Goal: Information Seeking & Learning: Learn about a topic

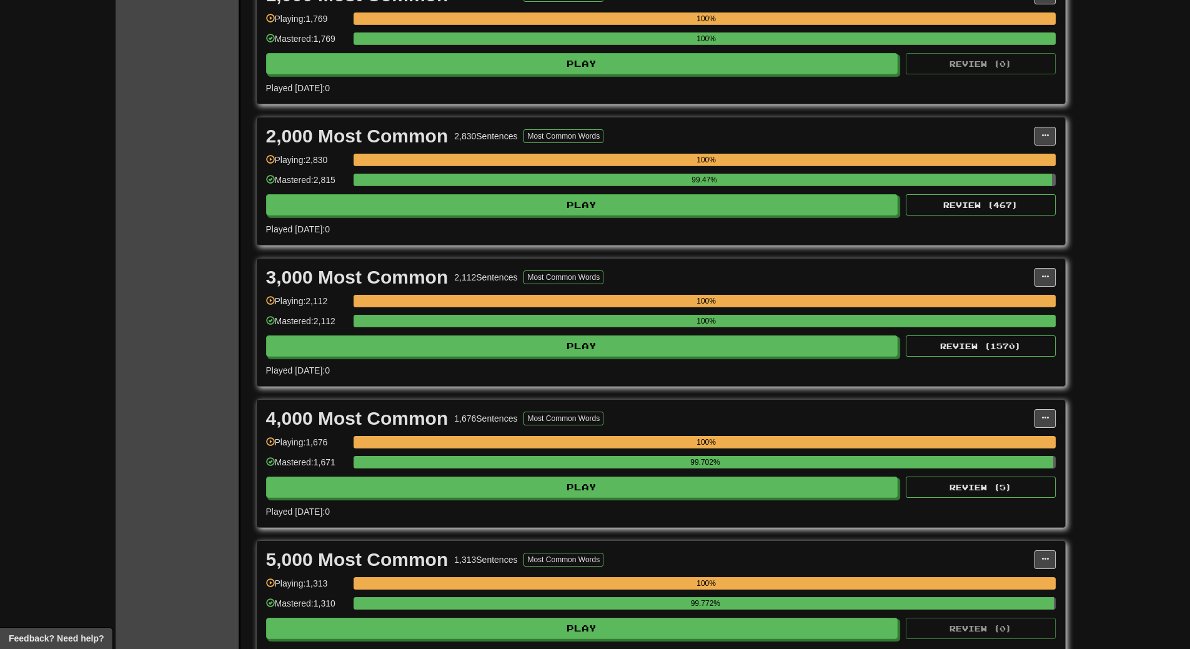
scroll to position [625, 0]
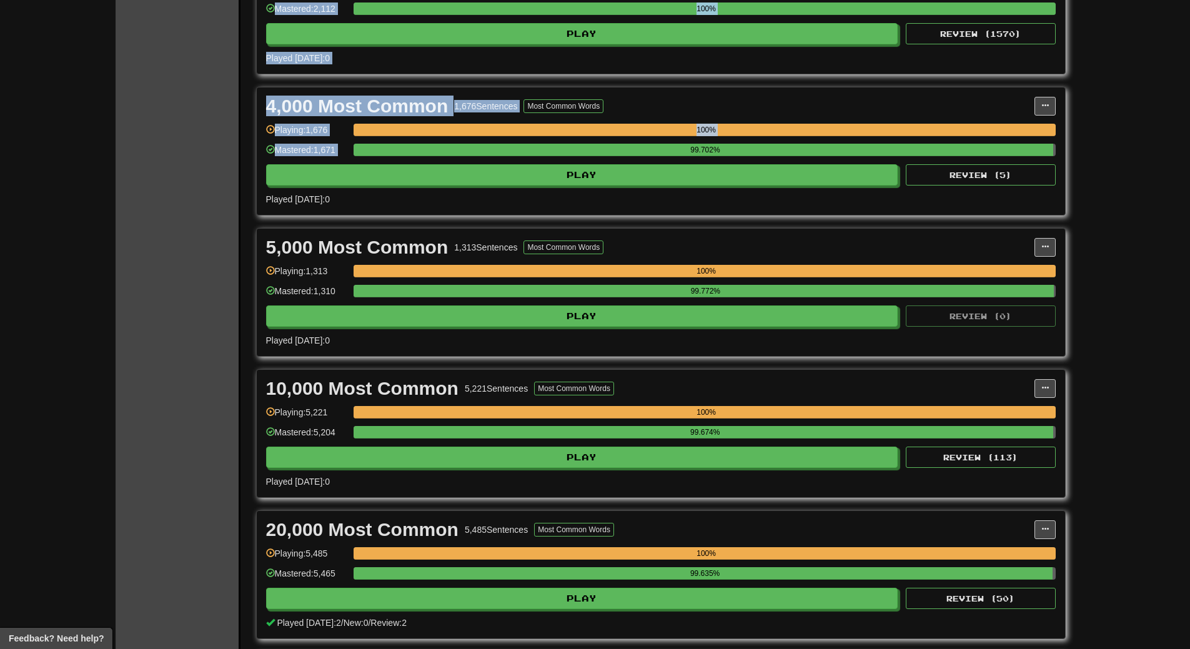
drag, startPoint x: 1149, startPoint y: 121, endPoint x: 391, endPoint y: 628, distance: 912.4
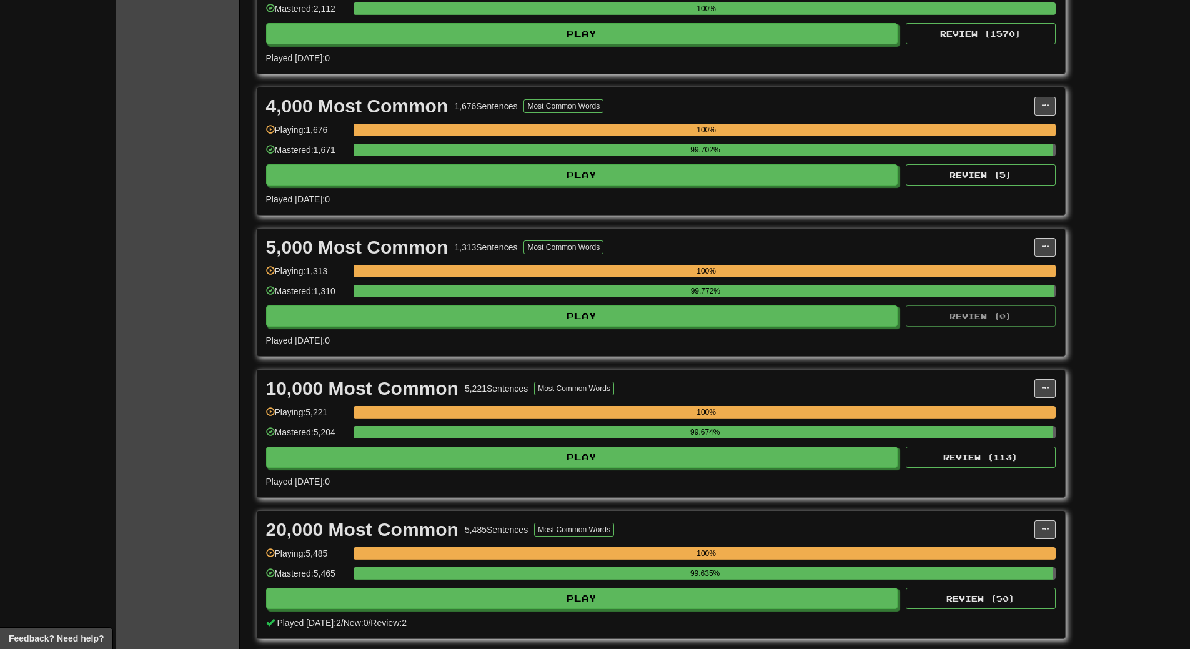
click at [1173, 275] on div "Clozemaster Dashboard Collections Cloze-Reading Dark Mode On Off Dashboard Coll…" at bounding box center [595, 592] width 1190 height 2435
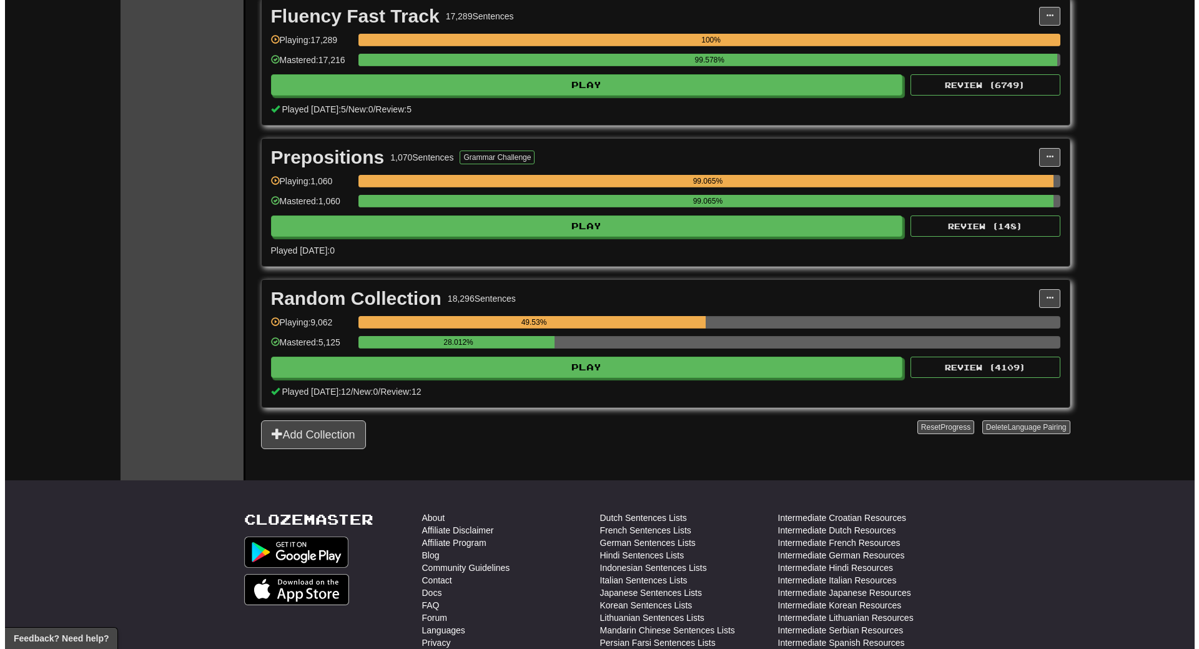
scroll to position [1999, 0]
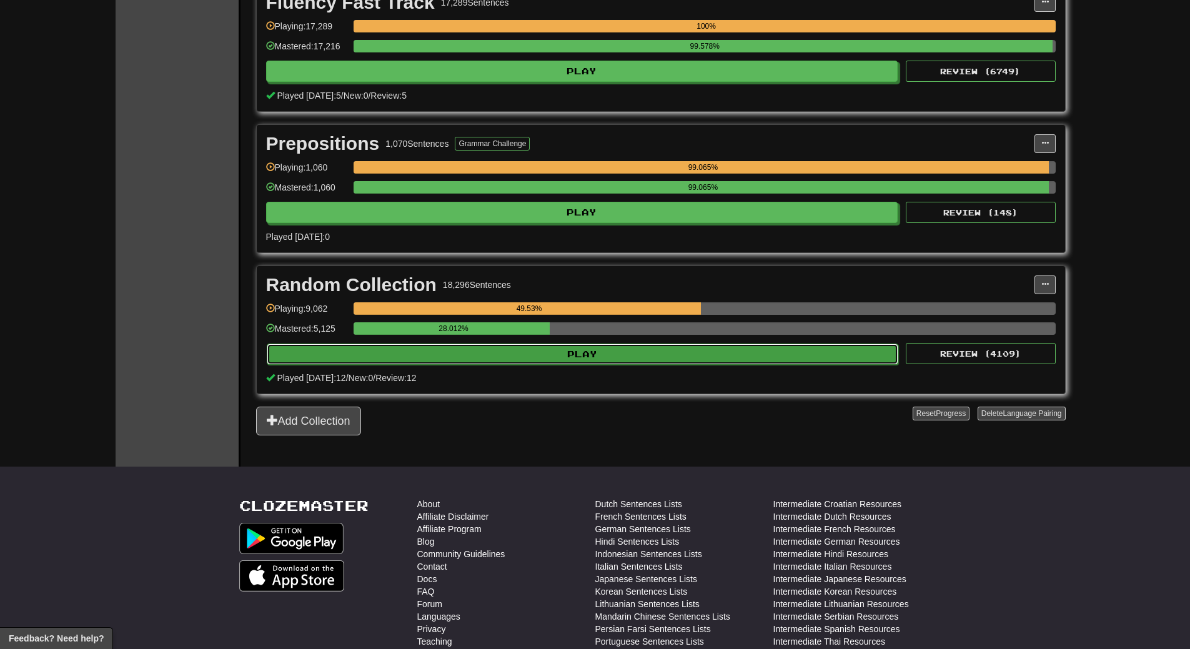
click at [608, 346] on button "Play" at bounding box center [583, 354] width 632 height 21
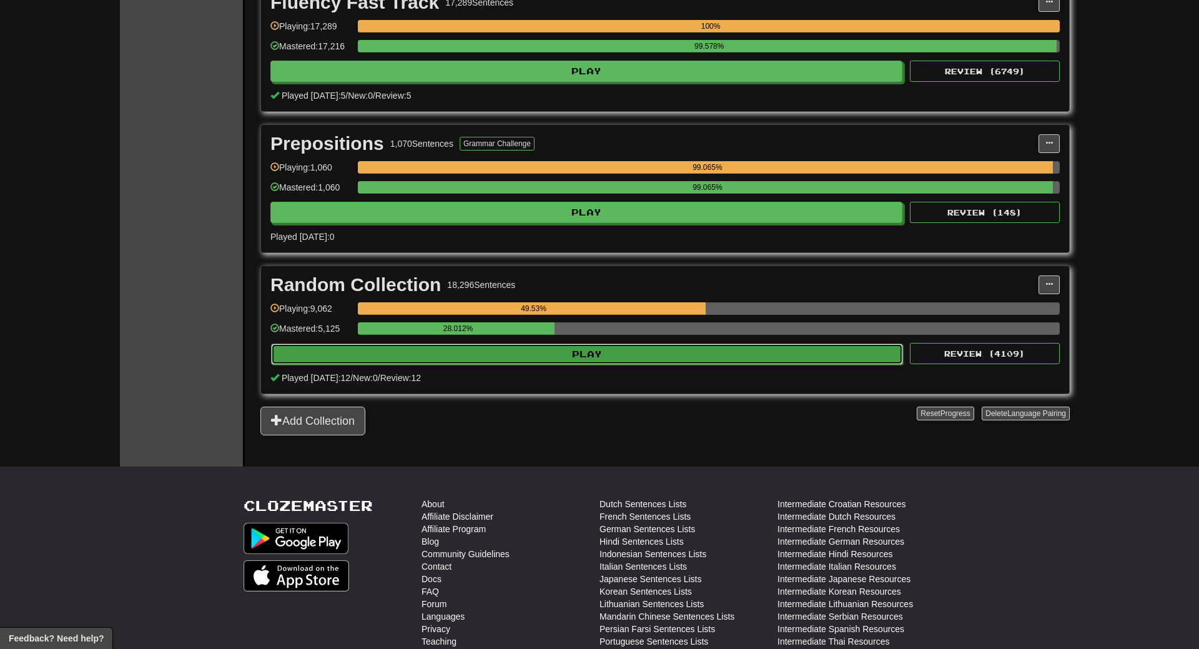
select select "**"
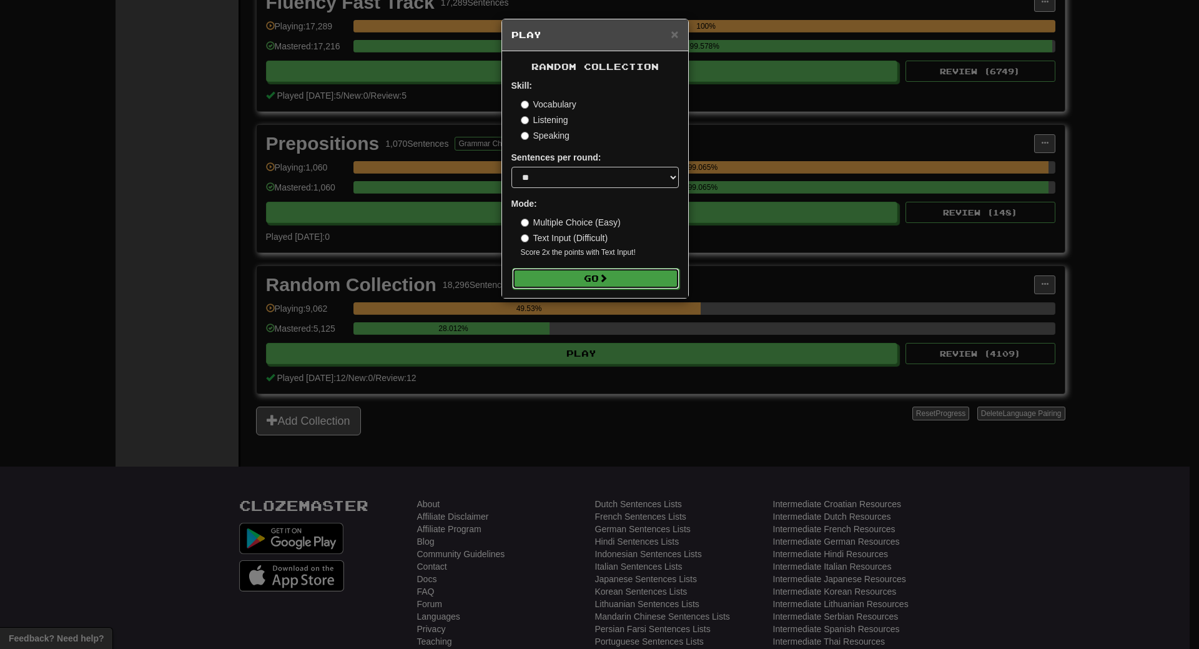
click at [618, 284] on button "Go" at bounding box center [595, 278] width 167 height 21
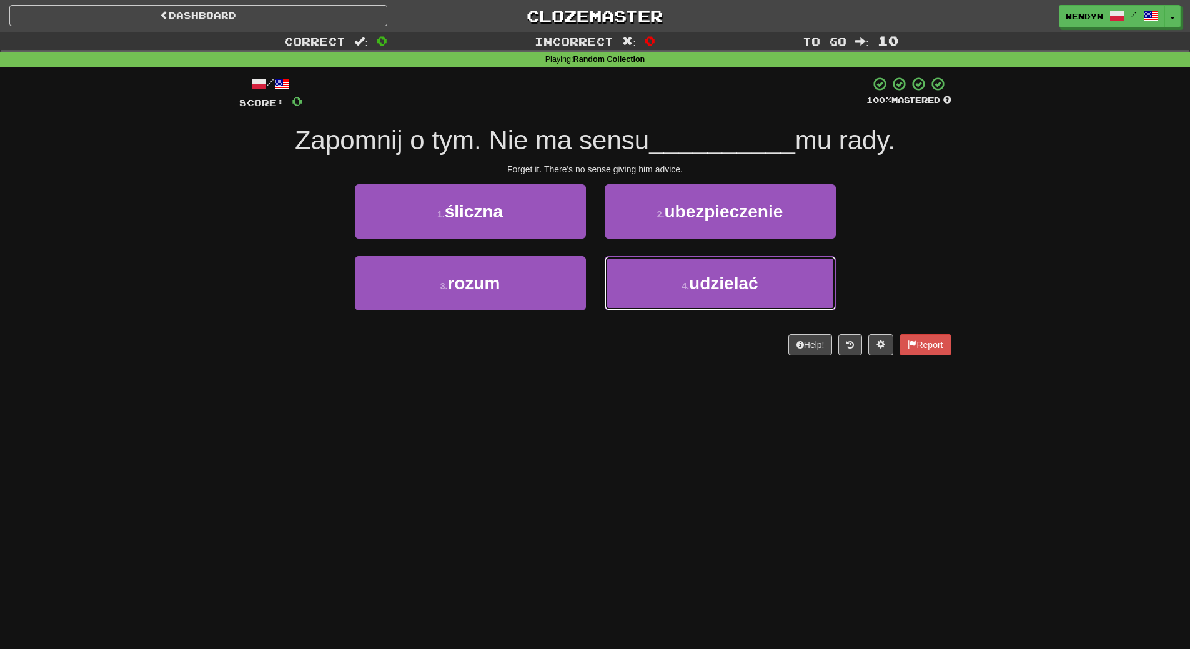
drag, startPoint x: 737, startPoint y: 287, endPoint x: 734, endPoint y: 186, distance: 101.2
click at [737, 281] on span "udzielać" at bounding box center [723, 283] width 69 height 19
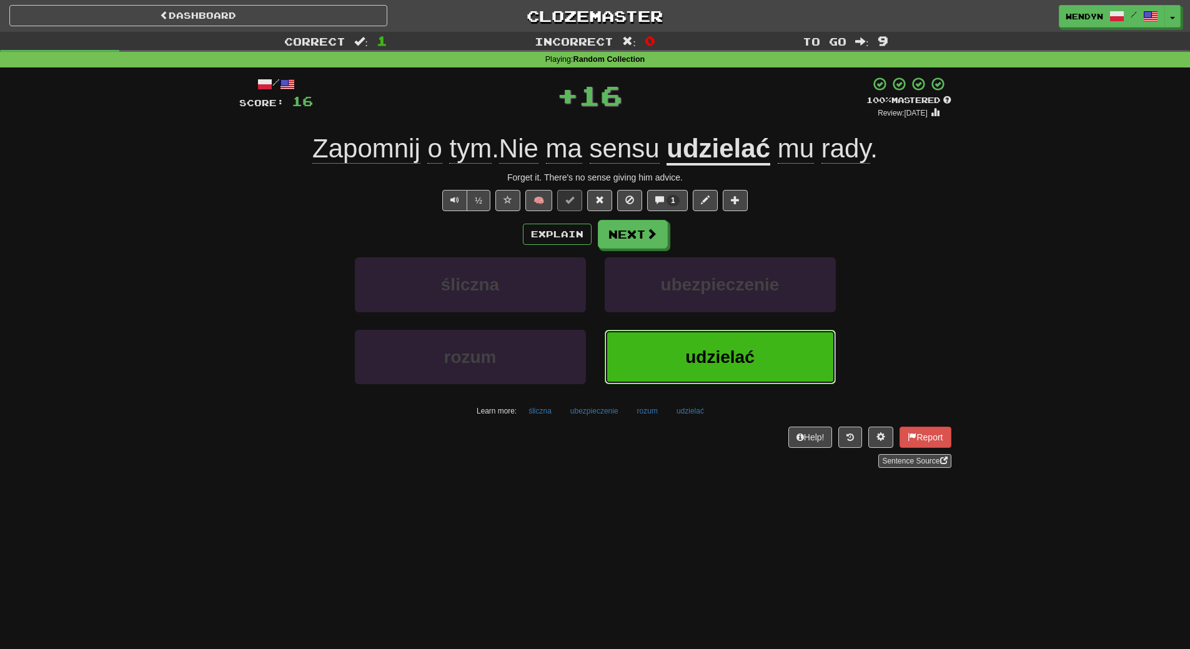
click at [711, 353] on span "udzielać" at bounding box center [719, 356] width 69 height 19
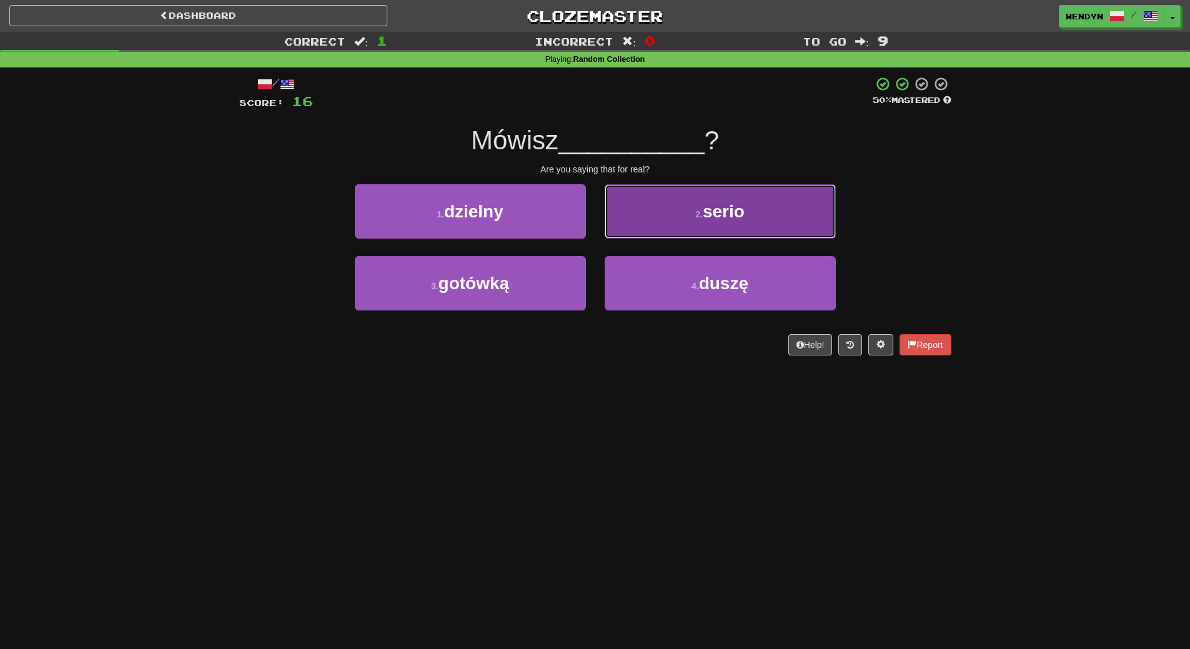
click at [727, 209] on span "serio" at bounding box center [724, 211] width 42 height 19
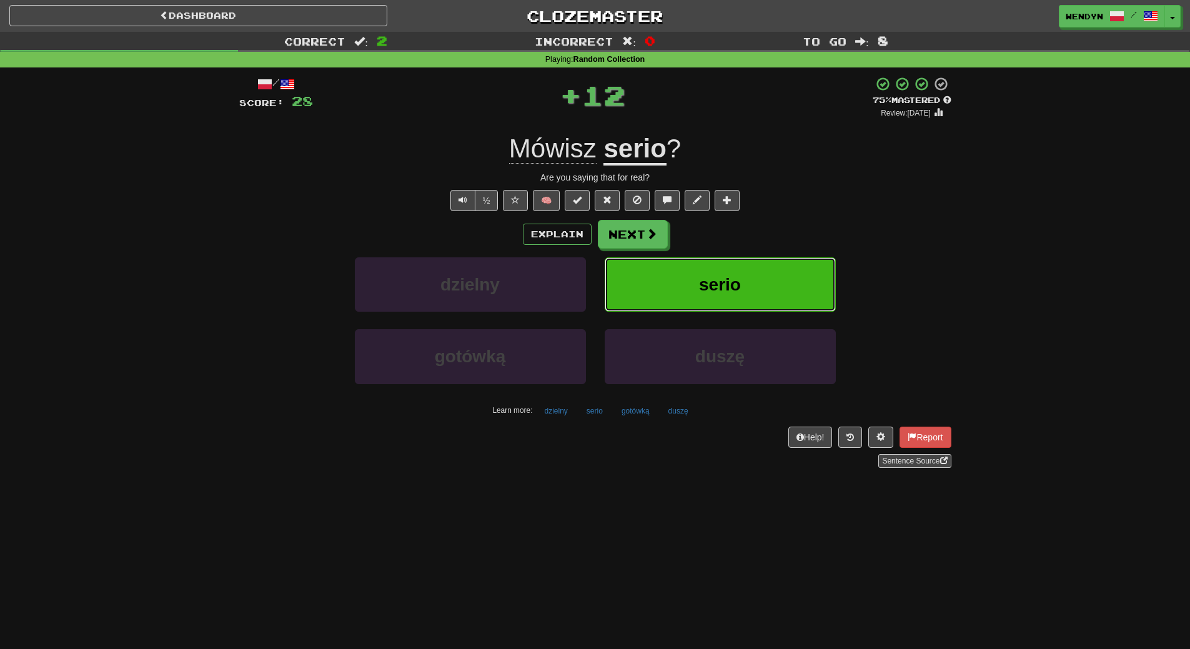
click at [695, 282] on button "serio" at bounding box center [720, 284] width 231 height 54
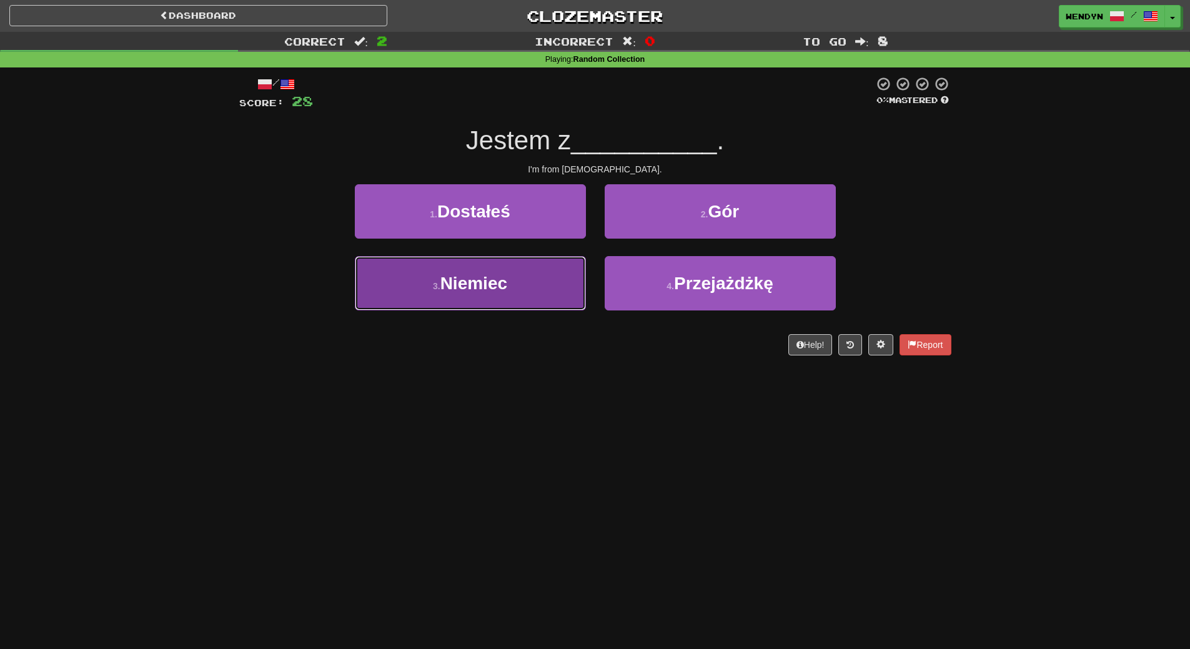
click at [477, 307] on button "3 . Niemiec" at bounding box center [470, 283] width 231 height 54
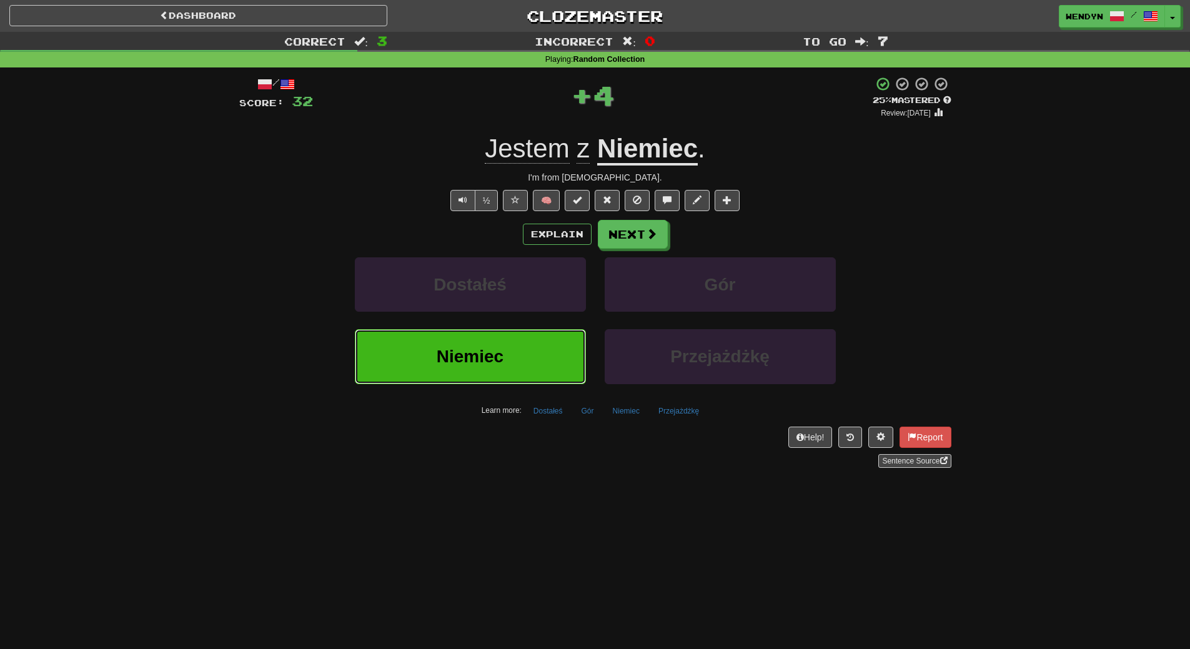
click at [437, 350] on span "Niemiec" at bounding box center [470, 356] width 67 height 19
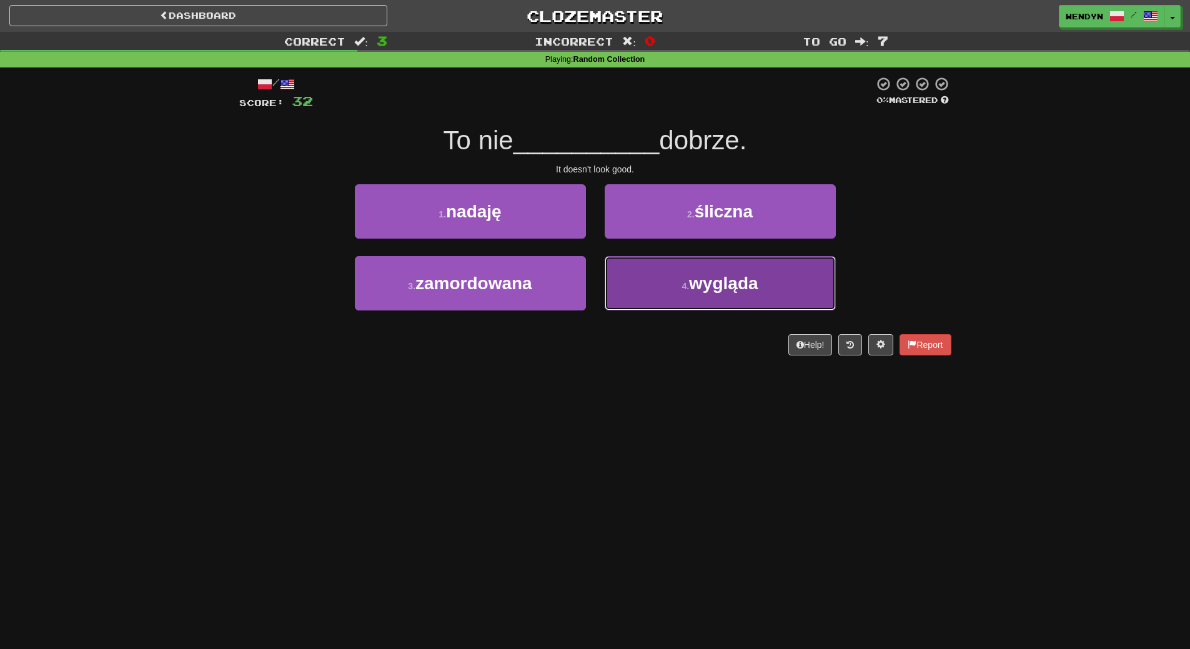
click at [798, 288] on button "4 . wygląda" at bounding box center [720, 283] width 231 height 54
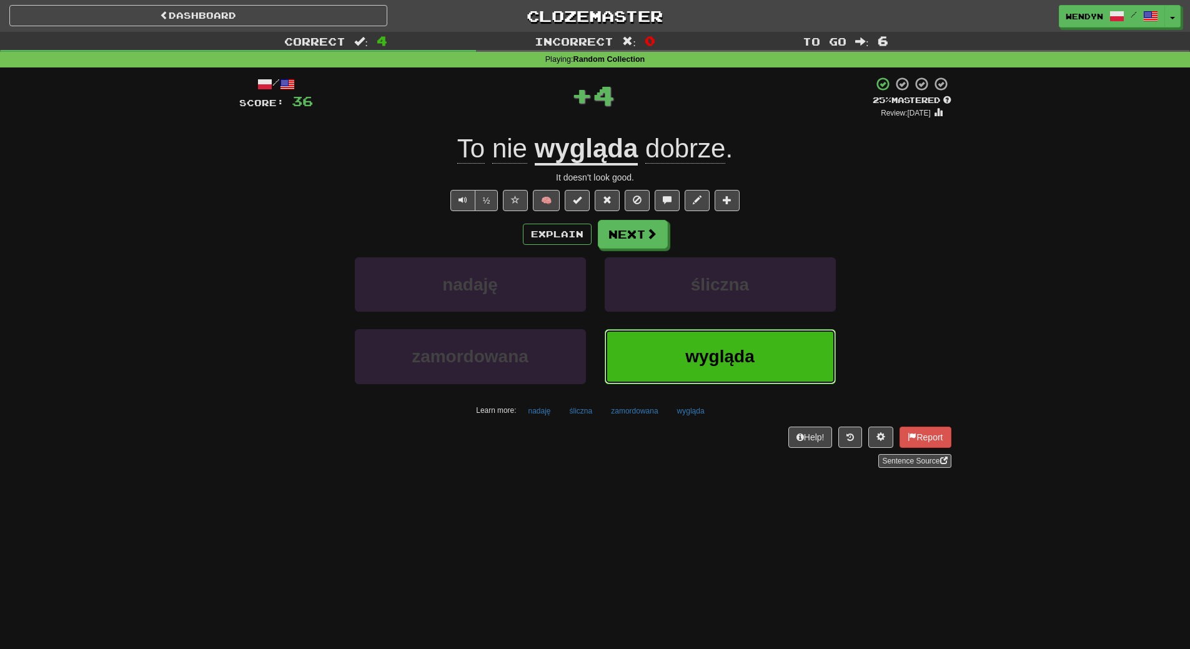
click at [743, 369] on button "wygląda" at bounding box center [720, 356] width 231 height 54
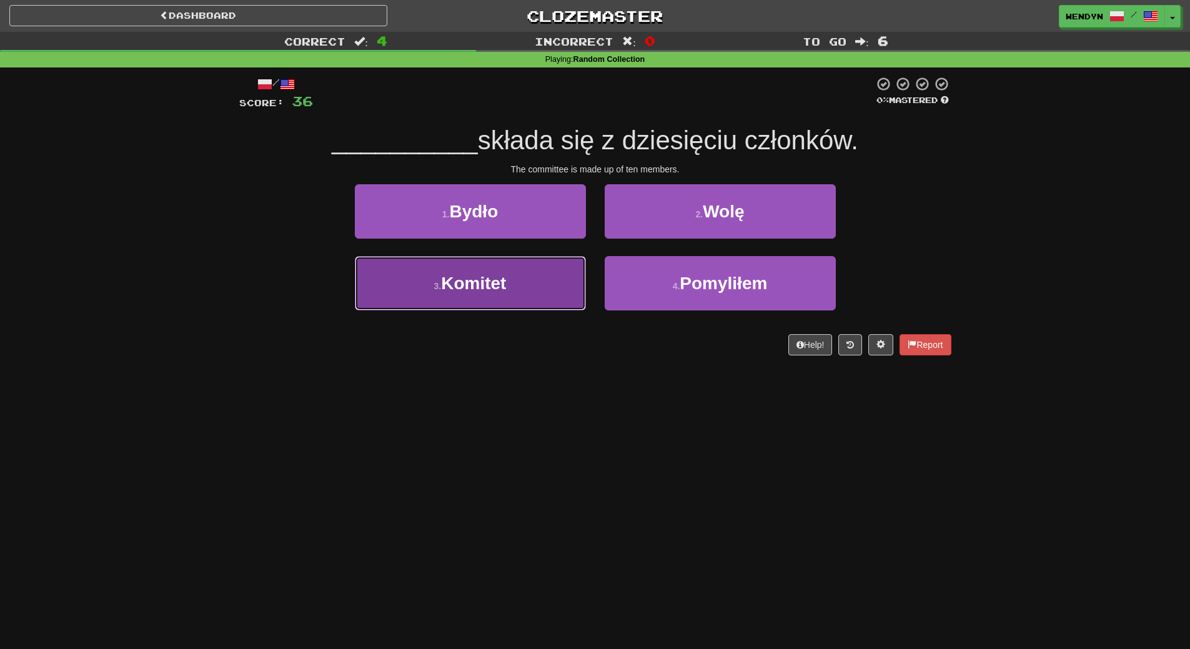
click at [495, 309] on button "3 . Komitet" at bounding box center [470, 283] width 231 height 54
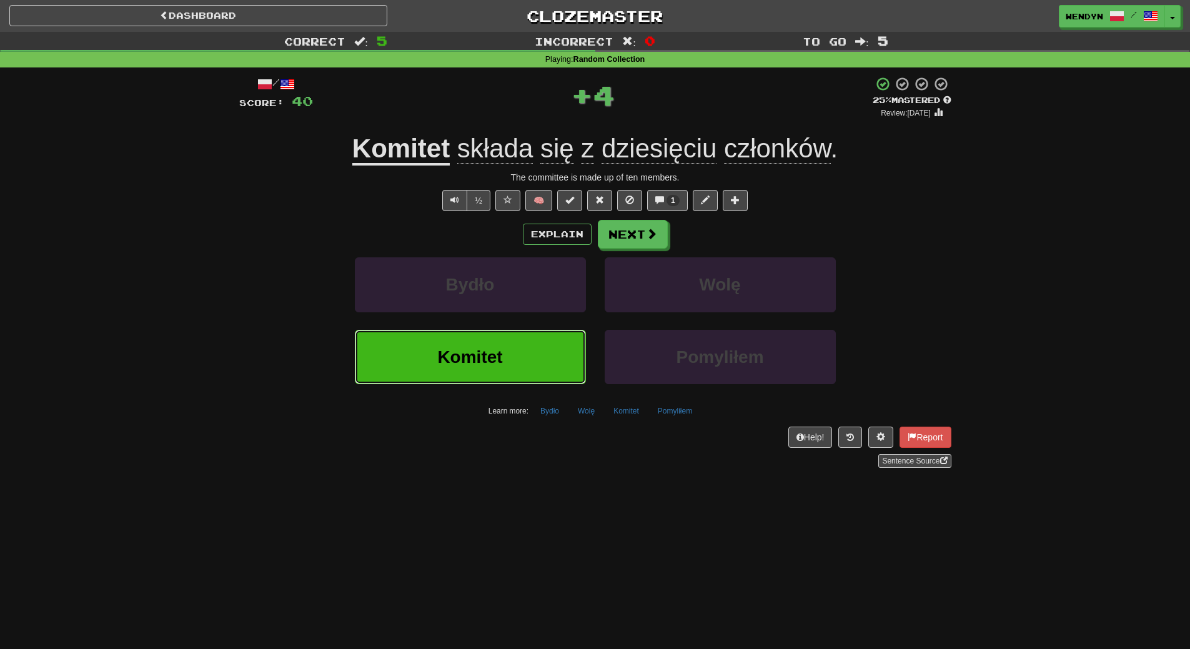
click at [495, 337] on button "Komitet" at bounding box center [470, 357] width 231 height 54
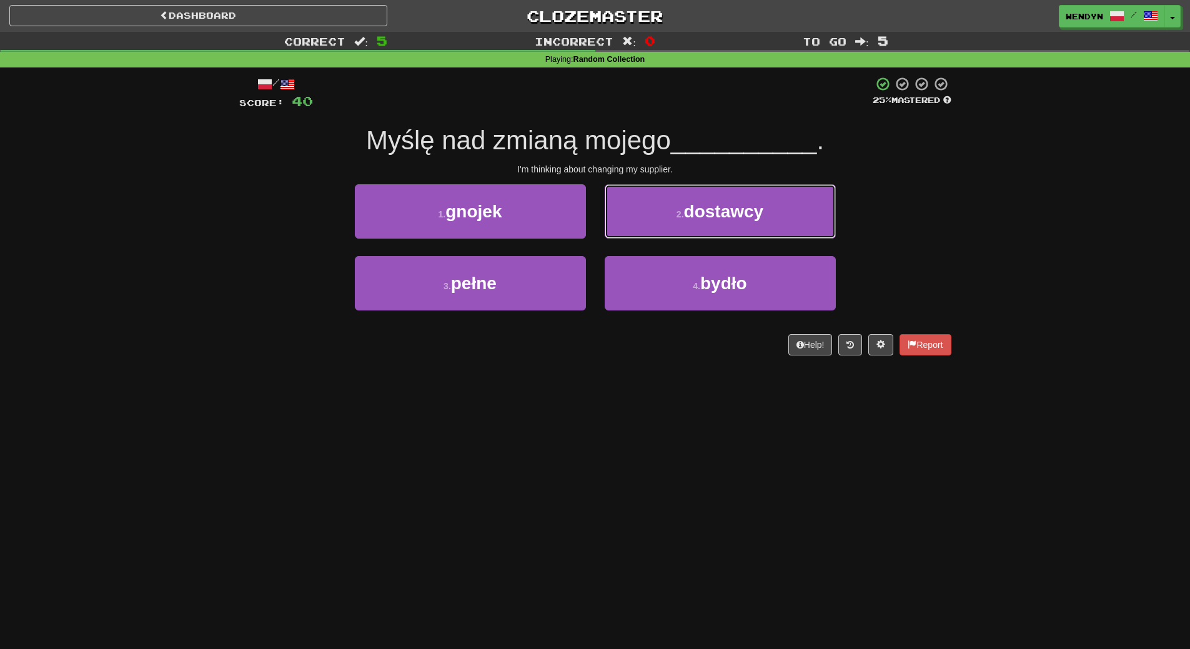
drag, startPoint x: 695, startPoint y: 218, endPoint x: 723, endPoint y: 172, distance: 53.6
click at [696, 216] on span "dostawcy" at bounding box center [724, 211] width 80 height 19
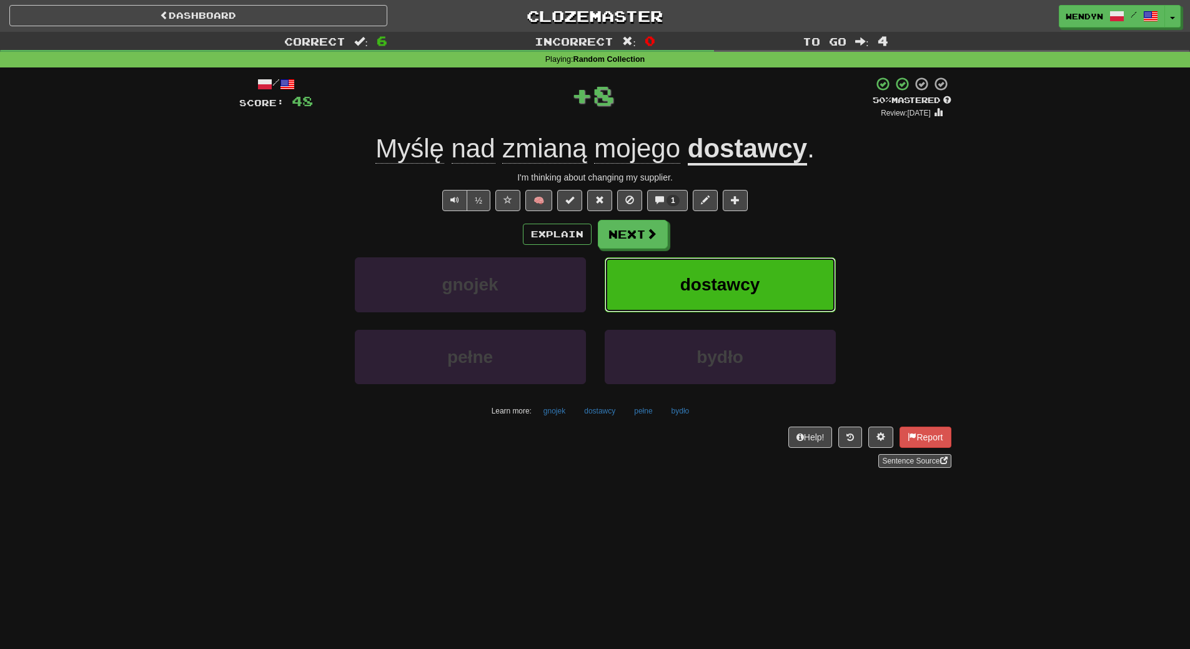
click at [762, 277] on button "dostawcy" at bounding box center [720, 284] width 231 height 54
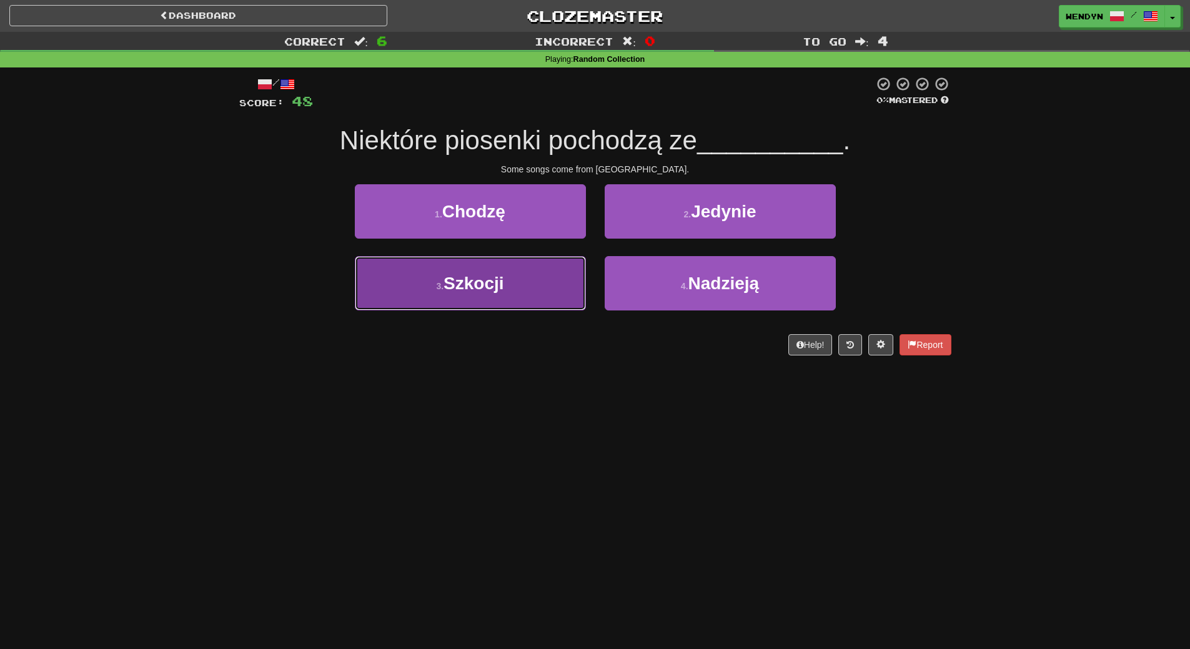
click at [514, 290] on button "3 . Szkocji" at bounding box center [470, 283] width 231 height 54
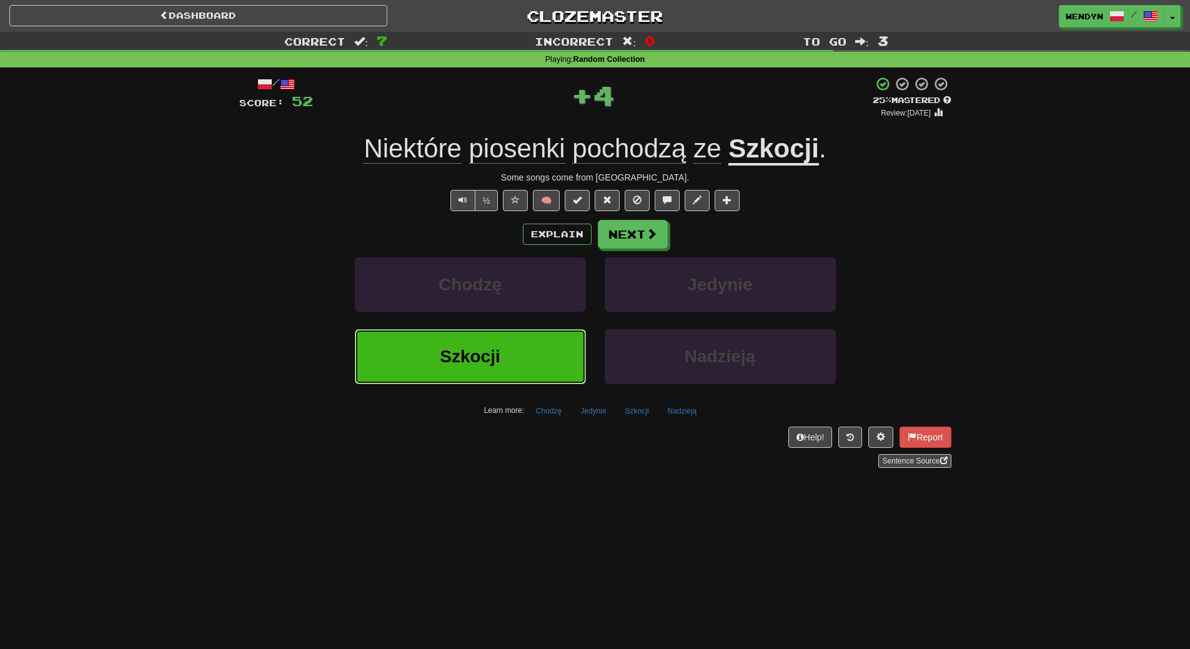
drag, startPoint x: 511, startPoint y: 355, endPoint x: 505, endPoint y: 332, distance: 24.4
click at [509, 347] on button "Szkocji" at bounding box center [470, 356] width 231 height 54
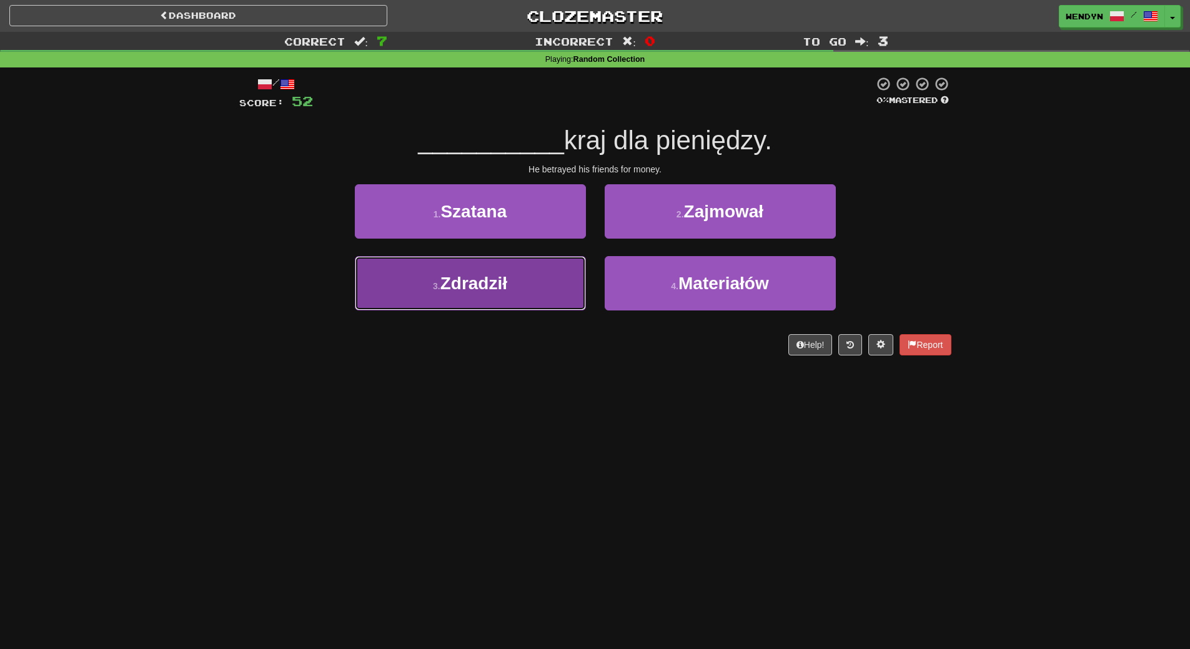
click at [542, 292] on button "3 . Zdradził" at bounding box center [470, 283] width 231 height 54
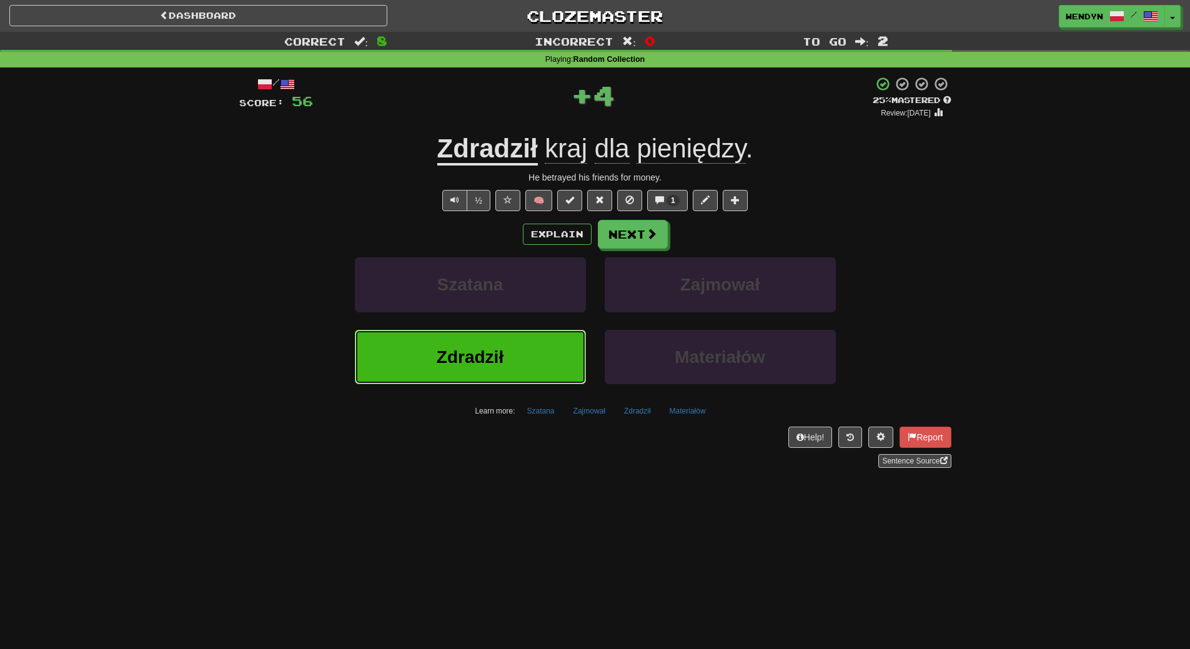
click at [540, 348] on button "Zdradził" at bounding box center [470, 357] width 231 height 54
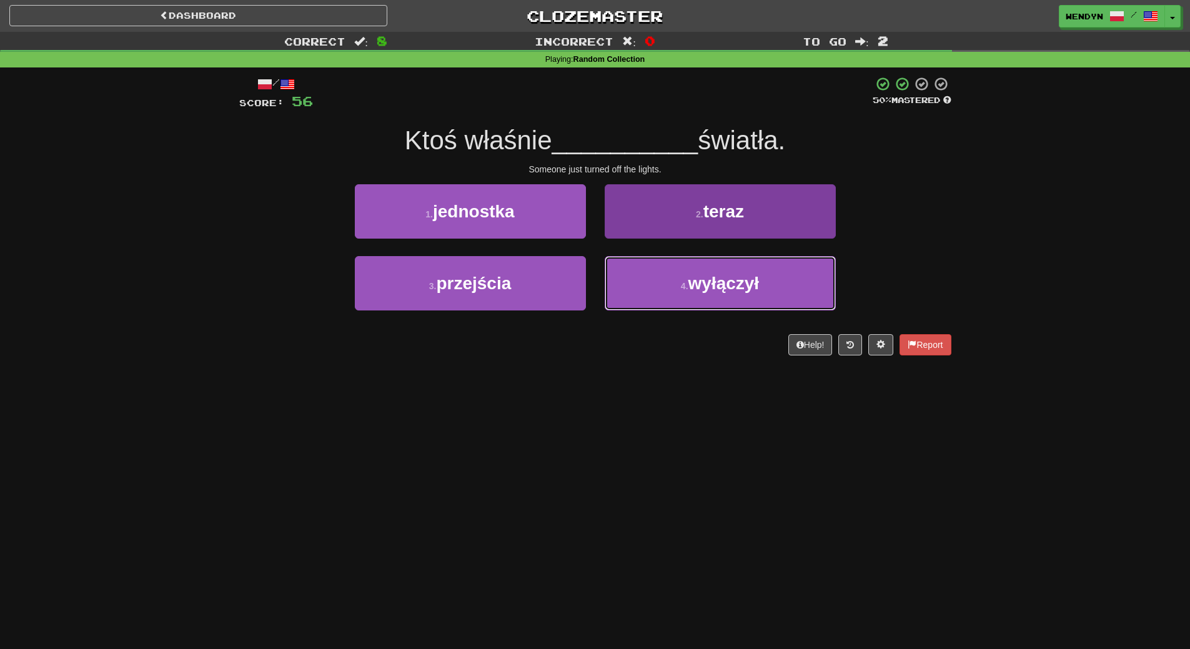
click at [770, 292] on button "4 . wyłączył" at bounding box center [720, 283] width 231 height 54
click at [770, 239] on button "2 . teraz" at bounding box center [720, 211] width 231 height 54
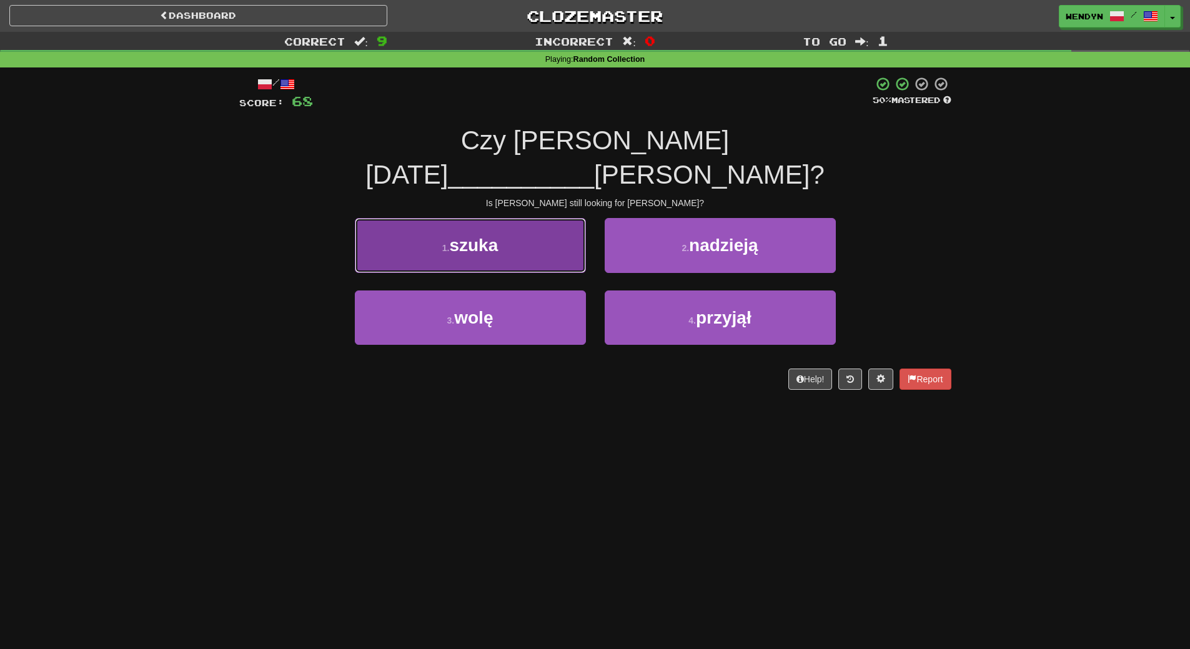
click at [492, 236] on span "szuka" at bounding box center [473, 245] width 49 height 19
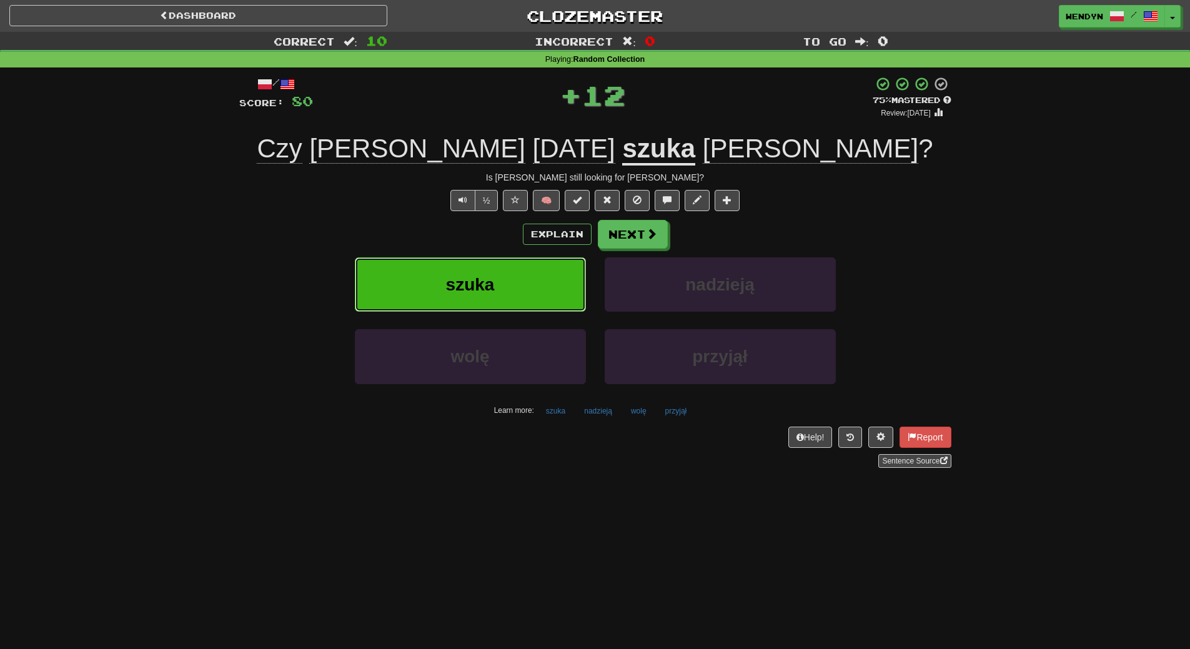
click at [494, 265] on button "szuka" at bounding box center [470, 284] width 231 height 54
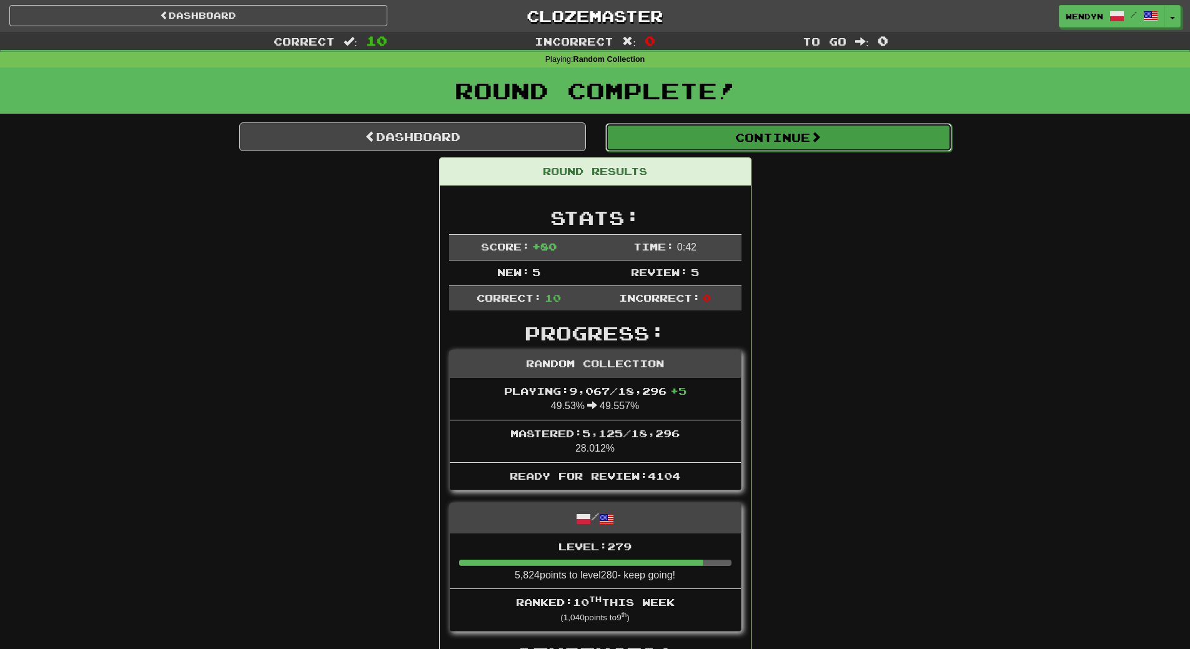
click at [786, 131] on button "Continue" at bounding box center [778, 137] width 347 height 29
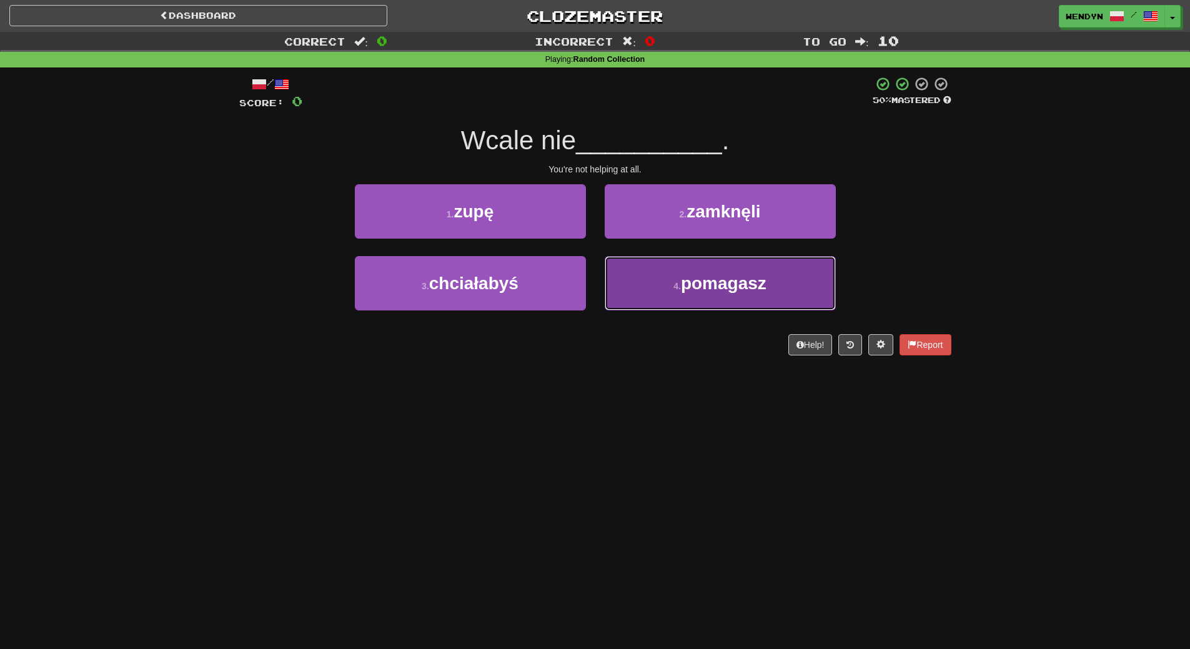
click at [765, 295] on button "4 . pomagasz" at bounding box center [720, 283] width 231 height 54
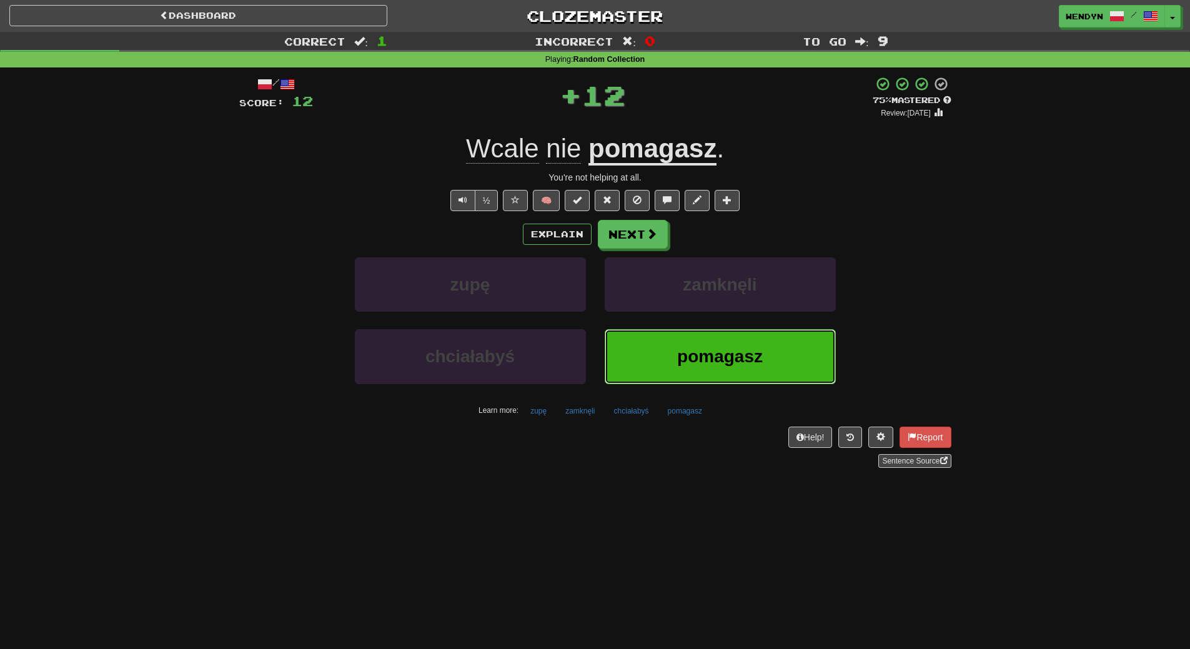
click at [678, 353] on span "pomagasz" at bounding box center [720, 356] width 86 height 19
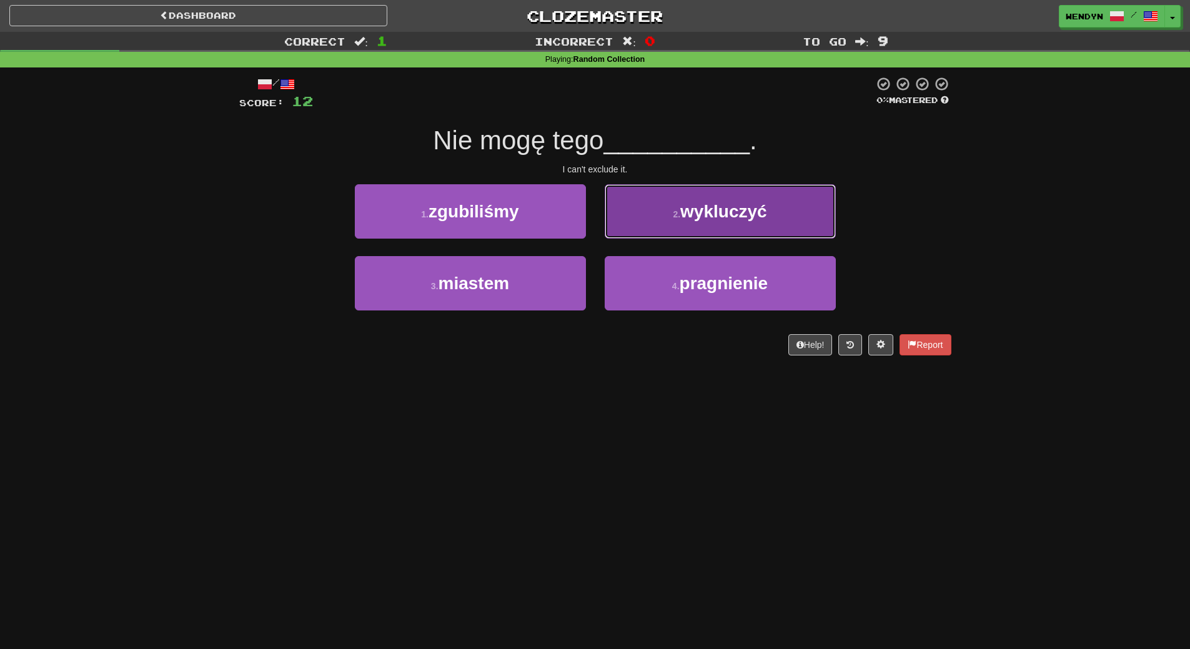
click at [712, 218] on span "wykluczyć" at bounding box center [723, 211] width 87 height 19
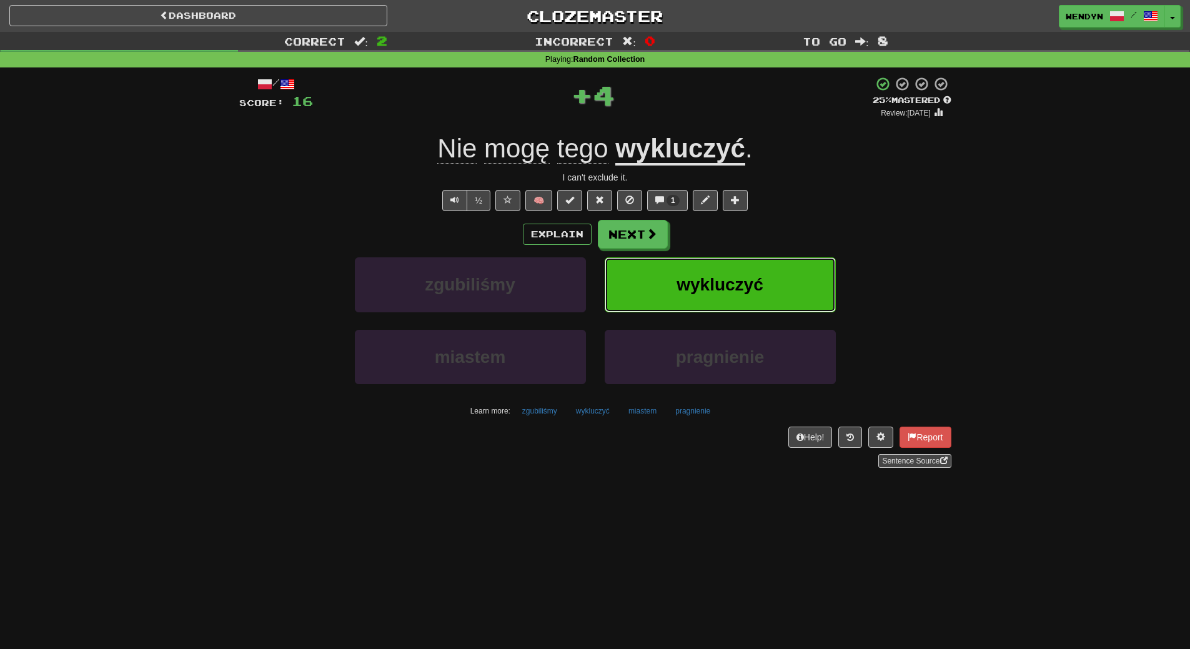
click at [750, 292] on span "wykluczyć" at bounding box center [720, 284] width 87 height 19
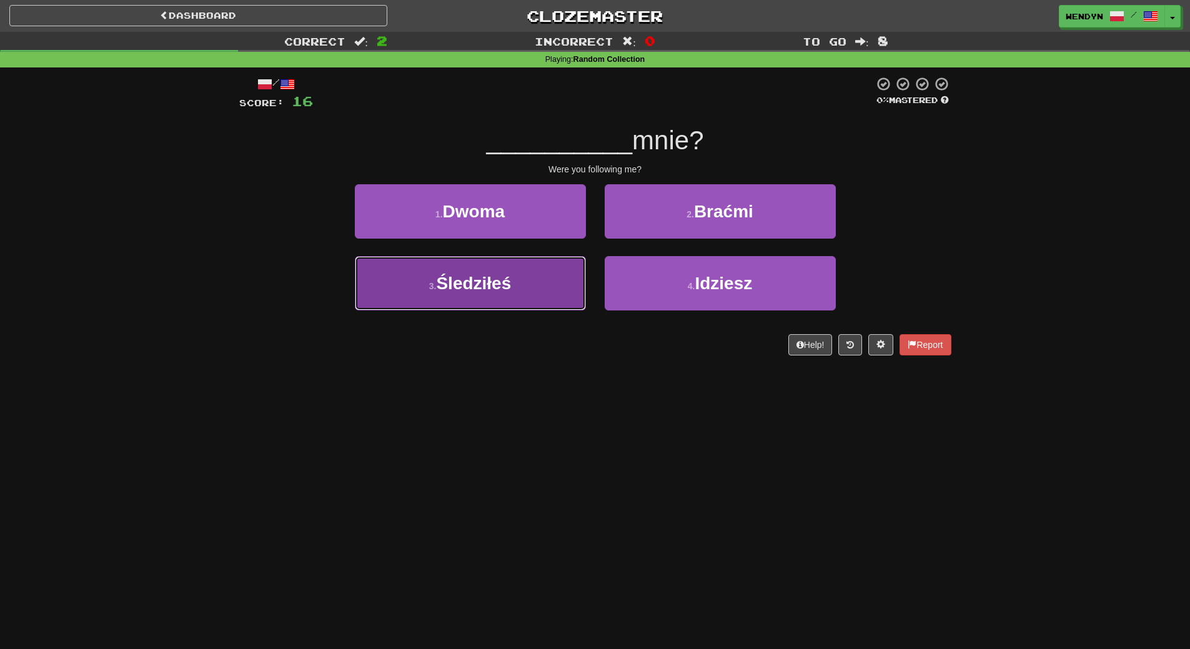
click at [516, 291] on button "3 . Śledziłeś" at bounding box center [470, 283] width 231 height 54
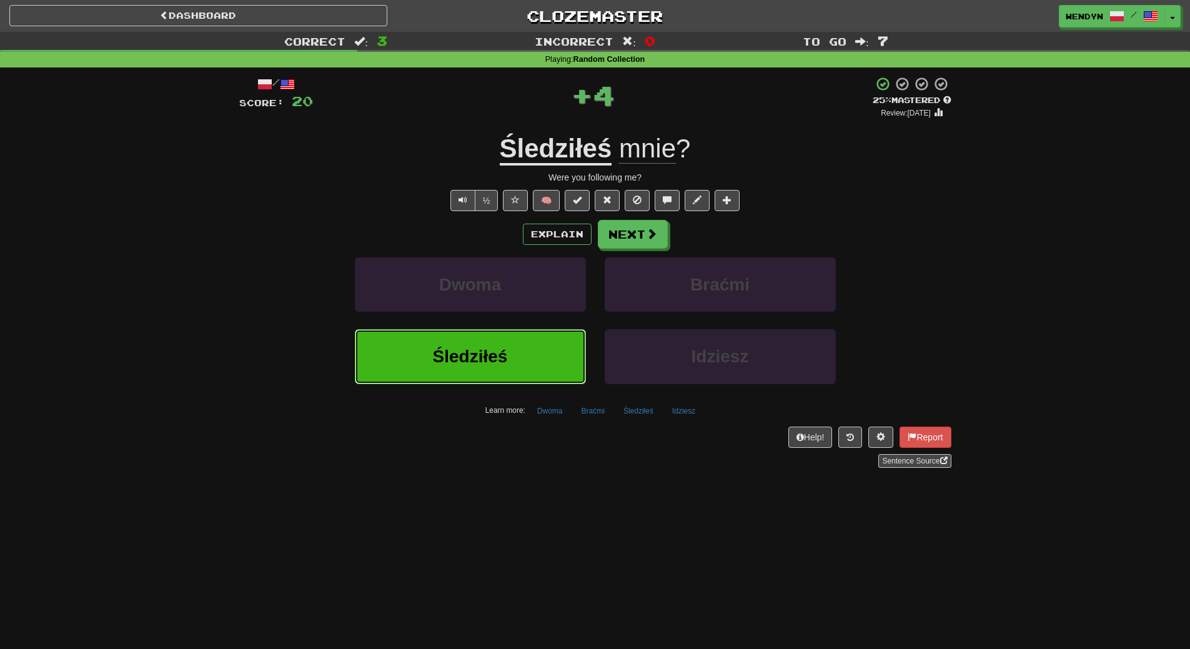
click at [511, 342] on button "Śledziłeś" at bounding box center [470, 356] width 231 height 54
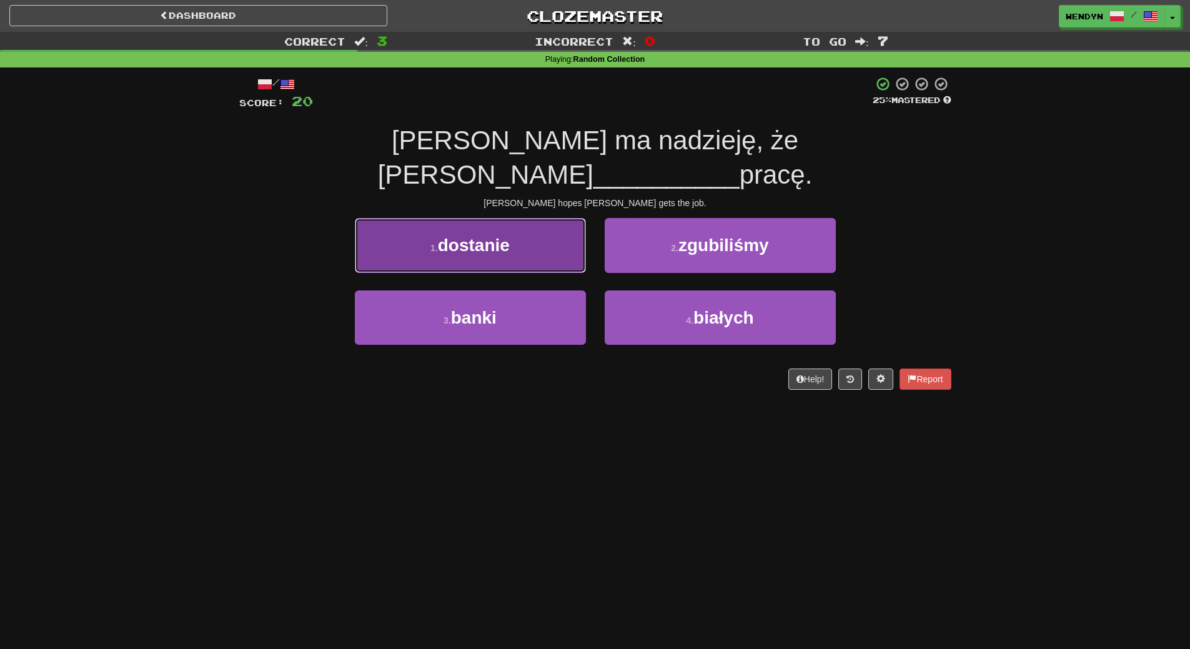
click at [531, 228] on button "1 . dostanie" at bounding box center [470, 245] width 231 height 54
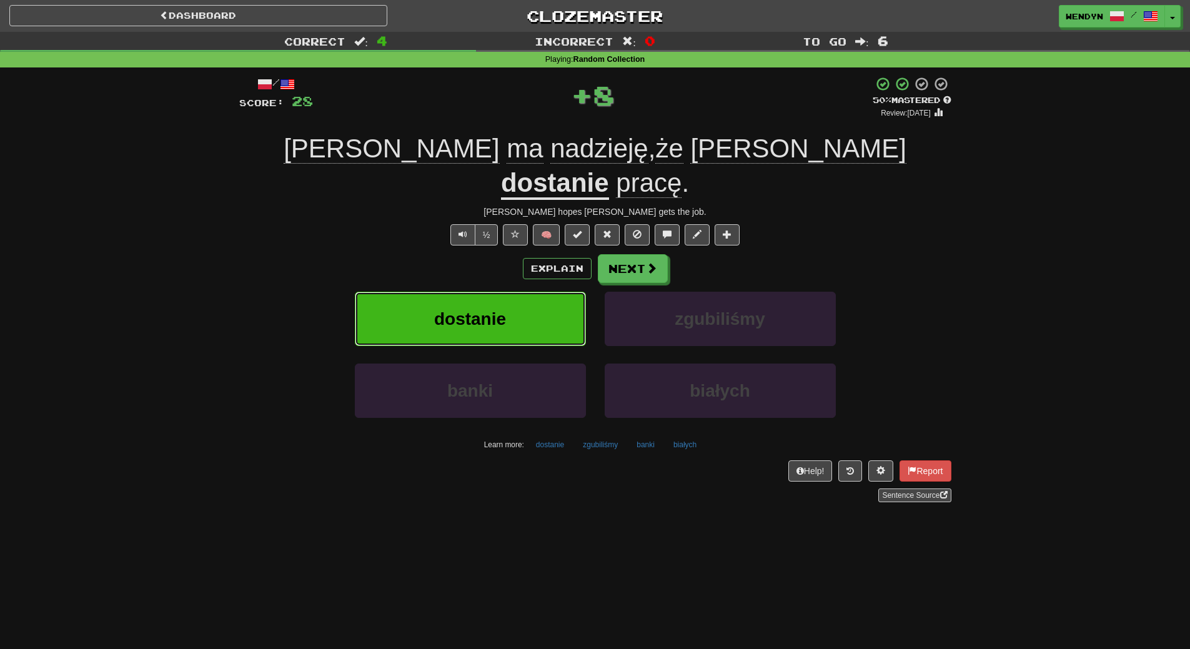
click at [513, 292] on button "dostanie" at bounding box center [470, 319] width 231 height 54
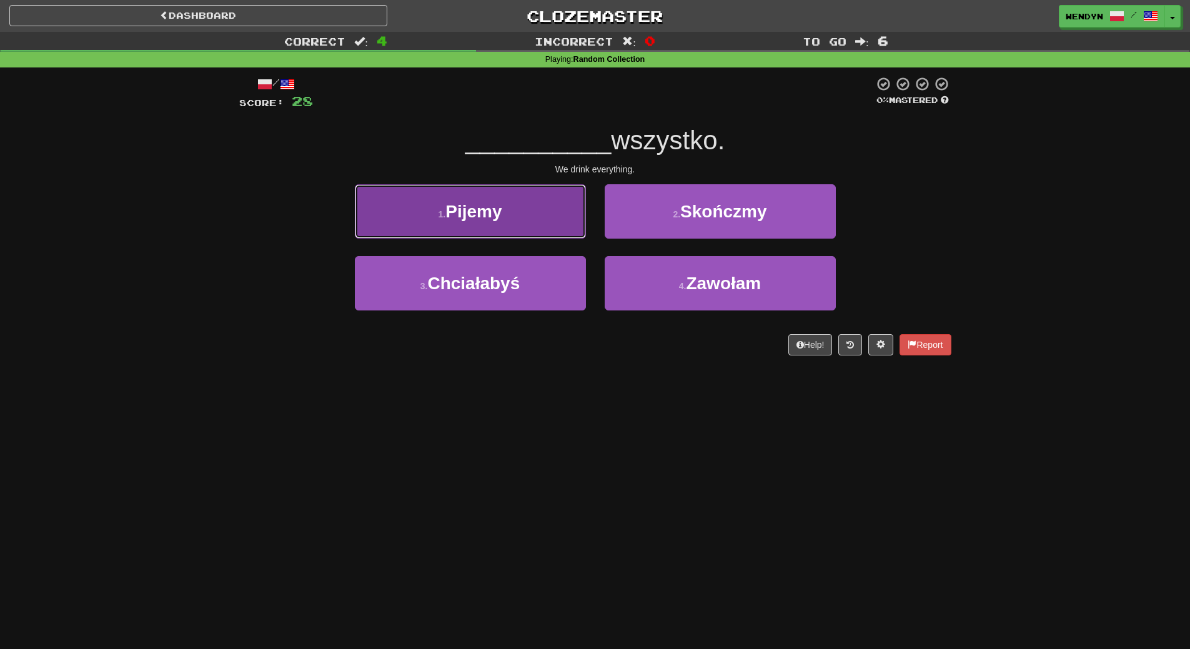
click at [505, 226] on button "1 . Pijemy" at bounding box center [470, 211] width 231 height 54
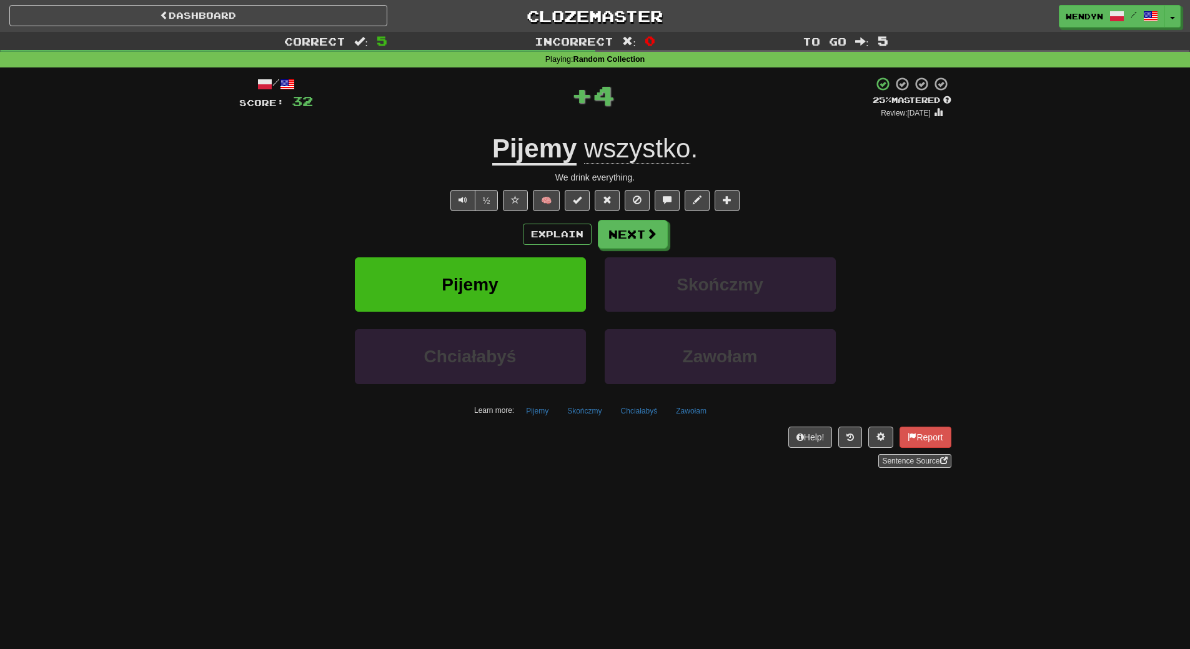
click at [505, 226] on div "Explain Next" at bounding box center [595, 234] width 712 height 29
click at [503, 292] on button "Pijemy" at bounding box center [470, 284] width 231 height 54
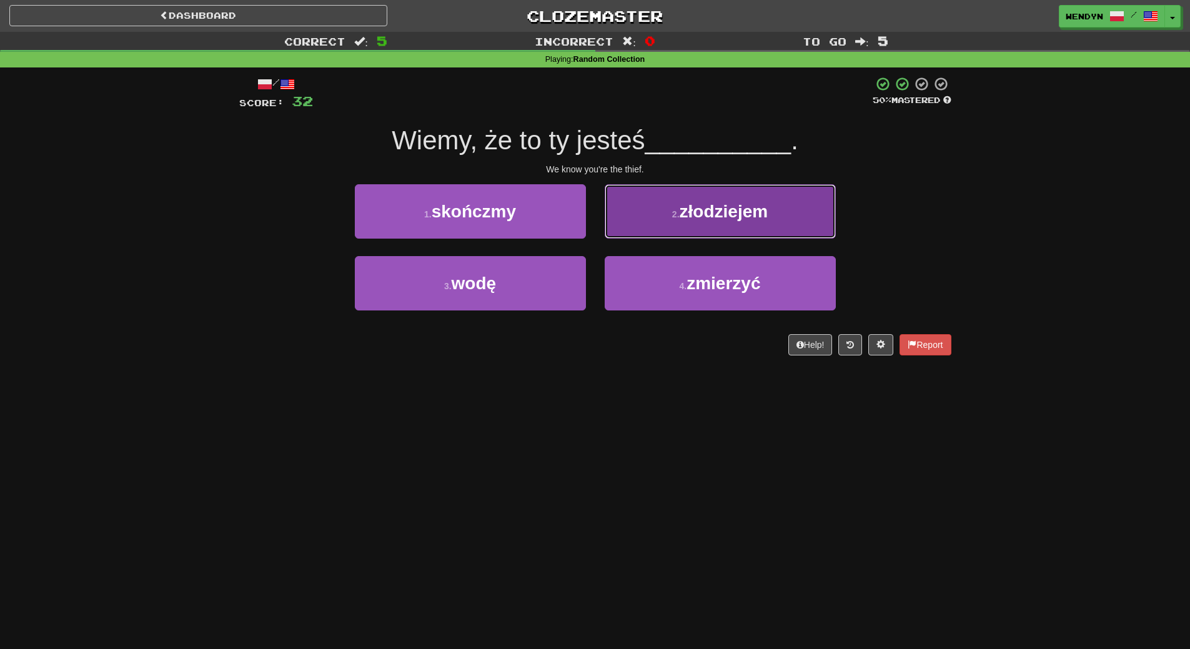
click at [714, 231] on button "2 . złodziejem" at bounding box center [720, 211] width 231 height 54
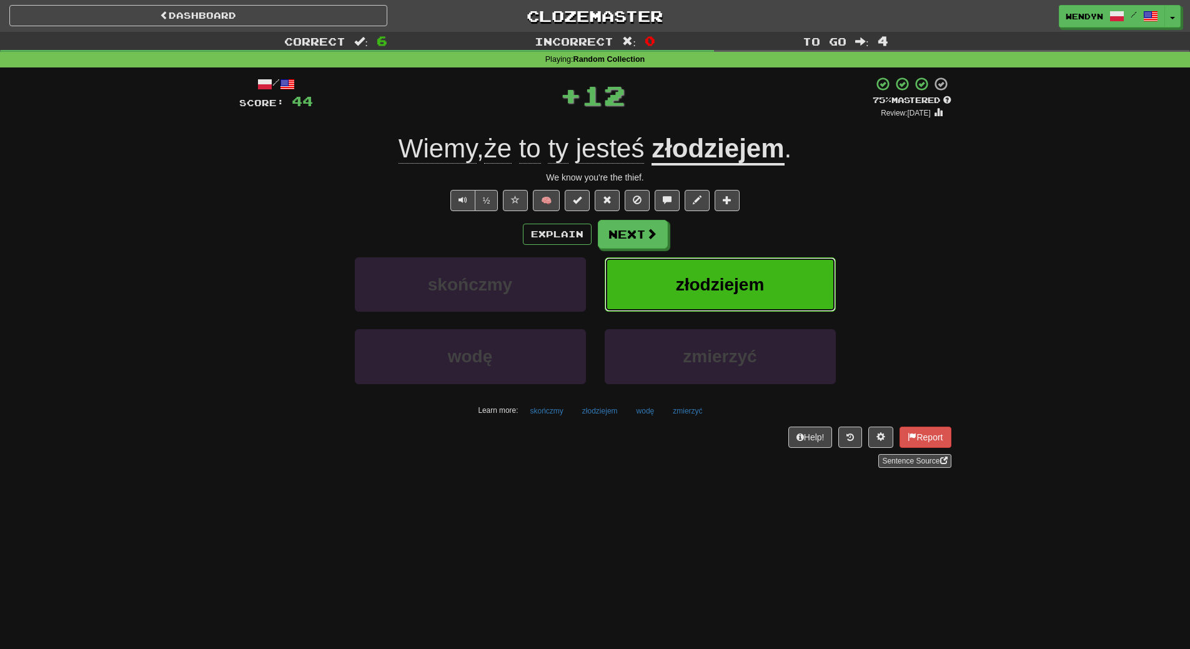
click at [714, 281] on span "złodziejem" at bounding box center [720, 284] width 89 height 19
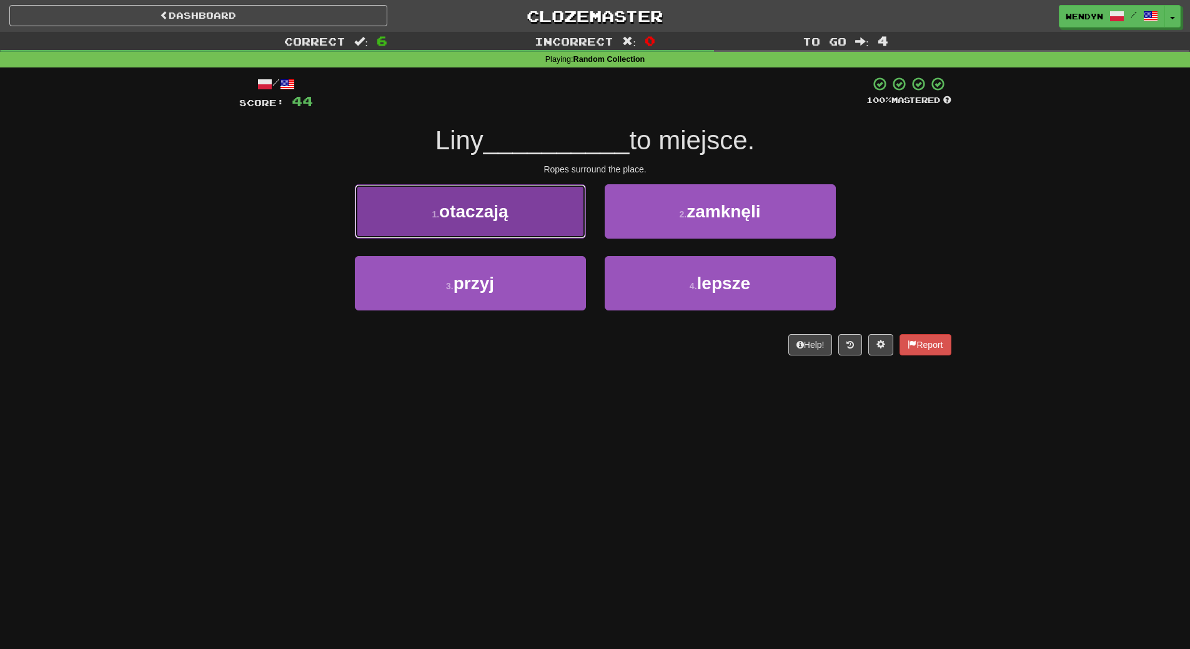
click at [479, 197] on button "1 . otaczają" at bounding box center [470, 211] width 231 height 54
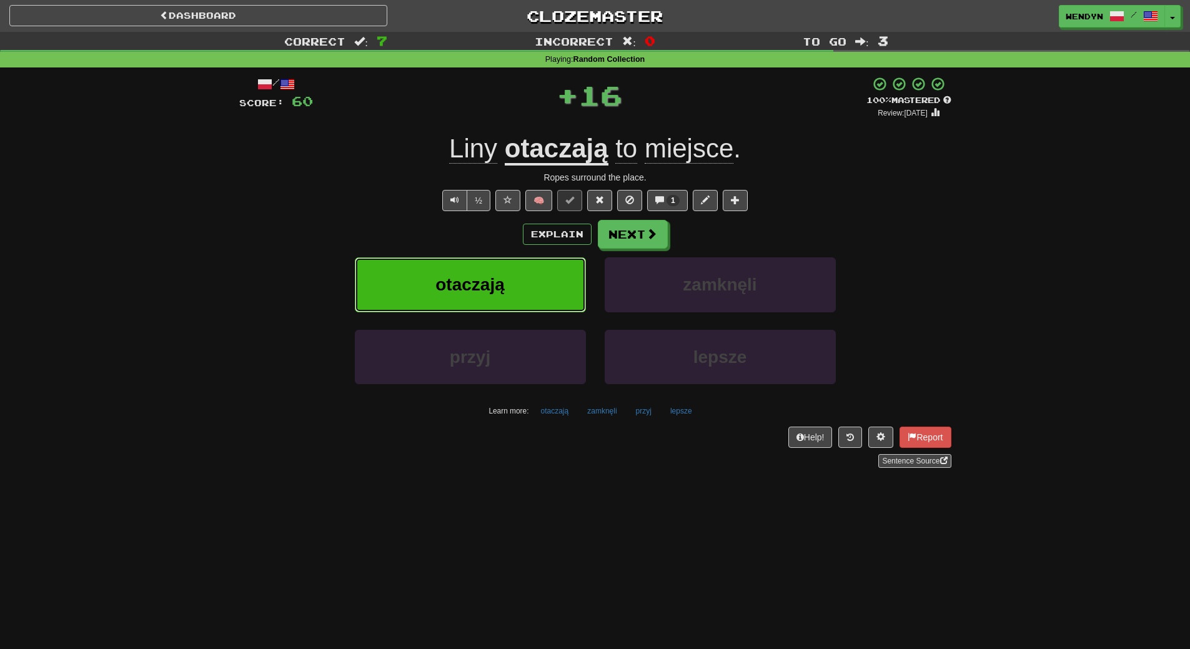
click at [470, 289] on span "otaczają" at bounding box center [469, 284] width 69 height 19
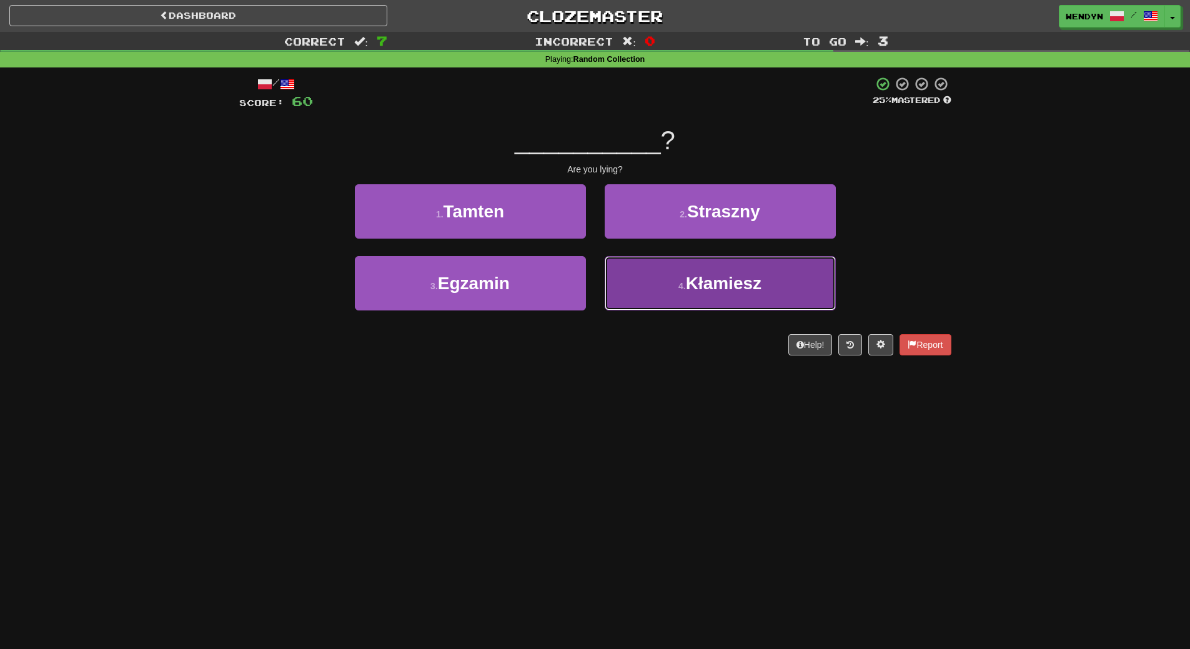
click at [747, 282] on span "Kłamiesz" at bounding box center [724, 283] width 76 height 19
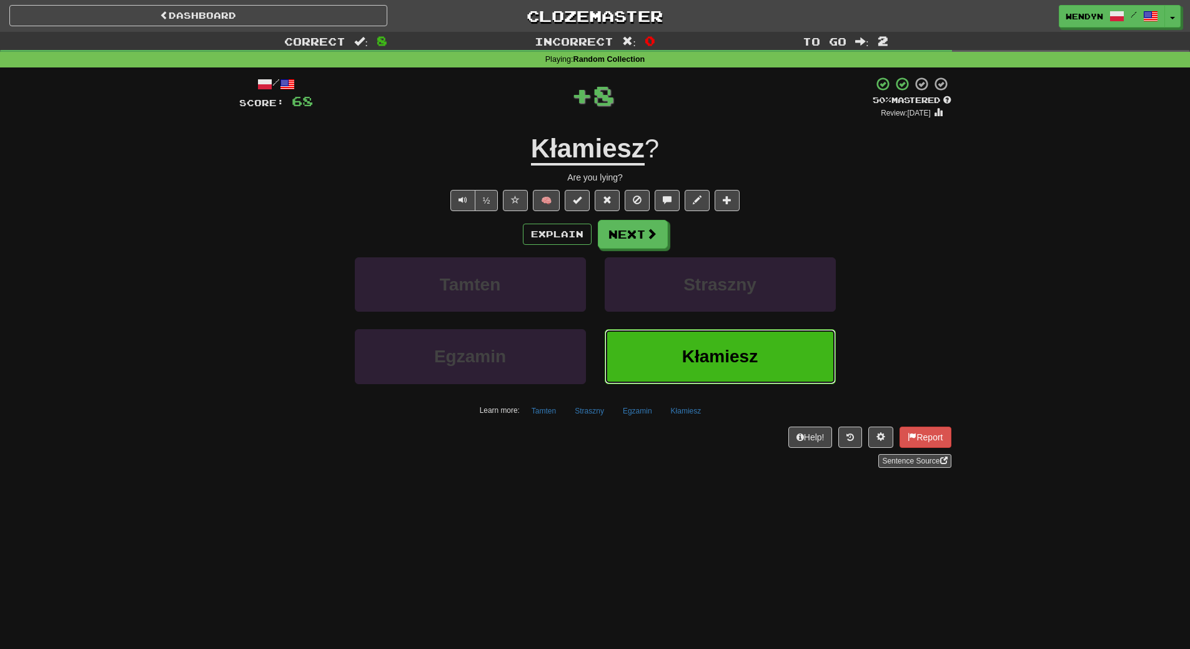
click at [738, 357] on span "Kłamiesz" at bounding box center [720, 356] width 76 height 19
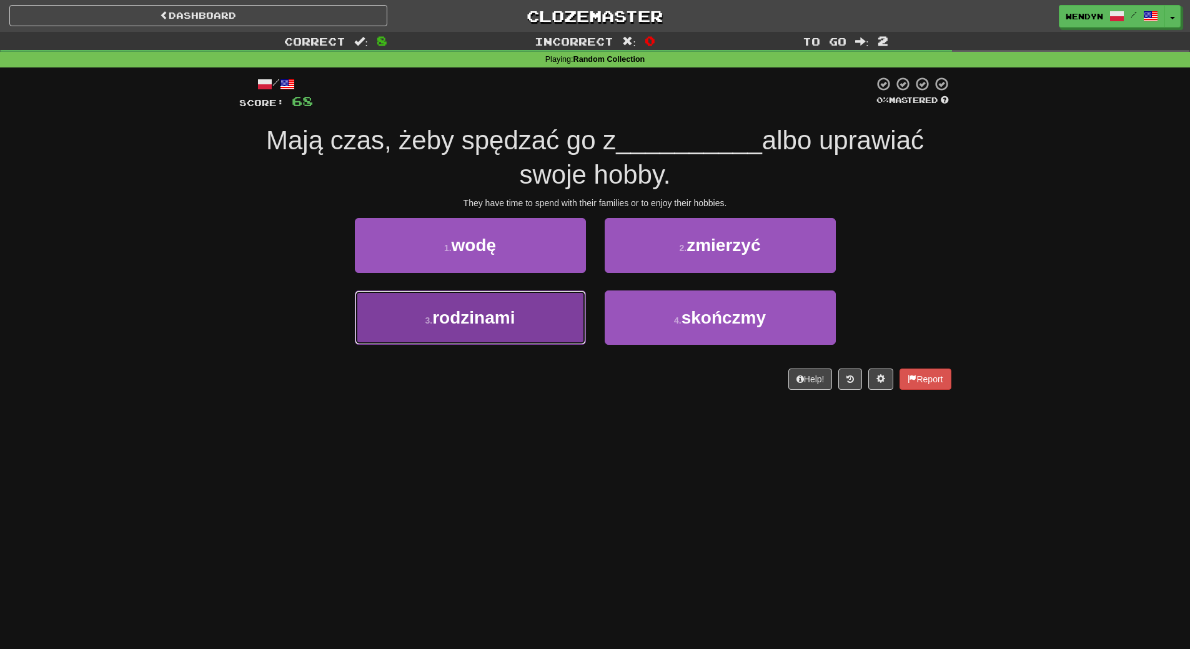
click at [533, 327] on button "3 . rodzinami" at bounding box center [470, 317] width 231 height 54
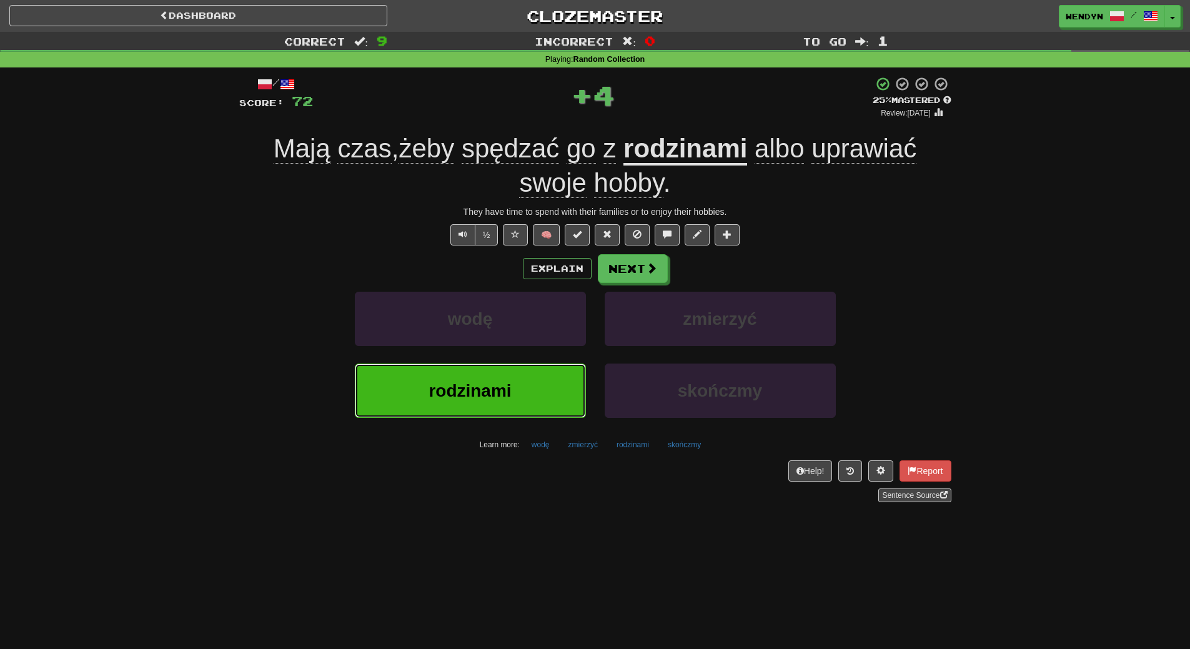
click at [524, 394] on button "rodzinami" at bounding box center [470, 391] width 231 height 54
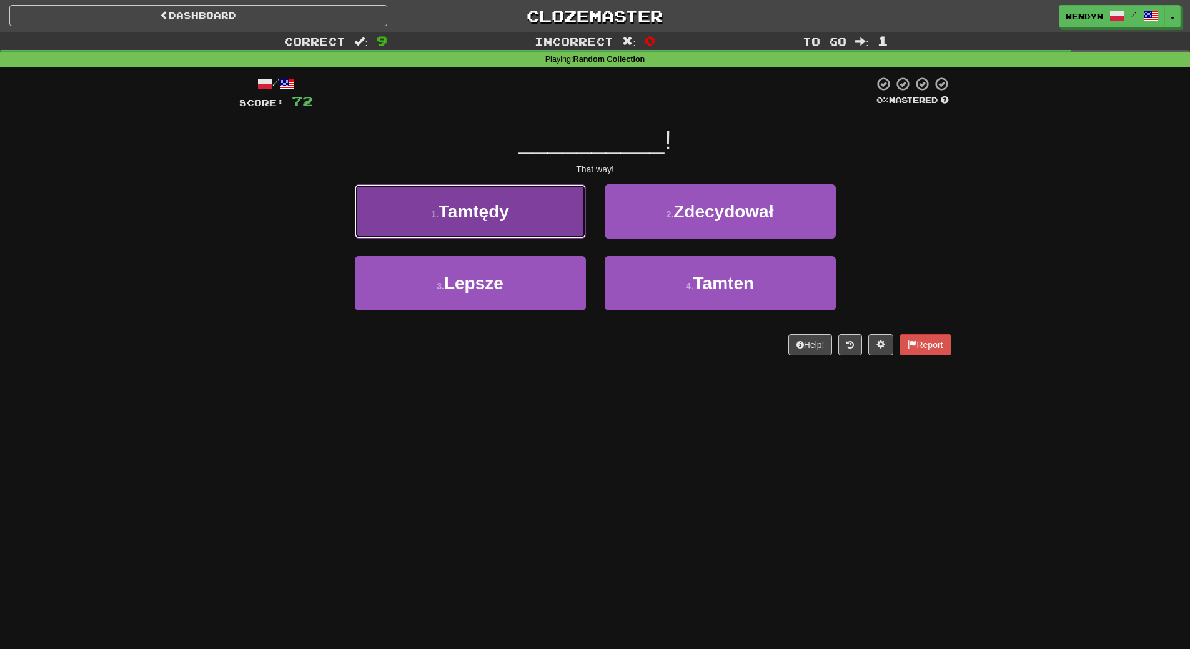
click at [530, 208] on button "1 . Tamtędy" at bounding box center [470, 211] width 231 height 54
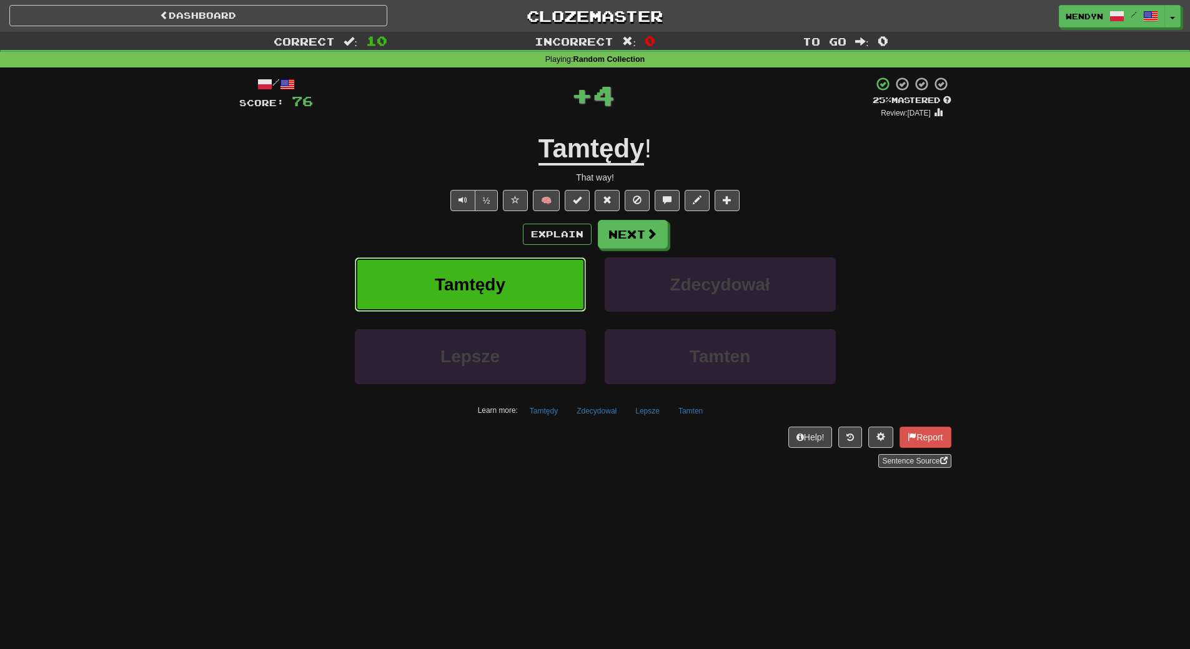
click at [507, 284] on button "Tamtędy" at bounding box center [470, 284] width 231 height 54
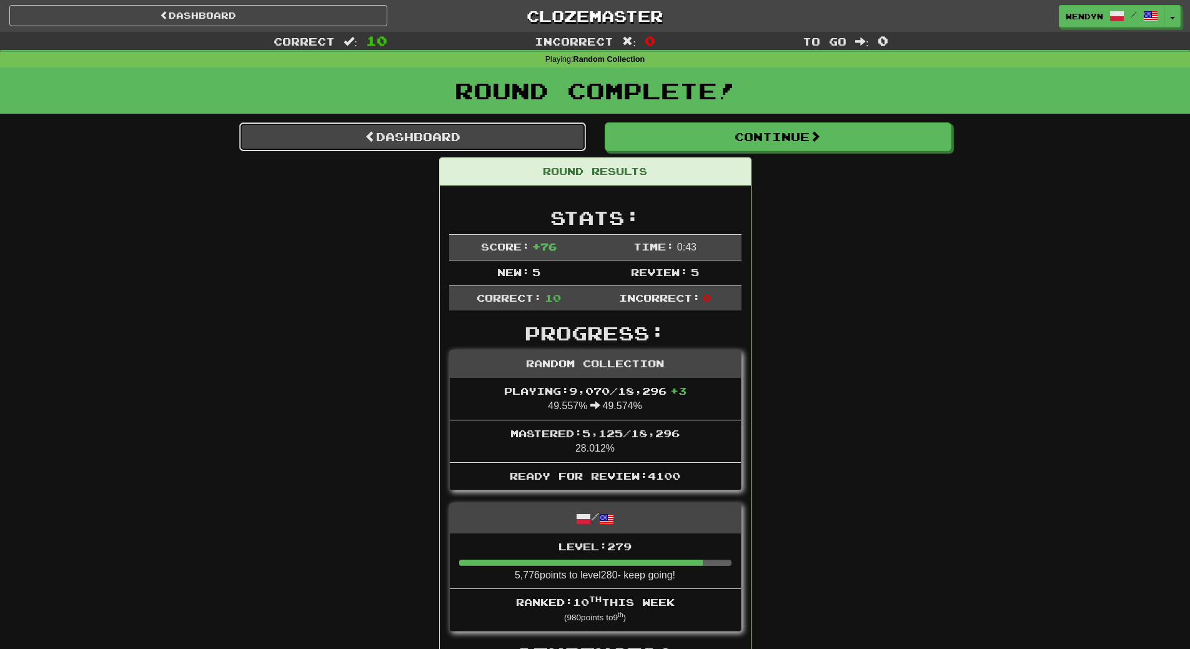
click at [523, 140] on link "Dashboard" at bounding box center [412, 136] width 347 height 29
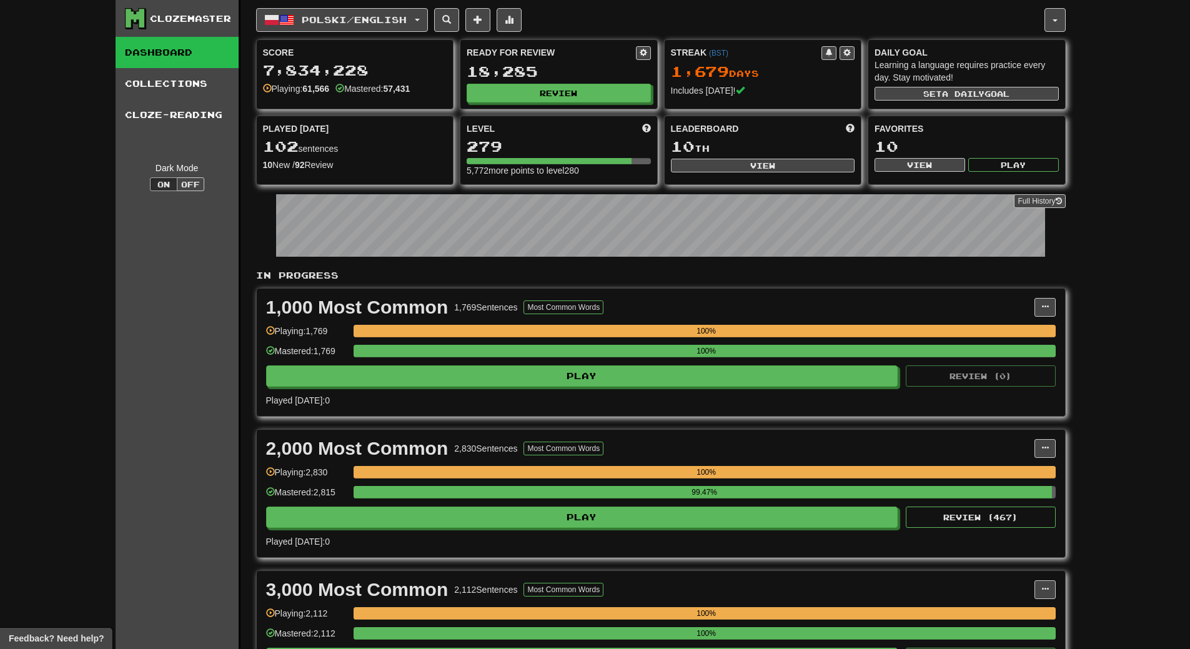
click at [609, 81] on div "Ready for Review 18,285 Review" at bounding box center [558, 74] width 197 height 69
click at [608, 97] on button "Review" at bounding box center [559, 93] width 184 height 19
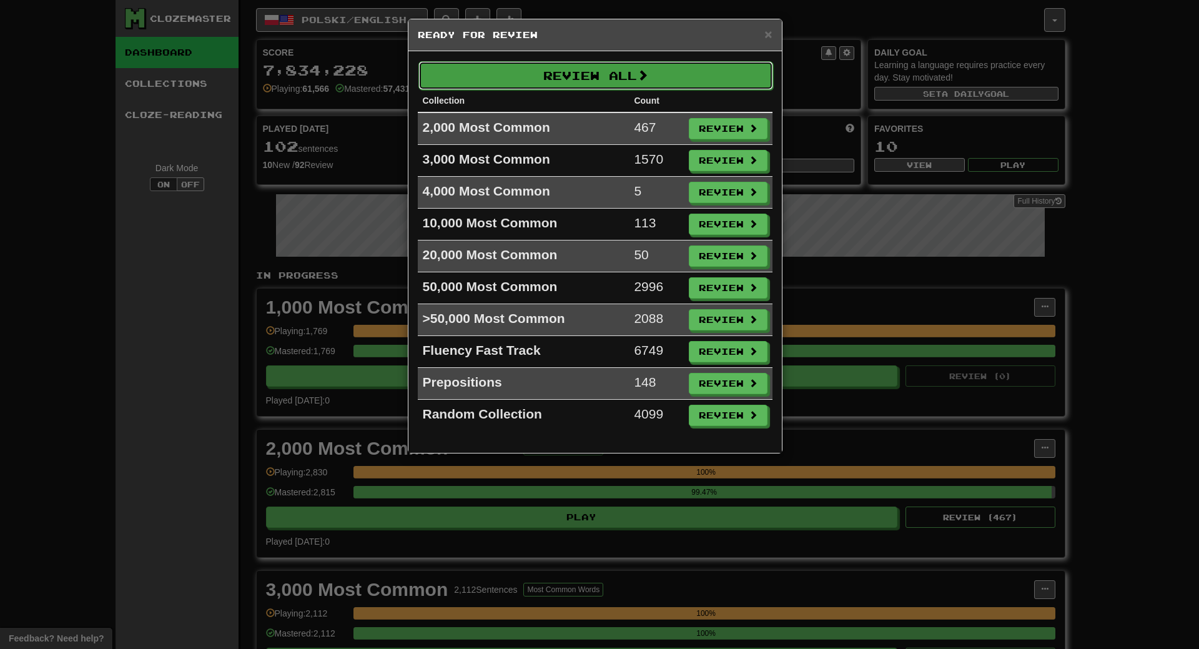
click at [582, 72] on button "Review All" at bounding box center [596, 75] width 355 height 29
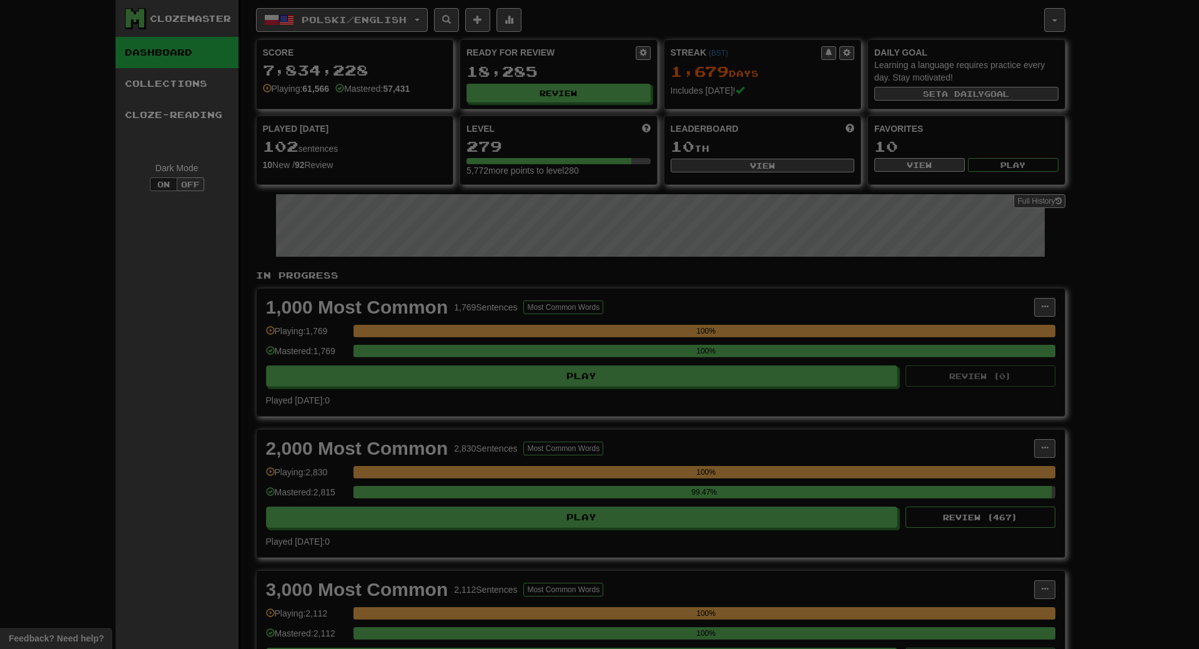
select select "**"
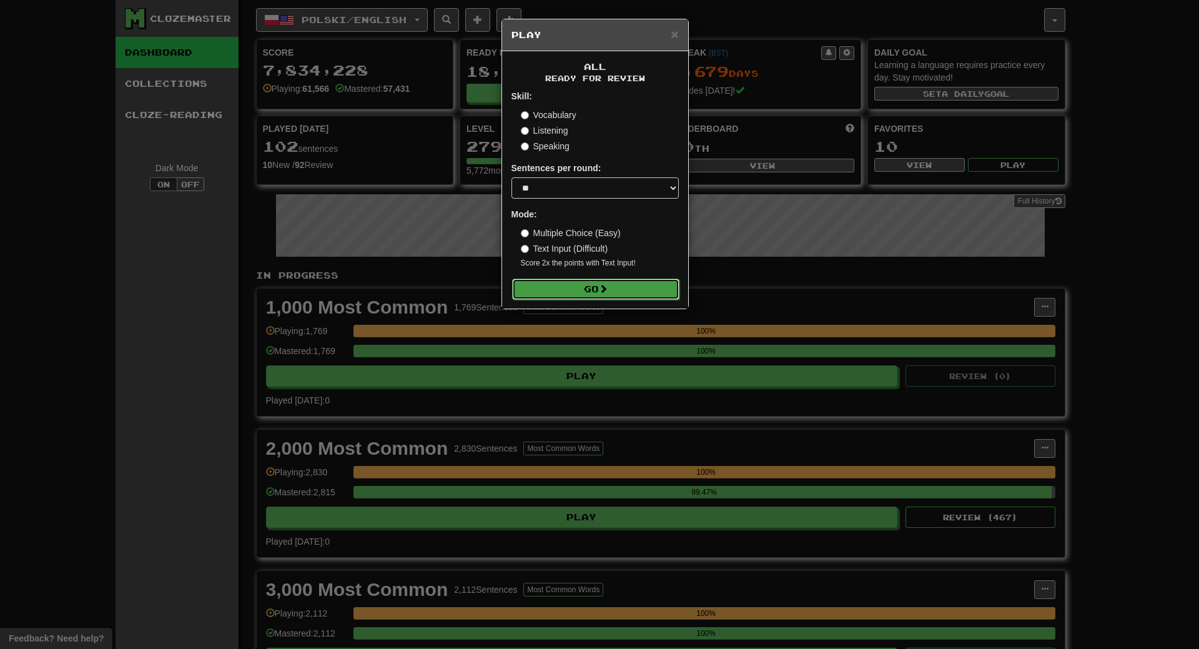
click at [611, 295] on button "Go" at bounding box center [595, 289] width 167 height 21
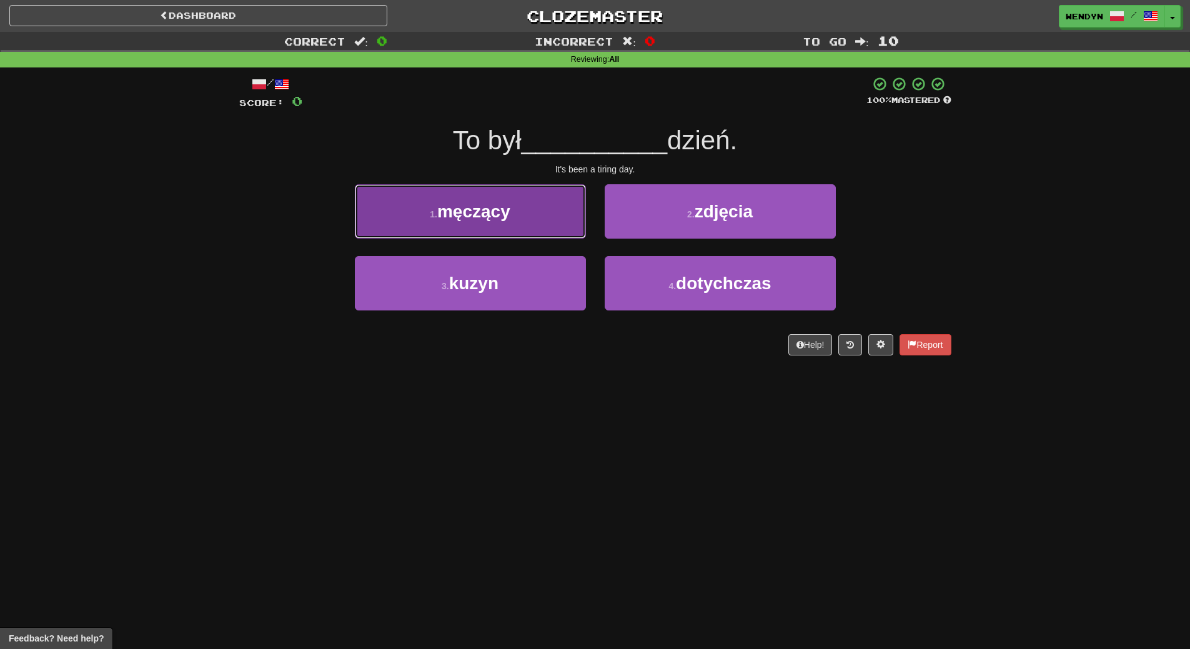
click at [549, 226] on button "1 . męczący" at bounding box center [470, 211] width 231 height 54
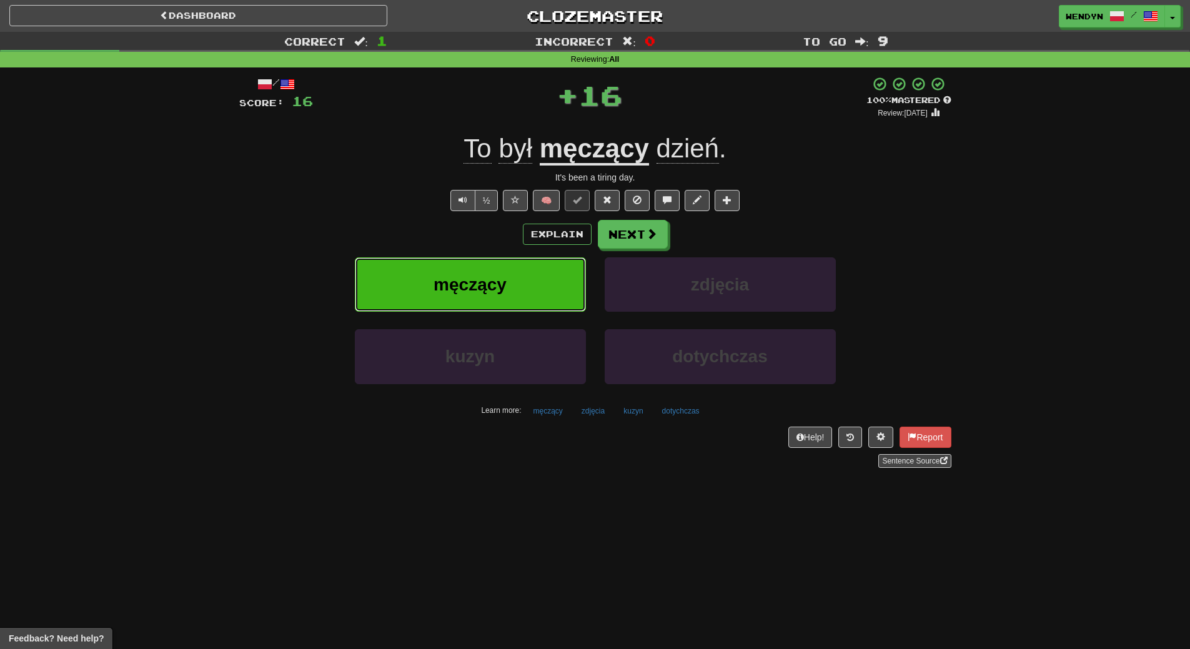
click at [535, 277] on button "męczący" at bounding box center [470, 284] width 231 height 54
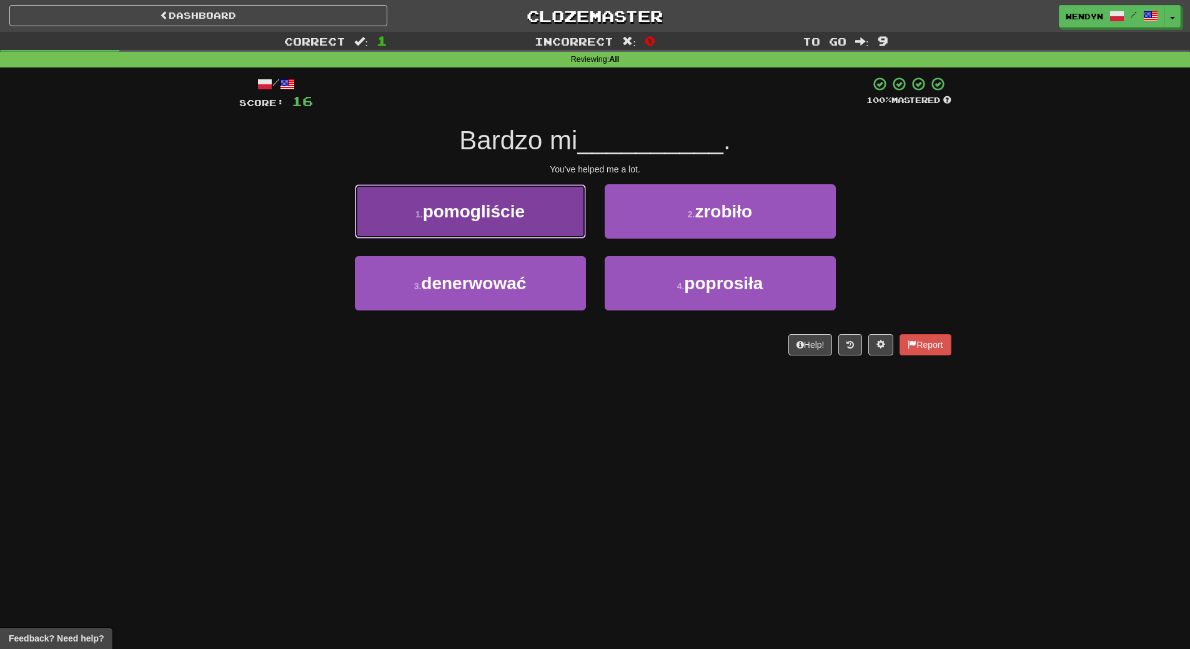
click at [527, 220] on button "1 . pomogliście" at bounding box center [470, 211] width 231 height 54
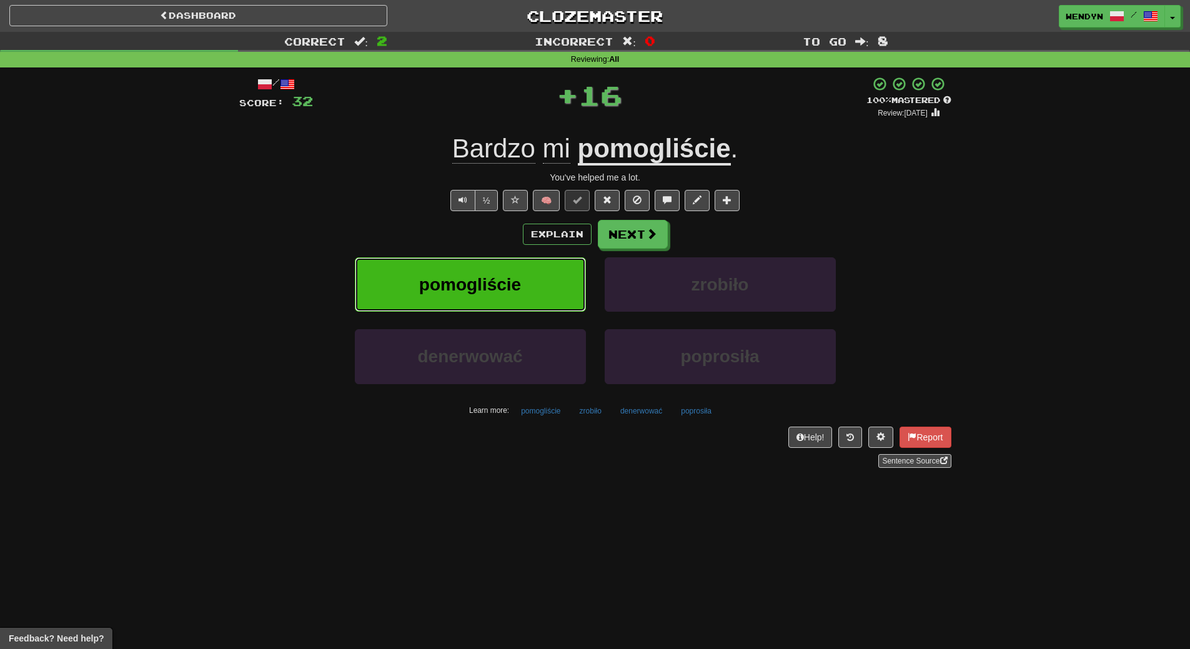
click at [506, 278] on span "pomogliście" at bounding box center [470, 284] width 102 height 19
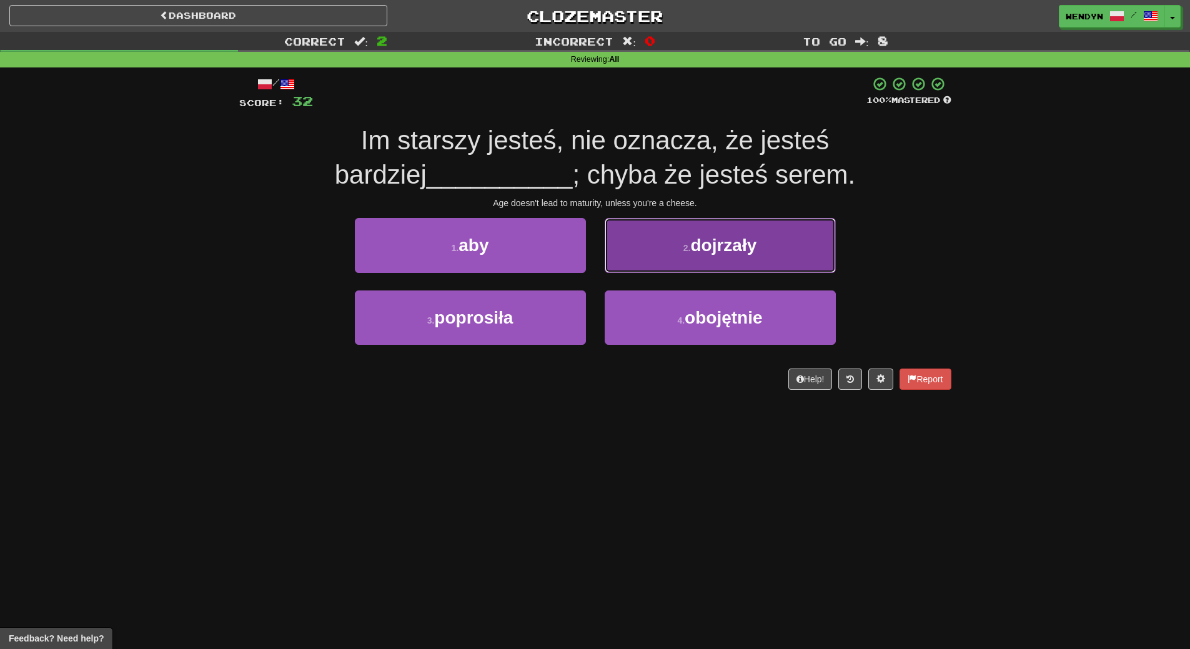
click at [707, 258] on button "2 . dojrzały" at bounding box center [720, 245] width 231 height 54
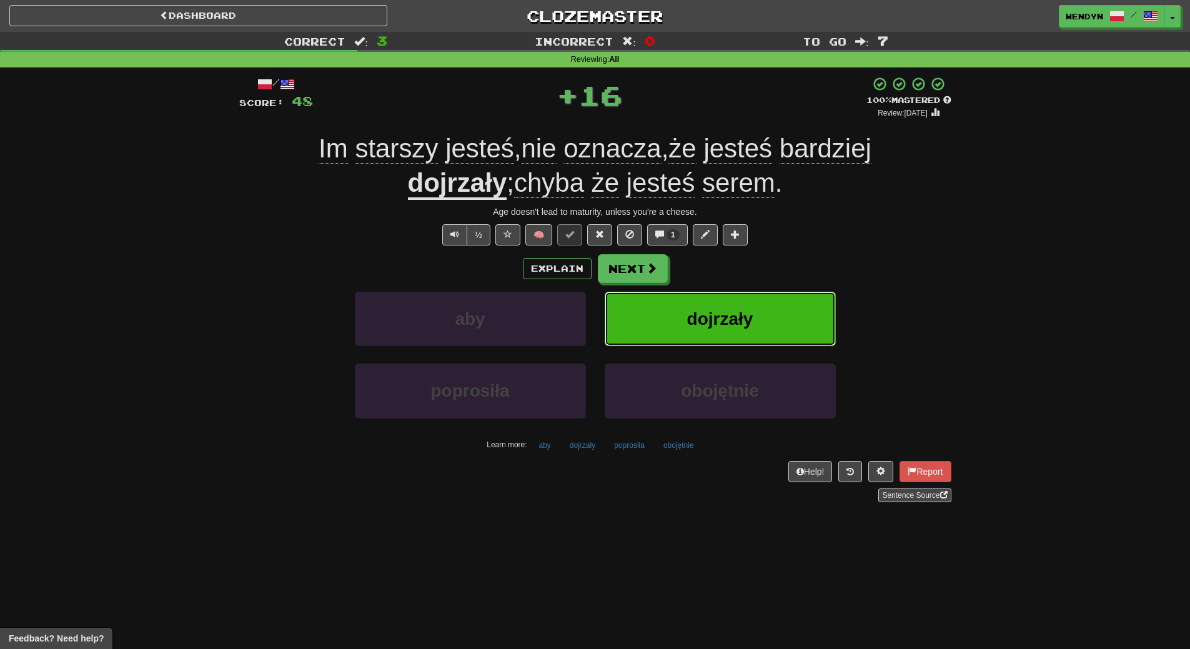
click at [697, 304] on button "dojrzały" at bounding box center [720, 319] width 231 height 54
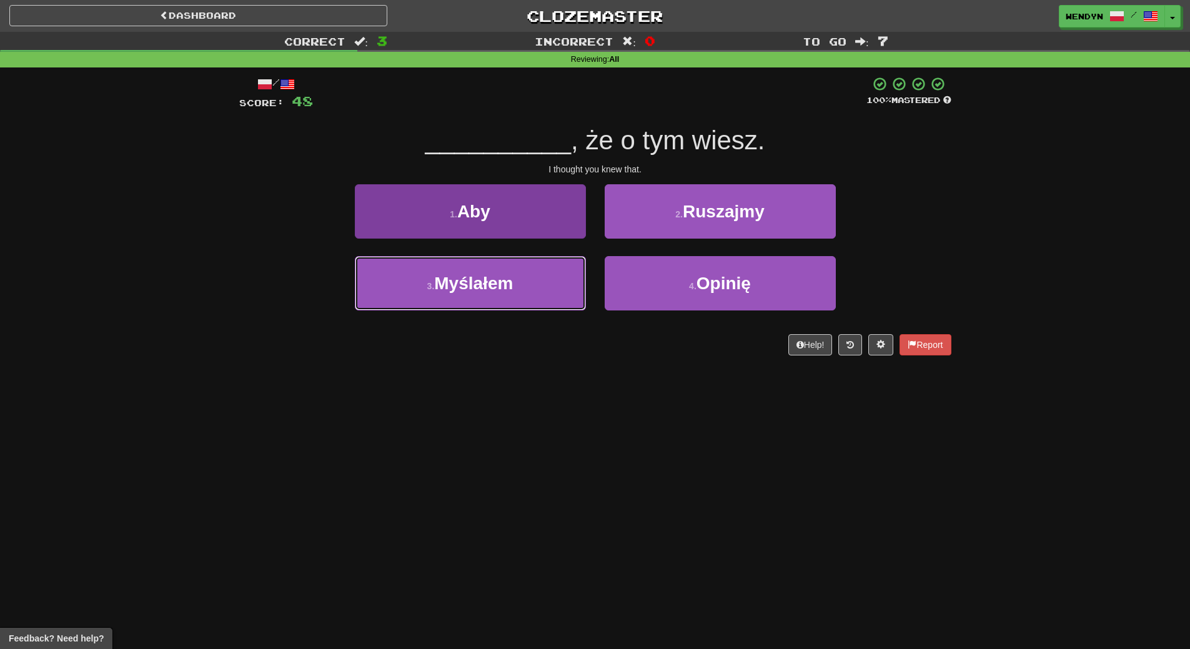
drag, startPoint x: 512, startPoint y: 295, endPoint x: 511, endPoint y: 310, distance: 14.4
click at [512, 298] on button "3 . Myślałem" at bounding box center [470, 283] width 231 height 54
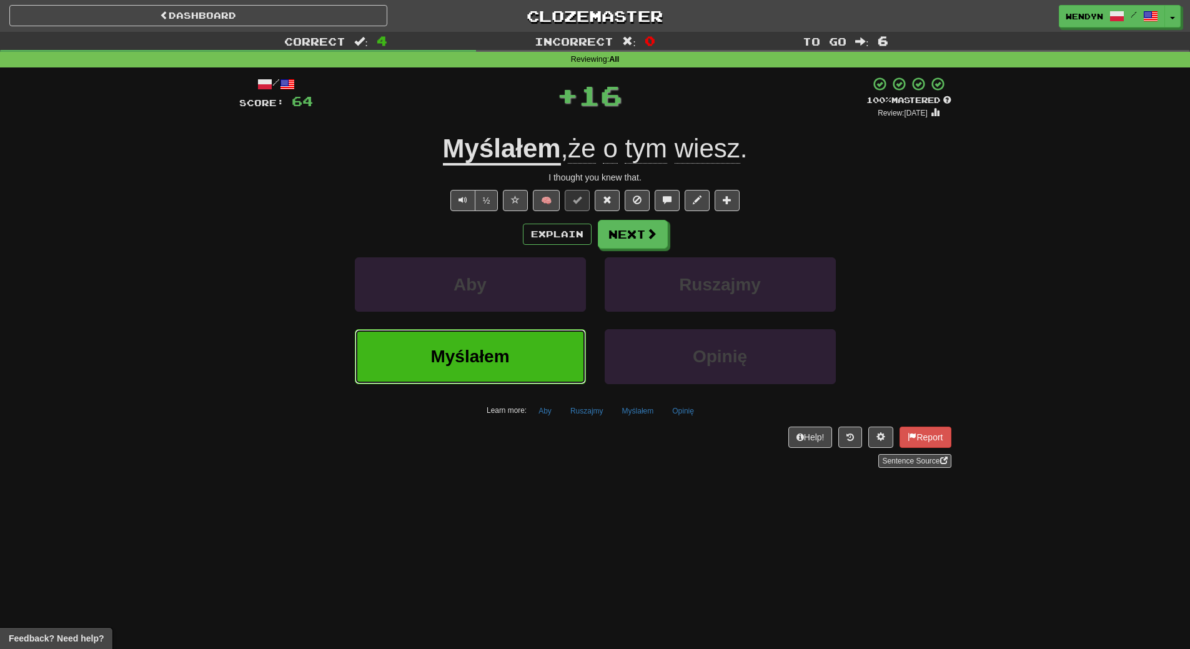
click at [500, 340] on button "Myślałem" at bounding box center [470, 356] width 231 height 54
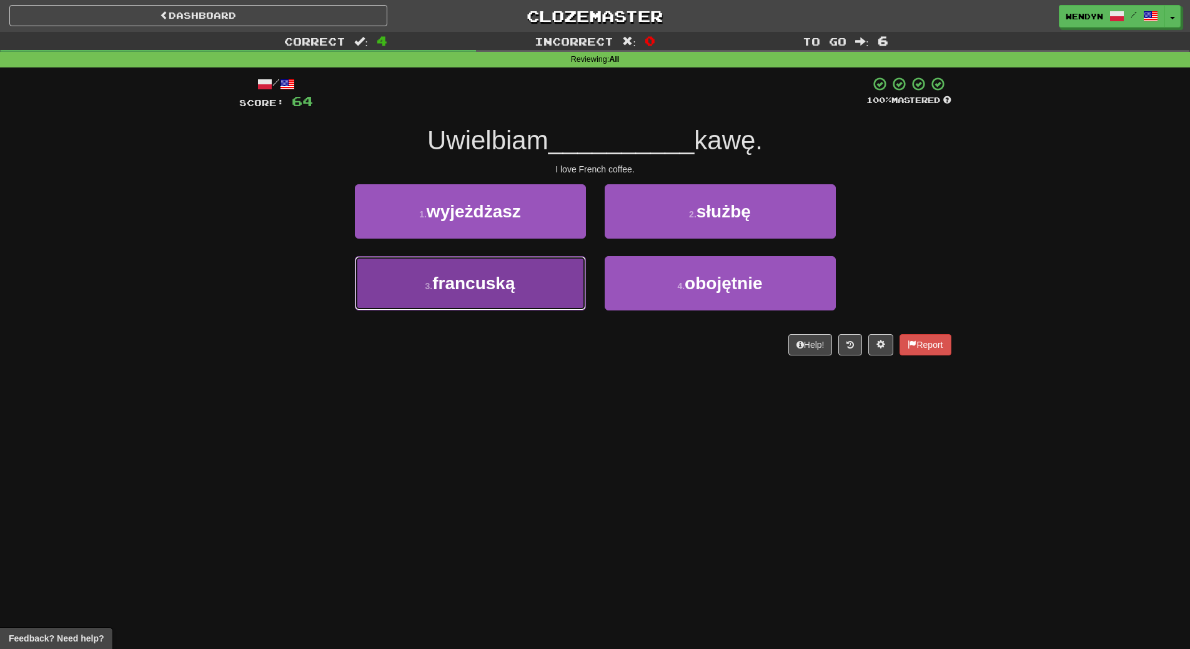
click at [512, 282] on span "francuską" at bounding box center [473, 283] width 82 height 19
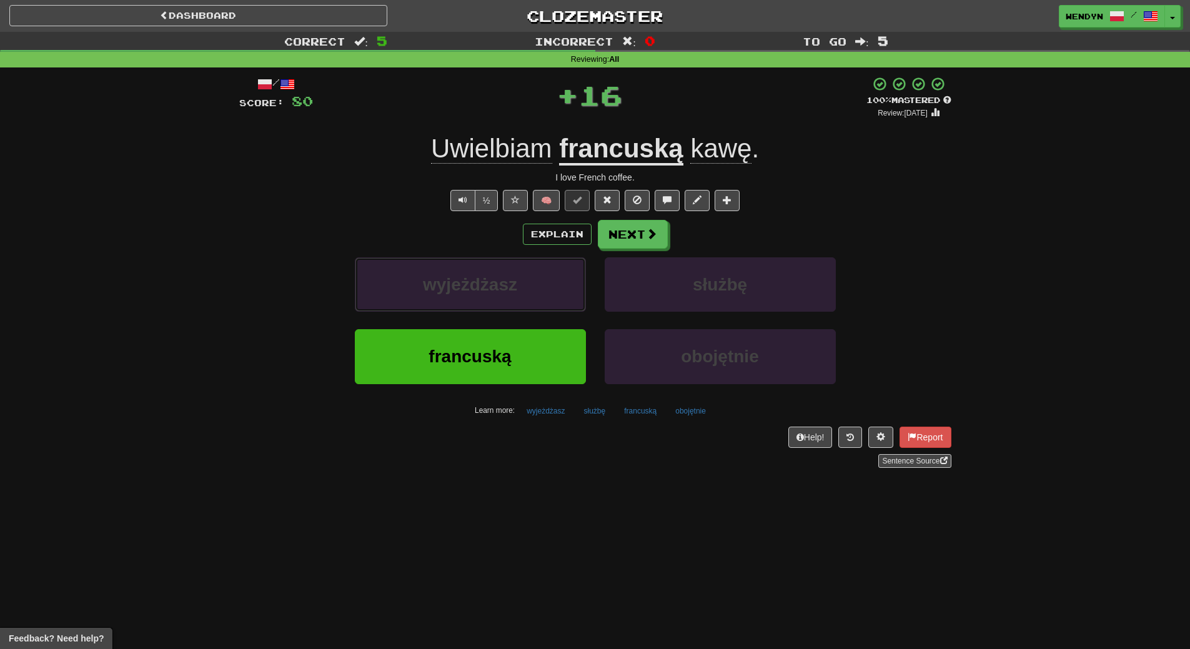
click at [512, 282] on span "wyjeżdżasz" at bounding box center [470, 284] width 94 height 19
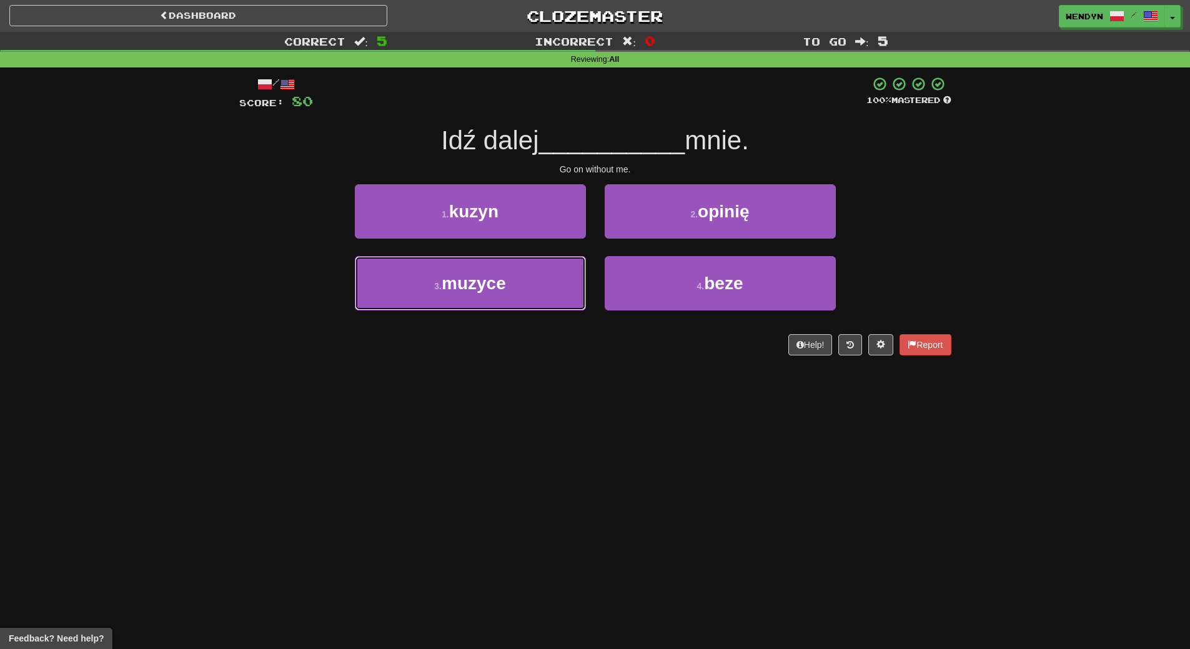
drag, startPoint x: 512, startPoint y: 282, endPoint x: 509, endPoint y: 382, distance: 100.0
click at [509, 382] on div "Dashboard Clozemaster WendyN / Toggle Dropdown Dashboard Leaderboard Activity F…" at bounding box center [595, 324] width 1190 height 649
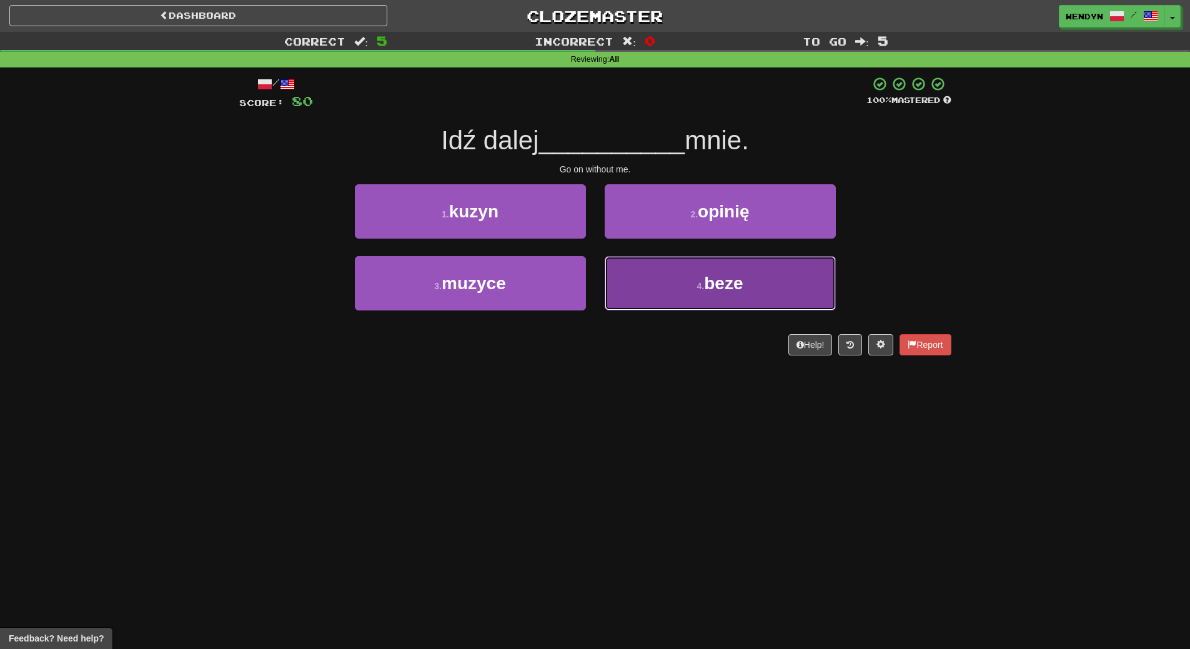
click at [688, 302] on button "4 . beze" at bounding box center [720, 283] width 231 height 54
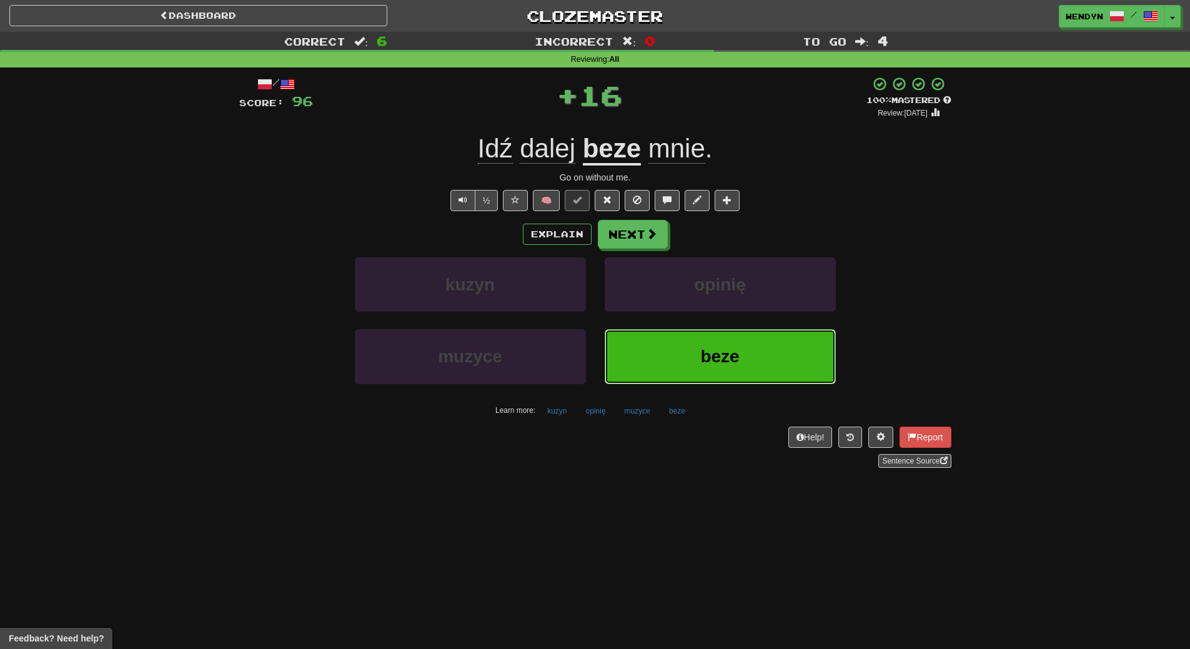
drag, startPoint x: 688, startPoint y: 338, endPoint x: 684, endPoint y: 350, distance: 13.0
click at [685, 345] on button "beze" at bounding box center [720, 356] width 231 height 54
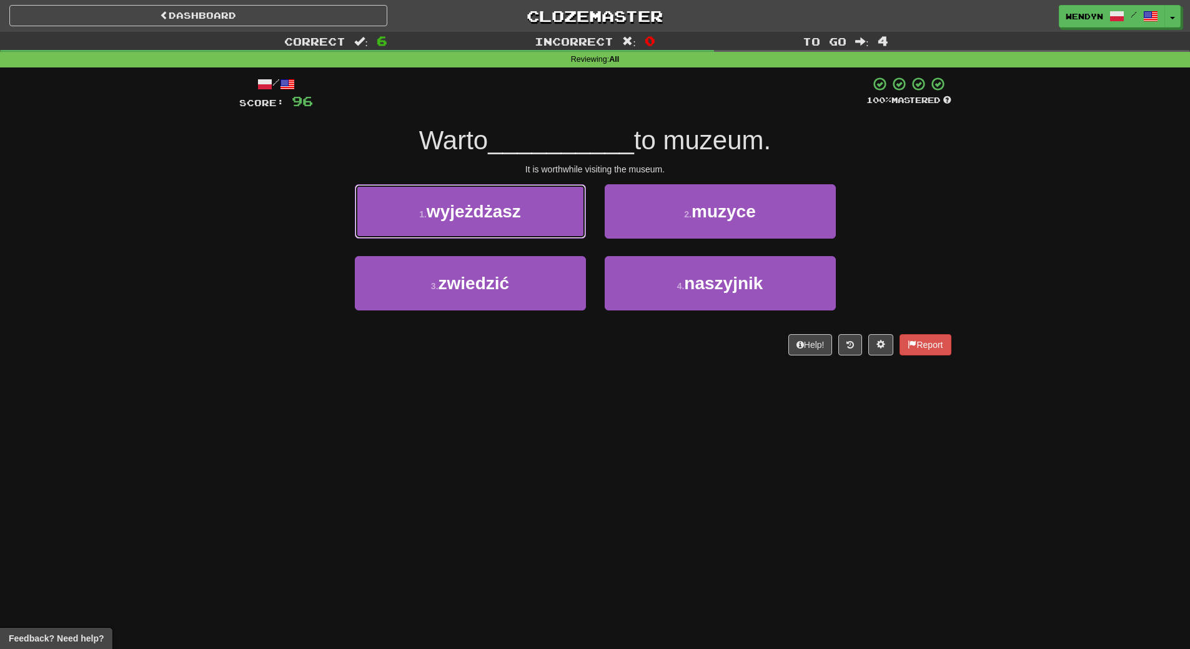
drag, startPoint x: 525, startPoint y: 227, endPoint x: 508, endPoint y: 480, distance: 253.6
click at [508, 480] on div "Dashboard Clozemaster WendyN / Toggle Dropdown Dashboard Leaderboard Activity F…" at bounding box center [595, 324] width 1190 height 649
drag, startPoint x: 508, startPoint y: 480, endPoint x: 502, endPoint y: 407, distance: 72.7
click at [507, 474] on div "Dashboard Clozemaster WendyN / Toggle Dropdown Dashboard Leaderboard Activity F…" at bounding box center [595, 324] width 1190 height 649
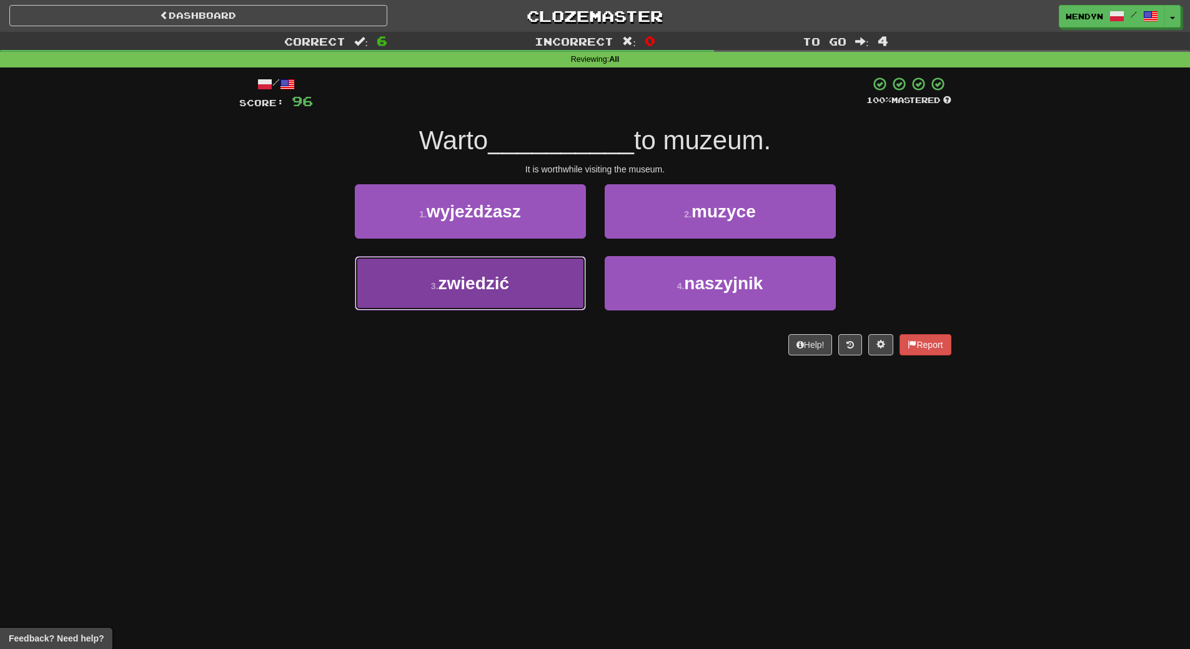
click at [489, 296] on button "3 . zwiedzić" at bounding box center [470, 283] width 231 height 54
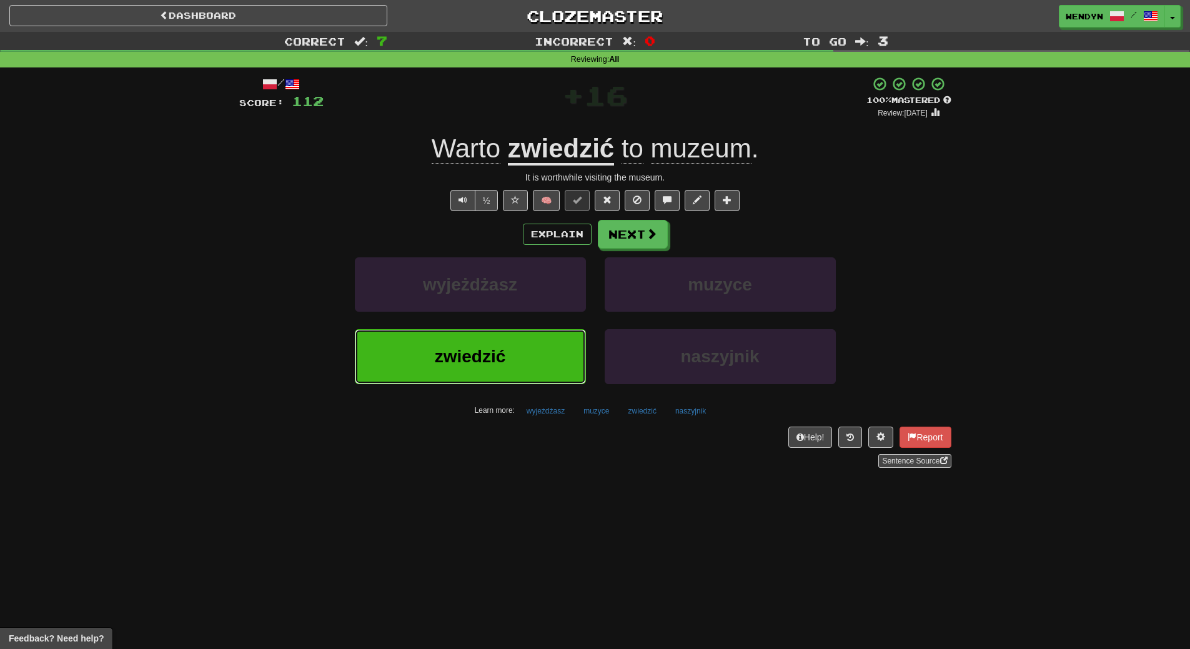
click at [495, 361] on span "zwiedzić" at bounding box center [470, 356] width 71 height 19
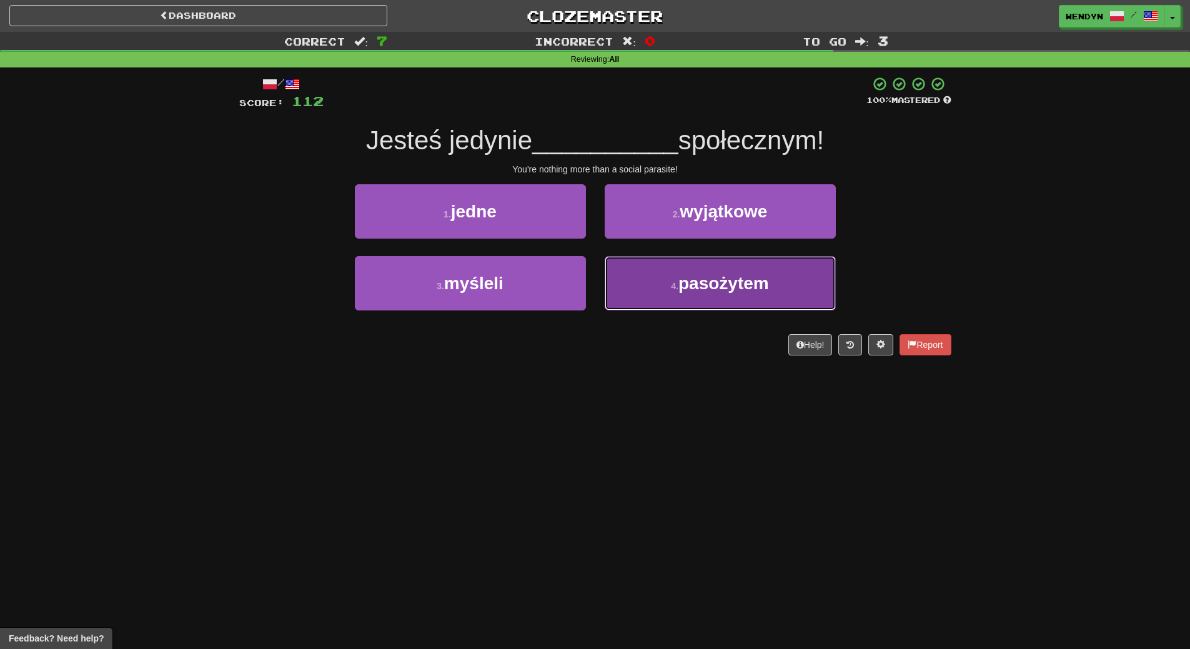
click at [720, 298] on button "4 . pasożytem" at bounding box center [720, 283] width 231 height 54
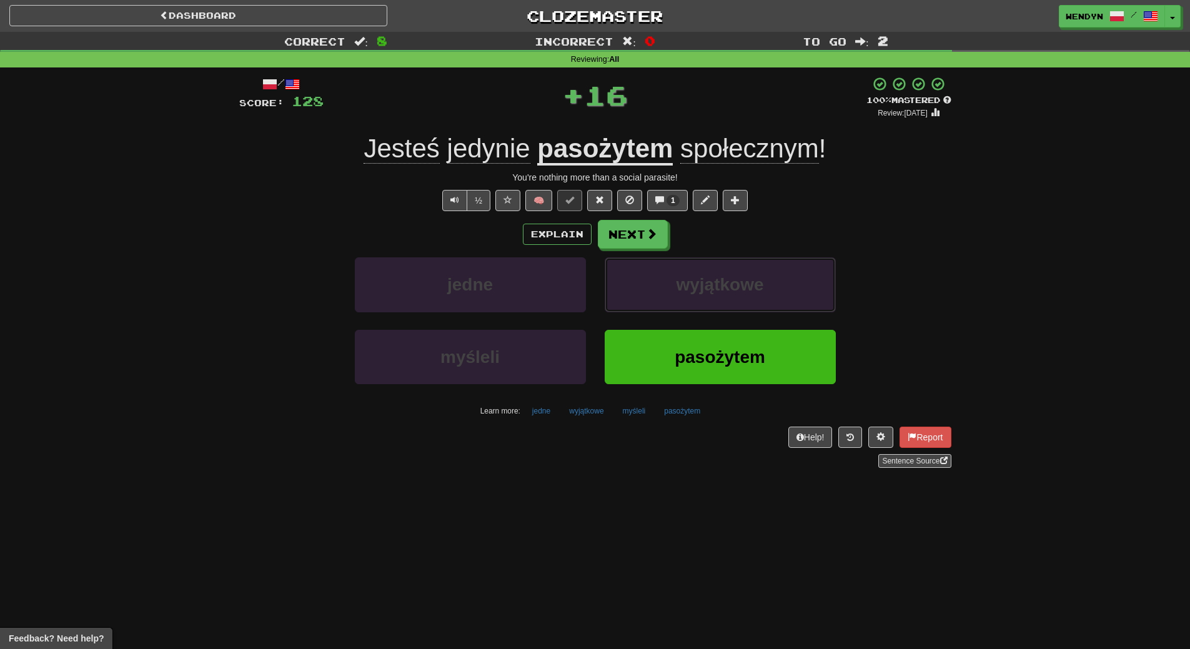
click at [720, 298] on button "wyjątkowe" at bounding box center [720, 284] width 231 height 54
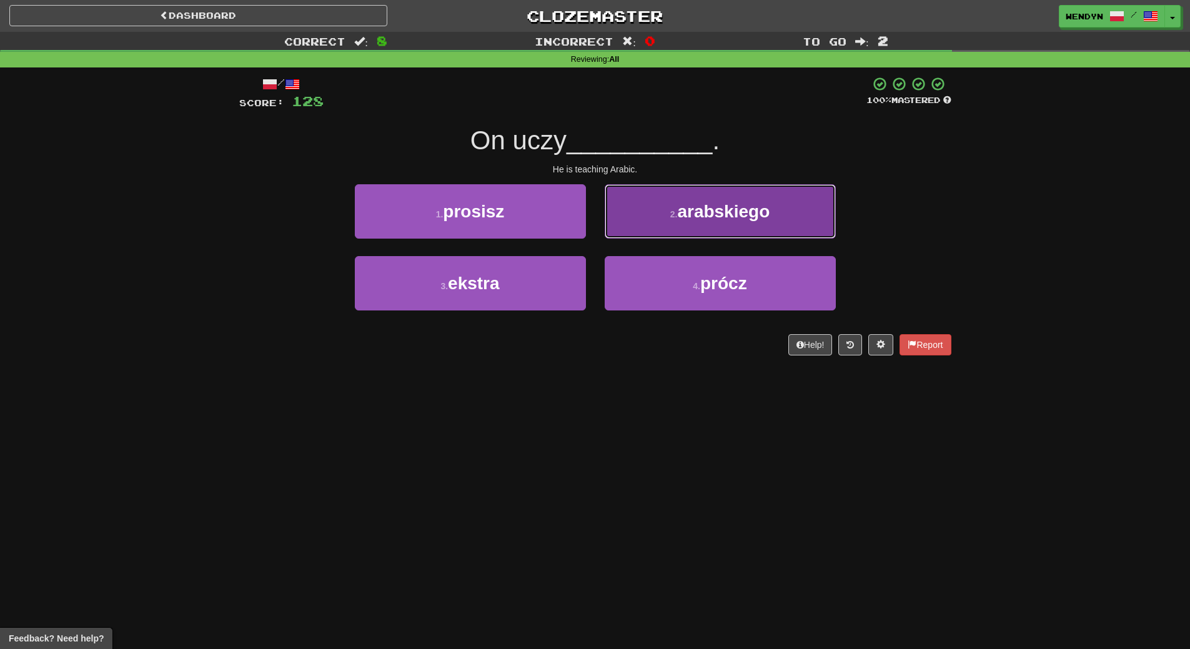
click at [715, 225] on button "2 . arabskiego" at bounding box center [720, 211] width 231 height 54
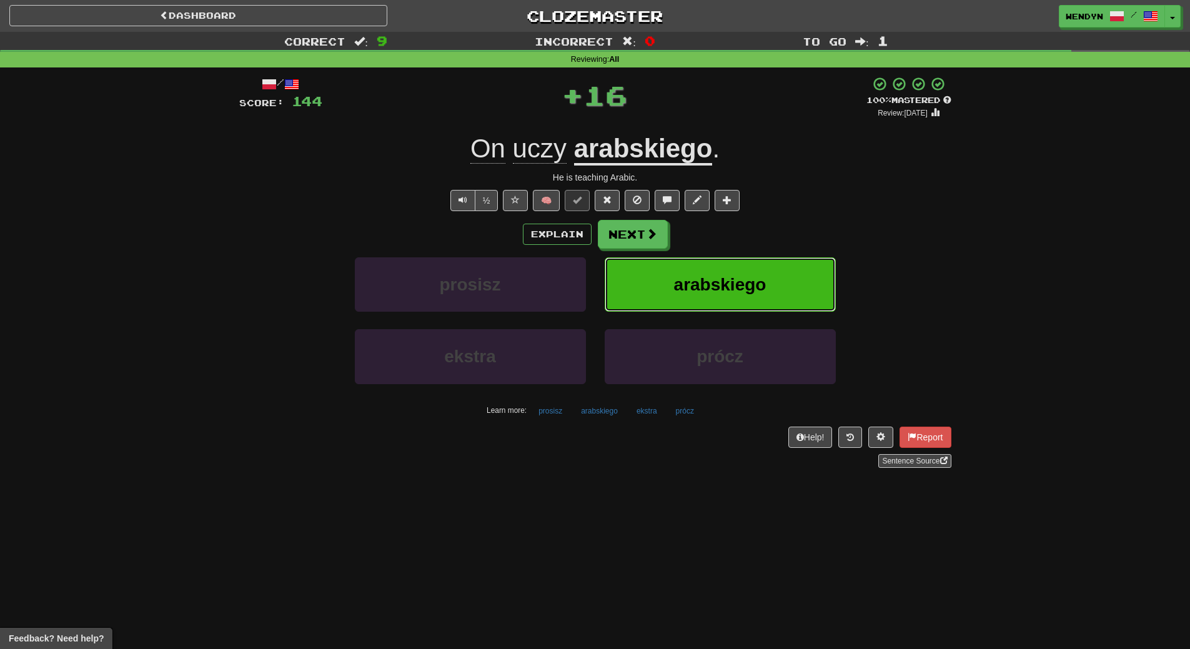
click at [723, 260] on button "arabskiego" at bounding box center [720, 284] width 231 height 54
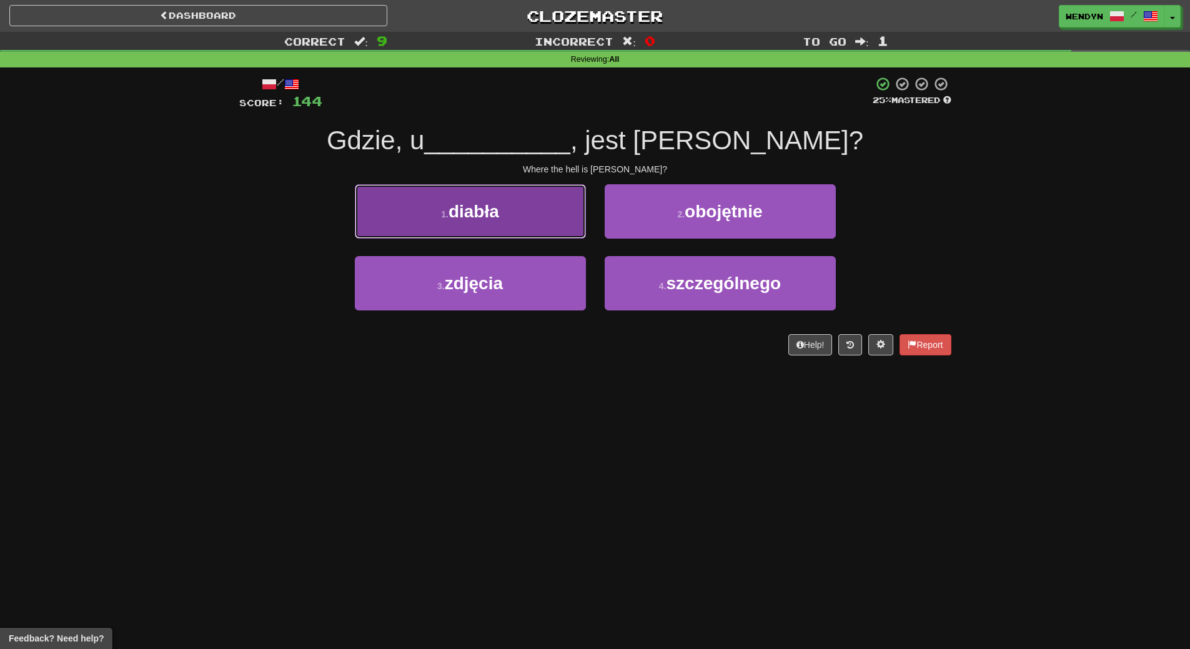
click at [534, 200] on button "1 . diabła" at bounding box center [470, 211] width 231 height 54
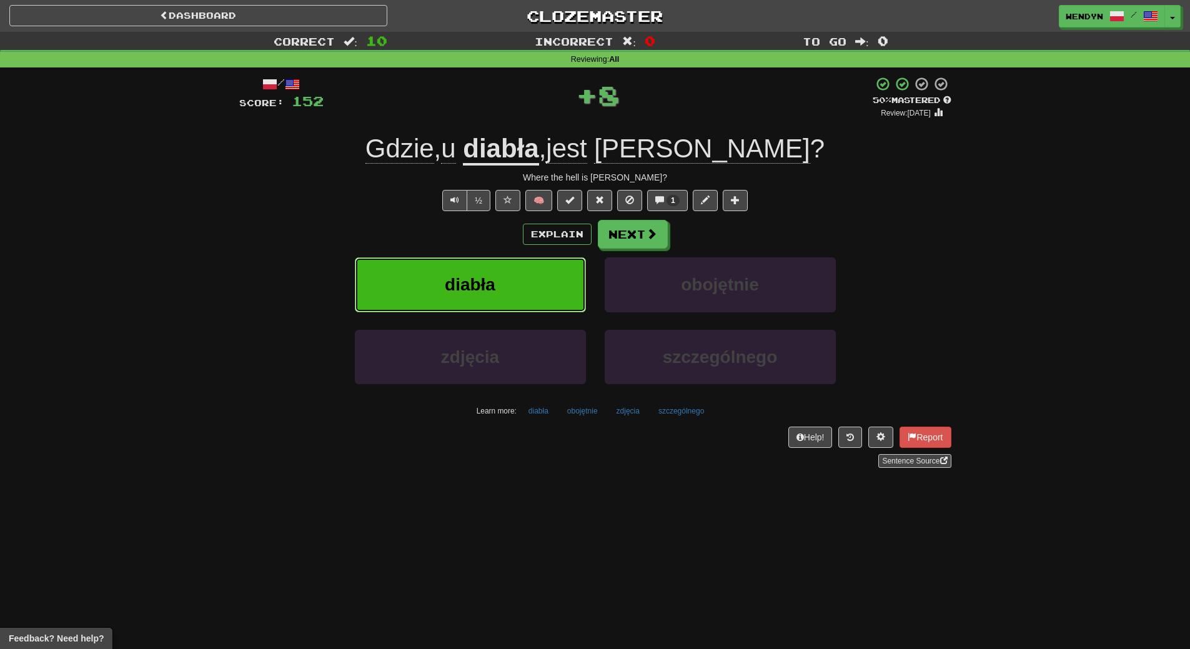
click at [525, 279] on button "diabła" at bounding box center [470, 284] width 231 height 54
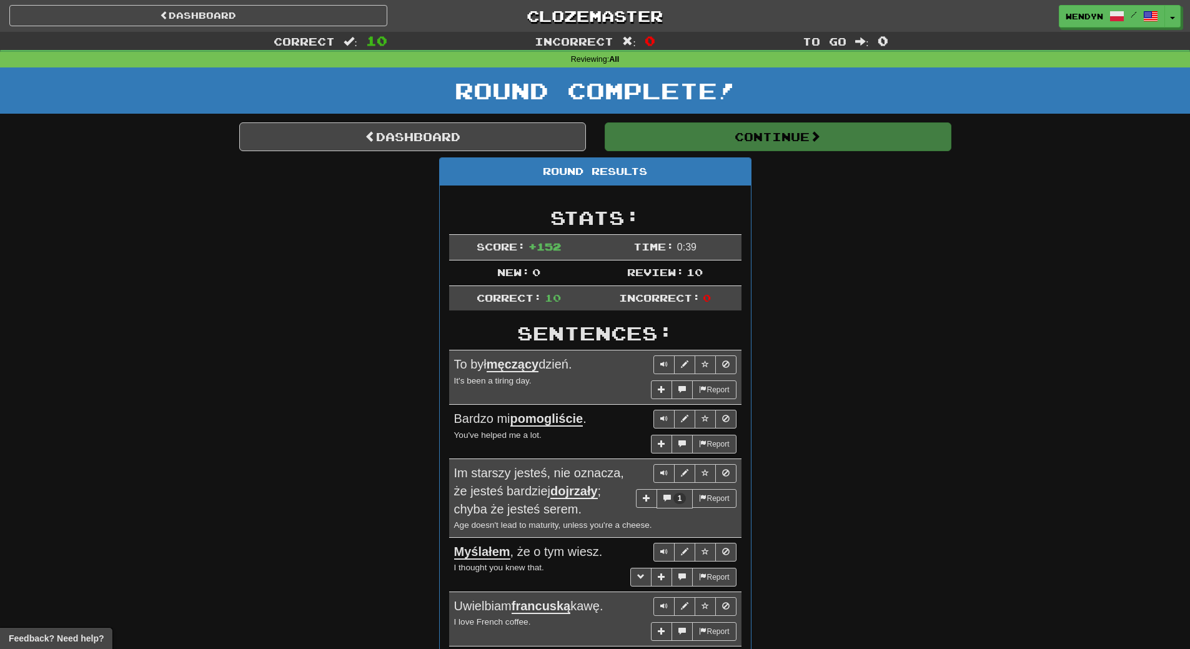
click at [855, 261] on div "Round Results Stats: Score: + 152 Time: 0 : 39 New: 0 Review: 10 Correct: 10 In…" at bounding box center [595, 553] width 712 height 793
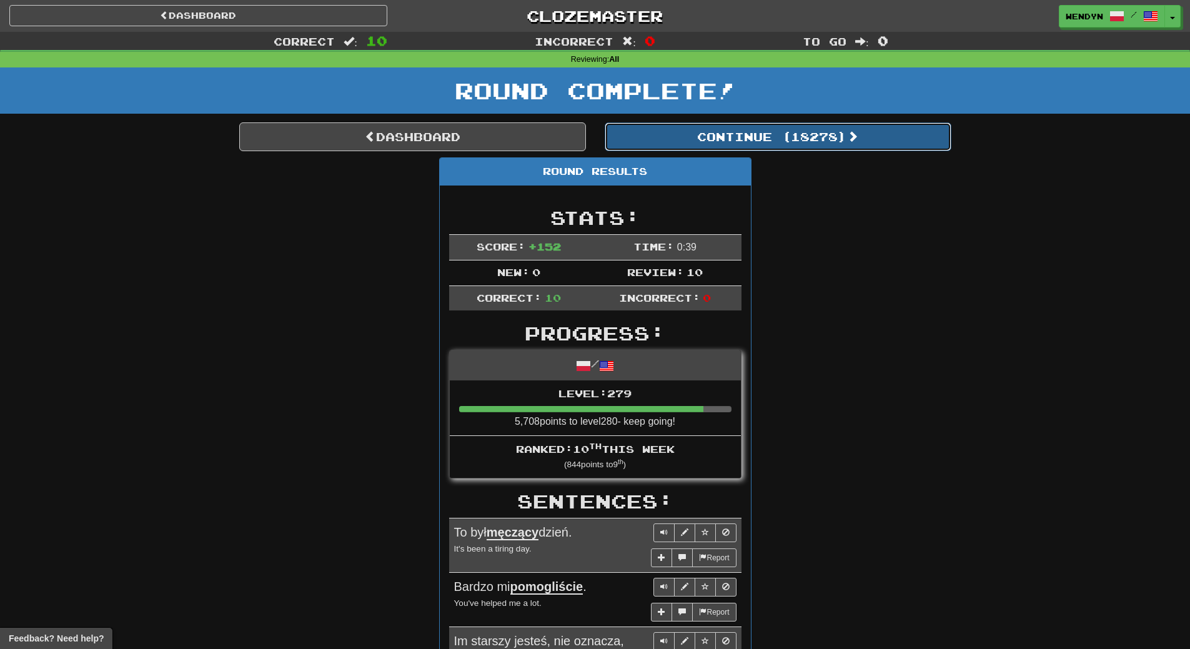
click at [830, 142] on button "Continue ( 18278 )" at bounding box center [778, 136] width 347 height 29
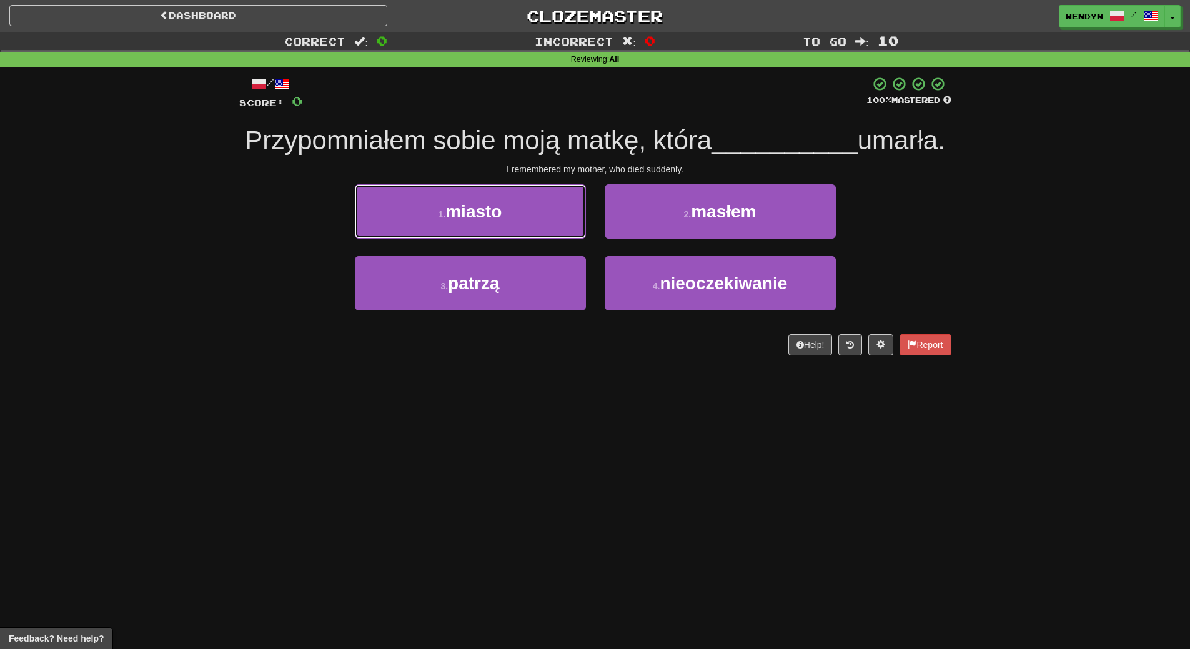
drag, startPoint x: 482, startPoint y: 246, endPoint x: 479, endPoint y: 435, distance: 189.3
click at [479, 435] on div "Dashboard Clozemaster WendyN / Toggle Dropdown Dashboard Leaderboard Activity F…" at bounding box center [595, 324] width 1190 height 649
drag, startPoint x: 479, startPoint y: 435, endPoint x: 480, endPoint y: 441, distance: 6.4
click at [480, 441] on div "Dashboard Clozemaster WendyN / Toggle Dropdown Dashboard Leaderboard Activity F…" at bounding box center [595, 324] width 1190 height 649
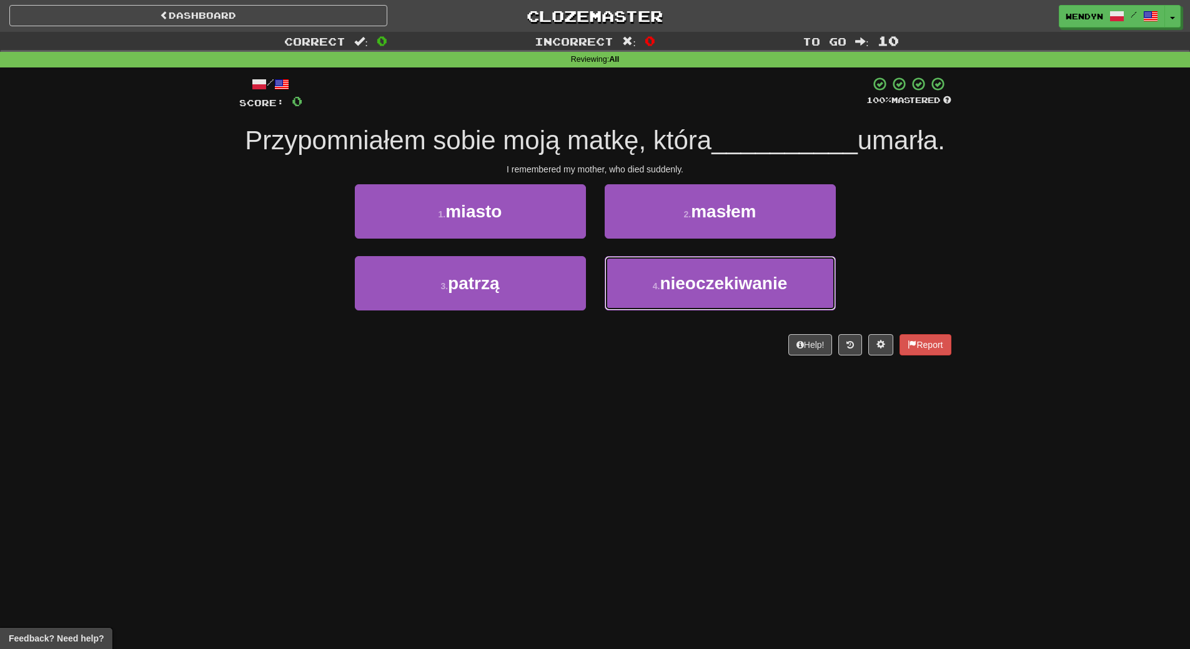
drag, startPoint x: 713, startPoint y: 329, endPoint x: 712, endPoint y: 374, distance: 45.0
click at [713, 328] on div "4 . nieoczekiwanie" at bounding box center [720, 292] width 250 height 72
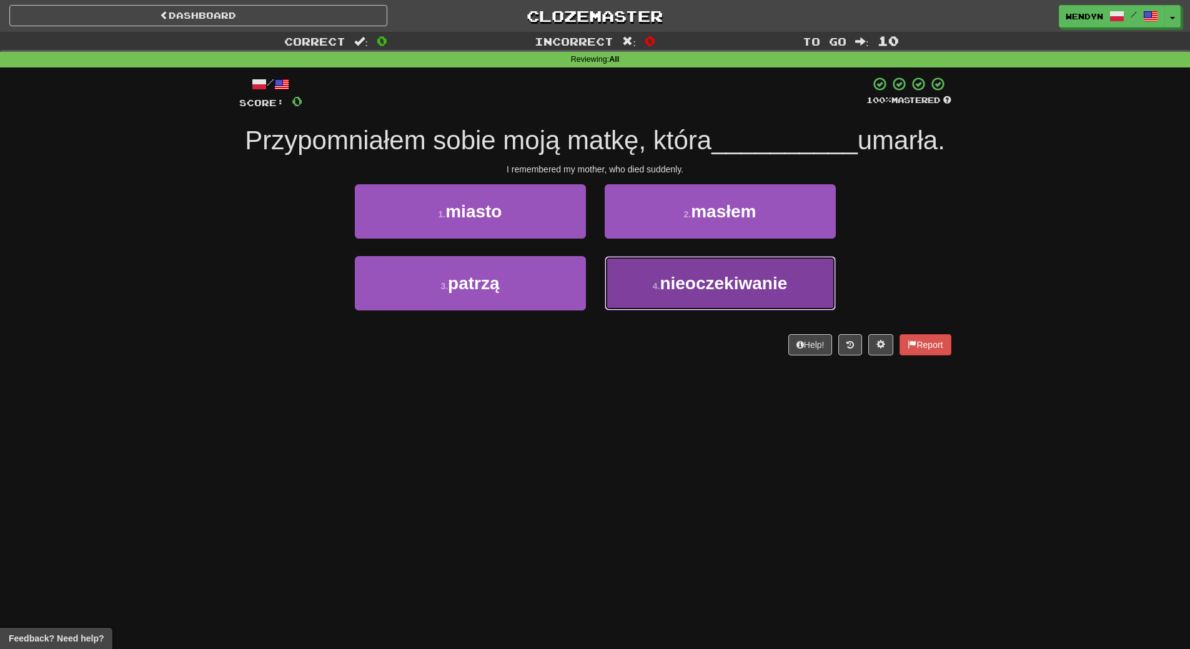
click at [712, 293] on span "nieoczekiwanie" at bounding box center [723, 283] width 127 height 19
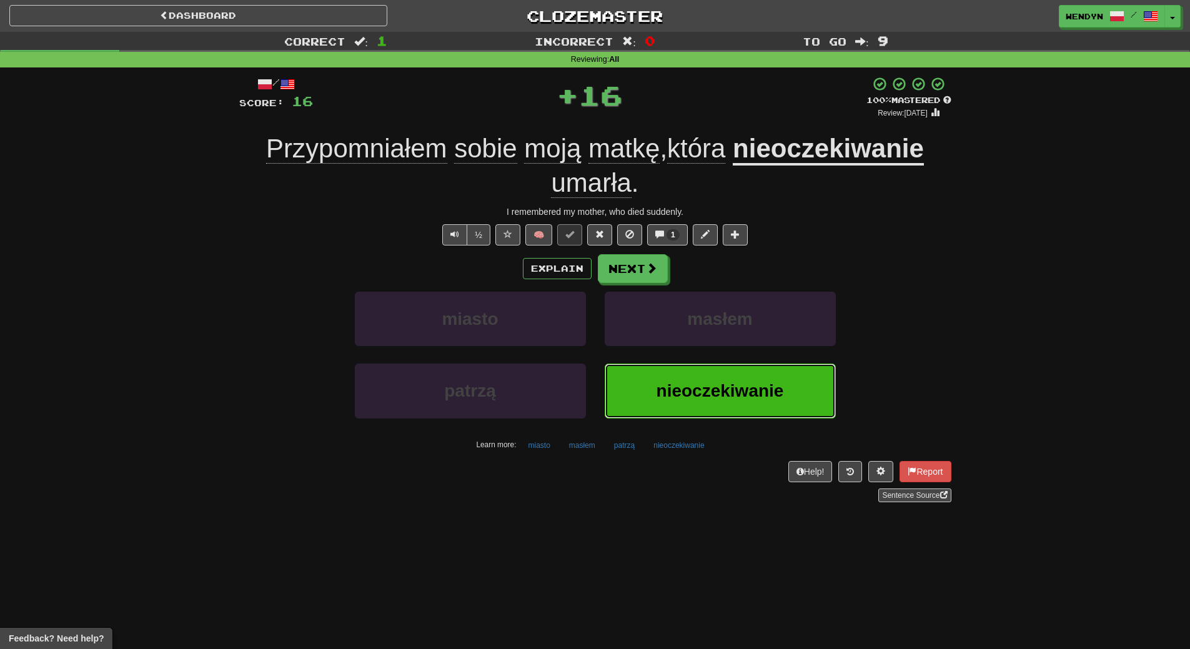
click at [710, 381] on span "nieoczekiwanie" at bounding box center [720, 390] width 127 height 19
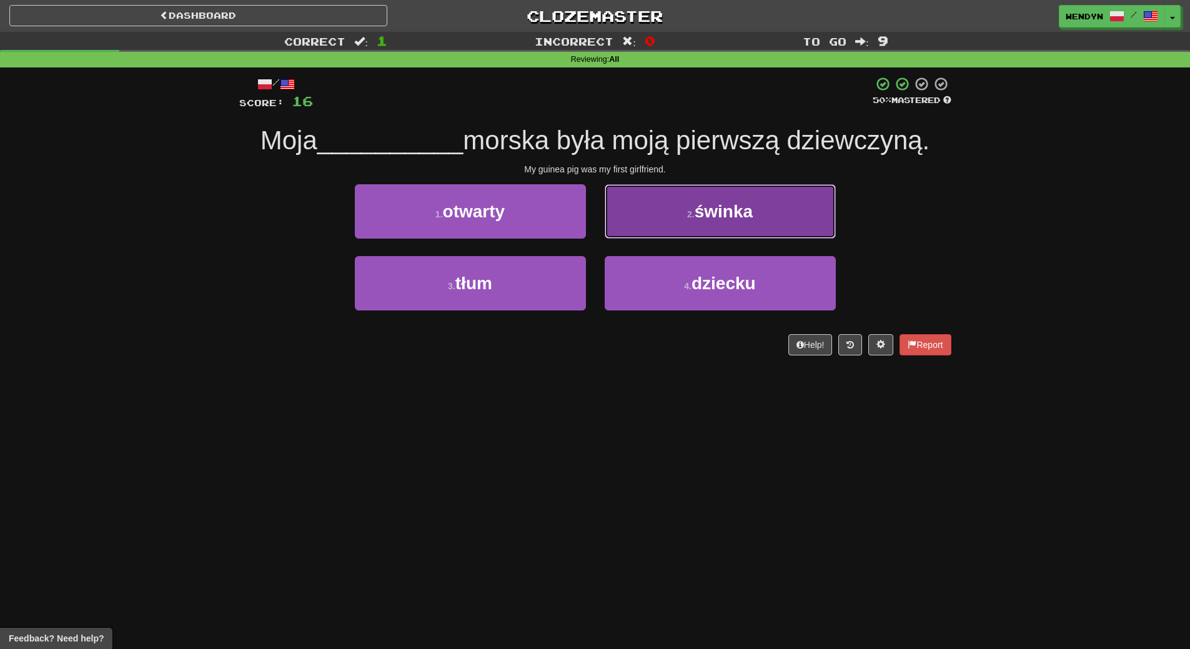
click at [727, 216] on span "świnka" at bounding box center [724, 211] width 58 height 19
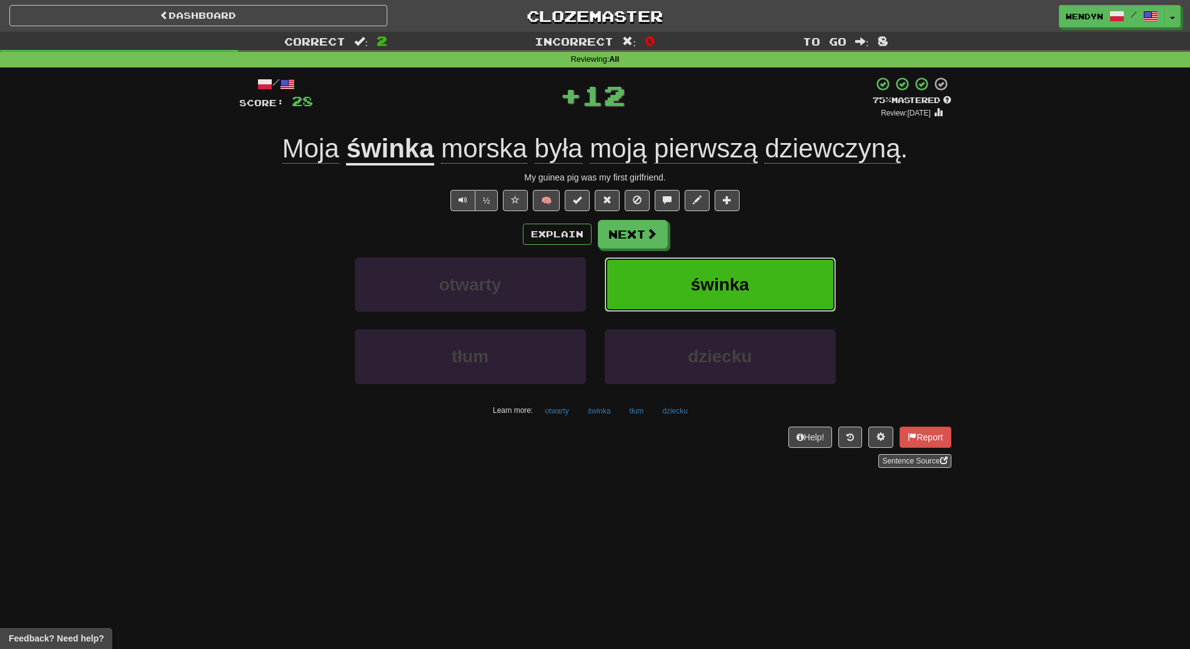
click at [805, 280] on button "świnka" at bounding box center [720, 284] width 231 height 54
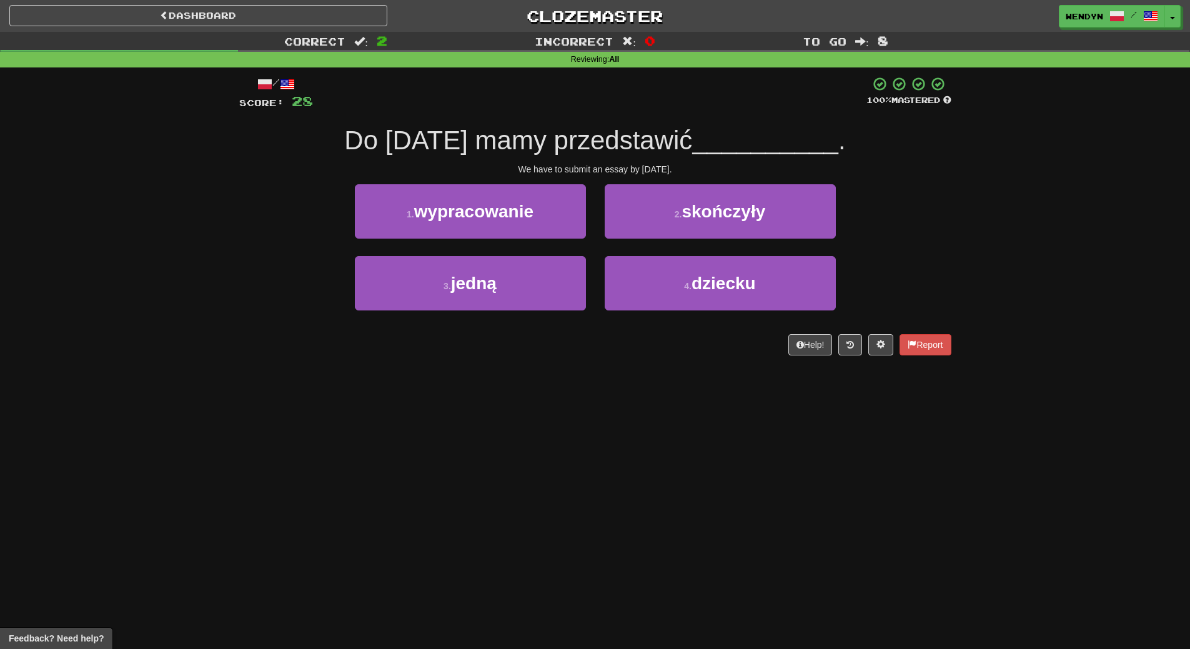
click at [515, 166] on div "We have to submit an essay by Wednesday." at bounding box center [595, 169] width 712 height 12
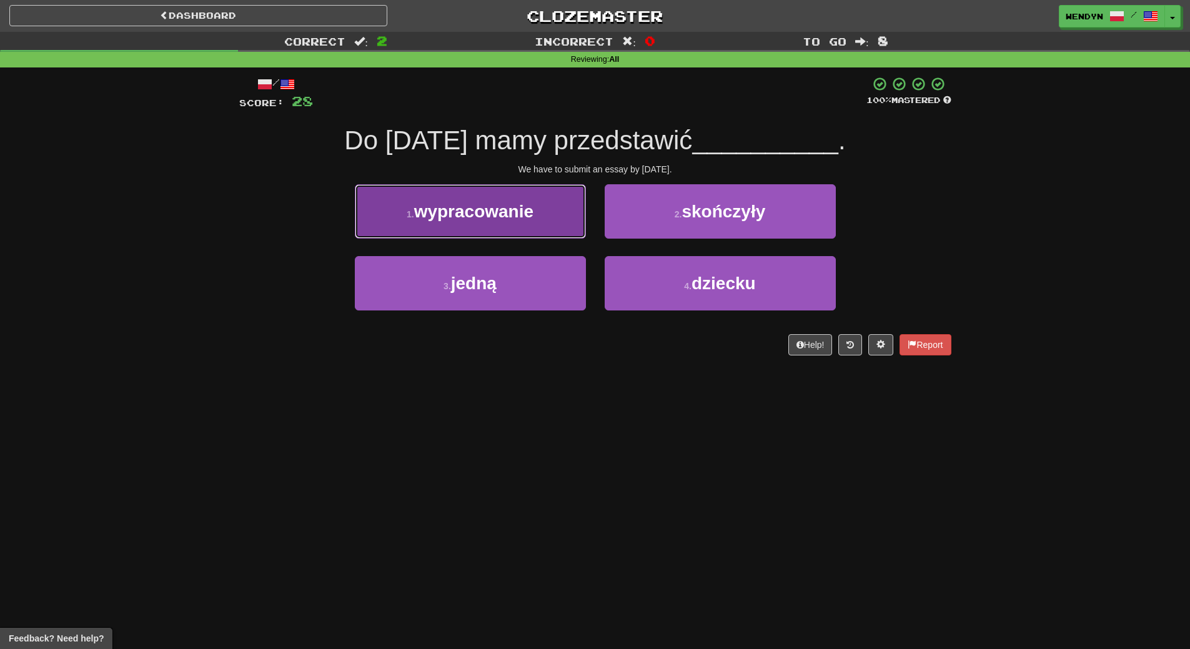
click at [495, 229] on button "1 . wypracowanie" at bounding box center [470, 211] width 231 height 54
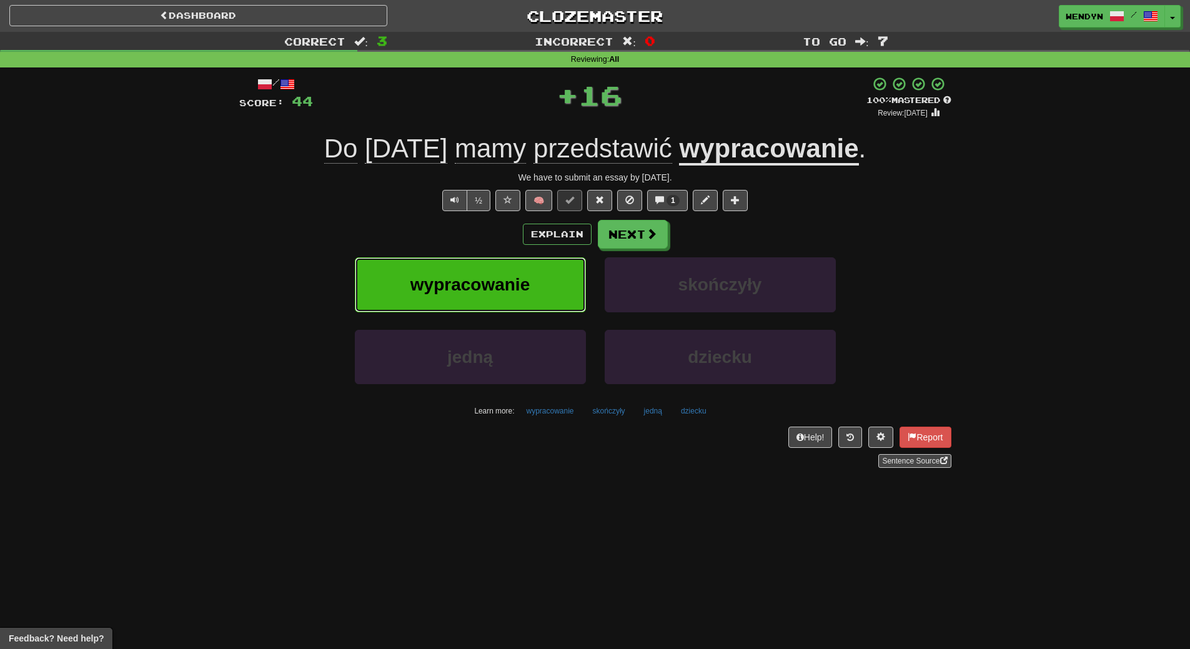
click at [512, 298] on button "wypracowanie" at bounding box center [470, 284] width 231 height 54
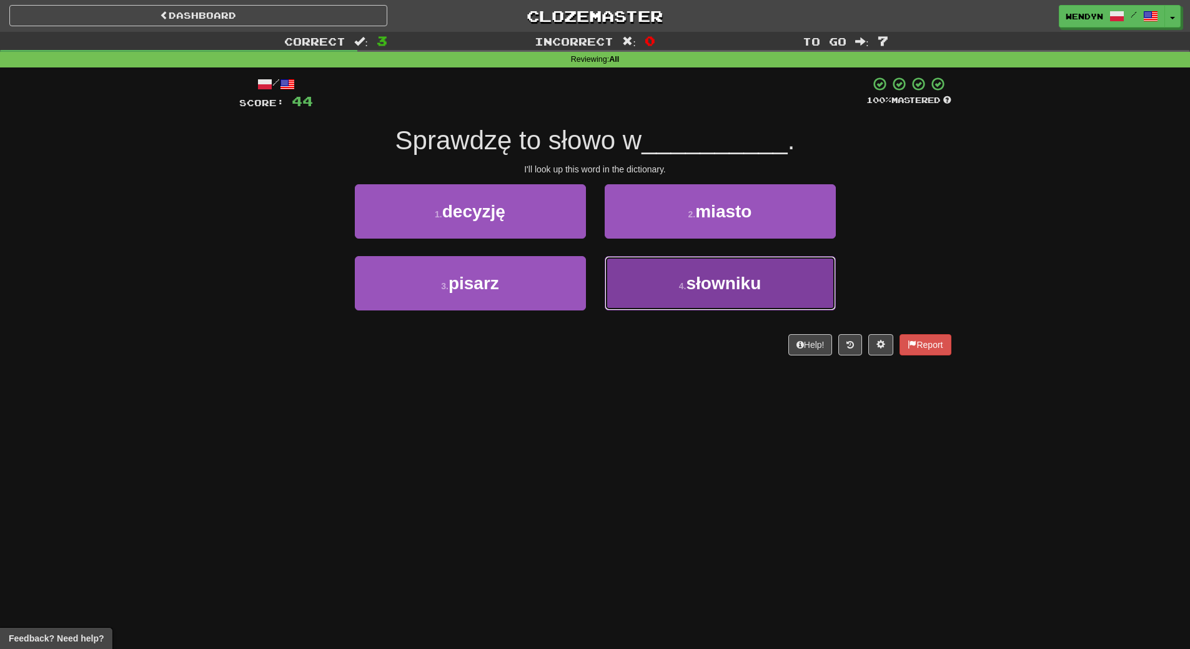
click at [723, 287] on span "słowniku" at bounding box center [723, 283] width 75 height 19
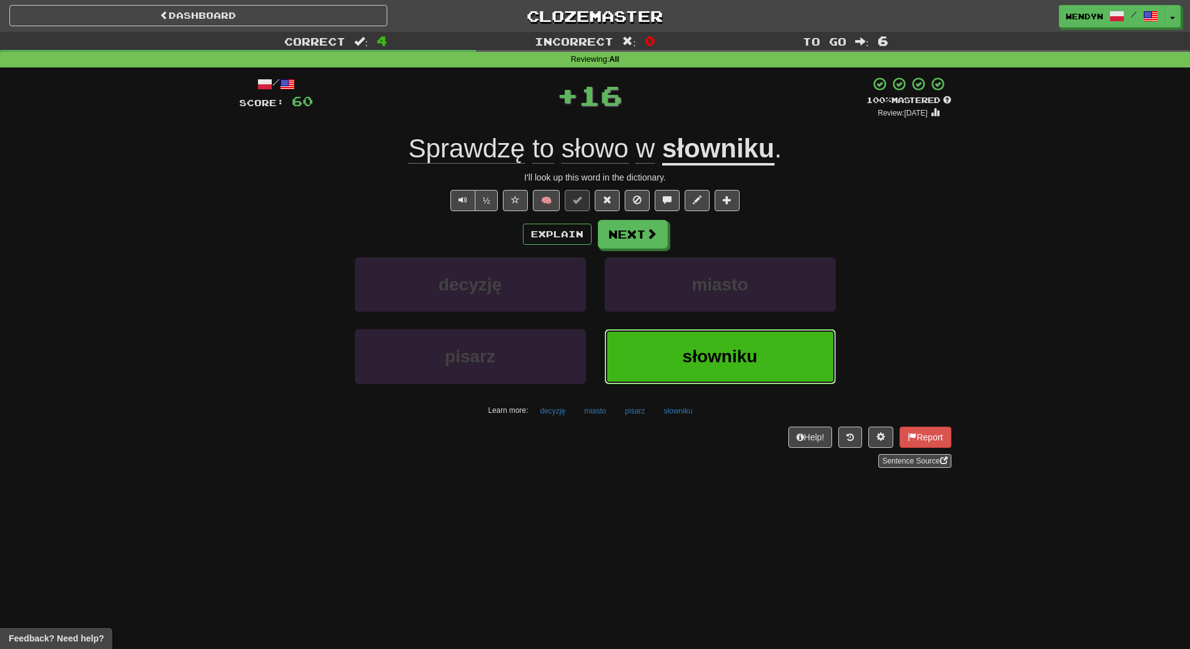
click at [715, 349] on span "słowniku" at bounding box center [720, 356] width 75 height 19
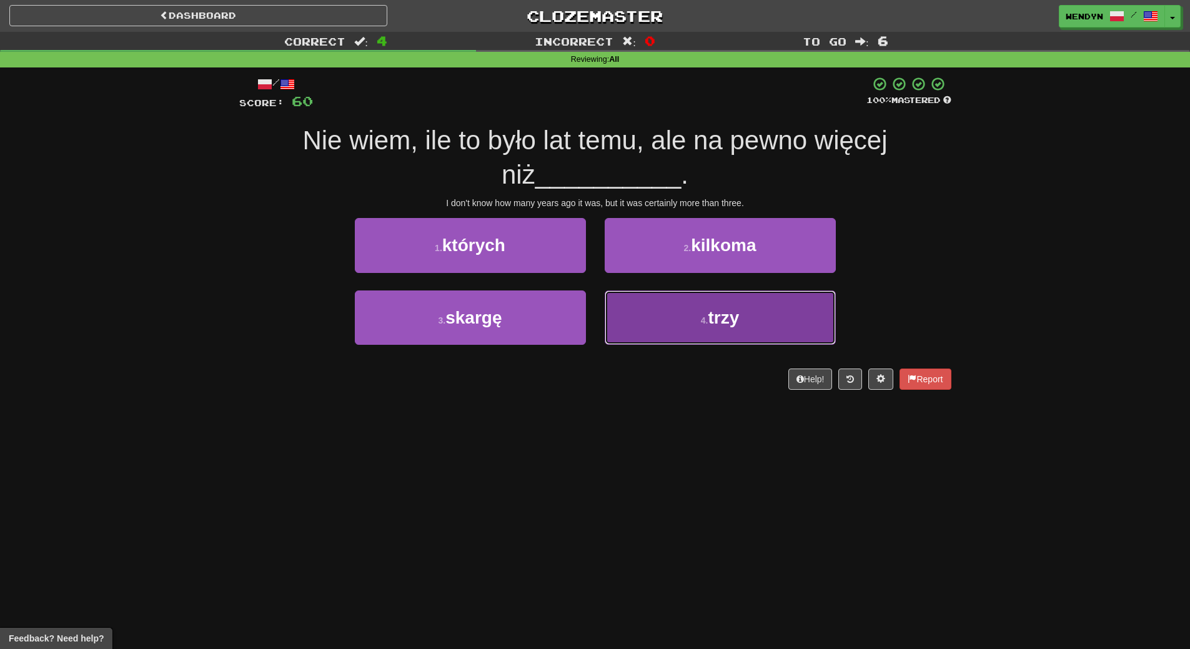
click at [662, 338] on button "4 . trzy" at bounding box center [720, 317] width 231 height 54
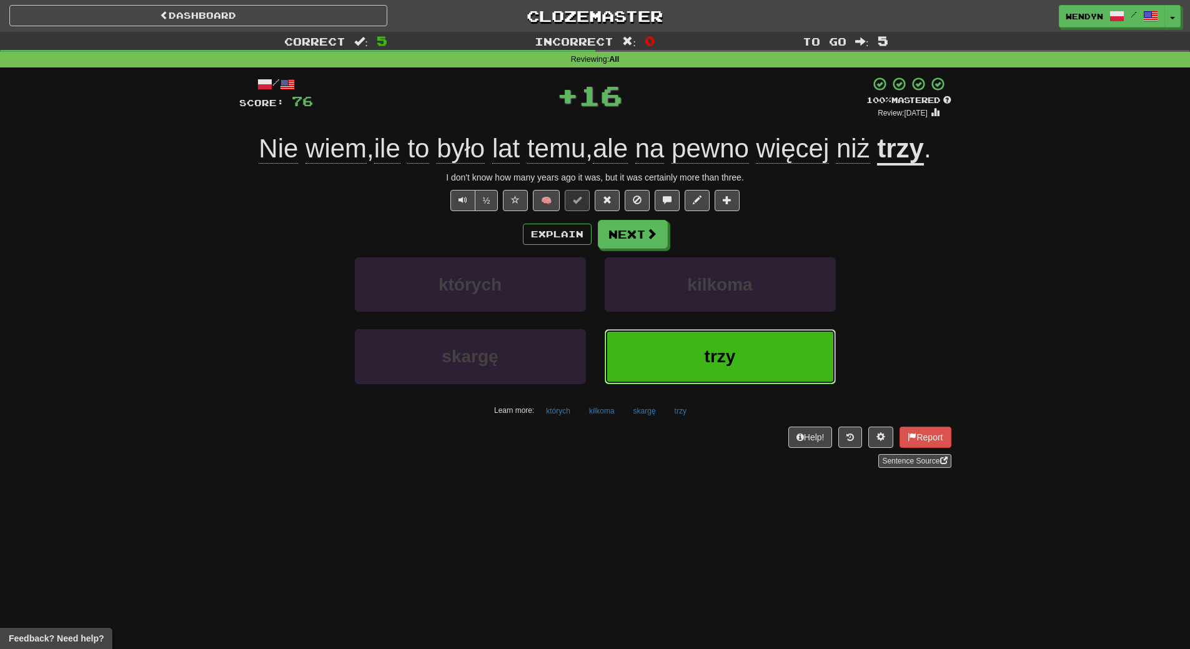
click at [661, 367] on button "trzy" at bounding box center [720, 356] width 231 height 54
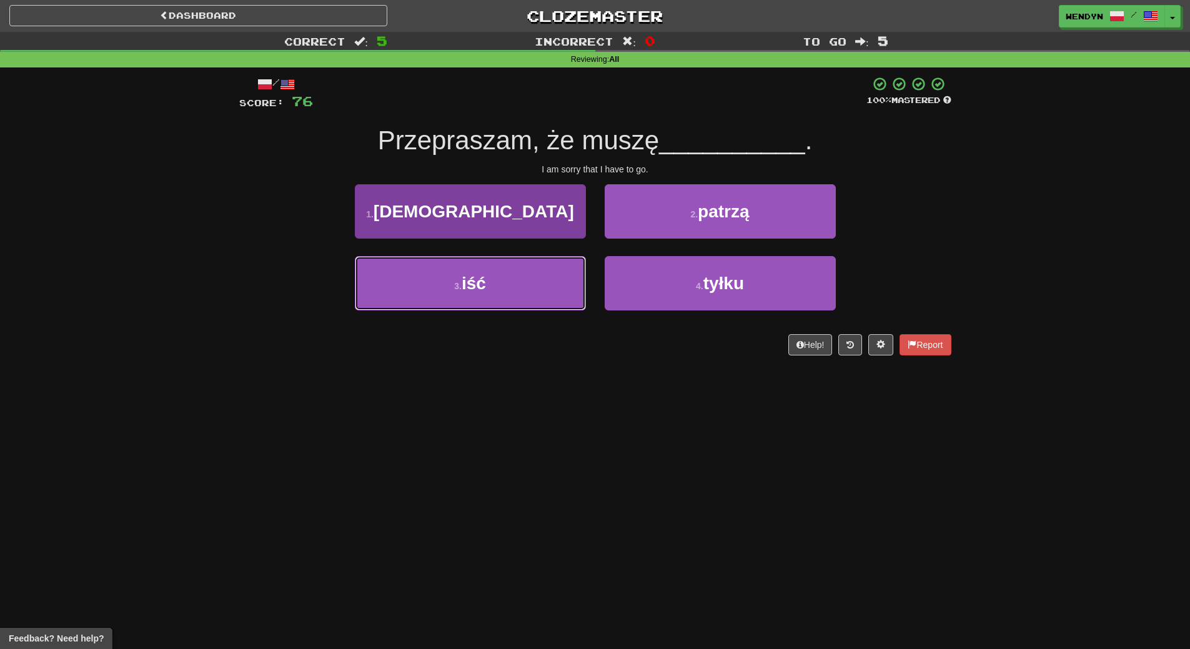
drag, startPoint x: 501, startPoint y: 272, endPoint x: 502, endPoint y: 303, distance: 31.3
click at [502, 279] on button "3 . iść" at bounding box center [470, 283] width 231 height 54
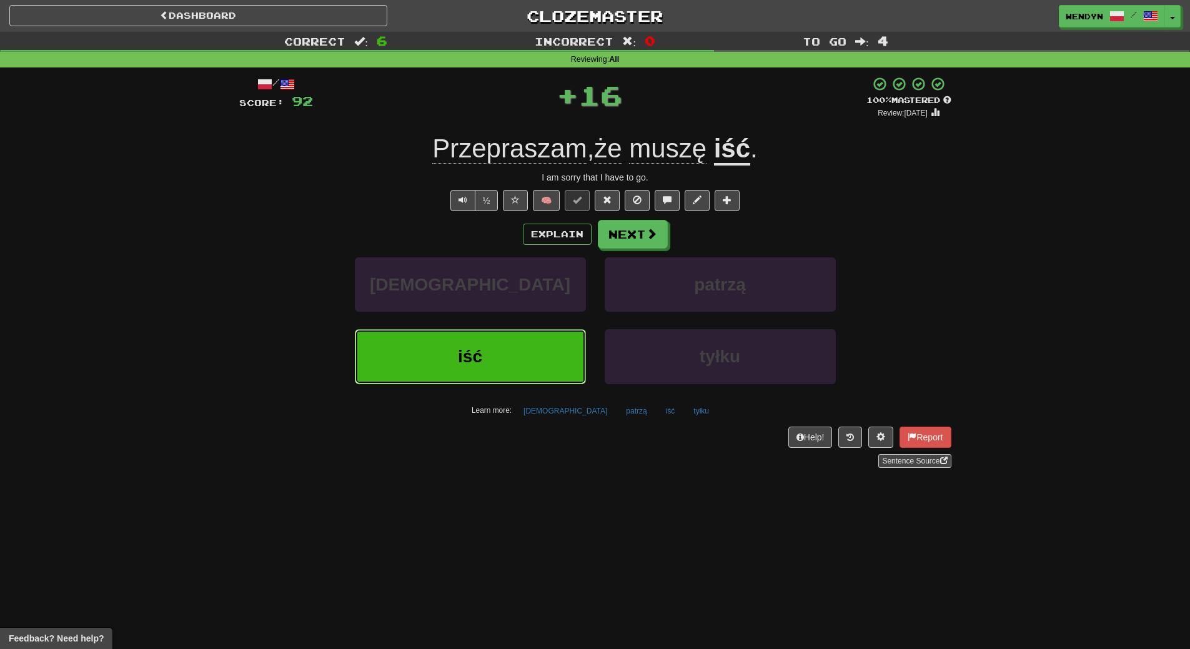
click at [503, 344] on button "iść" at bounding box center [470, 356] width 231 height 54
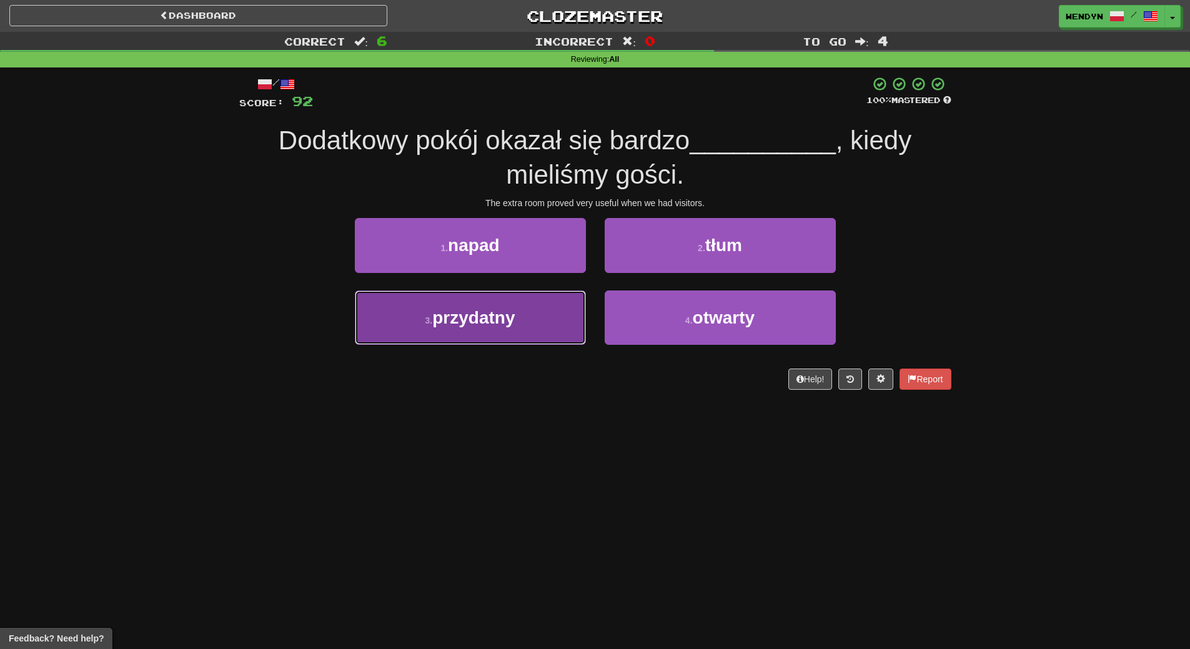
click at [550, 324] on button "3 . przydatny" at bounding box center [470, 317] width 231 height 54
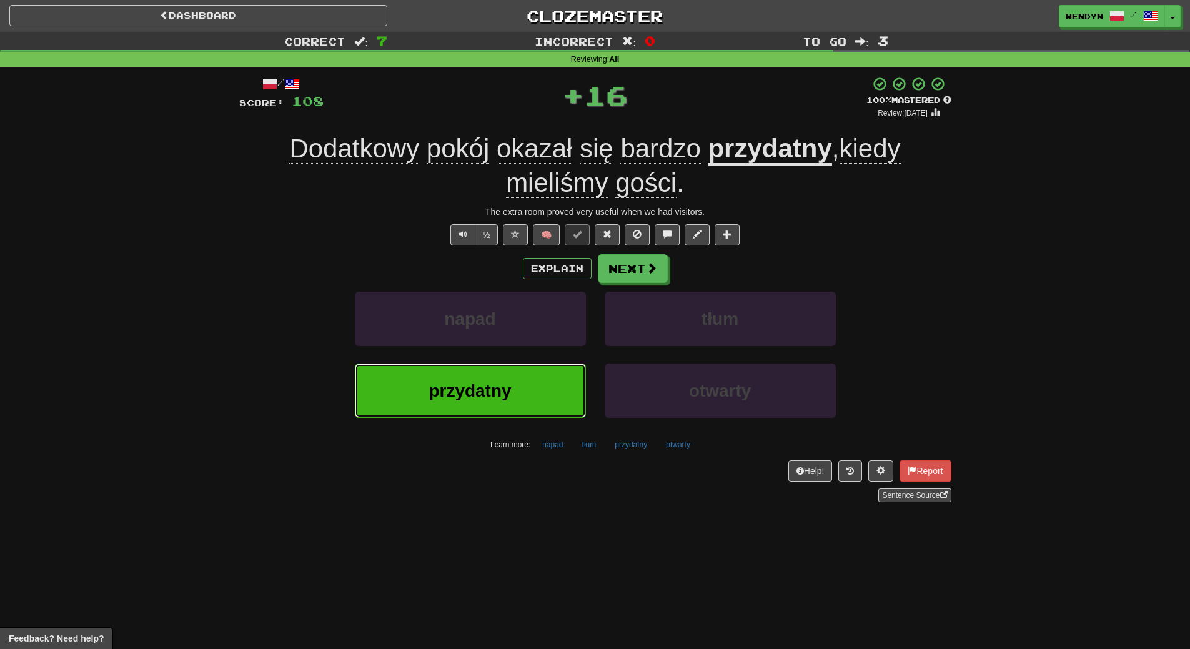
click at [521, 377] on button "przydatny" at bounding box center [470, 391] width 231 height 54
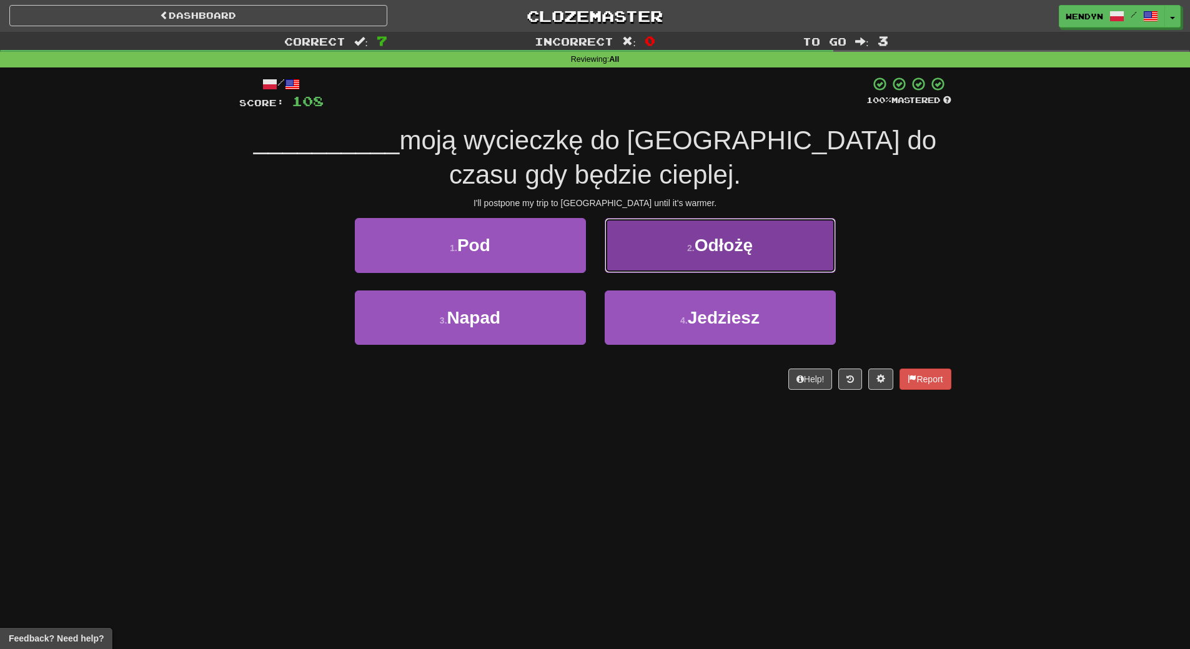
click at [775, 249] on button "2 . Odłożę" at bounding box center [720, 245] width 231 height 54
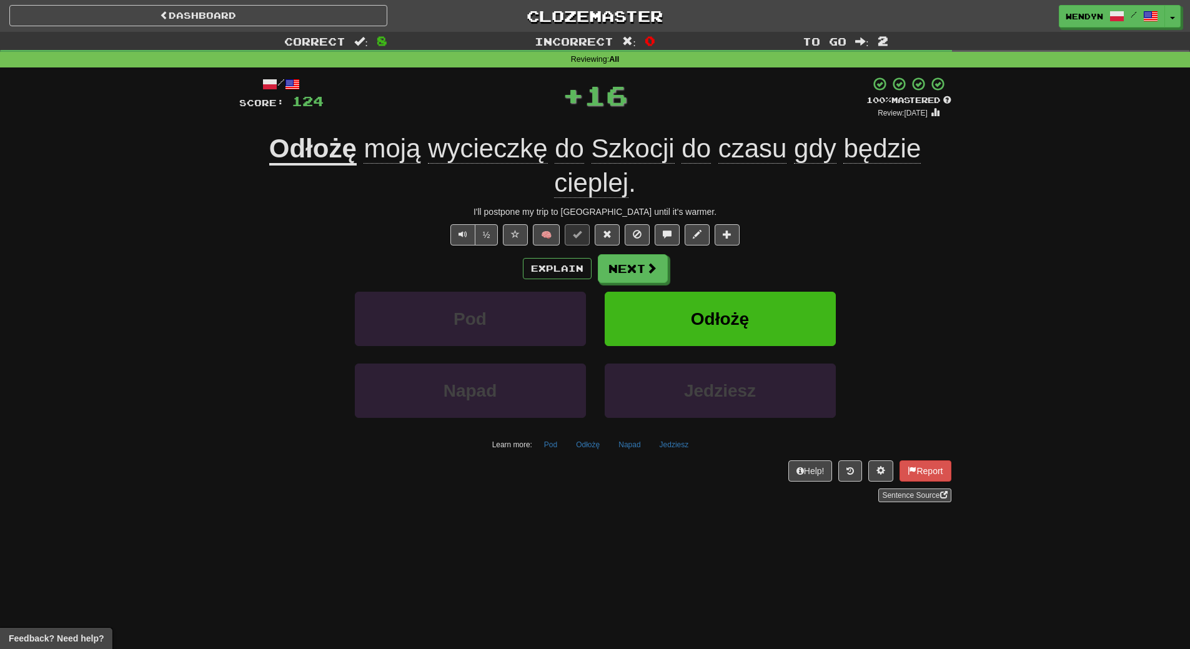
drag, startPoint x: 782, startPoint y: 236, endPoint x: 784, endPoint y: 249, distance: 14.0
click at [782, 237] on div "½ 🧠" at bounding box center [595, 234] width 712 height 21
click at [785, 302] on button "Odłożę" at bounding box center [720, 319] width 231 height 54
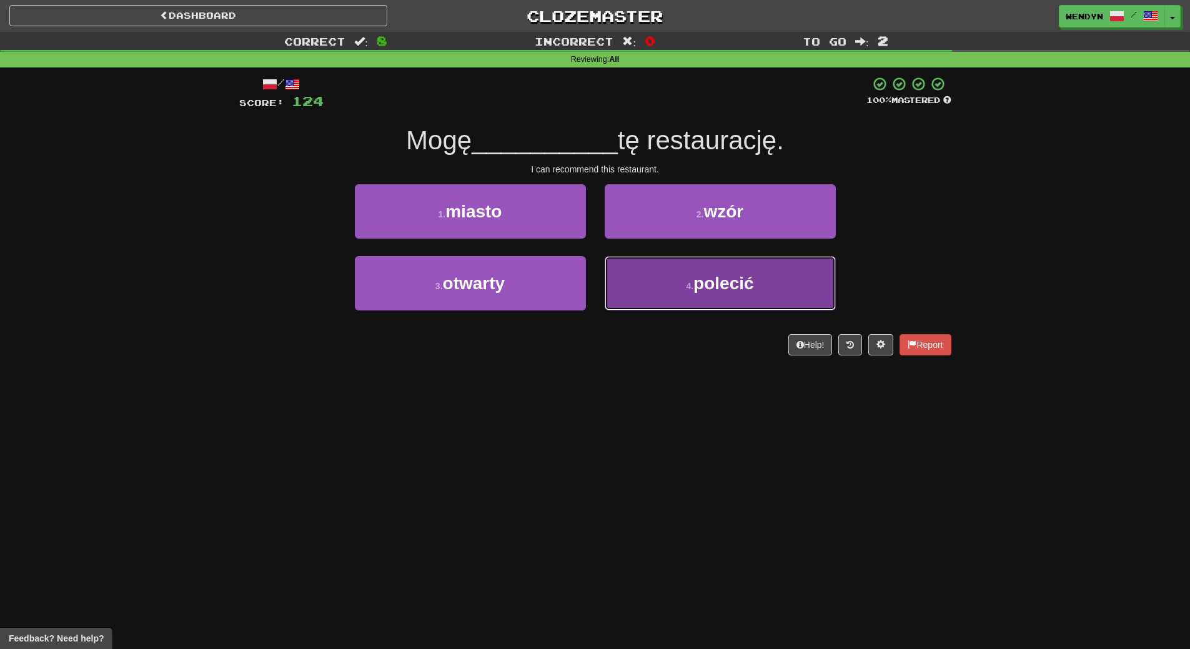
click at [734, 295] on button "4 . polecić" at bounding box center [720, 283] width 231 height 54
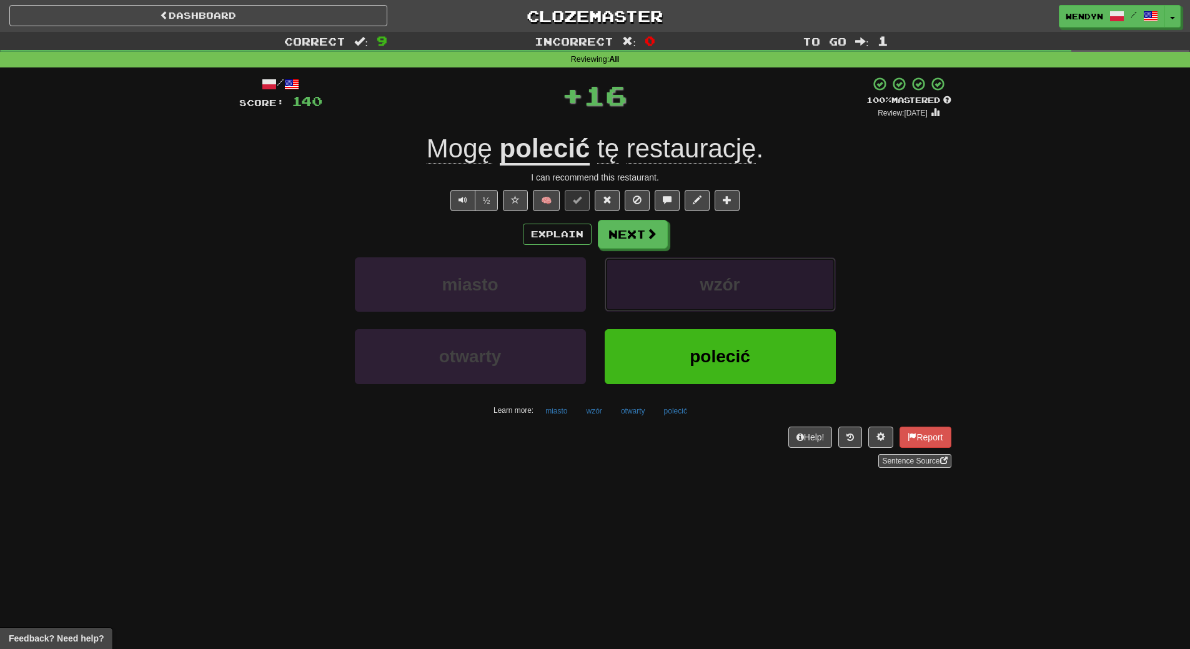
click at [734, 295] on button "wzór" at bounding box center [720, 284] width 231 height 54
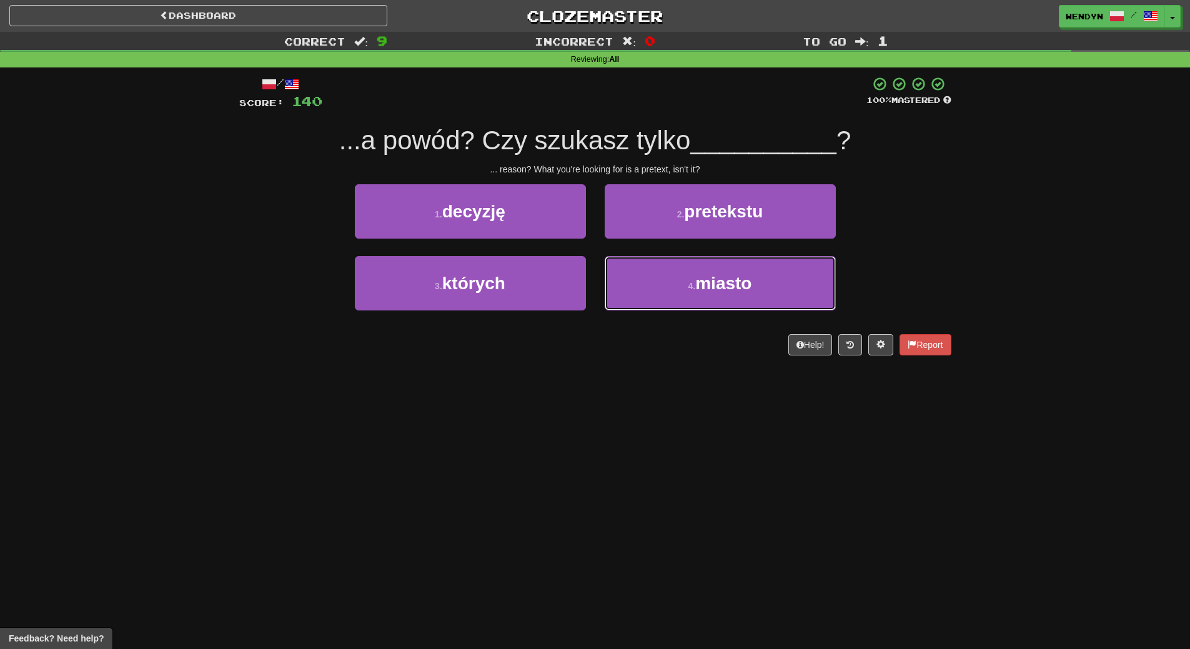
drag, startPoint x: 734, startPoint y: 295, endPoint x: 730, endPoint y: 365, distance: 70.7
click at [730, 365] on div "/ Score: 140 100 % Mastered ...a powód? Czy szukasz tylko __________ ? ... reas…" at bounding box center [595, 219] width 712 height 305
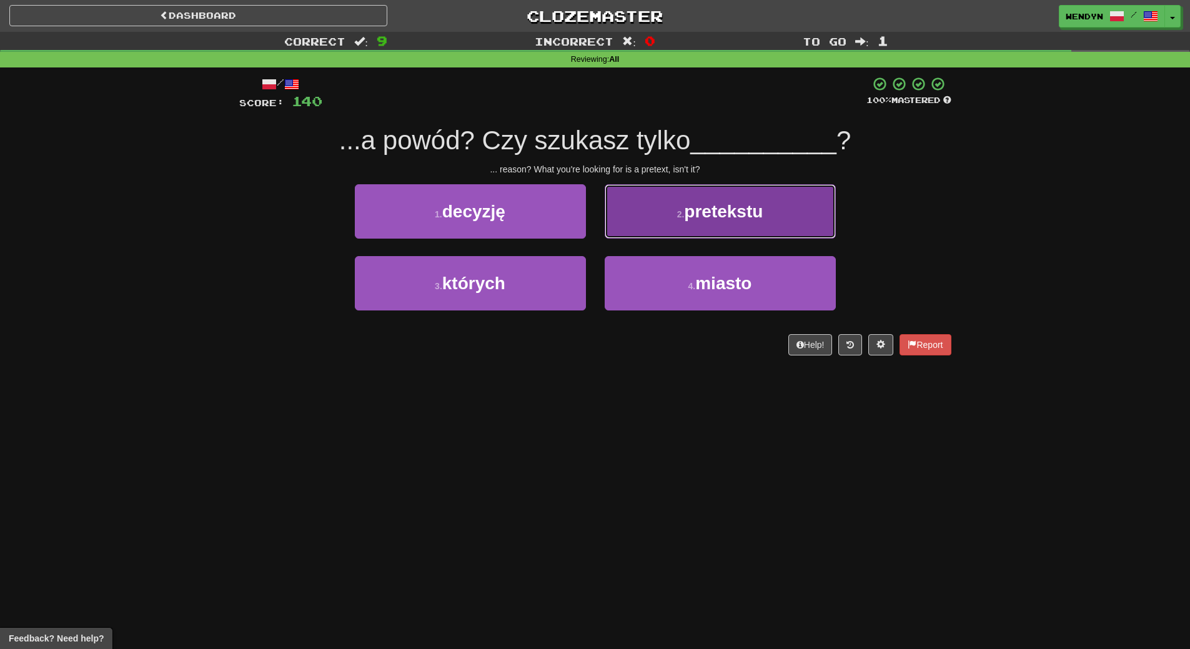
click at [763, 210] on span "pretekstu" at bounding box center [723, 211] width 79 height 19
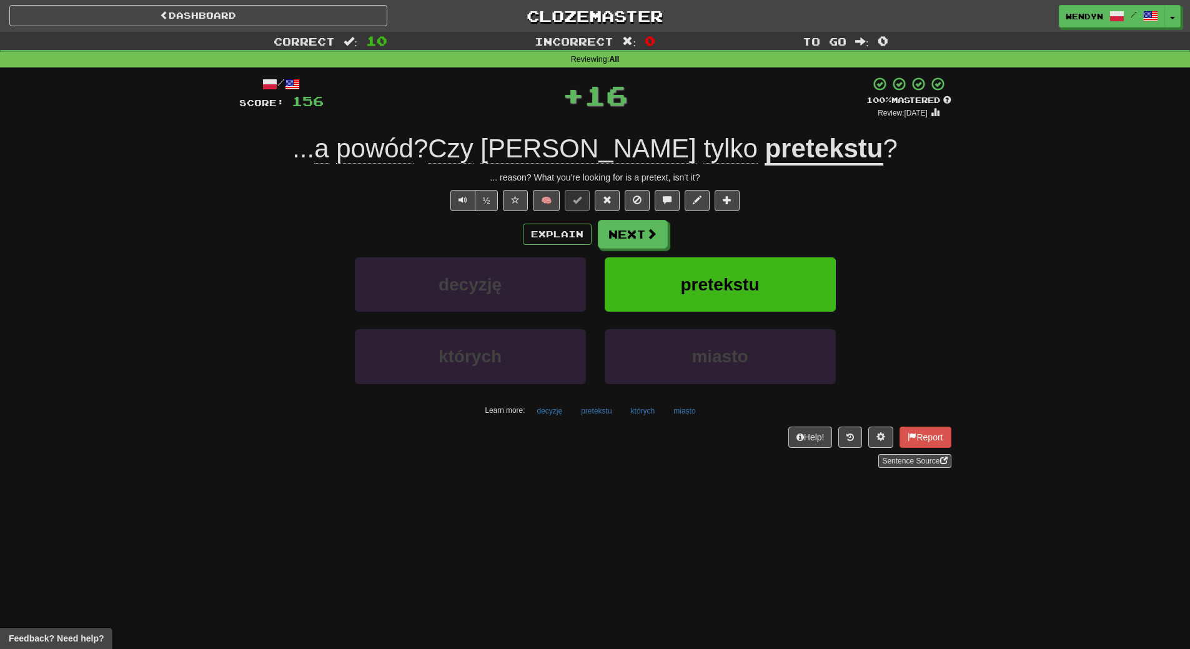
click at [763, 210] on div "½ 🧠" at bounding box center [595, 200] width 712 height 21
click at [757, 270] on button "pretekstu" at bounding box center [720, 284] width 231 height 54
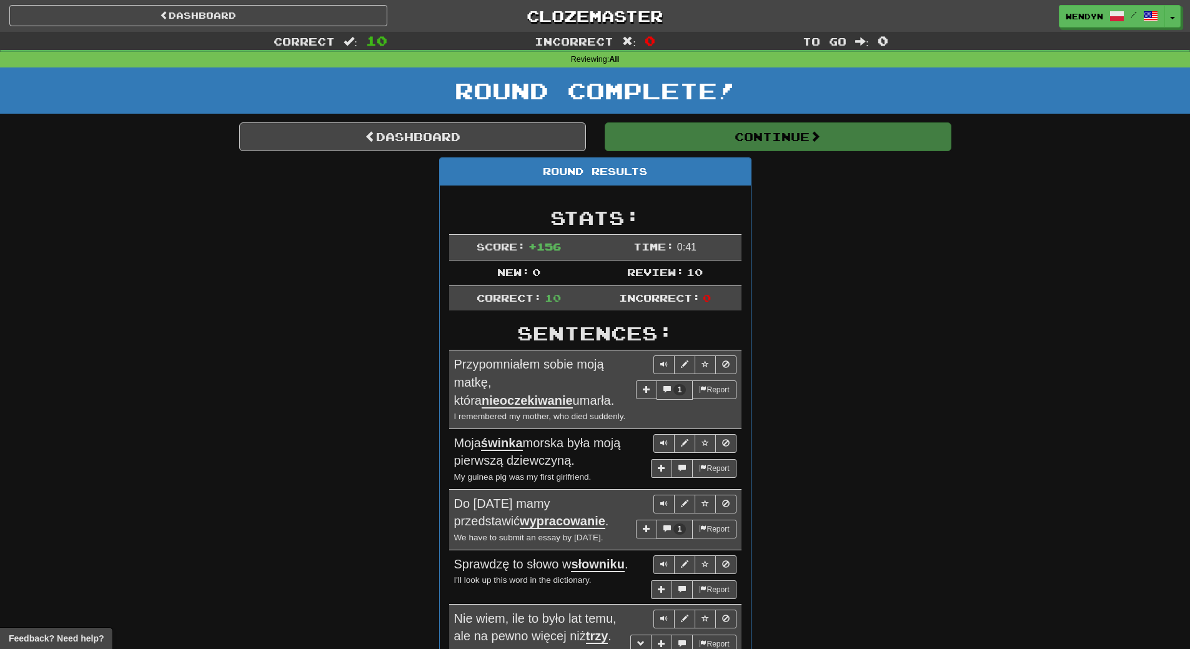
click at [852, 246] on div "Round Results Stats: Score: + 156 Time: 0 : 41 New: 0 Review: 10 Correct: 10 In…" at bounding box center [595, 598] width 712 height 882
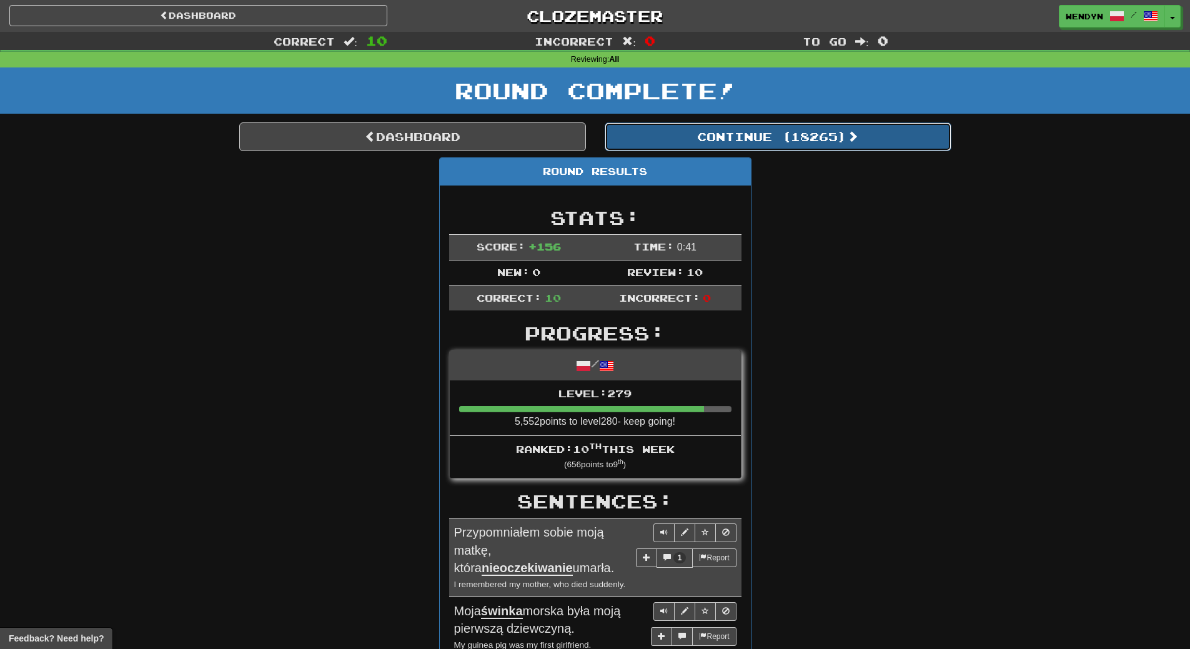
click at [833, 141] on button "Continue ( 18265 )" at bounding box center [778, 136] width 347 height 29
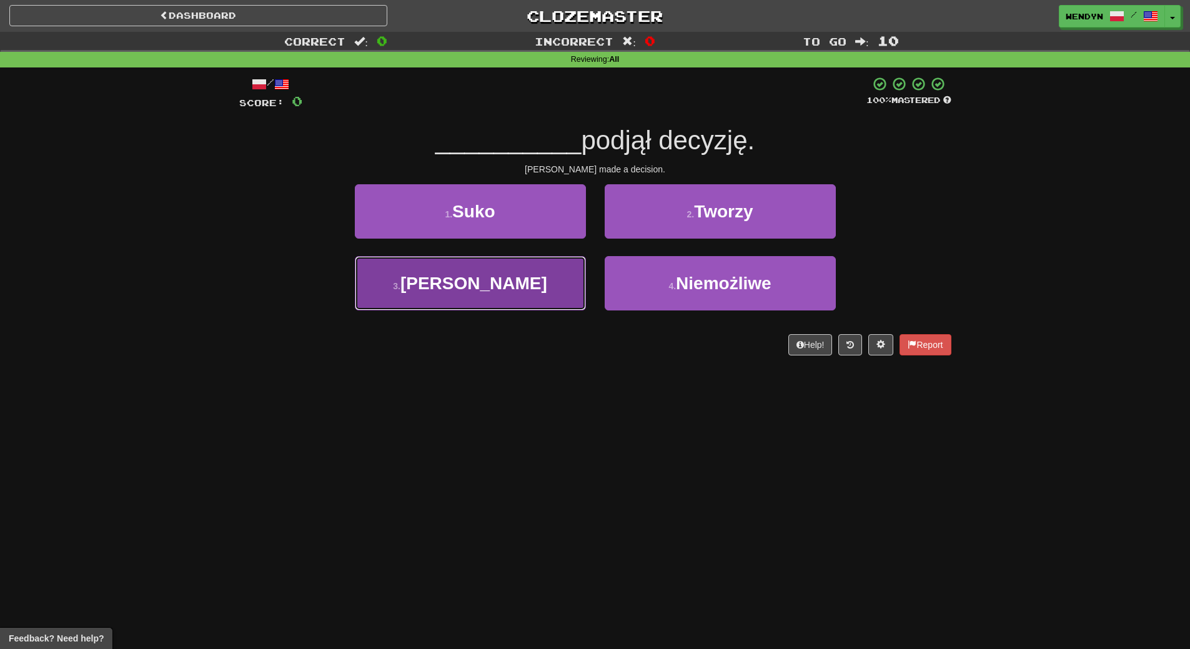
click at [526, 285] on button "3 . Alain" at bounding box center [470, 283] width 231 height 54
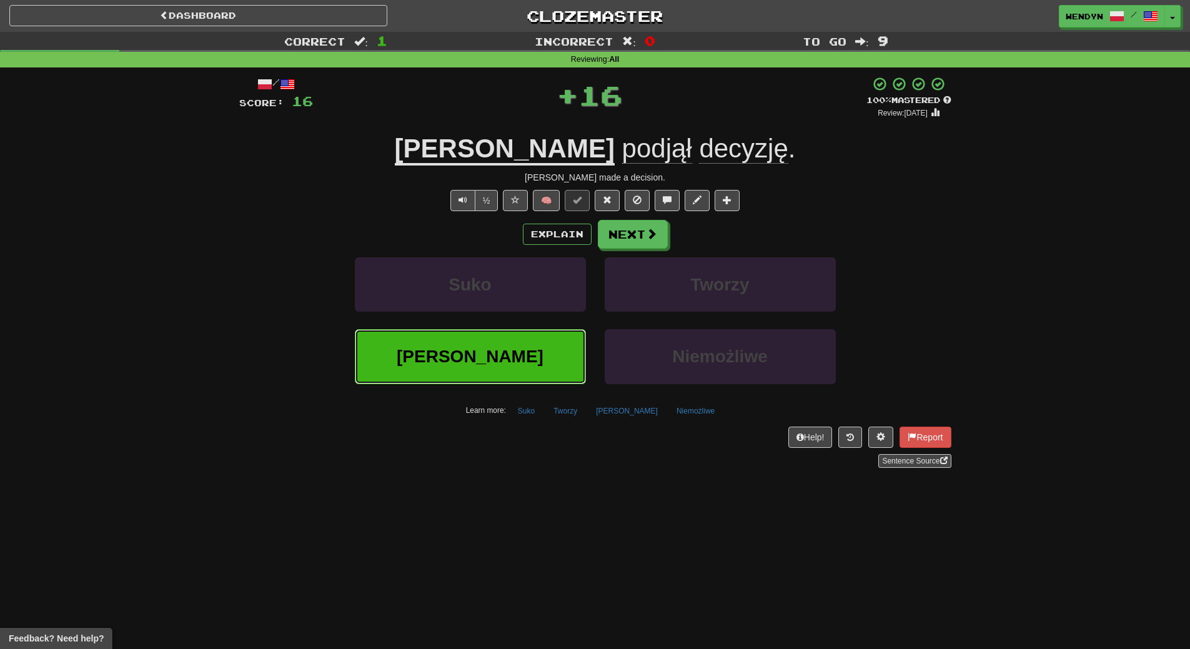
click at [530, 362] on button "[PERSON_NAME]" at bounding box center [470, 356] width 231 height 54
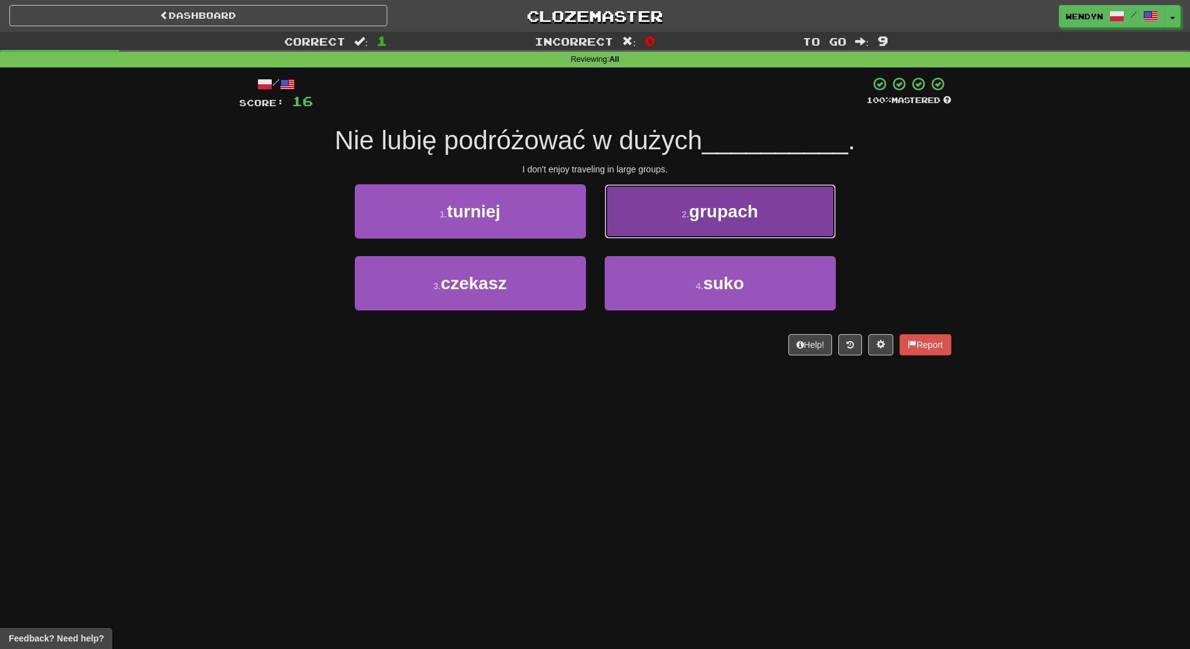
click at [817, 212] on button "2 . grupach" at bounding box center [720, 211] width 231 height 54
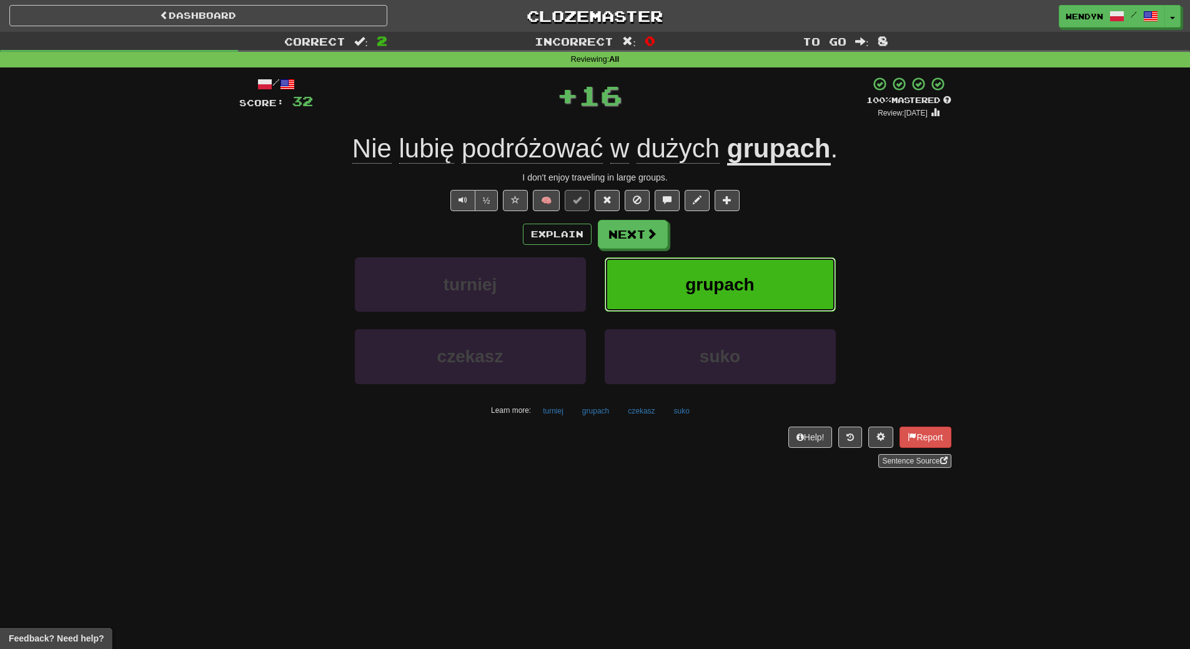
drag, startPoint x: 810, startPoint y: 278, endPoint x: 806, endPoint y: 287, distance: 9.5
click at [806, 287] on button "grupach" at bounding box center [720, 284] width 231 height 54
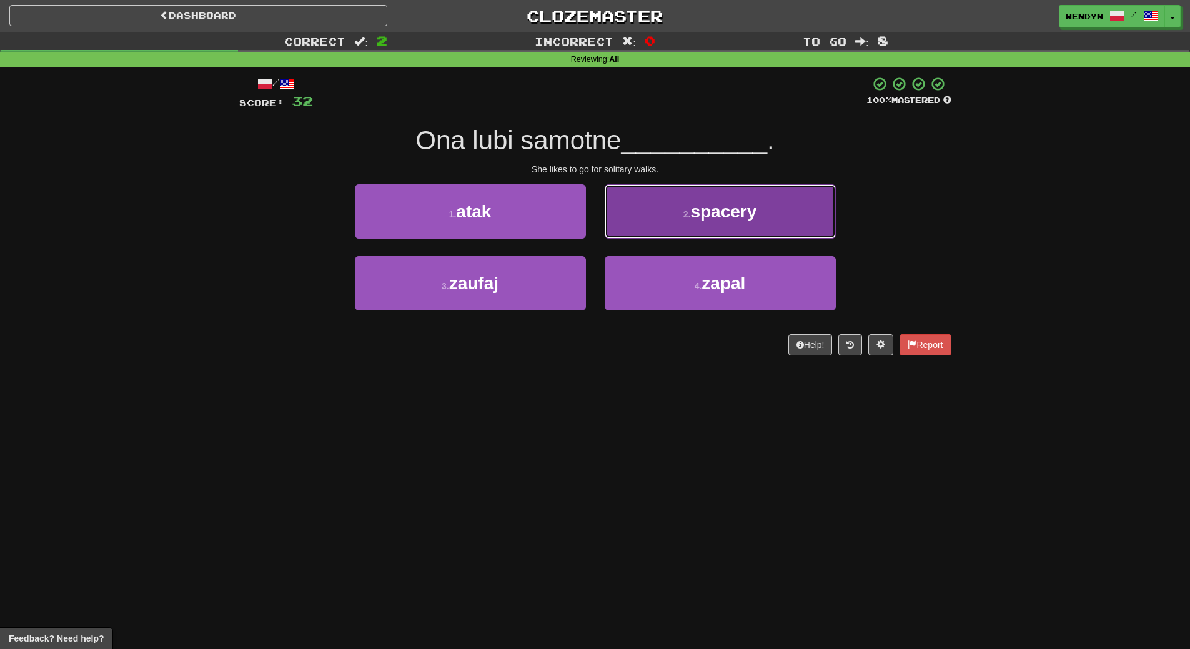
click at [752, 212] on span "spacery" at bounding box center [723, 211] width 66 height 19
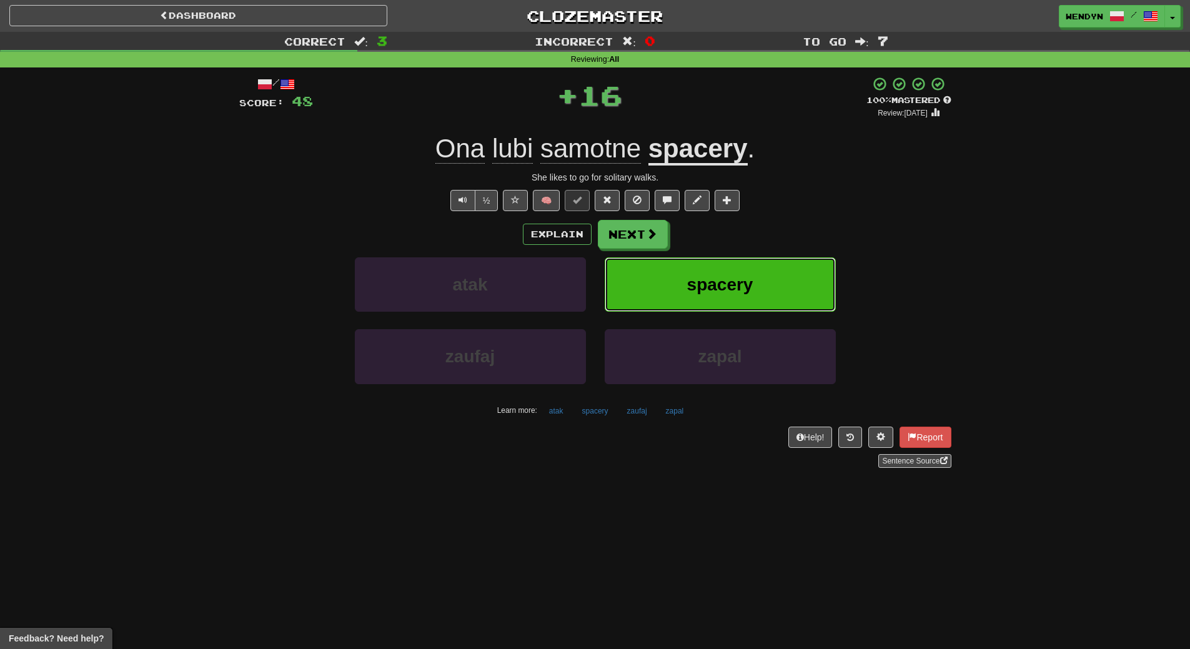
click at [751, 268] on button "spacery" at bounding box center [720, 284] width 231 height 54
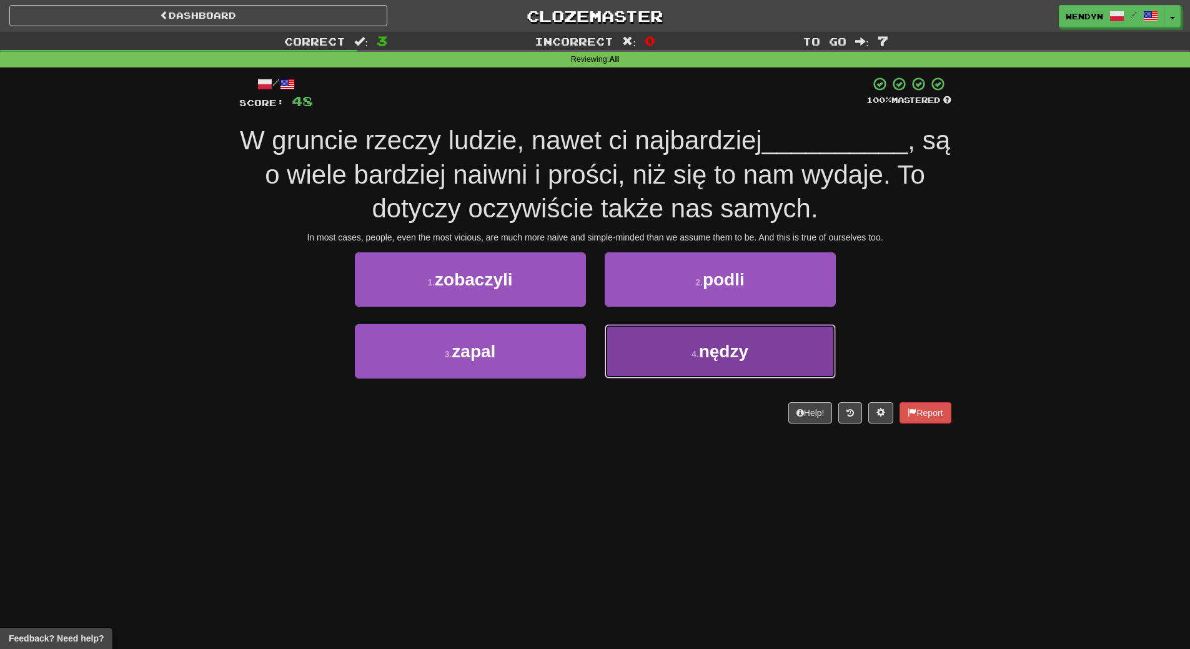
click at [700, 374] on button "4 . nędzy" at bounding box center [720, 351] width 231 height 54
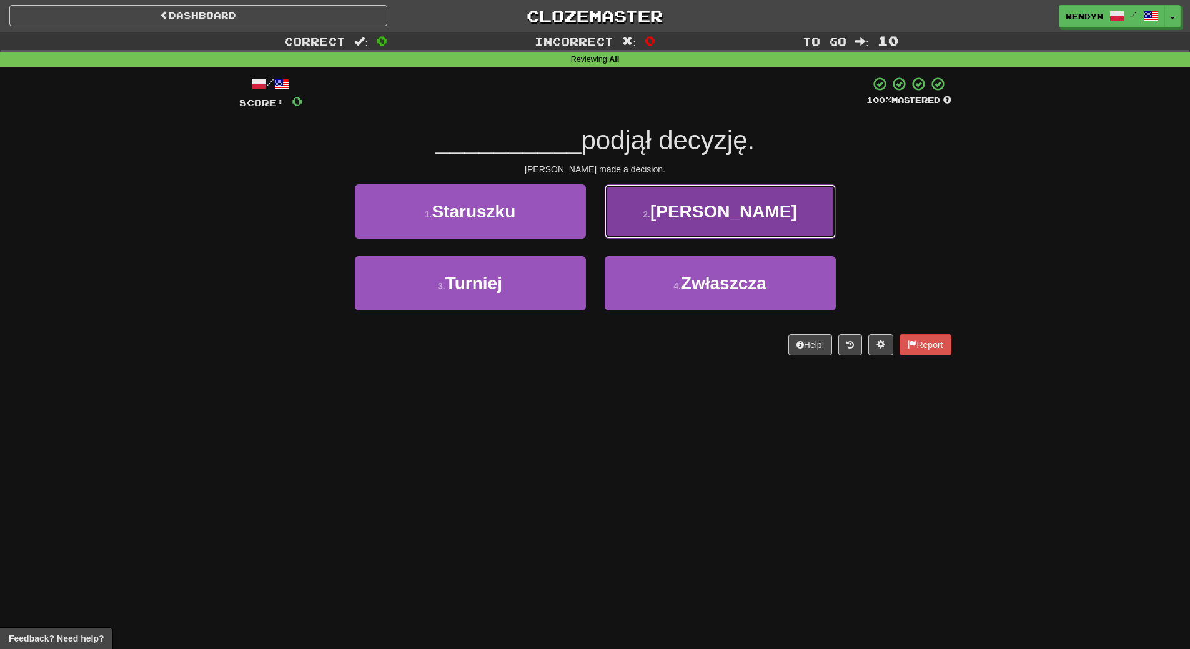
drag, startPoint x: 692, startPoint y: 207, endPoint x: 715, endPoint y: 271, distance: 68.0
click at [692, 212] on button "2 . [PERSON_NAME]" at bounding box center [720, 211] width 231 height 54
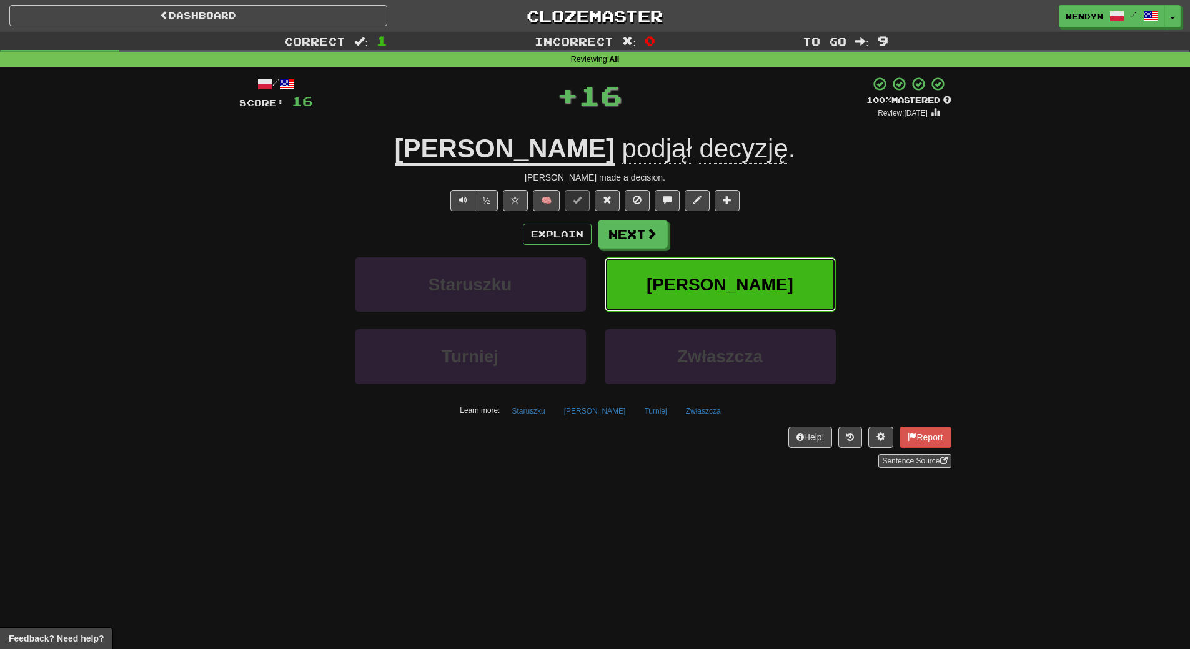
click at [726, 299] on button "[PERSON_NAME]" at bounding box center [720, 284] width 231 height 54
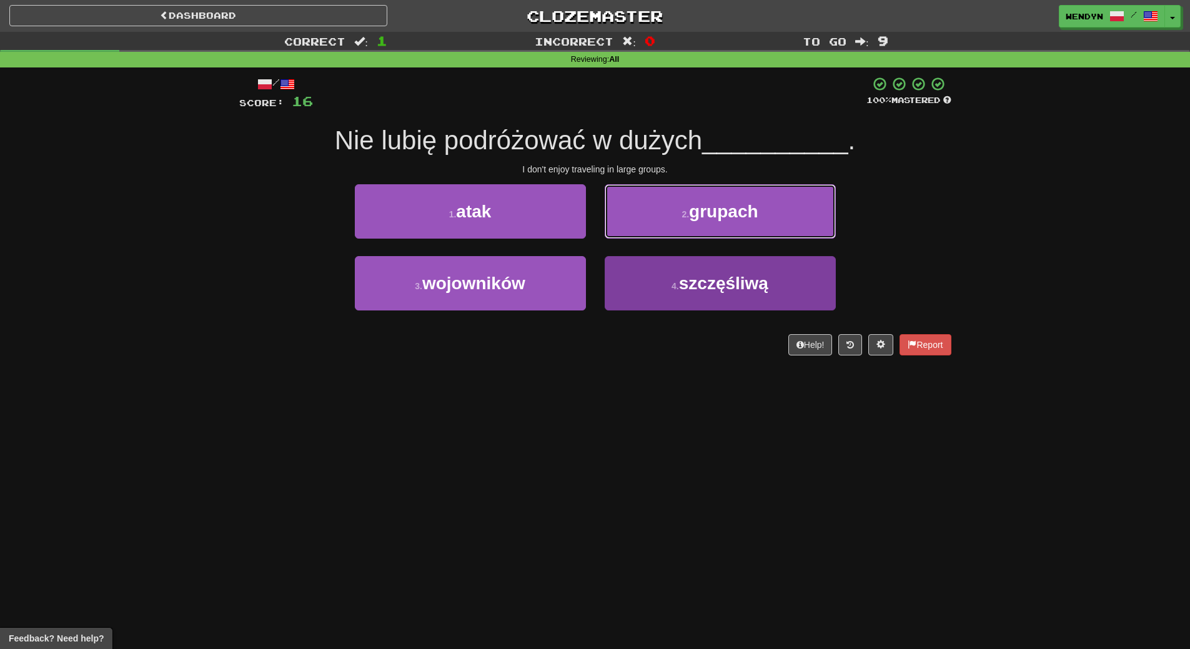
drag, startPoint x: 737, startPoint y: 220, endPoint x: 745, endPoint y: 282, distance: 63.0
click at [740, 239] on div "2 . grupach" at bounding box center [720, 220] width 250 height 72
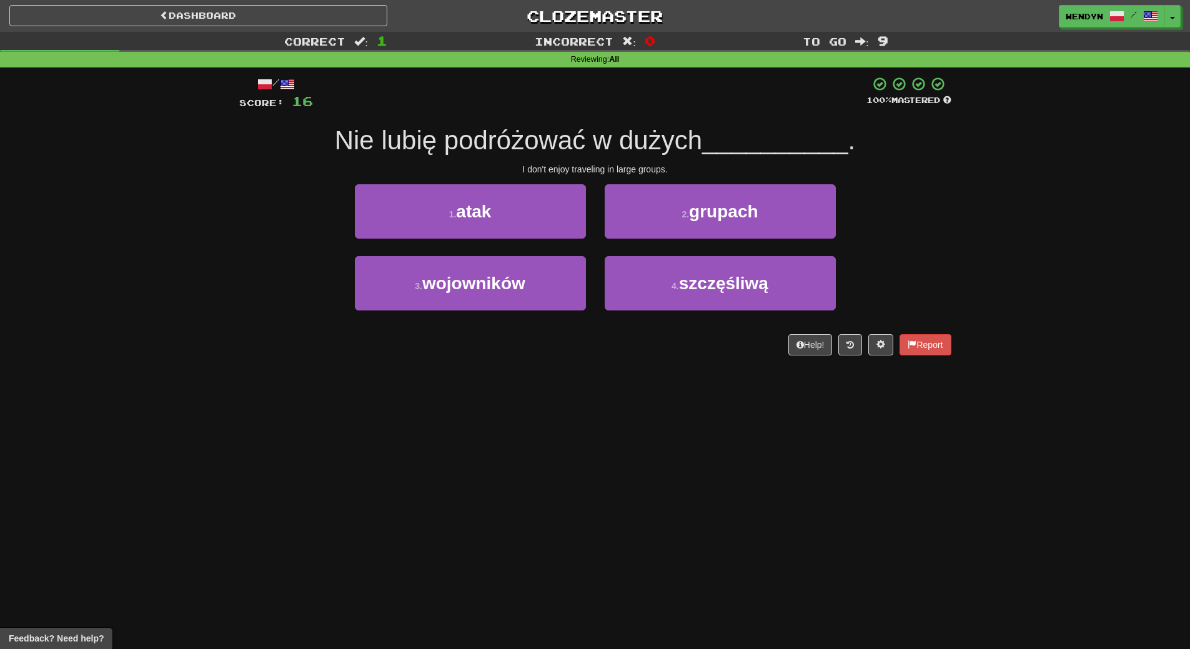
click at [750, 168] on div "I don't enjoy traveling in large groups." at bounding box center [595, 169] width 712 height 12
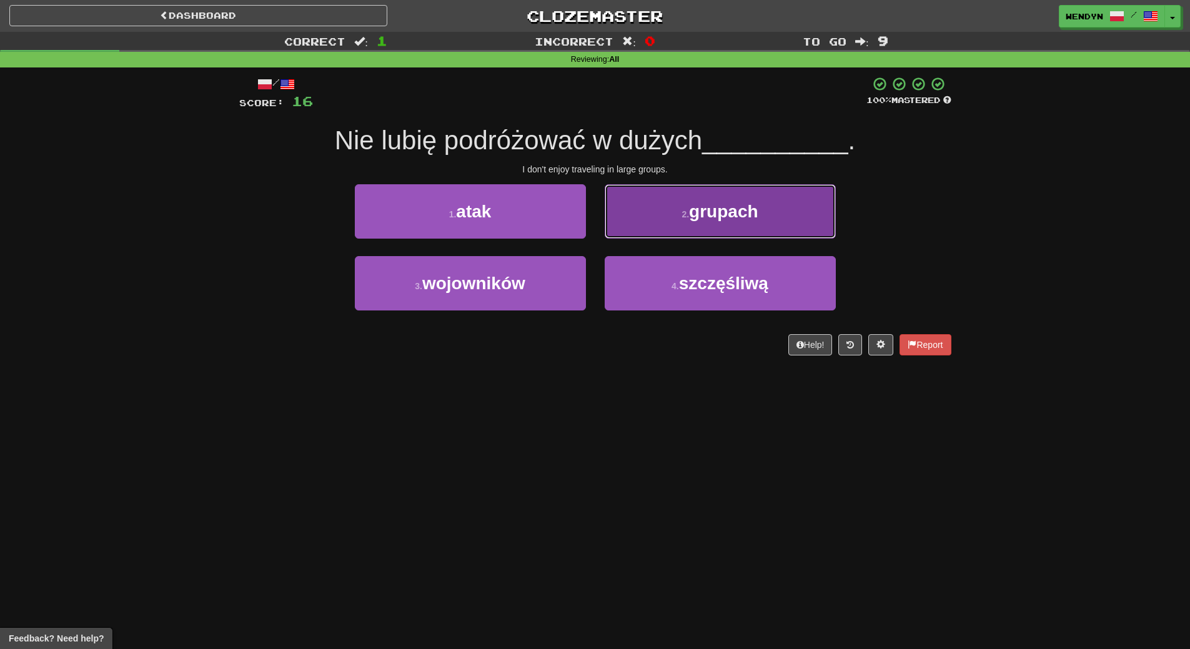
click at [750, 193] on button "2 . grupach" at bounding box center [720, 211] width 231 height 54
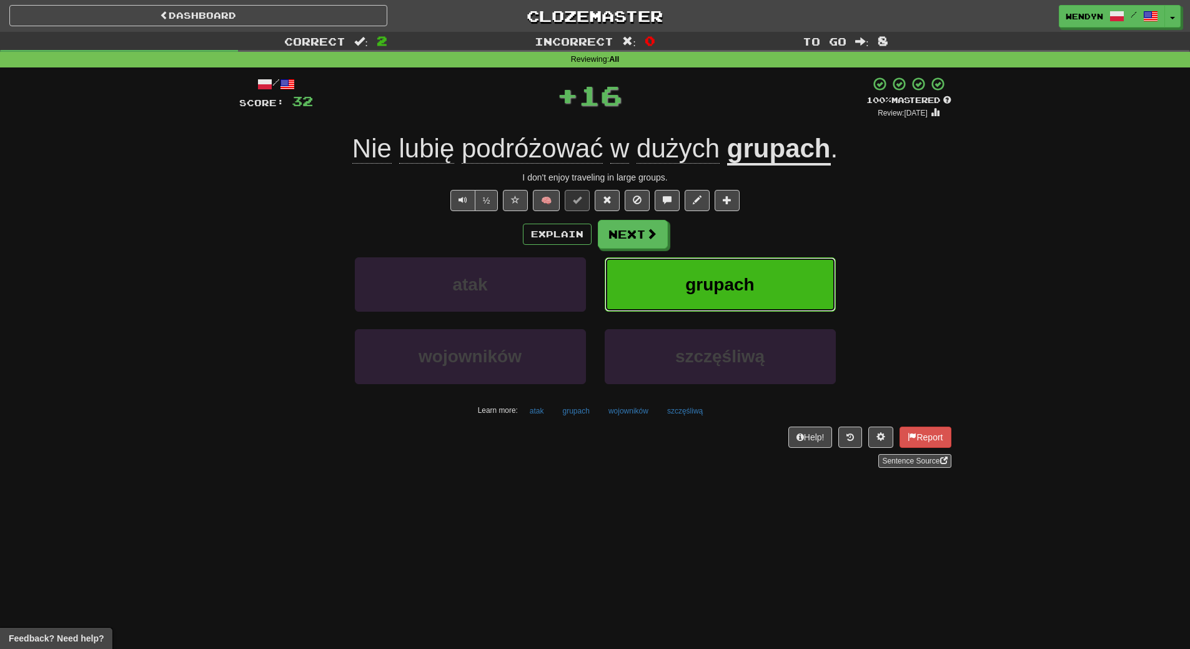
click at [760, 290] on button "grupach" at bounding box center [720, 284] width 231 height 54
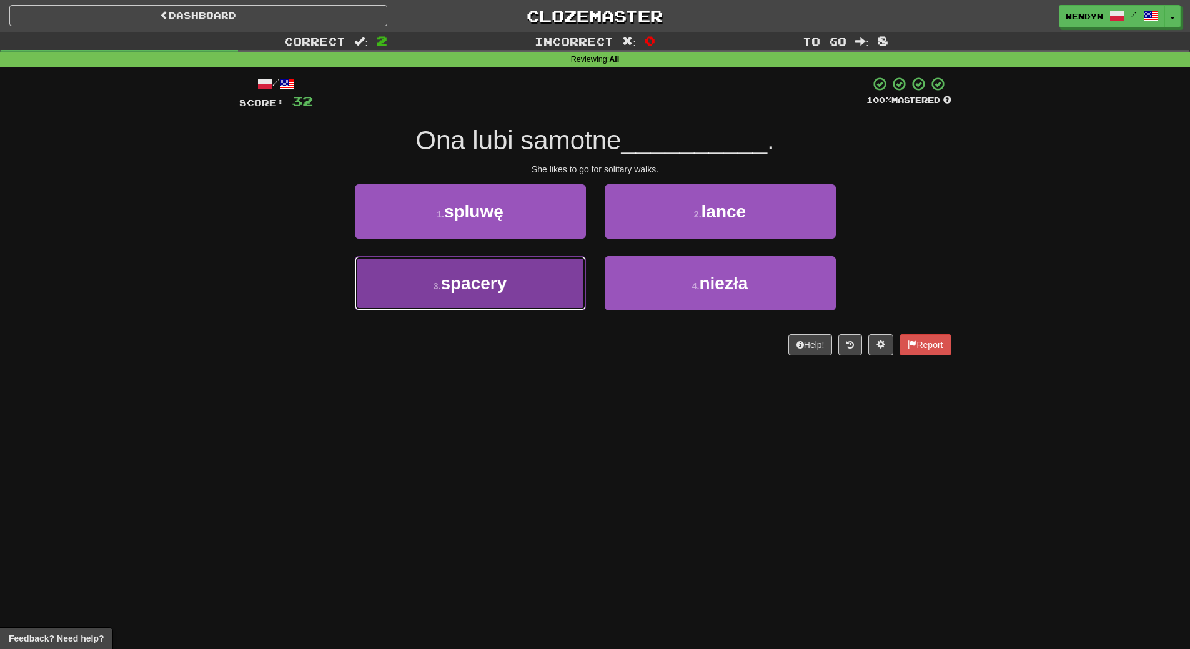
click at [495, 293] on button "3 . spacery" at bounding box center [470, 283] width 231 height 54
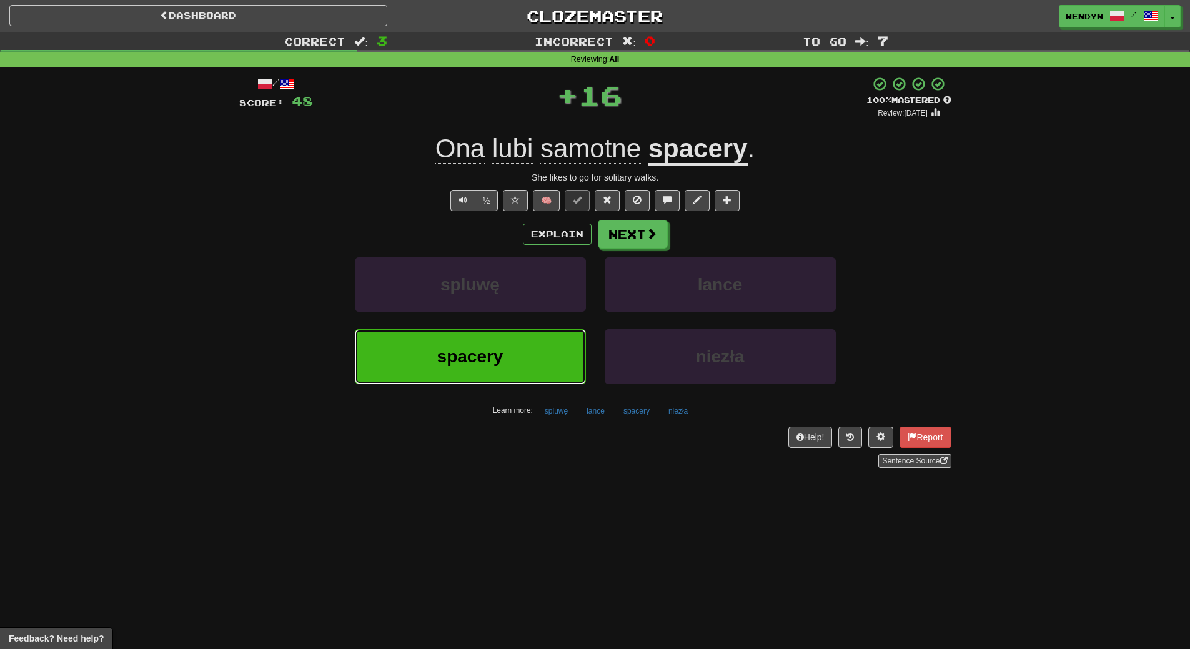
click at [495, 347] on span "spacery" at bounding box center [470, 356] width 66 height 19
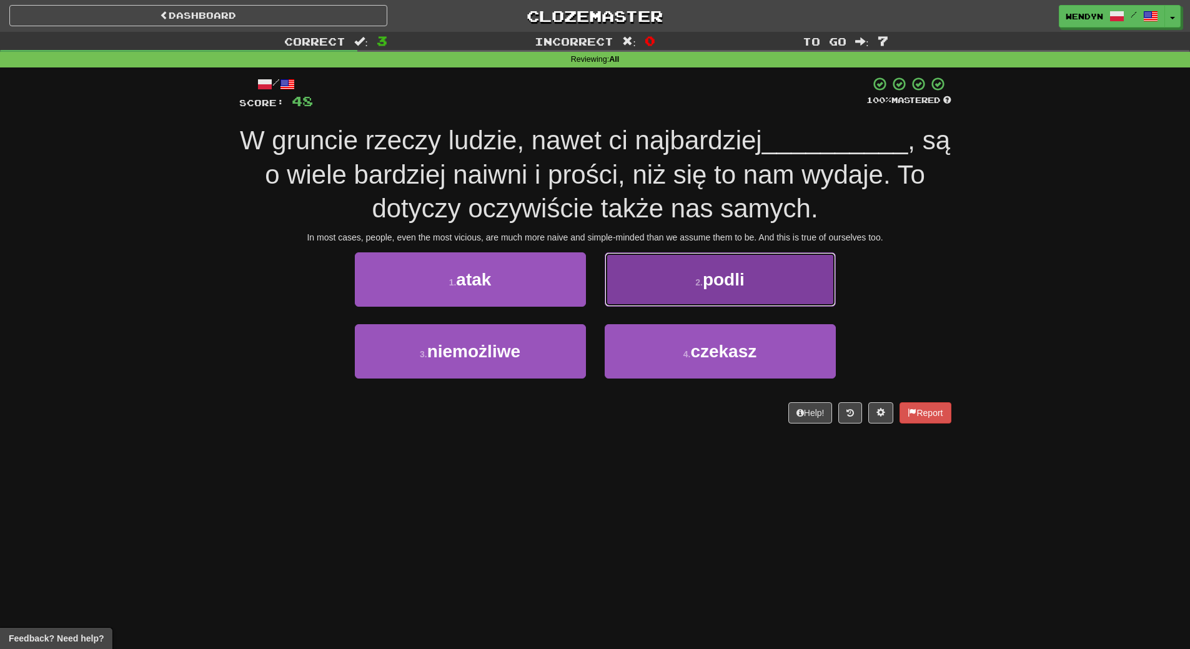
click at [737, 292] on button "2 . [GEOGRAPHIC_DATA]" at bounding box center [720, 279] width 231 height 54
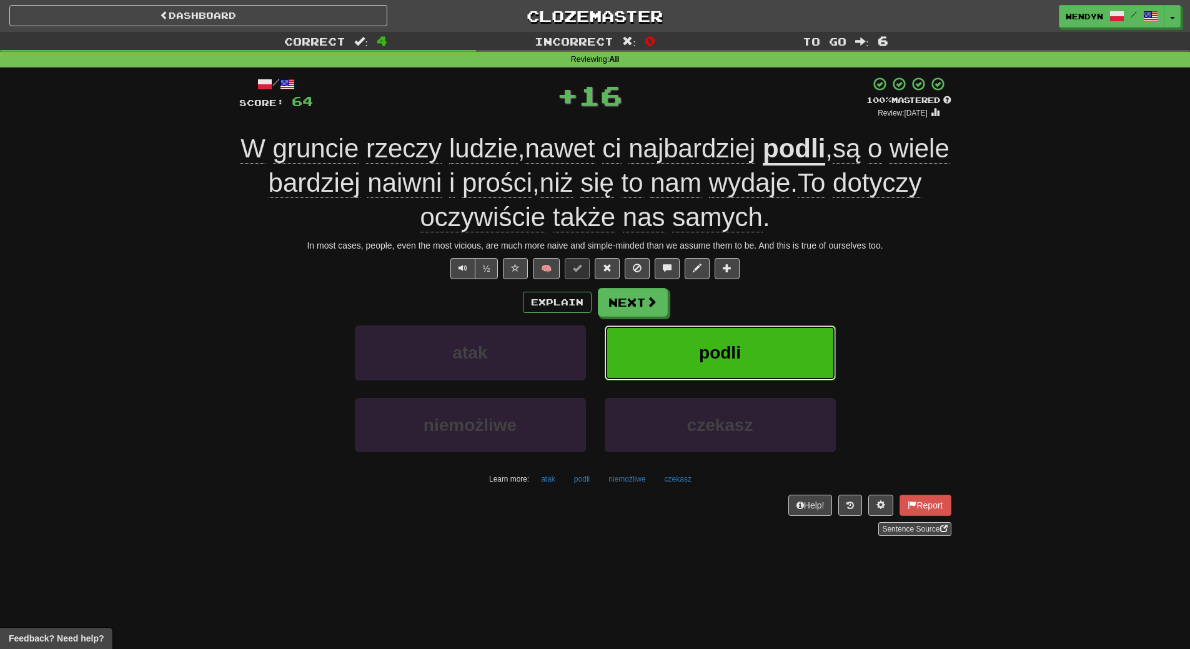
click at [737, 330] on button "podli" at bounding box center [720, 352] width 231 height 54
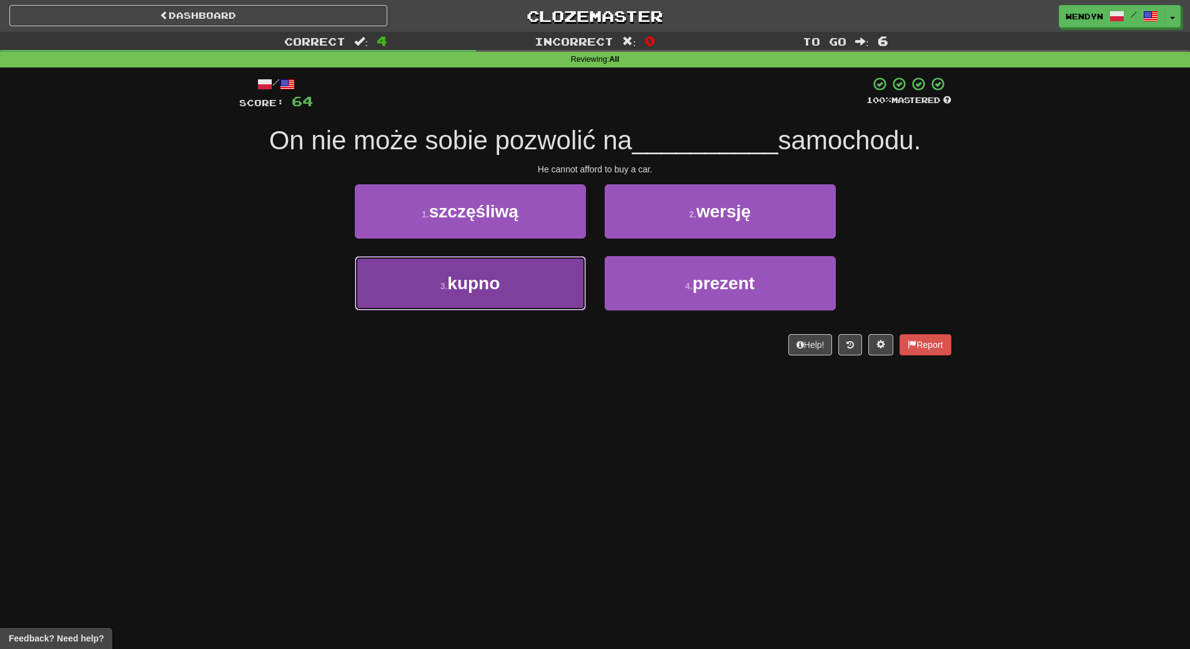
drag, startPoint x: 560, startPoint y: 295, endPoint x: 555, endPoint y: 308, distance: 13.2
click at [559, 296] on button "3 . [GEOGRAPHIC_DATA]" at bounding box center [470, 283] width 231 height 54
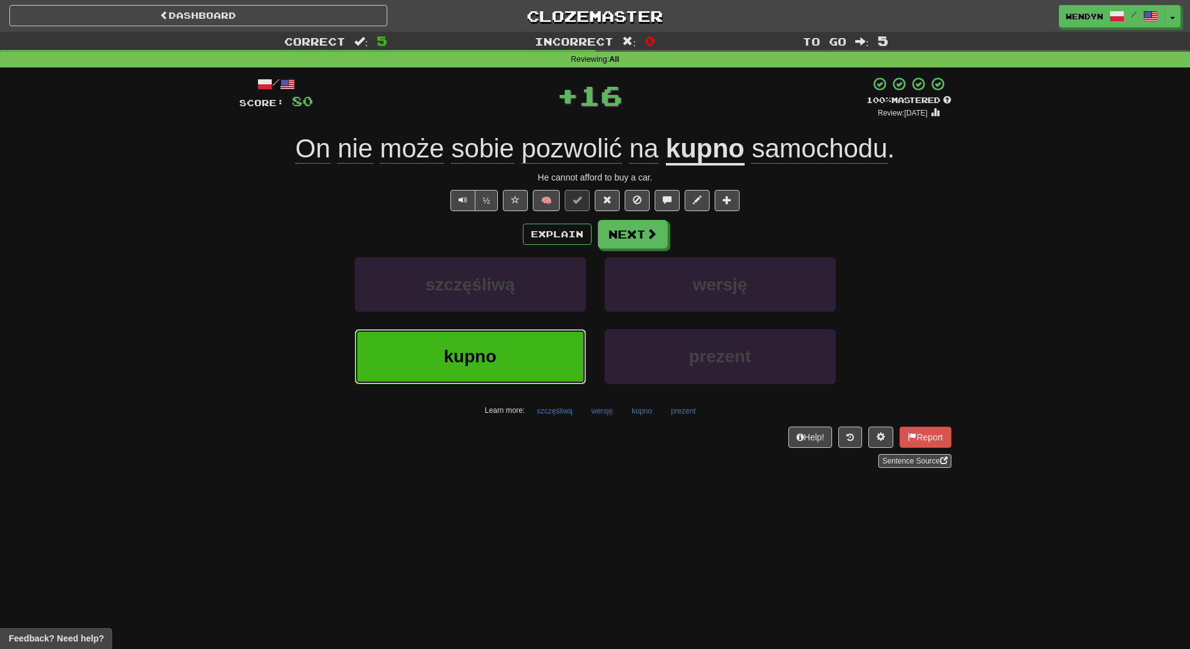
click at [547, 342] on button "kupno" at bounding box center [470, 356] width 231 height 54
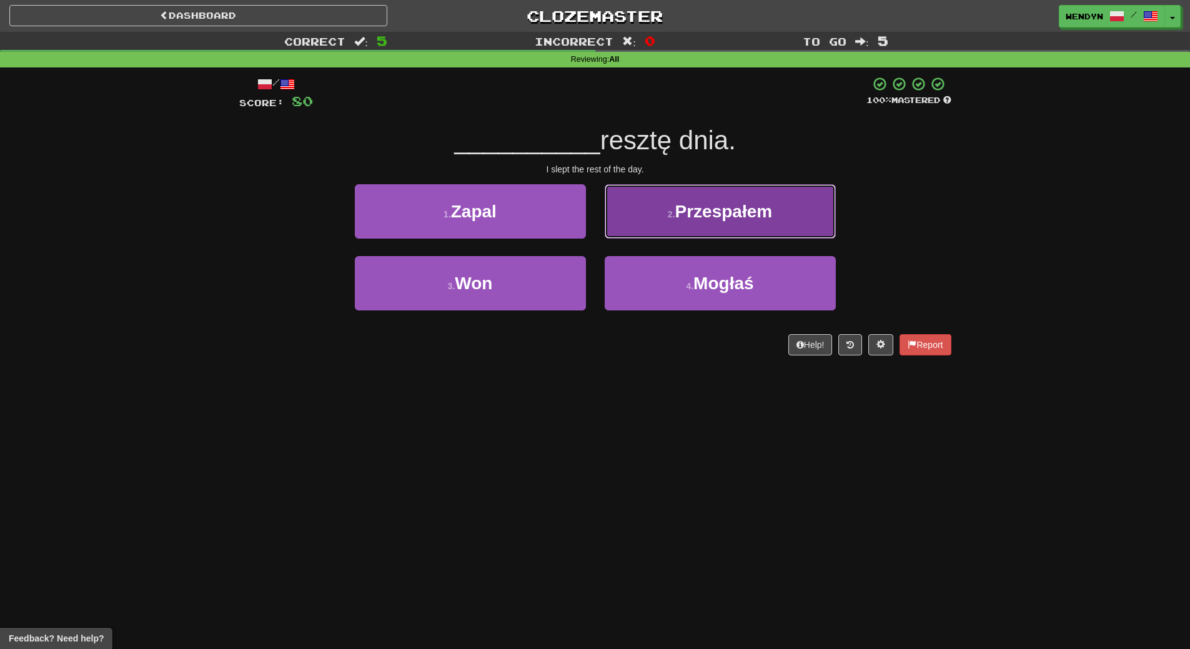
drag, startPoint x: 724, startPoint y: 225, endPoint x: 737, endPoint y: 252, distance: 29.9
click at [725, 225] on button "2 . Przespałem" at bounding box center [720, 211] width 231 height 54
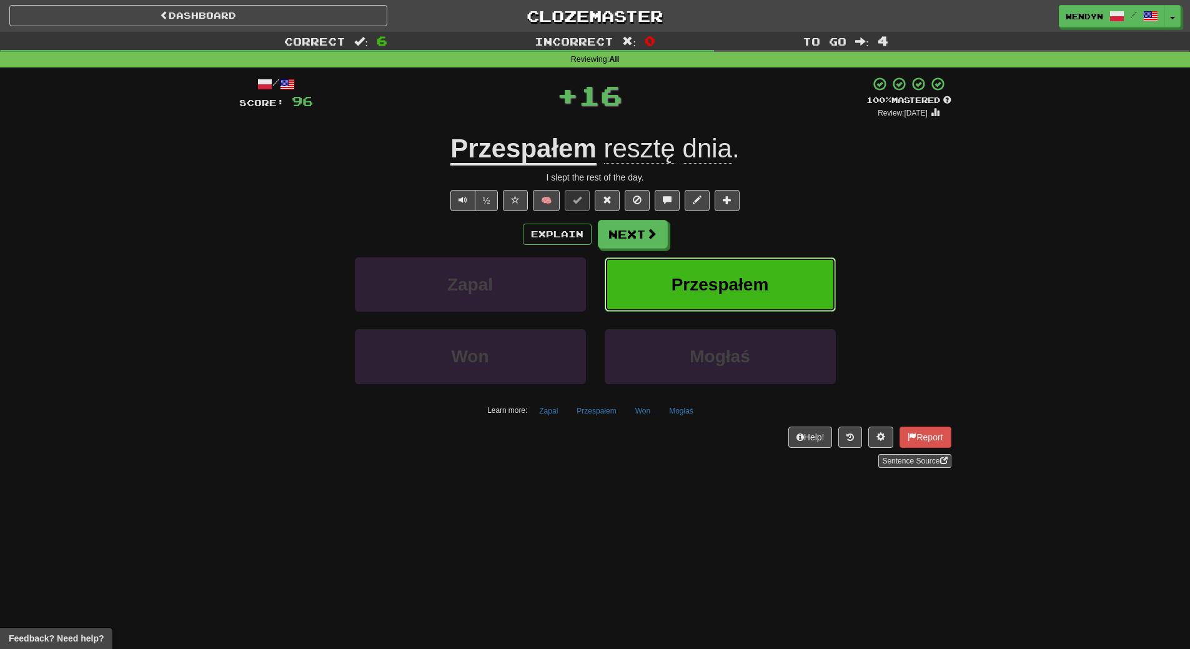
click at [750, 272] on button "Przespałem" at bounding box center [720, 284] width 231 height 54
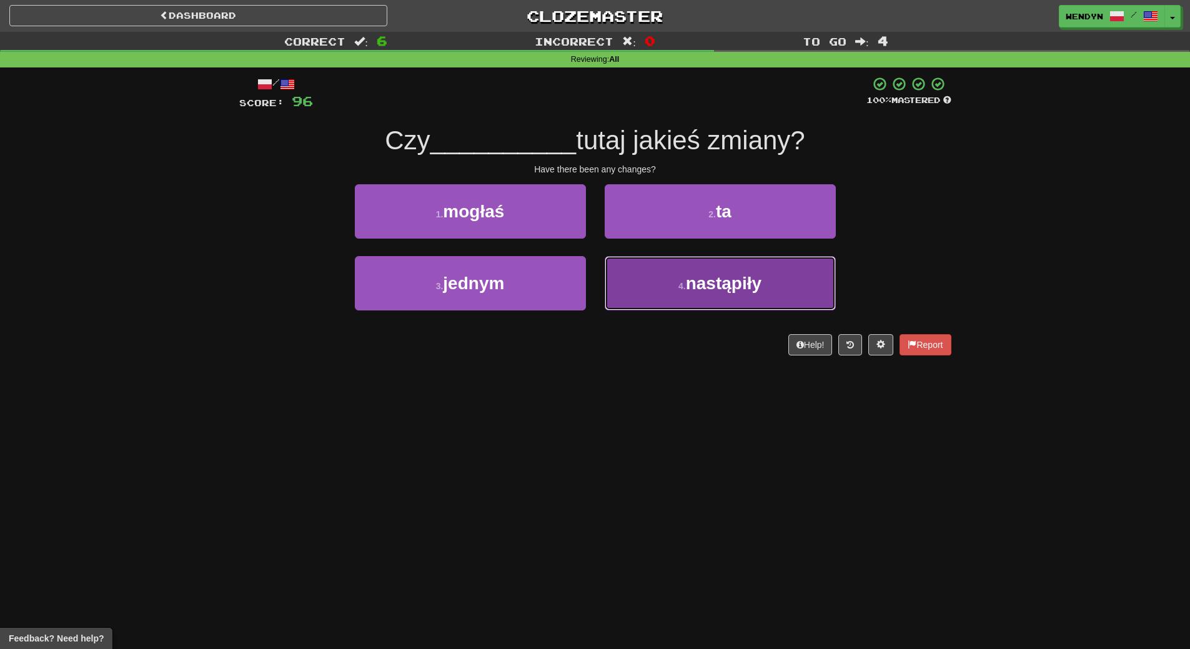
click at [703, 300] on button "4 . nastąpiły" at bounding box center [720, 283] width 231 height 54
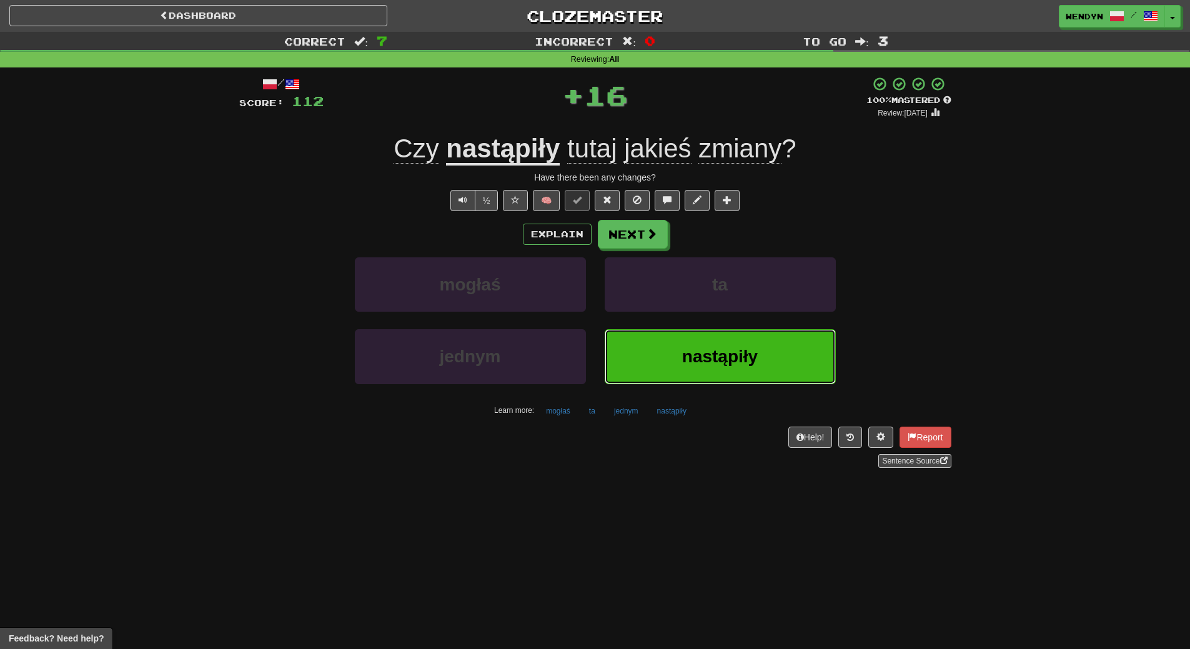
click at [706, 347] on span "nastąpiły" at bounding box center [720, 356] width 76 height 19
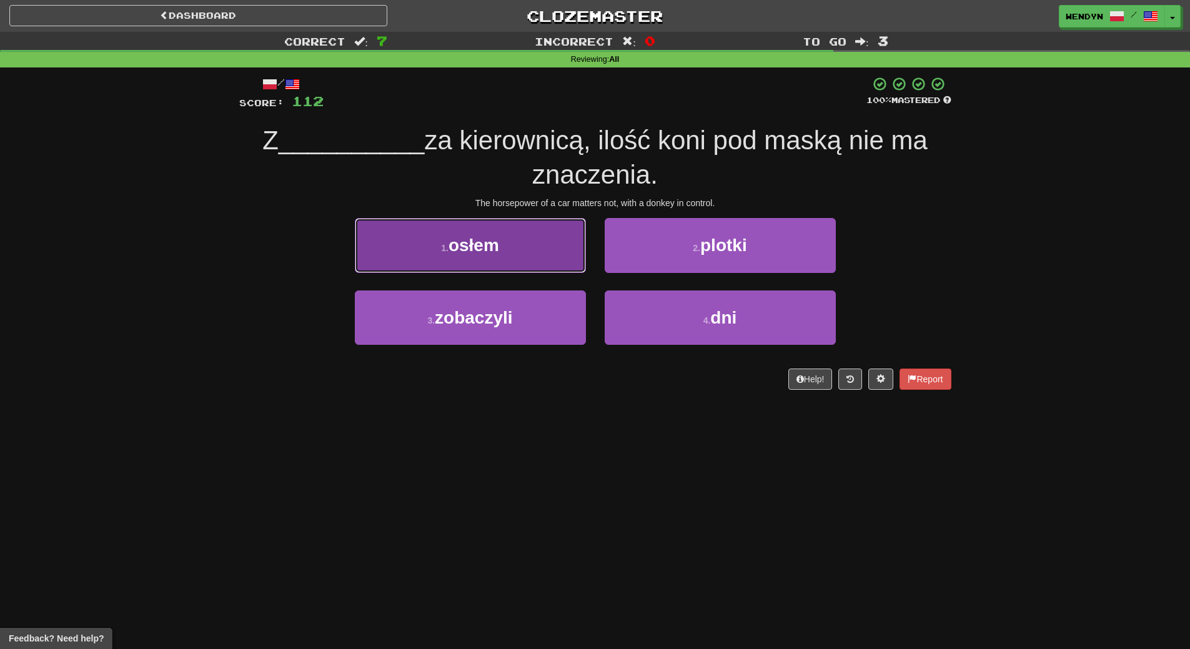
click at [520, 260] on button "1 . osłem" at bounding box center [470, 245] width 231 height 54
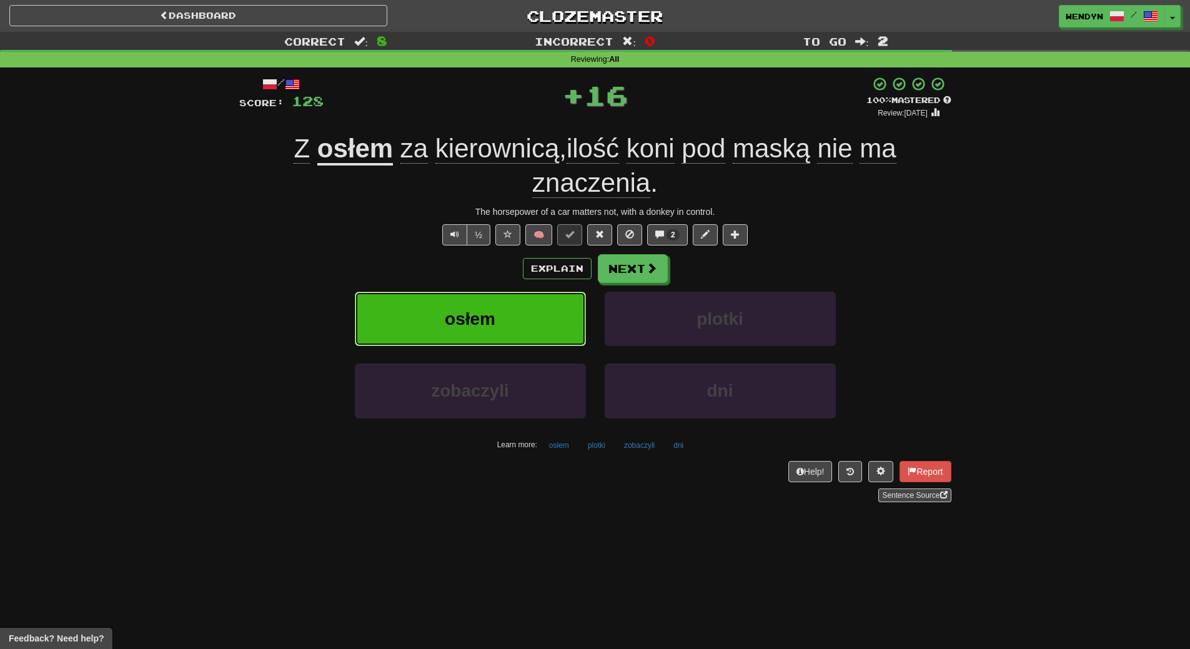
click at [519, 307] on button "osłem" at bounding box center [470, 319] width 231 height 54
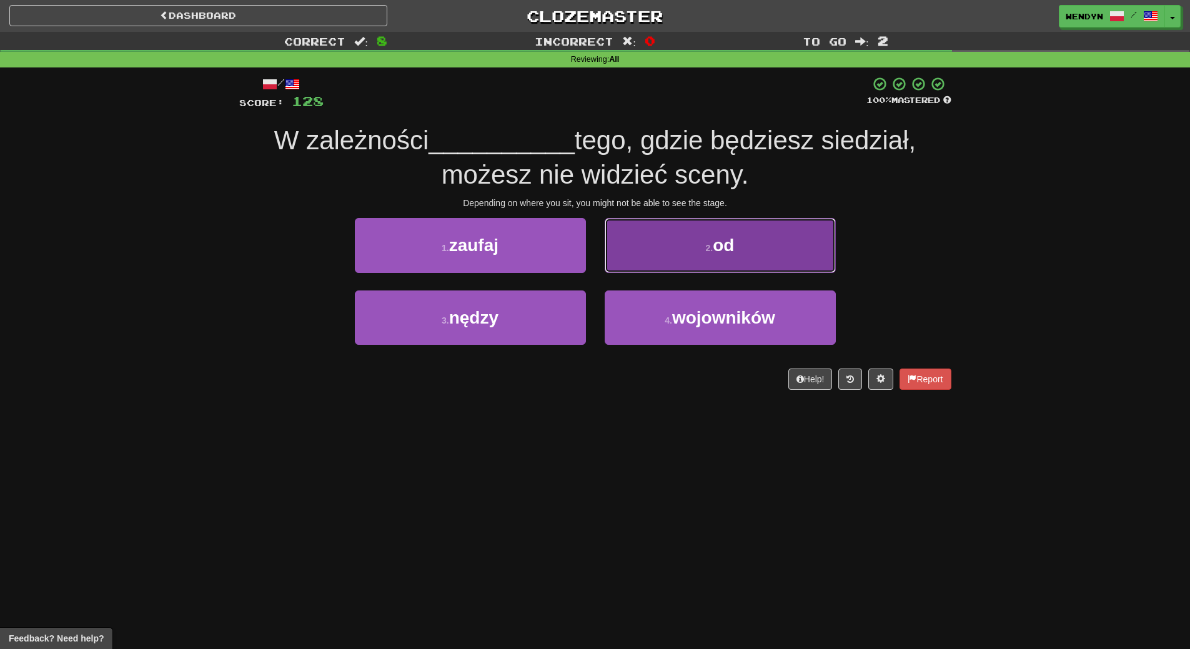
click at [743, 261] on button "2 . od" at bounding box center [720, 245] width 231 height 54
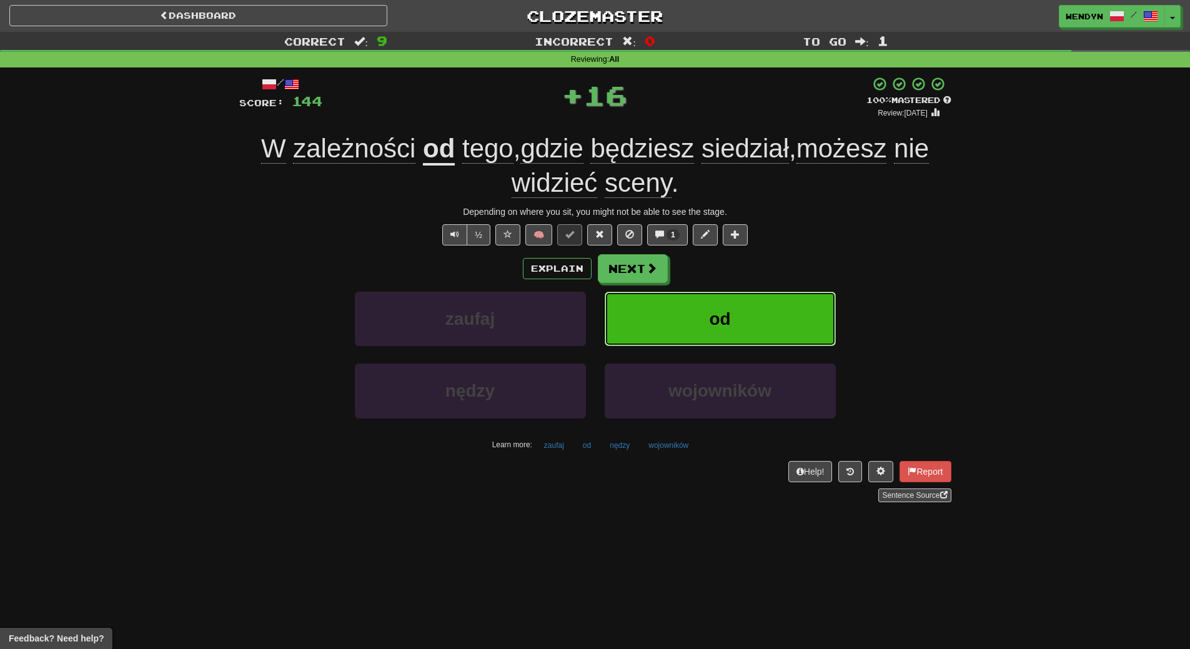
click at [741, 309] on button "od" at bounding box center [720, 319] width 231 height 54
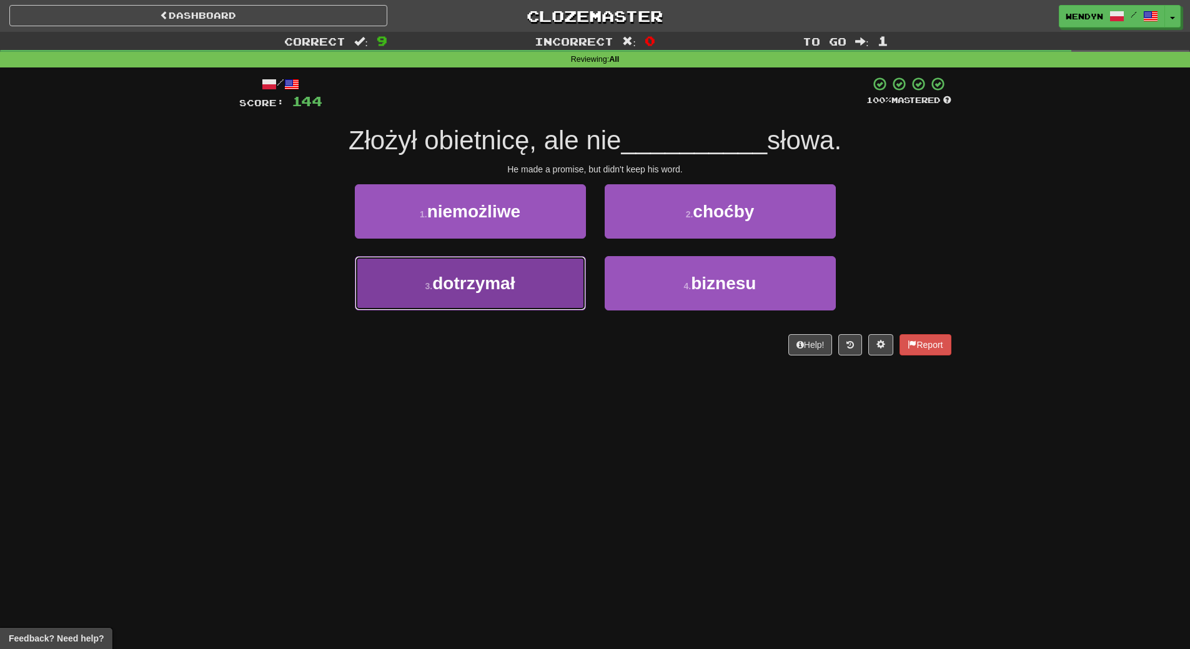
click at [502, 280] on span "dotrzymał" at bounding box center [473, 283] width 82 height 19
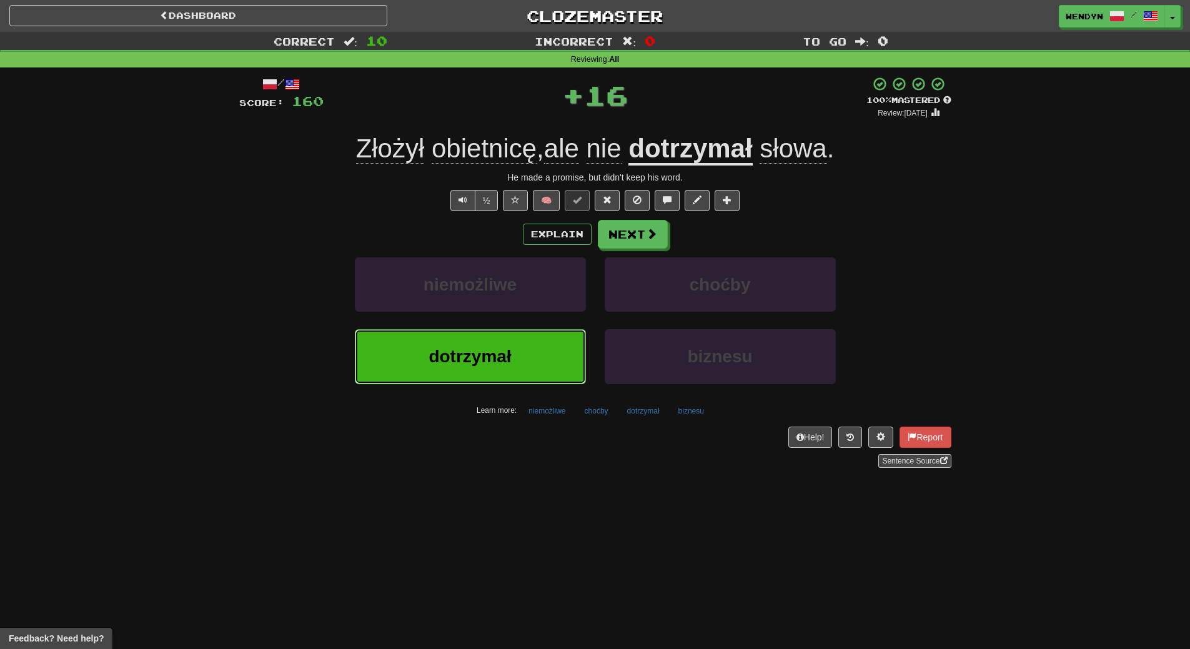
click at [513, 370] on button "dotrzymał" at bounding box center [470, 356] width 231 height 54
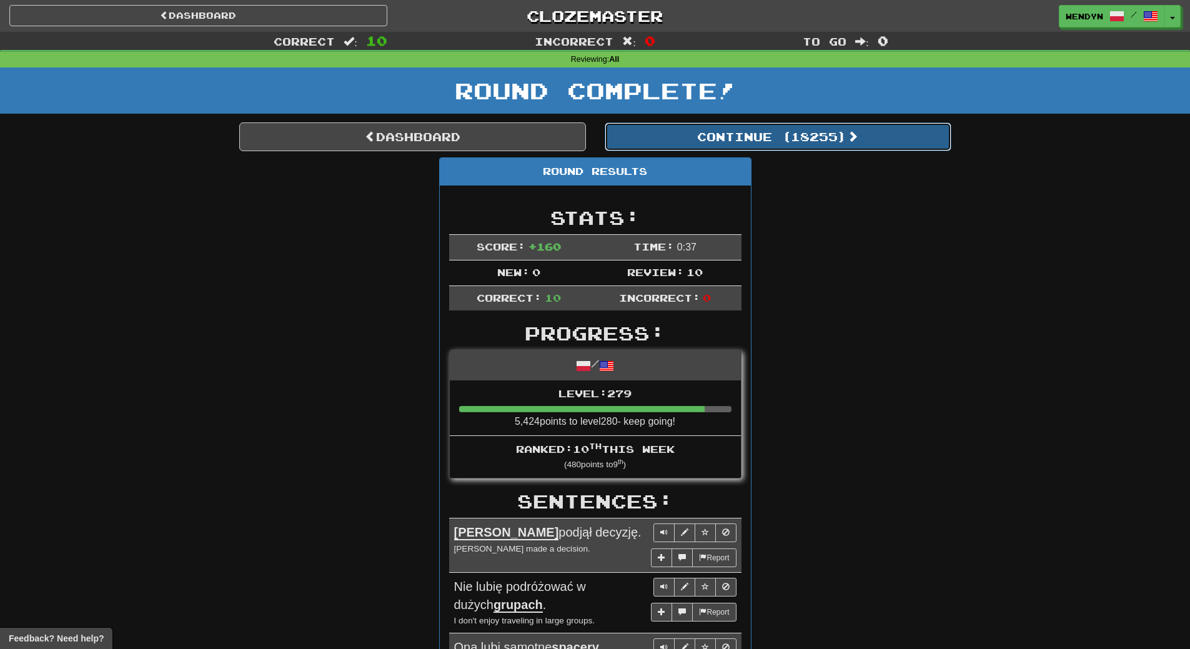
click at [810, 140] on button "Continue ( 18255 )" at bounding box center [778, 136] width 347 height 29
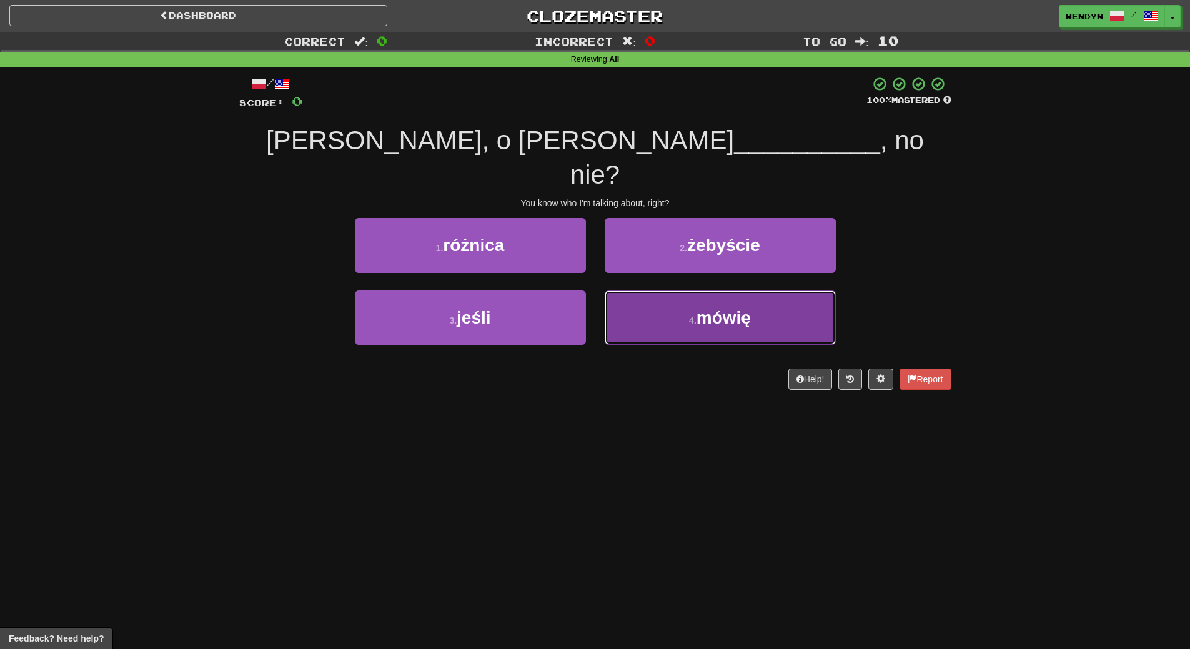
drag, startPoint x: 675, startPoint y: 297, endPoint x: 676, endPoint y: 315, distance: 18.8
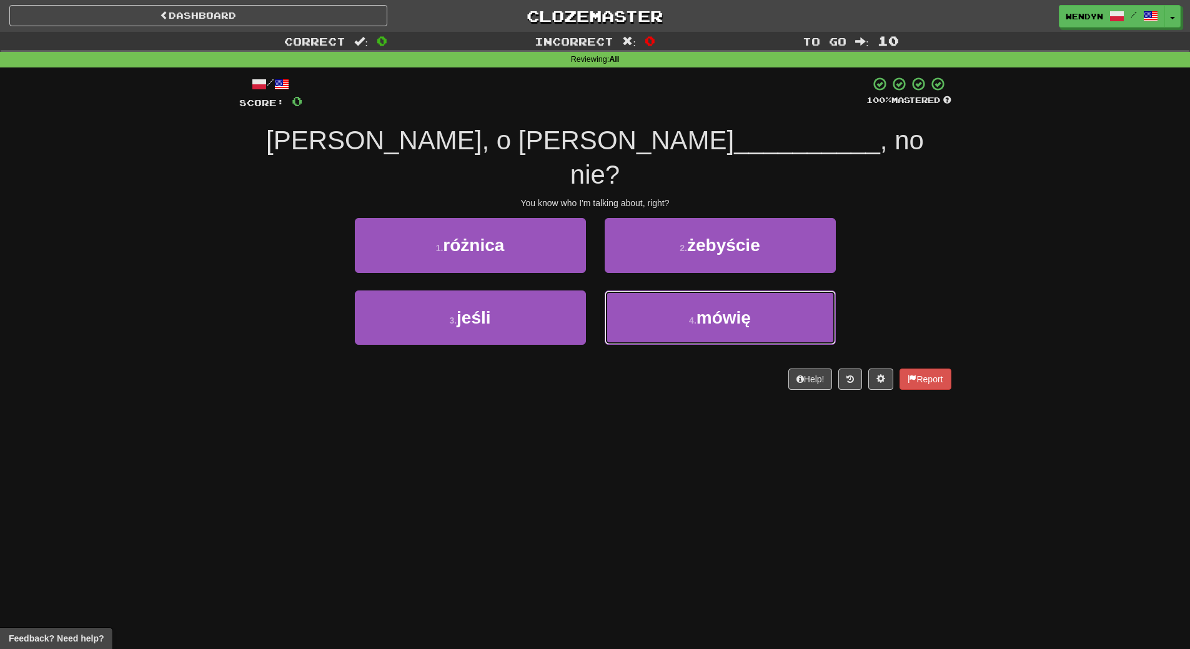
click at [675, 297] on button "4 . mówię" at bounding box center [720, 317] width 231 height 54
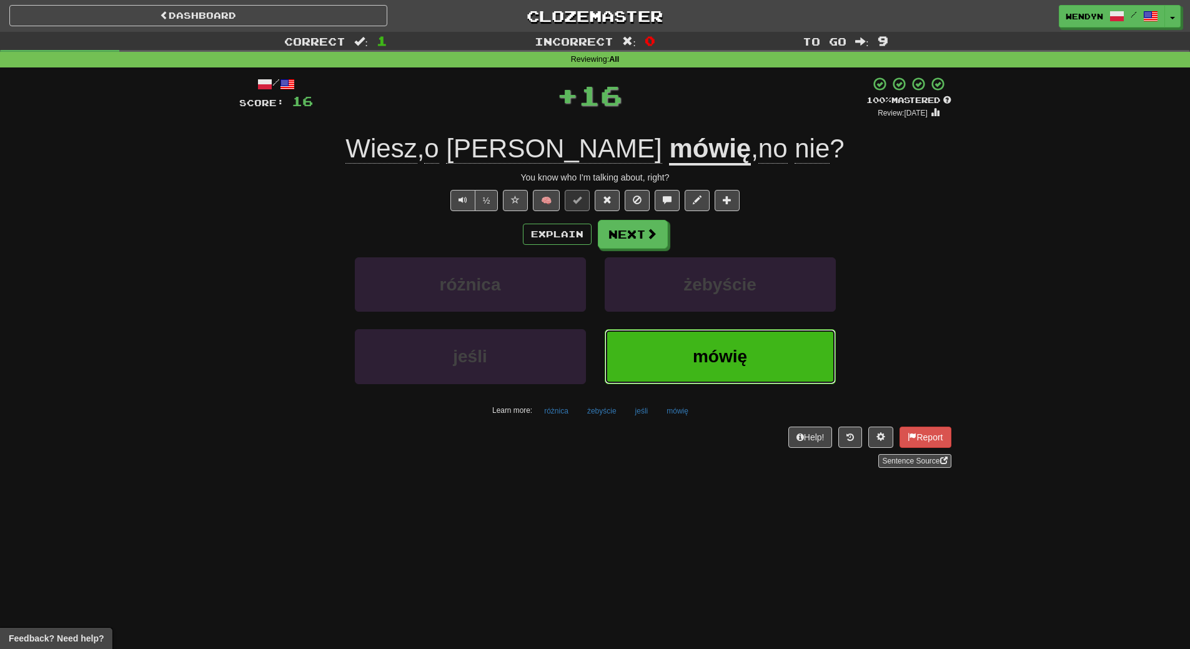
click at [677, 339] on button "mówię" at bounding box center [720, 356] width 231 height 54
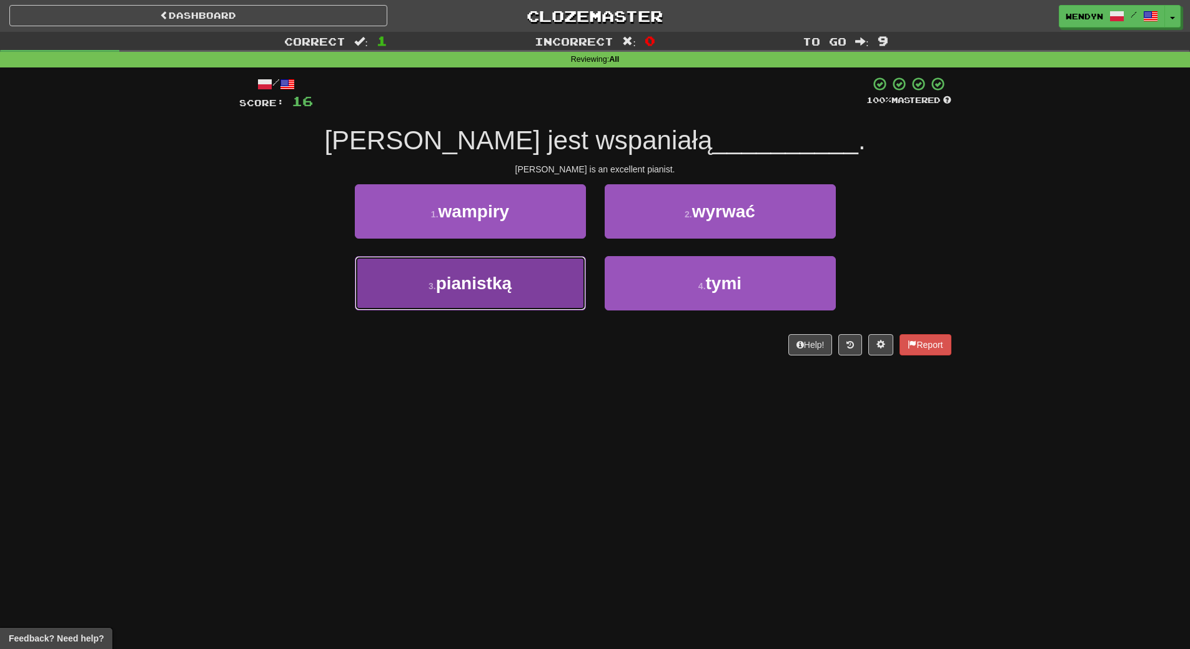
drag, startPoint x: 560, startPoint y: 298, endPoint x: 555, endPoint y: 334, distance: 36.5
click at [559, 298] on button "3 . pianistką" at bounding box center [470, 283] width 231 height 54
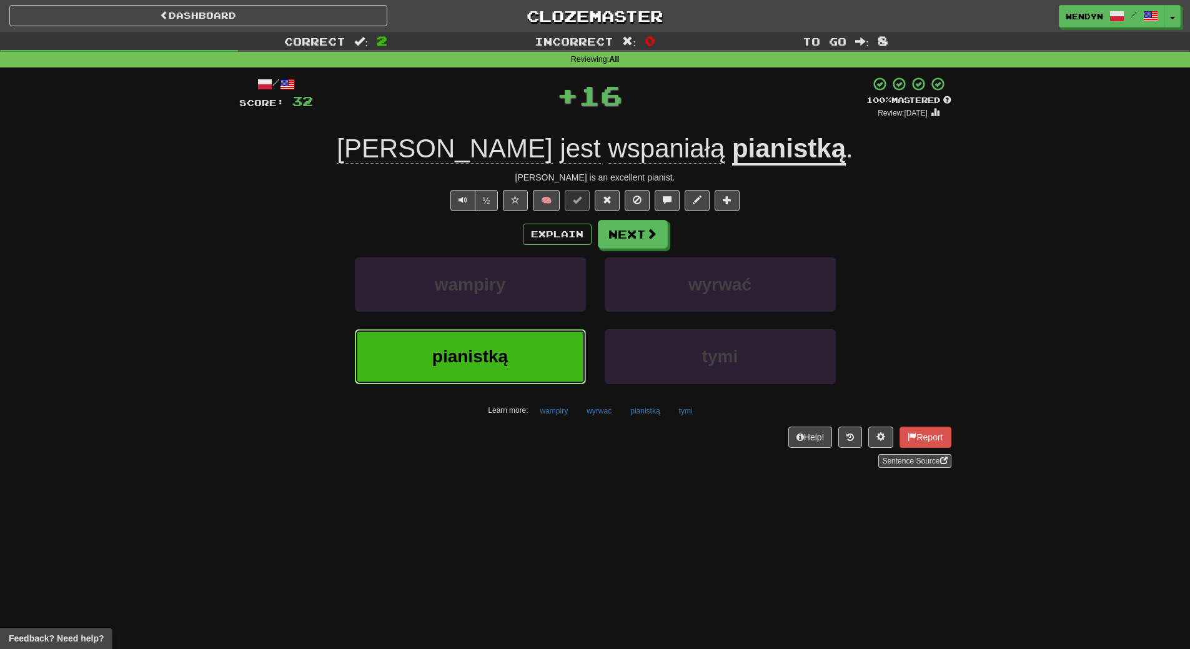
click at [553, 346] on button "pianistką" at bounding box center [470, 356] width 231 height 54
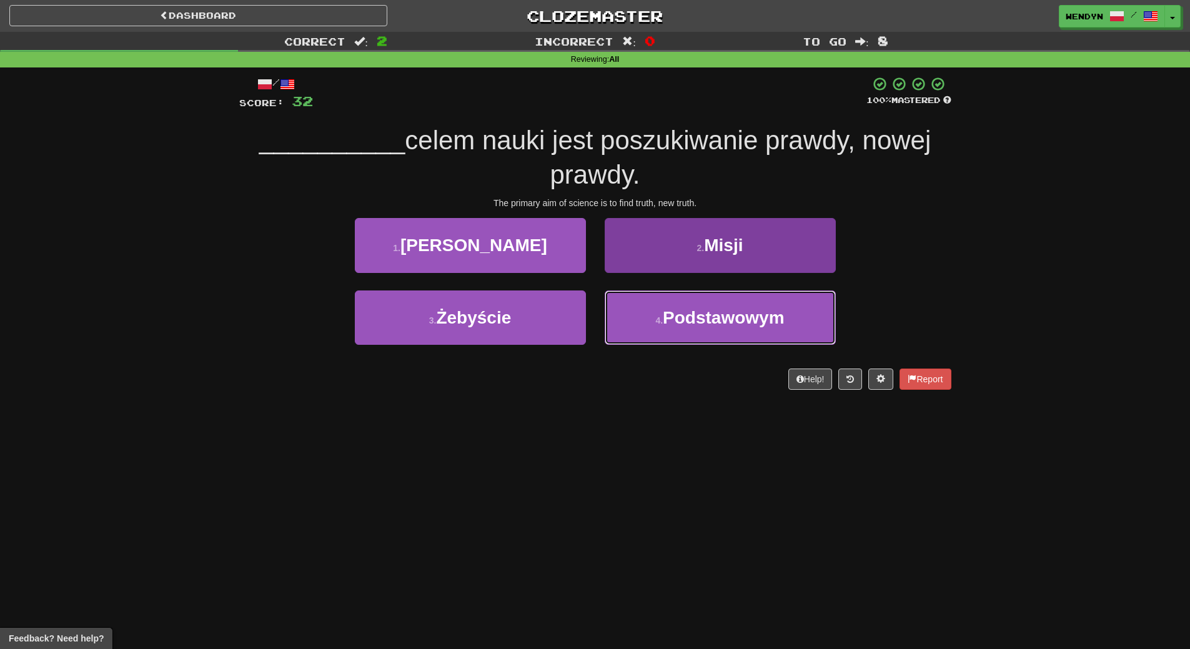
drag, startPoint x: 675, startPoint y: 328, endPoint x: 681, endPoint y: 342, distance: 15.7
click at [678, 336] on button "4 . Podstawowym" at bounding box center [720, 317] width 231 height 54
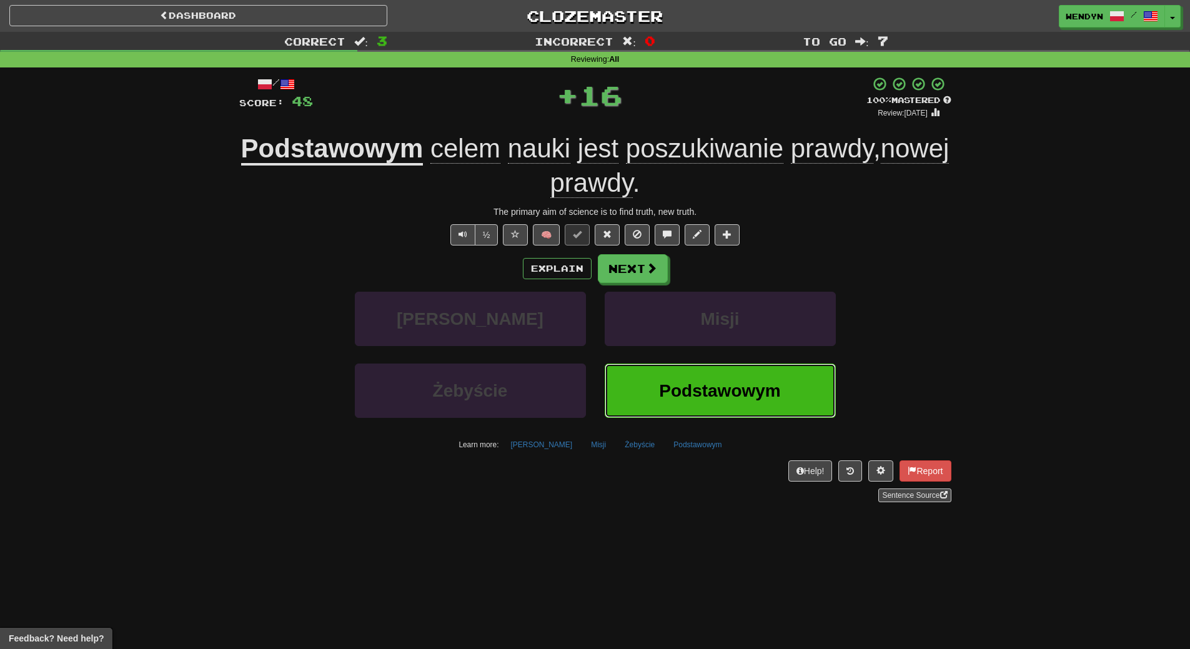
drag, startPoint x: 695, startPoint y: 375, endPoint x: 618, endPoint y: 428, distance: 93.4
click at [693, 377] on button "Podstawowym" at bounding box center [720, 391] width 231 height 54
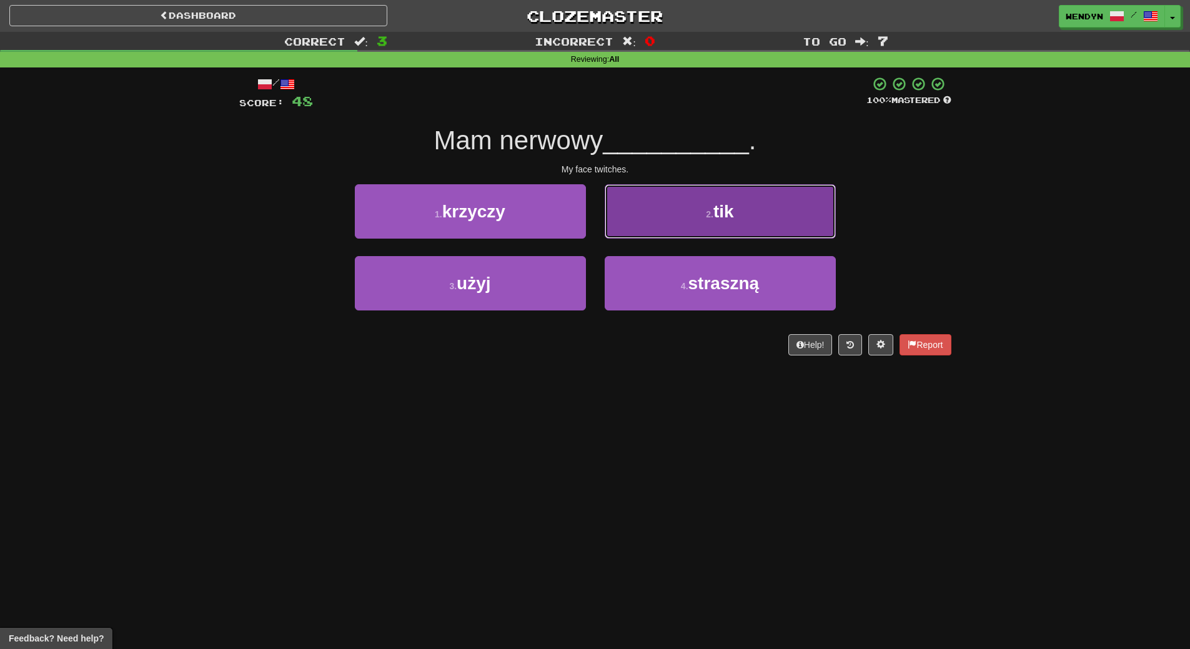
click at [761, 217] on button "2 . tik" at bounding box center [720, 211] width 231 height 54
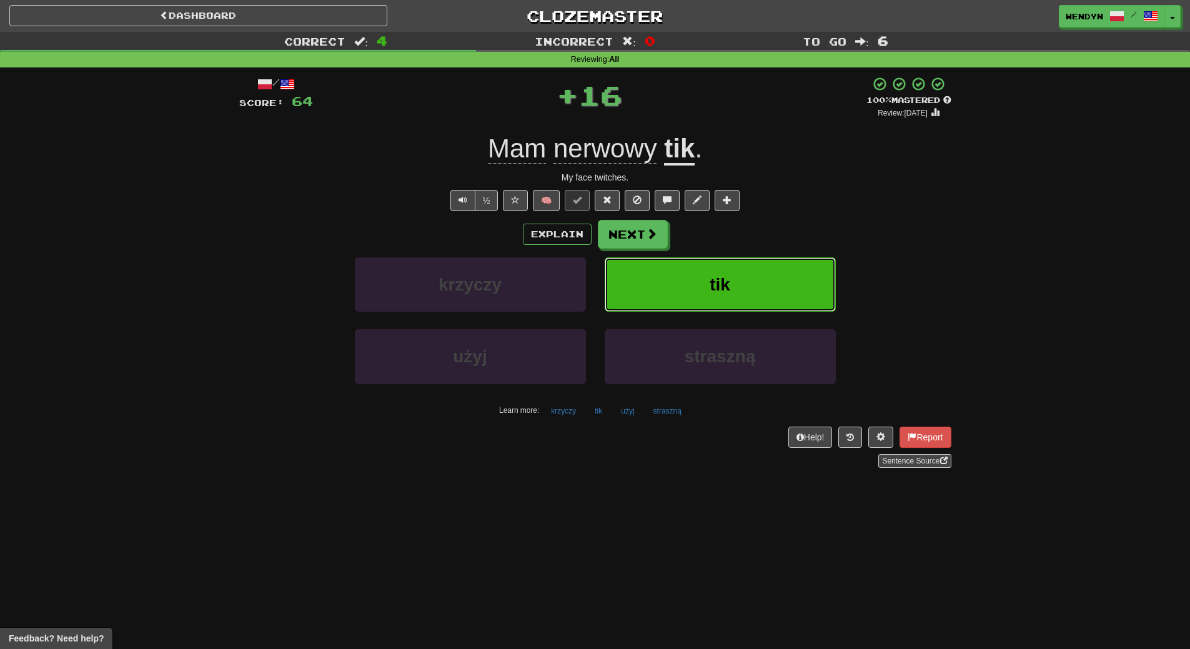
click at [761, 280] on button "tik" at bounding box center [720, 284] width 231 height 54
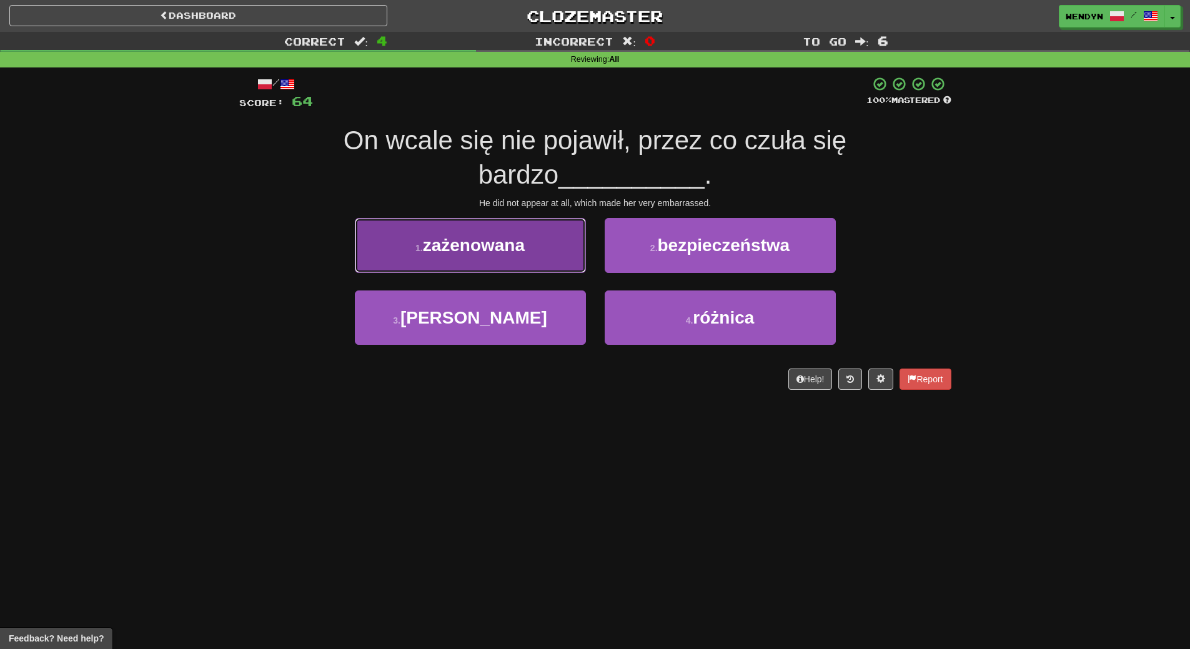
click at [512, 264] on button "1 . zażenowana" at bounding box center [470, 245] width 231 height 54
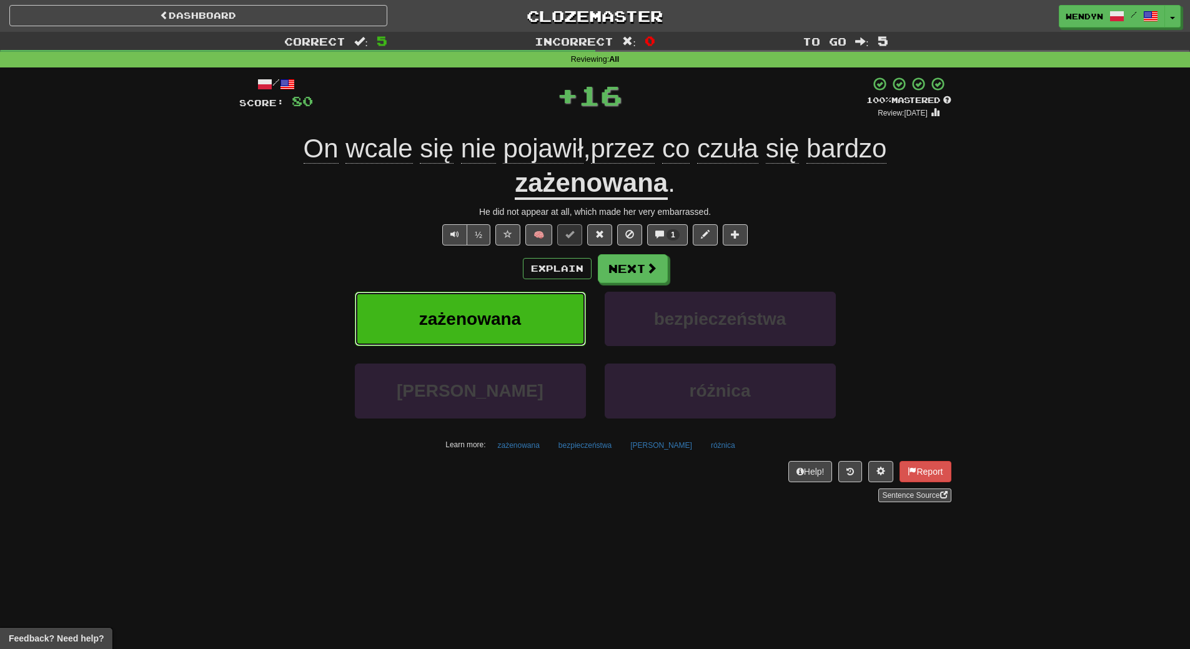
click at [502, 326] on span "zażenowana" at bounding box center [470, 318] width 102 height 19
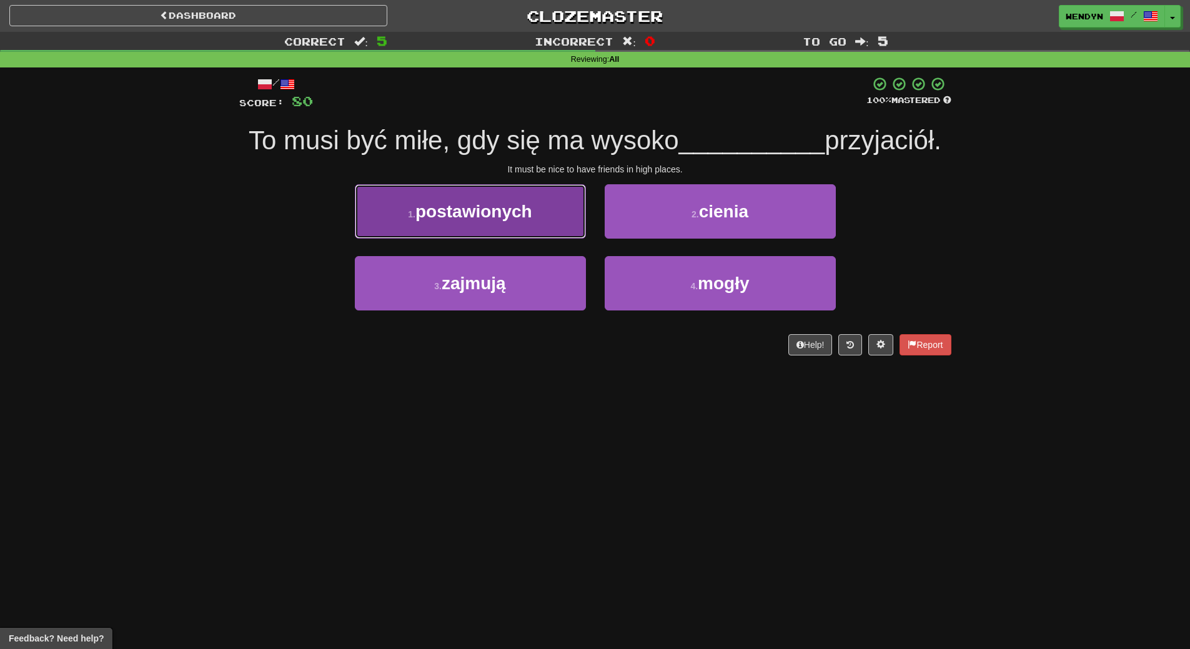
click at [490, 226] on button "1 . postawionych" at bounding box center [470, 211] width 231 height 54
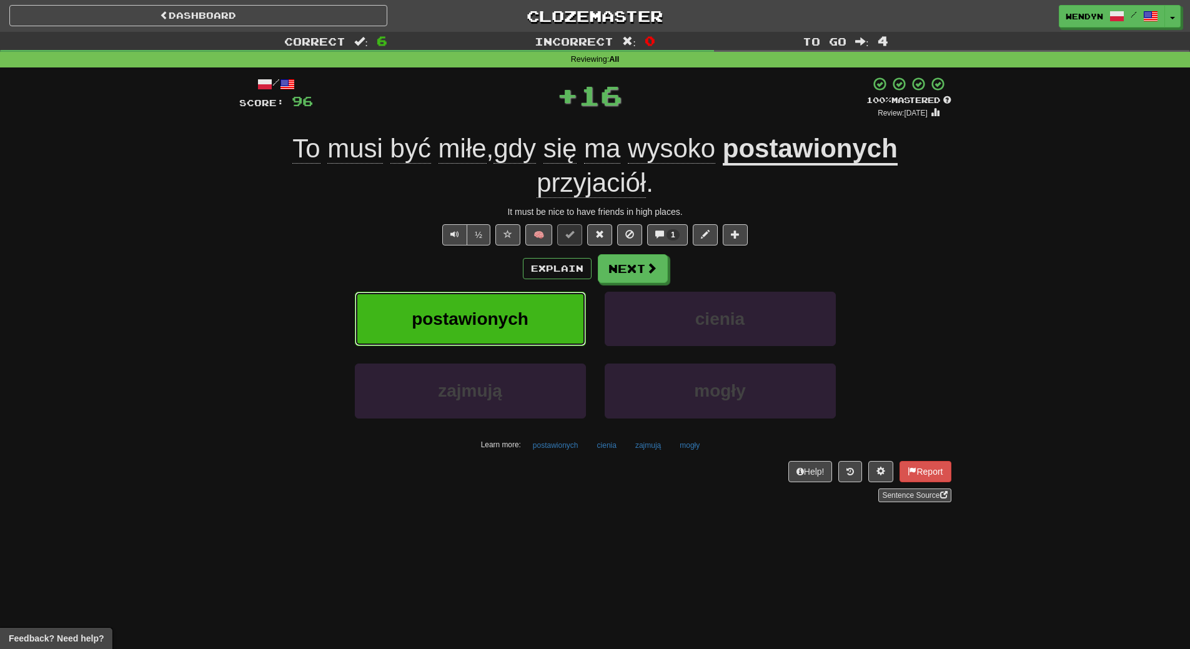
click at [474, 317] on span "postawionych" at bounding box center [470, 318] width 117 height 19
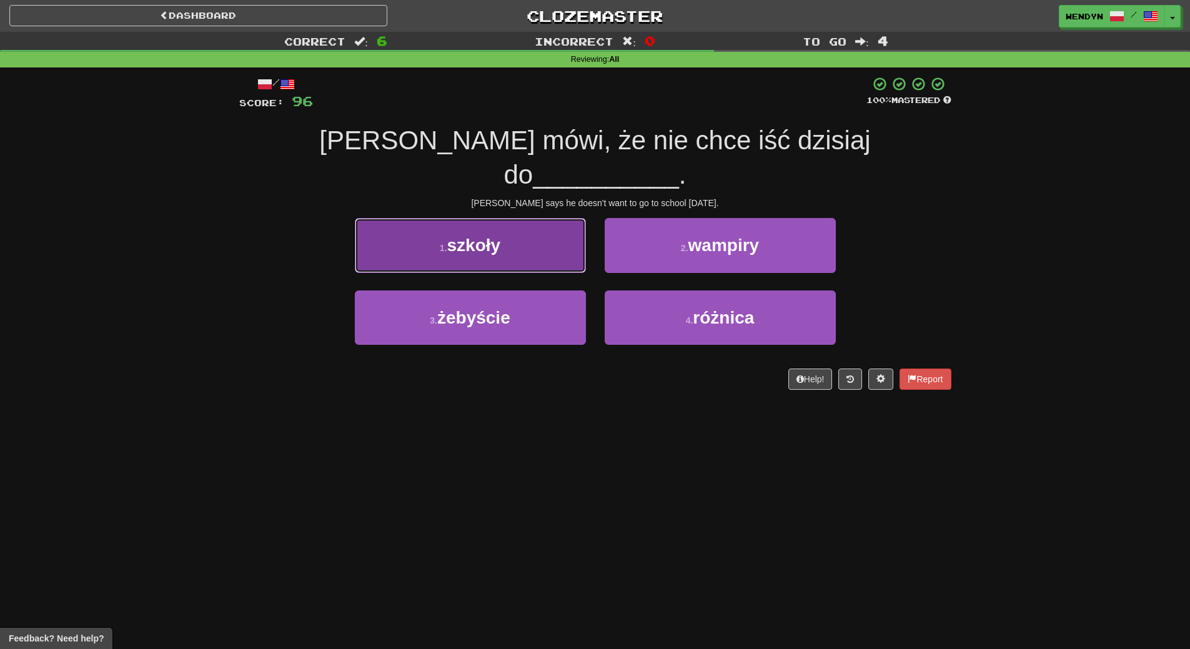
click at [460, 236] on span "szkoły" at bounding box center [474, 245] width 54 height 19
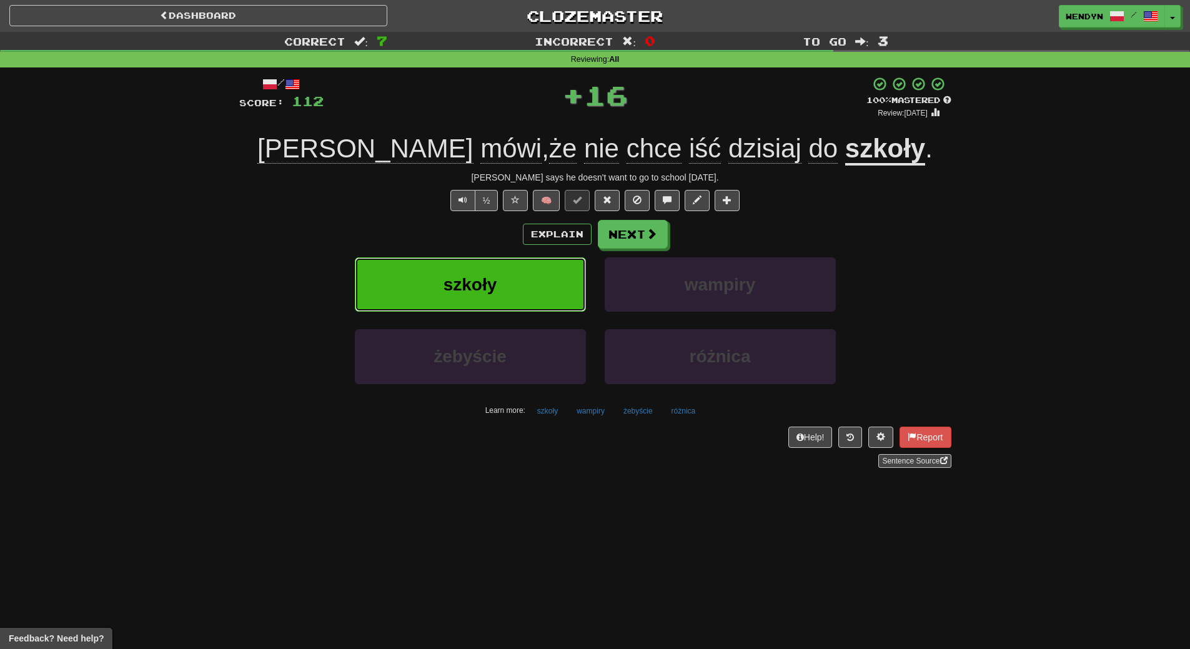
click at [471, 264] on button "szkoły" at bounding box center [470, 284] width 231 height 54
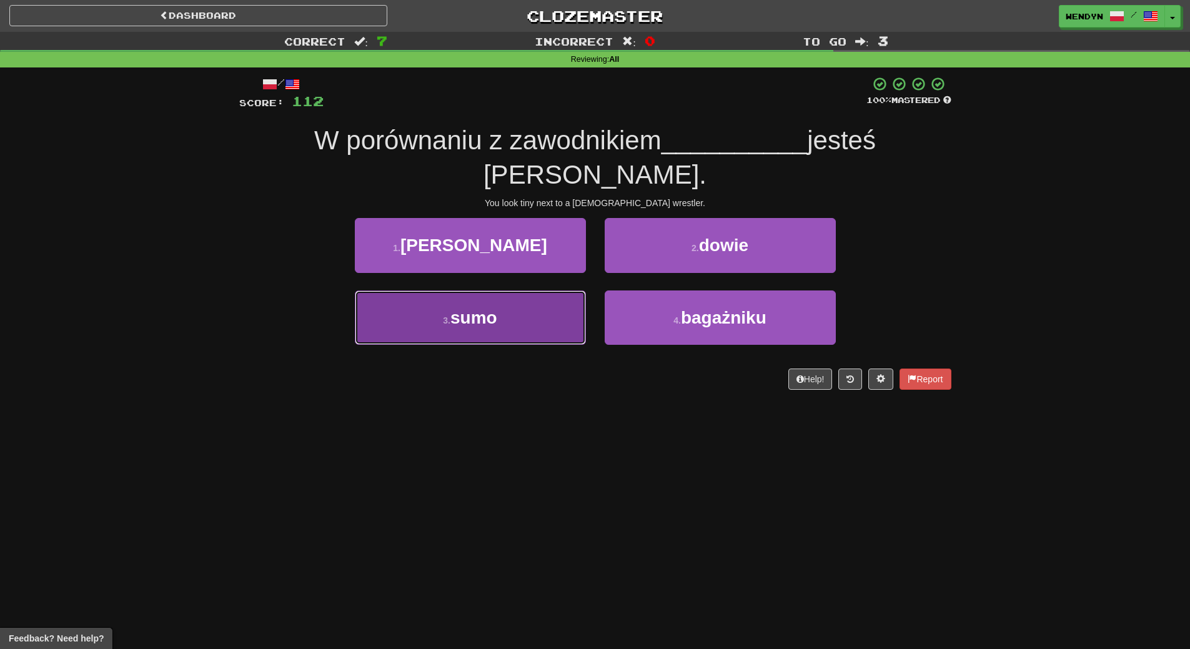
drag, startPoint x: 477, startPoint y: 294, endPoint x: 477, endPoint y: 330, distance: 36.2
click at [477, 295] on button "3 . sumo" at bounding box center [470, 317] width 231 height 54
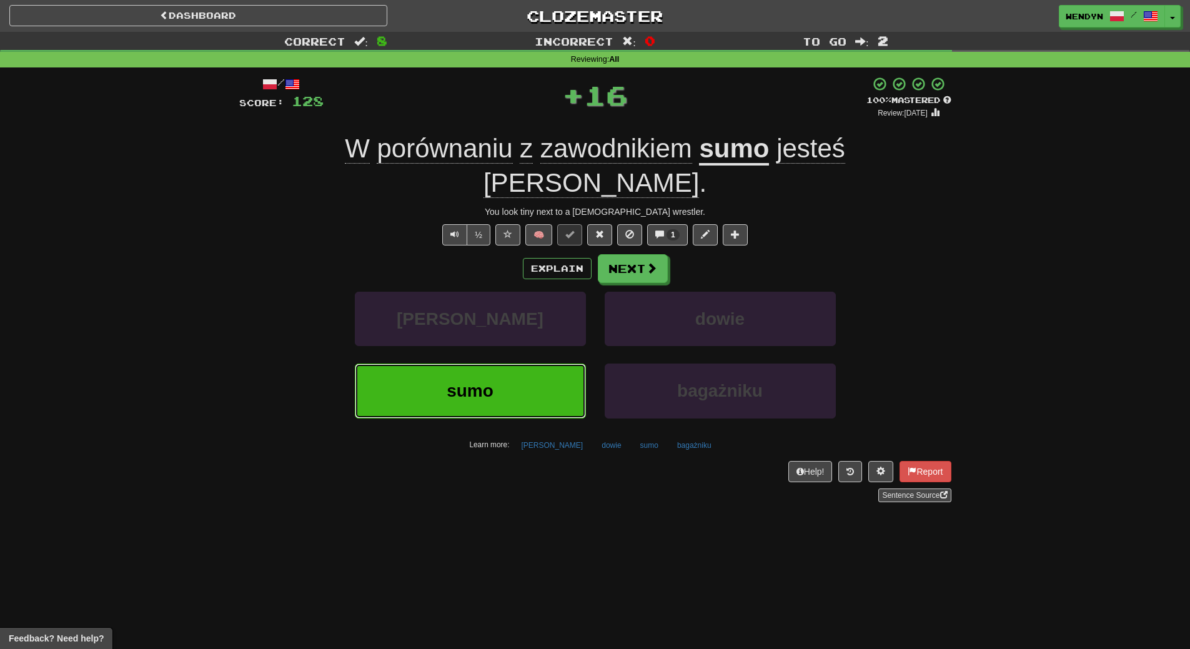
click at [477, 364] on button "sumo" at bounding box center [470, 391] width 231 height 54
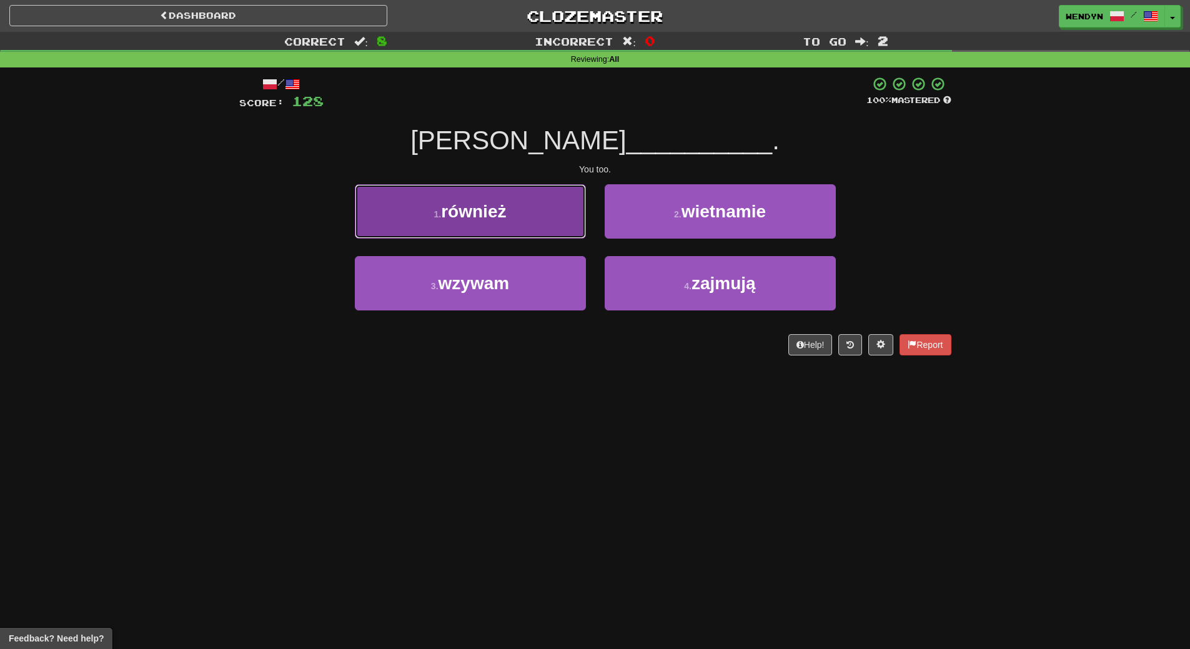
click at [505, 222] on button "1 . również" at bounding box center [470, 211] width 231 height 54
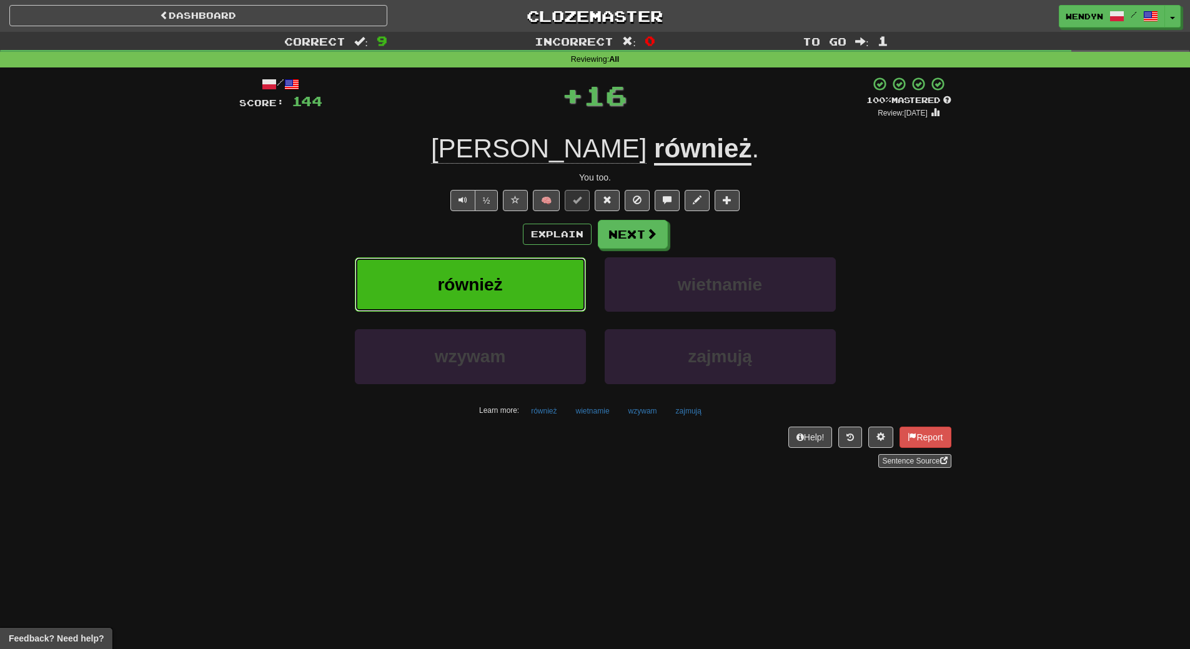
click at [506, 272] on button "również" at bounding box center [470, 284] width 231 height 54
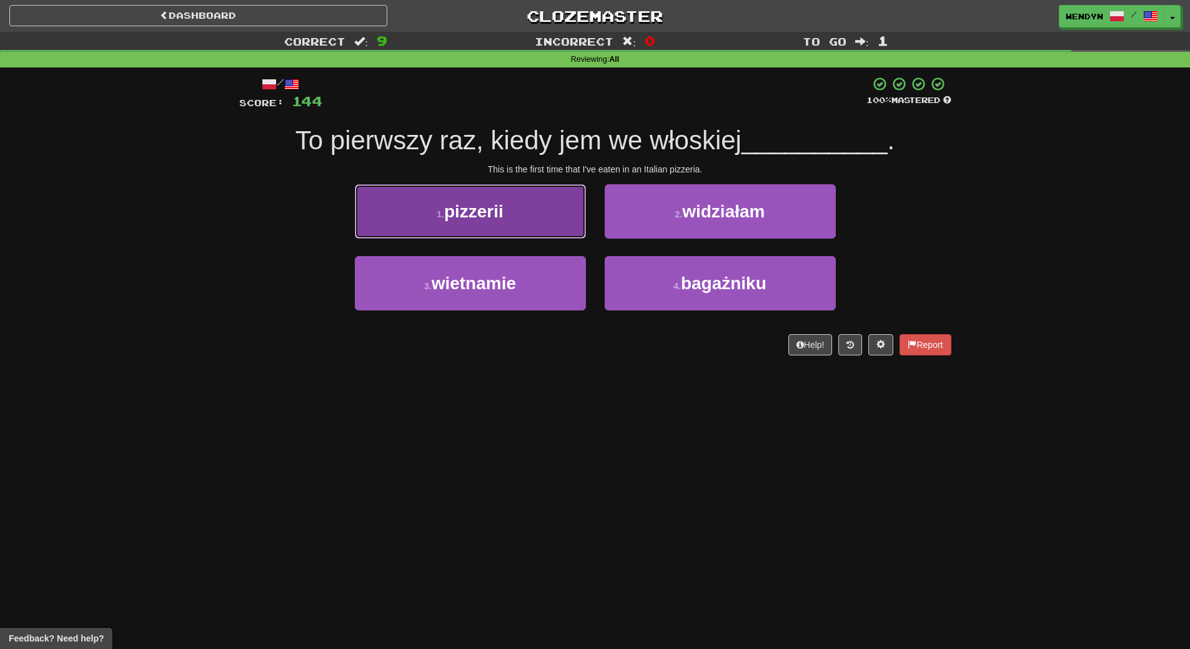
drag, startPoint x: 484, startPoint y: 222, endPoint x: 484, endPoint y: 260, distance: 38.1
click at [484, 224] on button "1 . pizzerii" at bounding box center [470, 211] width 231 height 54
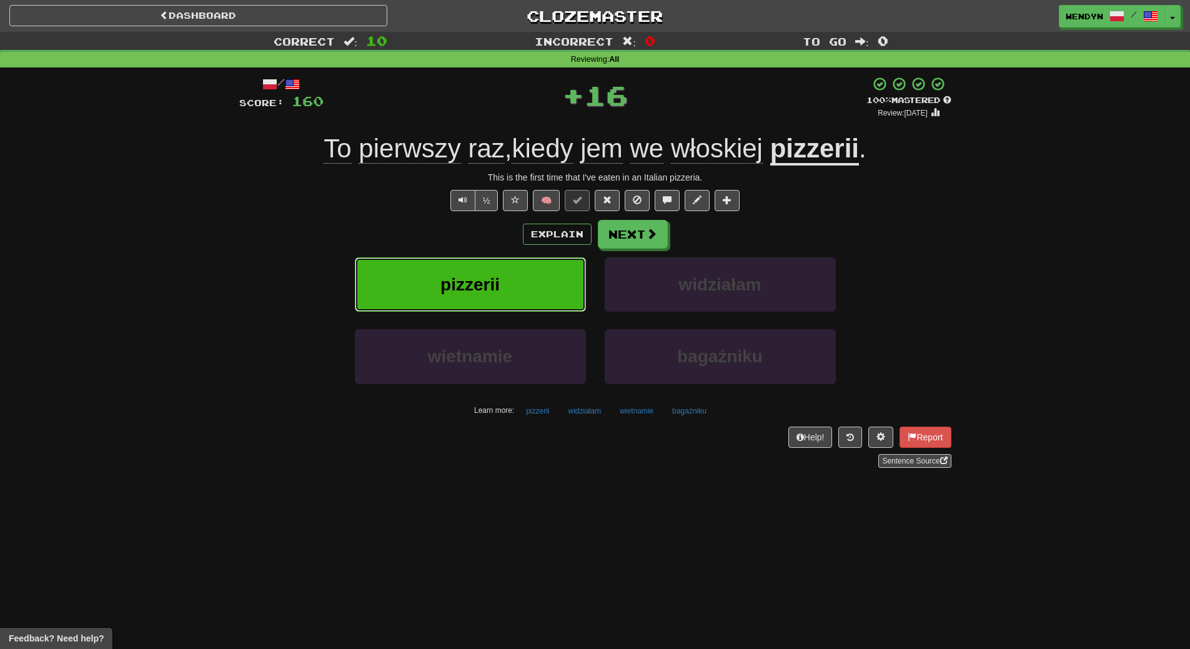
click at [484, 266] on button "pizzerii" at bounding box center [470, 284] width 231 height 54
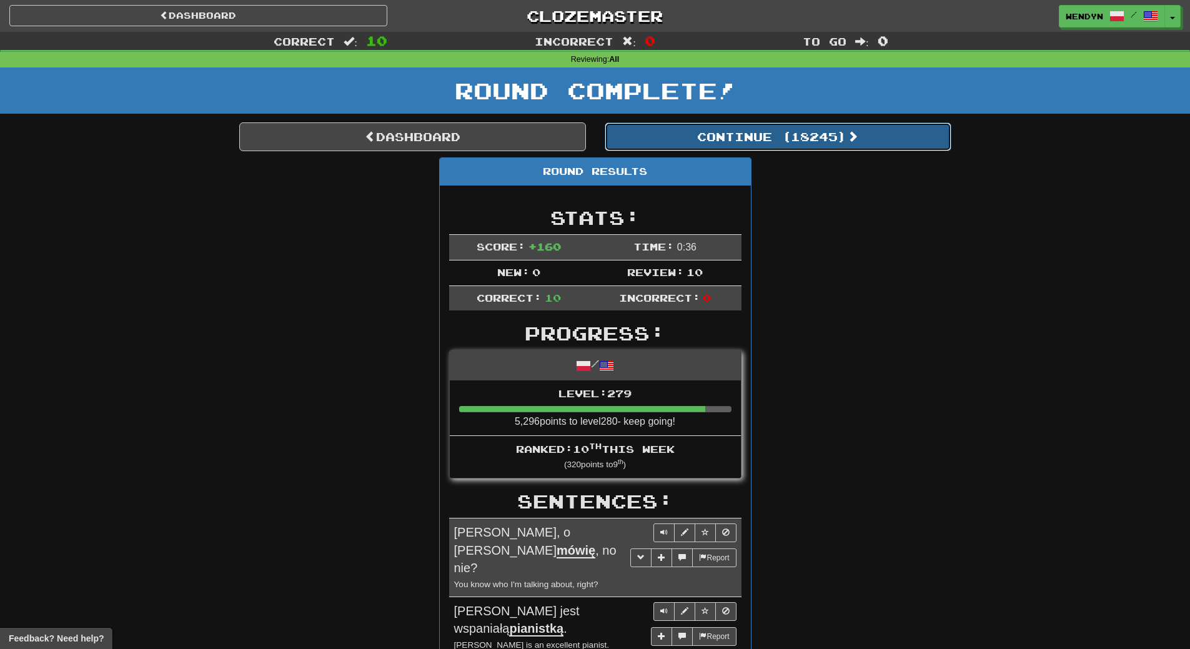
click at [797, 137] on button "Continue ( 18245 )" at bounding box center [778, 136] width 347 height 29
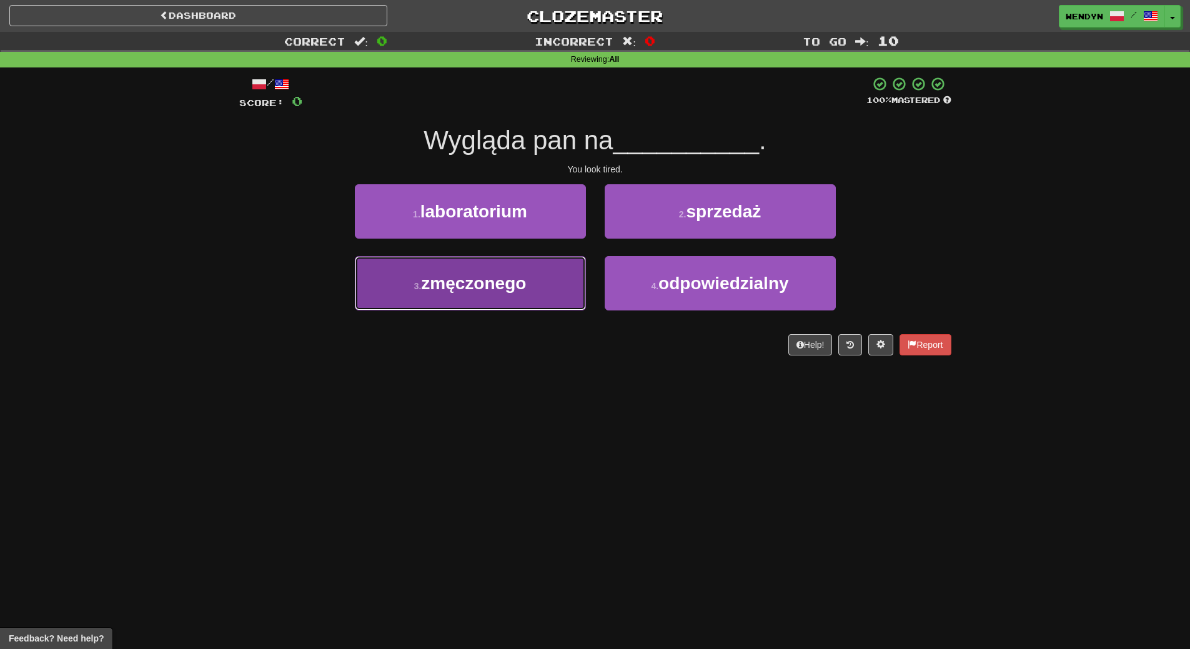
click at [523, 289] on span "zmęczonego" at bounding box center [473, 283] width 105 height 19
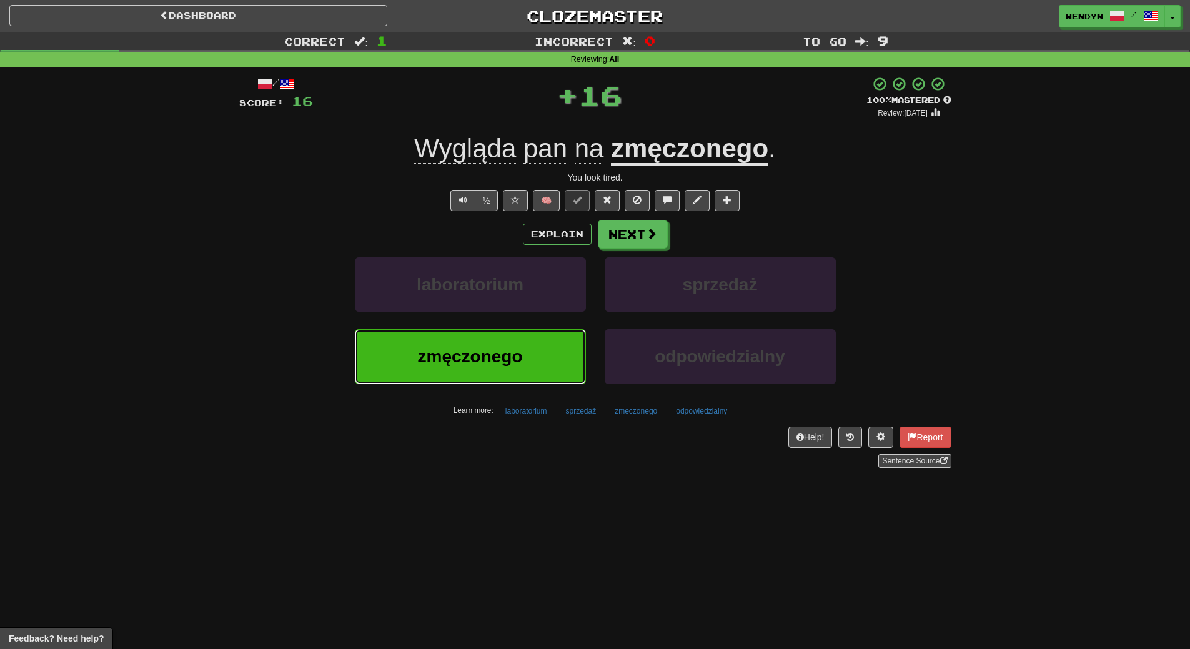
click at [523, 345] on button "zmęczonego" at bounding box center [470, 356] width 231 height 54
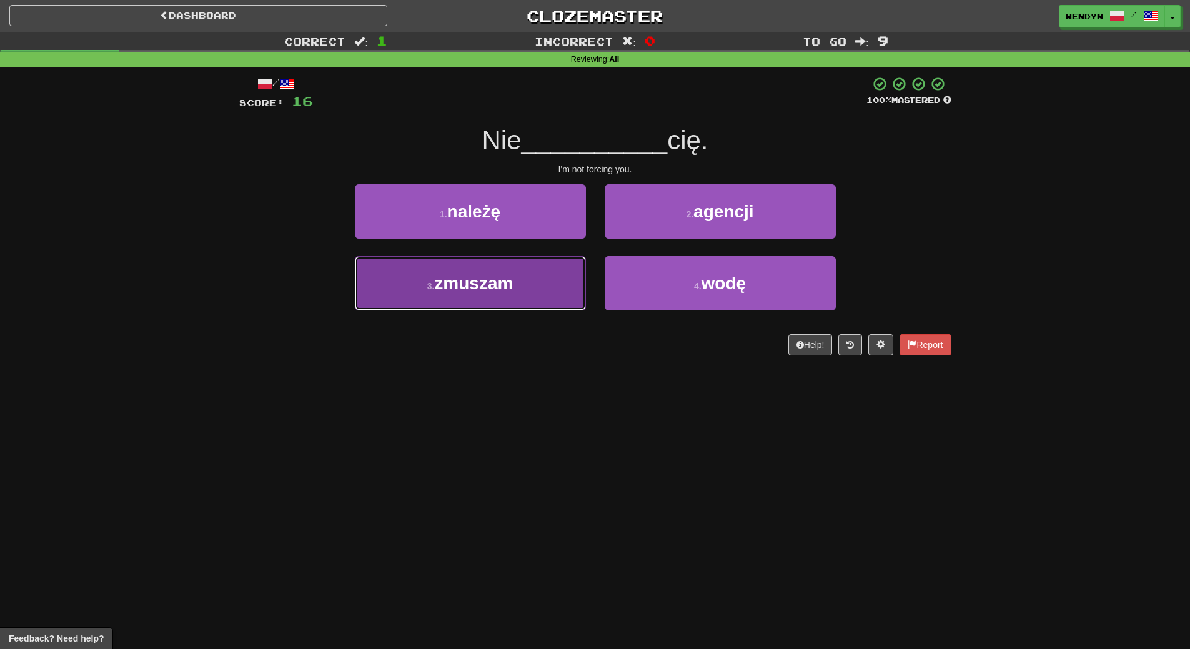
click at [530, 290] on button "3 . zmuszam" at bounding box center [470, 283] width 231 height 54
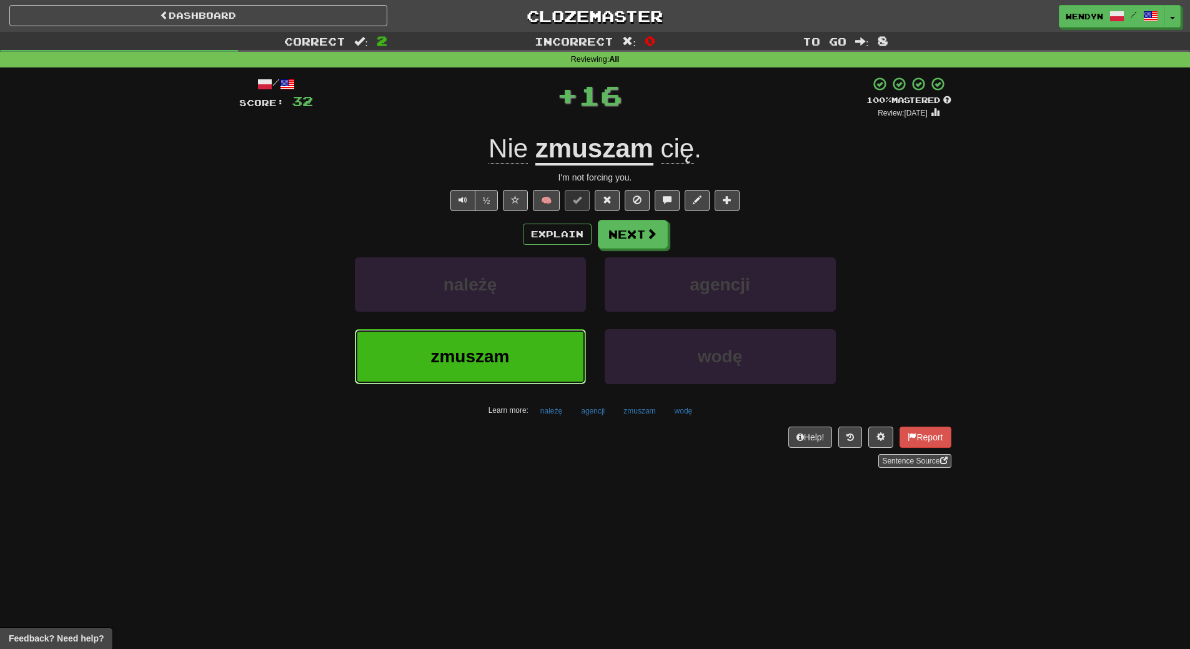
drag, startPoint x: 521, startPoint y: 353, endPoint x: 442, endPoint y: 473, distance: 143.8
click at [520, 355] on button "zmuszam" at bounding box center [470, 356] width 231 height 54
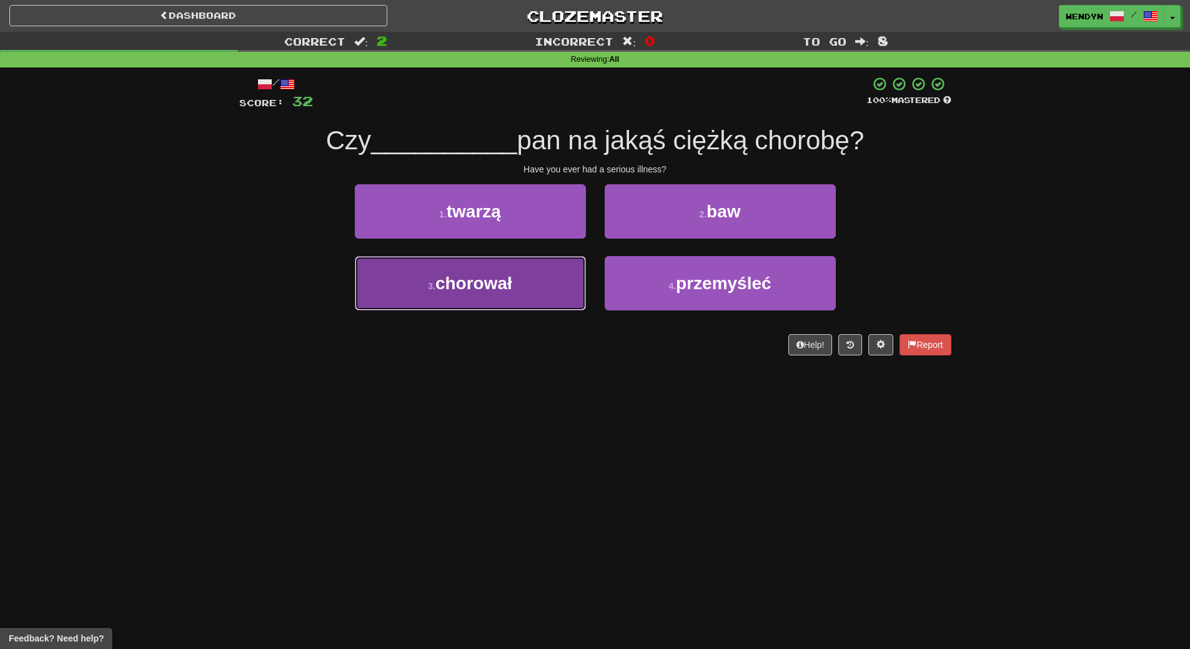
click at [509, 291] on span "chorował" at bounding box center [473, 283] width 77 height 19
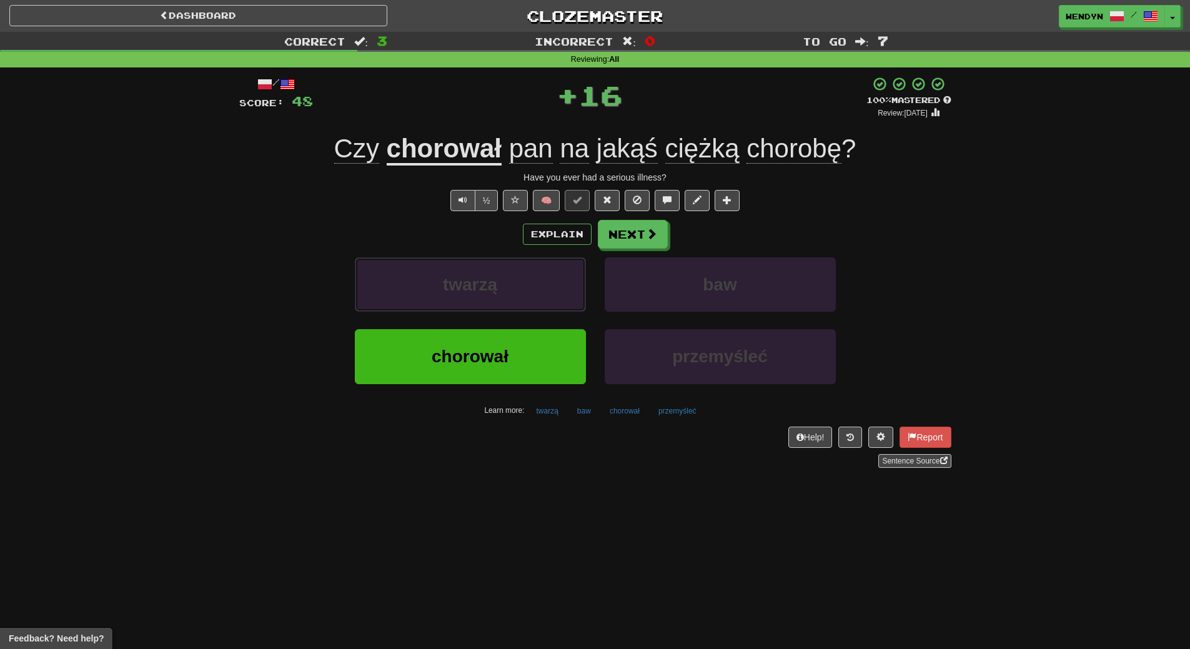
click at [509, 291] on button "twarzą" at bounding box center [470, 284] width 231 height 54
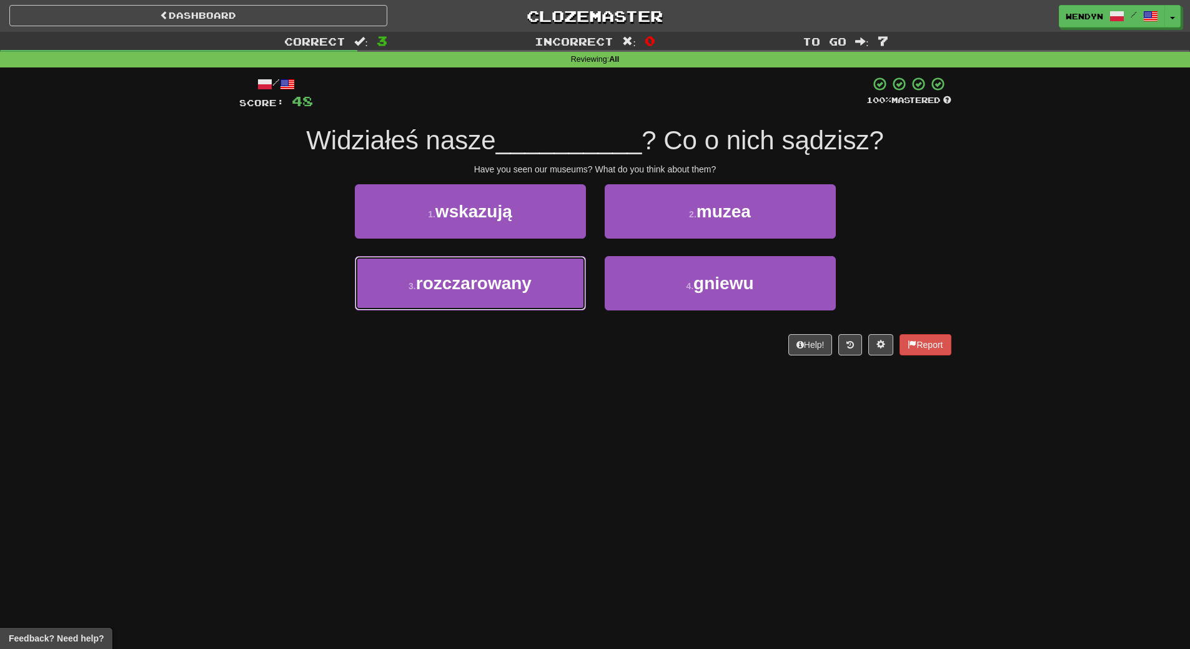
drag, startPoint x: 509, startPoint y: 291, endPoint x: 507, endPoint y: 374, distance: 82.5
click at [507, 374] on div "Dashboard Clozemaster WendyN / Toggle Dropdown Dashboard Leaderboard Activity F…" at bounding box center [595, 324] width 1190 height 649
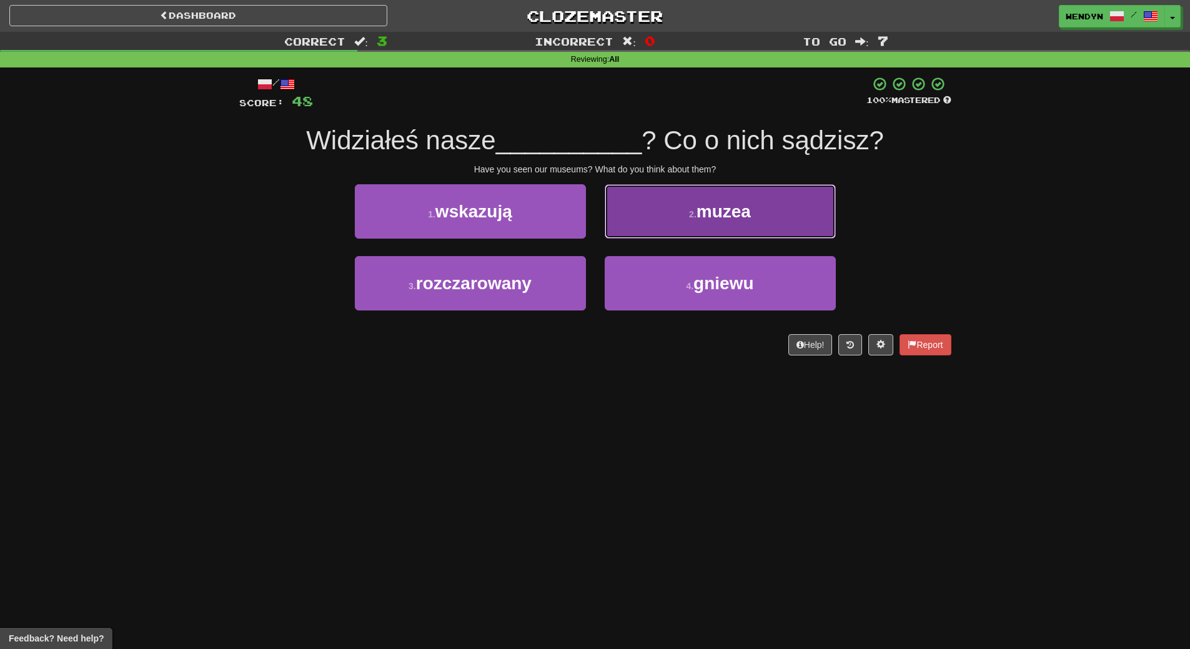
click at [753, 222] on button "2 . muzea" at bounding box center [720, 211] width 231 height 54
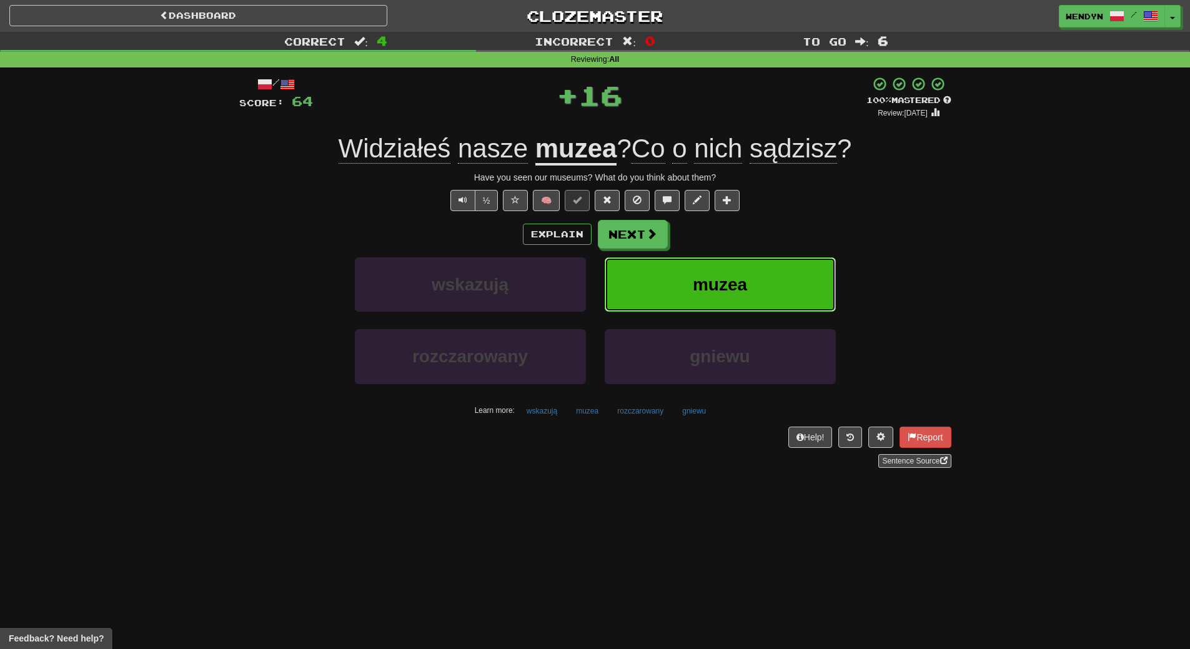
click at [753, 276] on button "muzea" at bounding box center [720, 284] width 231 height 54
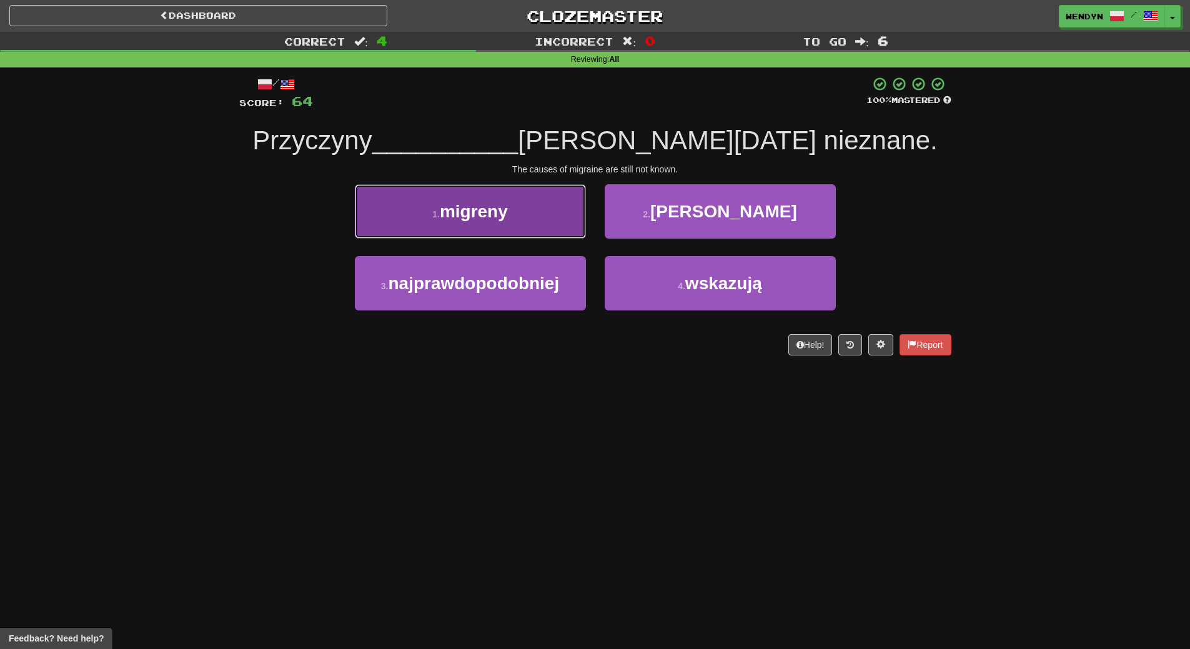
click at [514, 219] on button "1 . migreny" at bounding box center [470, 211] width 231 height 54
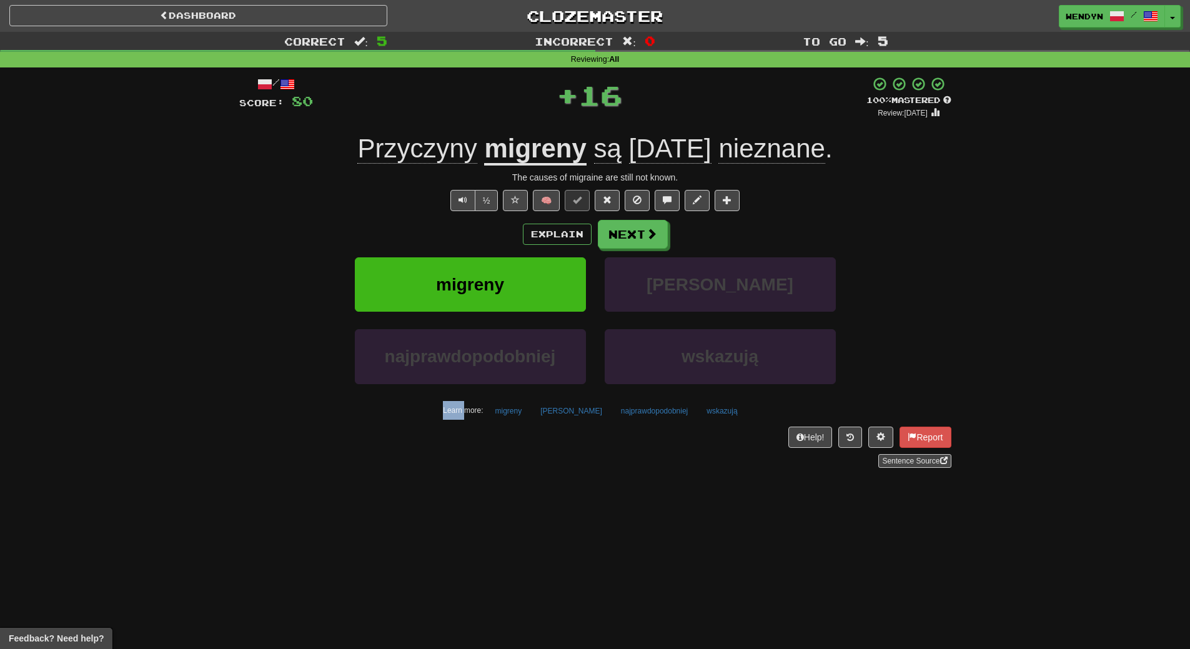
click at [514, 220] on div "Explain Next" at bounding box center [595, 234] width 712 height 29
click at [457, 232] on div "Explain Next" at bounding box center [595, 234] width 712 height 29
click at [466, 279] on span "migreny" at bounding box center [470, 284] width 68 height 19
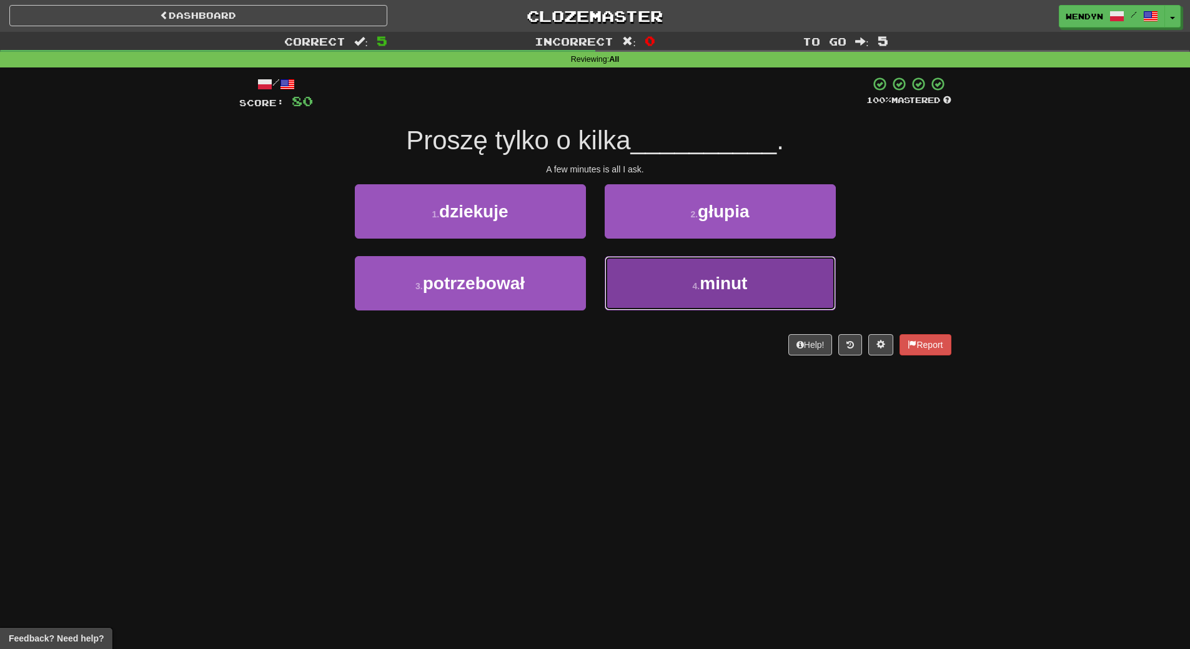
click at [731, 304] on button "4 . minut" at bounding box center [720, 283] width 231 height 54
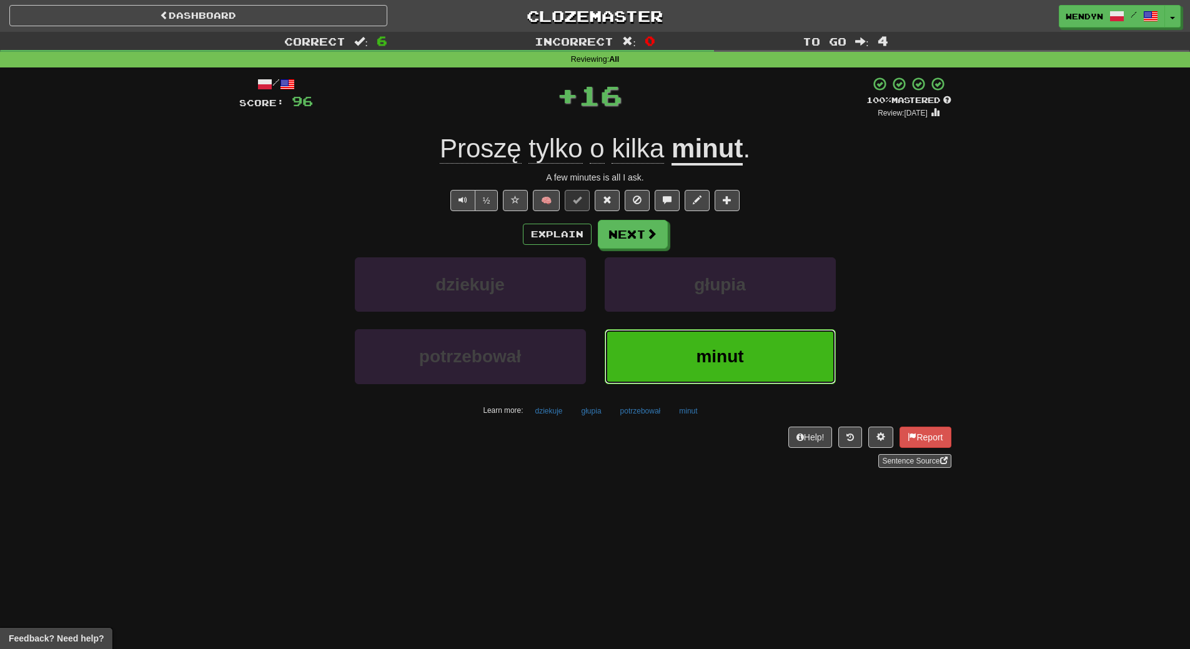
click at [717, 350] on span "minut" at bounding box center [719, 356] width 47 height 19
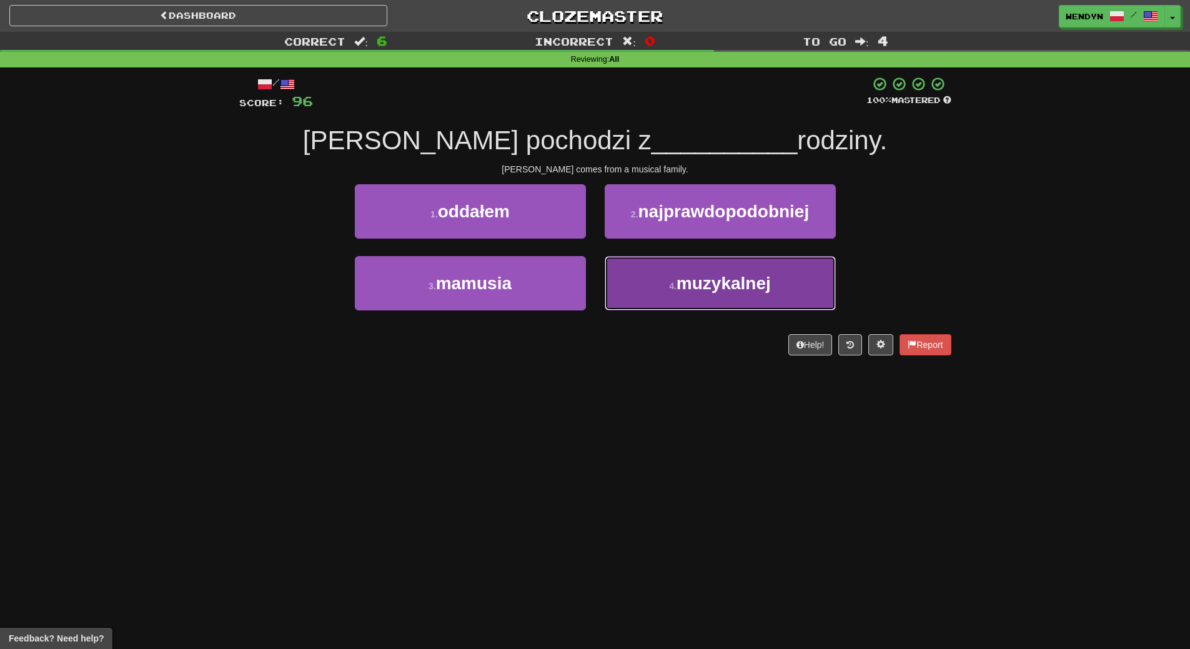
click at [718, 289] on span "muzykalnej" at bounding box center [724, 283] width 94 height 19
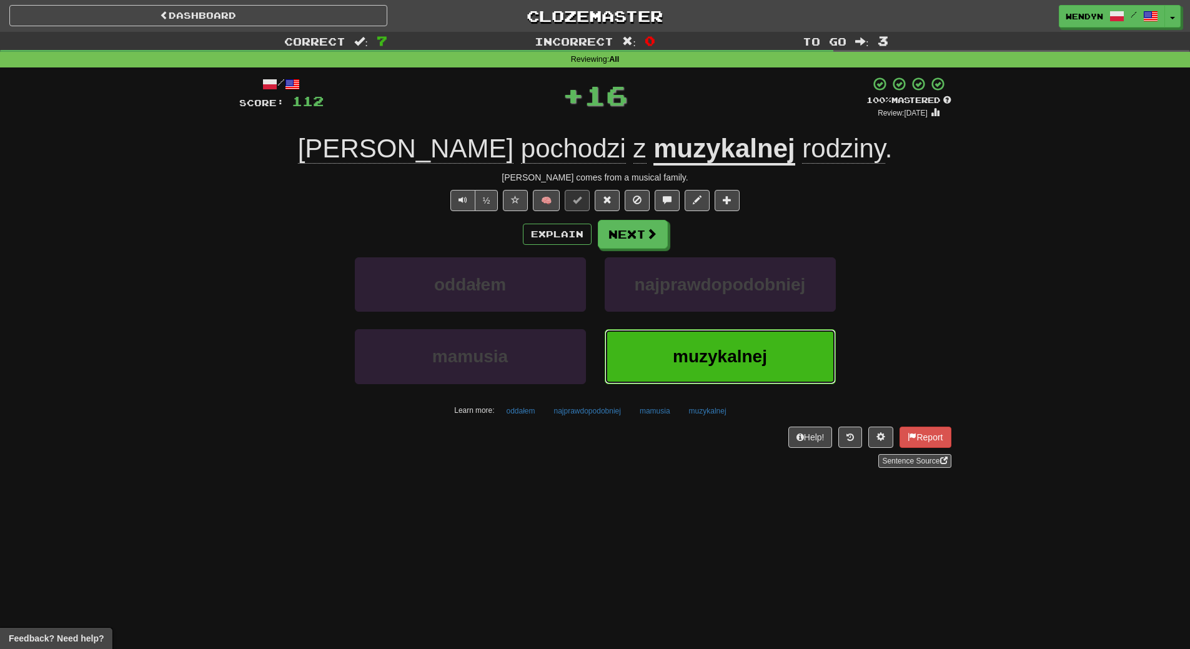
click at [722, 376] on button "muzykalnej" at bounding box center [720, 356] width 231 height 54
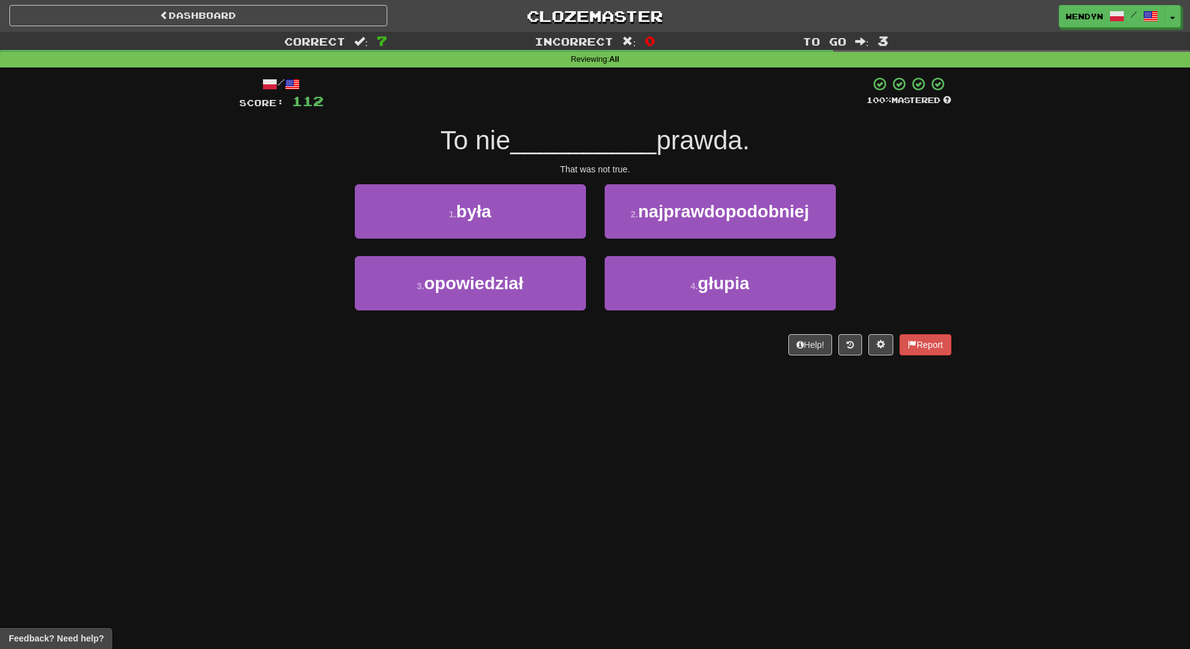
click at [598, 404] on div "Dashboard Clozemaster WendyN / Toggle Dropdown Dashboard Leaderboard Activity F…" at bounding box center [595, 324] width 1190 height 649
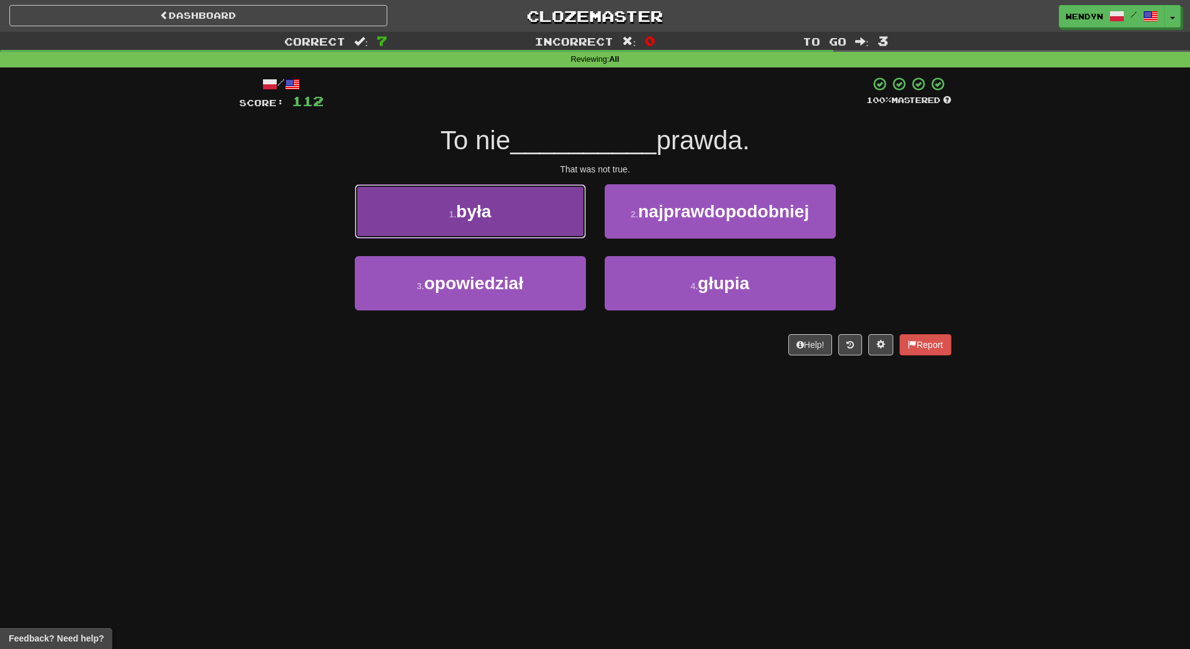
click at [529, 236] on button "1 . była" at bounding box center [470, 211] width 231 height 54
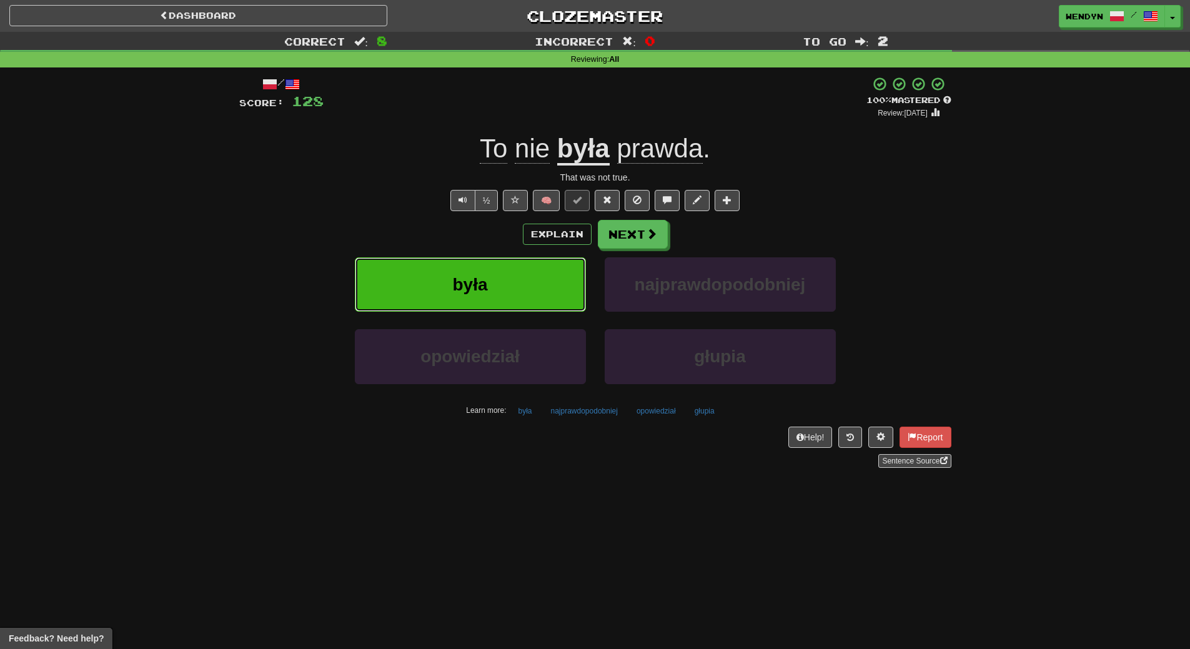
click at [446, 259] on button "była" at bounding box center [470, 284] width 231 height 54
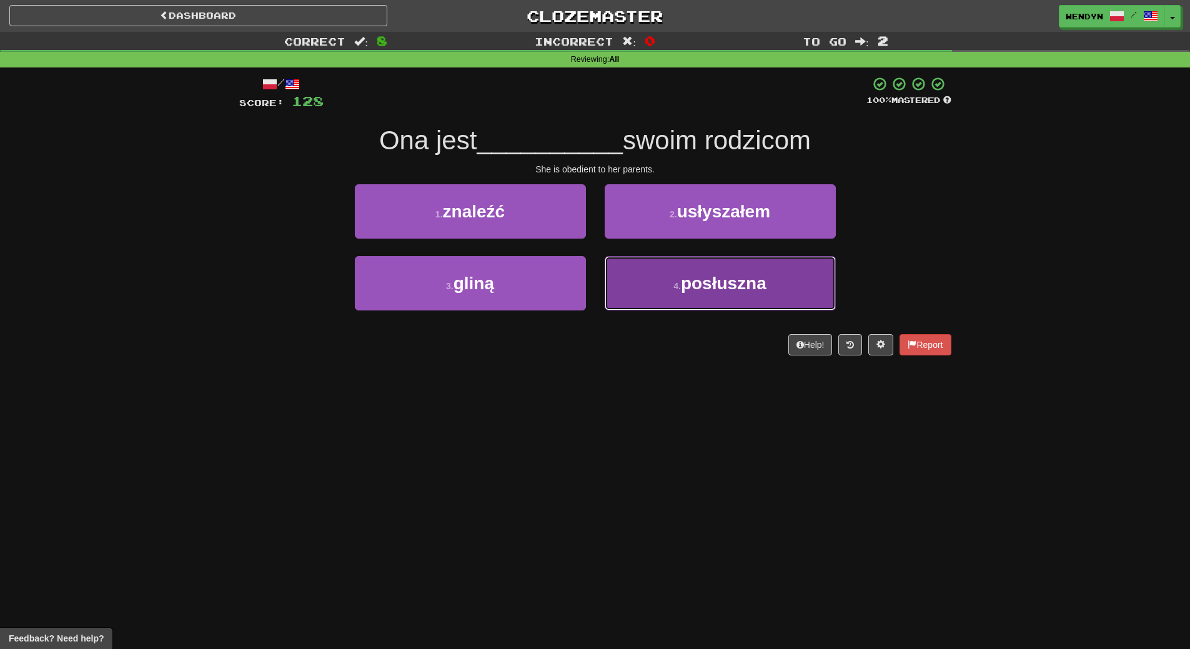
click at [723, 288] on span "posłuszna" at bounding box center [724, 283] width 86 height 19
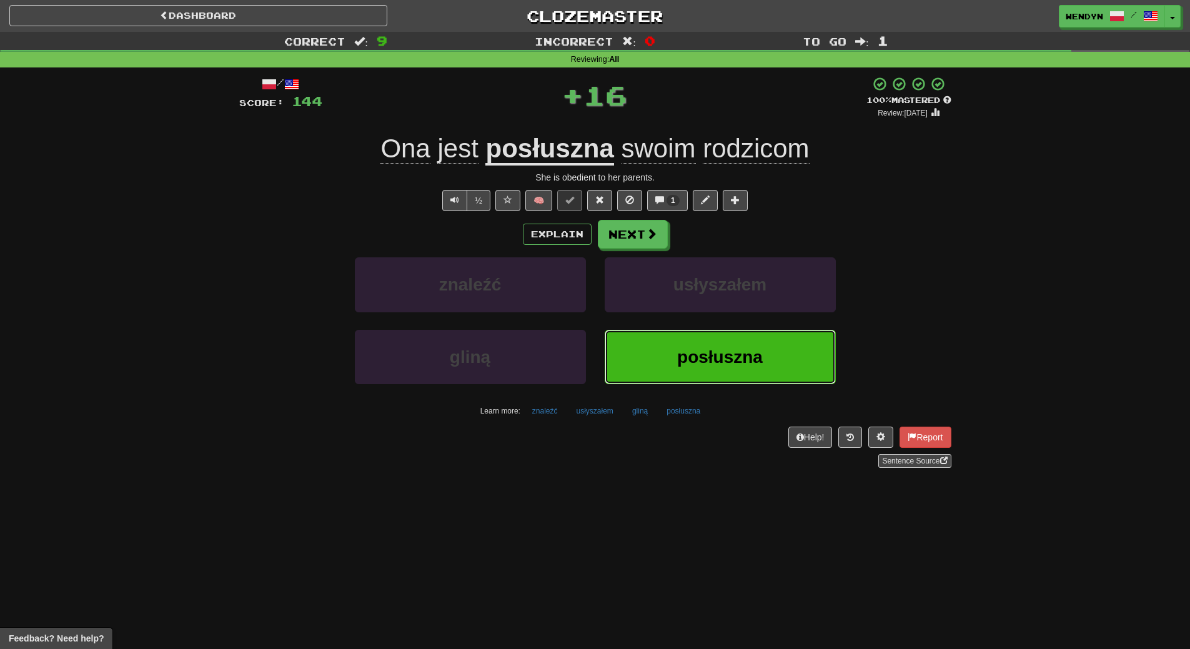
click at [692, 352] on span "posłuszna" at bounding box center [720, 356] width 86 height 19
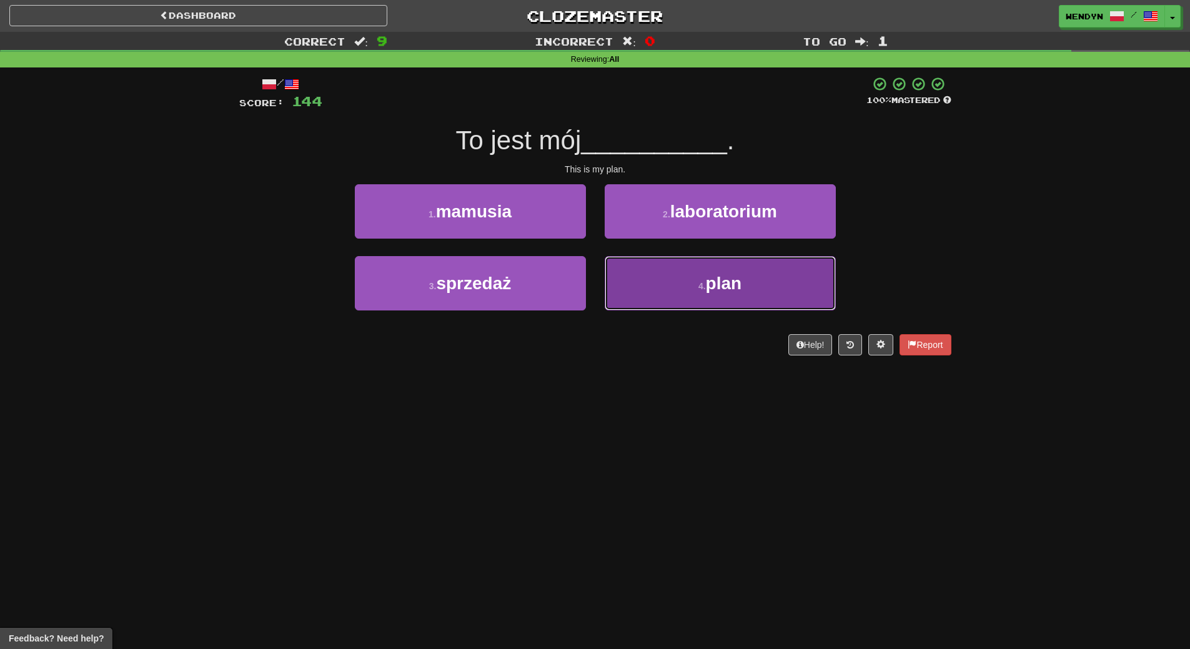
click at [729, 294] on button "4 . plan" at bounding box center [720, 283] width 231 height 54
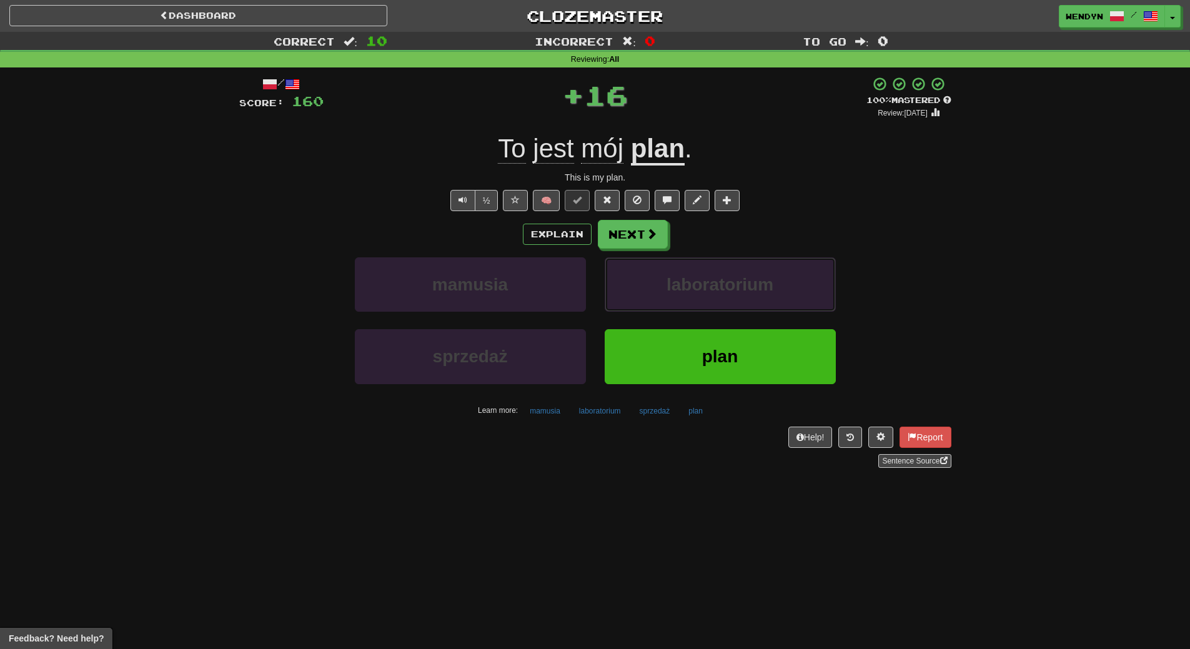
click at [729, 294] on button "laboratorium" at bounding box center [720, 284] width 231 height 54
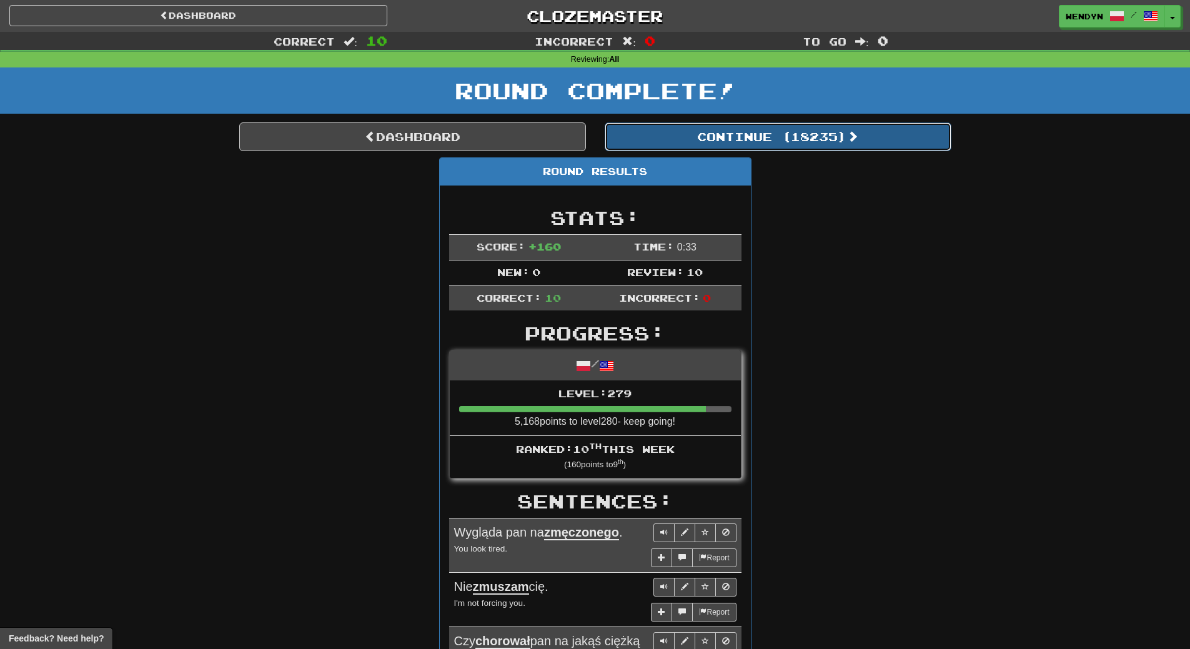
click at [809, 141] on button "Continue ( 18235 )" at bounding box center [778, 136] width 347 height 29
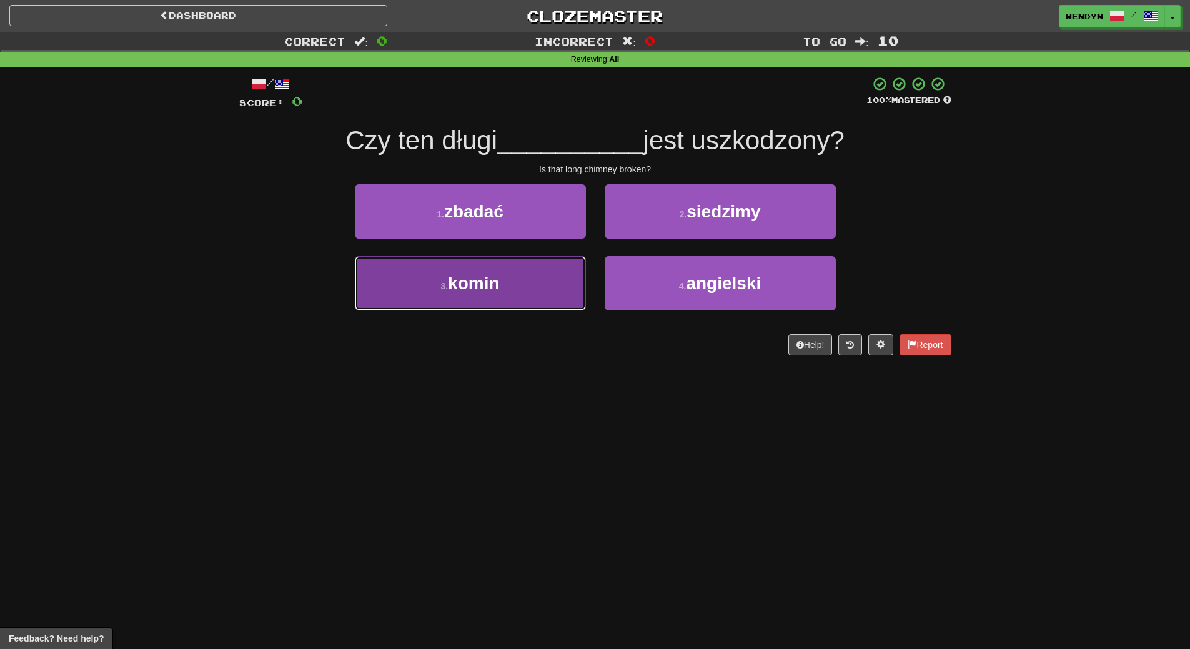
click at [510, 289] on button "3 . komin" at bounding box center [470, 283] width 231 height 54
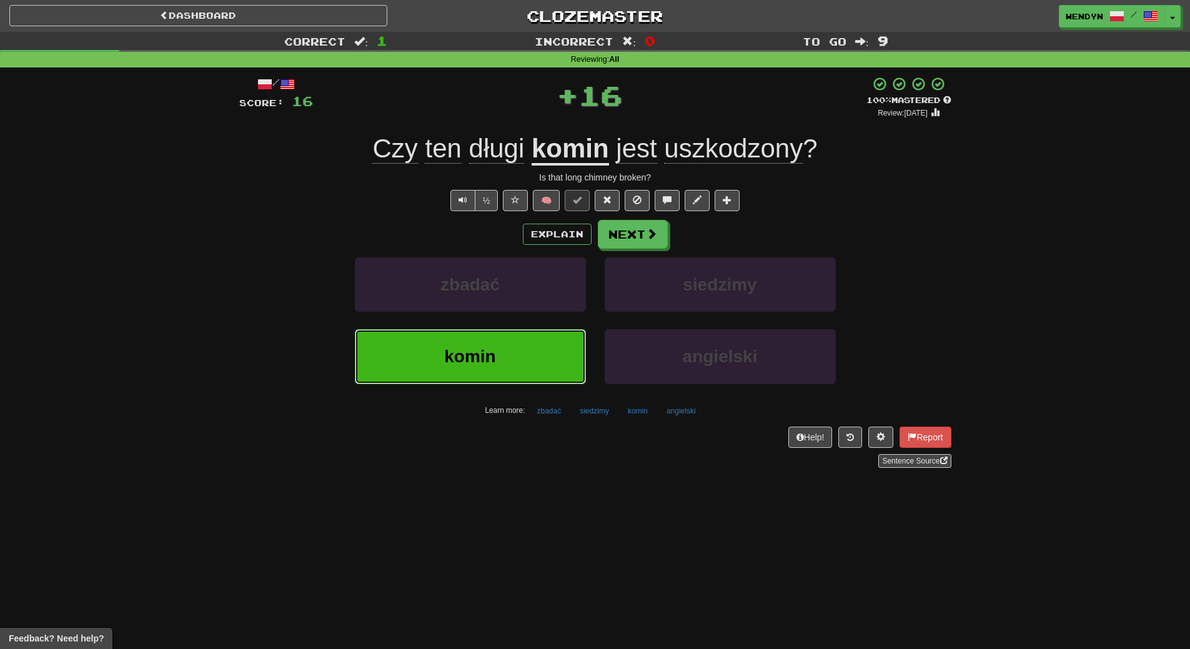
click at [507, 382] on button "komin" at bounding box center [470, 356] width 231 height 54
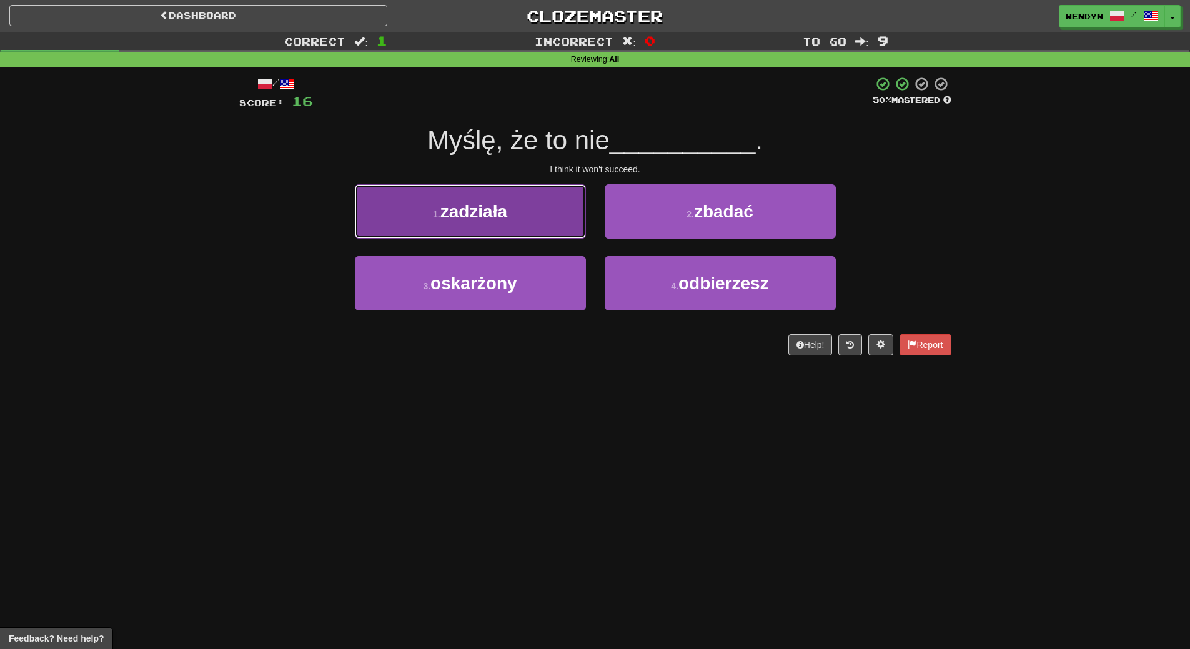
click at [460, 224] on button "1 . zadziała" at bounding box center [470, 211] width 231 height 54
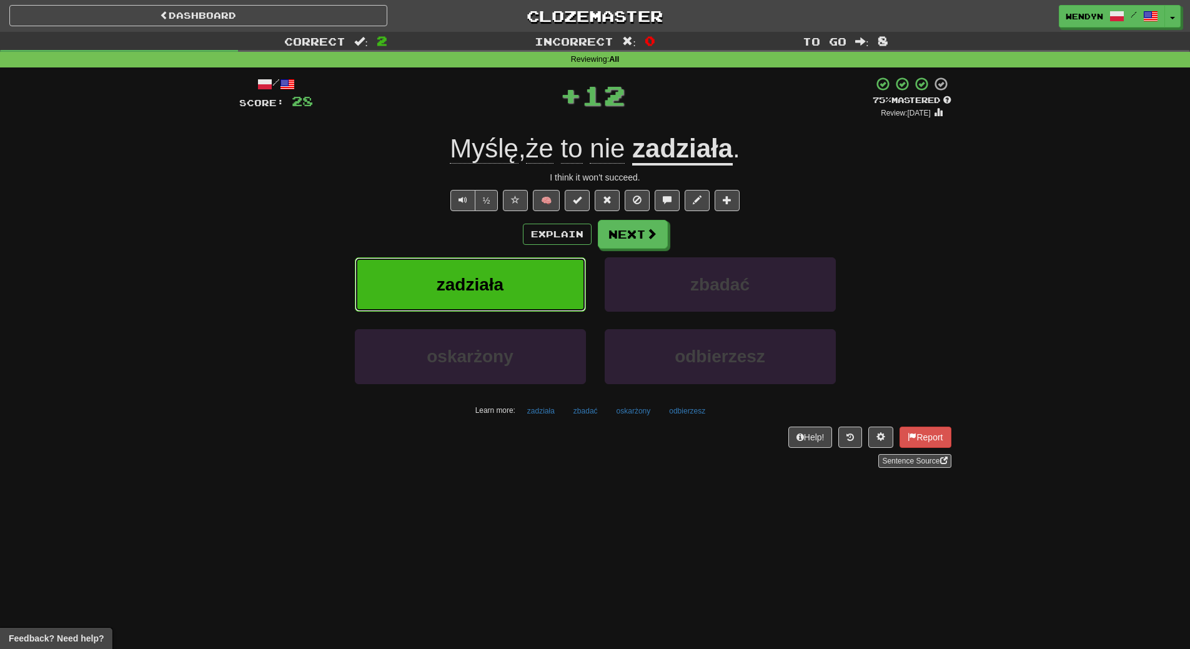
click at [462, 307] on button "zadziała" at bounding box center [470, 284] width 231 height 54
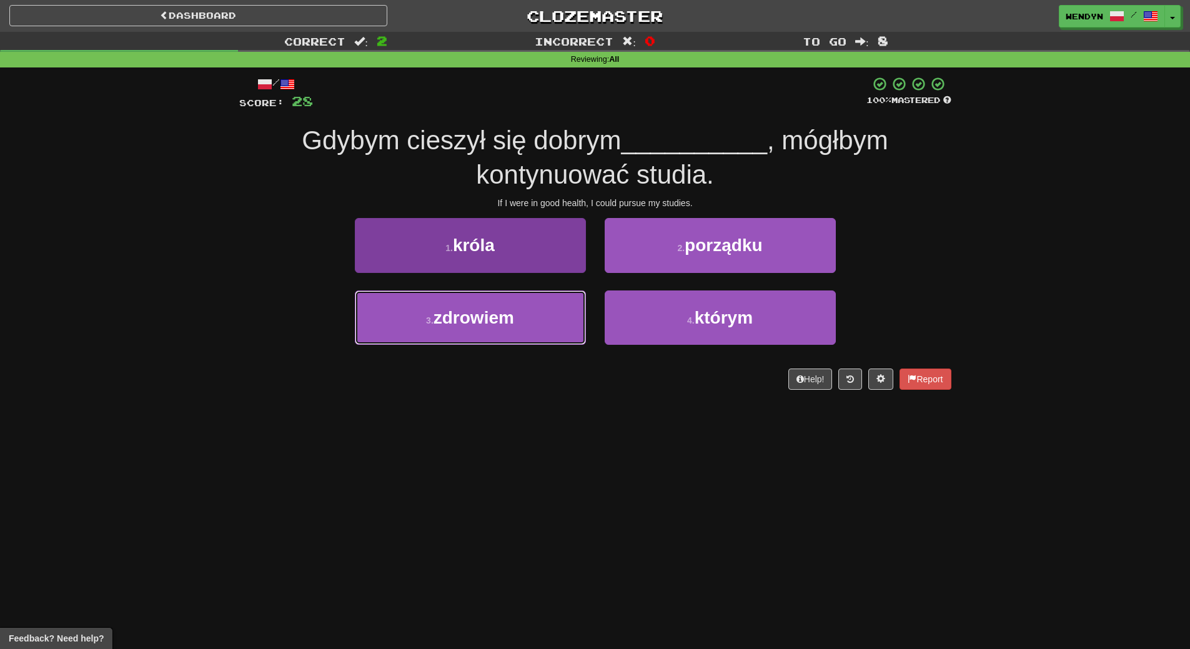
click at [563, 339] on button "3 . zdrowiem" at bounding box center [470, 317] width 231 height 54
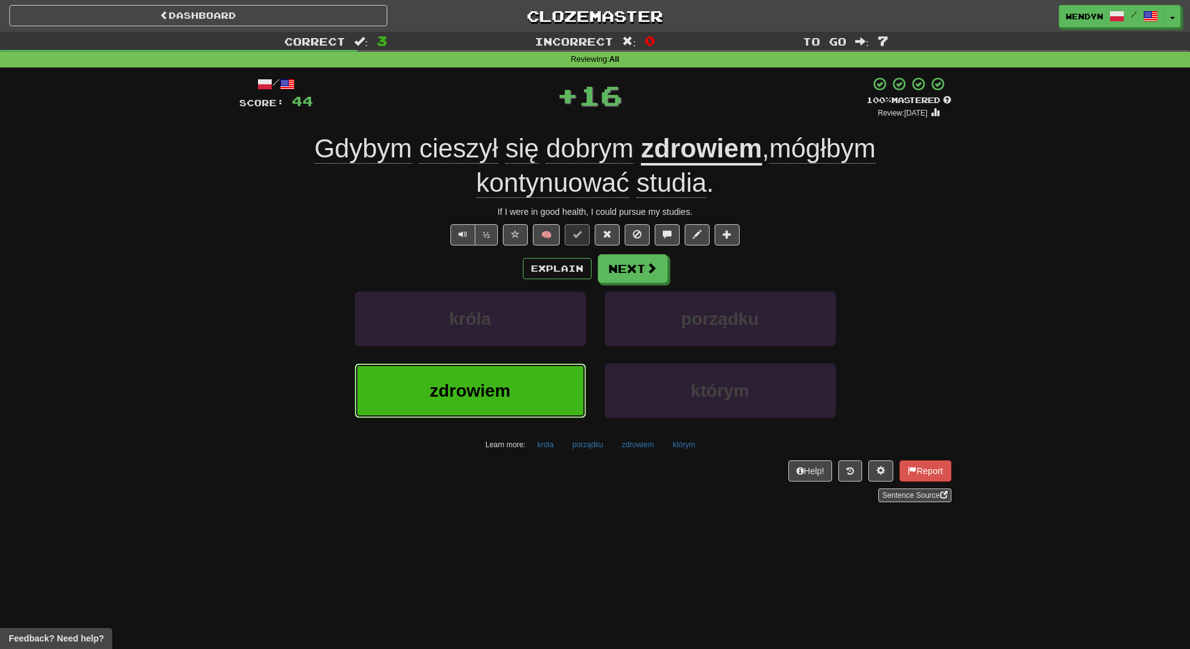
click at [531, 406] on button "zdrowiem" at bounding box center [470, 391] width 231 height 54
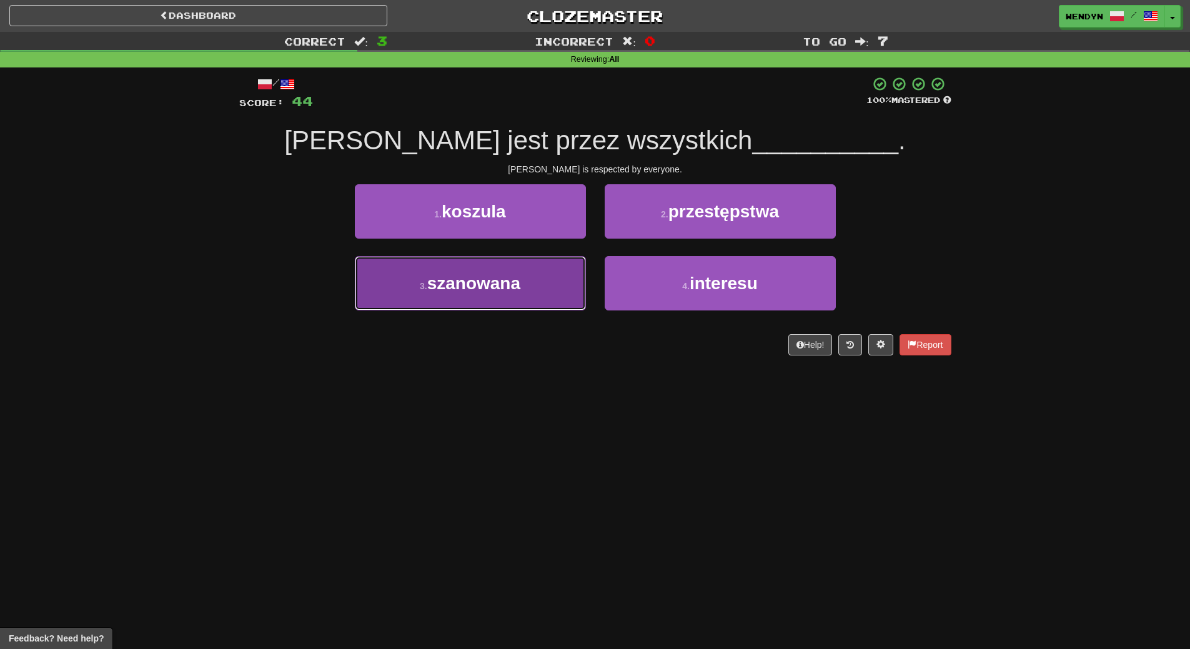
drag, startPoint x: 527, startPoint y: 271, endPoint x: 526, endPoint y: 354, distance: 83.1
click at [527, 285] on button "3 . szanowana" at bounding box center [470, 283] width 231 height 54
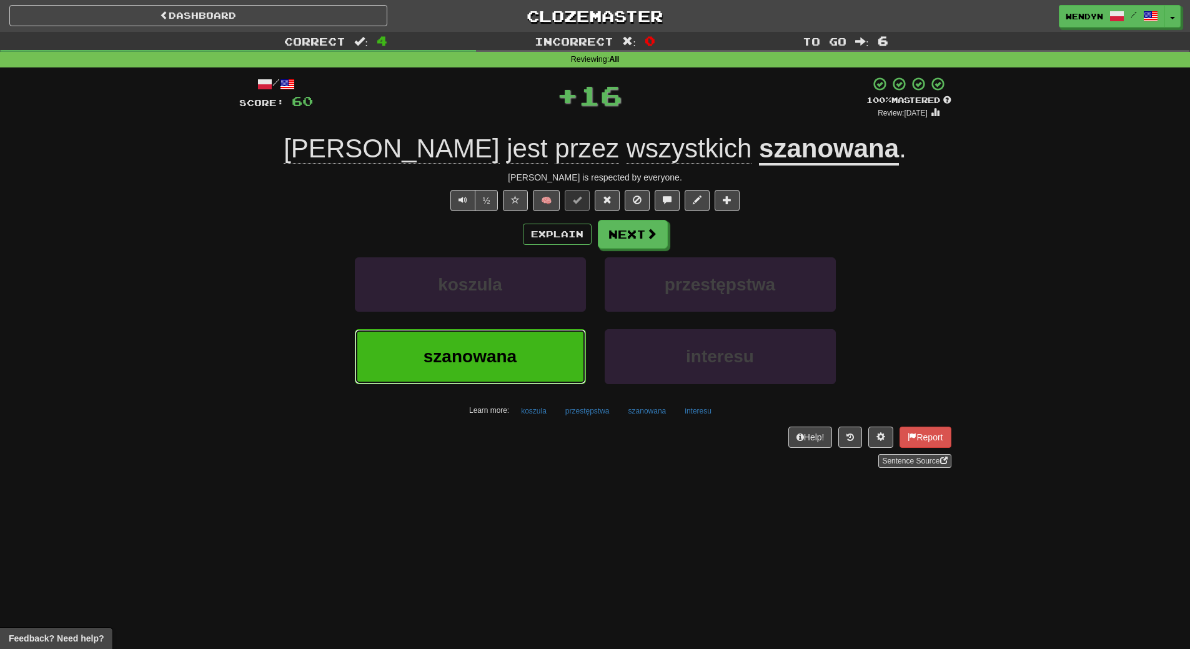
click at [525, 352] on button "szanowana" at bounding box center [470, 356] width 231 height 54
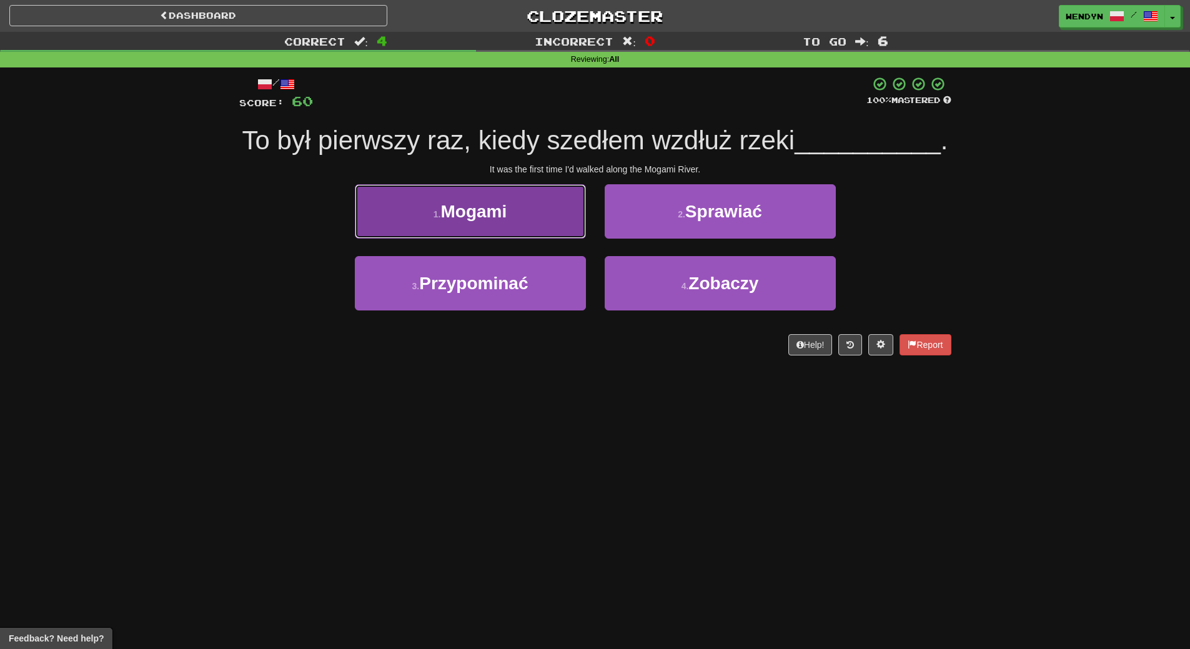
click at [515, 239] on button "1 . Mogami" at bounding box center [470, 211] width 231 height 54
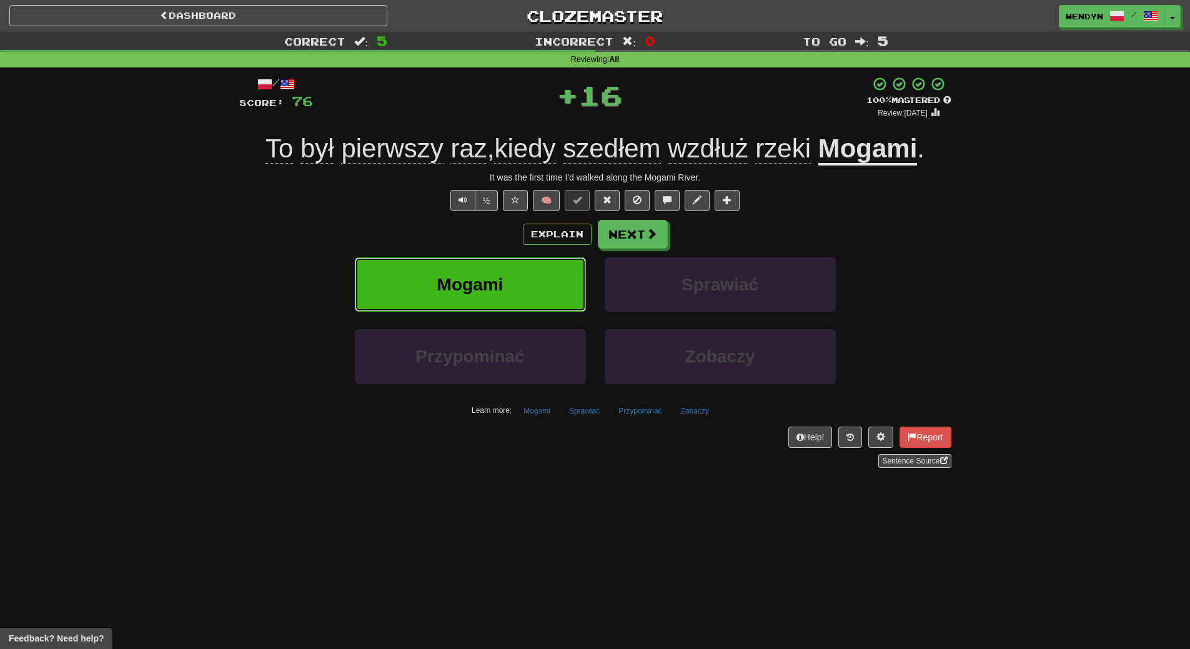
click at [512, 303] on button "Mogami" at bounding box center [470, 284] width 231 height 54
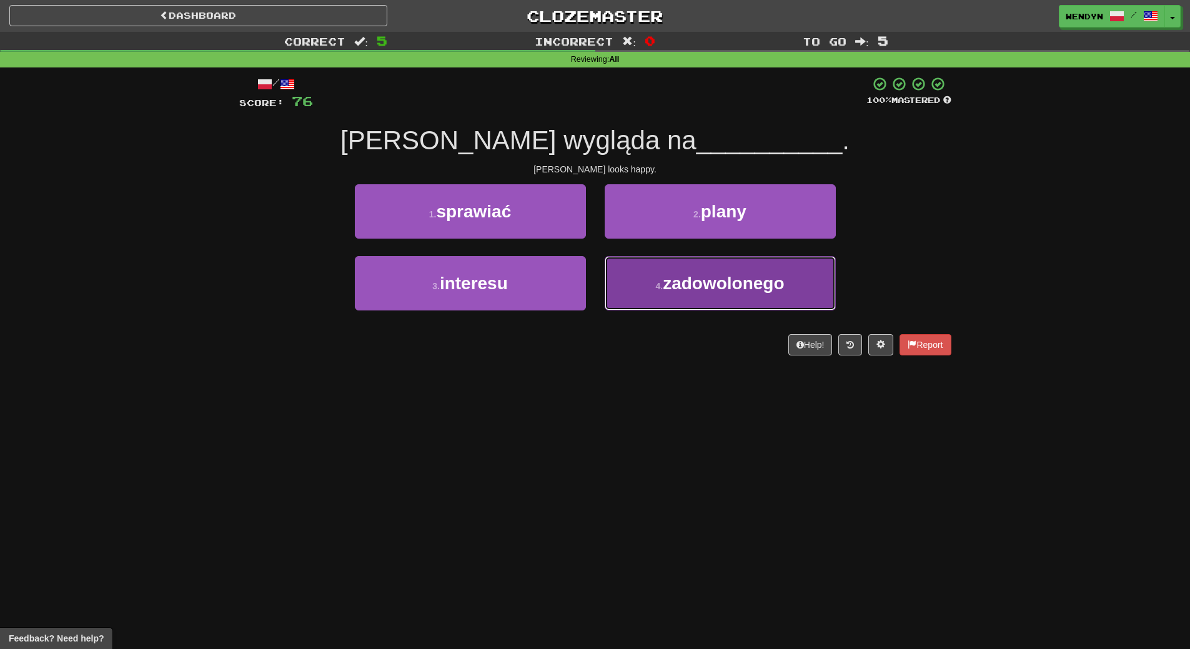
click at [681, 298] on button "4 . zadowolonego" at bounding box center [720, 283] width 231 height 54
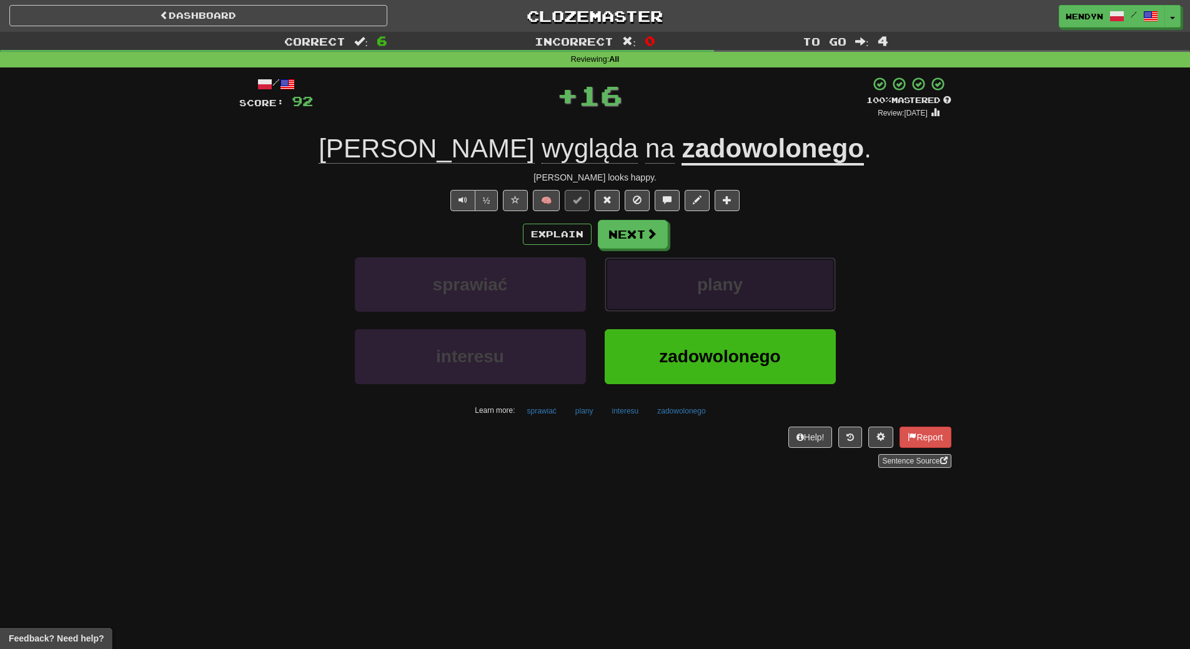
click at [681, 297] on button "plany" at bounding box center [720, 284] width 231 height 54
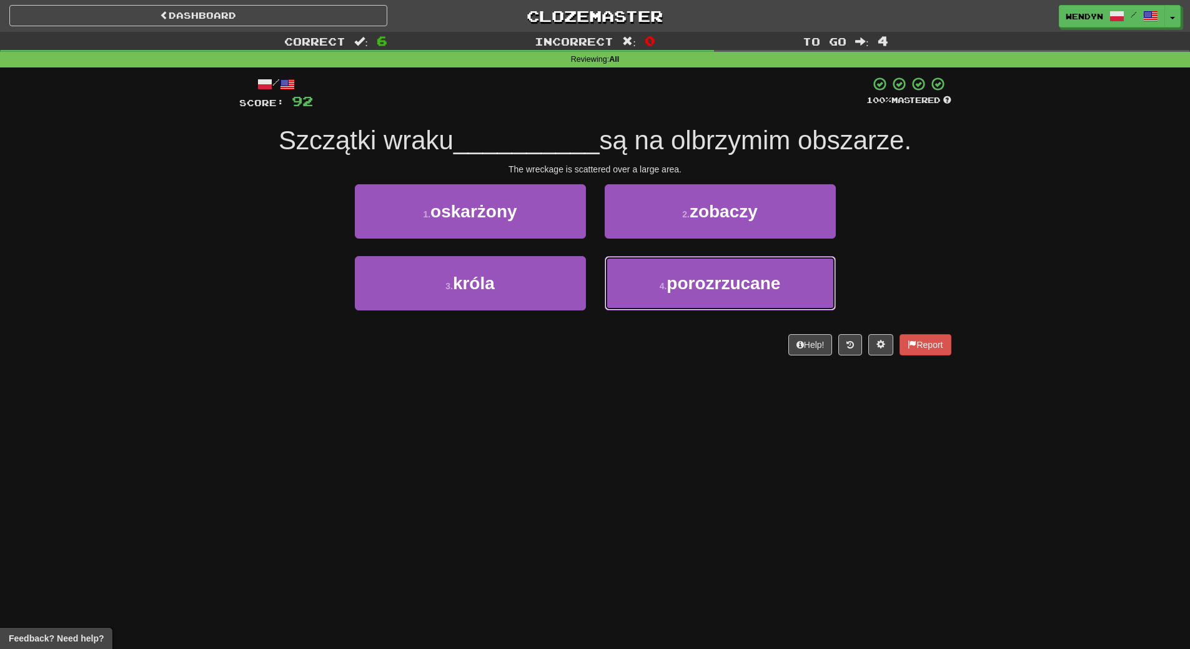
drag, startPoint x: 681, startPoint y: 297, endPoint x: 626, endPoint y: 353, distance: 78.2
click at [626, 353] on div "/ Score: 92 100 % Mastered Szczątki wraku __________ są na olbrzymim obszarze. …" at bounding box center [595, 215] width 712 height 279
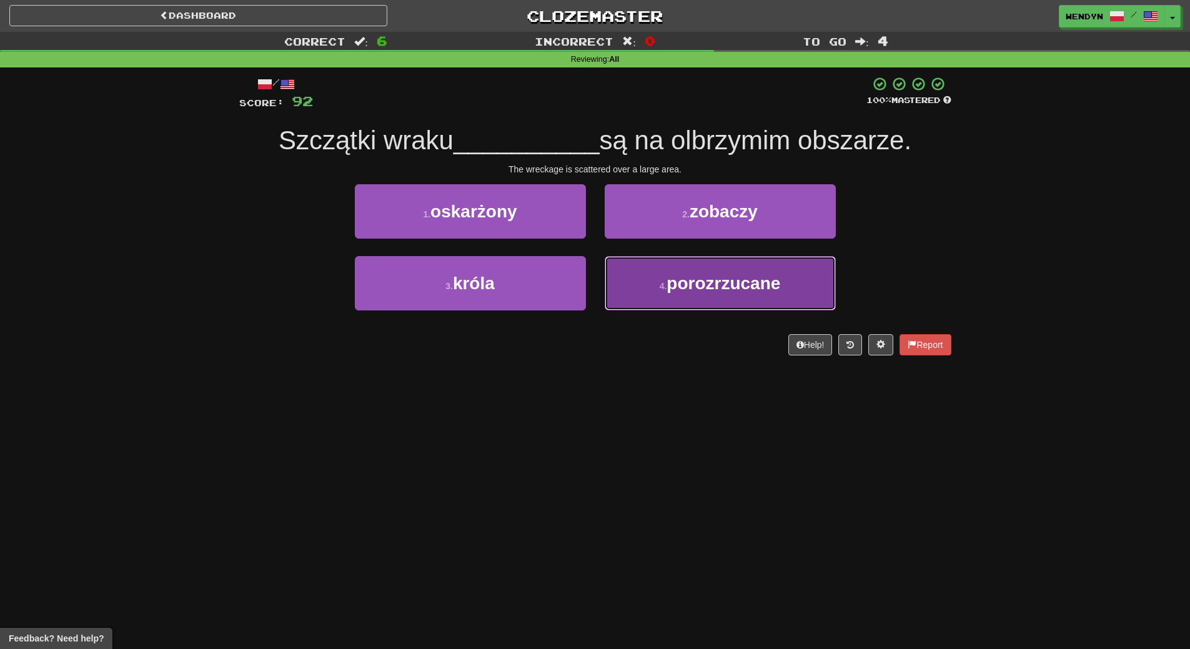
click at [652, 297] on button "4 . porozrzucane" at bounding box center [720, 283] width 231 height 54
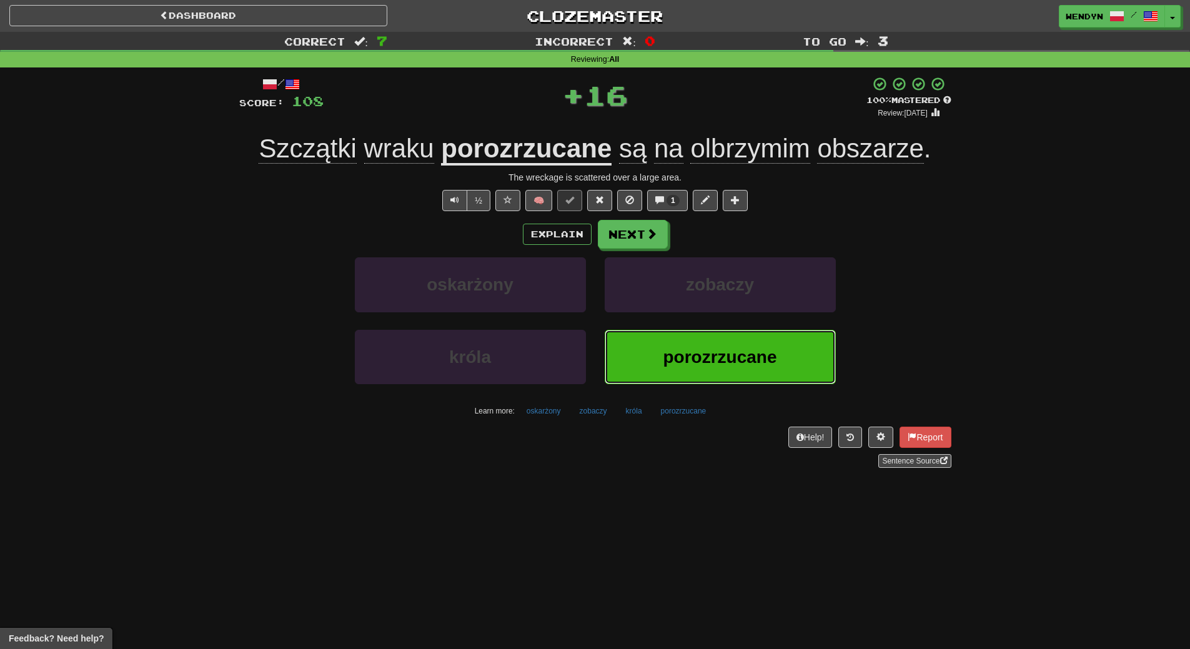
click at [642, 344] on button "porozrzucane" at bounding box center [720, 357] width 231 height 54
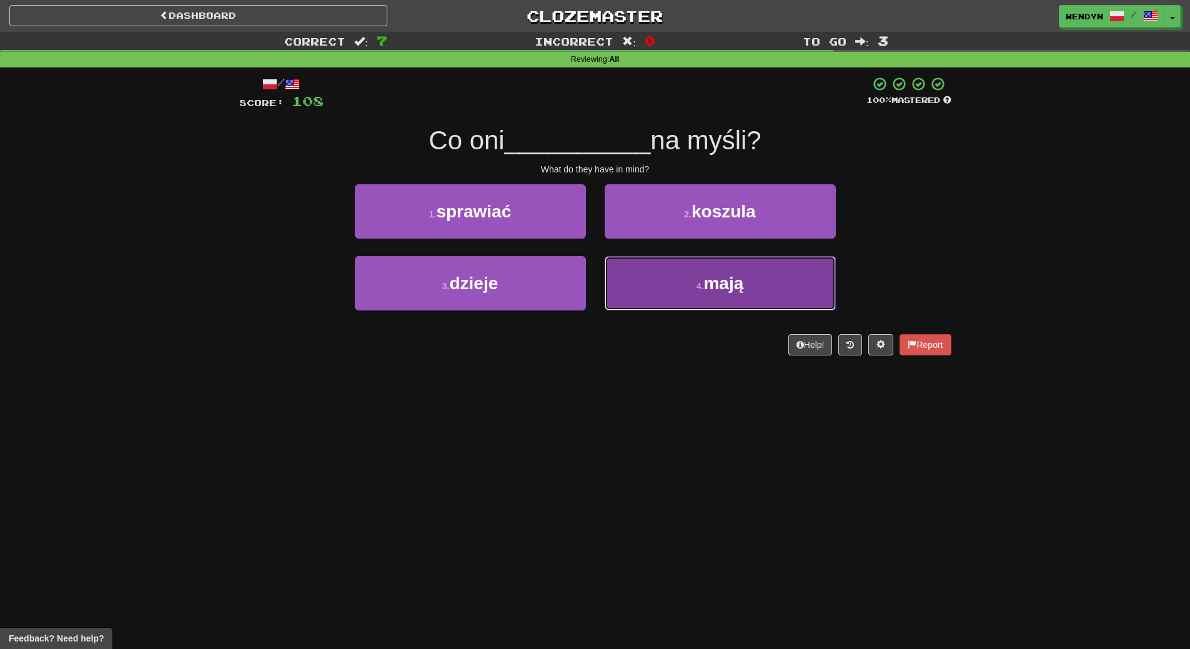
click at [693, 292] on button "4 . mają" at bounding box center [720, 283] width 231 height 54
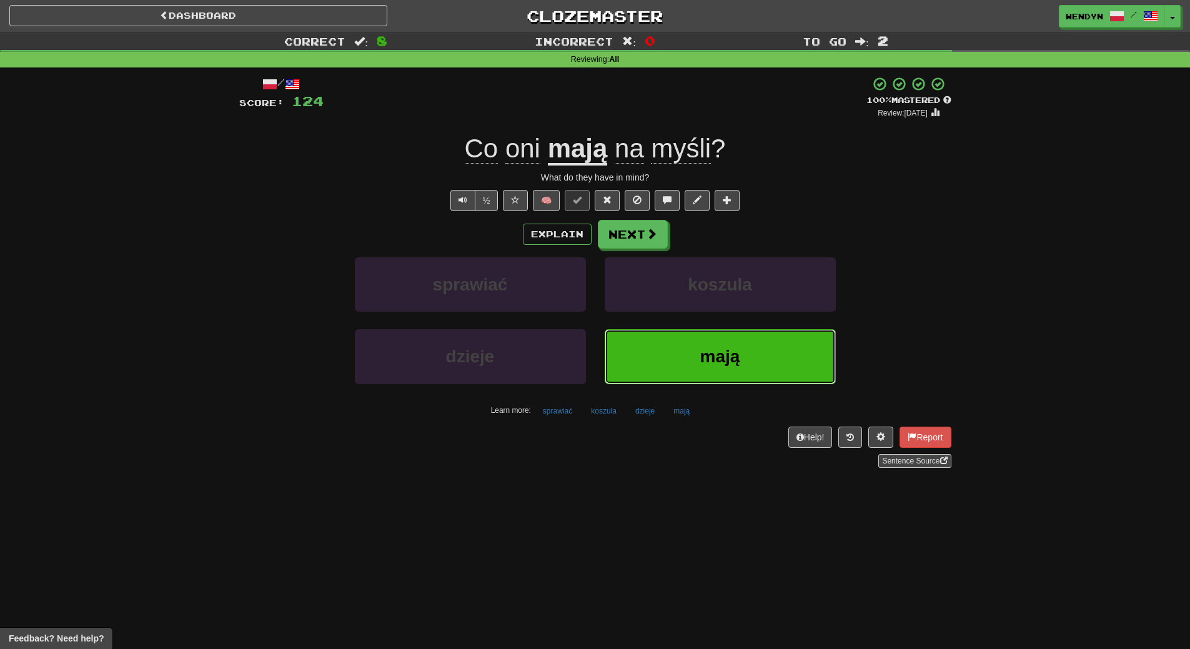
click at [687, 348] on button "mają" at bounding box center [720, 356] width 231 height 54
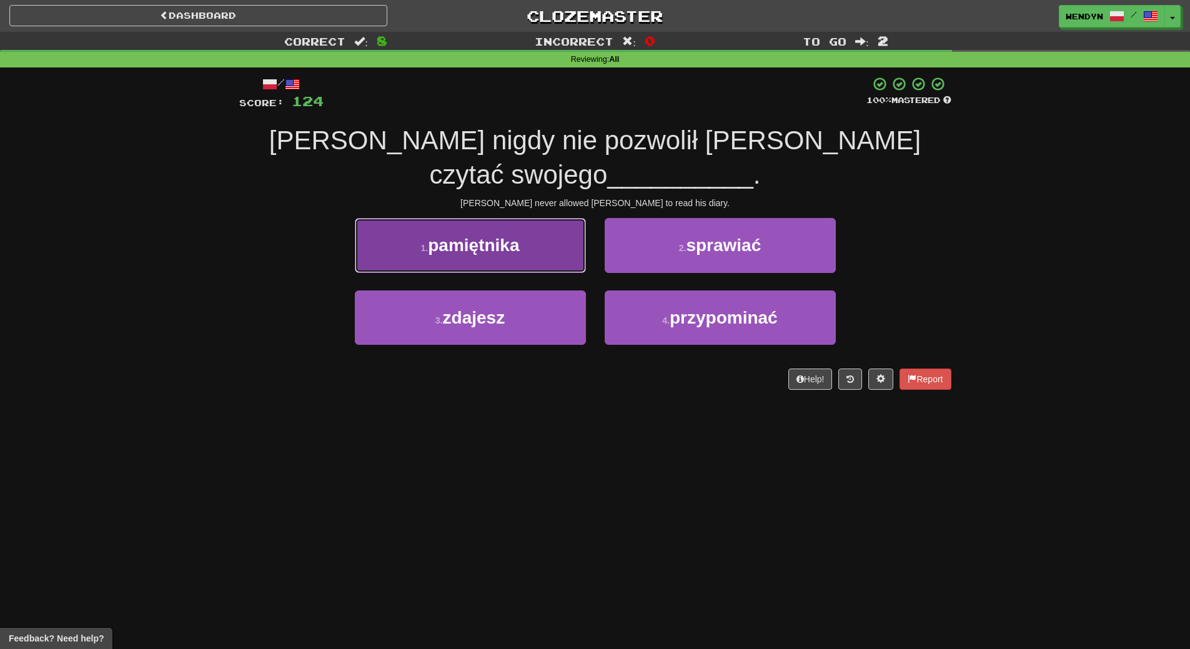
click at [530, 224] on button "1 . pamiętnika" at bounding box center [470, 245] width 231 height 54
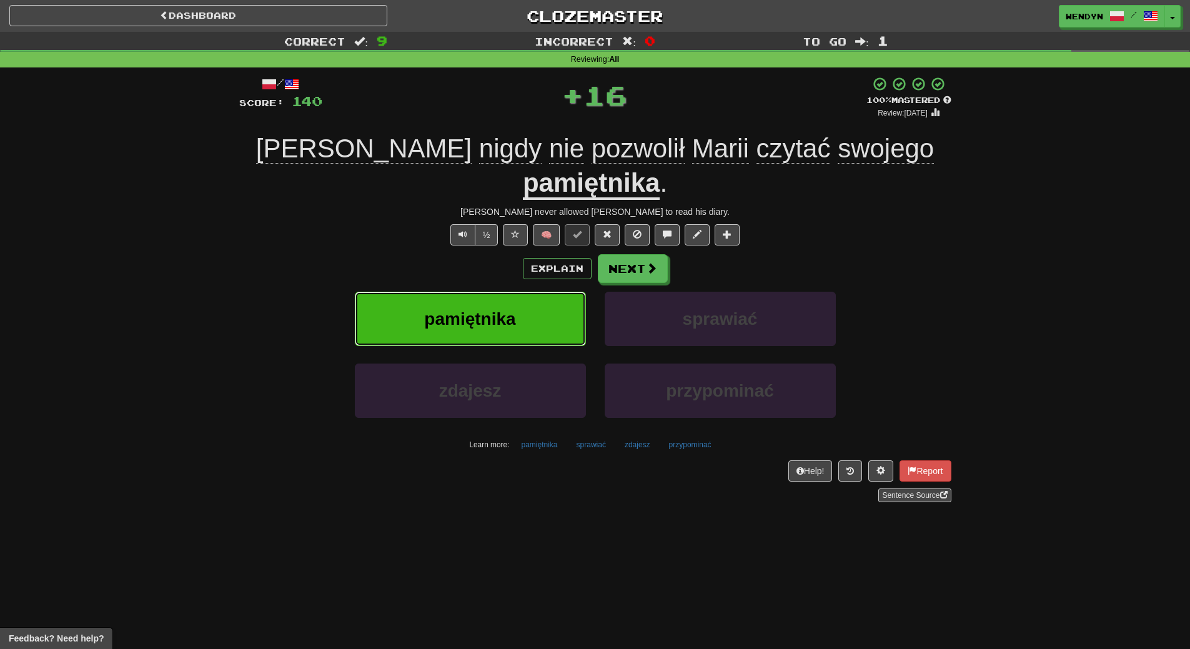
click at [524, 292] on button "pamiętnika" at bounding box center [470, 319] width 231 height 54
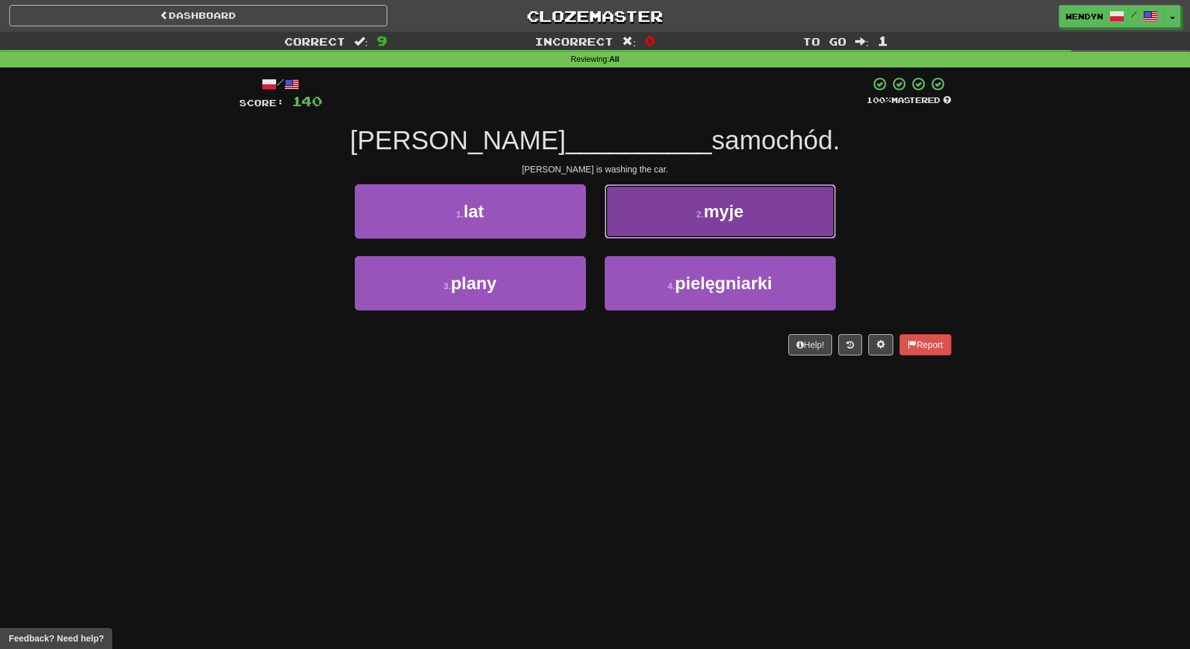
drag, startPoint x: 747, startPoint y: 216, endPoint x: 758, endPoint y: 266, distance: 50.6
click at [748, 219] on button "2 . myje" at bounding box center [720, 211] width 231 height 54
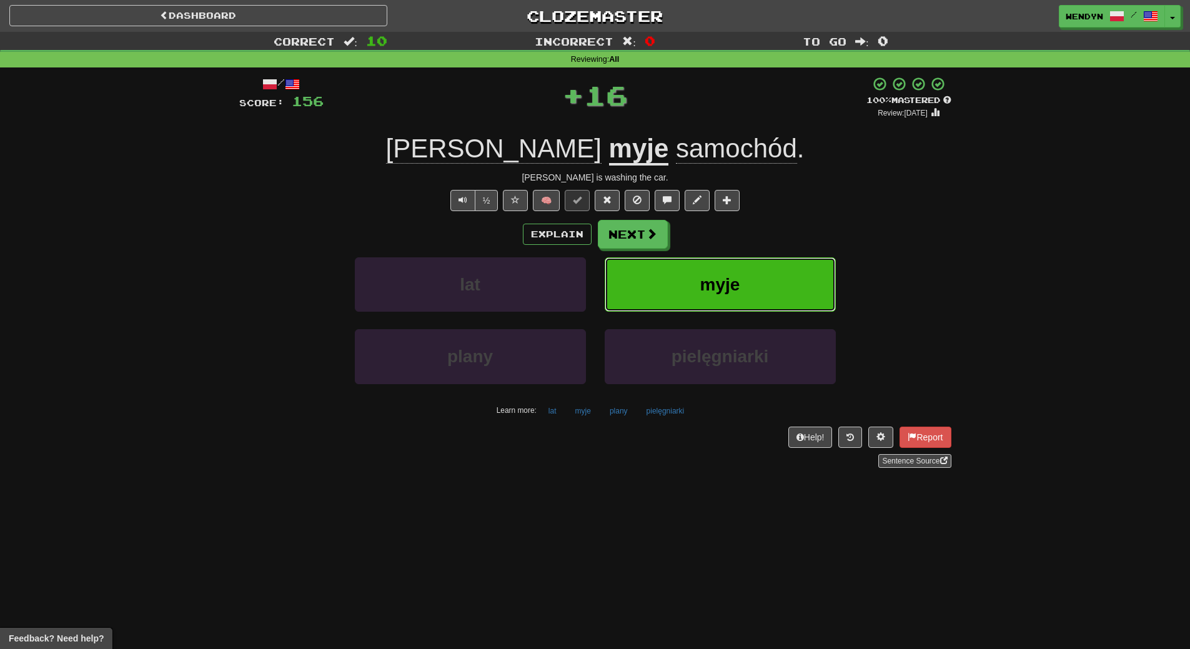
click at [762, 284] on button "myje" at bounding box center [720, 284] width 231 height 54
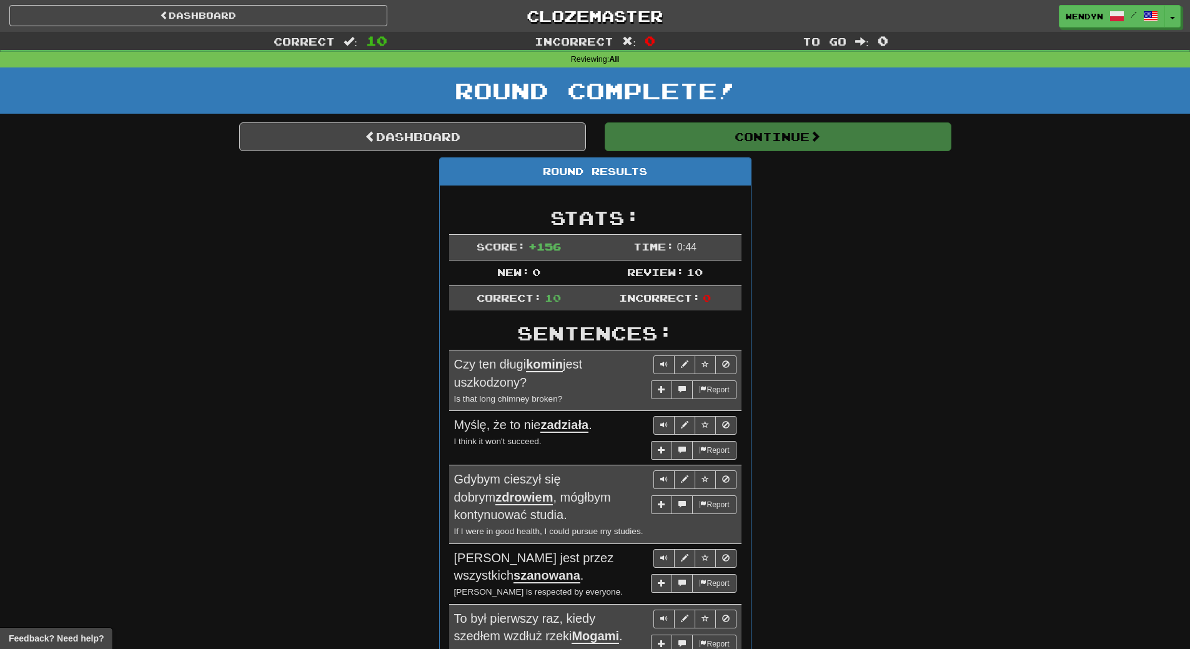
click at [795, 332] on div "Round Results Stats: Score: + 156 Time: 0 : 44 New: 0 Review: 10 Correct: 10 In…" at bounding box center [595, 607] width 712 height 900
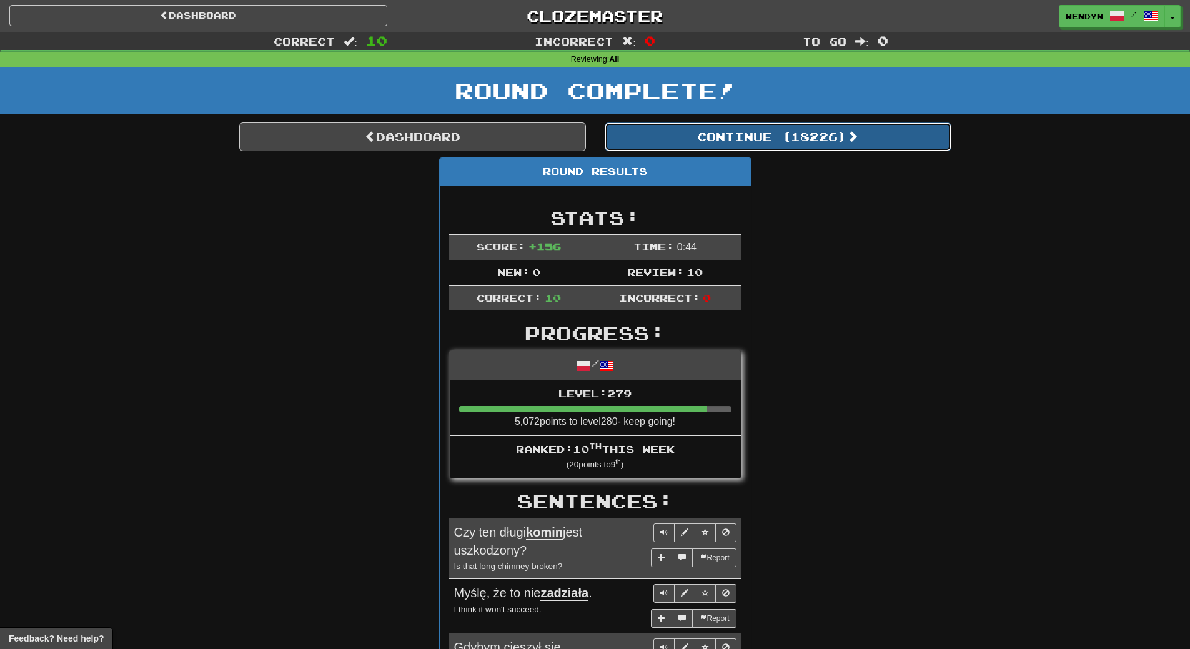
click at [797, 143] on button "Continue ( 18226 )" at bounding box center [778, 136] width 347 height 29
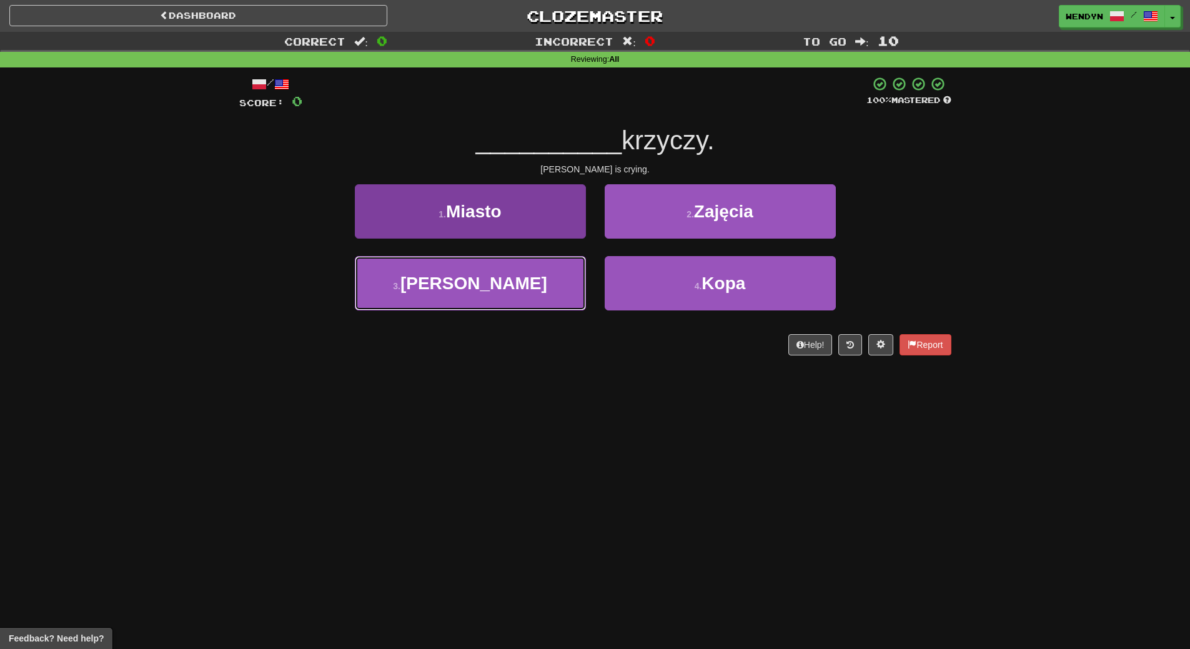
click at [565, 309] on button "3 . [PERSON_NAME]" at bounding box center [470, 283] width 231 height 54
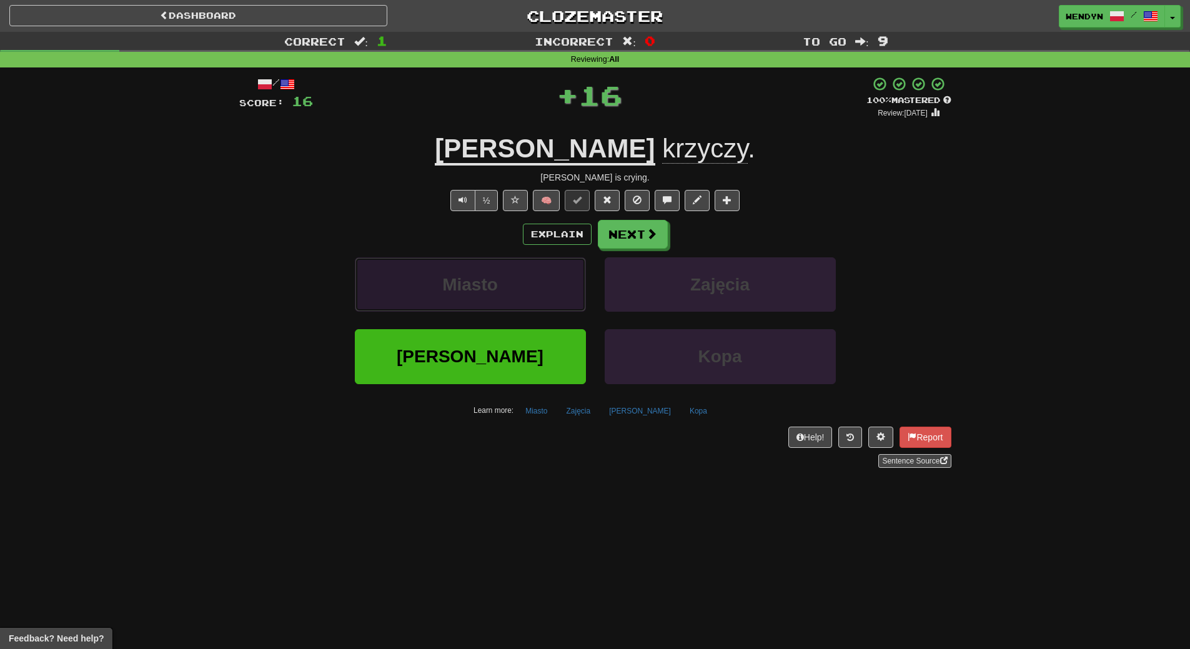
click at [565, 309] on button "Miasto" at bounding box center [470, 284] width 231 height 54
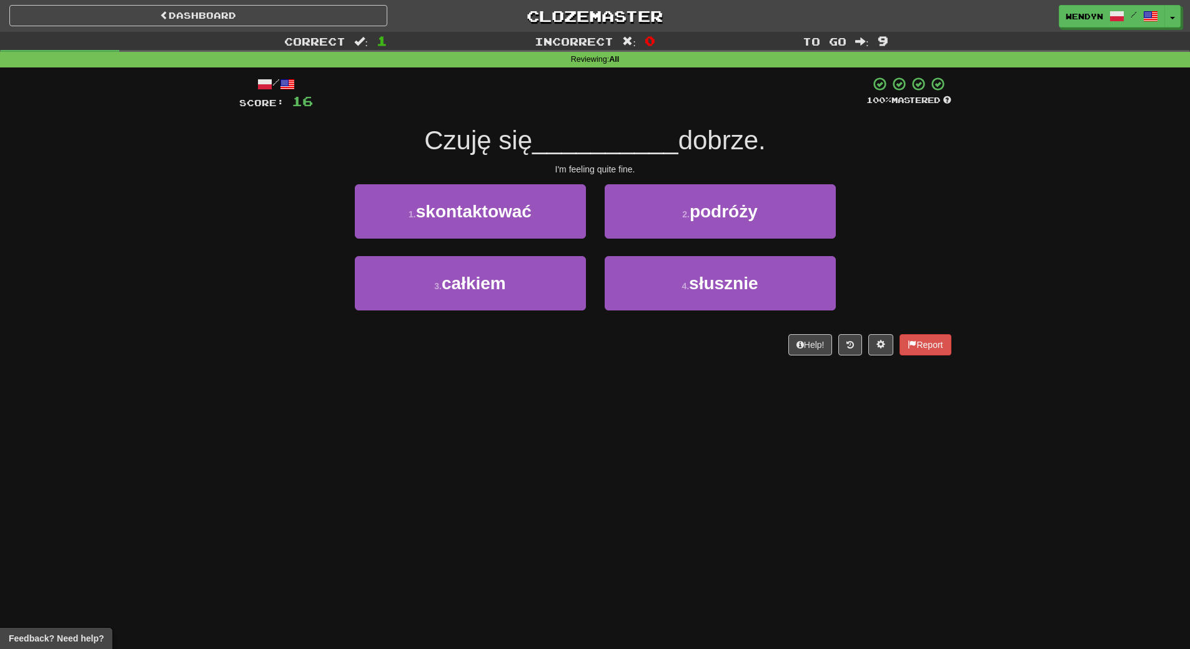
click at [565, 309] on button "3 . całkiem" at bounding box center [470, 283] width 231 height 54
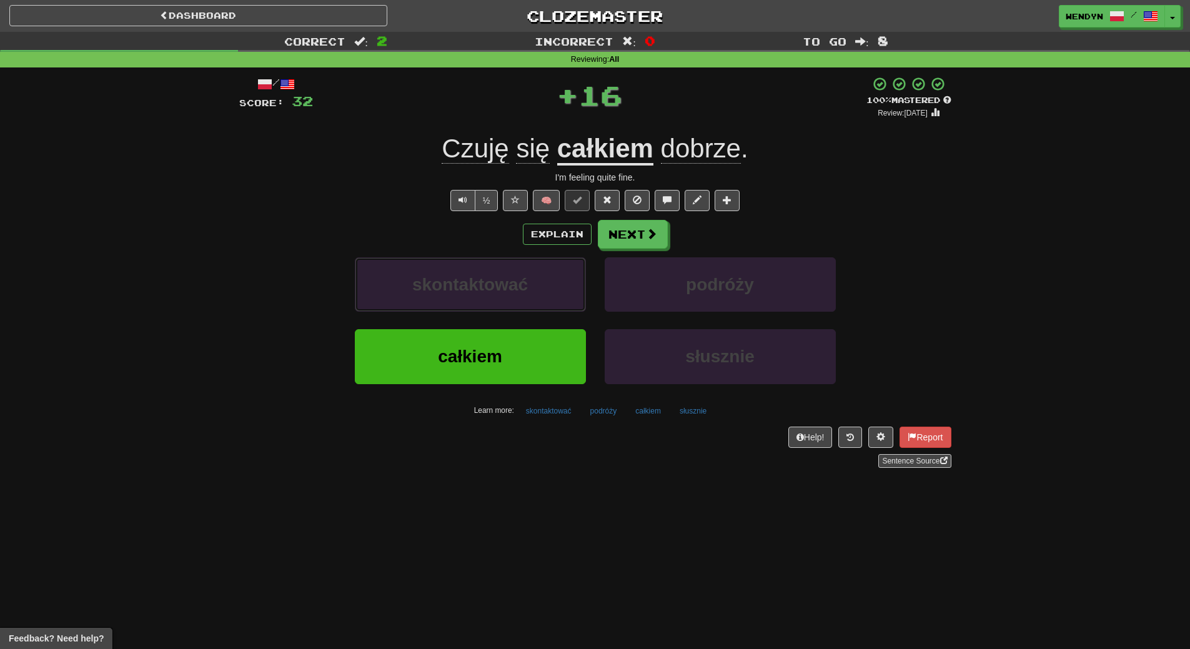
click at [565, 309] on button "skontaktować" at bounding box center [470, 284] width 231 height 54
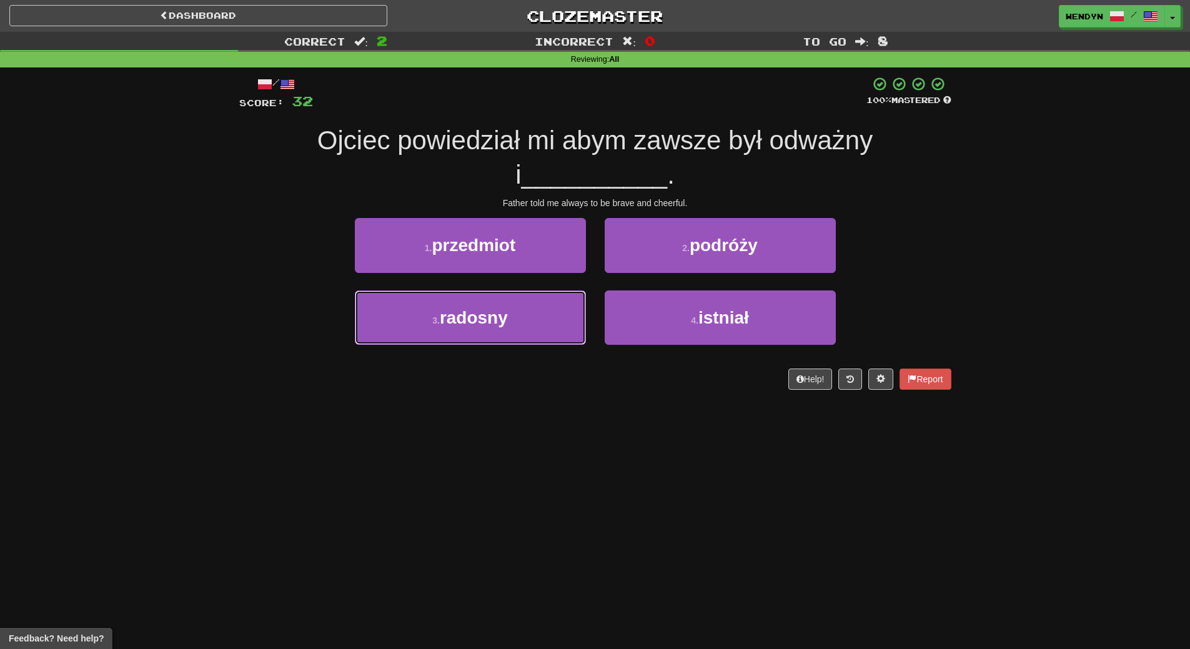
drag, startPoint x: 565, startPoint y: 309, endPoint x: 552, endPoint y: 442, distance: 133.7
click at [552, 442] on div "Dashboard Clozemaster WendyN / Toggle Dropdown Dashboard Leaderboard Activity F…" at bounding box center [595, 324] width 1190 height 649
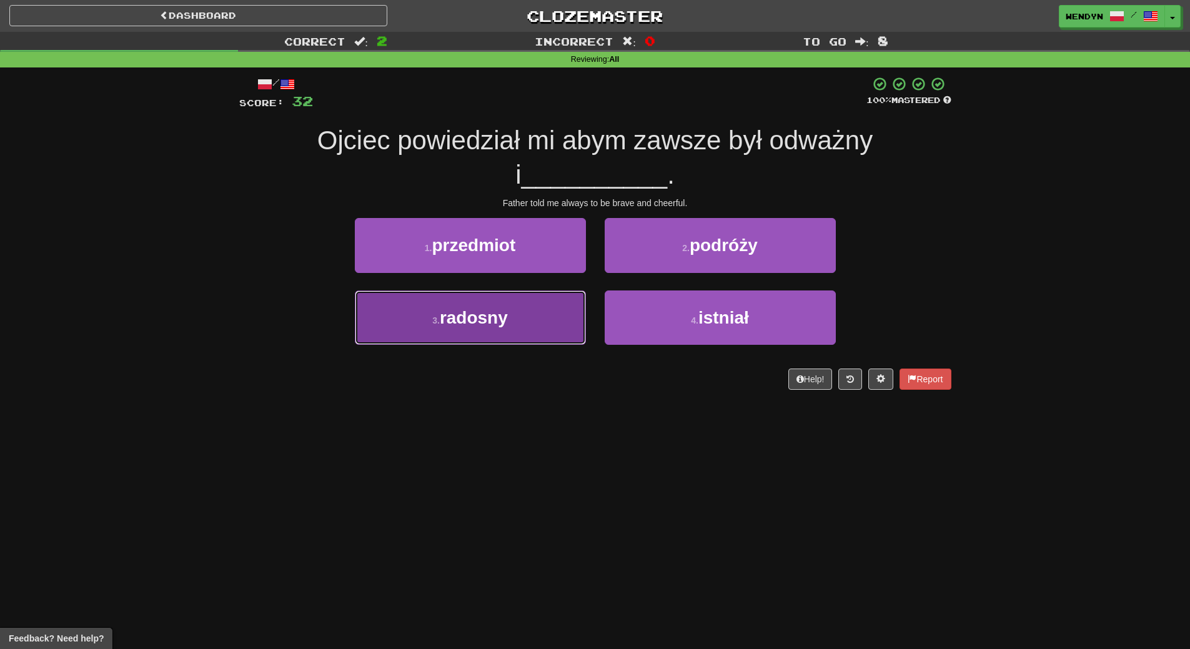
click at [531, 314] on button "3 . [GEOGRAPHIC_DATA]" at bounding box center [470, 317] width 231 height 54
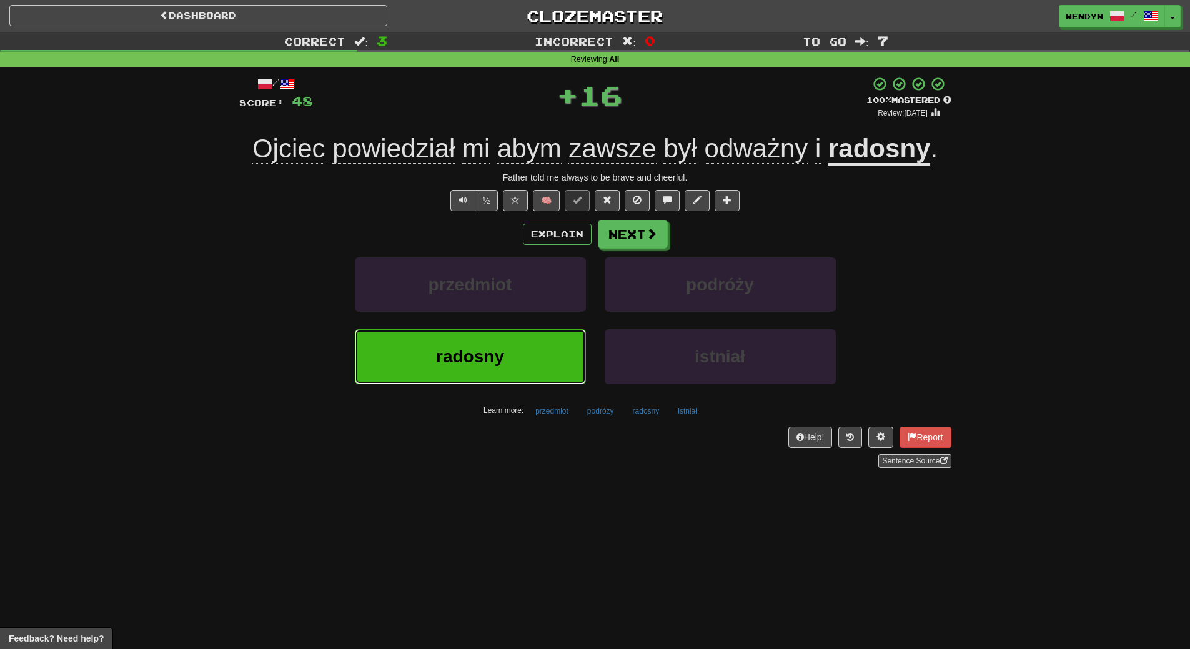
click at [525, 382] on button "radosny" at bounding box center [470, 356] width 231 height 54
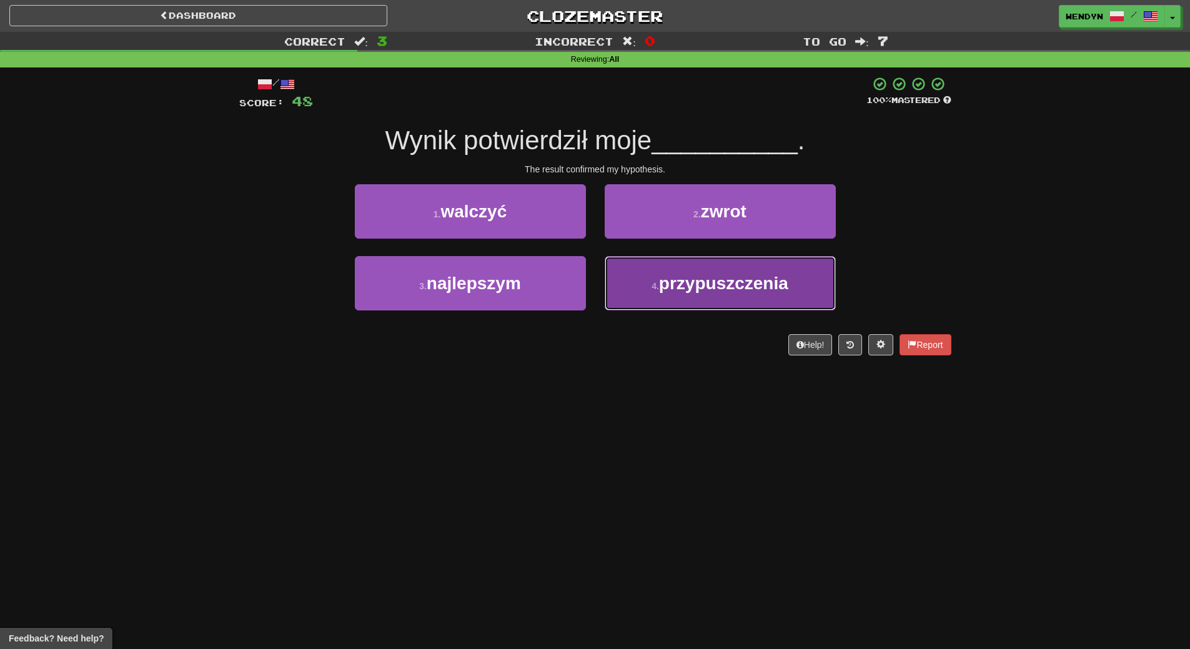
click at [764, 289] on span "przypuszczenia" at bounding box center [723, 283] width 129 height 19
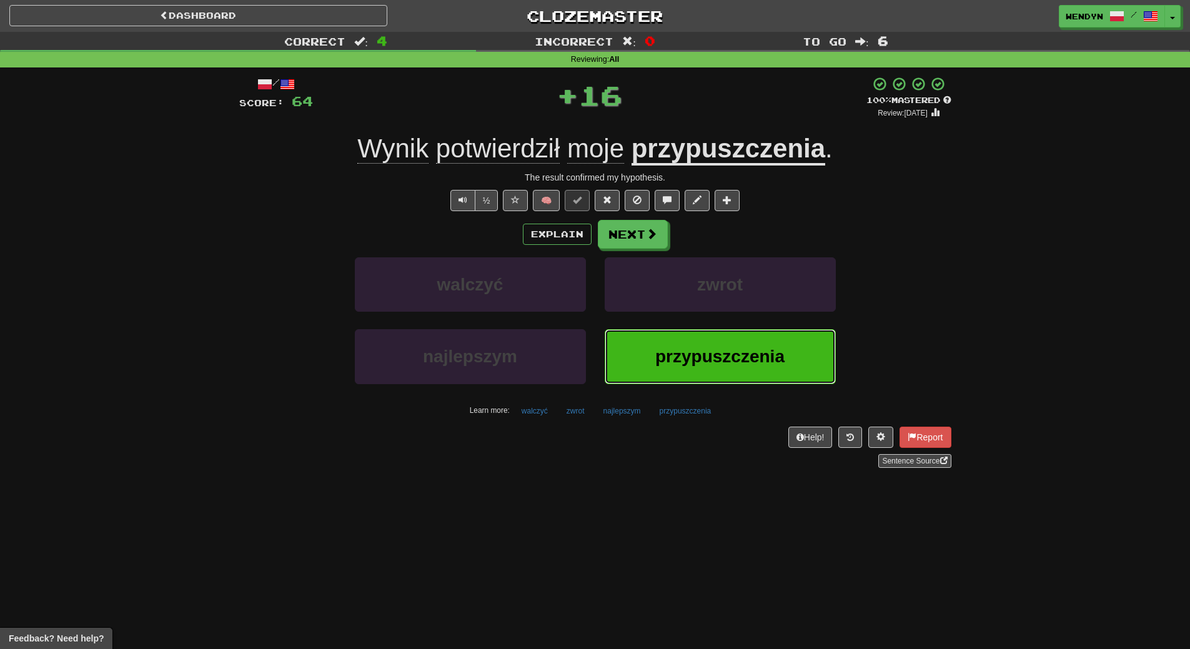
click at [707, 372] on button "przypuszczenia" at bounding box center [720, 356] width 231 height 54
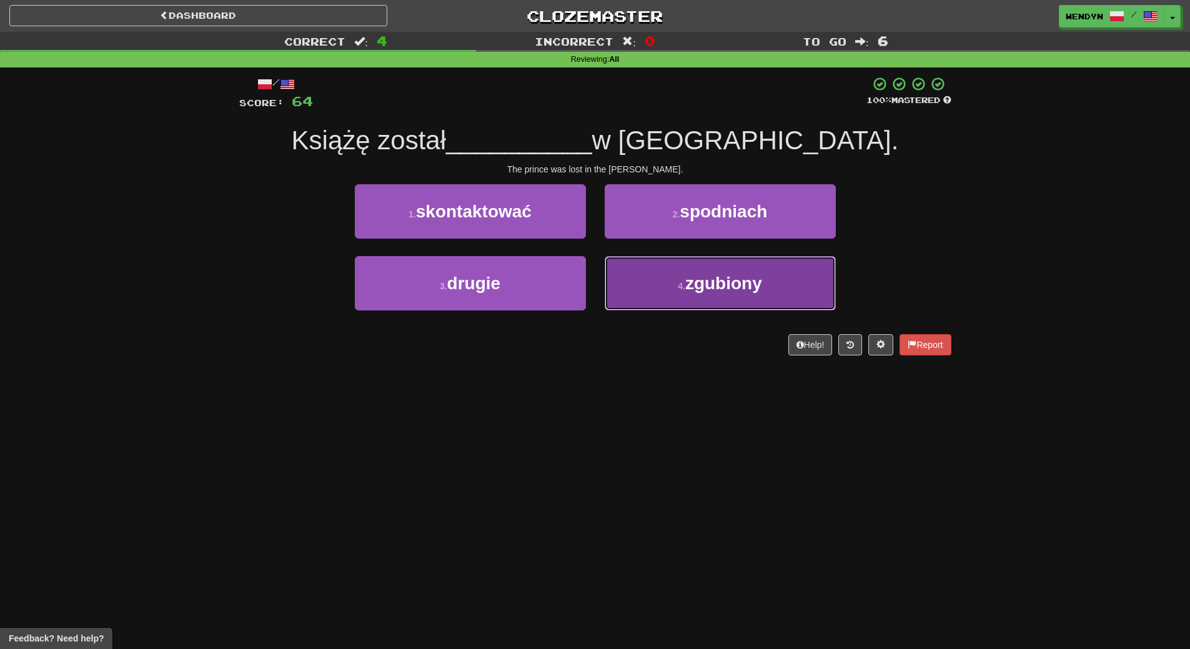
click at [728, 307] on button "4 . zgubiony" at bounding box center [720, 283] width 231 height 54
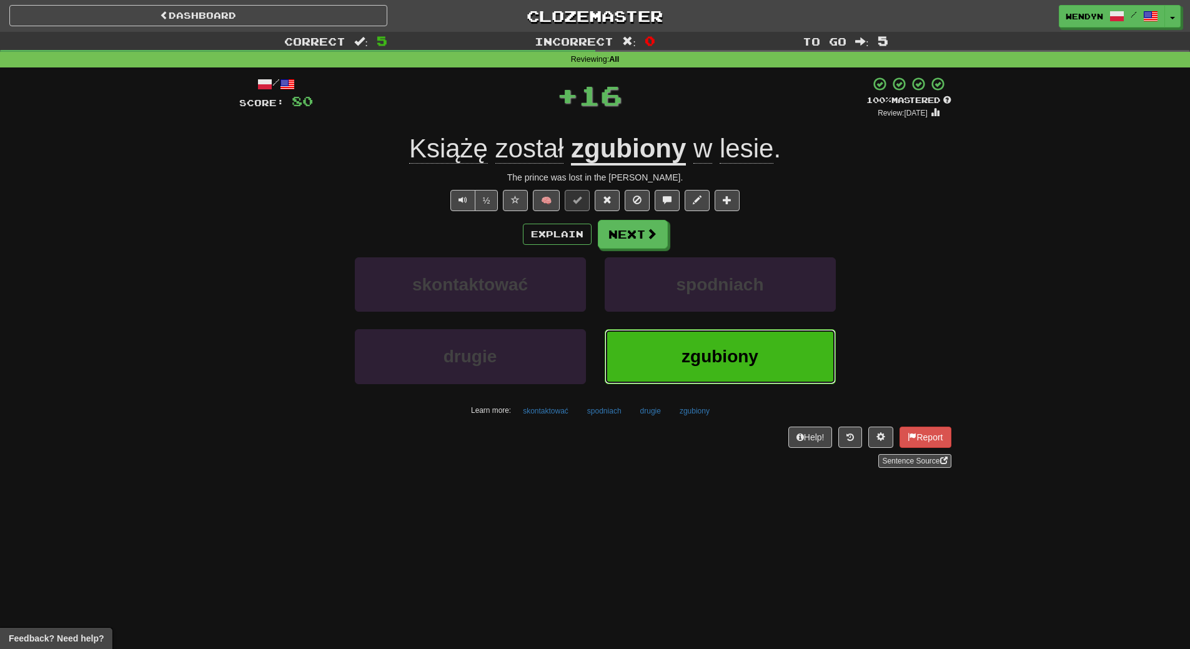
click at [705, 333] on button "zgubiony" at bounding box center [720, 356] width 231 height 54
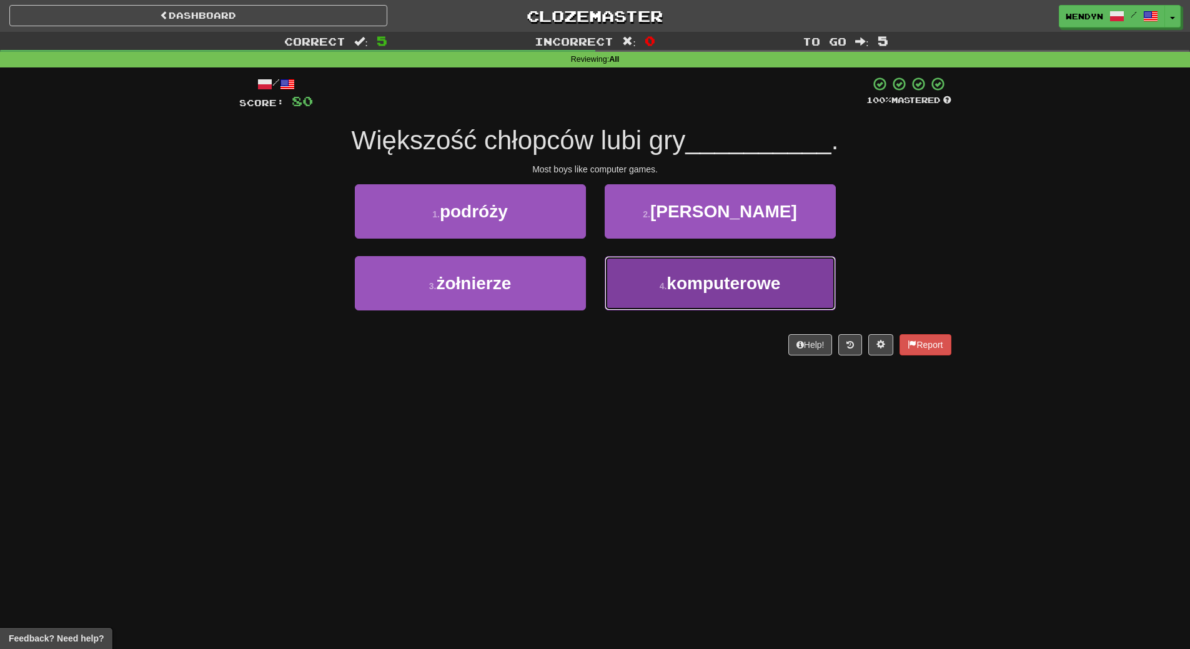
click at [695, 304] on button "4 . komputerowe" at bounding box center [720, 283] width 231 height 54
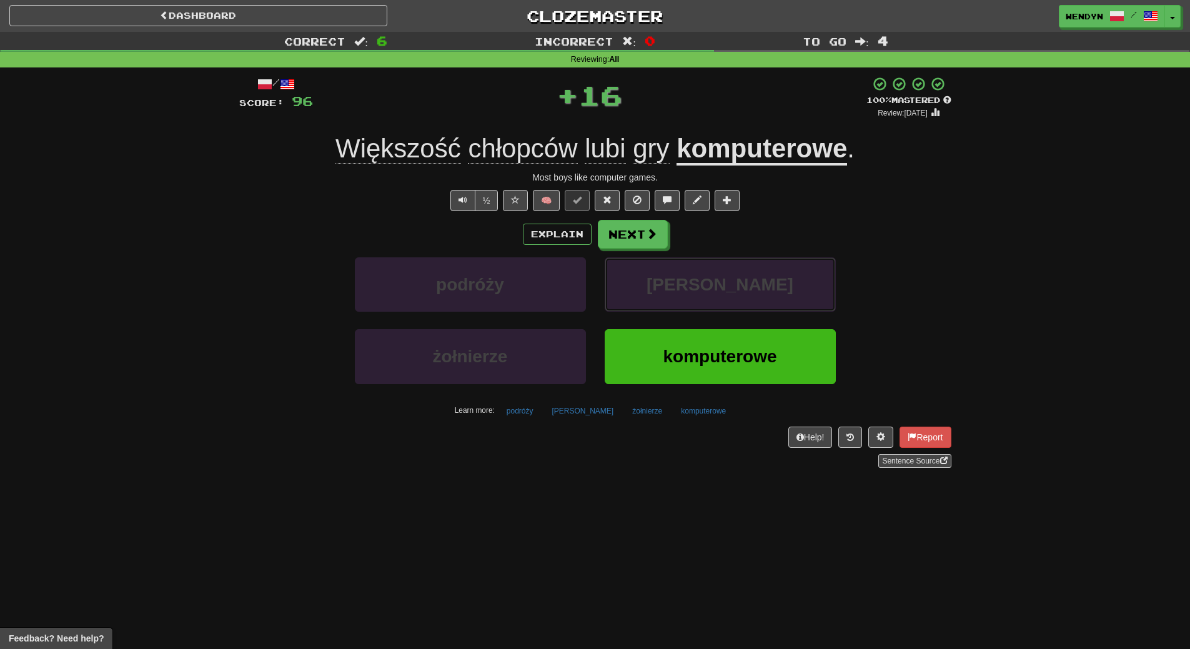
click at [695, 304] on button "[PERSON_NAME]" at bounding box center [720, 284] width 231 height 54
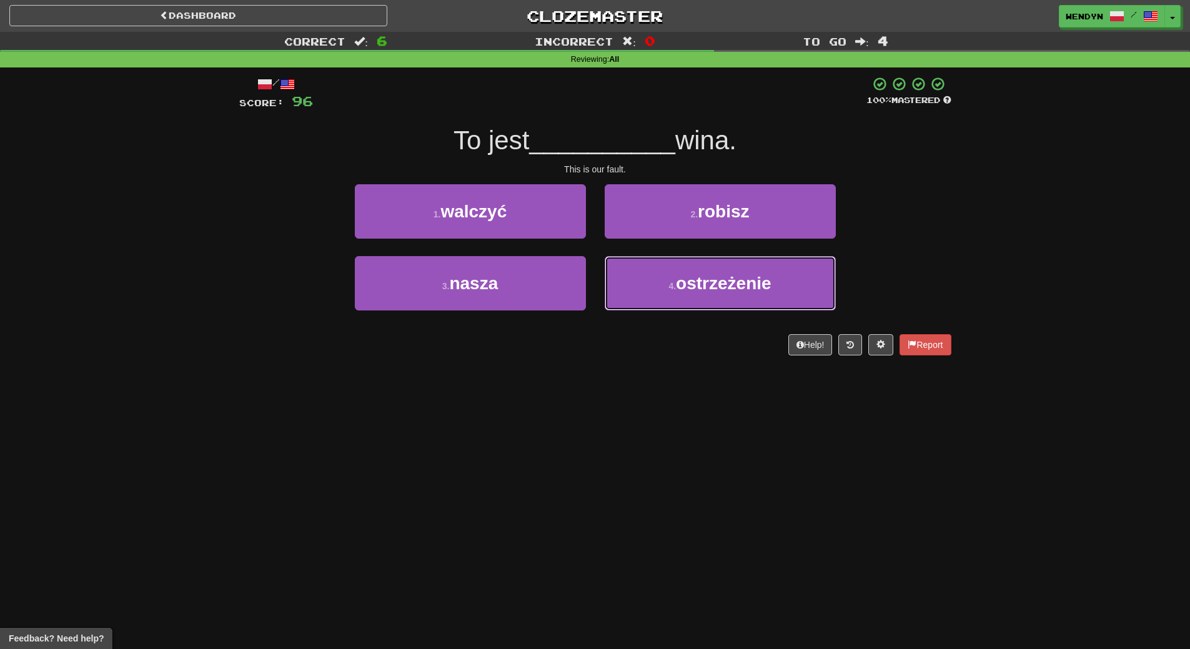
drag, startPoint x: 695, startPoint y: 304, endPoint x: 688, endPoint y: 395, distance: 91.5
click at [688, 395] on div "Dashboard Clozemaster WendyN / Toggle Dropdown Dashboard Leaderboard Activity F…" at bounding box center [595, 324] width 1190 height 649
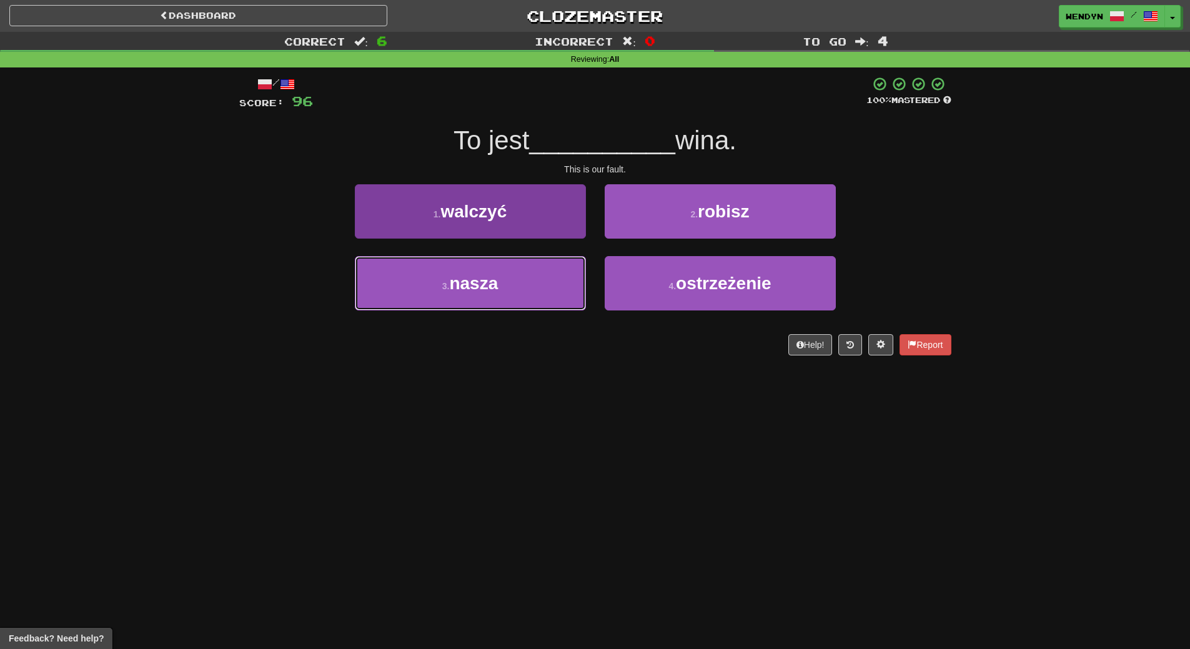
click at [550, 278] on button "3 . nasza" at bounding box center [470, 283] width 231 height 54
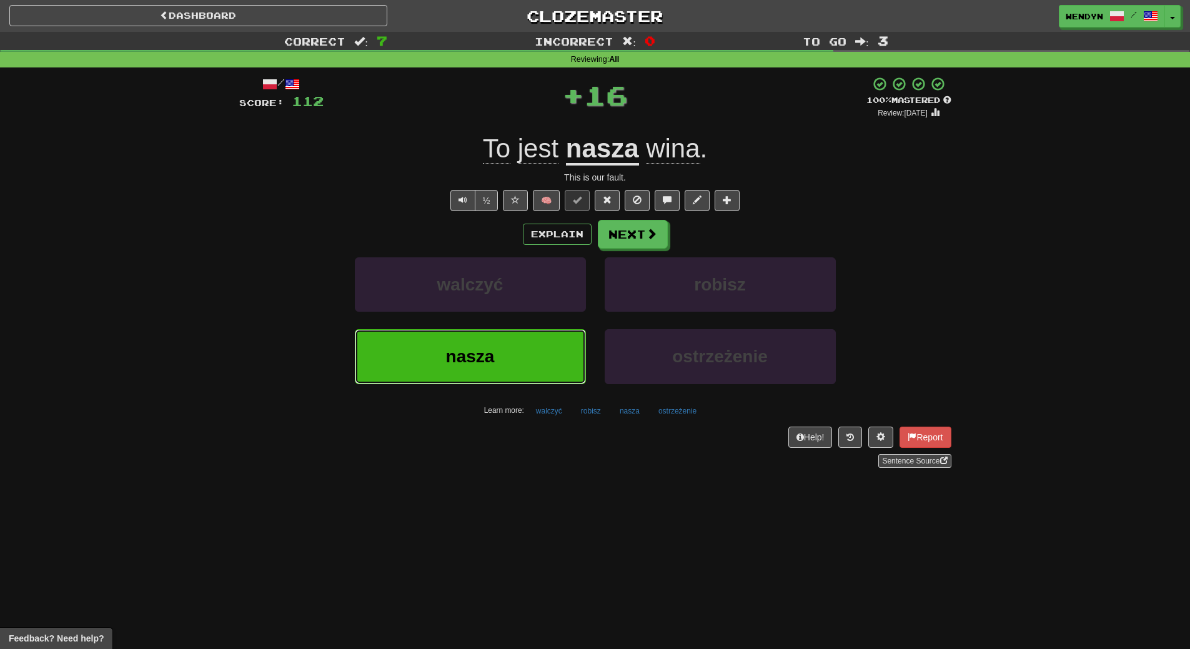
click at [544, 343] on button "nasza" at bounding box center [470, 356] width 231 height 54
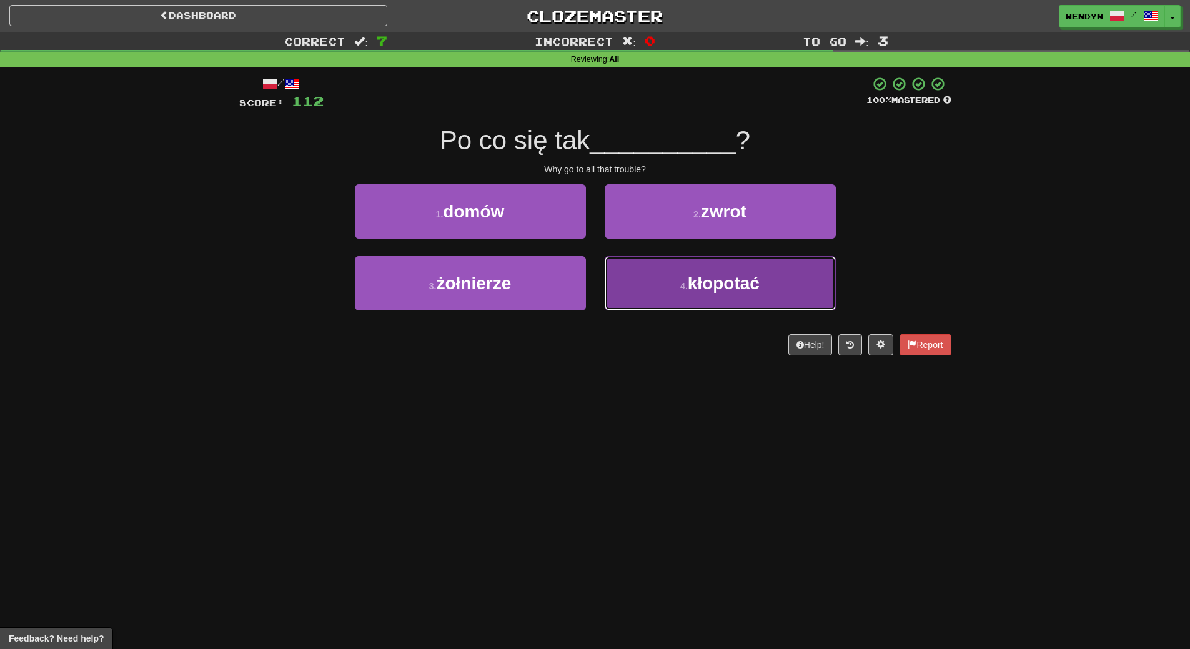
click at [693, 302] on button "4 . [GEOGRAPHIC_DATA]" at bounding box center [720, 283] width 231 height 54
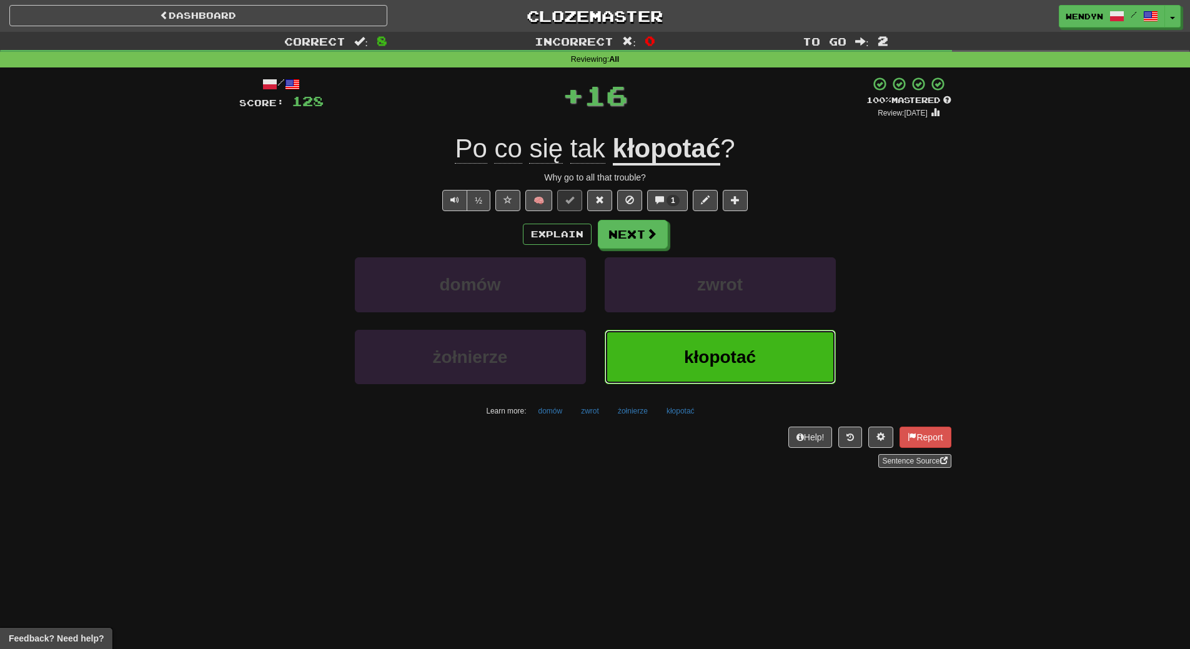
drag, startPoint x: 698, startPoint y: 355, endPoint x: 683, endPoint y: 394, distance: 41.0
click at [685, 391] on div "kłopotać" at bounding box center [720, 366] width 250 height 72
drag, startPoint x: 688, startPoint y: 344, endPoint x: 688, endPoint y: 353, distance: 8.7
click at [688, 351] on button "kłopotać" at bounding box center [720, 357] width 231 height 54
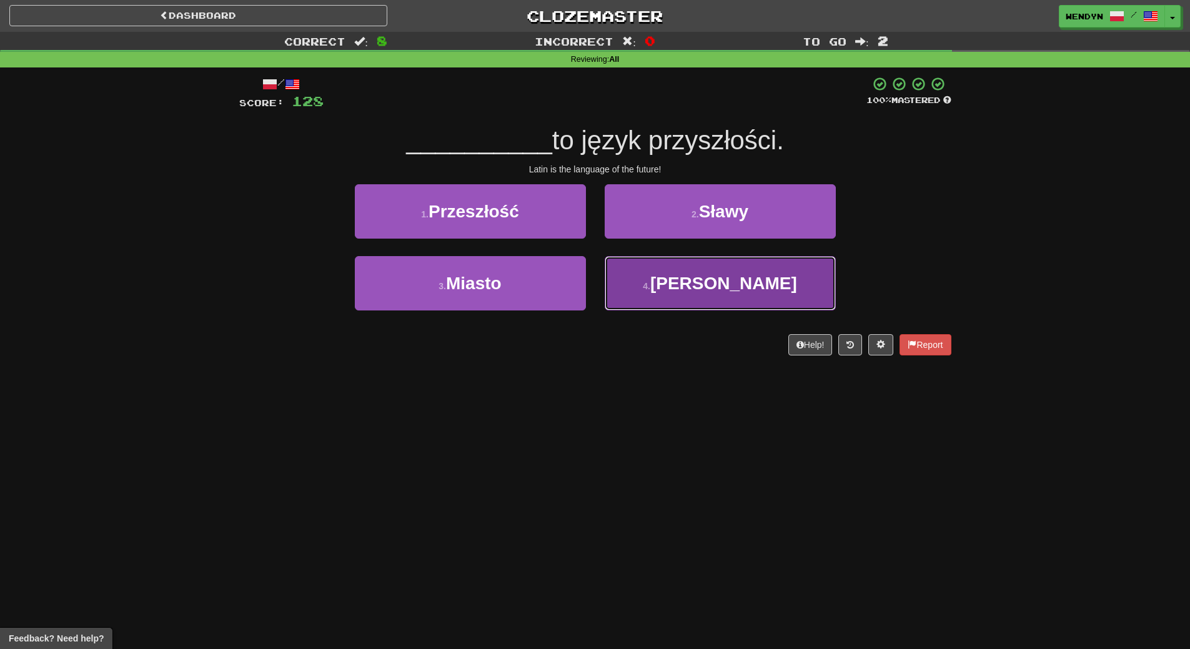
click at [757, 282] on button "4 . [PERSON_NAME]" at bounding box center [720, 283] width 231 height 54
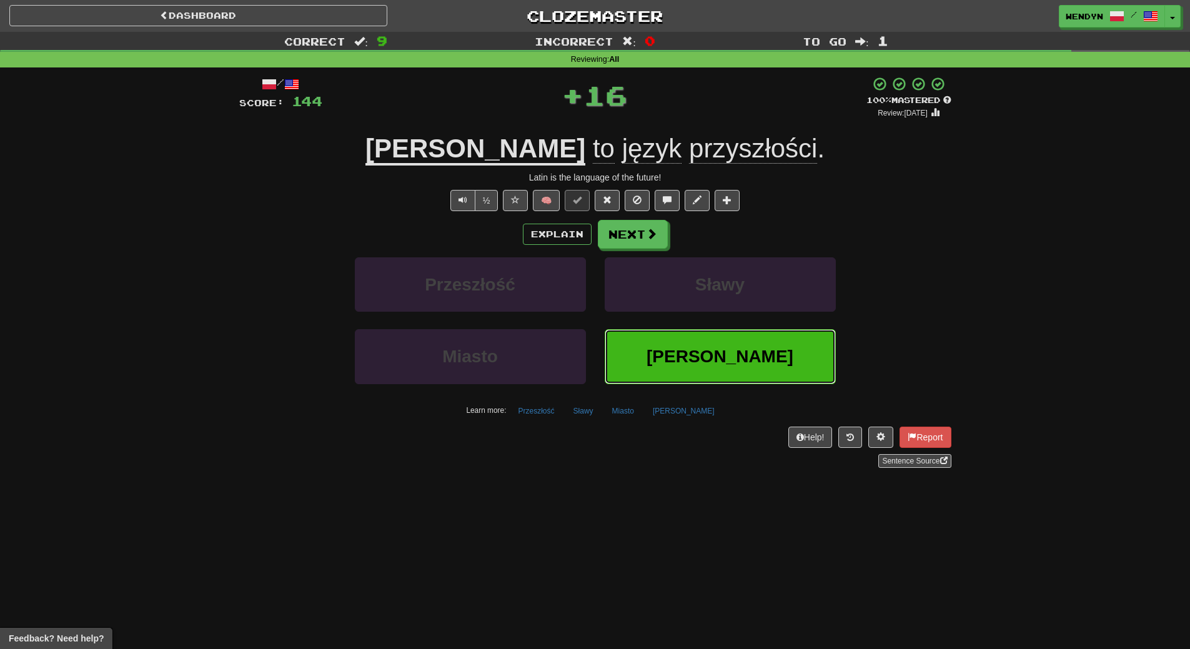
drag, startPoint x: 756, startPoint y: 370, endPoint x: 722, endPoint y: 397, distance: 44.0
click at [756, 370] on button "[PERSON_NAME]" at bounding box center [720, 356] width 231 height 54
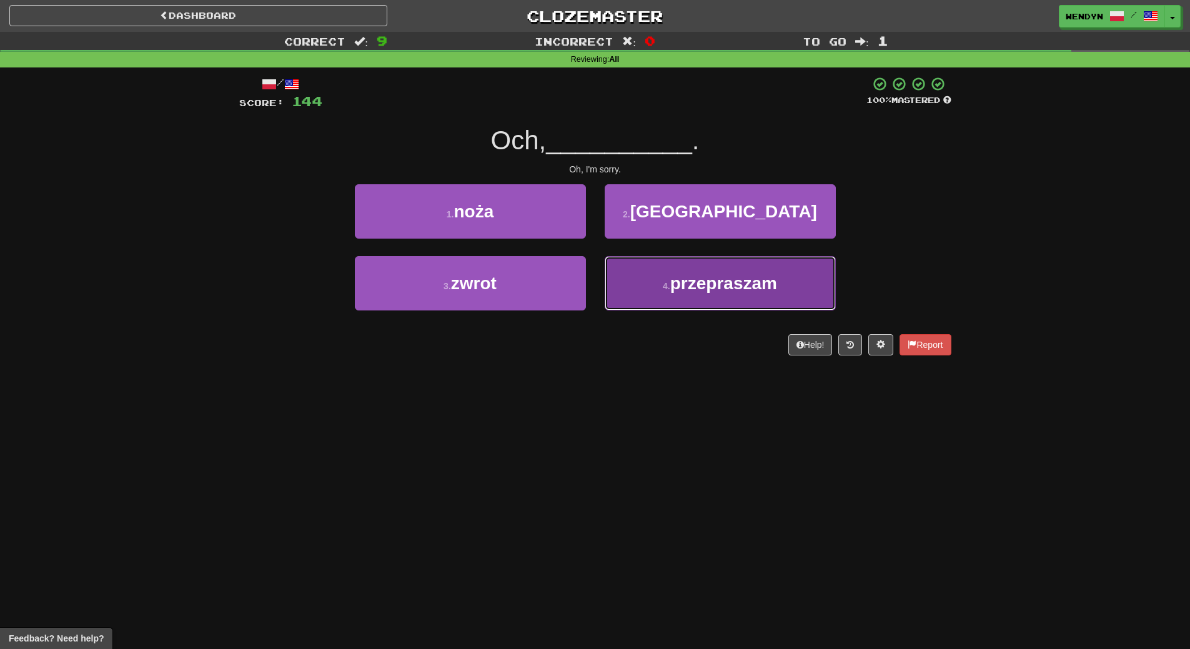
click at [700, 295] on button "4 . przepraszam" at bounding box center [720, 283] width 231 height 54
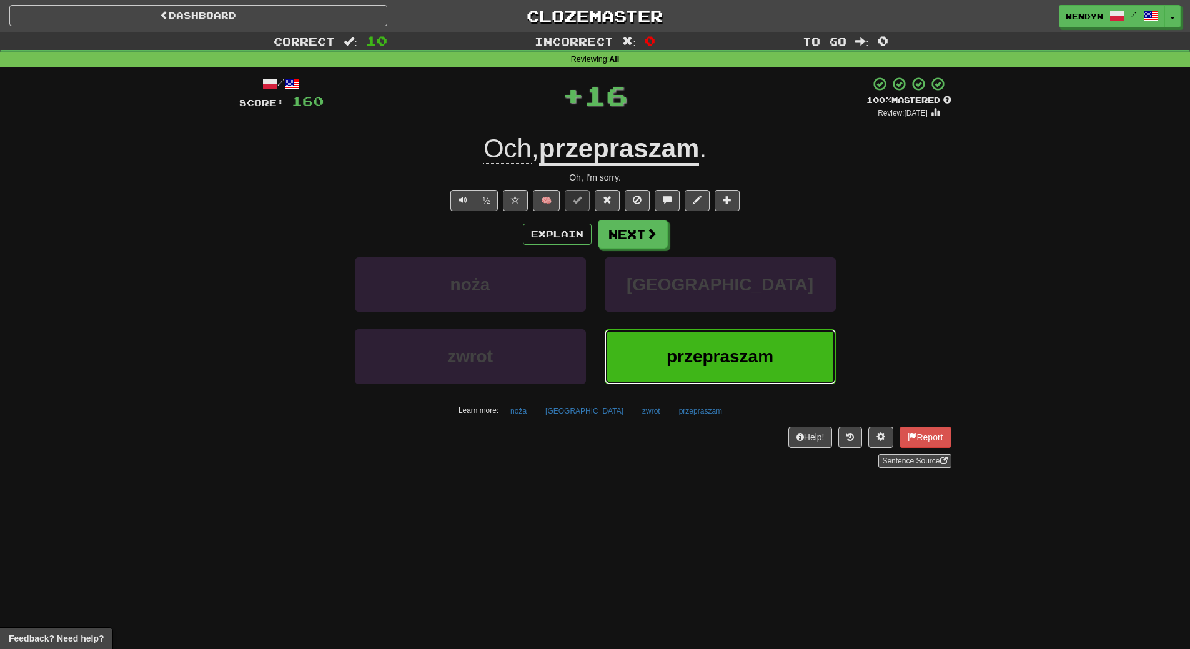
click at [706, 342] on button "przepraszam" at bounding box center [720, 356] width 231 height 54
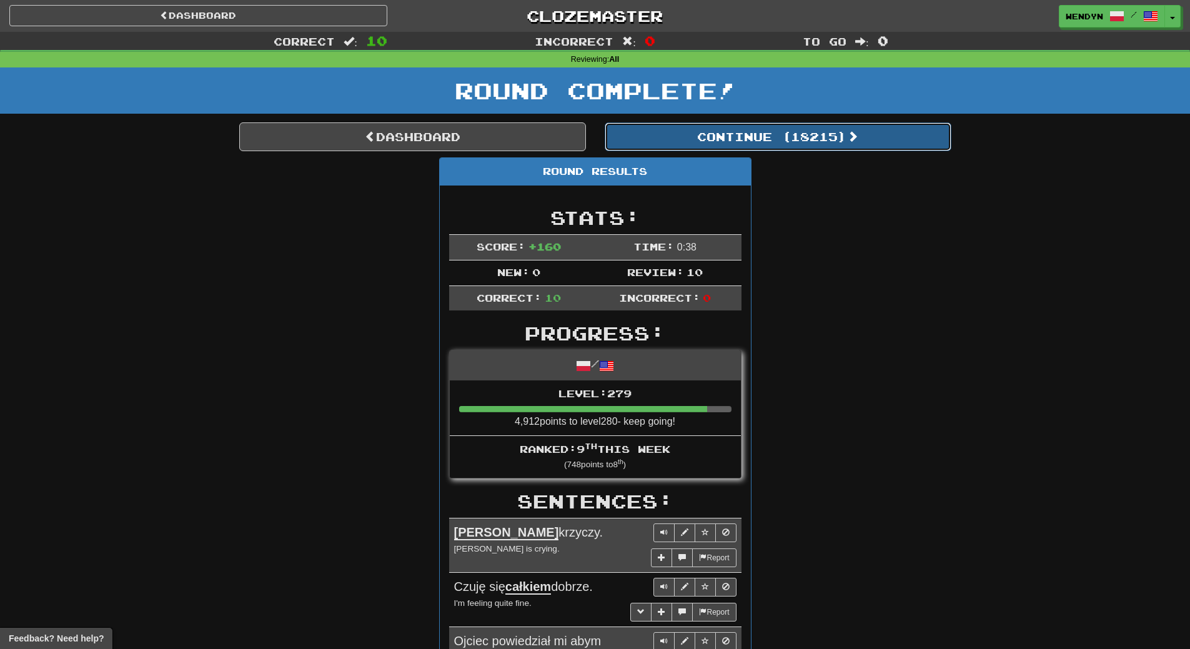
click at [836, 133] on button "Continue ( 18215 )" at bounding box center [778, 136] width 347 height 29
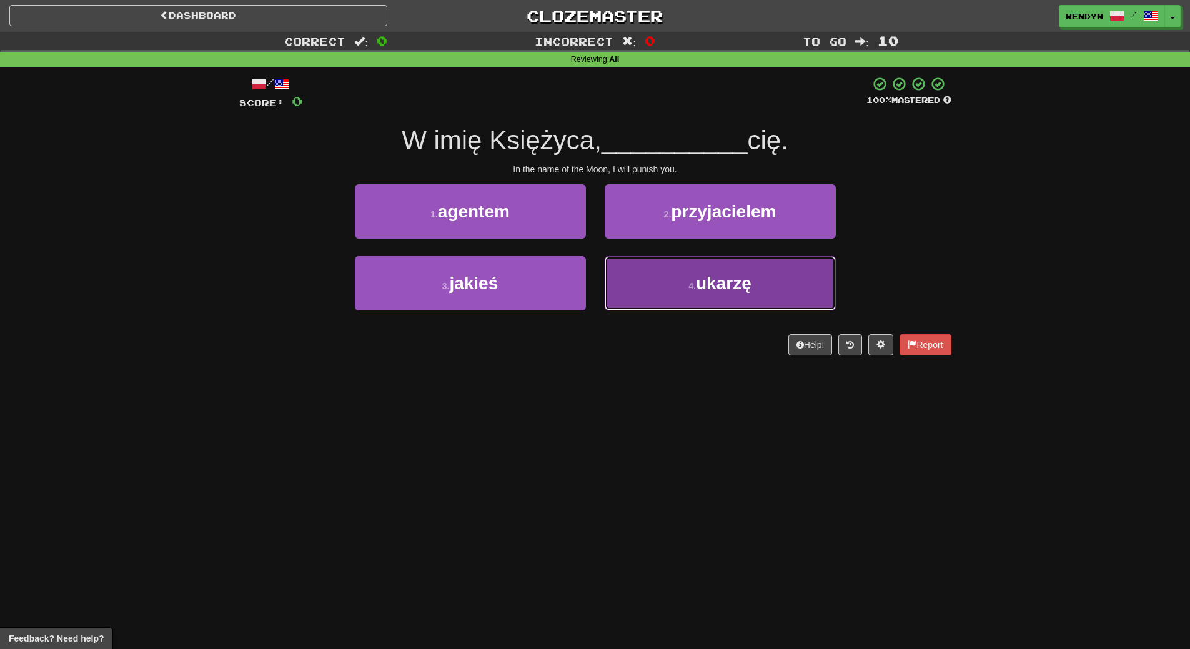
click at [724, 286] on span "ukarzę" at bounding box center [724, 283] width 56 height 19
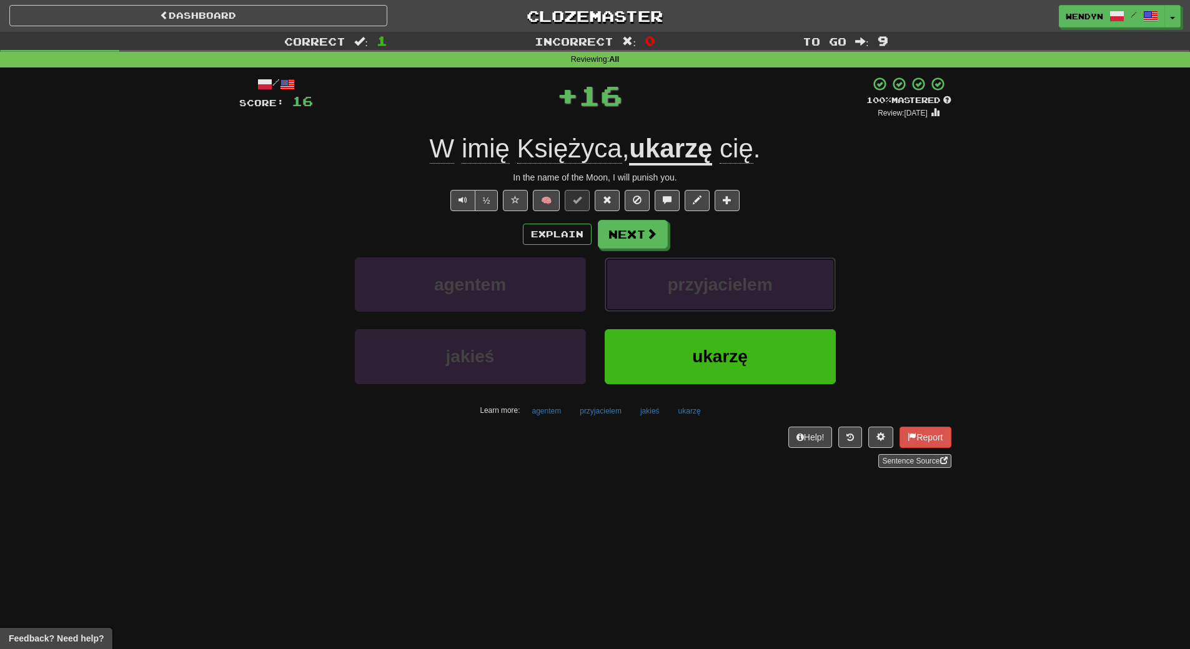
click at [724, 286] on span "przyjacielem" at bounding box center [719, 284] width 105 height 19
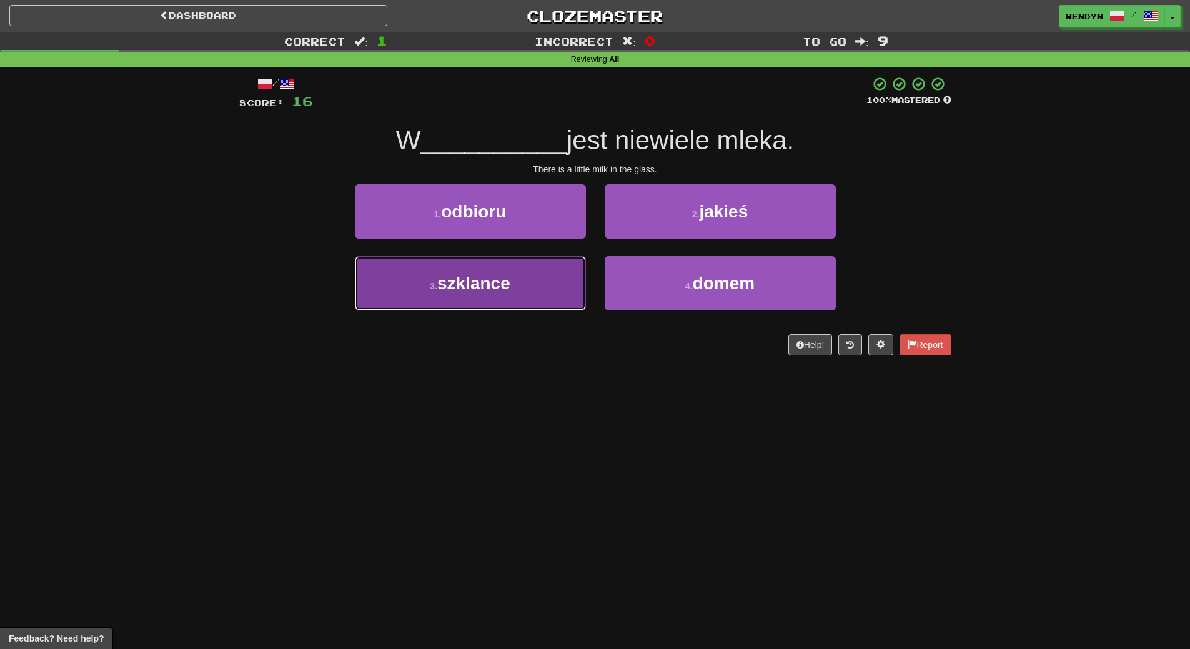
click at [416, 281] on button "3 . szklance" at bounding box center [470, 283] width 231 height 54
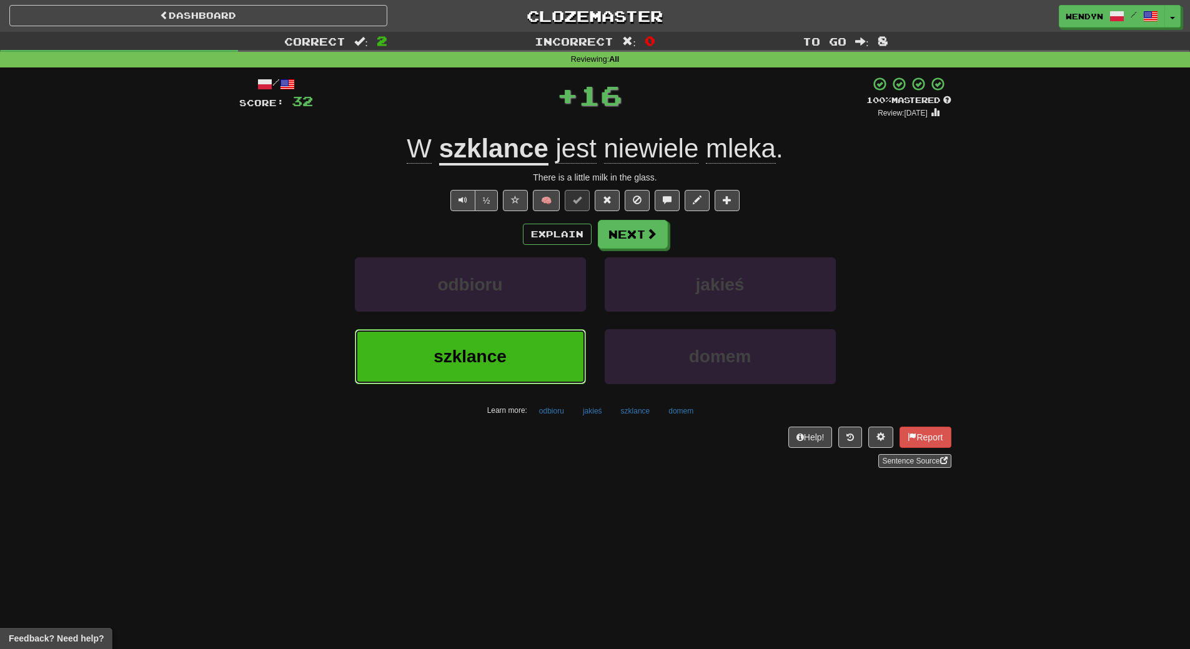
click at [422, 344] on button "szklance" at bounding box center [470, 356] width 231 height 54
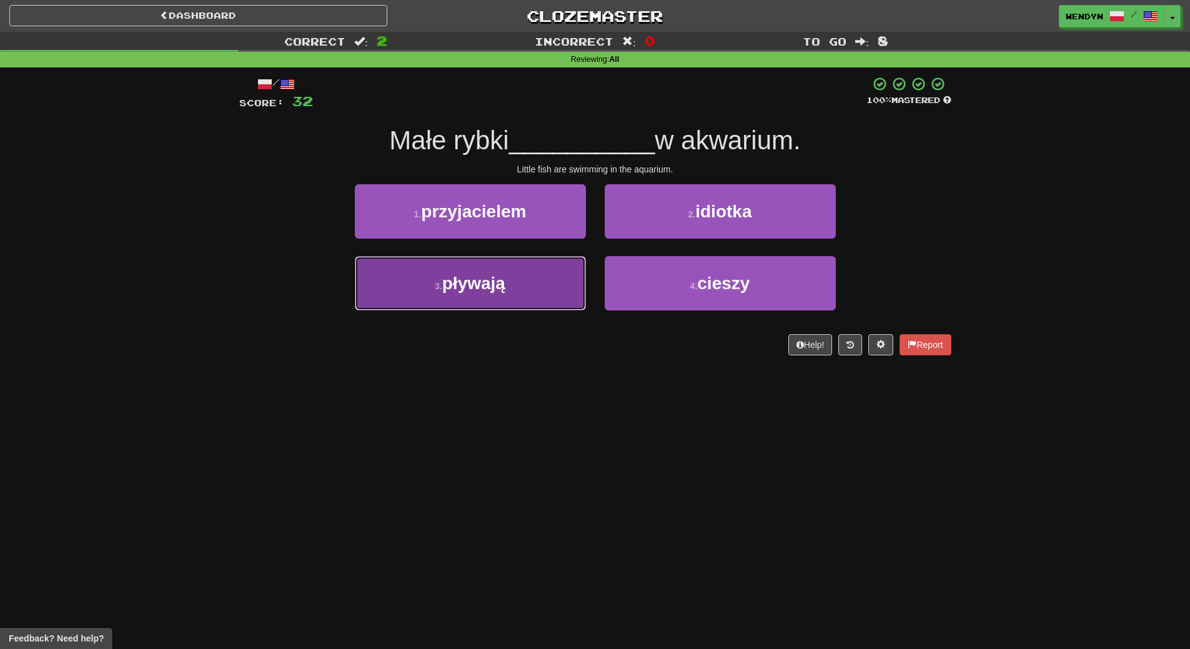
click at [528, 296] on button "3 . pływają" at bounding box center [470, 283] width 231 height 54
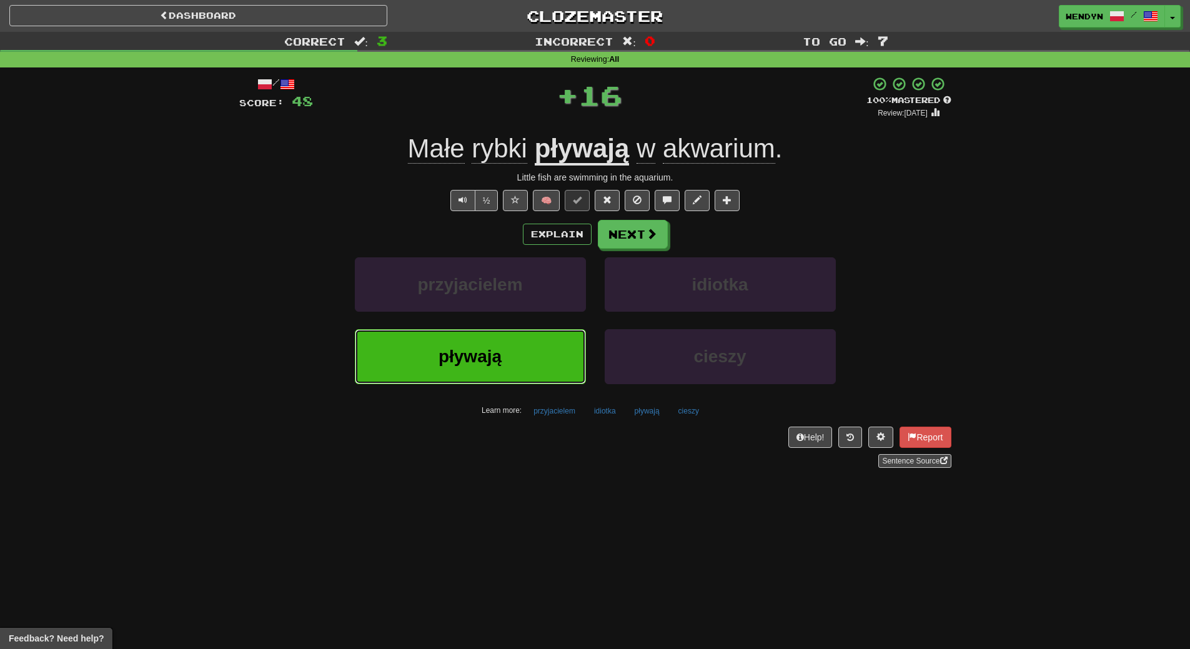
click at [524, 358] on button "pływają" at bounding box center [470, 356] width 231 height 54
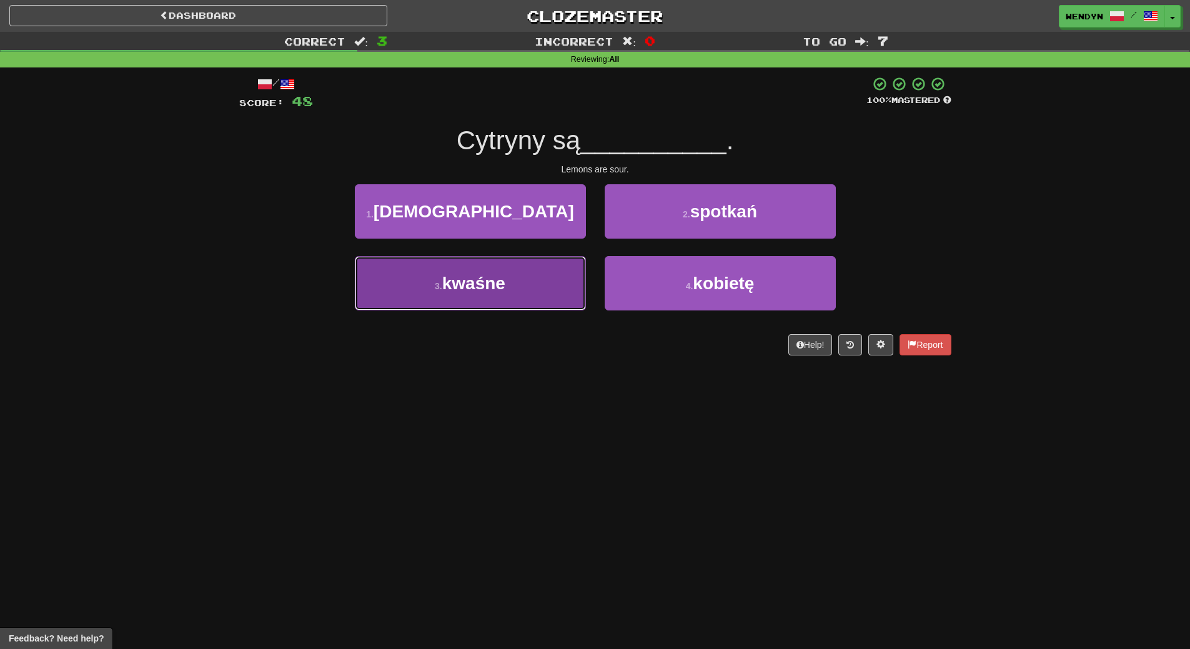
click at [558, 284] on button "3 . kwaśne" at bounding box center [470, 283] width 231 height 54
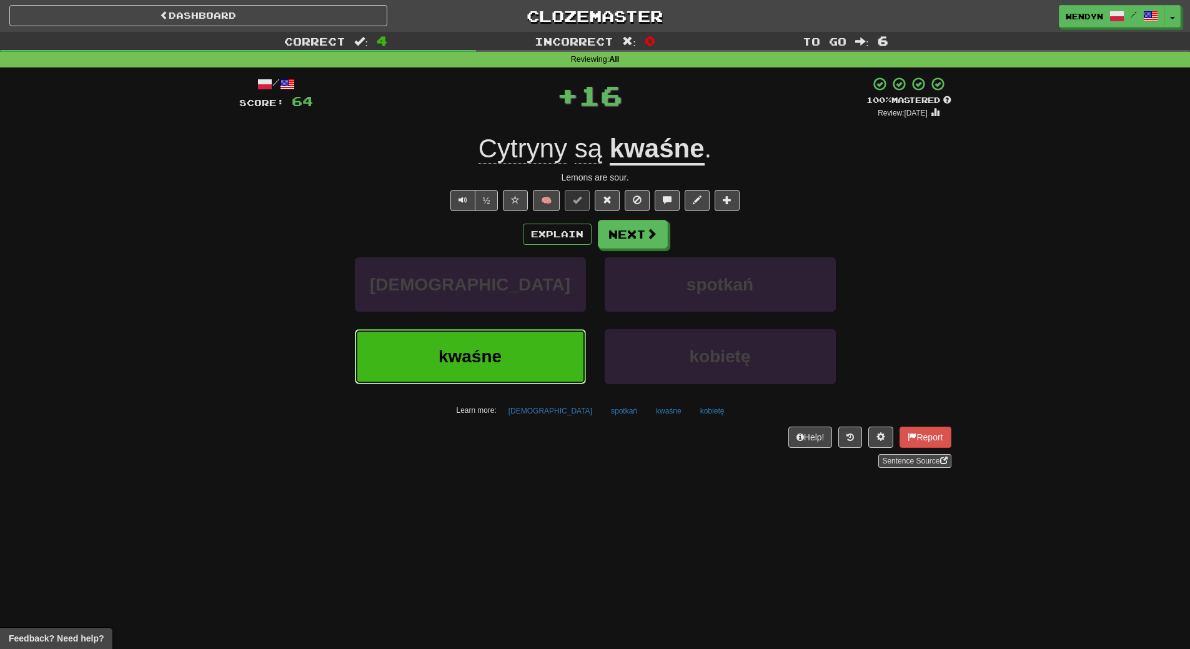
click at [522, 358] on button "kwaśne" at bounding box center [470, 356] width 231 height 54
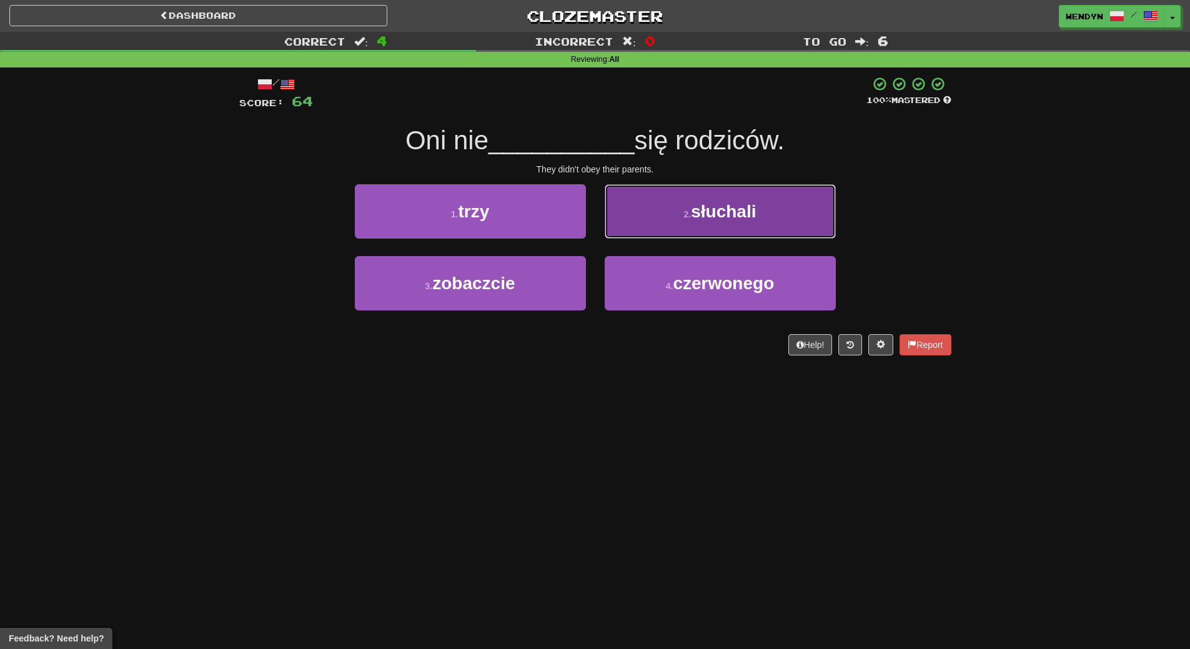
drag, startPoint x: 813, startPoint y: 224, endPoint x: 783, endPoint y: 121, distance: 106.8
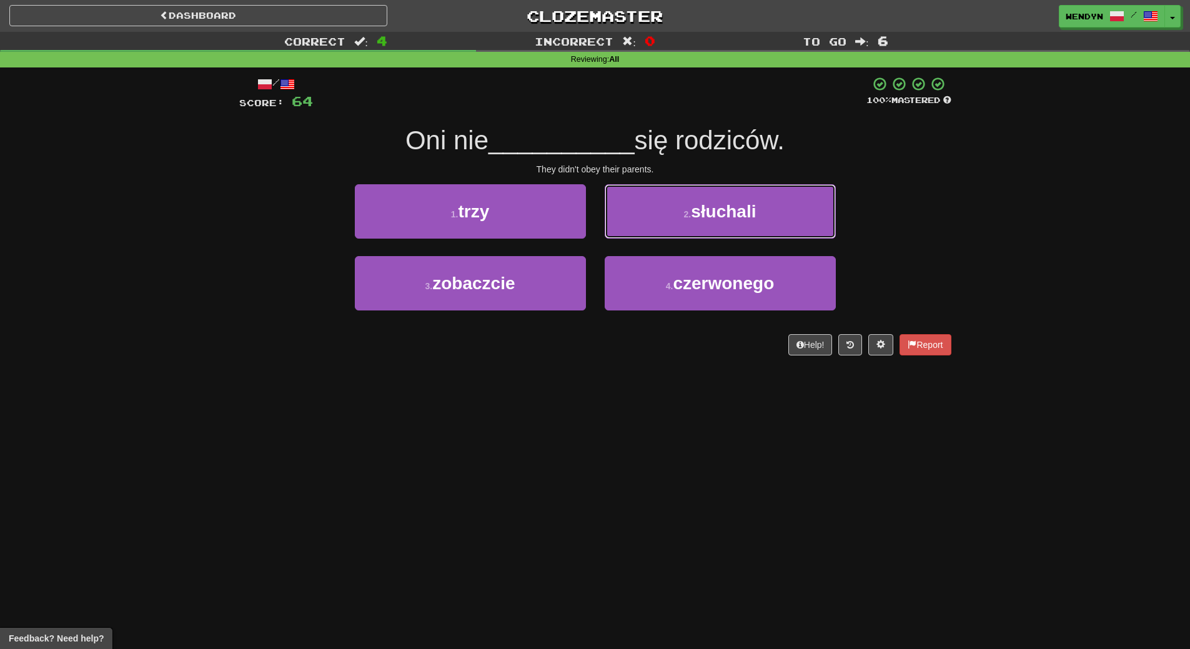
click at [812, 224] on button "2 . słuchali" at bounding box center [720, 211] width 231 height 54
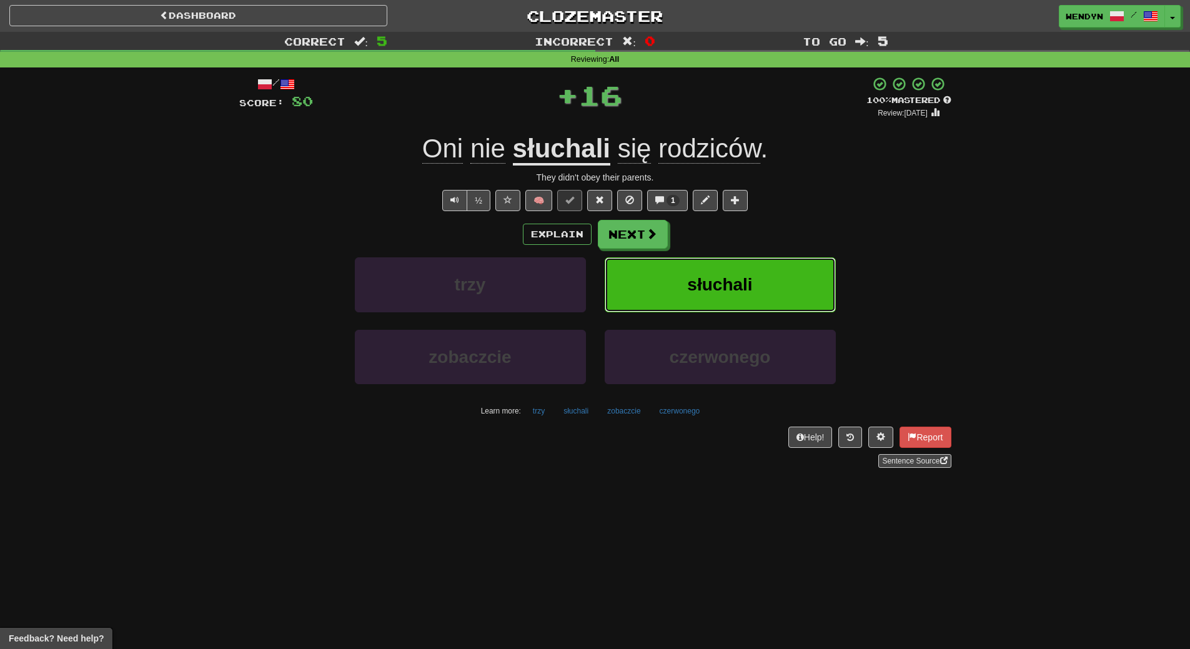
click at [754, 284] on button "słuchali" at bounding box center [720, 284] width 231 height 54
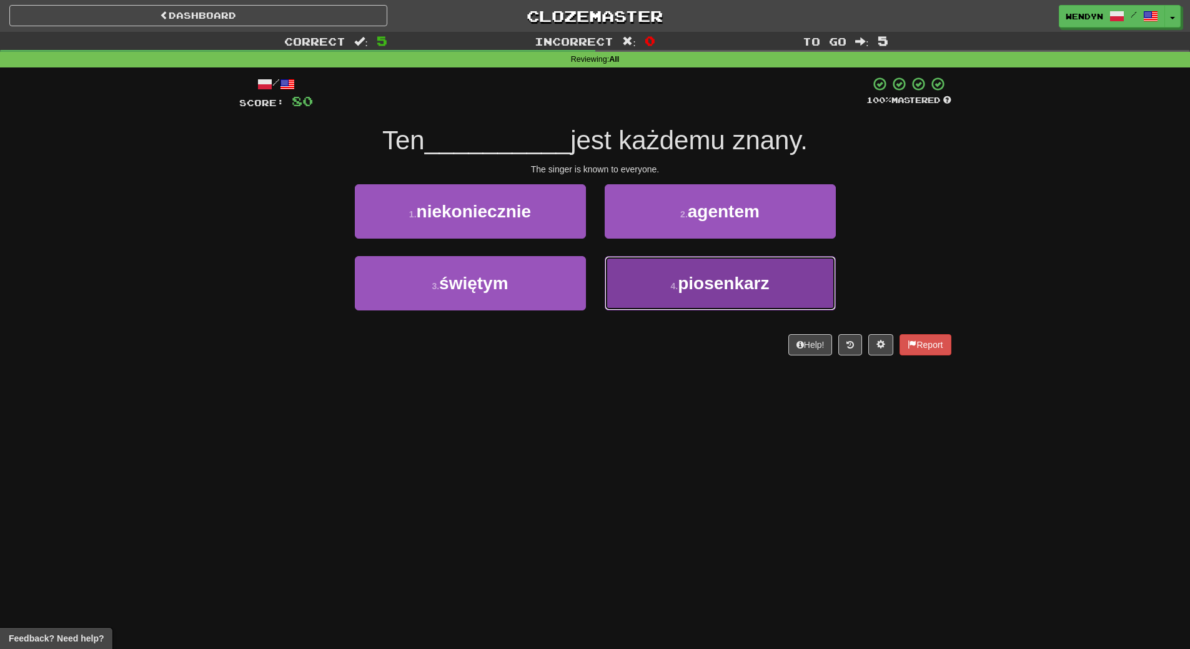
click at [701, 299] on button "4 . piosenkarz" at bounding box center [720, 283] width 231 height 54
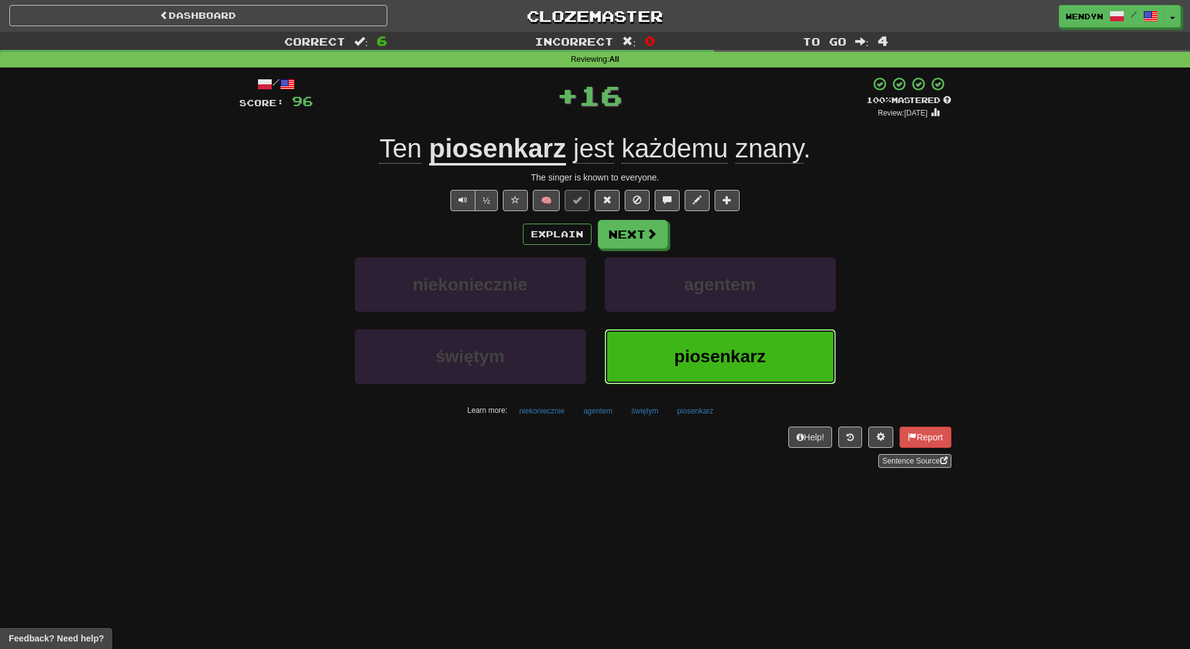
click at [682, 347] on span "piosenkarz" at bounding box center [719, 356] width 91 height 19
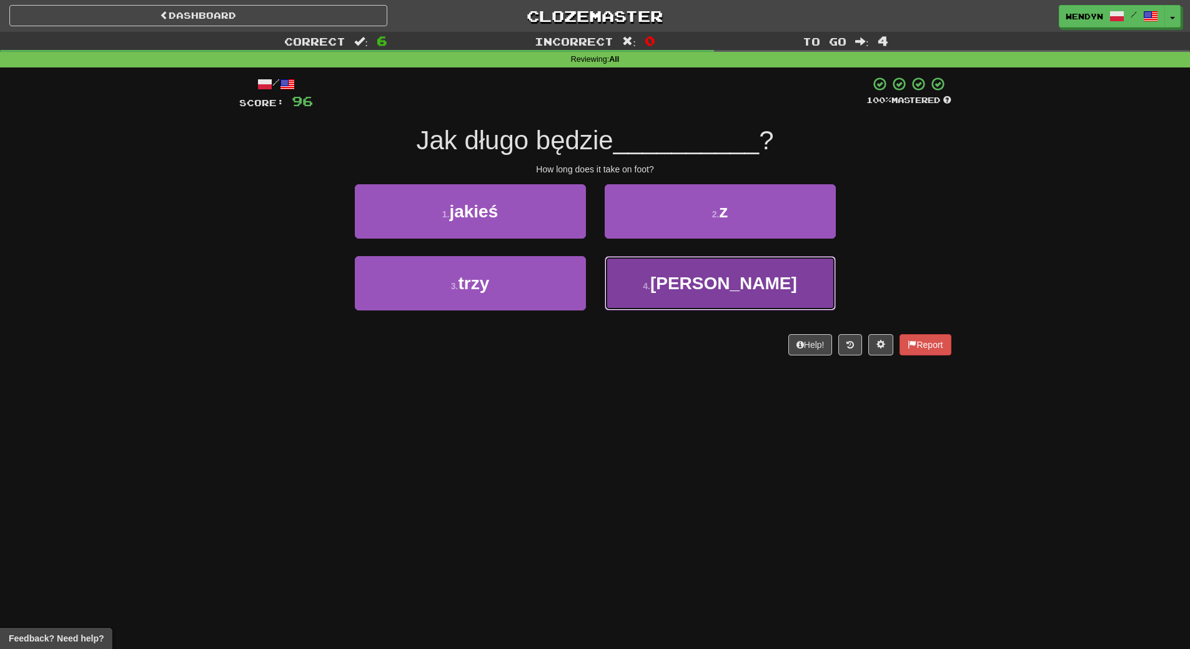
click at [735, 299] on button "4 . [PERSON_NAME]" at bounding box center [720, 283] width 231 height 54
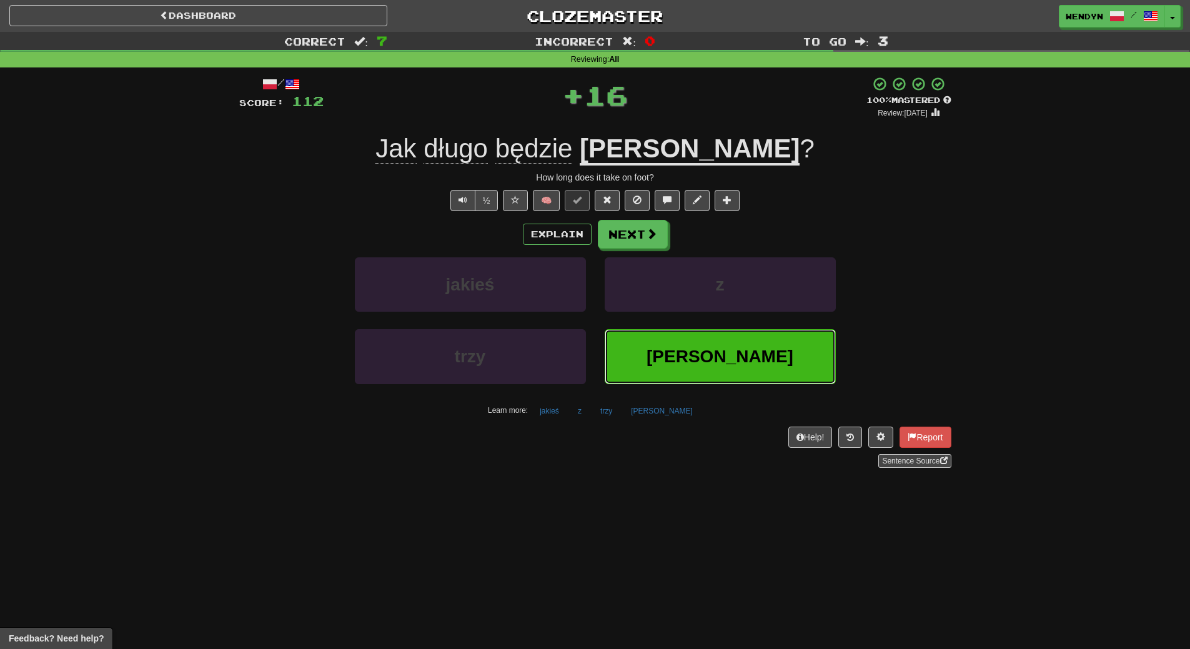
click at [709, 346] on button "[PERSON_NAME]" at bounding box center [720, 356] width 231 height 54
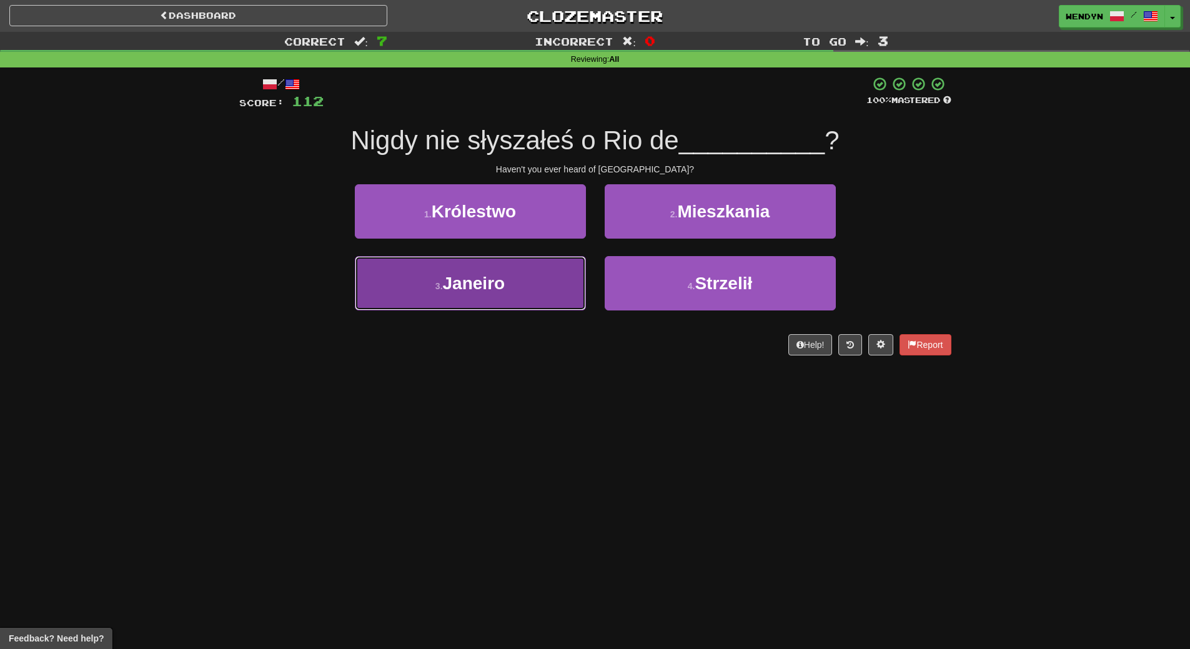
drag, startPoint x: 530, startPoint y: 272, endPoint x: 520, endPoint y: 334, distance: 62.6
click at [530, 276] on button "3 . Janeiro" at bounding box center [470, 283] width 231 height 54
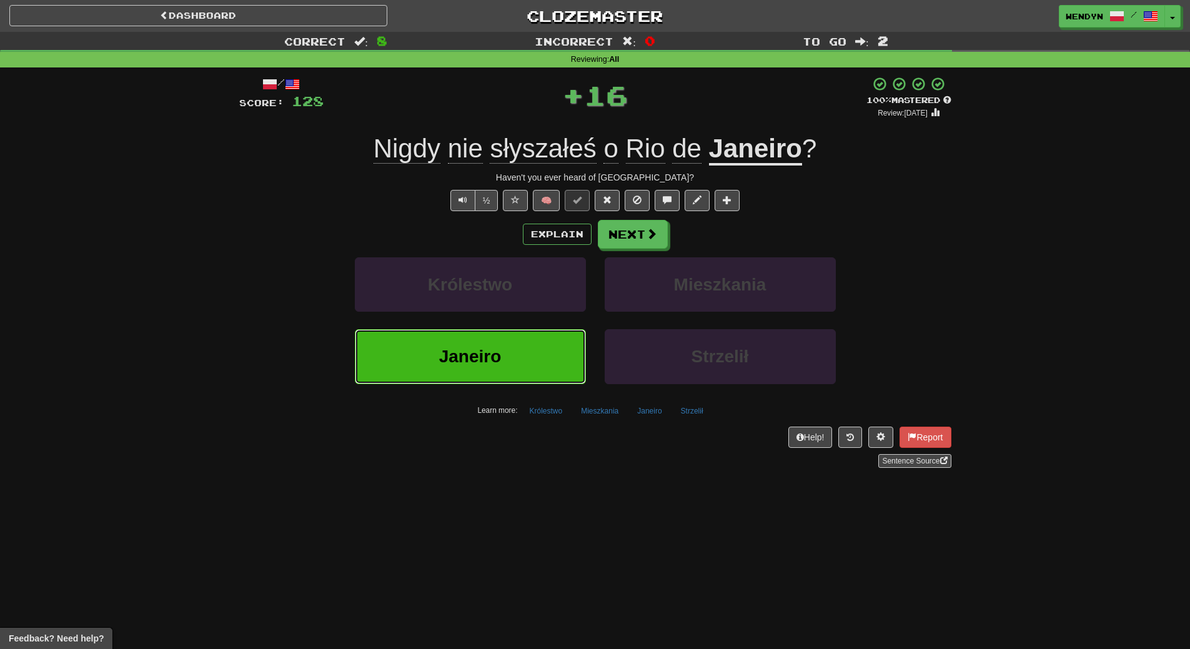
click at [519, 342] on button "Janeiro" at bounding box center [470, 356] width 231 height 54
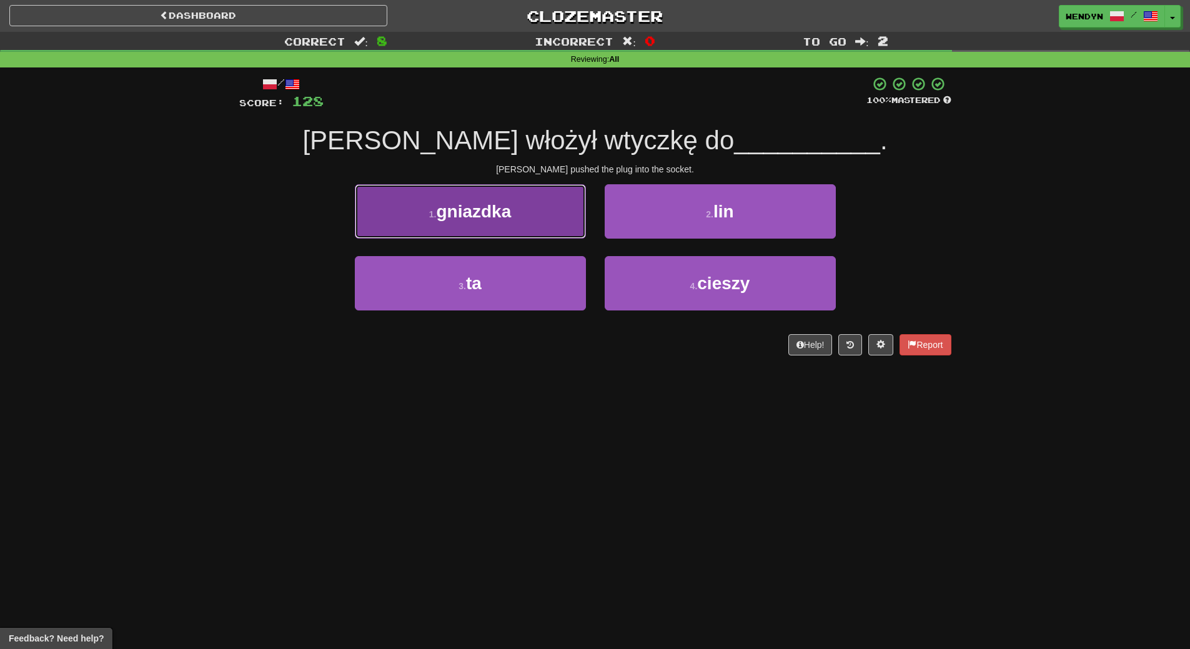
click at [509, 224] on button "1 . [GEOGRAPHIC_DATA]" at bounding box center [470, 211] width 231 height 54
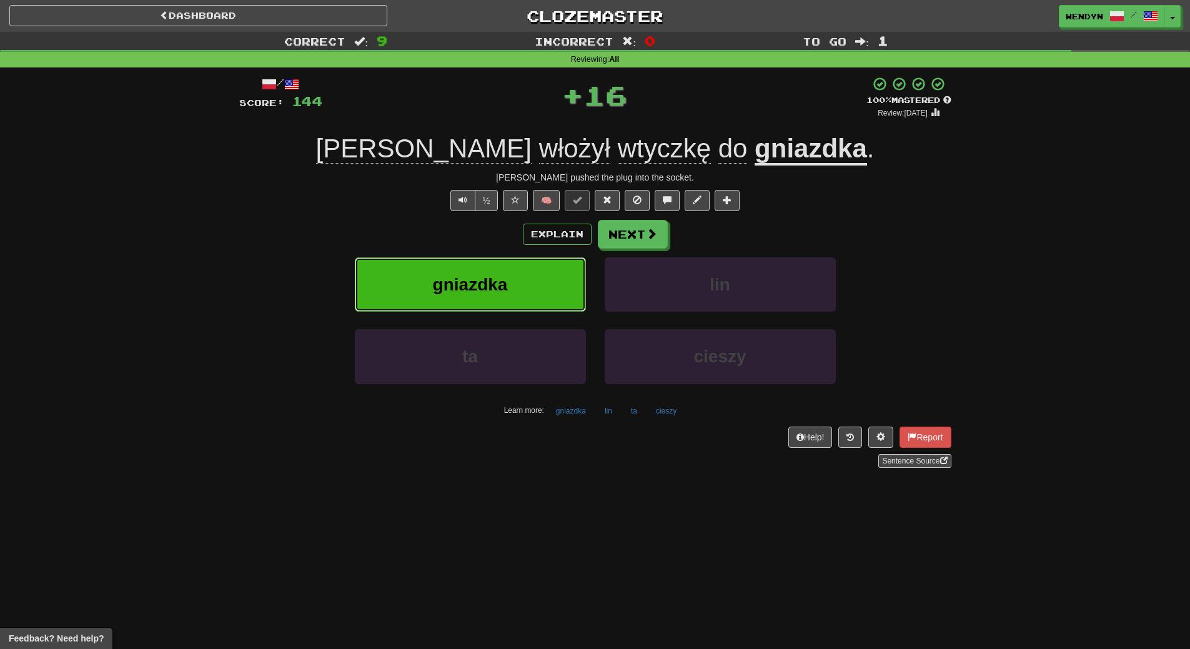
click at [505, 276] on span "gniazdka" at bounding box center [470, 284] width 75 height 19
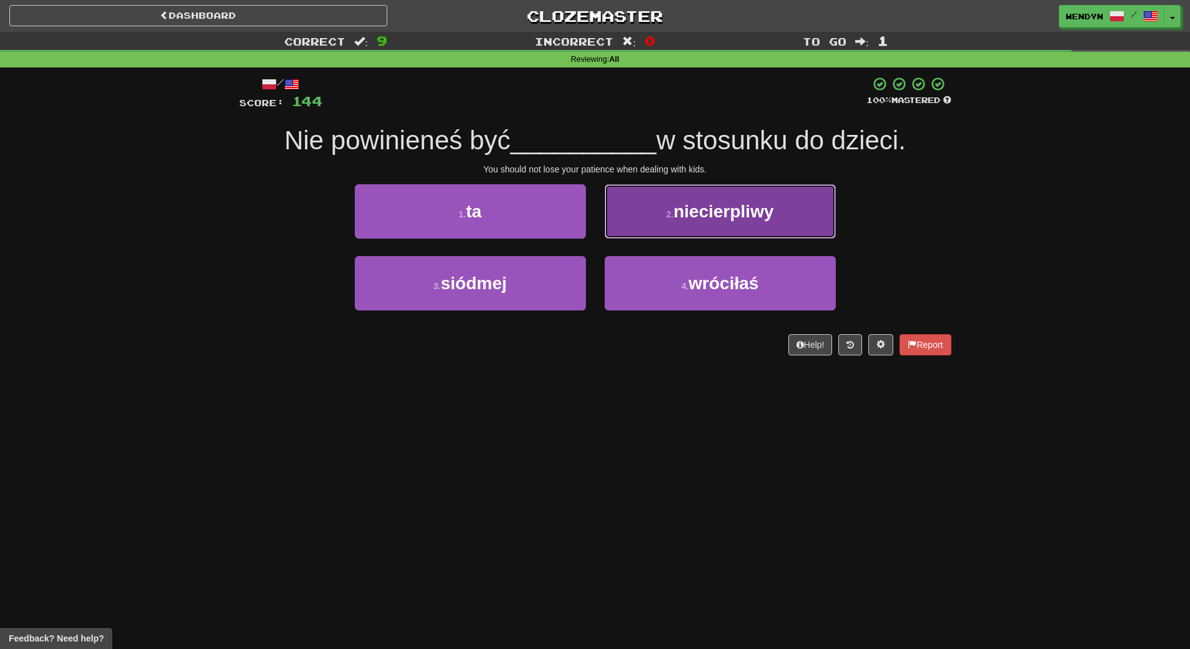
click at [743, 217] on span "niecierpliwy" at bounding box center [723, 211] width 100 height 19
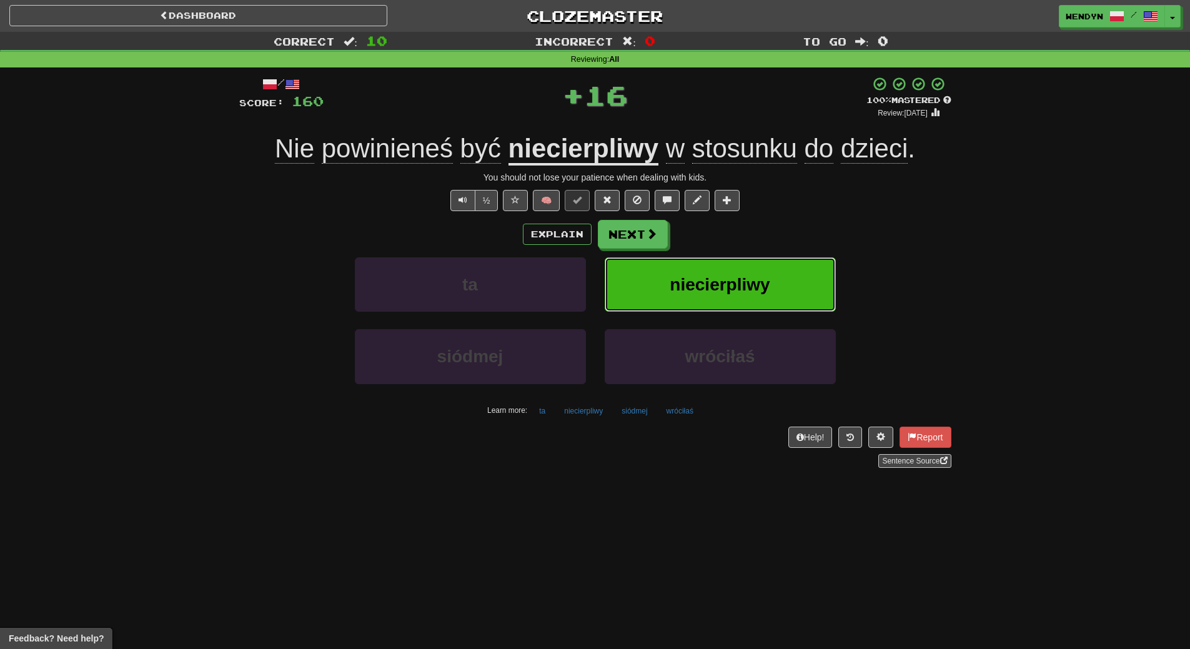
click at [762, 279] on span "niecierpliwy" at bounding box center [720, 284] width 100 height 19
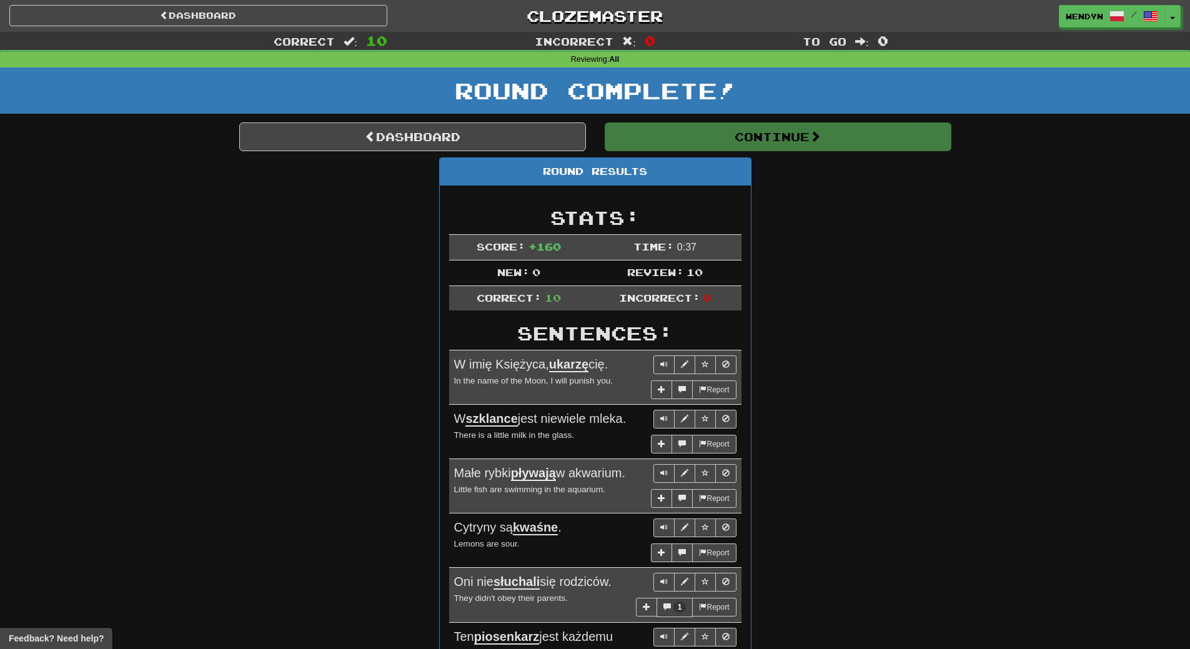
click at [856, 300] on div "Round Results Stats: Score: + 160 Time: 0 : 37 New: 0 Review: 10 Correct: 10 In…" at bounding box center [595, 572] width 712 height 831
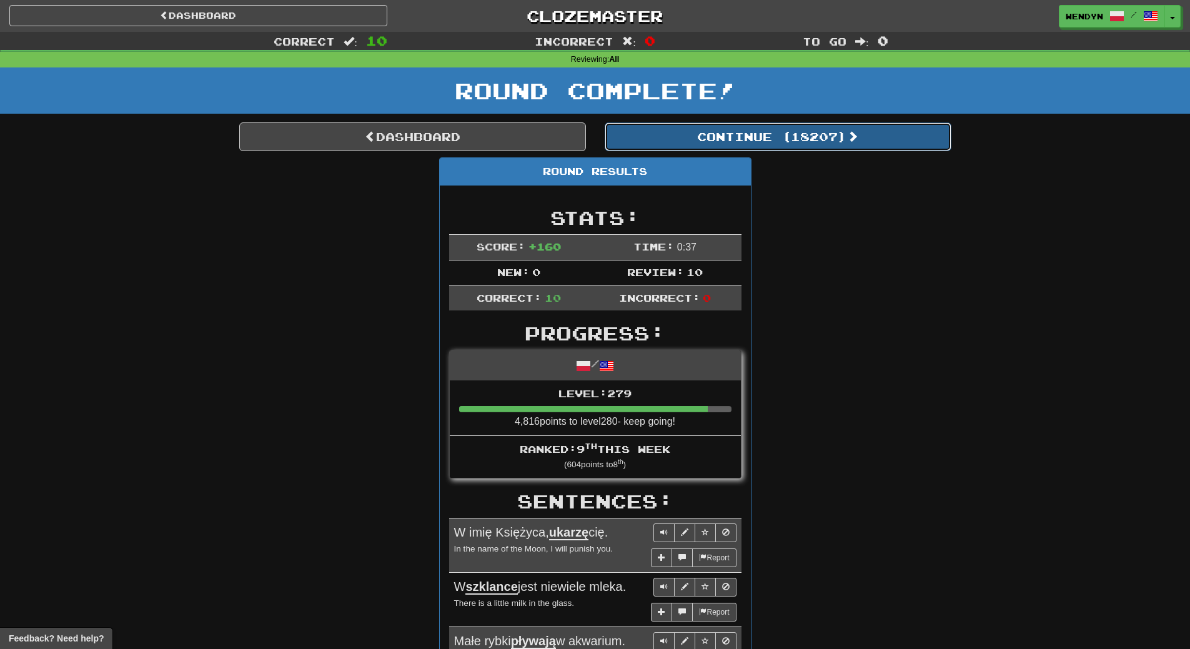
click at [838, 136] on button "Continue ( 18207 )" at bounding box center [778, 136] width 347 height 29
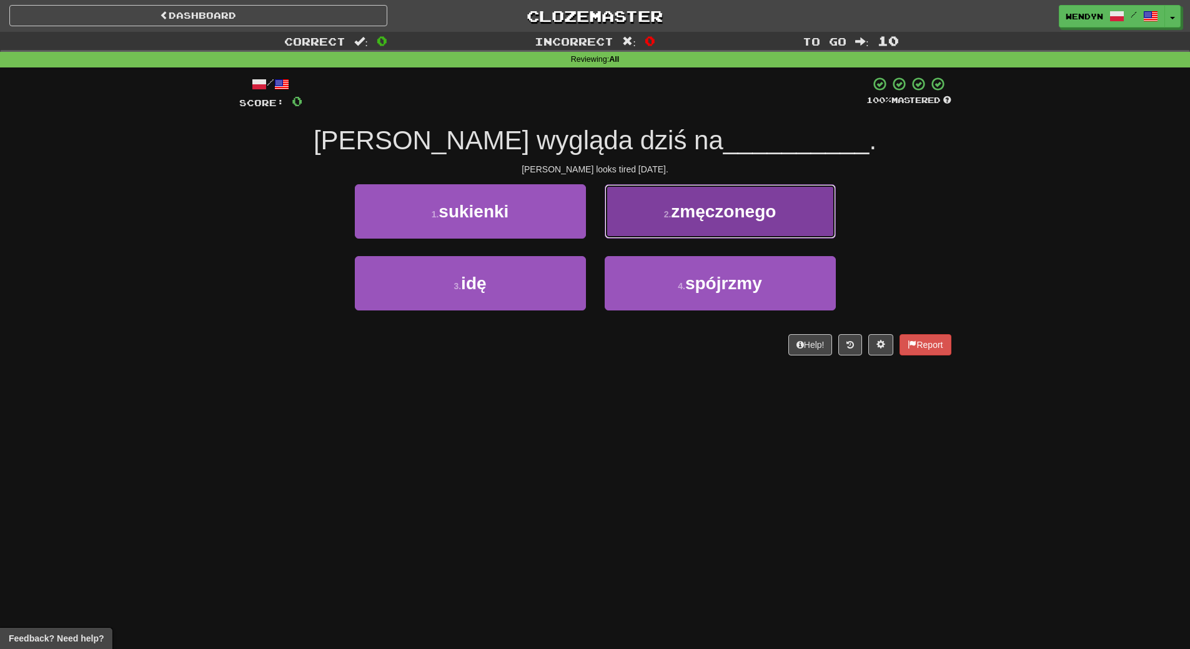
drag, startPoint x: 764, startPoint y: 220, endPoint x: 751, endPoint y: 268, distance: 49.9
click at [764, 221] on span "zmęczonego" at bounding box center [723, 211] width 105 height 19
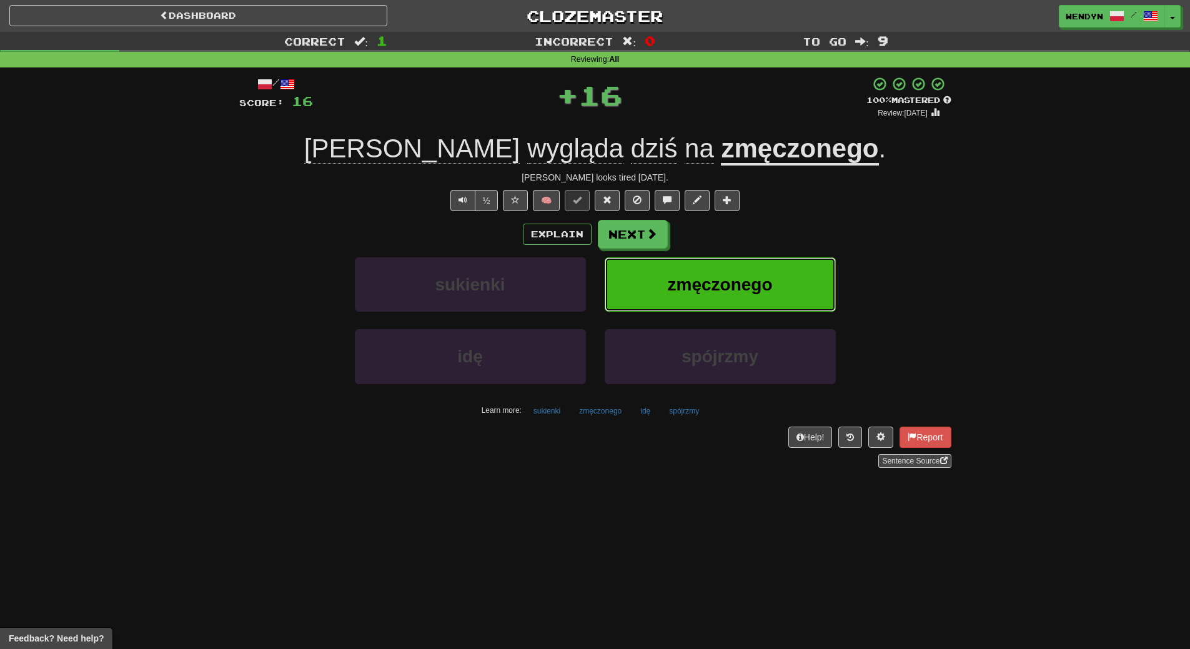
drag, startPoint x: 748, startPoint y: 278, endPoint x: 741, endPoint y: 289, distance: 13.0
click at [741, 289] on span "zmęczonego" at bounding box center [719, 284] width 105 height 19
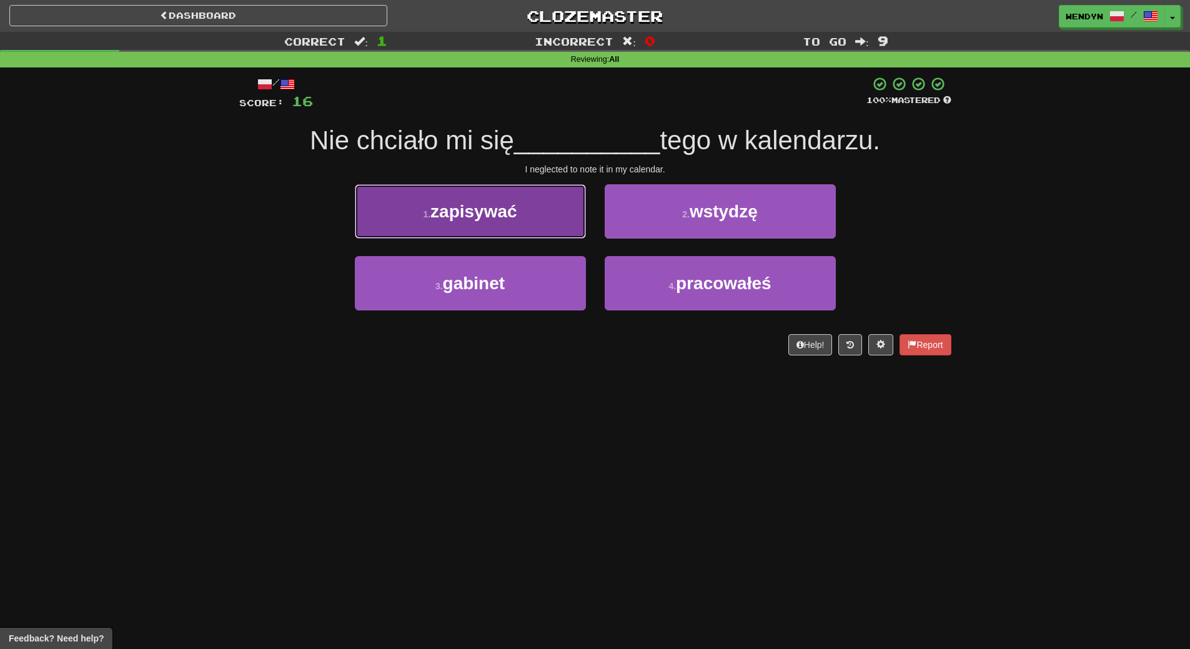
click at [520, 233] on button "1 . zapisywać" at bounding box center [470, 211] width 231 height 54
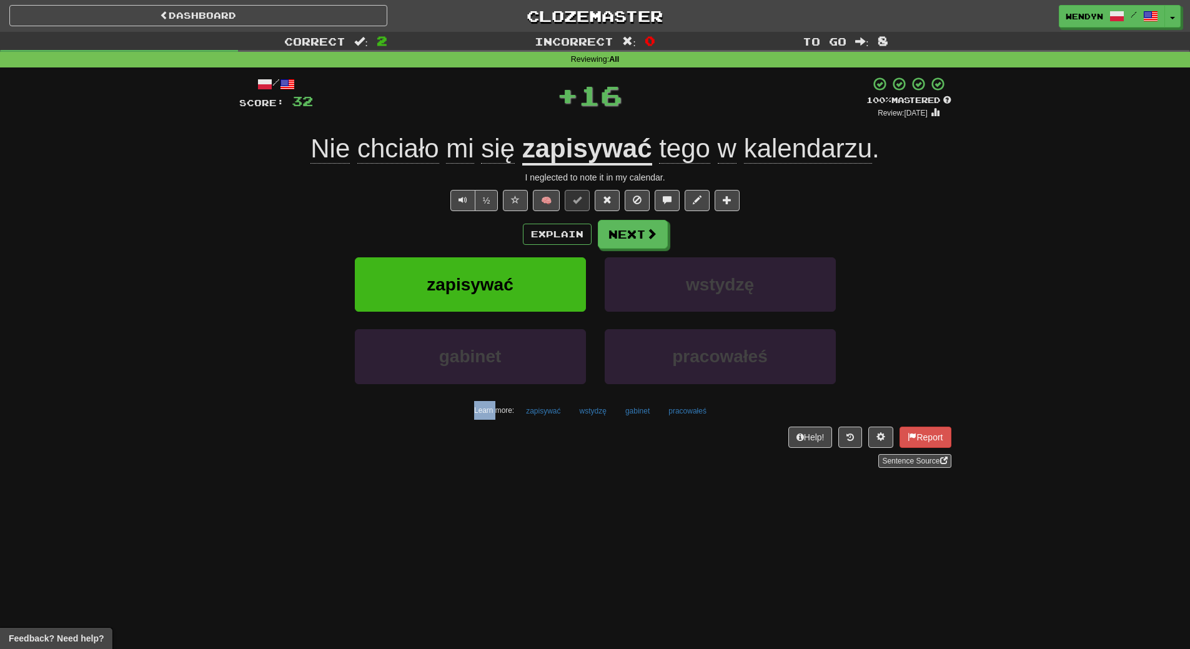
click at [520, 233] on div "Explain Next" at bounding box center [595, 234] width 712 height 29
click at [516, 236] on div "Explain Next" at bounding box center [595, 234] width 712 height 29
click at [498, 287] on span "zapisywać" at bounding box center [470, 284] width 87 height 19
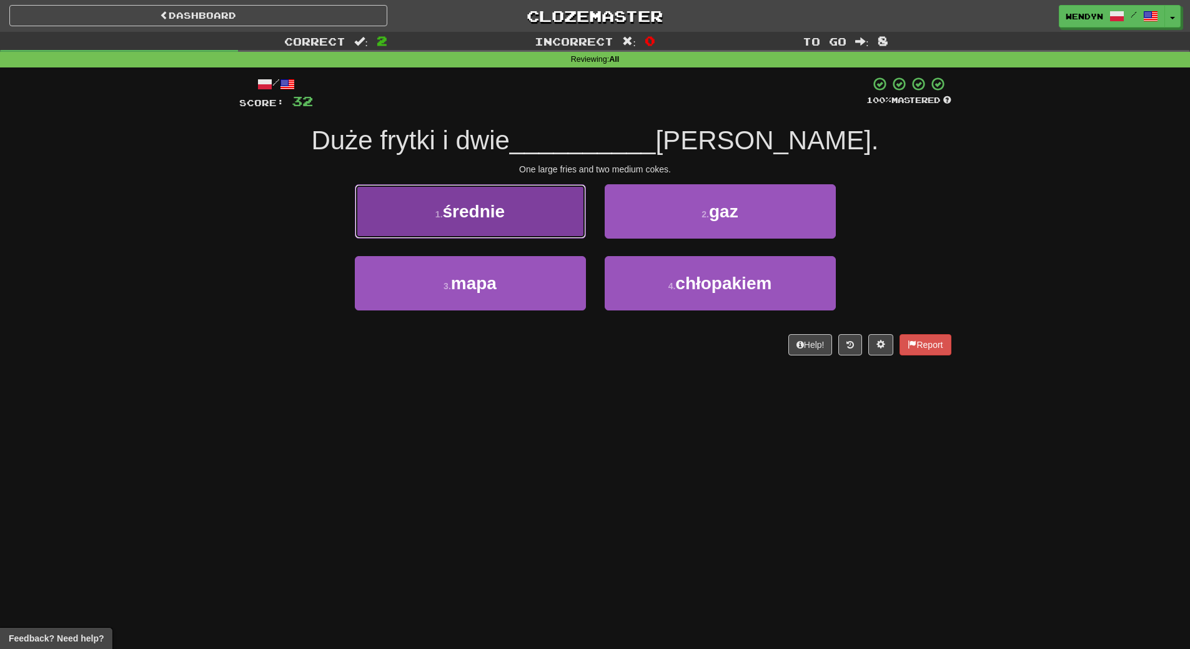
click at [535, 211] on button "1 . średnie" at bounding box center [470, 211] width 231 height 54
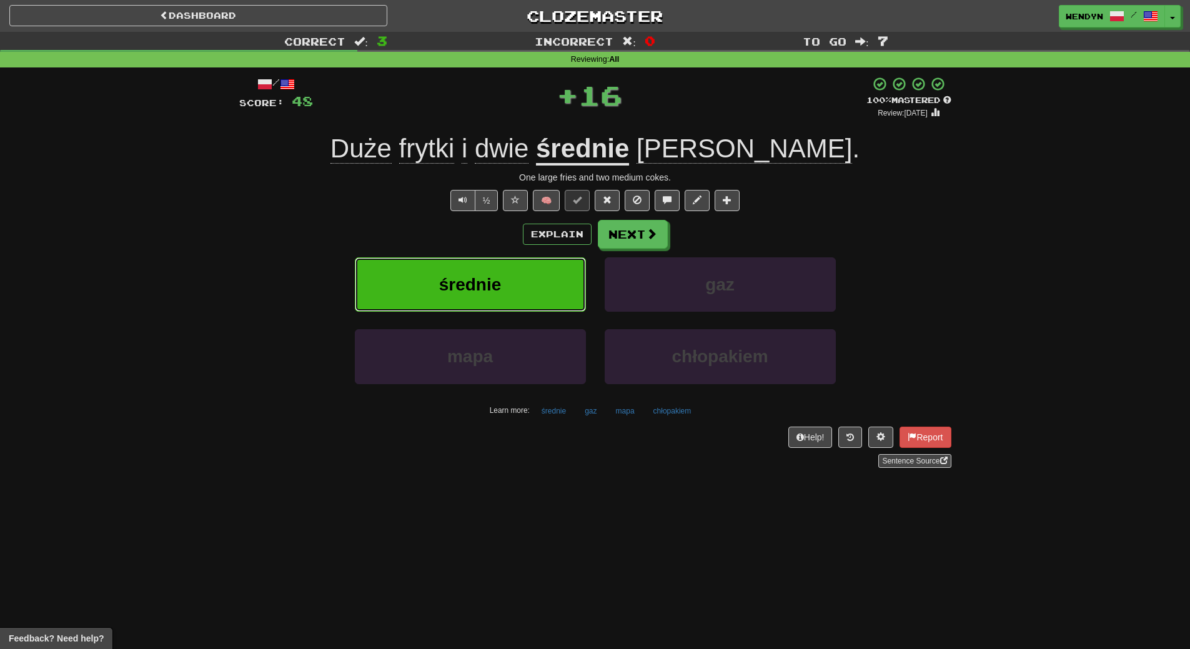
click at [519, 276] on button "średnie" at bounding box center [470, 284] width 231 height 54
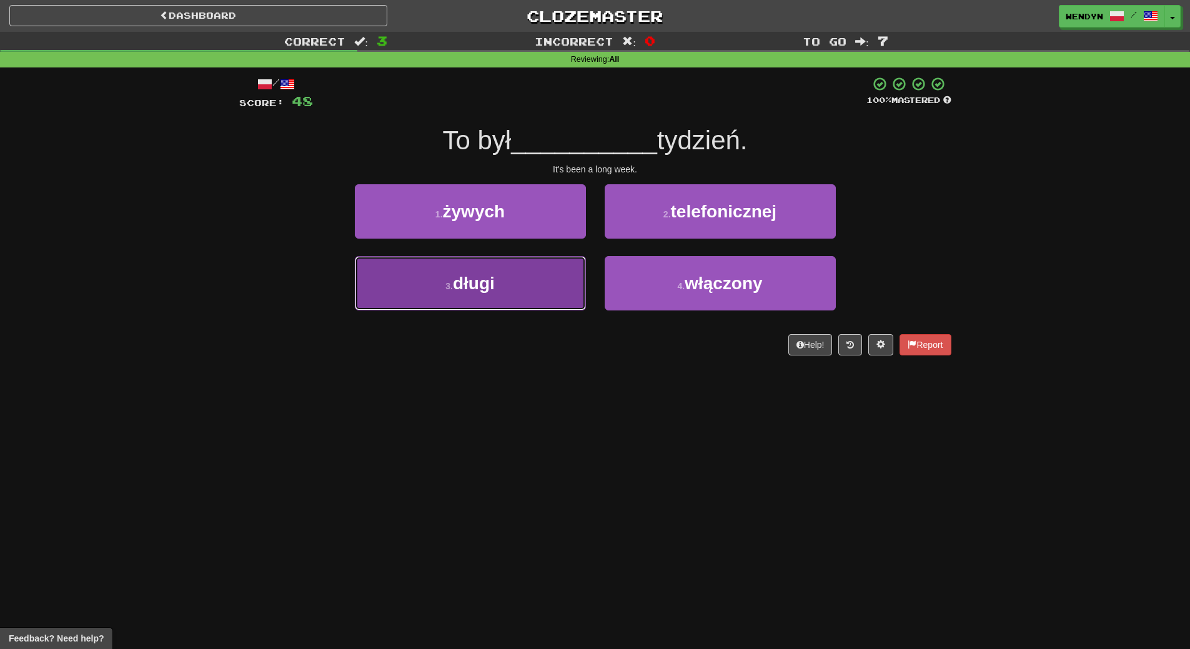
click at [524, 289] on button "3 . długi" at bounding box center [470, 283] width 231 height 54
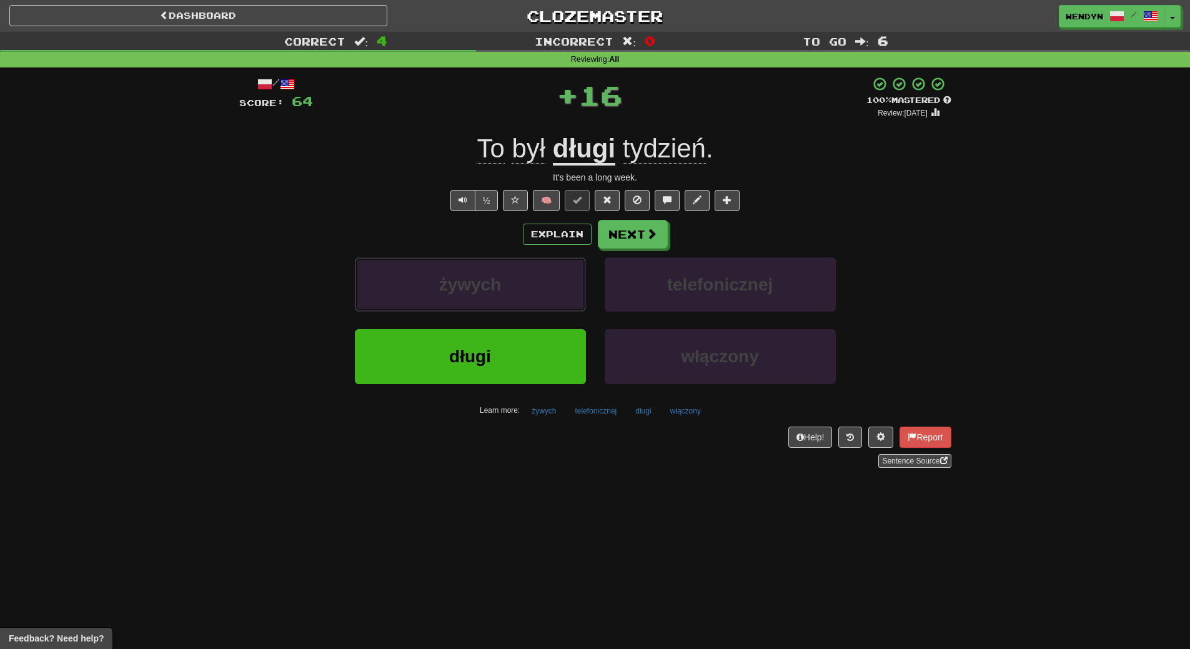
click at [524, 289] on button "żywych" at bounding box center [470, 284] width 231 height 54
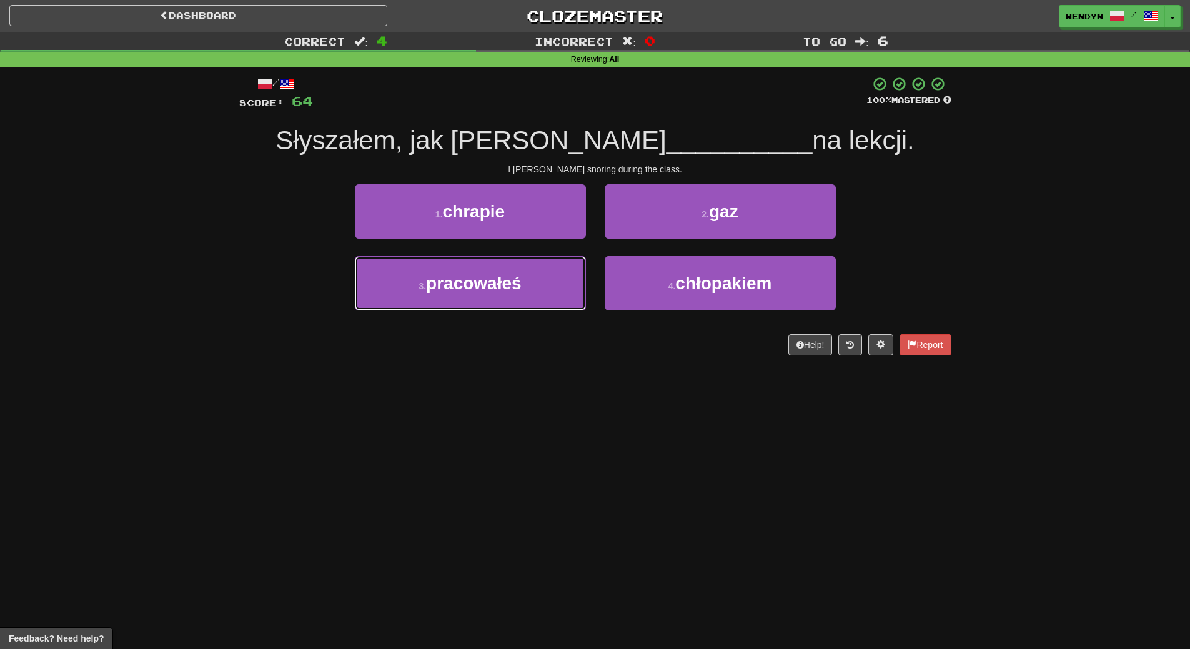
drag, startPoint x: 524, startPoint y: 289, endPoint x: 518, endPoint y: 406, distance: 117.6
click at [518, 406] on div "Dashboard Clozemaster WendyN / Toggle Dropdown Dashboard Leaderboard Activity F…" at bounding box center [595, 324] width 1190 height 649
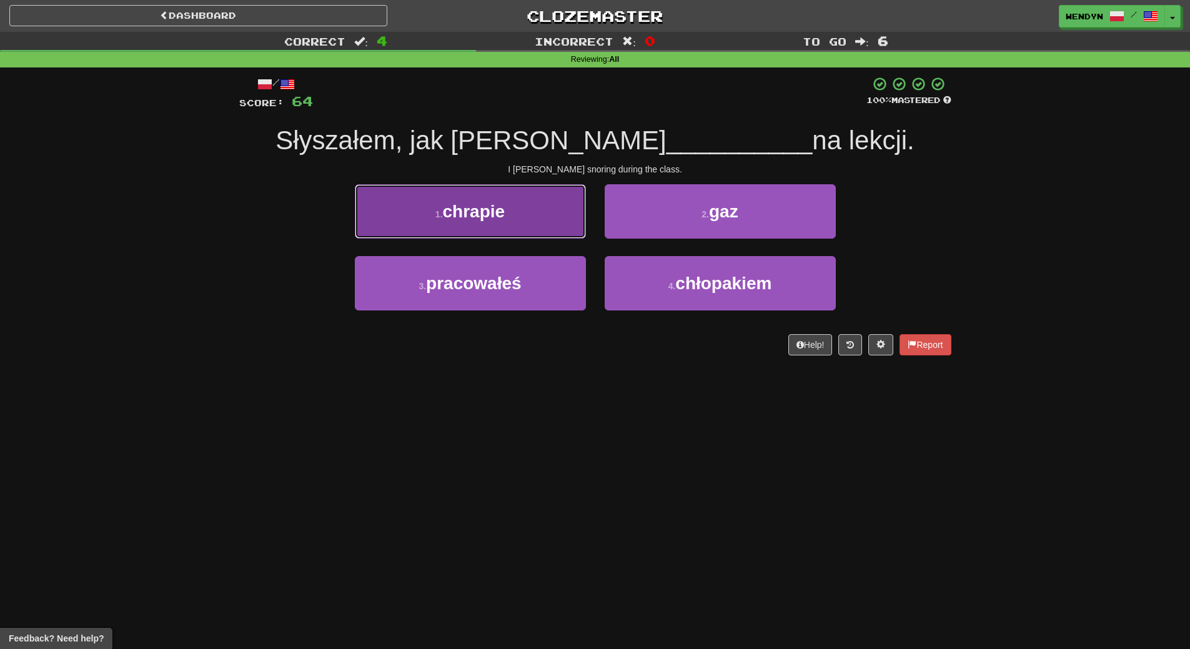
click at [482, 211] on span "chrapie" at bounding box center [474, 211] width 62 height 19
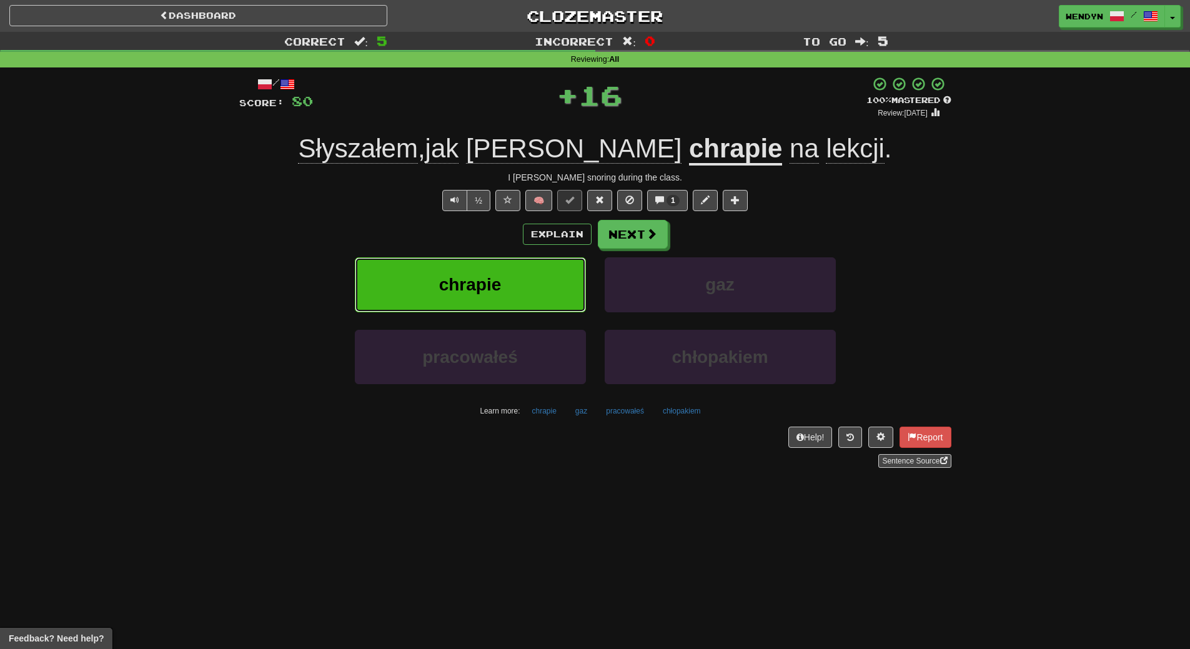
click at [480, 282] on span "chrapie" at bounding box center [470, 284] width 62 height 19
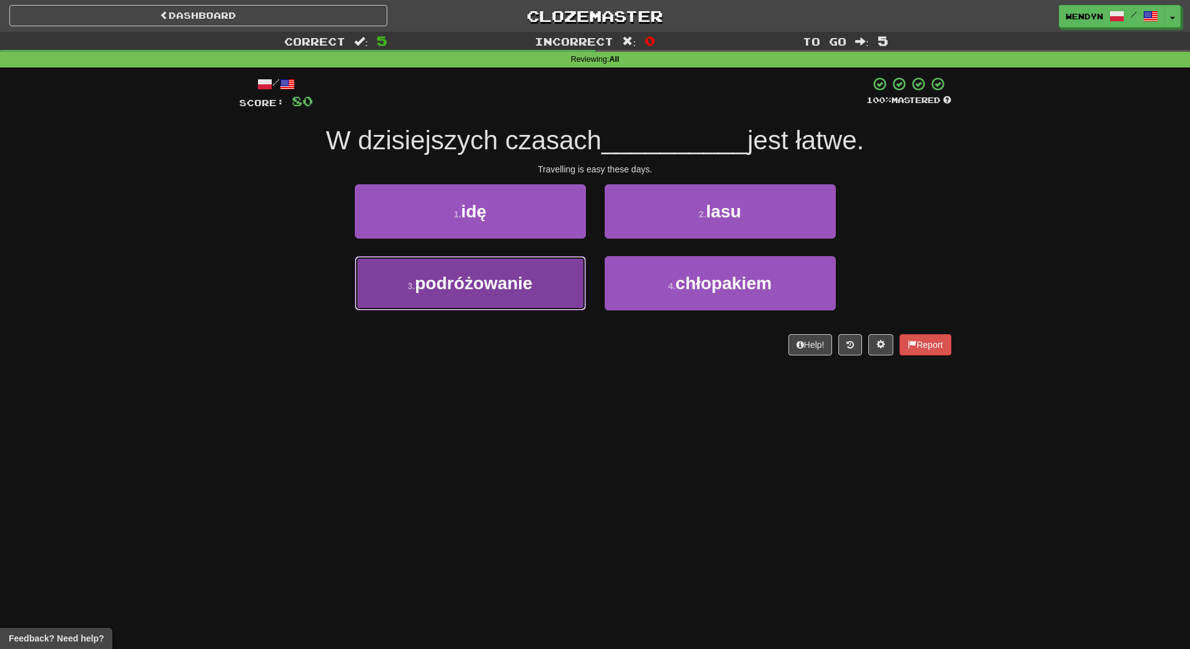
click at [512, 261] on button "3 . podróżowanie" at bounding box center [470, 283] width 231 height 54
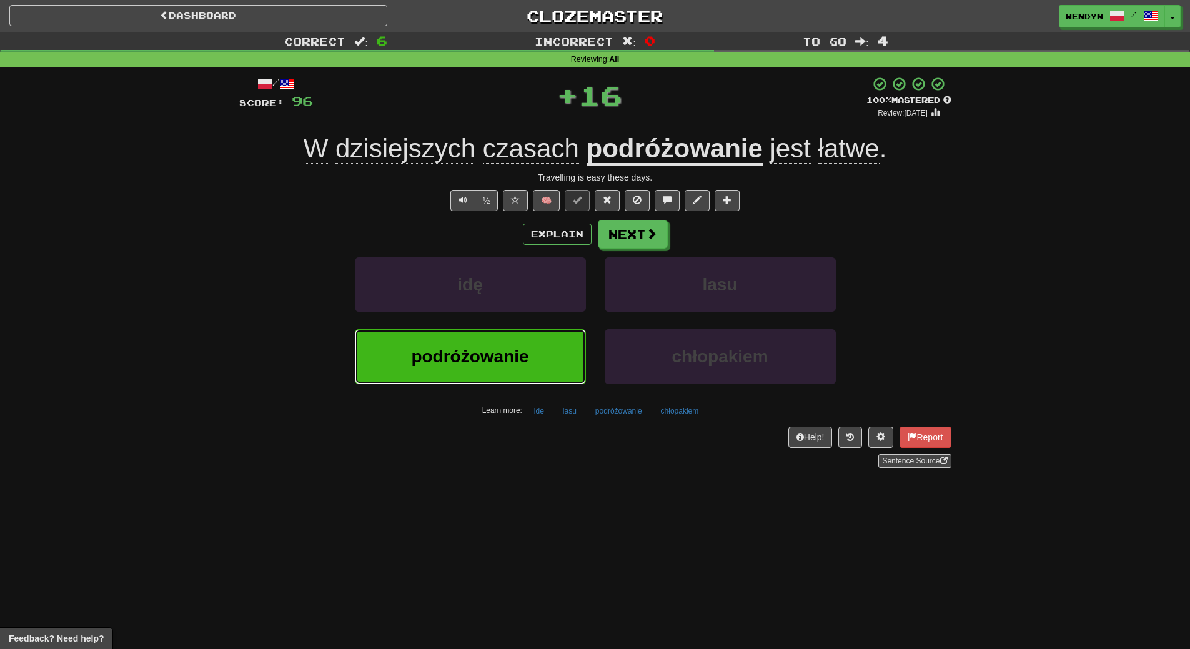
click at [499, 354] on span "podróżowanie" at bounding box center [469, 356] width 117 height 19
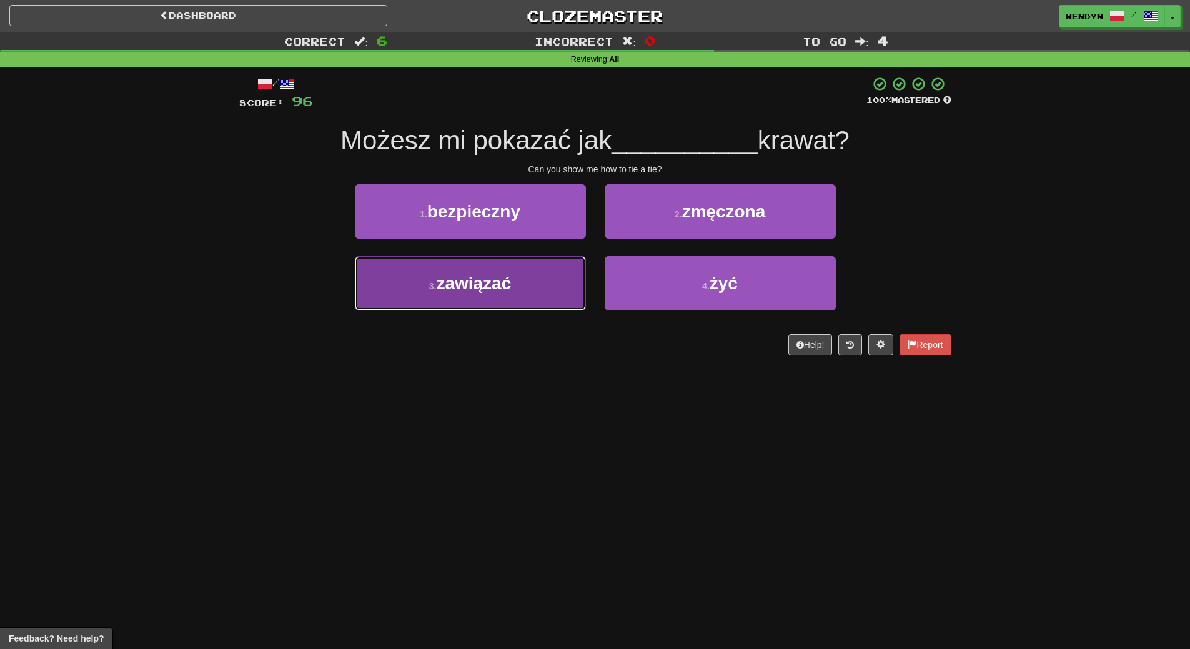
click at [462, 275] on span "zawiązać" at bounding box center [473, 283] width 75 height 19
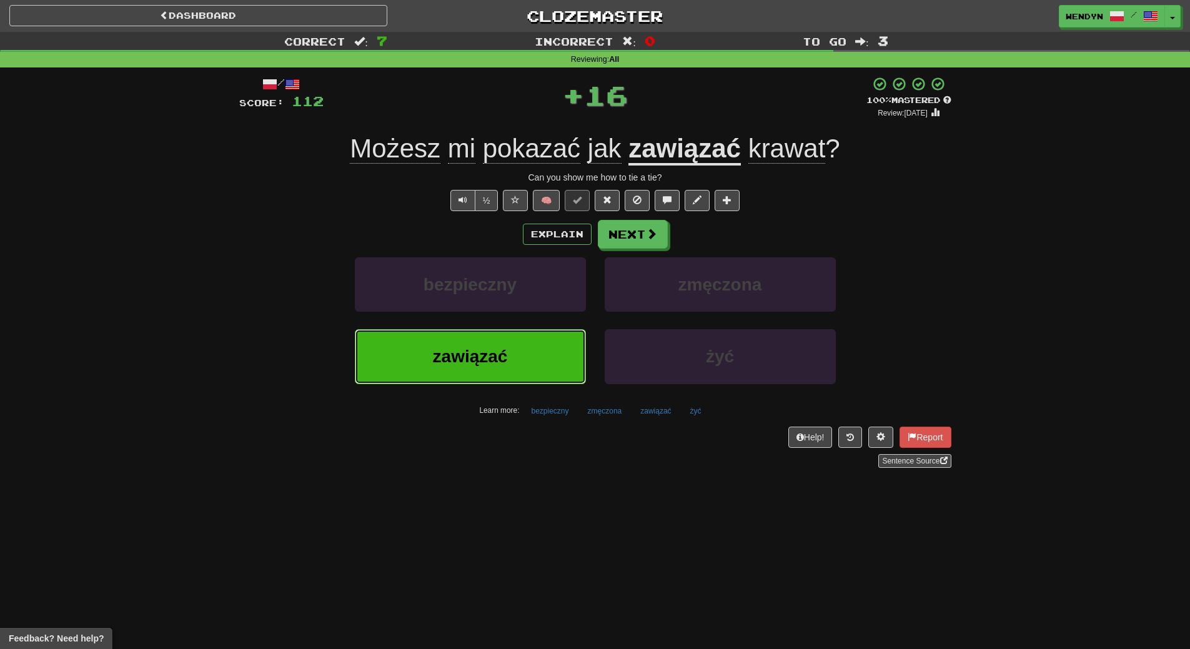
click at [481, 372] on button "zawiązać" at bounding box center [470, 356] width 231 height 54
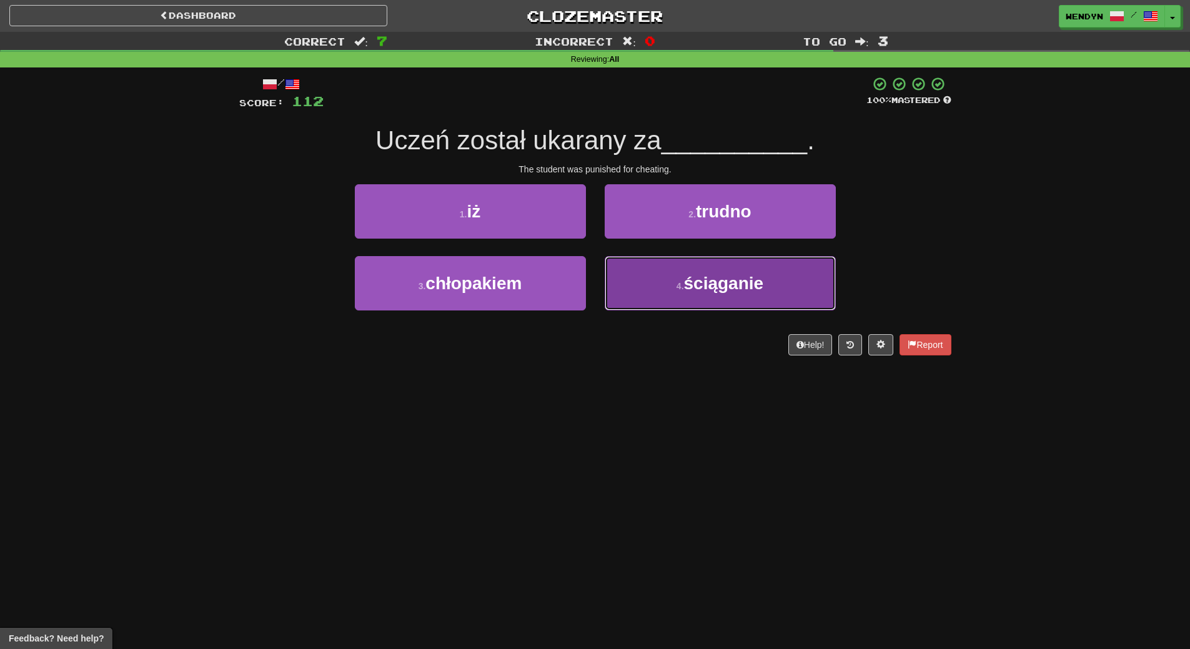
click at [735, 305] on button "4 . ściąganie" at bounding box center [720, 283] width 231 height 54
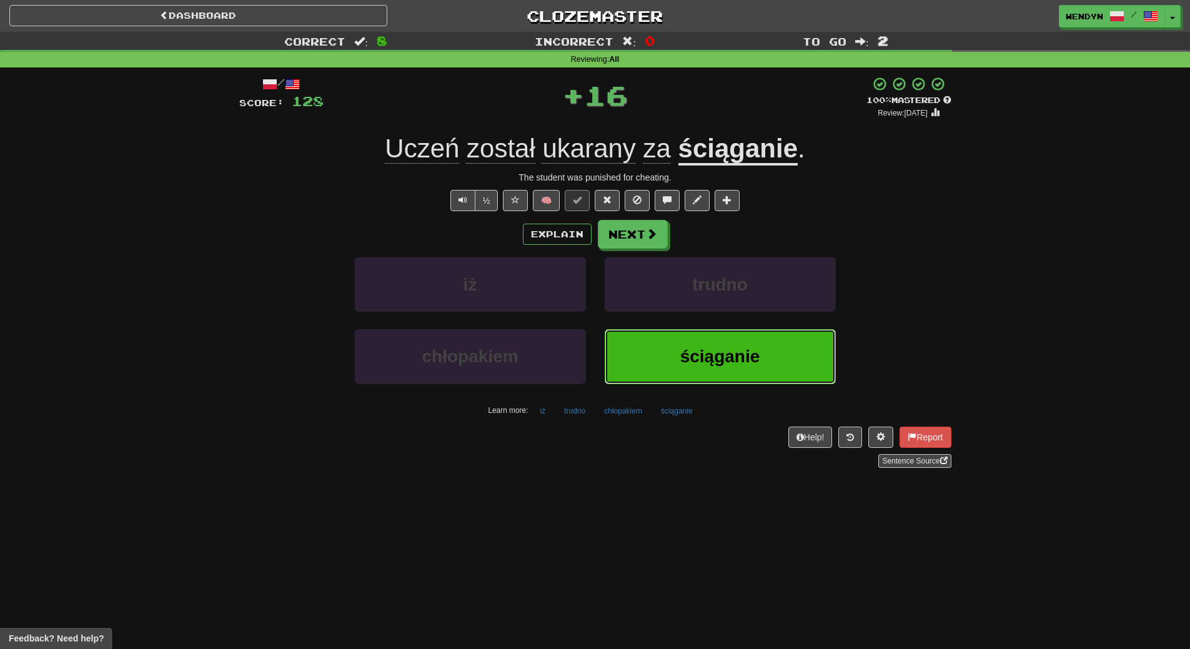
click at [712, 372] on button "ściąganie" at bounding box center [720, 356] width 231 height 54
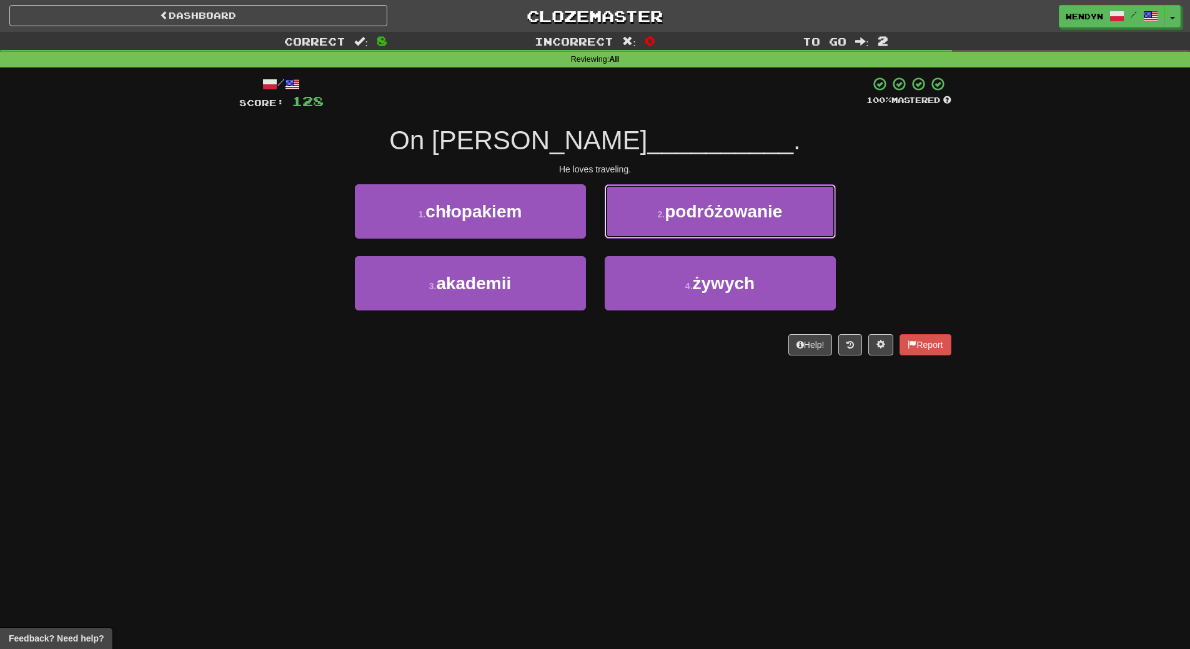
drag, startPoint x: 764, startPoint y: 212, endPoint x: 770, endPoint y: 218, distance: 8.0
click at [767, 214] on span "podróżowanie" at bounding box center [723, 211] width 117 height 19
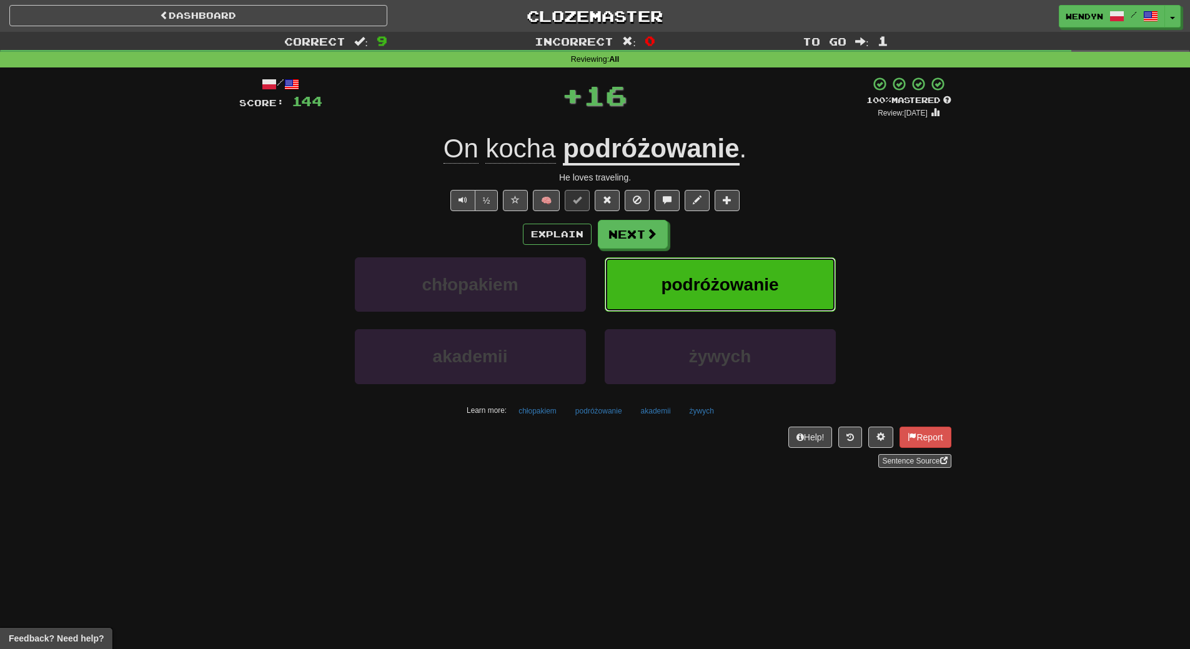
click at [777, 263] on button "podróżowanie" at bounding box center [720, 284] width 231 height 54
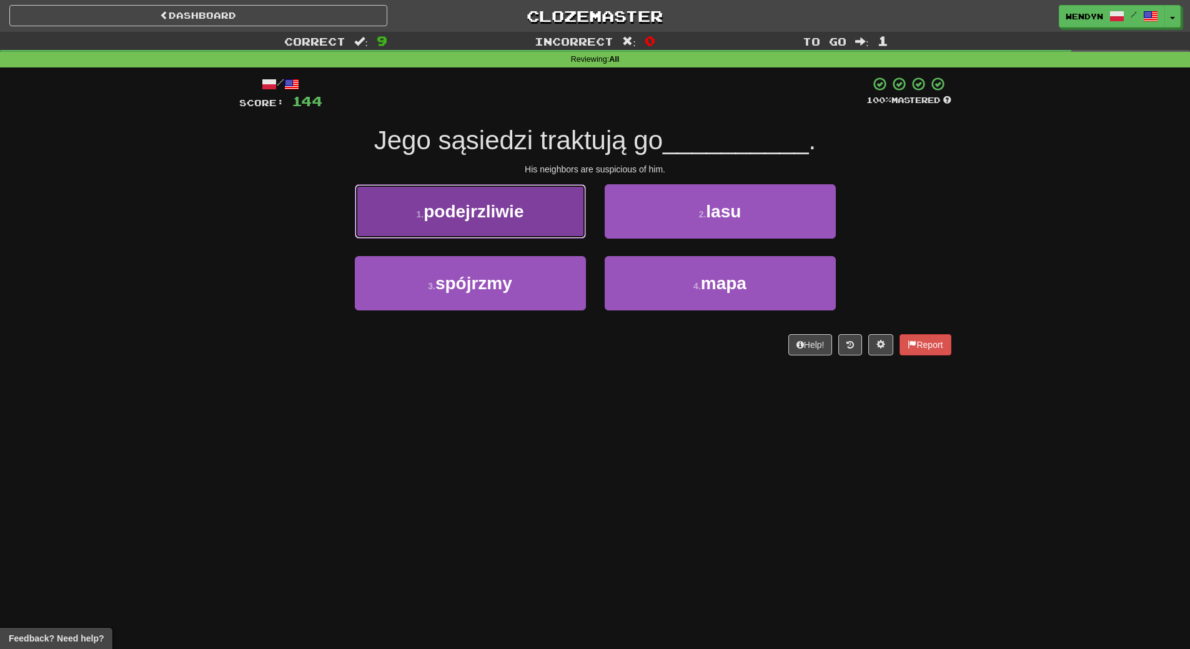
click at [529, 233] on button "1 . podejrzliwie" at bounding box center [470, 211] width 231 height 54
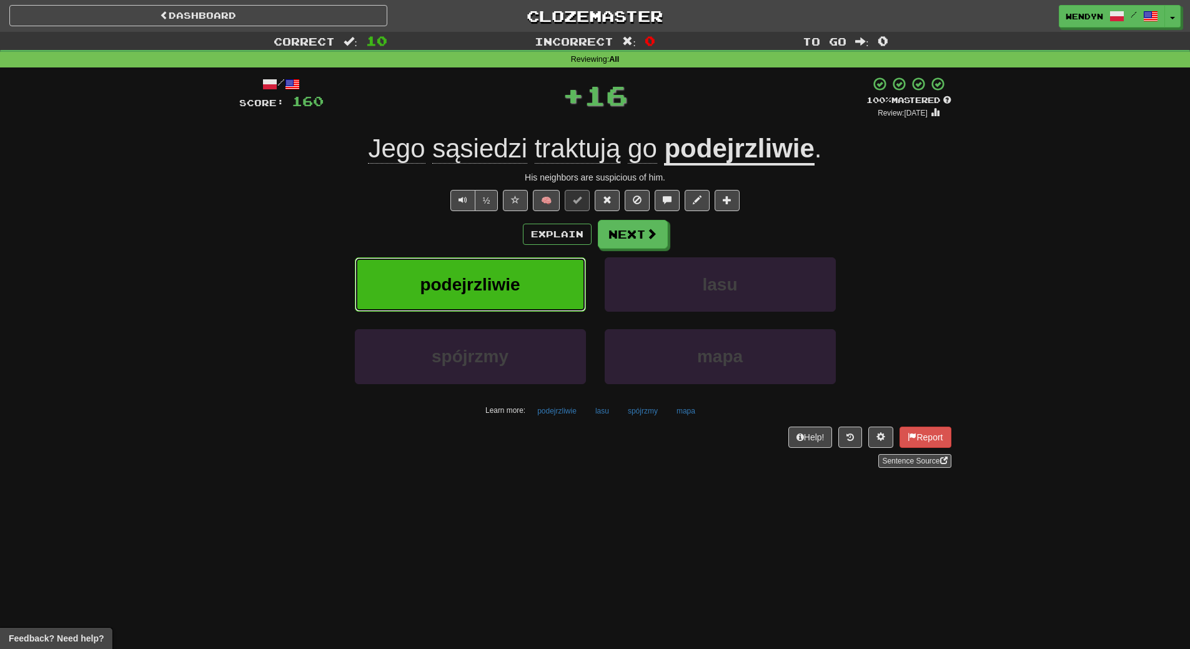
click at [515, 299] on button "podejrzliwie" at bounding box center [470, 284] width 231 height 54
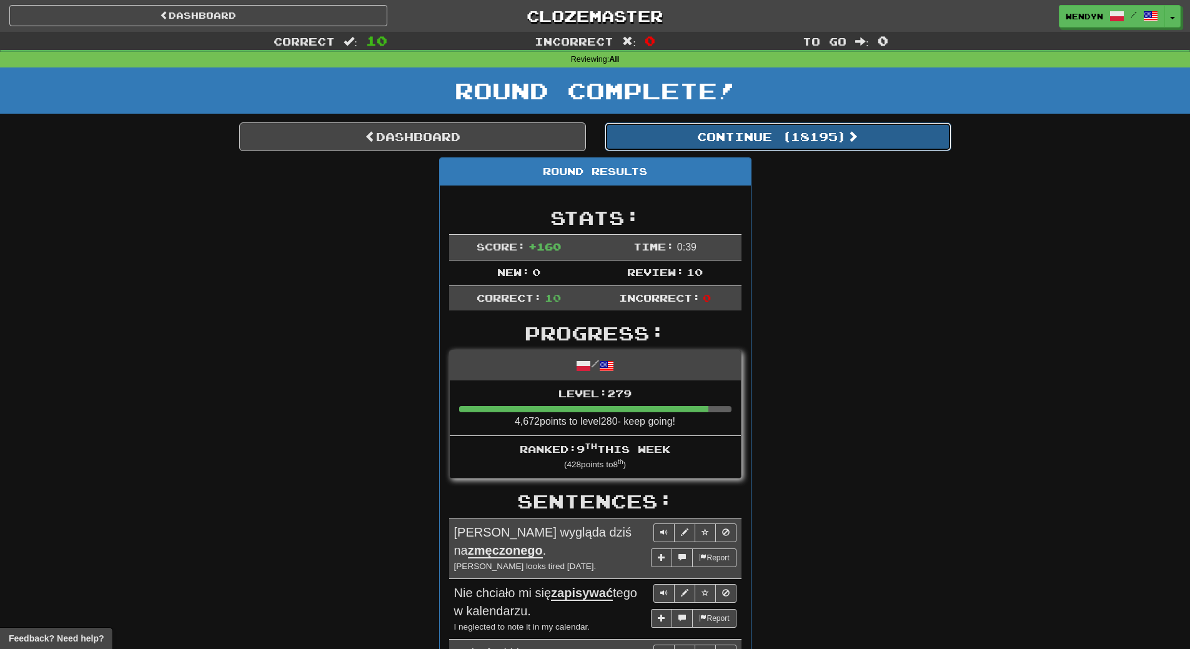
click at [830, 139] on button "Continue ( 18195 )" at bounding box center [778, 136] width 347 height 29
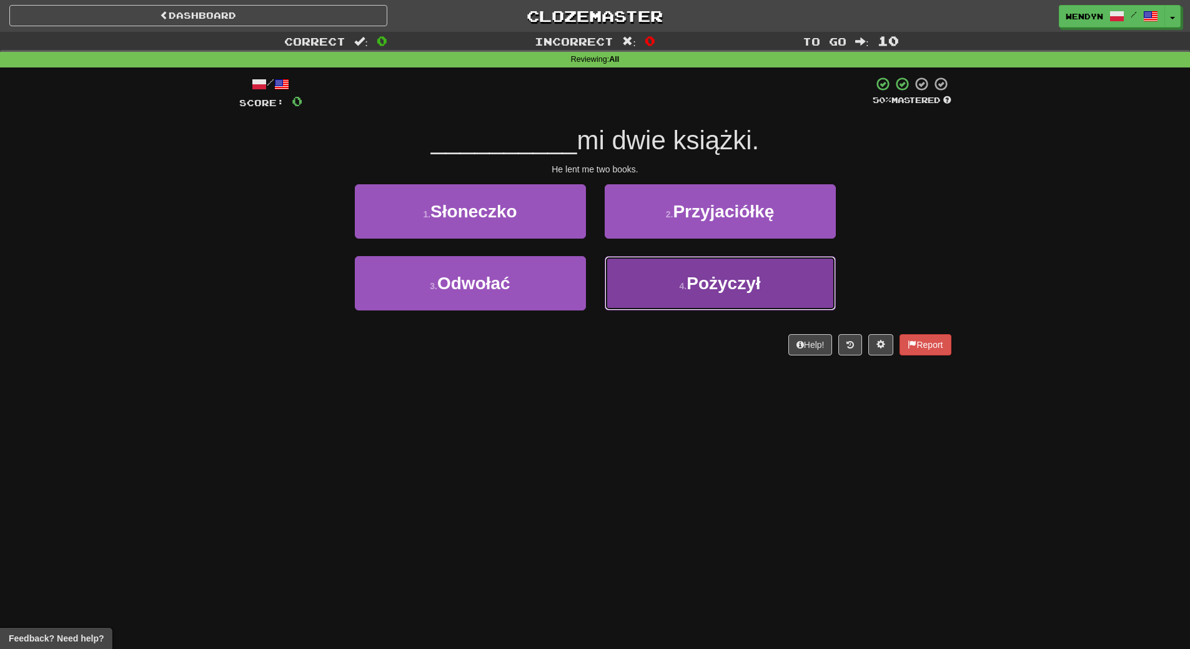
click at [709, 277] on span "Pożyczył" at bounding box center [724, 283] width 74 height 19
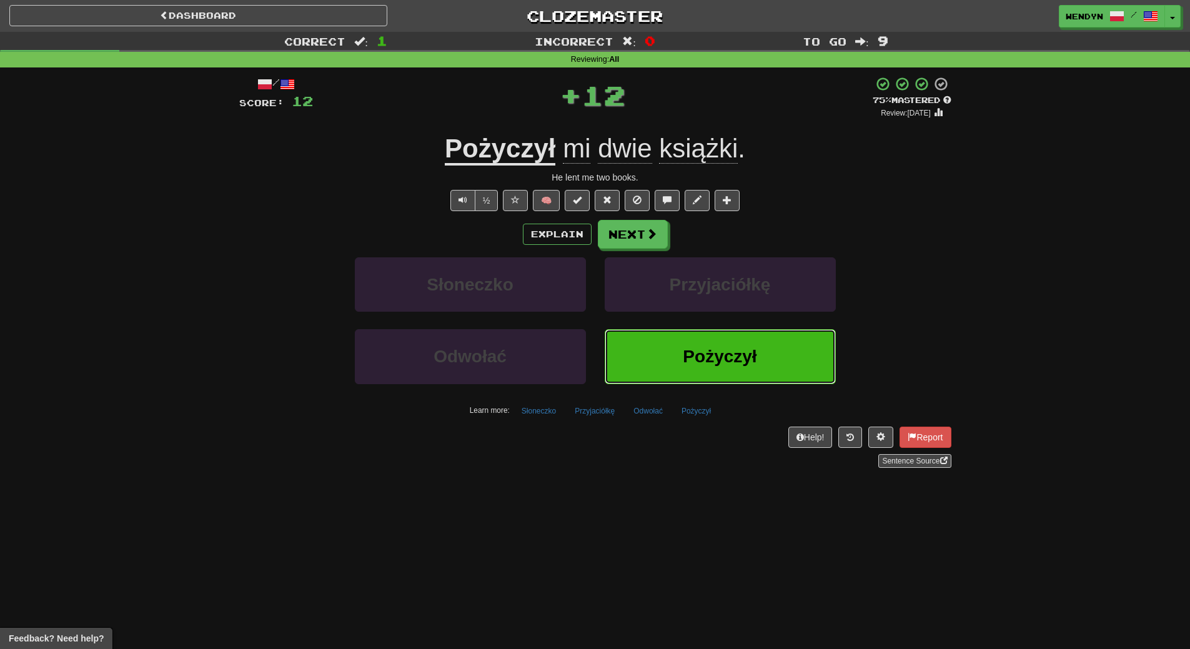
click at [718, 353] on span "Pożyczył" at bounding box center [720, 356] width 74 height 19
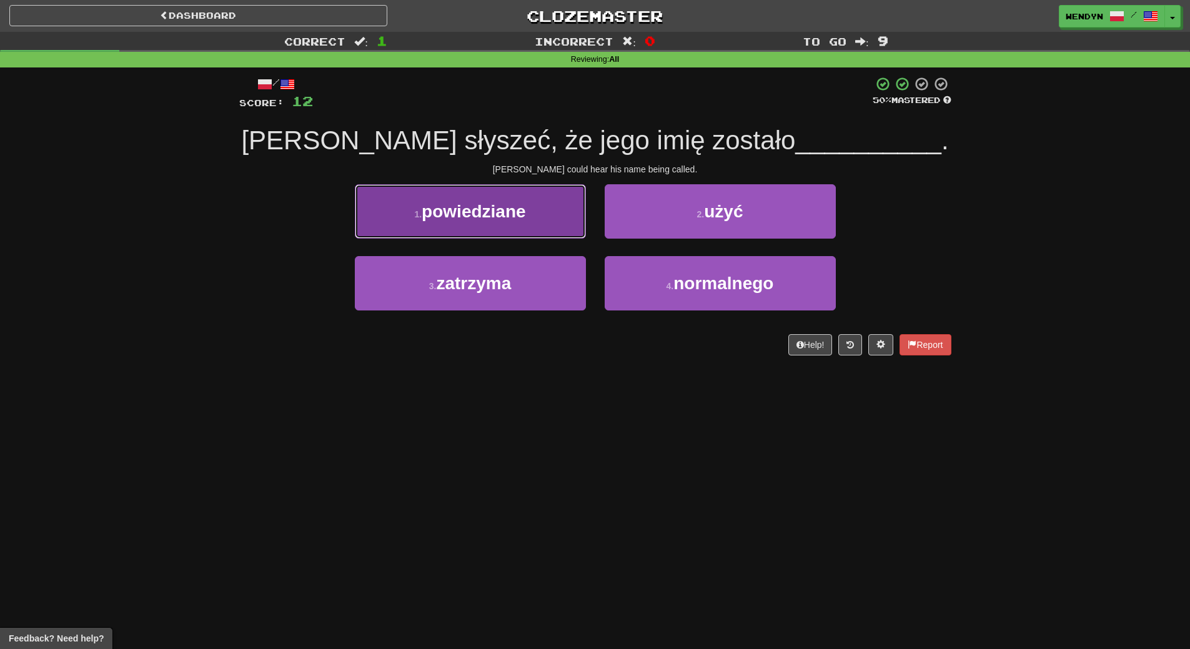
click at [468, 204] on span "powiedziane" at bounding box center [474, 211] width 104 height 19
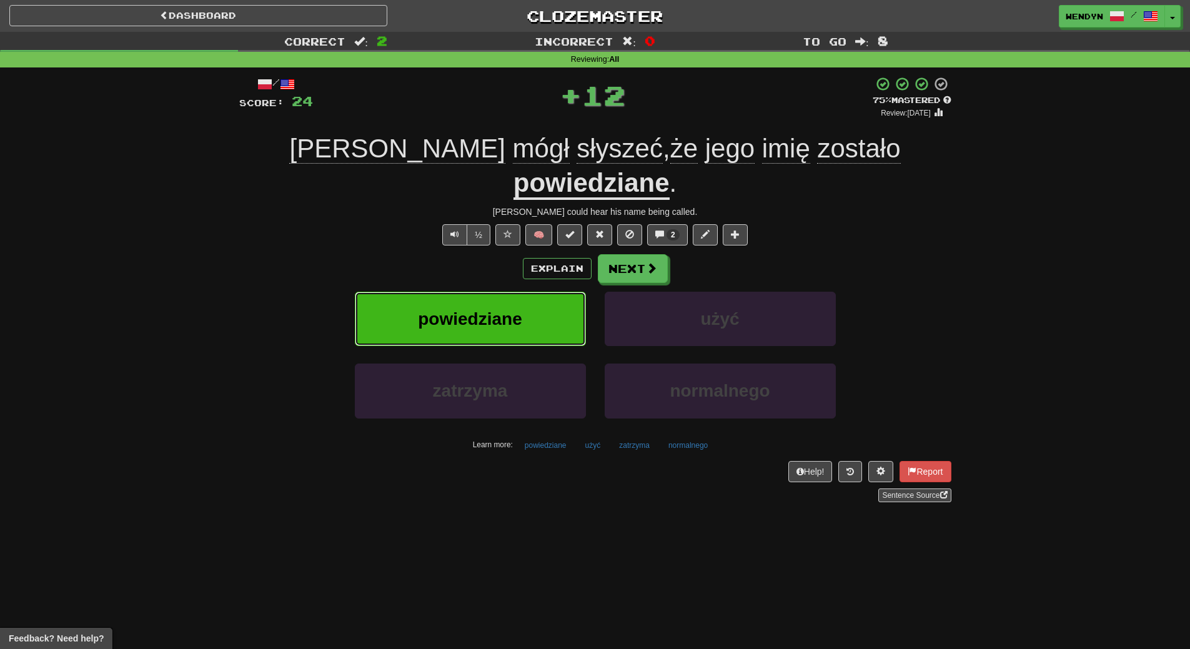
click at [472, 309] on span "powiedziane" at bounding box center [470, 318] width 104 height 19
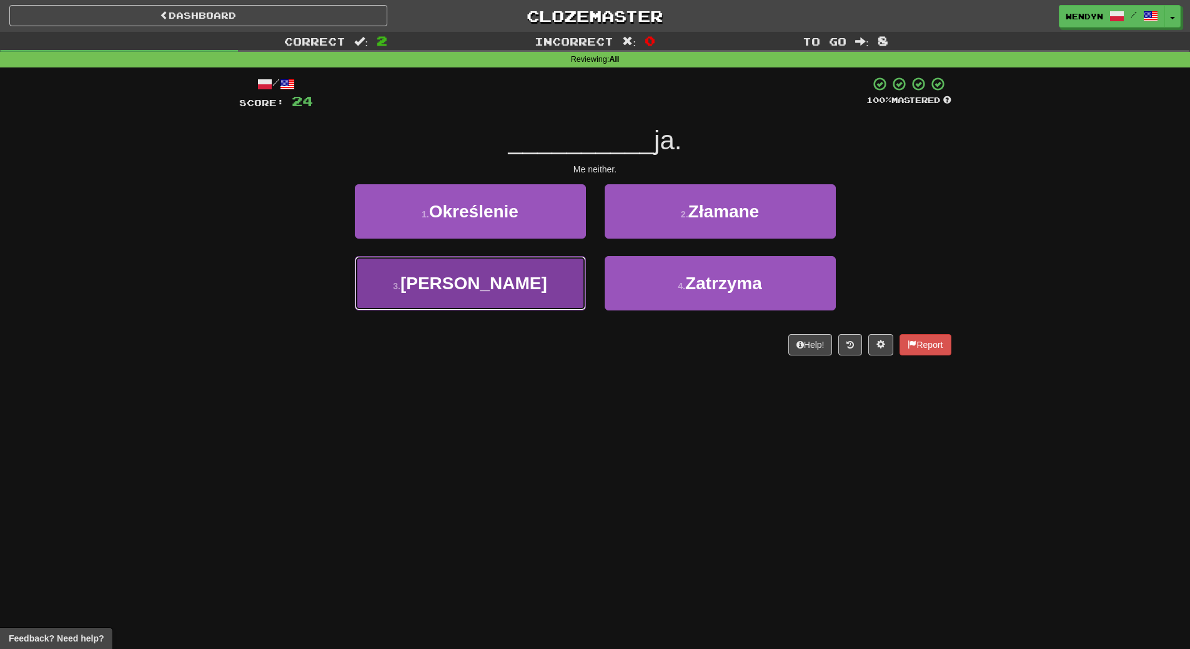
click at [542, 300] on button "3 . Ani" at bounding box center [470, 283] width 231 height 54
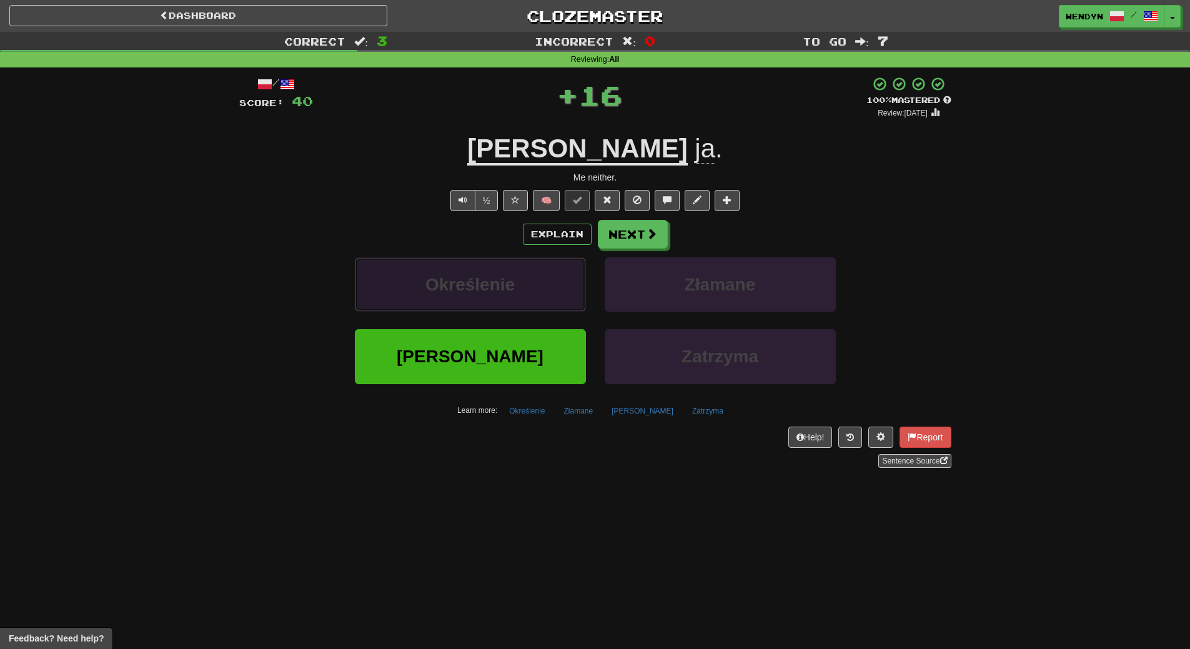
click at [542, 300] on button "Określenie" at bounding box center [470, 284] width 231 height 54
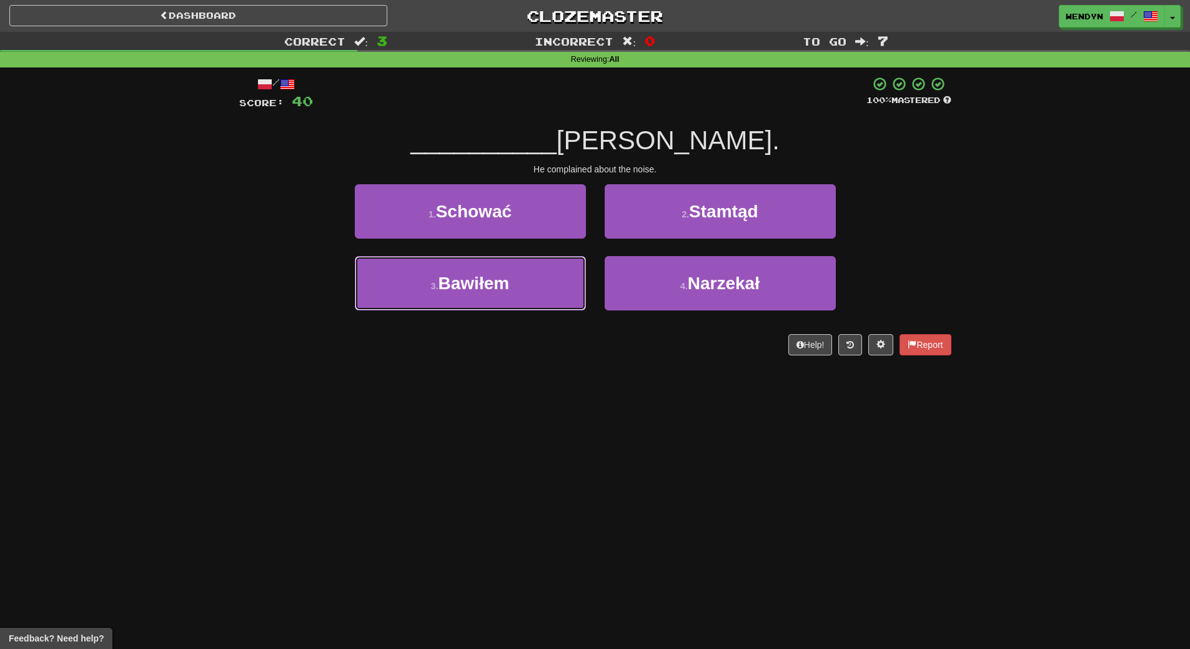
drag, startPoint x: 542, startPoint y: 300, endPoint x: 535, endPoint y: 432, distance: 132.6
click at [535, 432] on div "Dashboard Clozemaster WendyN / Toggle Dropdown Dashboard Leaderboard Activity F…" at bounding box center [595, 324] width 1190 height 649
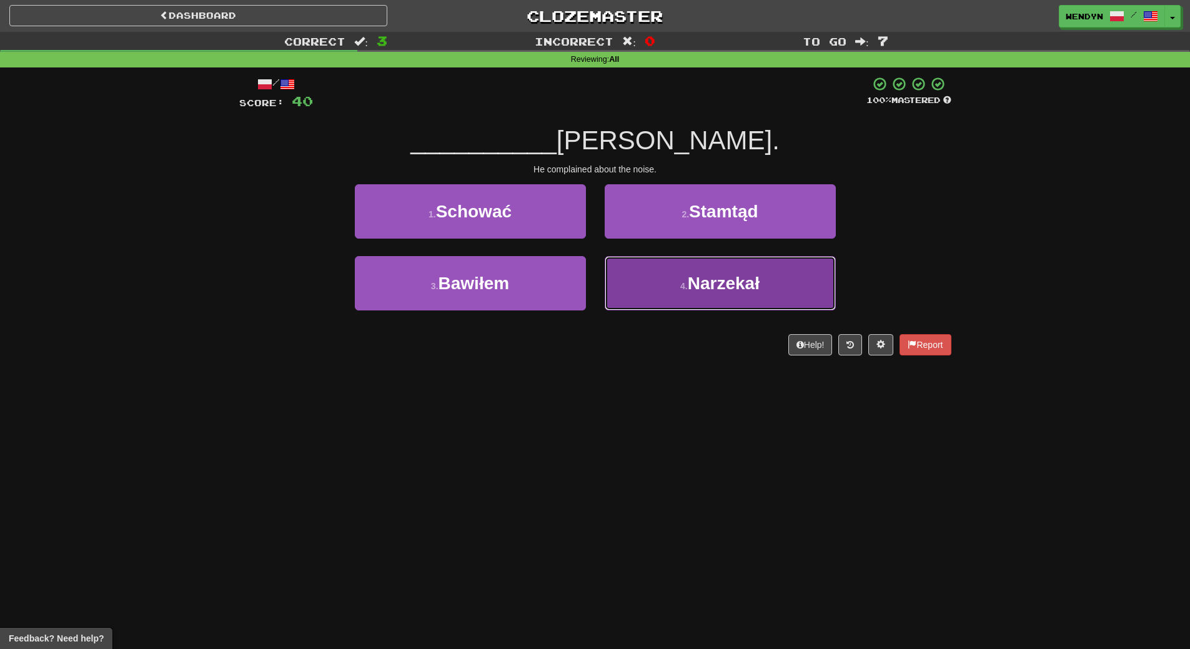
click at [692, 301] on button "4 . Narzekał" at bounding box center [720, 283] width 231 height 54
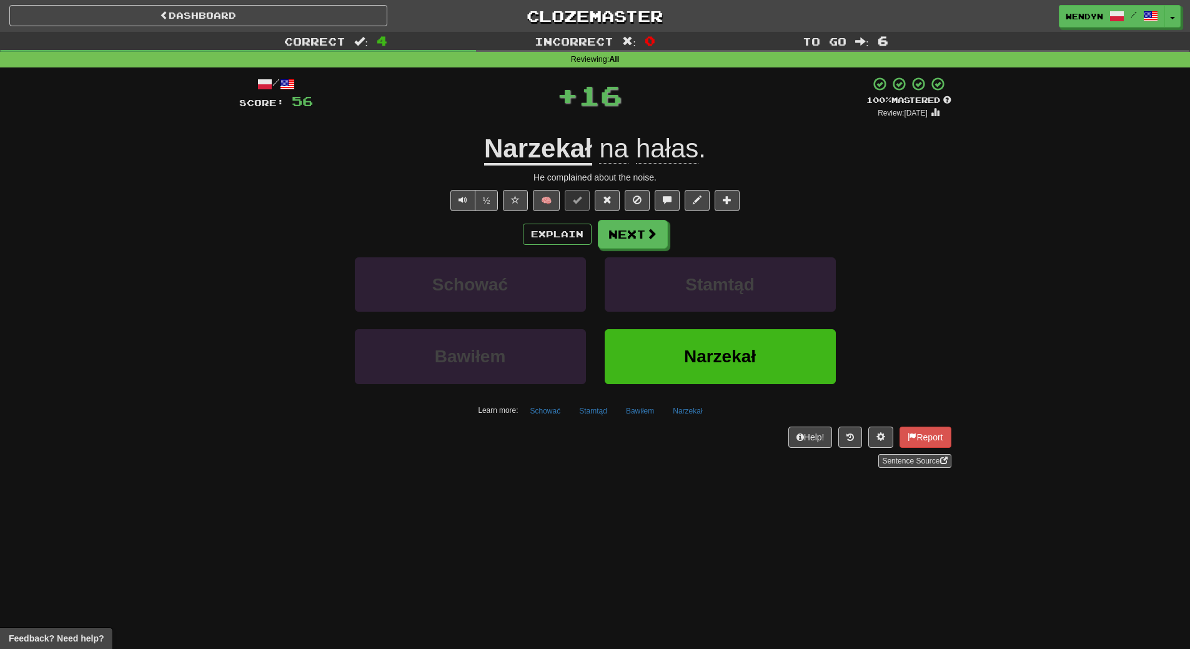
click at [698, 386] on div "Narzekał" at bounding box center [720, 365] width 250 height 72
drag, startPoint x: 691, startPoint y: 347, endPoint x: 676, endPoint y: 387, distance: 43.3
click at [688, 352] on span "Narzekał" at bounding box center [720, 356] width 72 height 19
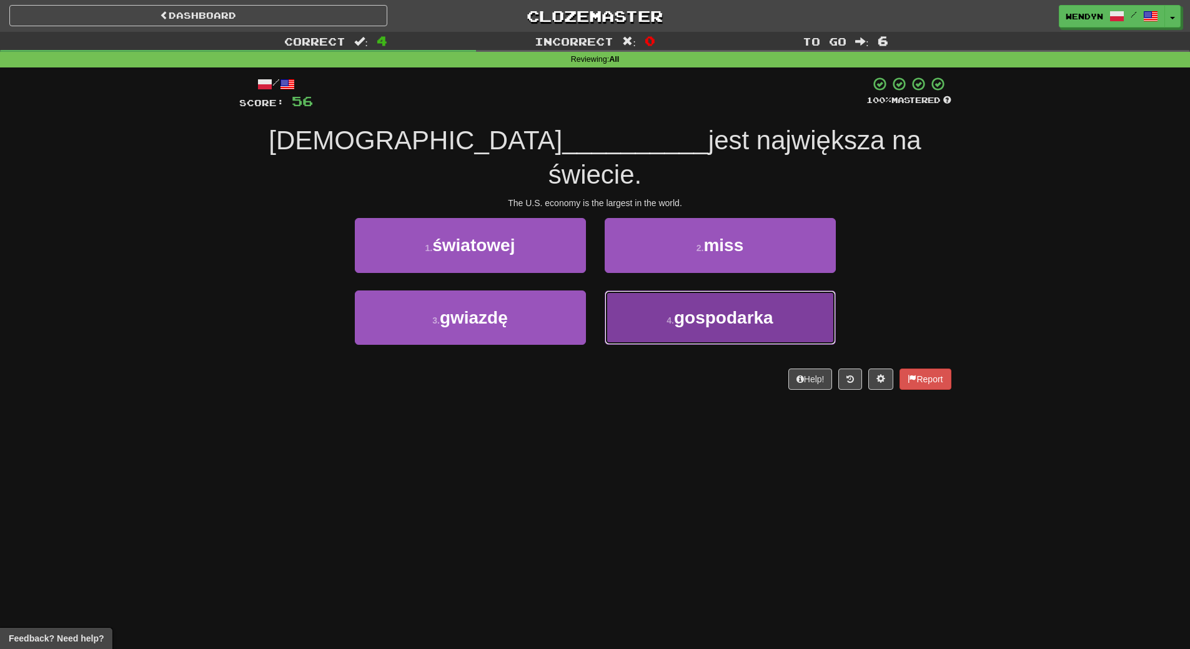
drag, startPoint x: 745, startPoint y: 271, endPoint x: 746, endPoint y: 279, distance: 8.2
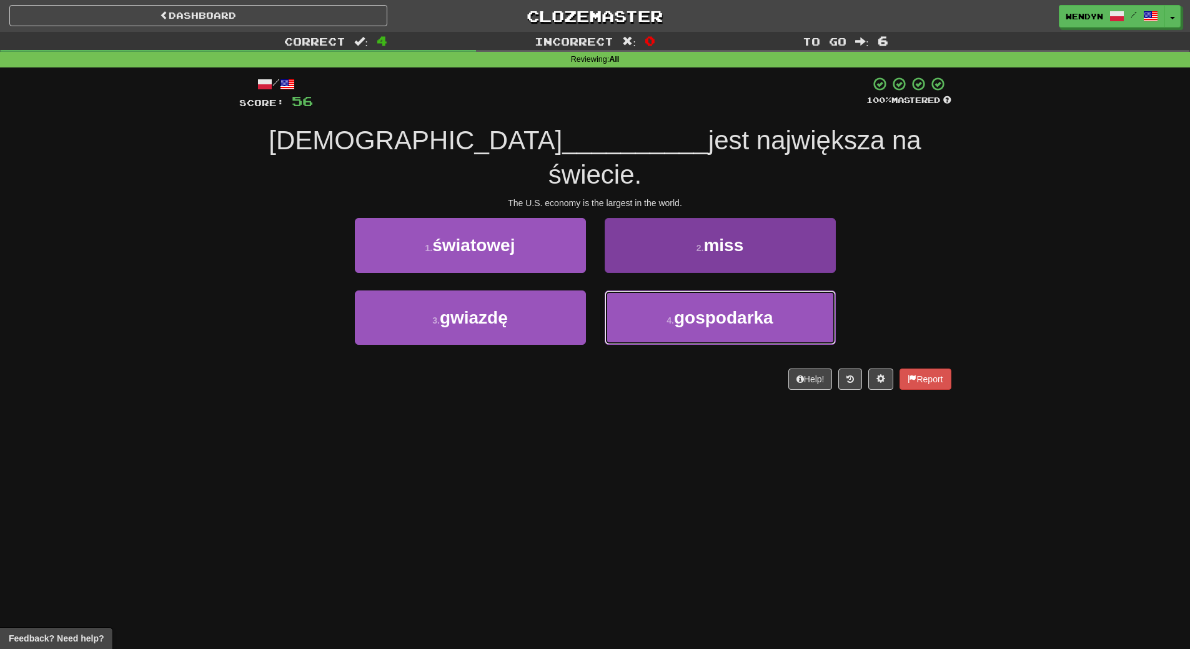
click at [745, 290] on button "4 . gospodarka" at bounding box center [720, 317] width 231 height 54
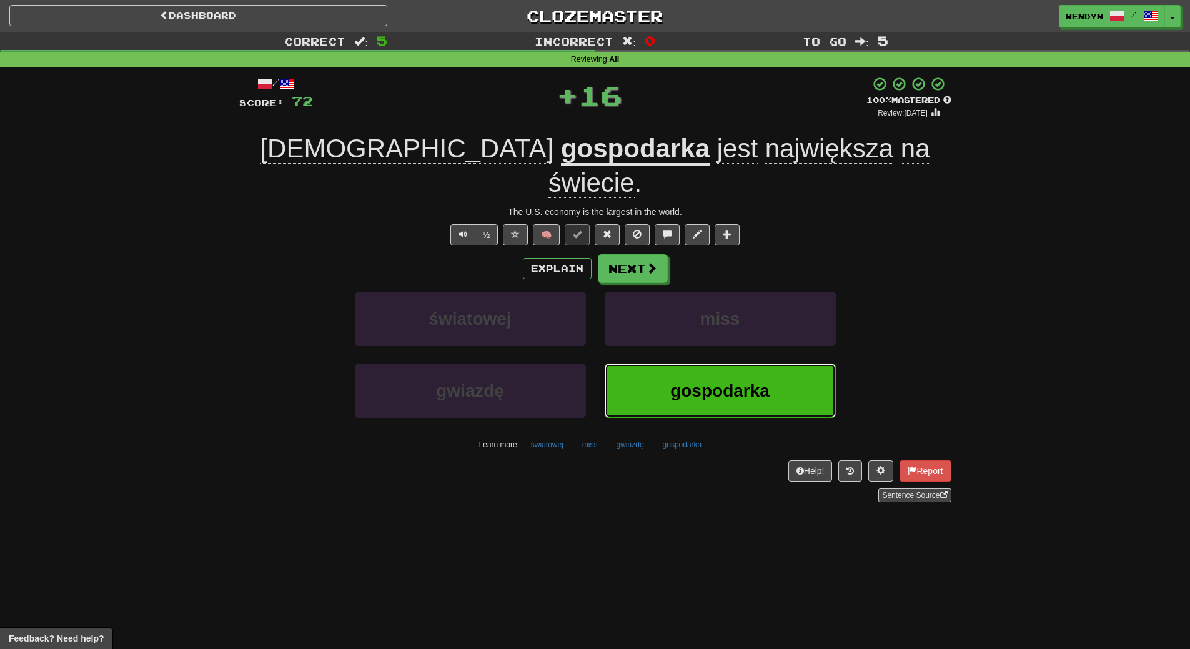
click at [751, 364] on button "gospodarka" at bounding box center [720, 391] width 231 height 54
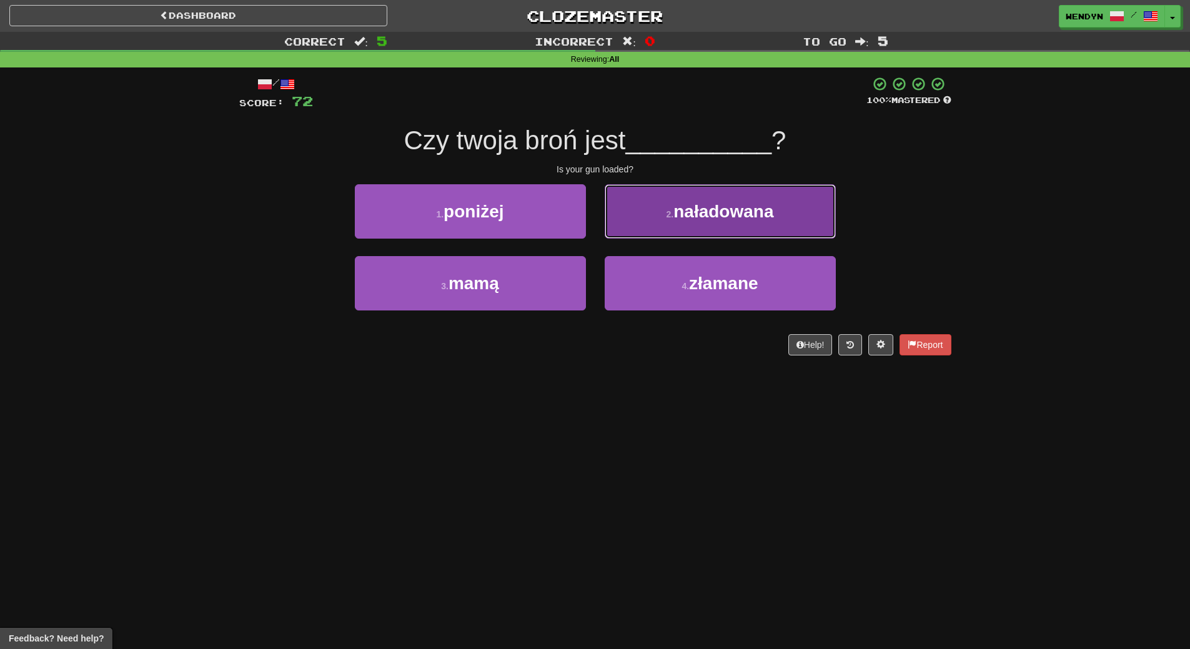
click at [744, 211] on span "naładowana" at bounding box center [723, 211] width 100 height 19
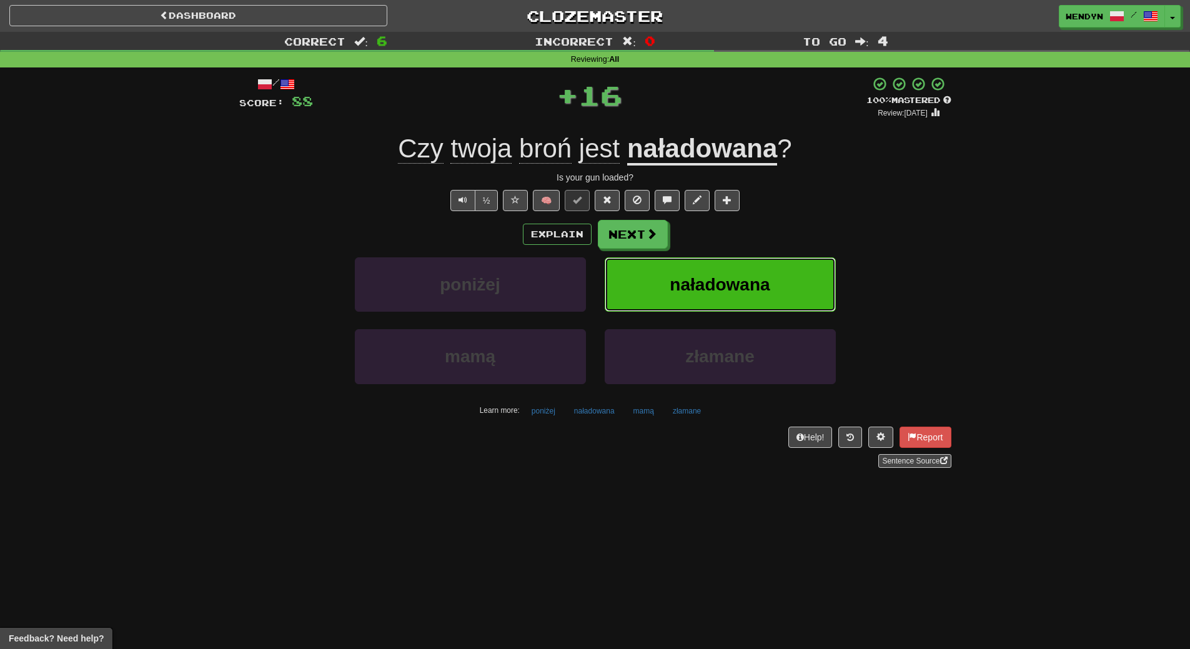
click at [747, 284] on span "naładowana" at bounding box center [720, 284] width 100 height 19
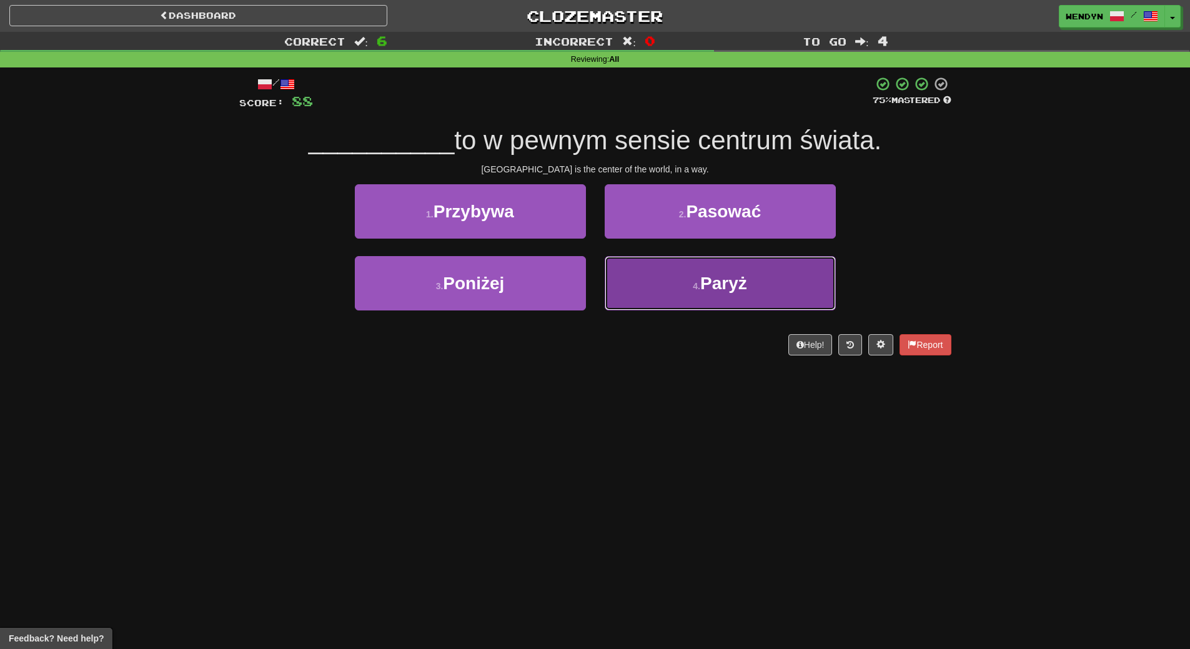
click at [828, 291] on button "4 . [GEOGRAPHIC_DATA]" at bounding box center [720, 283] width 231 height 54
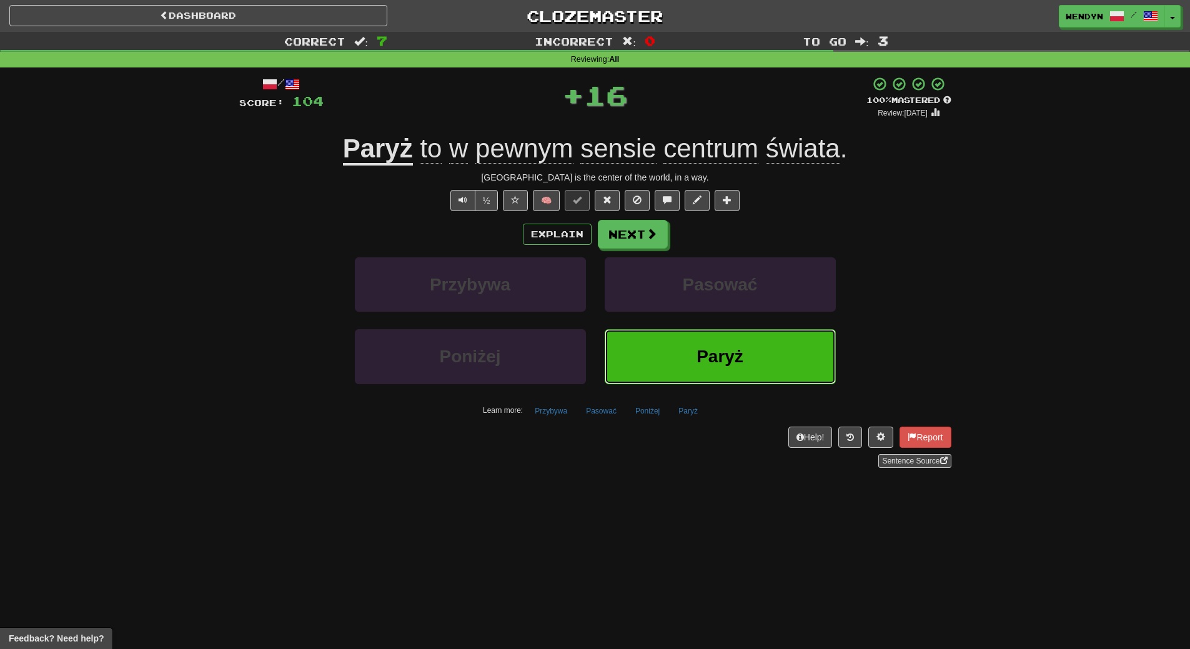
click at [750, 370] on button "Paryż" at bounding box center [720, 356] width 231 height 54
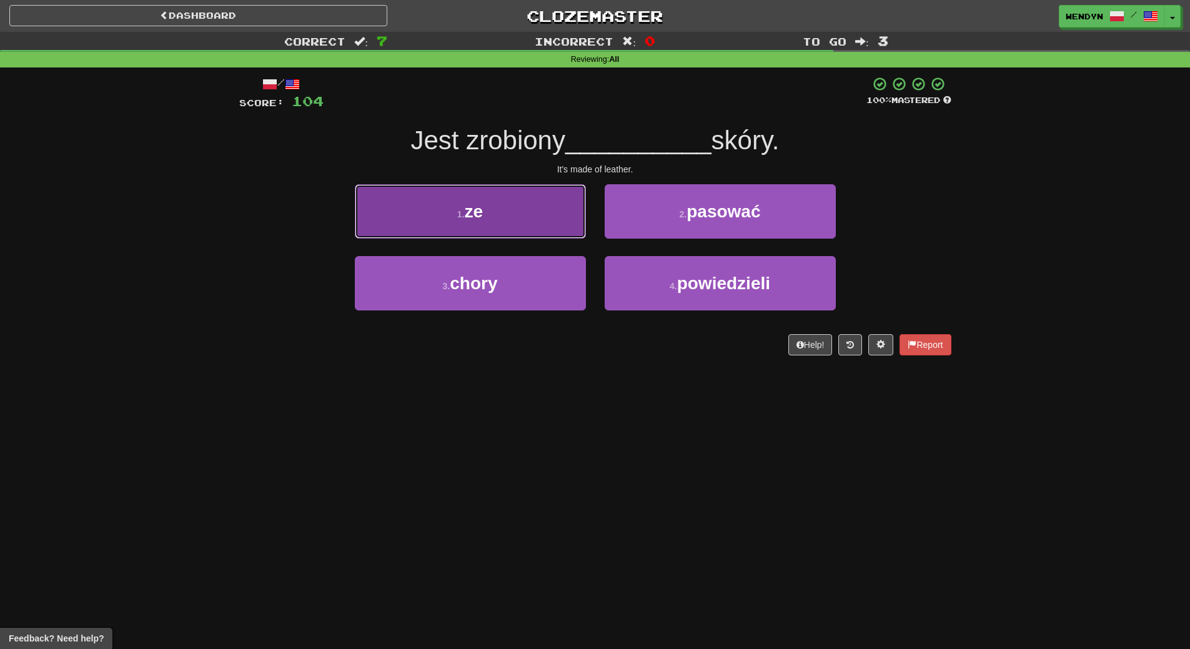
click at [539, 219] on button "1 . ze" at bounding box center [470, 211] width 231 height 54
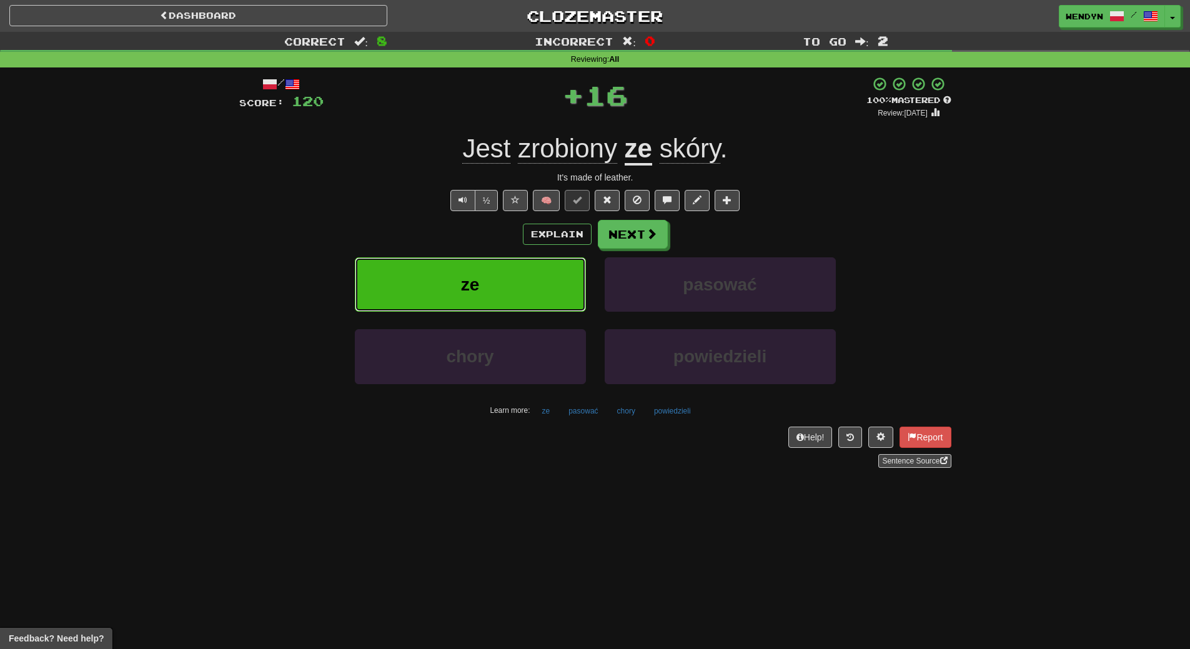
click at [530, 282] on button "ze" at bounding box center [470, 284] width 231 height 54
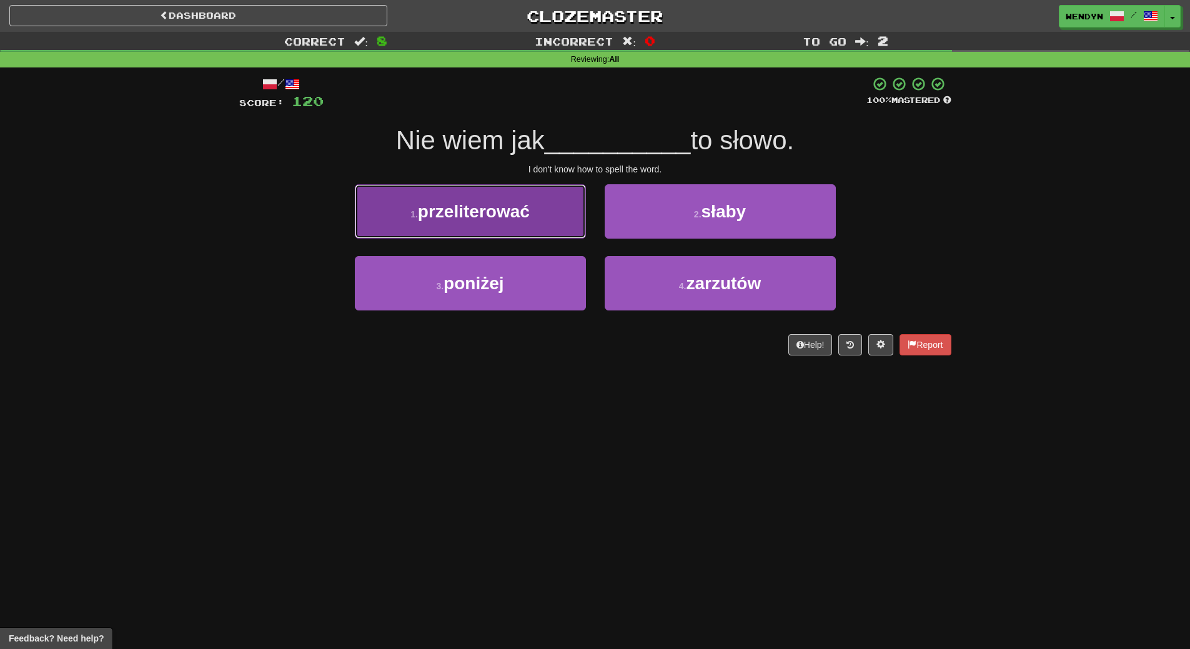
click at [495, 222] on button "1 . przeliterować" at bounding box center [470, 211] width 231 height 54
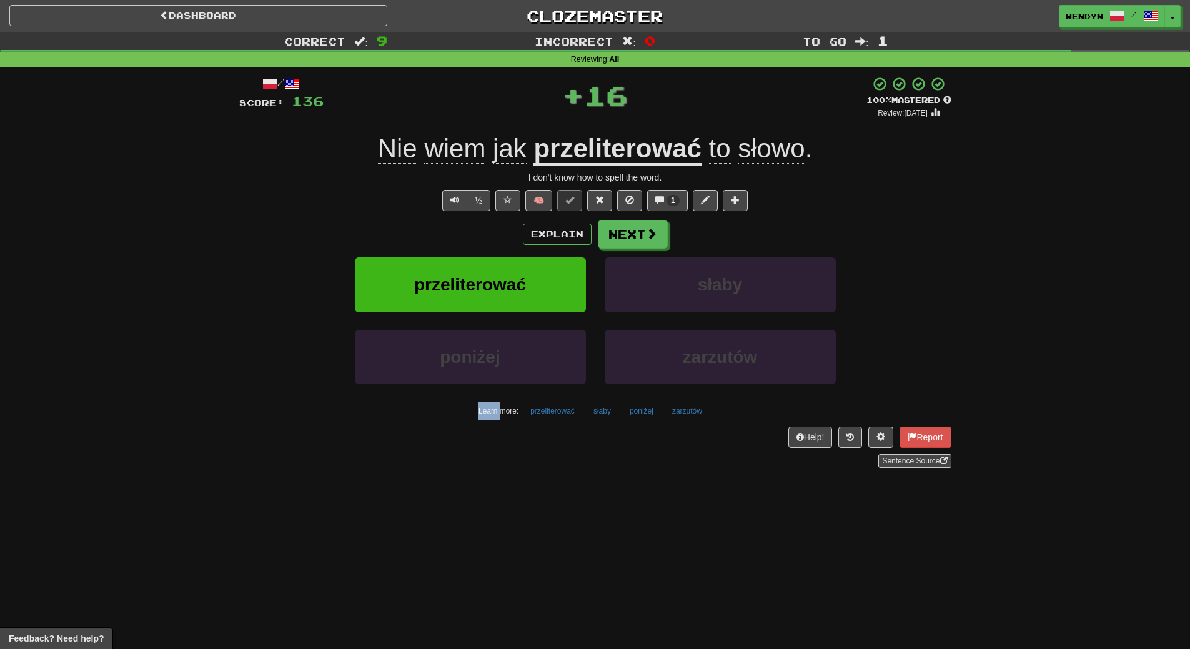
click at [495, 222] on div "Explain Next" at bounding box center [595, 234] width 712 height 29
click at [491, 274] on button "przeliterować" at bounding box center [470, 284] width 231 height 54
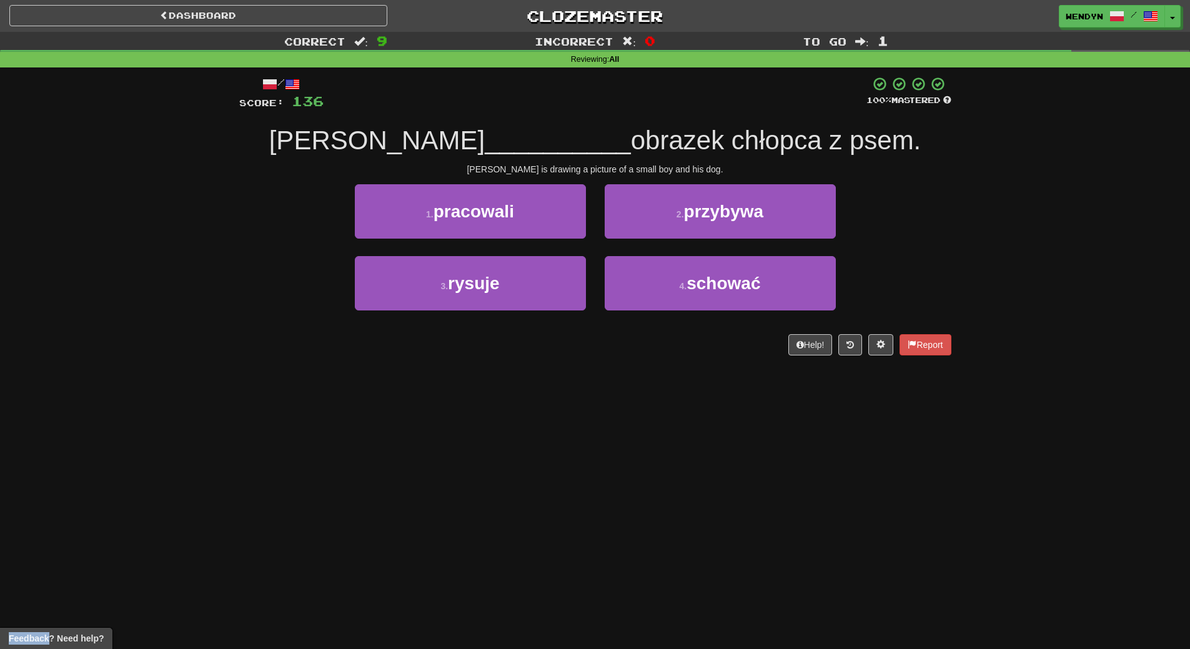
drag, startPoint x: 480, startPoint y: 445, endPoint x: 482, endPoint y: 467, distance: 21.4
click at [482, 461] on div "Dashboard Clozemaster WendyN / Toggle Dropdown Dashboard Leaderboard Activity F…" at bounding box center [595, 324] width 1190 height 649
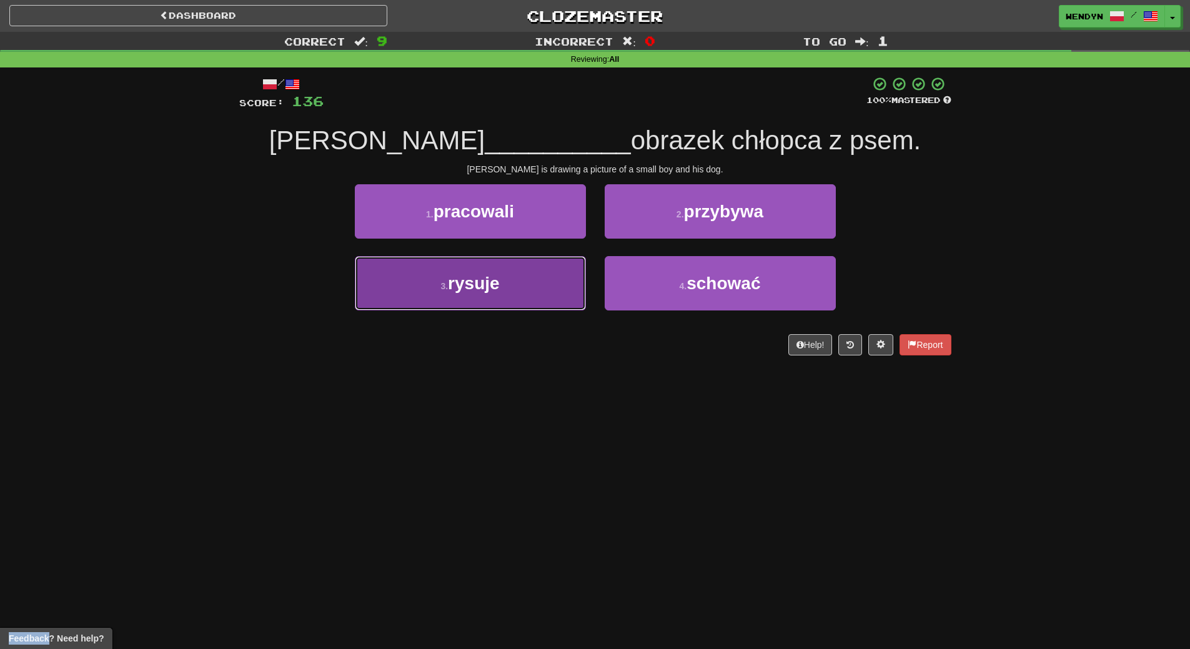
click at [548, 308] on button "3 . [GEOGRAPHIC_DATA]" at bounding box center [470, 283] width 231 height 54
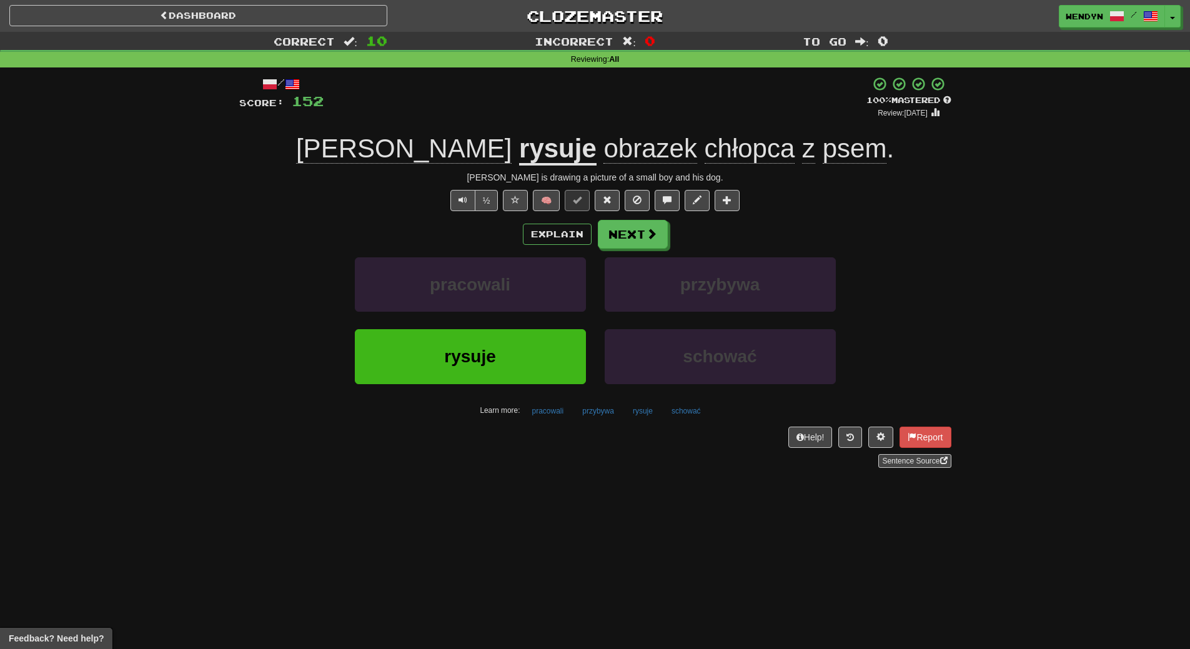
click at [535, 316] on div "pracowali" at bounding box center [470, 293] width 250 height 72
click at [522, 360] on button "rysuje" at bounding box center [470, 356] width 231 height 54
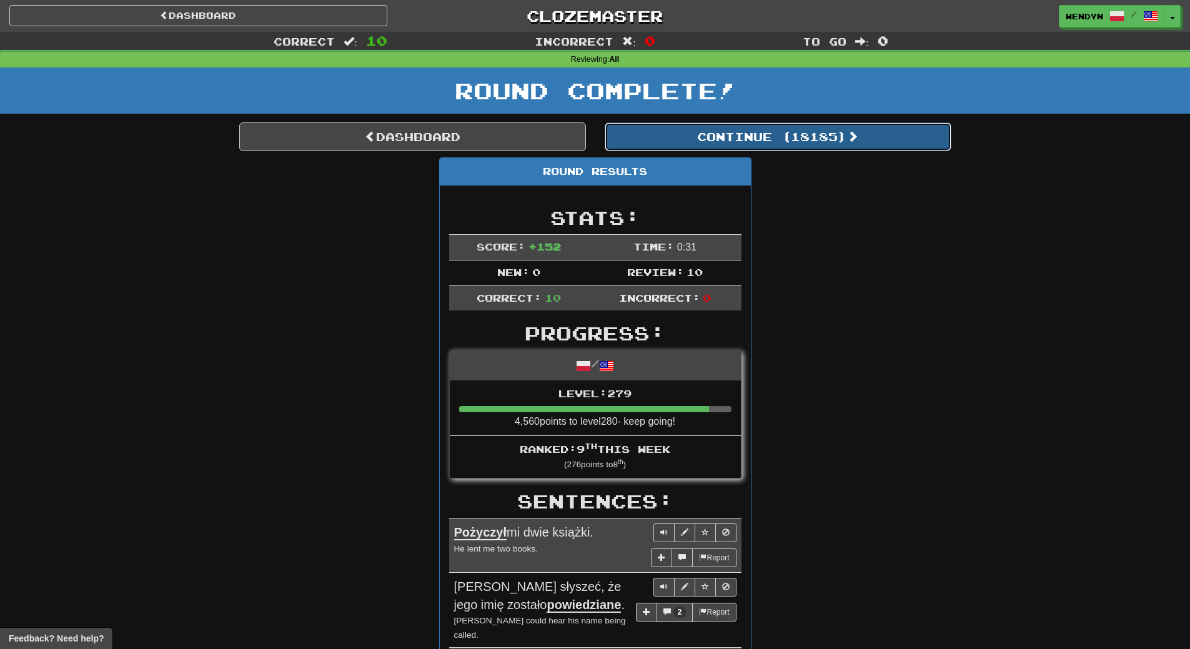
click at [814, 126] on button "Continue ( 18185 )" at bounding box center [778, 136] width 347 height 29
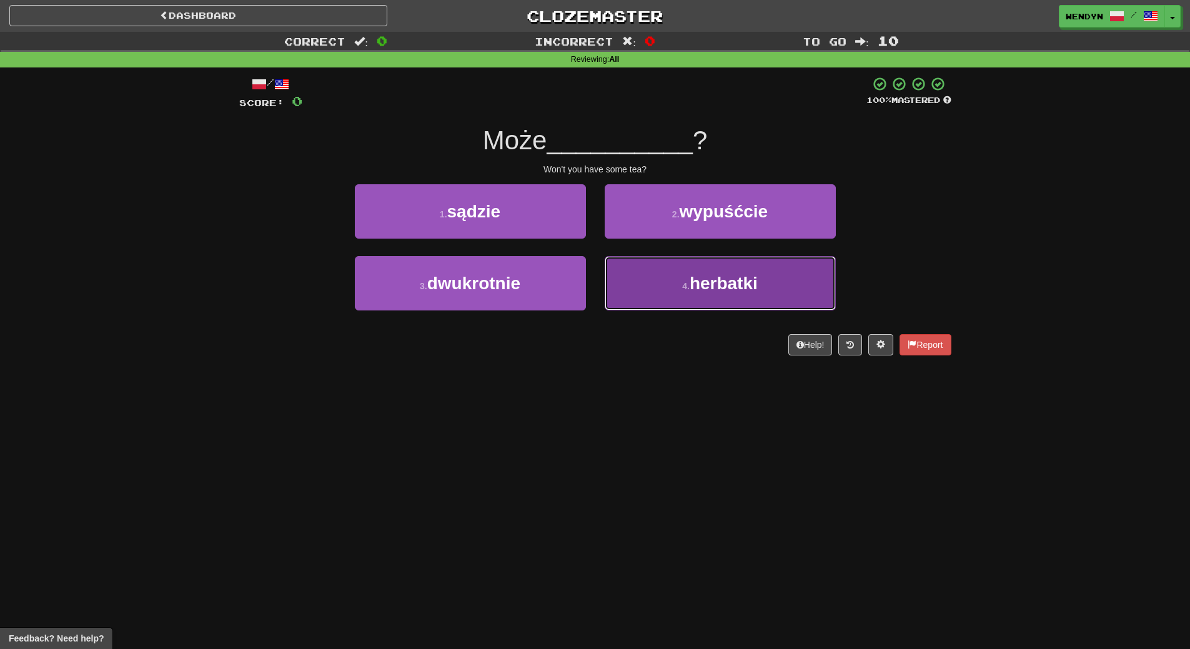
click at [735, 284] on span "herbatki" at bounding box center [724, 283] width 68 height 19
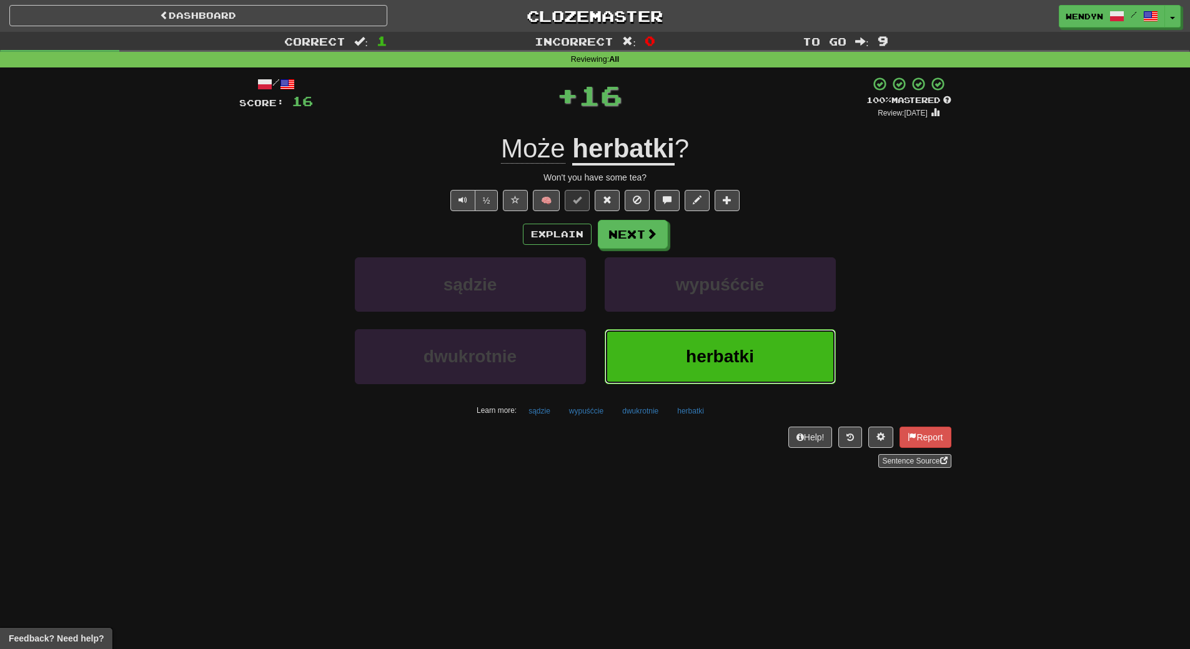
click at [735, 360] on span "herbatki" at bounding box center [720, 356] width 68 height 19
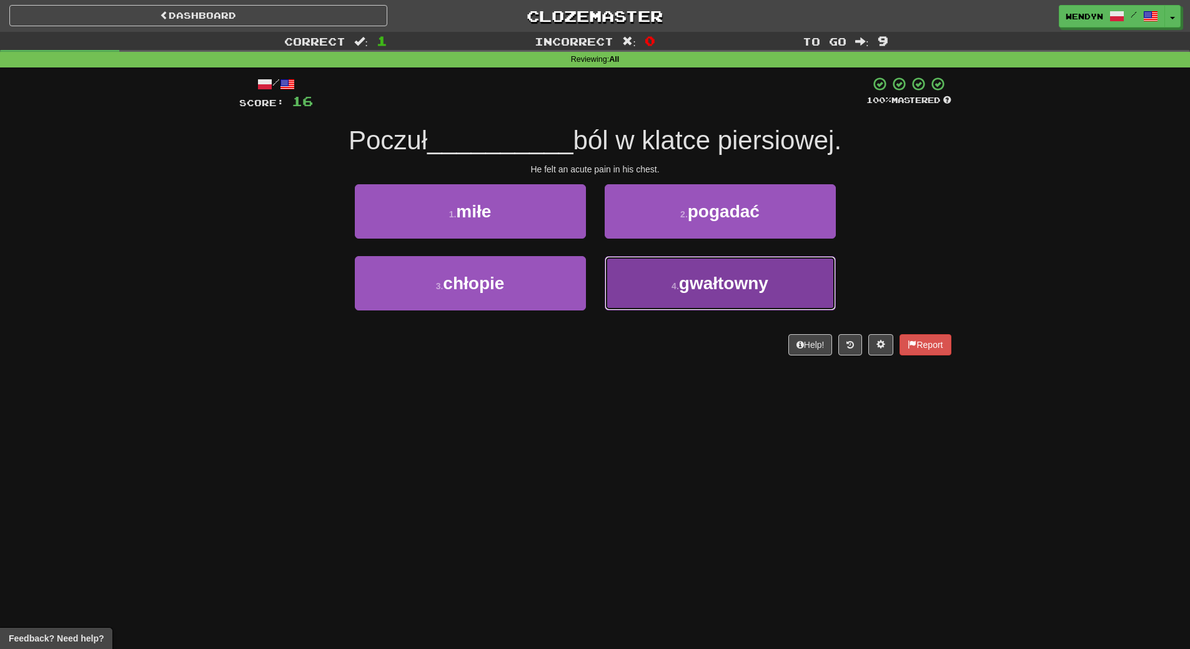
click at [755, 291] on span "gwałtowny" at bounding box center [723, 283] width 89 height 19
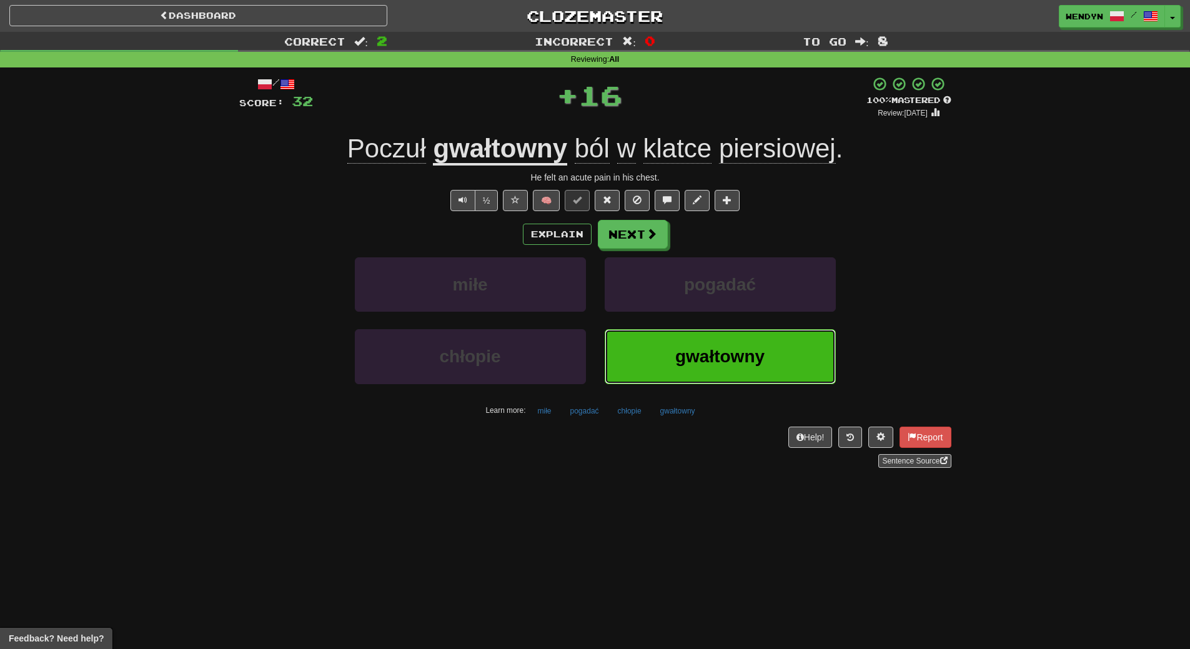
click at [746, 345] on button "gwałtowny" at bounding box center [720, 356] width 231 height 54
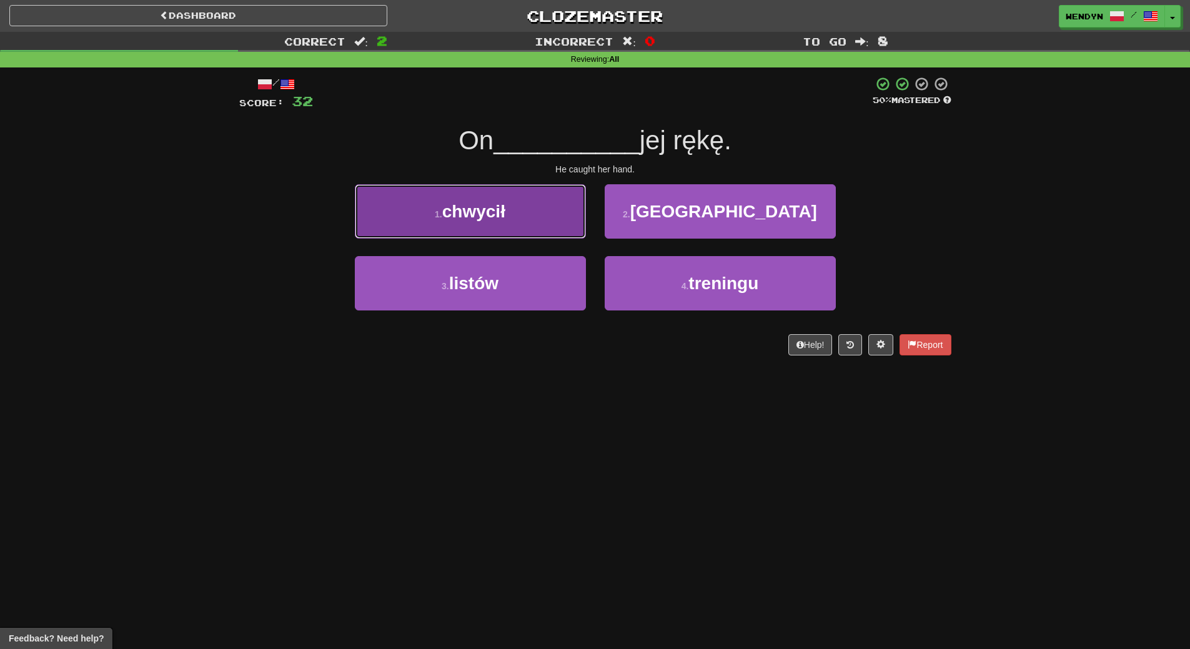
click at [492, 216] on span "chwycił" at bounding box center [473, 211] width 63 height 19
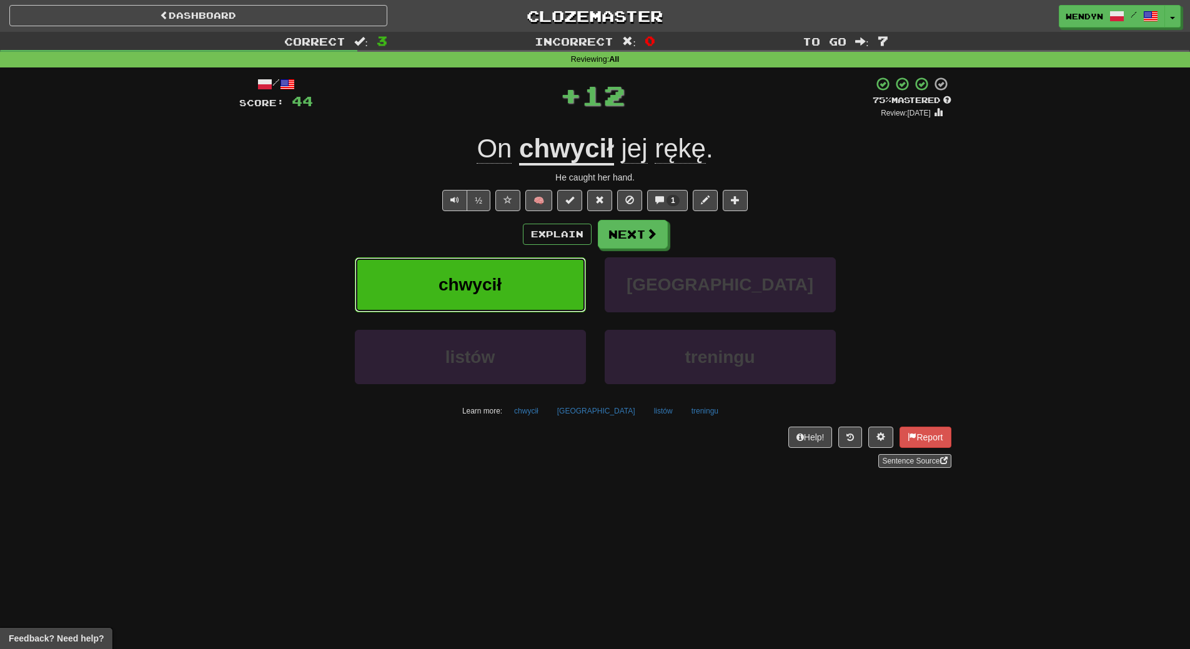
click at [502, 294] on button "chwycił" at bounding box center [470, 284] width 231 height 54
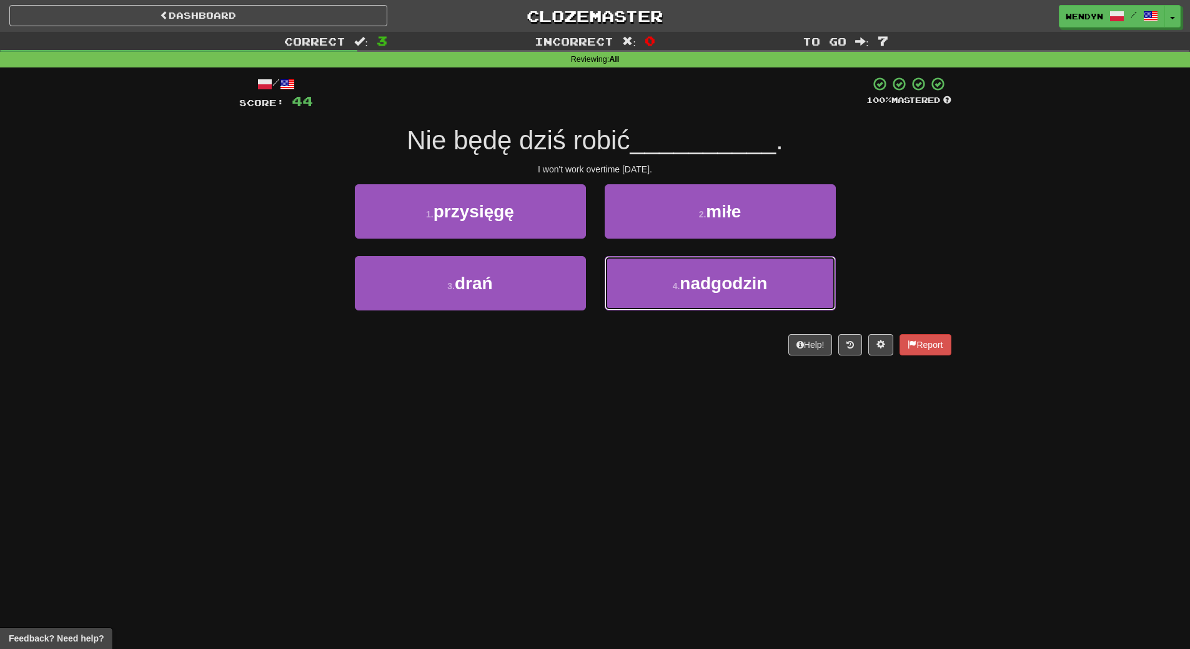
drag, startPoint x: 738, startPoint y: 274, endPoint x: 734, endPoint y: 322, distance: 48.9
click at [738, 276] on span "nadgodzin" at bounding box center [723, 283] width 87 height 19
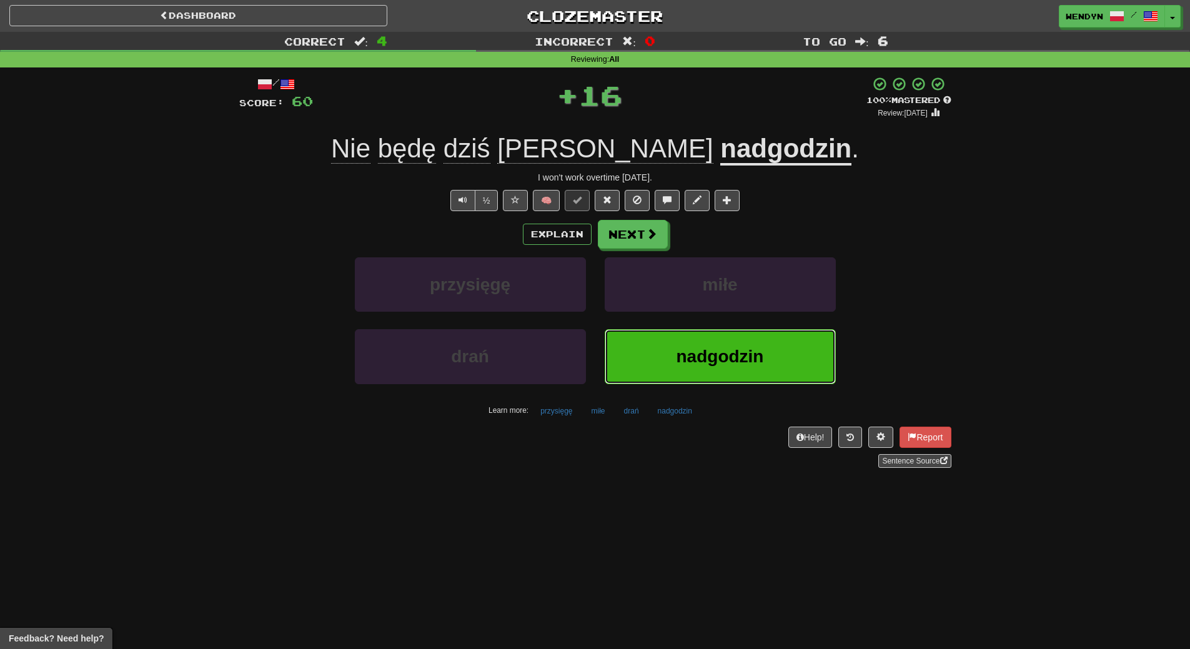
drag, startPoint x: 729, startPoint y: 358, endPoint x: 720, endPoint y: 391, distance: 34.4
click at [728, 359] on span "nadgodzin" at bounding box center [720, 356] width 87 height 19
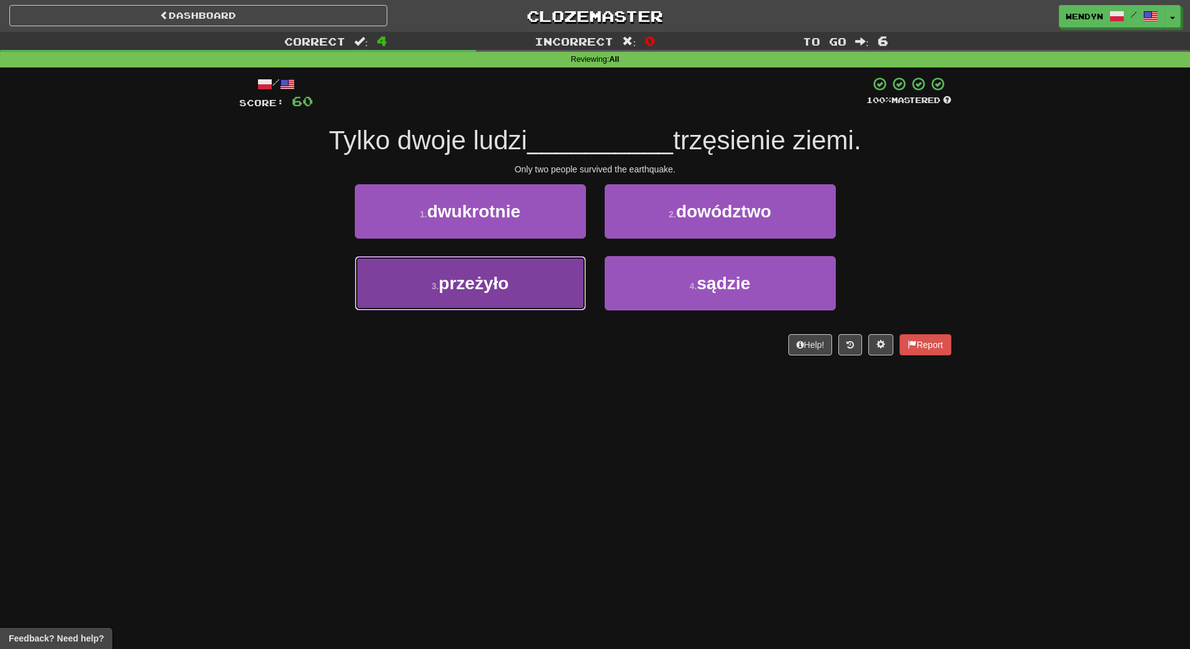
click at [555, 297] on button "3 . przeżyło" at bounding box center [470, 283] width 231 height 54
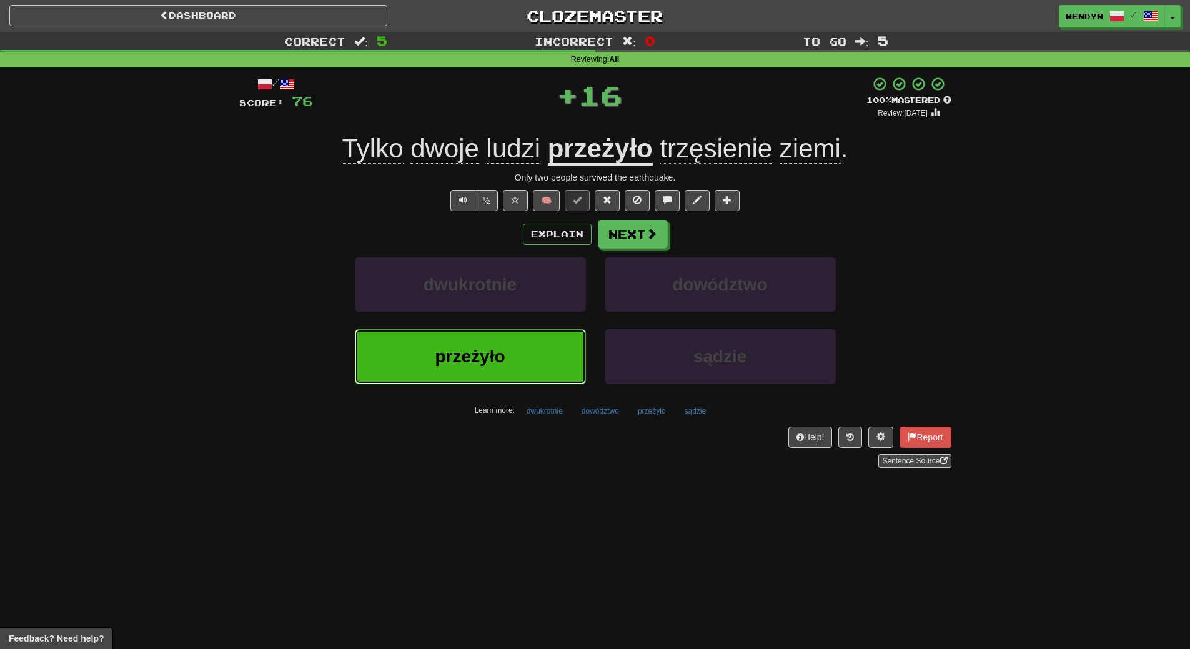
click at [525, 360] on button "przeżyło" at bounding box center [470, 356] width 231 height 54
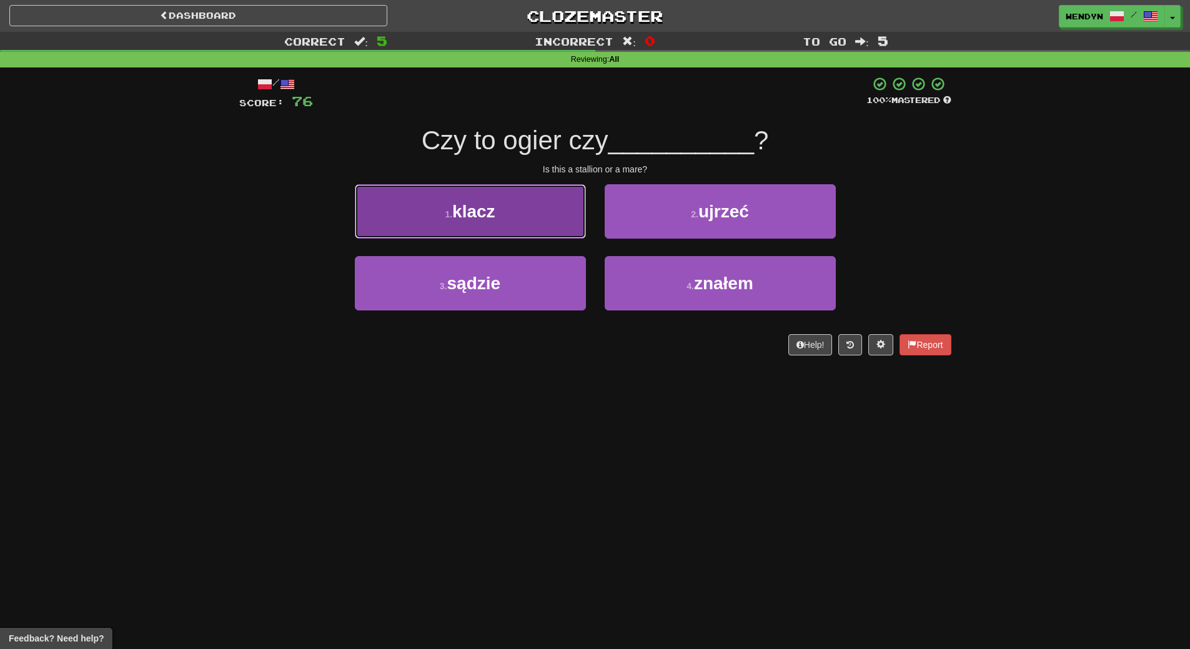
click at [517, 198] on button "1 . [GEOGRAPHIC_DATA]" at bounding box center [470, 211] width 231 height 54
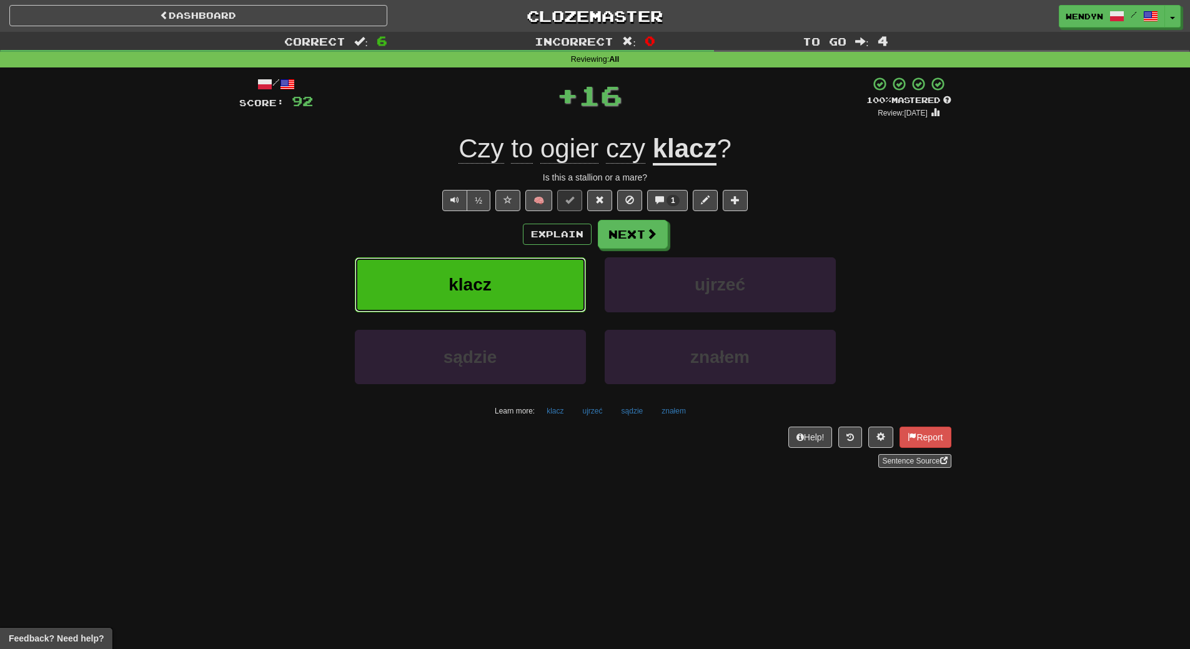
click at [486, 271] on button "klacz" at bounding box center [470, 284] width 231 height 54
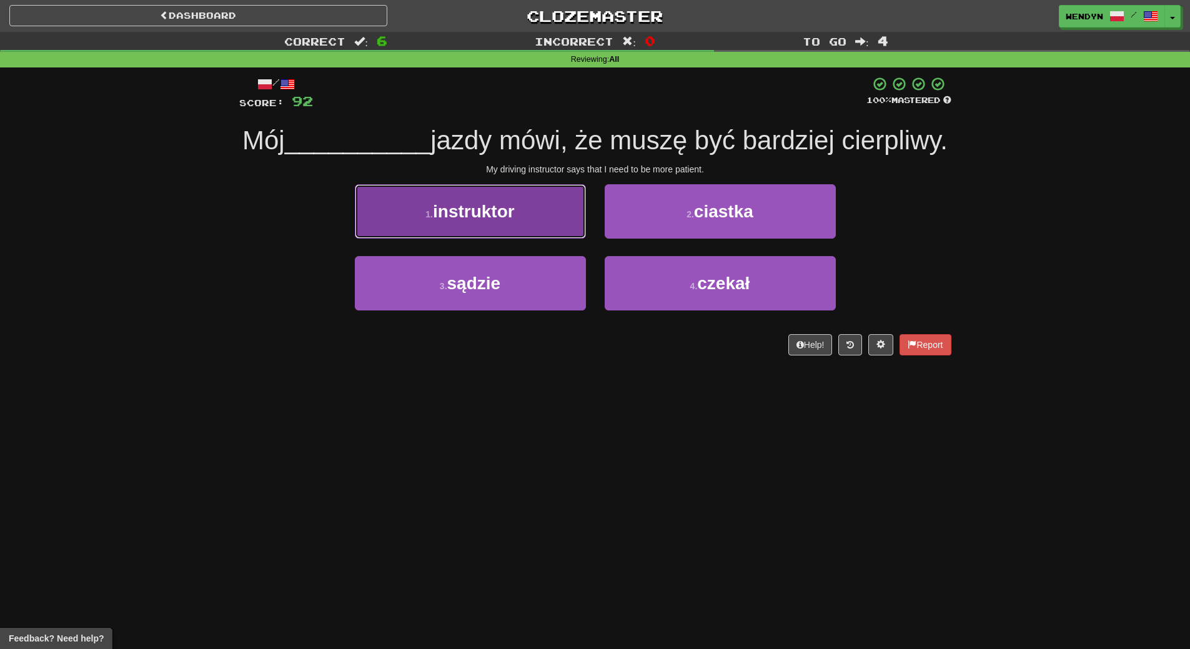
click at [467, 221] on span "instruktor" at bounding box center [474, 211] width 82 height 19
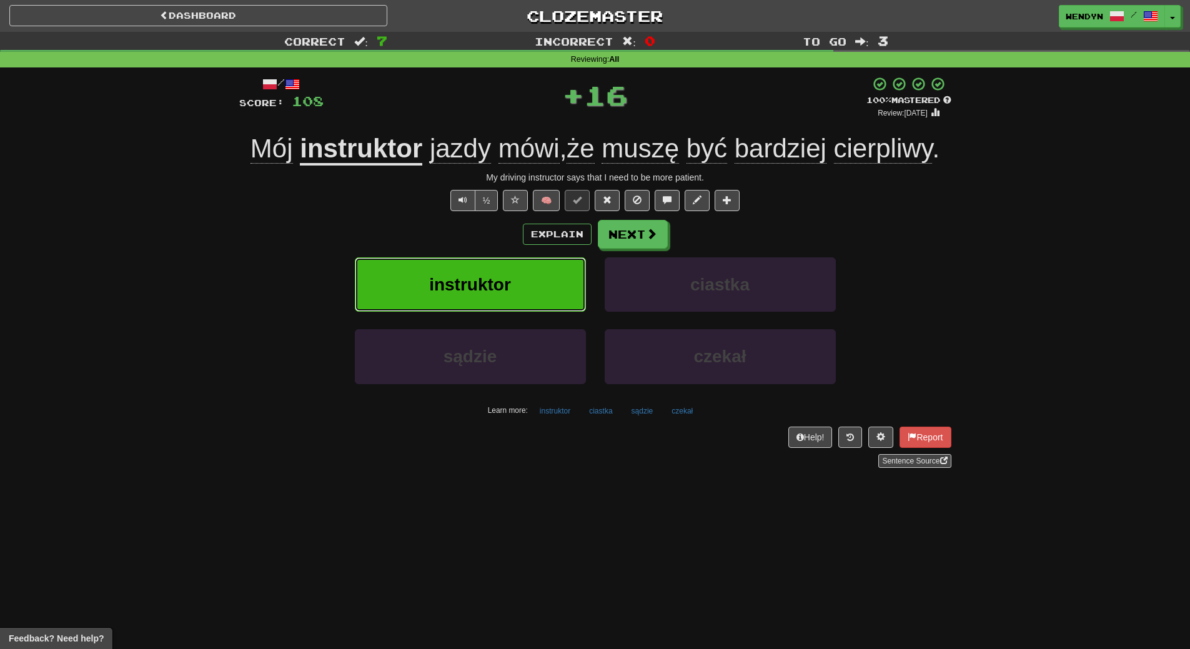
click at [465, 304] on button "instruktor" at bounding box center [470, 284] width 231 height 54
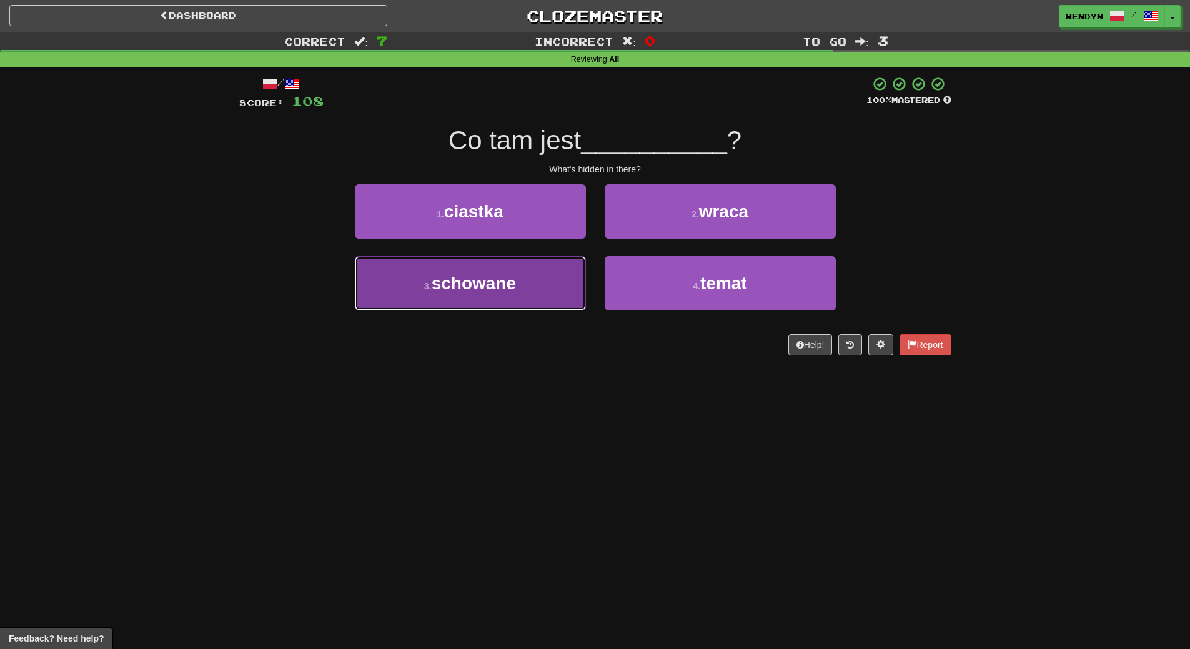
click at [514, 300] on button "3 . schowane" at bounding box center [470, 283] width 231 height 54
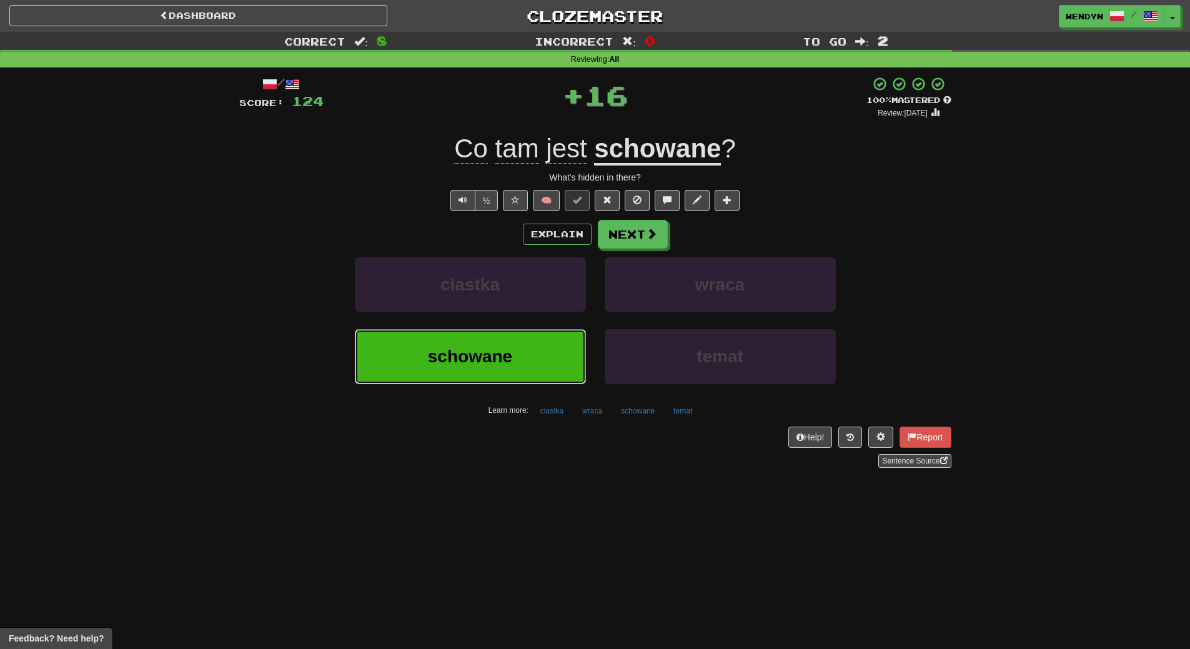
click at [508, 341] on button "schowane" at bounding box center [470, 356] width 231 height 54
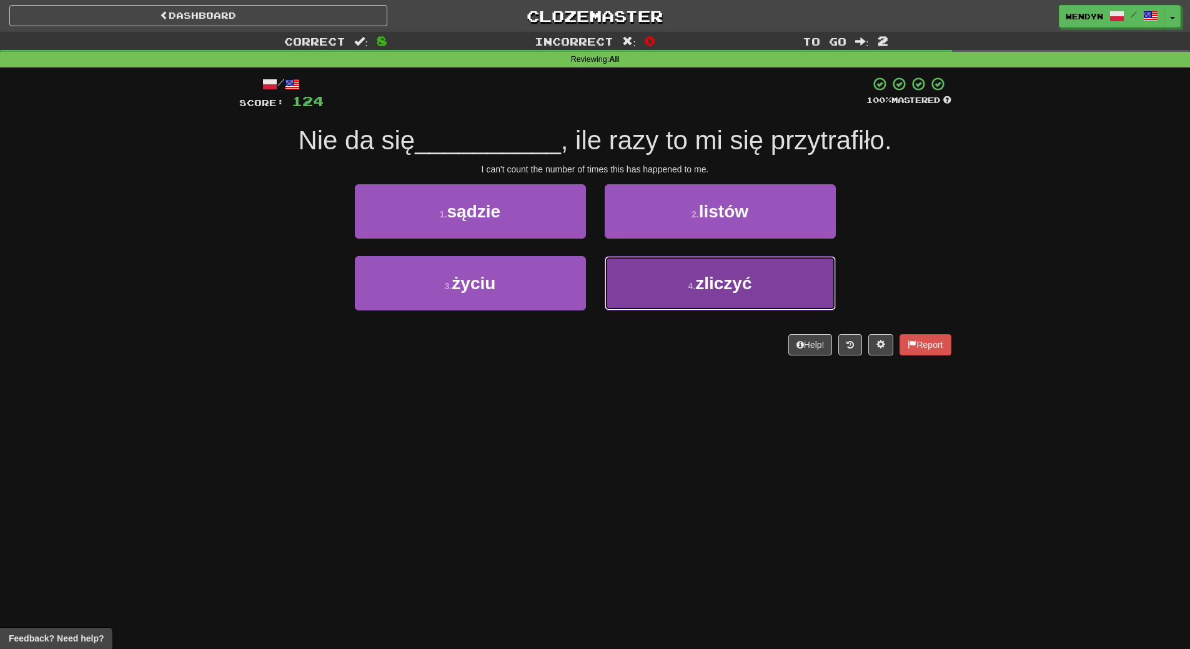
click at [706, 297] on button "4 . zliczyć" at bounding box center [720, 283] width 231 height 54
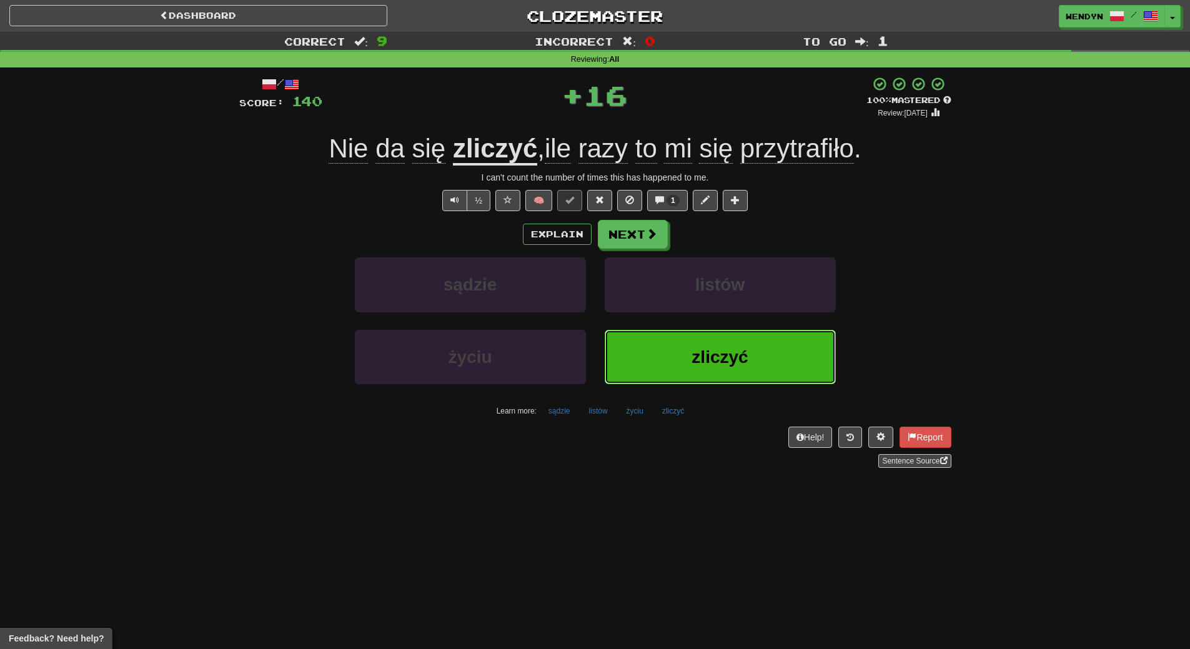
click at [697, 351] on span "zliczyć" at bounding box center [720, 356] width 56 height 19
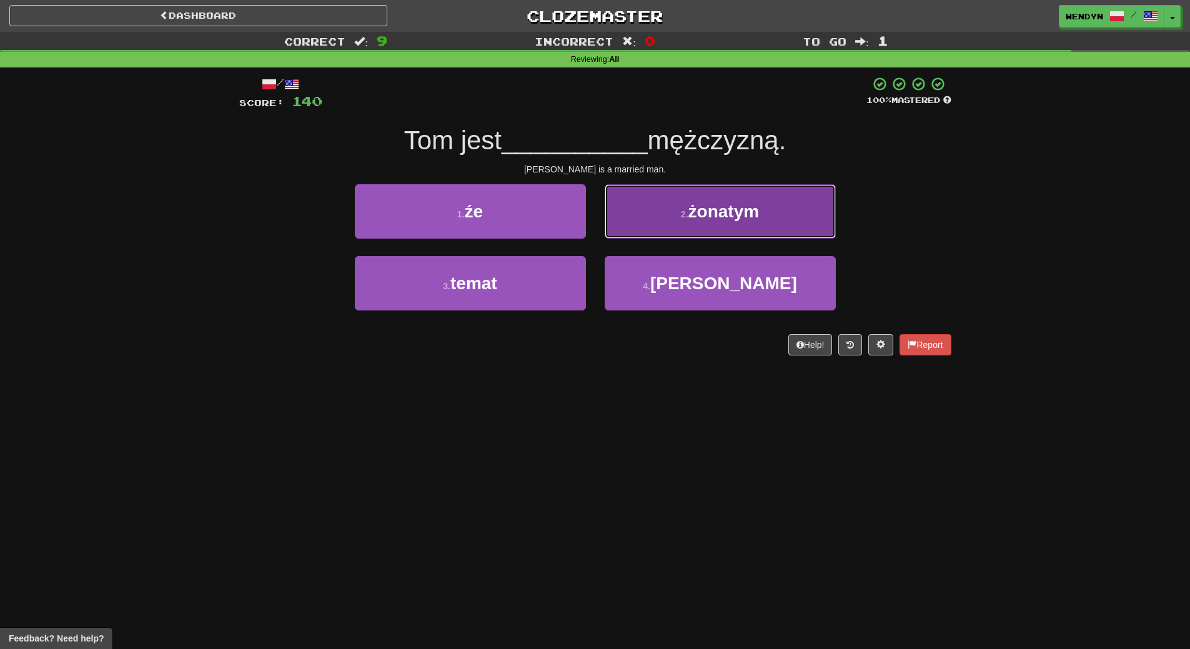
click at [722, 210] on span "żonatym" at bounding box center [723, 211] width 71 height 19
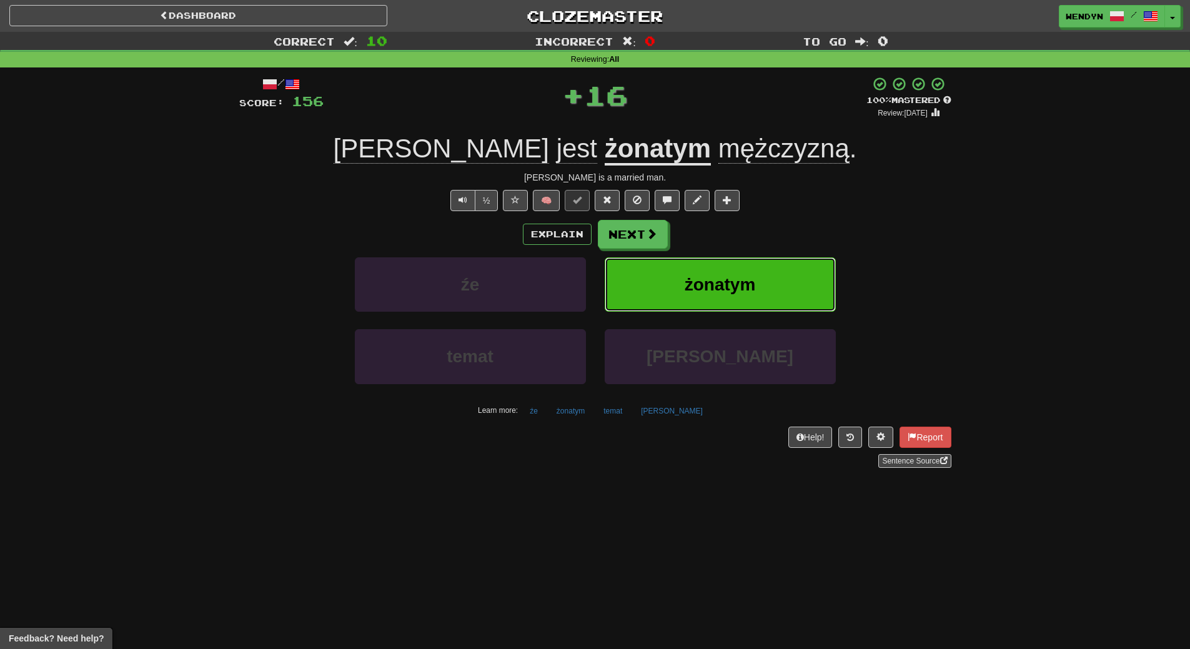
click at [722, 297] on button "żonatym" at bounding box center [720, 284] width 231 height 54
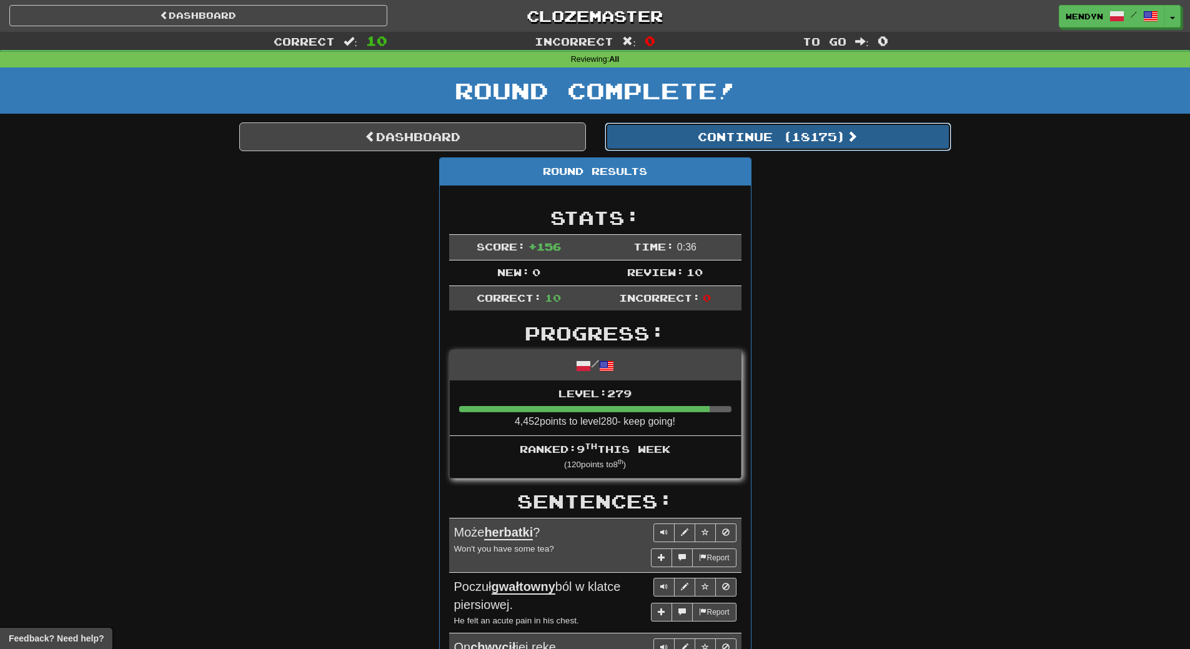
click at [810, 137] on button "Continue ( 18175 )" at bounding box center [778, 136] width 347 height 29
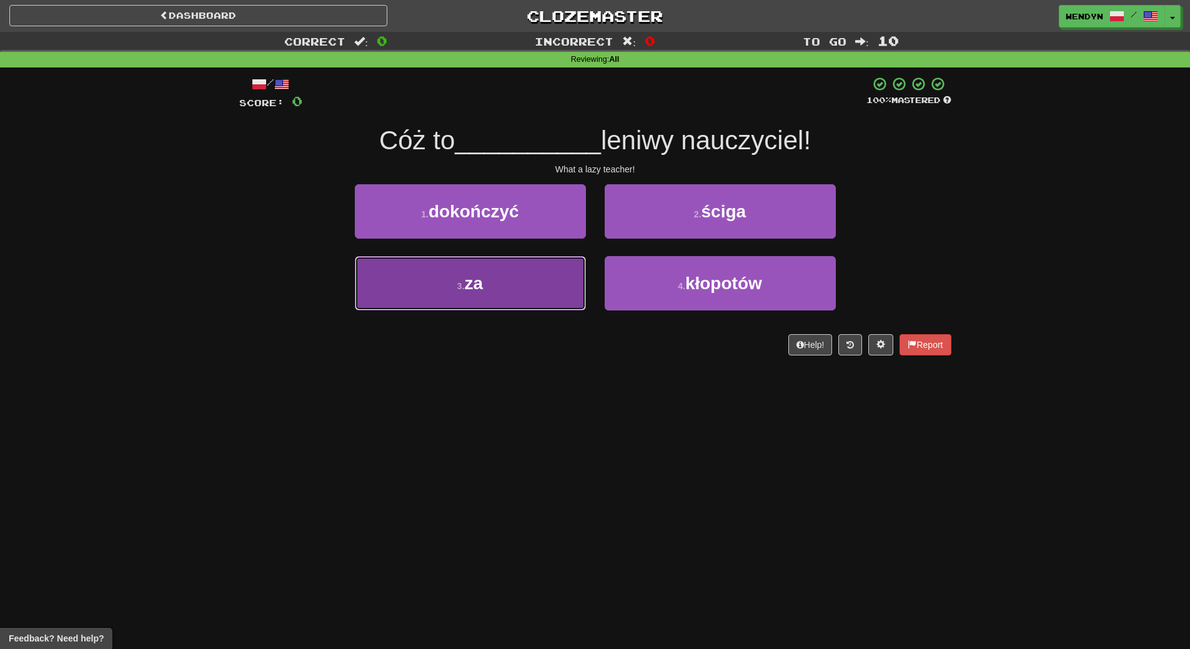
click at [537, 282] on button "3 . za" at bounding box center [470, 283] width 231 height 54
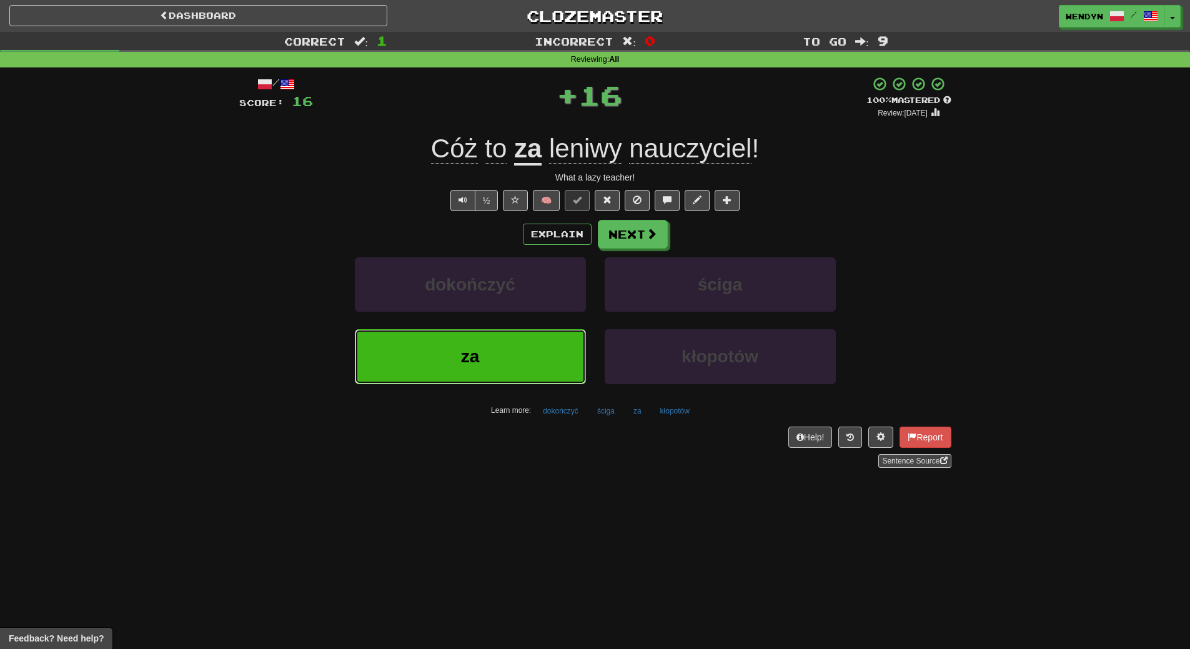
drag, startPoint x: 531, startPoint y: 358, endPoint x: 512, endPoint y: 432, distance: 76.8
click at [531, 360] on button "za" at bounding box center [470, 356] width 231 height 54
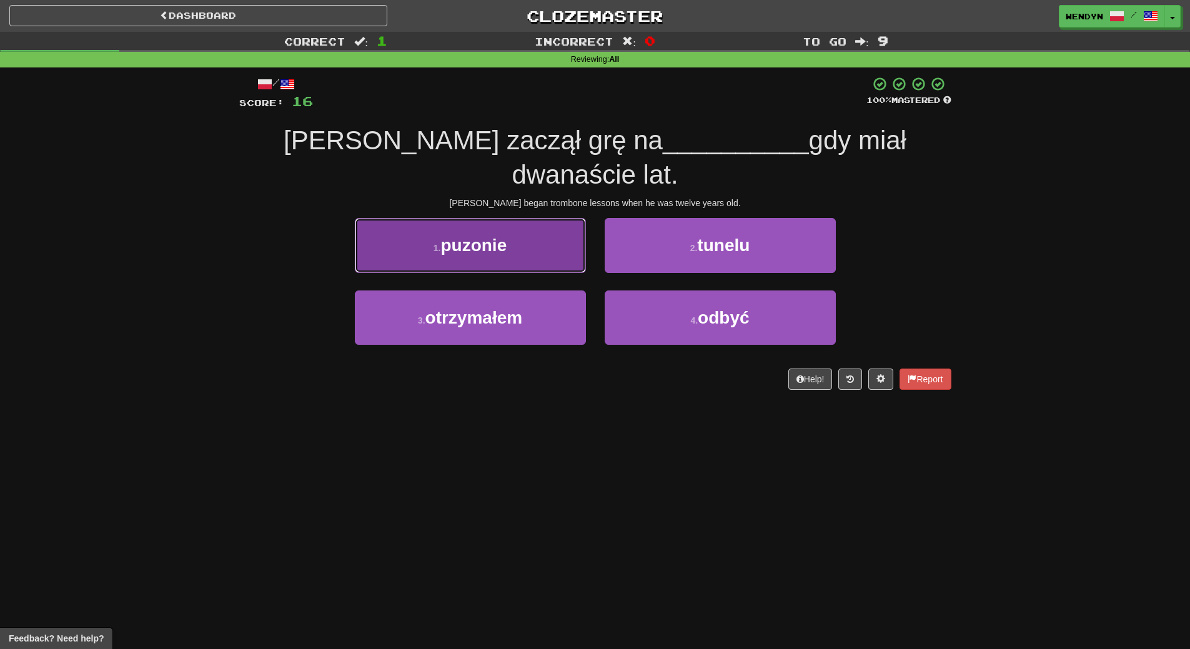
click at [486, 218] on button "1 . puzonie" at bounding box center [470, 245] width 231 height 54
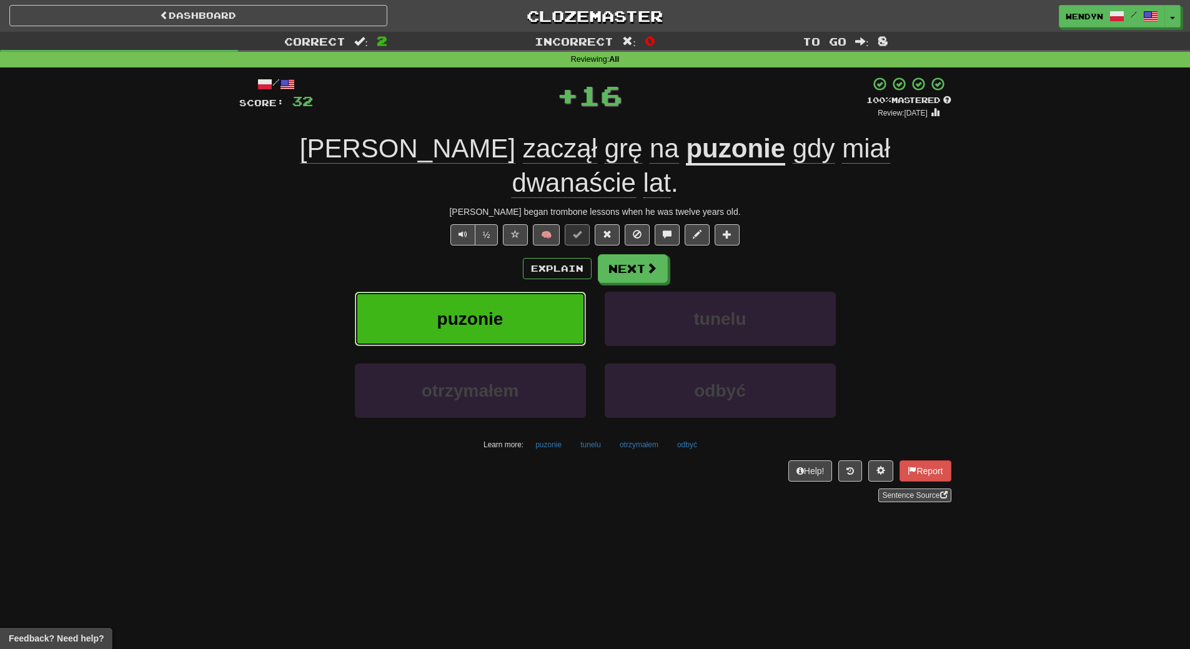
click at [482, 309] on span "puzonie" at bounding box center [470, 318] width 66 height 19
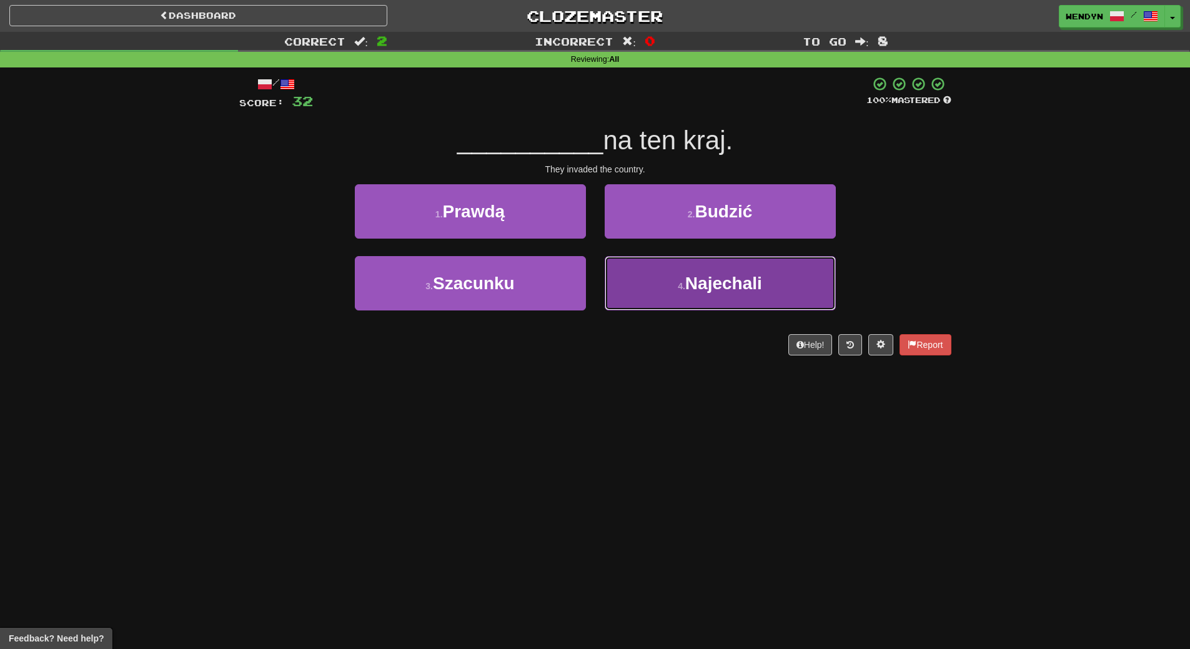
click at [731, 287] on span "Najechali" at bounding box center [723, 283] width 77 height 19
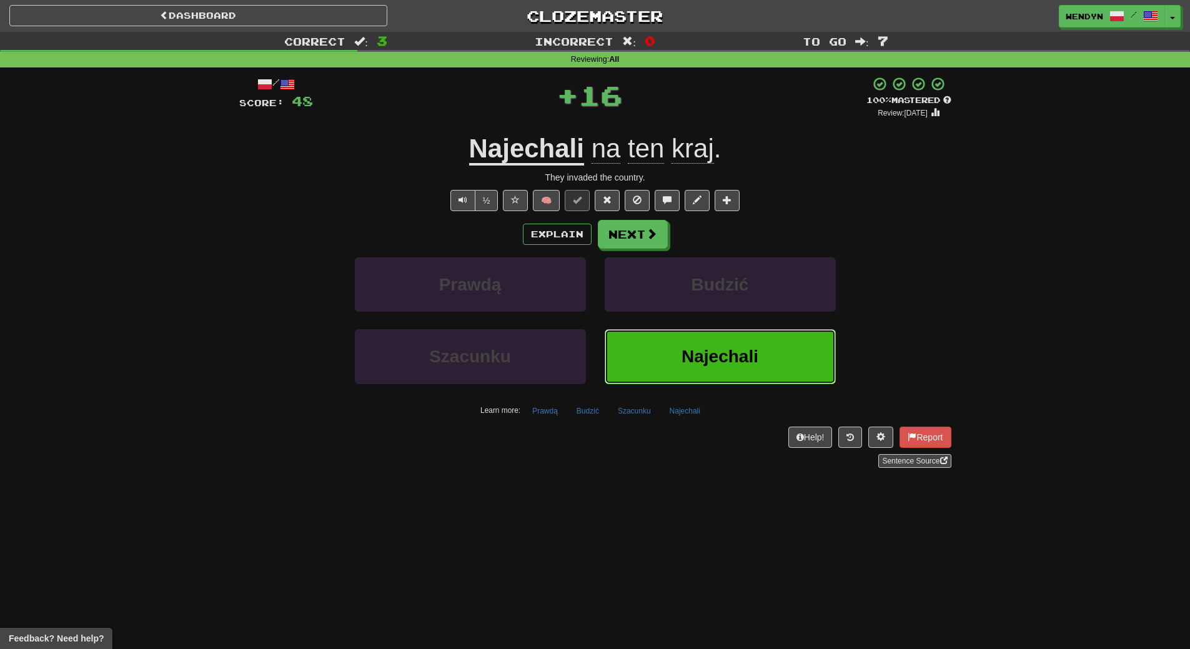
click at [723, 351] on span "Najechali" at bounding box center [720, 356] width 77 height 19
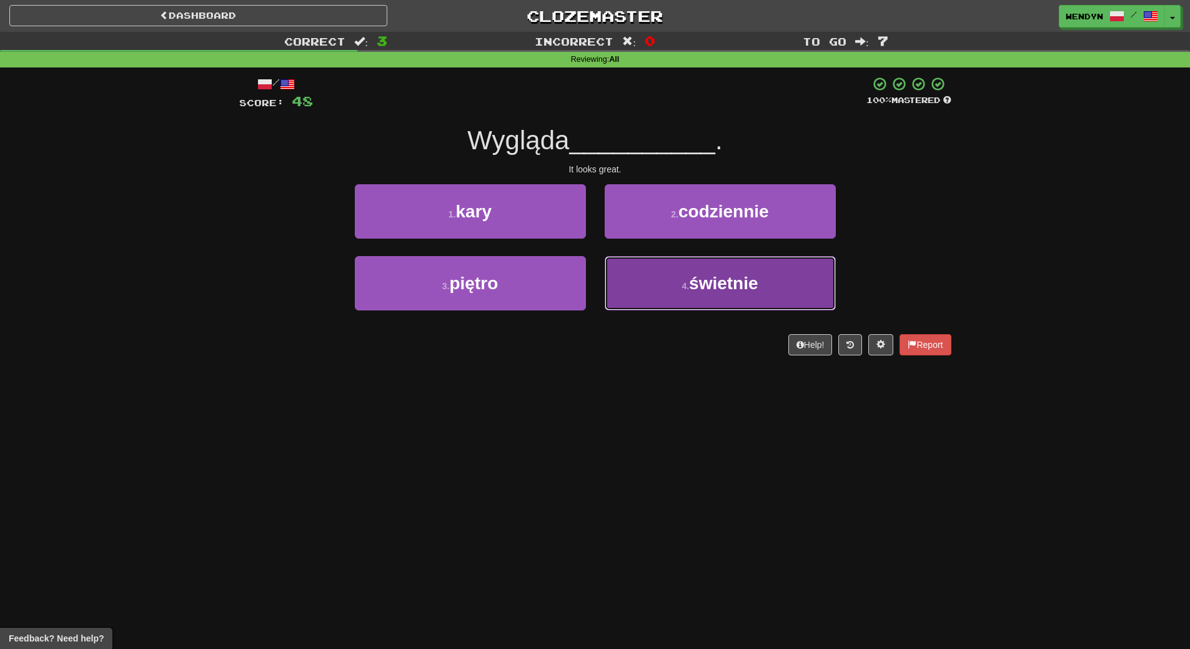
drag, startPoint x: 712, startPoint y: 282, endPoint x: 717, endPoint y: 349, distance: 67.0
click at [712, 283] on span "świetnie" at bounding box center [723, 283] width 69 height 19
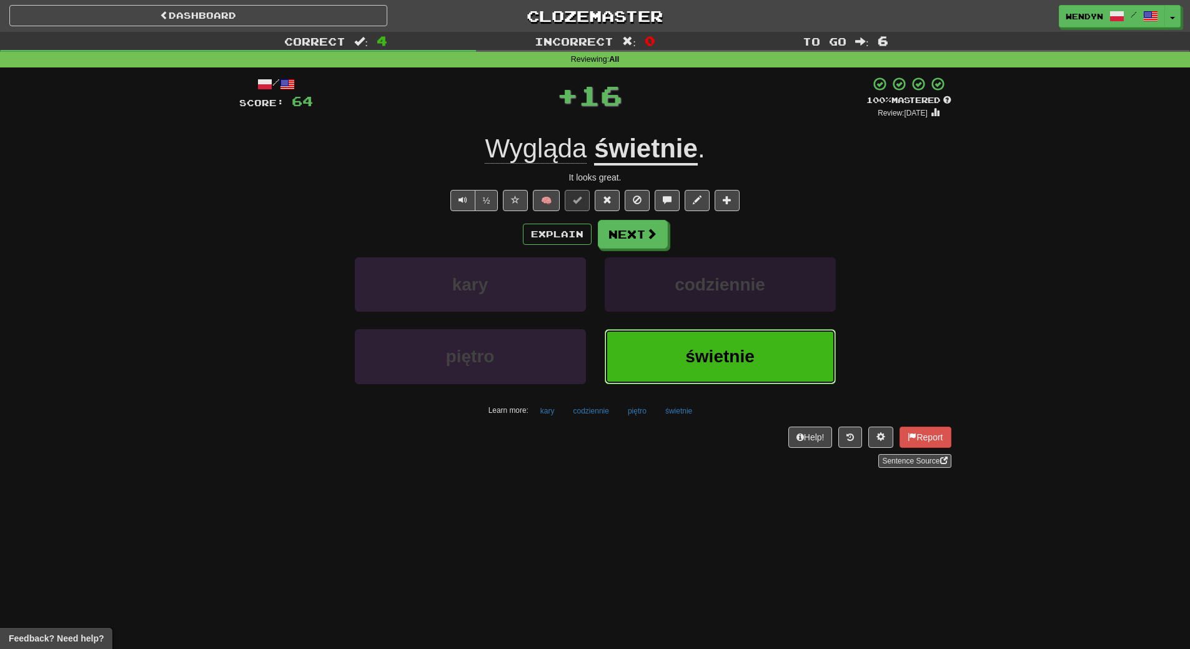
drag, startPoint x: 714, startPoint y: 339, endPoint x: 697, endPoint y: 284, distance: 58.1
click at [708, 322] on div "[PERSON_NAME] codziennie piętro świetnie Learn more: [PERSON_NAME] codziennie p…" at bounding box center [595, 338] width 731 height 163
drag, startPoint x: 702, startPoint y: 364, endPoint x: 682, endPoint y: 282, distance: 83.8
click at [691, 320] on div "[PERSON_NAME] codziennie piętro świetnie Learn more: [PERSON_NAME] codziennie p…" at bounding box center [595, 338] width 731 height 163
click at [649, 337] on button "świetnie" at bounding box center [720, 356] width 231 height 54
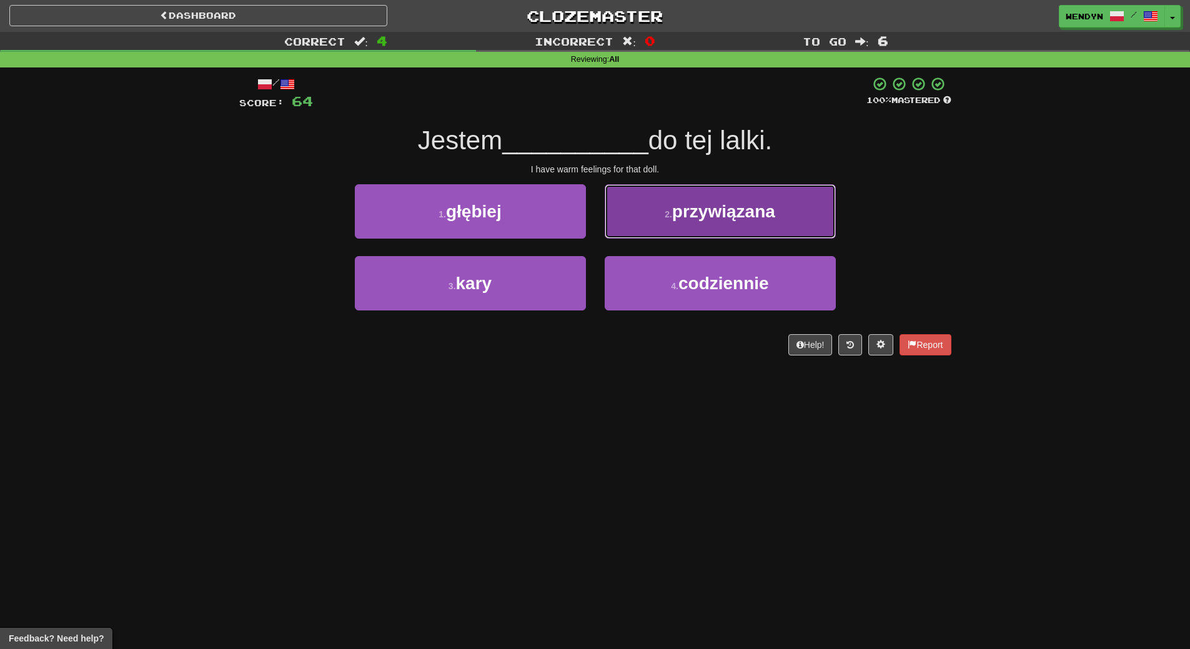
click at [740, 207] on span "przywiązana" at bounding box center [723, 211] width 103 height 19
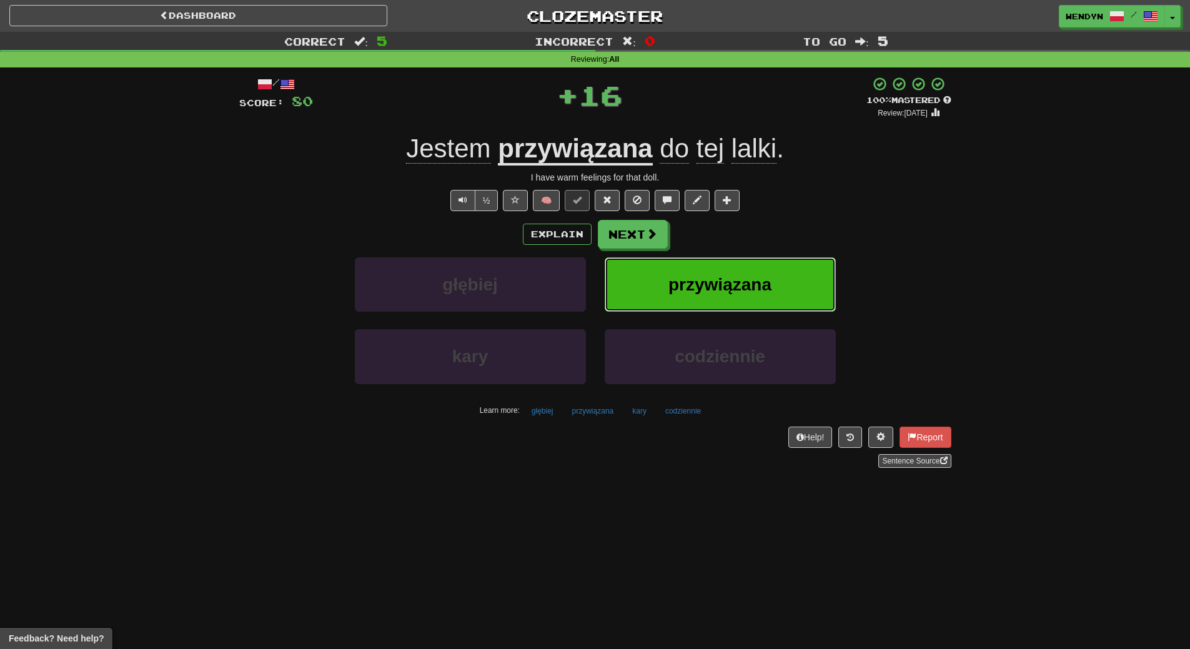
click at [766, 257] on button "przywiązana" at bounding box center [720, 284] width 231 height 54
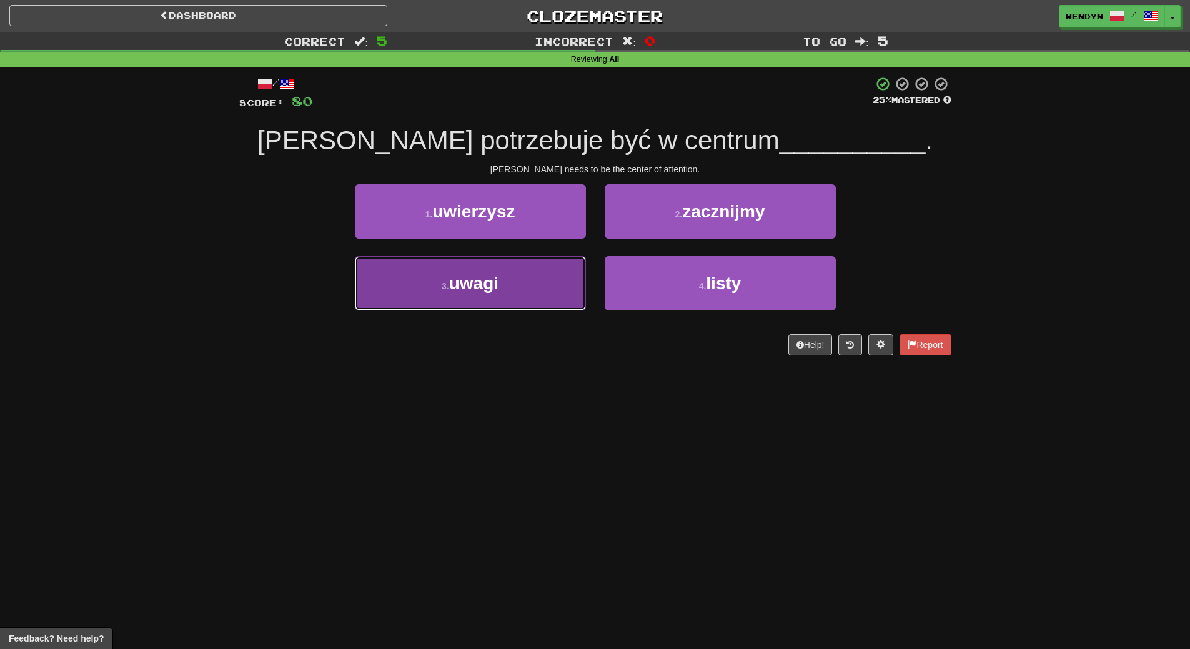
click at [544, 294] on button "3 . uwagi" at bounding box center [470, 283] width 231 height 54
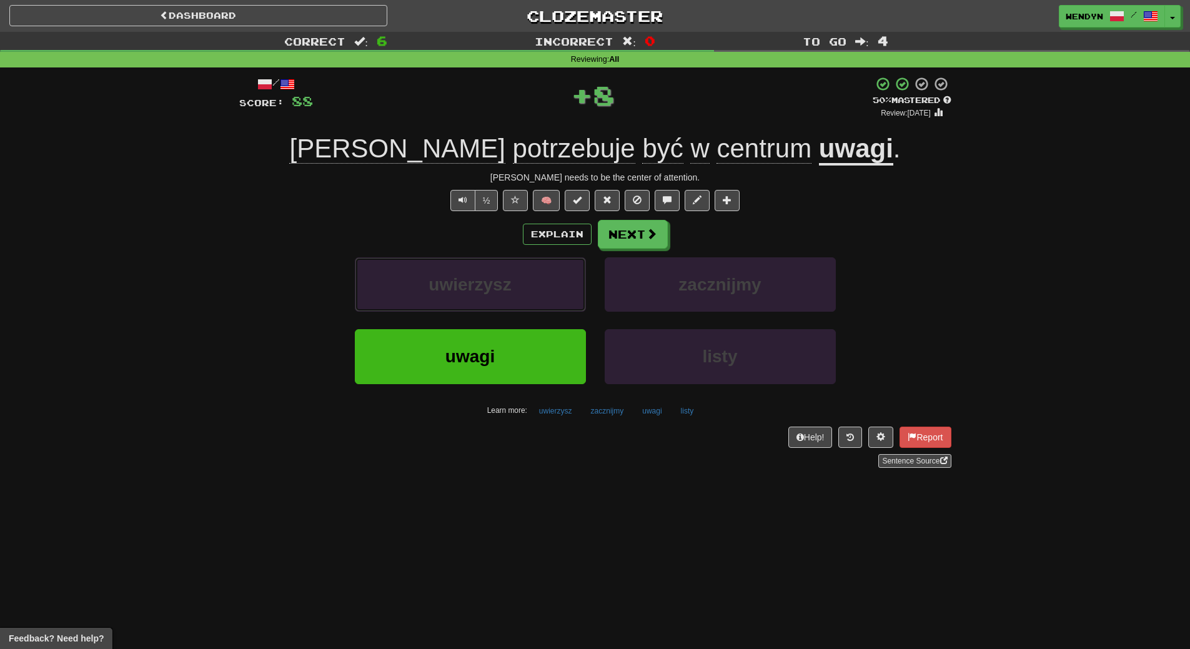
click at [544, 294] on button "uwierzysz" at bounding box center [470, 284] width 231 height 54
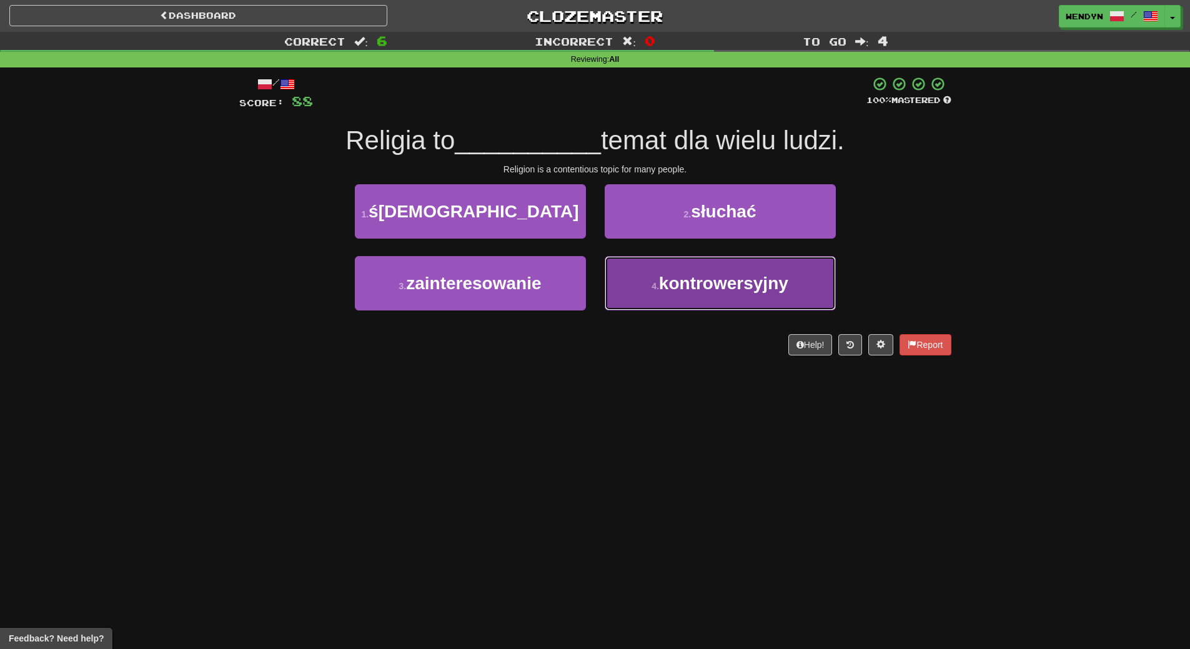
drag, startPoint x: 678, startPoint y: 291, endPoint x: 680, endPoint y: 340, distance: 49.4
click at [678, 292] on span "kontrowersyjny" at bounding box center [723, 283] width 129 height 19
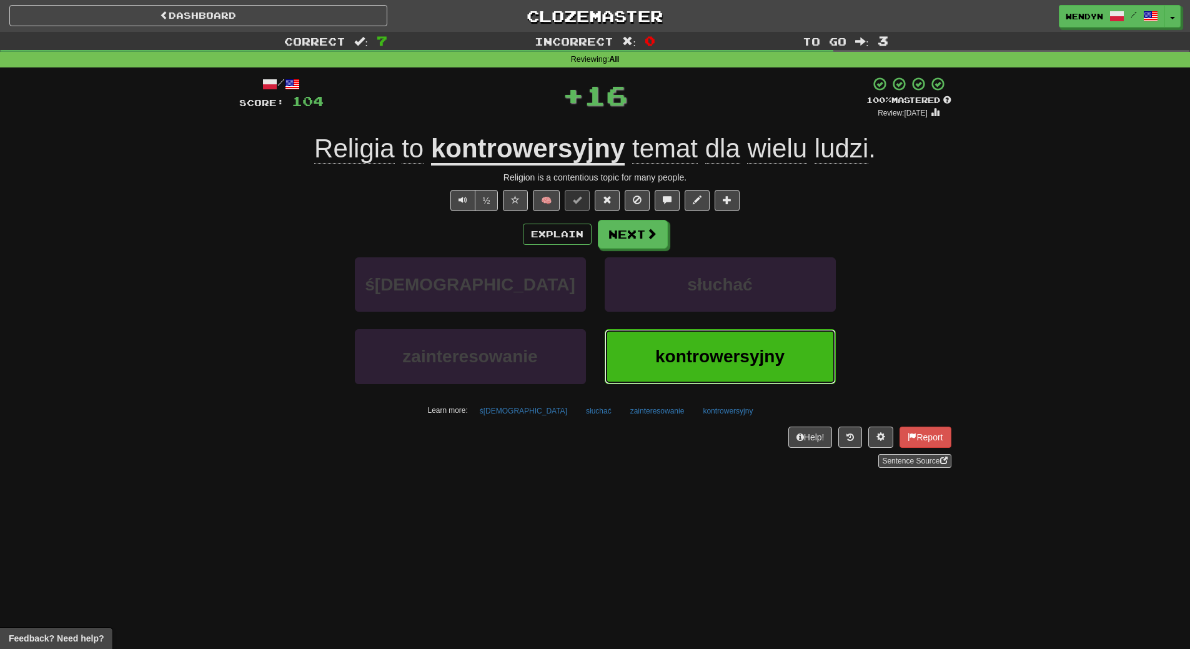
click at [680, 351] on span "kontrowersyjny" at bounding box center [719, 356] width 129 height 19
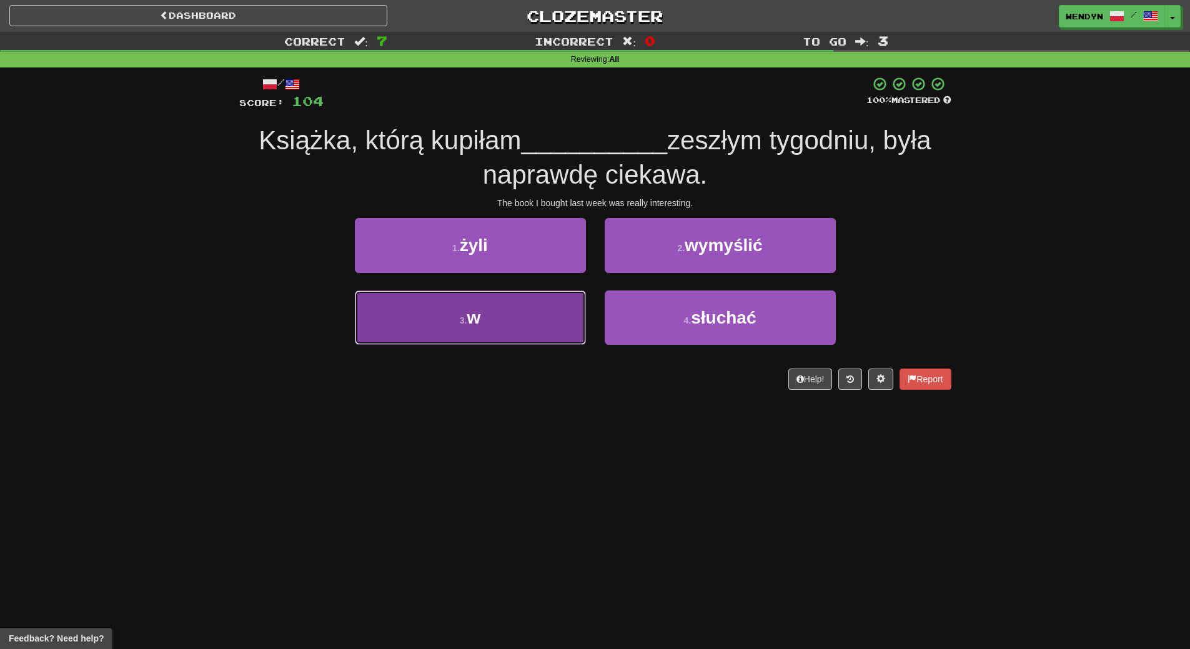
click at [550, 334] on button "3 . w" at bounding box center [470, 317] width 231 height 54
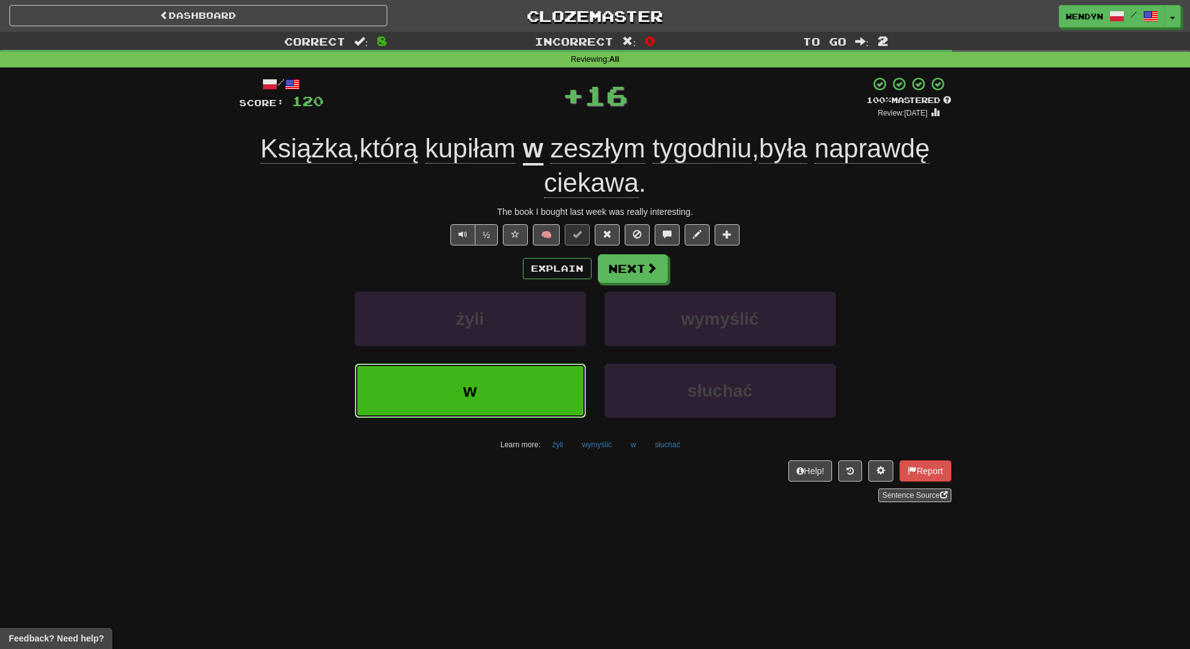
click at [539, 380] on button "w" at bounding box center [470, 391] width 231 height 54
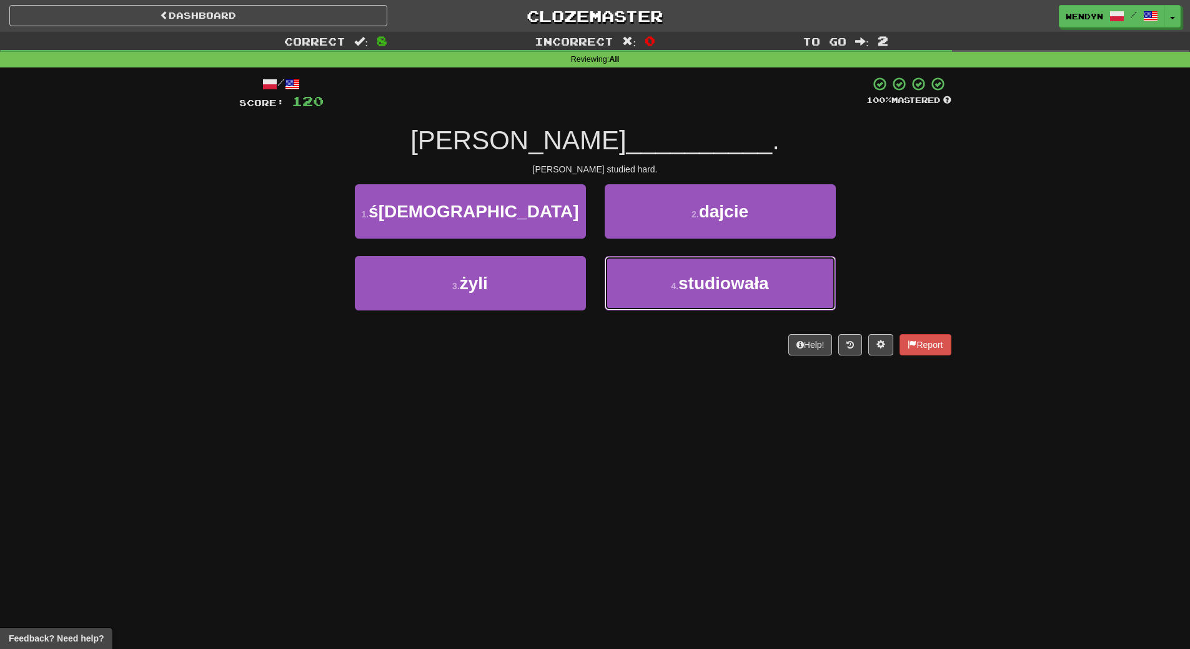
drag, startPoint x: 694, startPoint y: 280, endPoint x: 698, endPoint y: 313, distance: 32.7
click at [695, 280] on span "studiowała" at bounding box center [723, 283] width 91 height 19
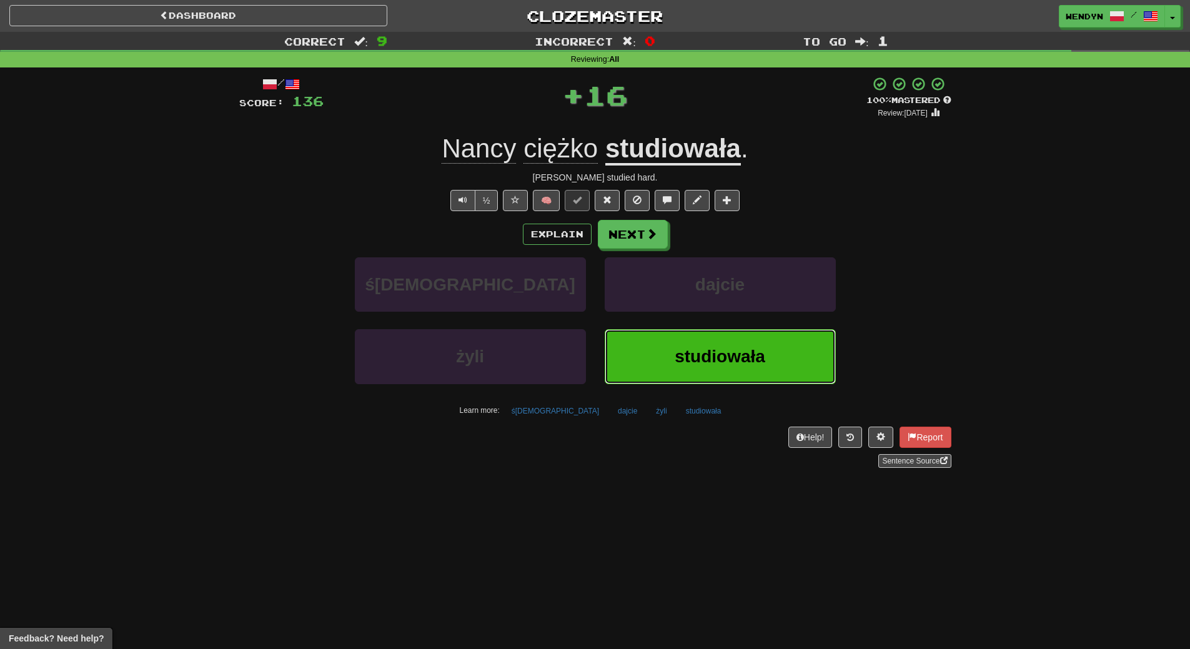
click at [703, 343] on button "studiowała" at bounding box center [720, 356] width 231 height 54
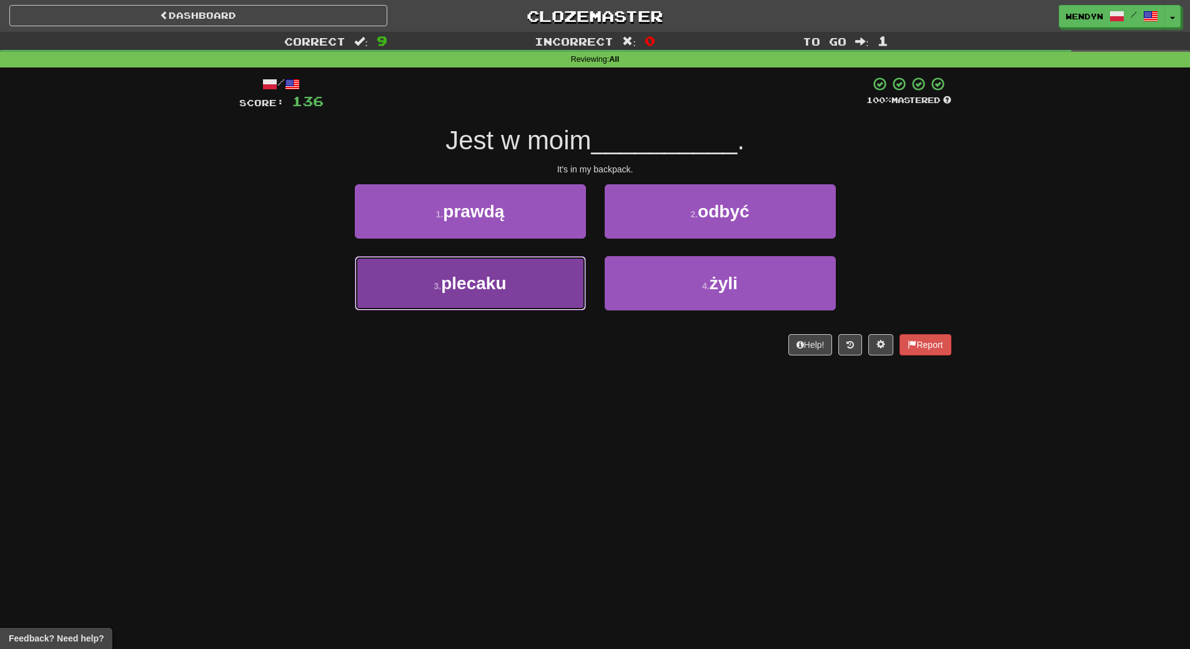
click at [534, 289] on button "3 . plecaku" at bounding box center [470, 283] width 231 height 54
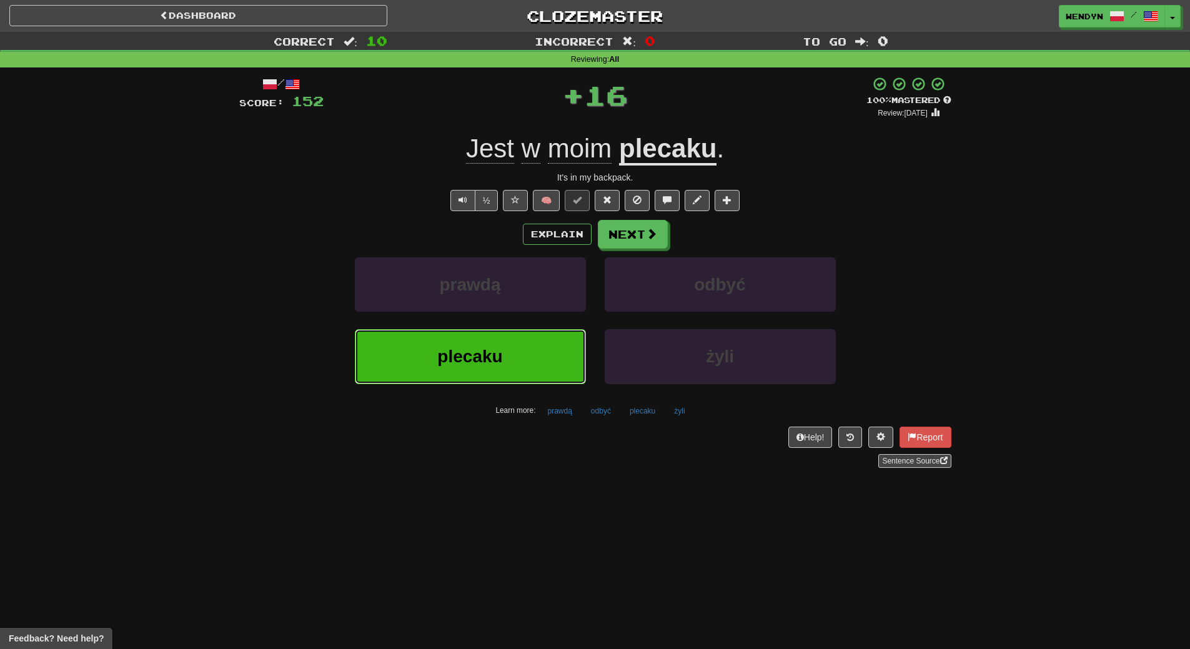
click at [525, 349] on button "plecaku" at bounding box center [470, 356] width 231 height 54
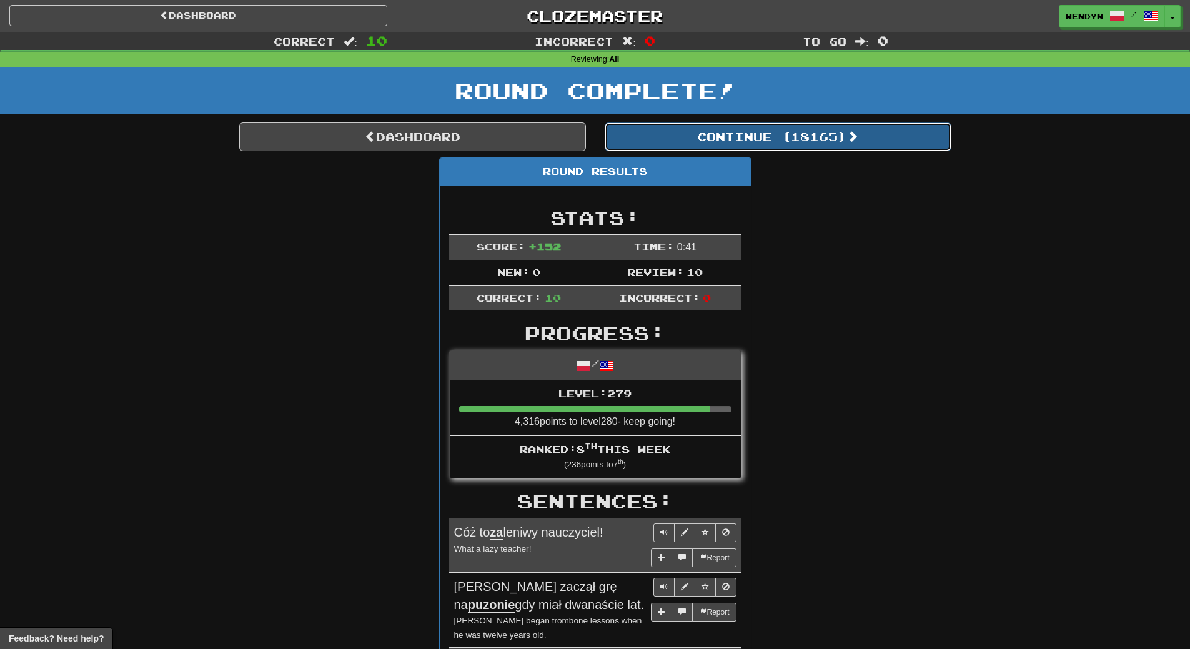
click at [843, 129] on button "Continue ( 18165 )" at bounding box center [778, 136] width 347 height 29
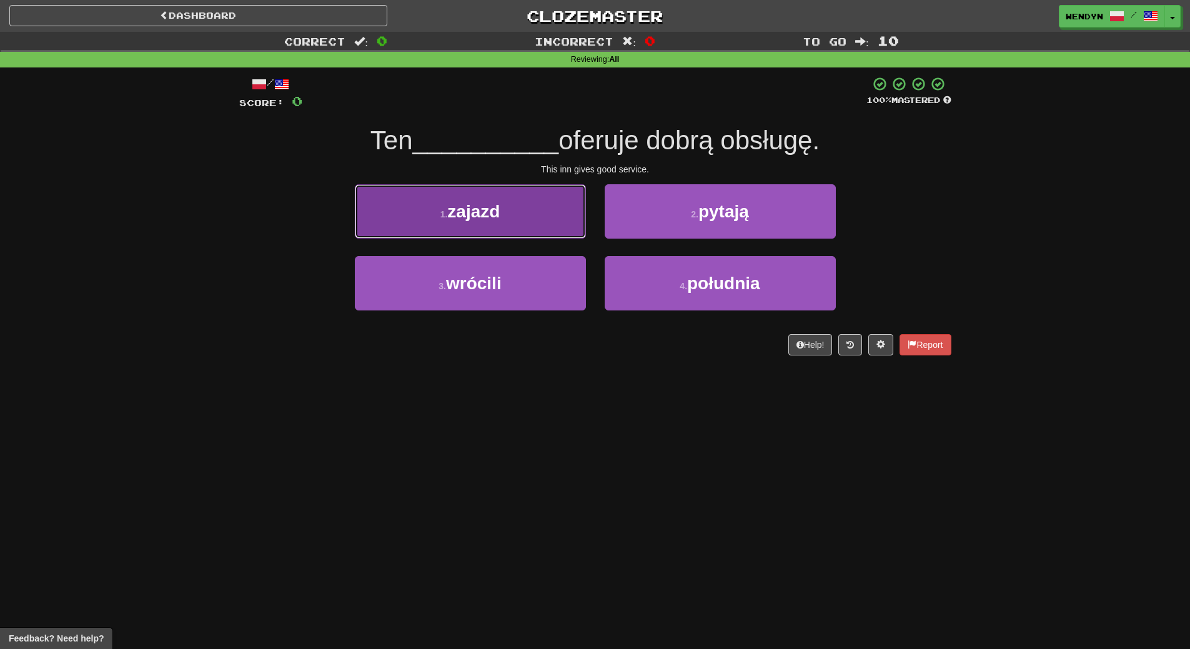
click at [514, 204] on button "1 . zajazd" at bounding box center [470, 211] width 231 height 54
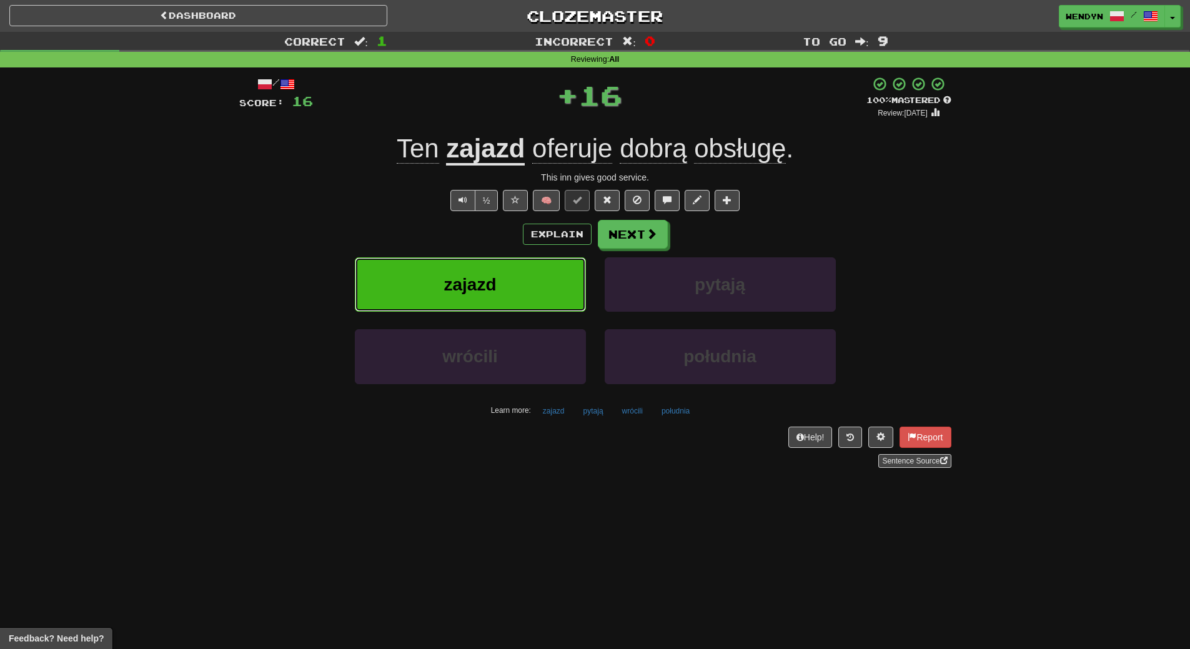
click at [500, 272] on button "zajazd" at bounding box center [470, 284] width 231 height 54
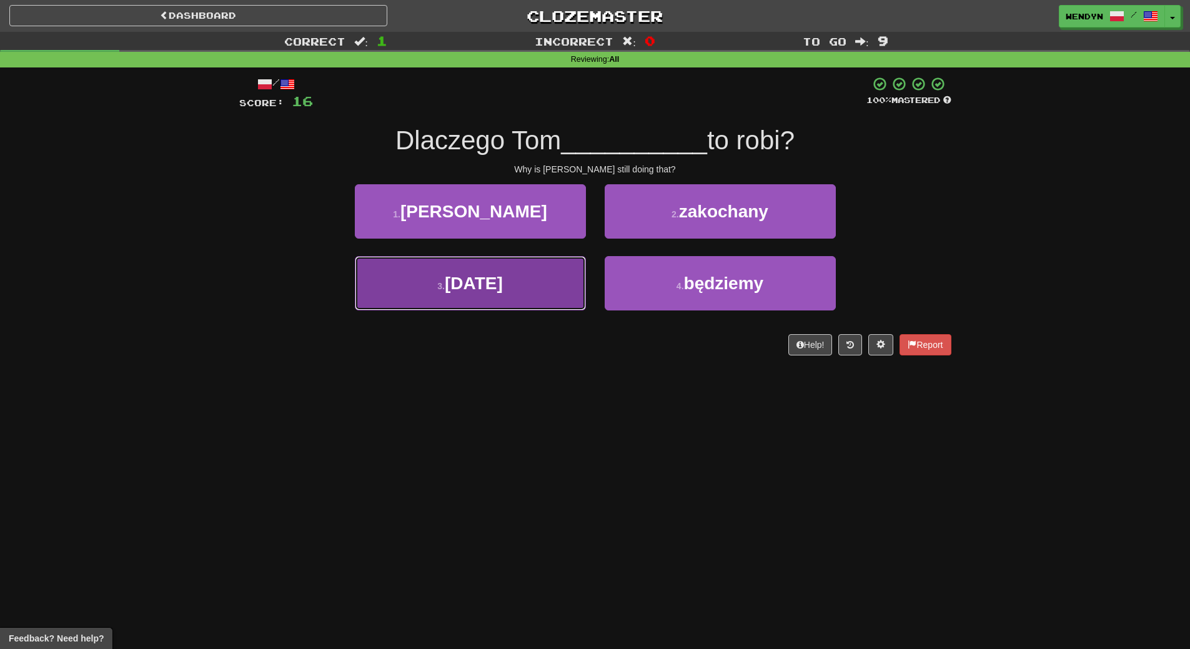
click at [455, 300] on button "3 . [DATE]" at bounding box center [470, 283] width 231 height 54
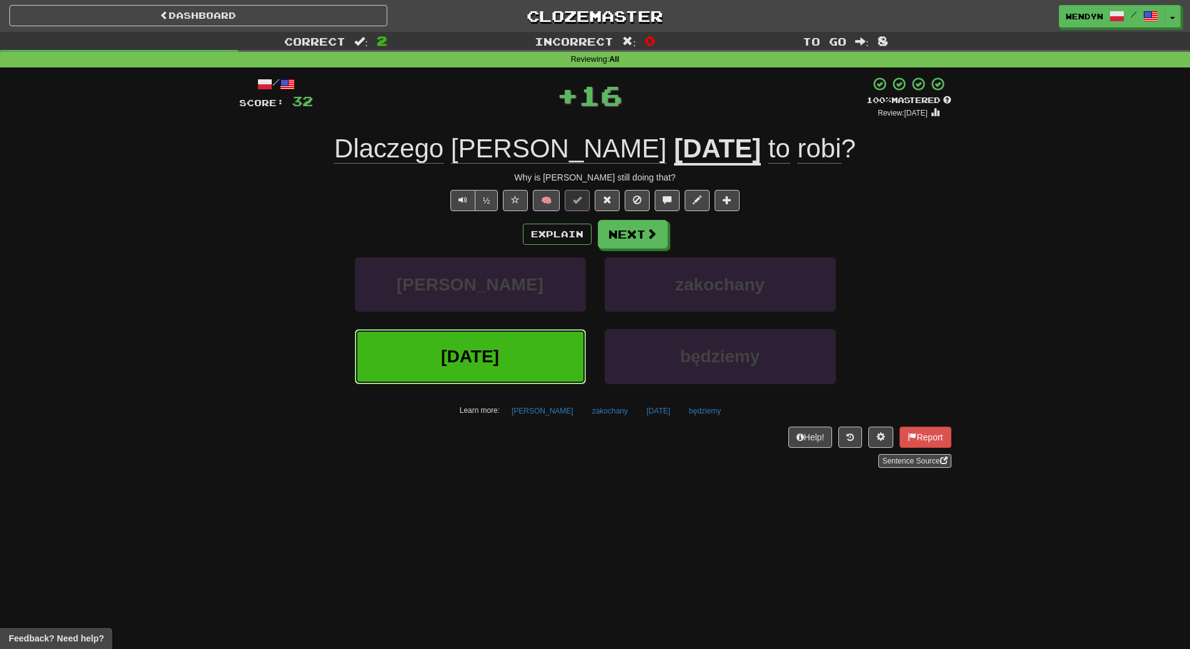
click at [454, 345] on button "[DATE]" at bounding box center [470, 356] width 231 height 54
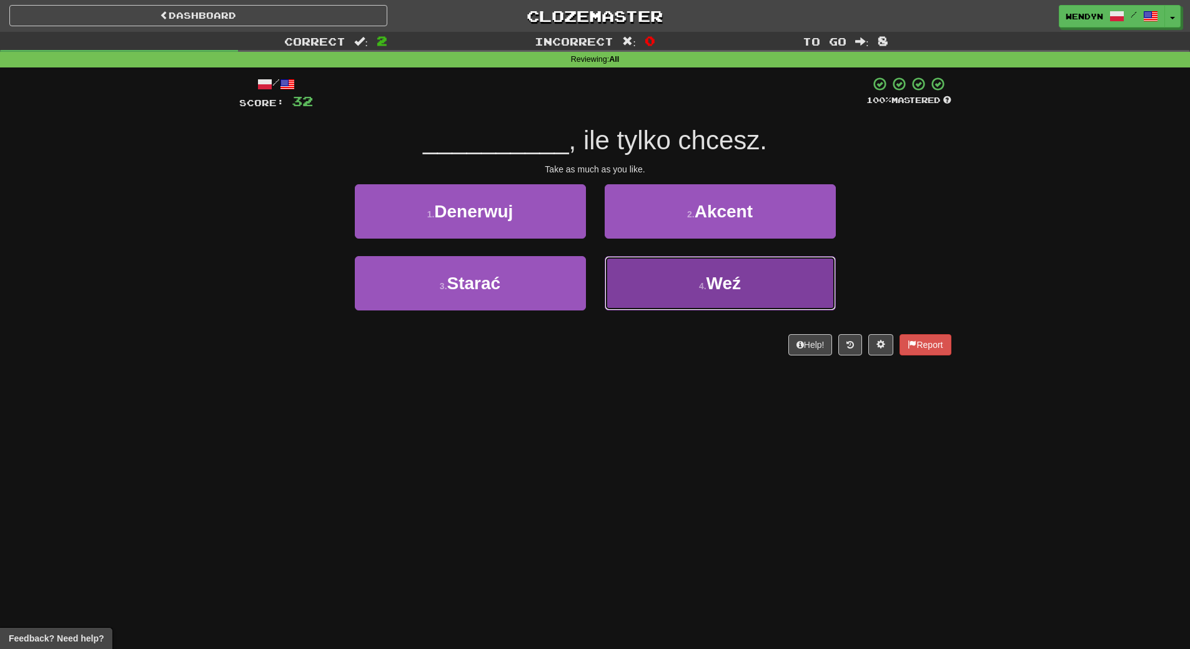
click at [723, 278] on span "Weź" at bounding box center [724, 283] width 35 height 19
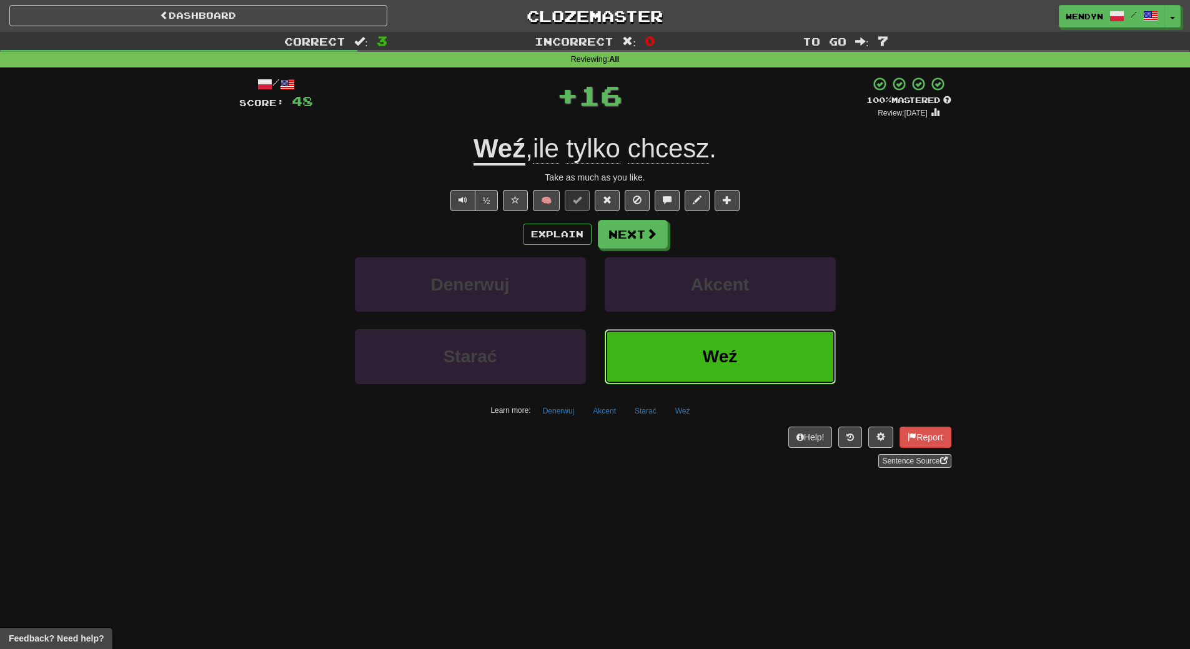
click at [720, 339] on button "Weź" at bounding box center [720, 356] width 231 height 54
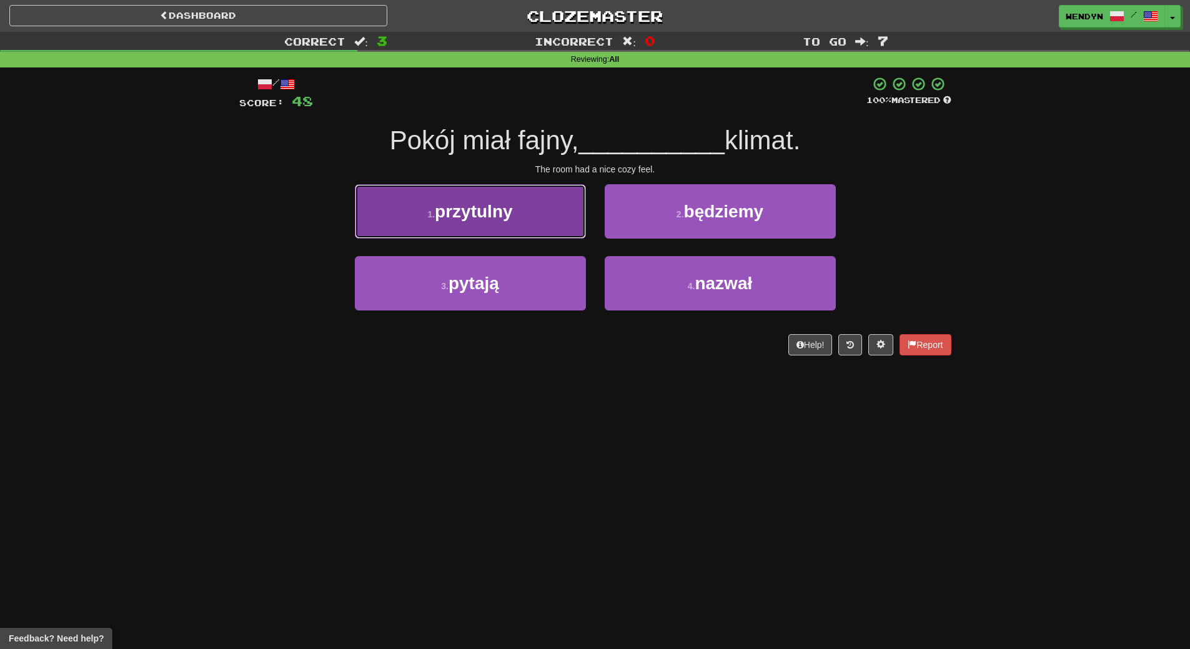
click at [520, 216] on button "1 . przytulny" at bounding box center [470, 211] width 231 height 54
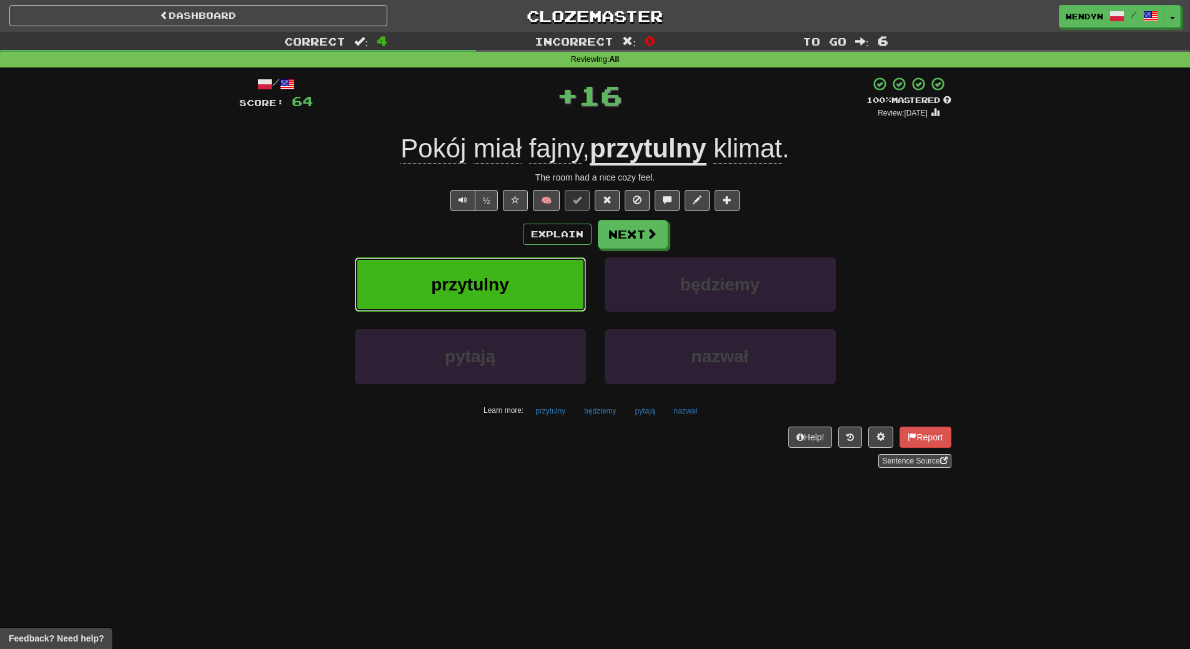
click at [511, 274] on button "przytulny" at bounding box center [470, 284] width 231 height 54
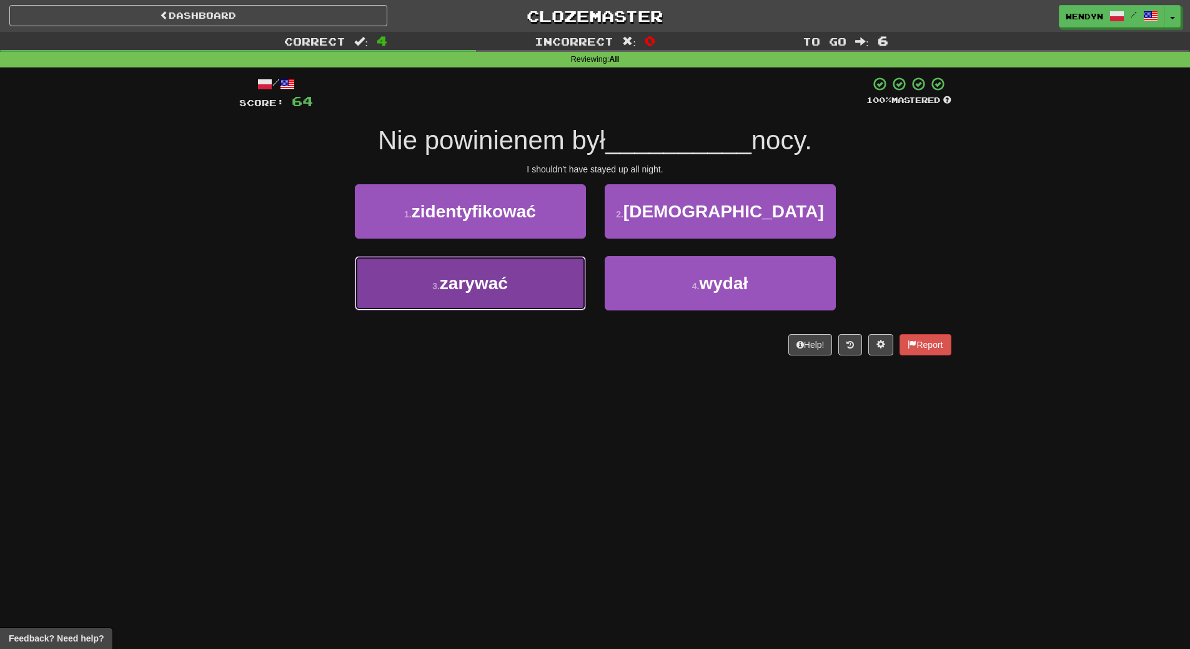
click at [525, 287] on button "3 . [PERSON_NAME]" at bounding box center [470, 283] width 231 height 54
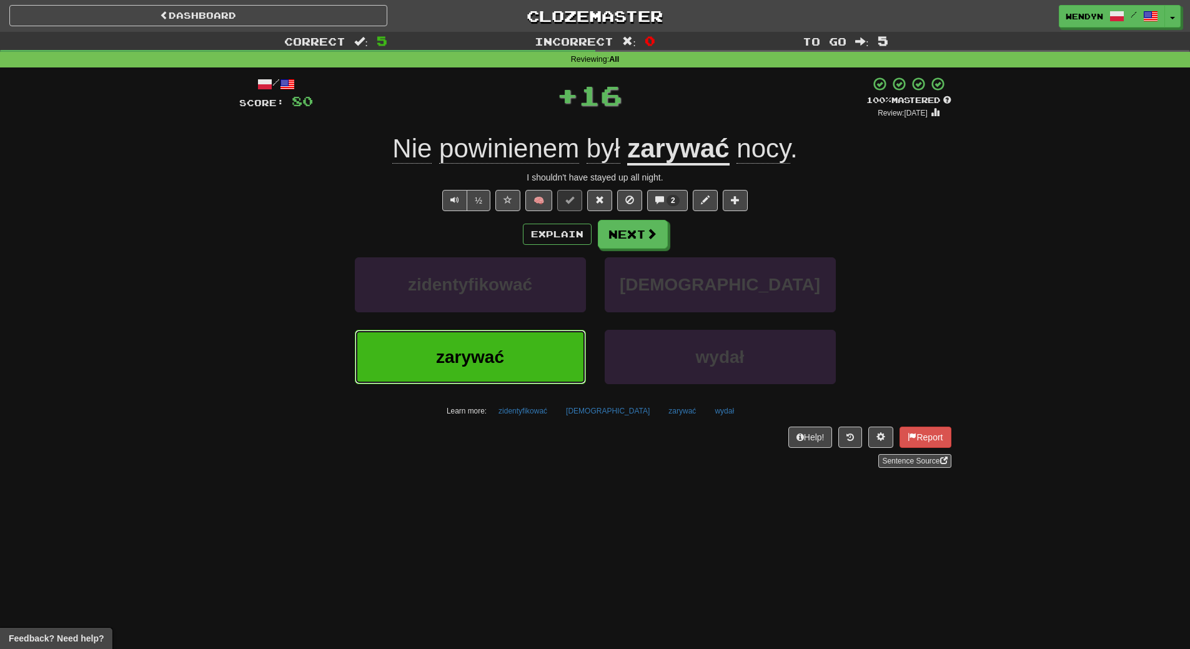
click at [504, 346] on button "zarywać" at bounding box center [470, 357] width 231 height 54
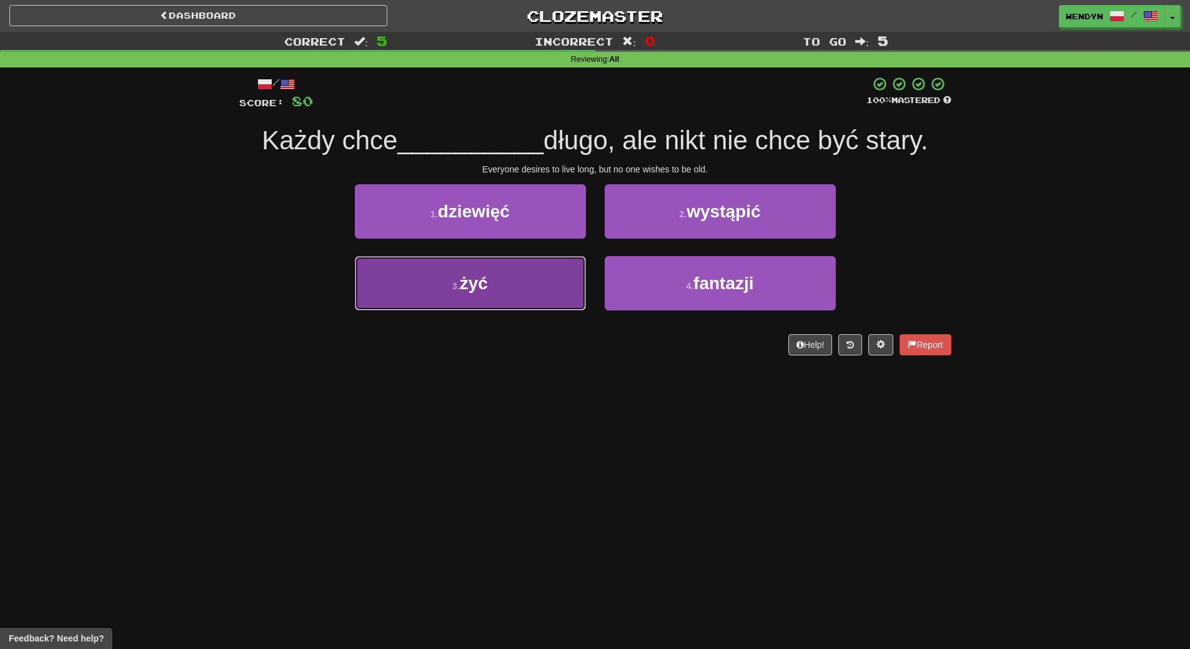
click at [506, 300] on button "3 . żyć" at bounding box center [470, 283] width 231 height 54
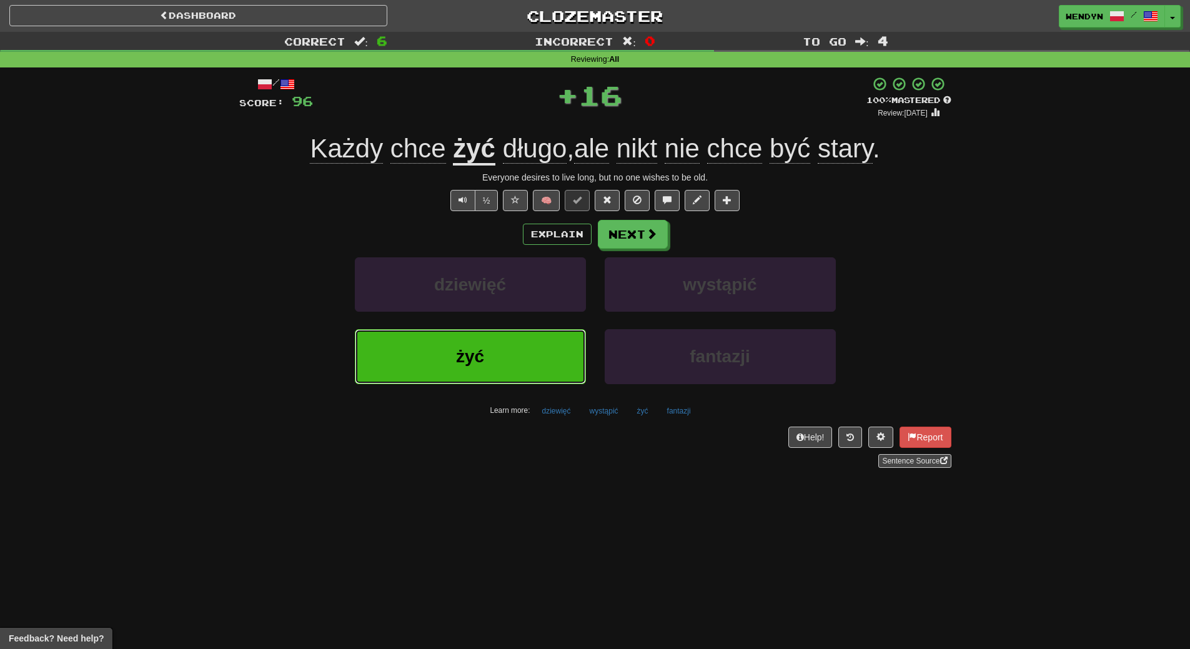
click at [504, 338] on button "żyć" at bounding box center [470, 356] width 231 height 54
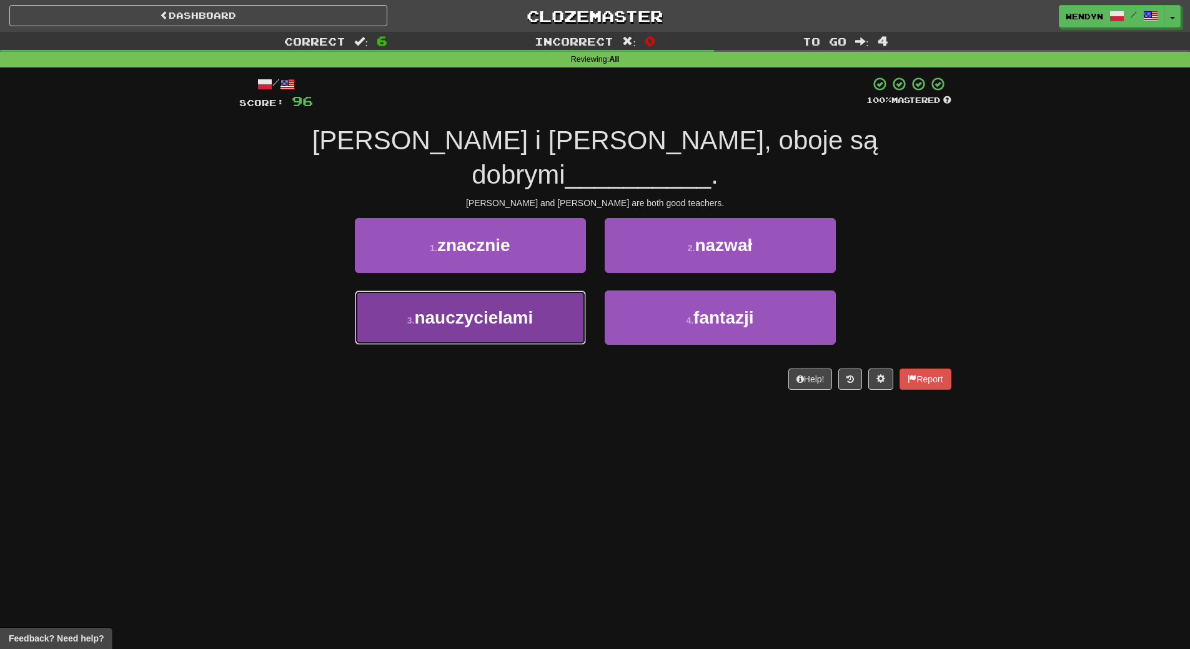
drag, startPoint x: 521, startPoint y: 296, endPoint x: 520, endPoint y: 330, distance: 33.8
click at [521, 296] on button "3 . nauczycielami" at bounding box center [470, 317] width 231 height 54
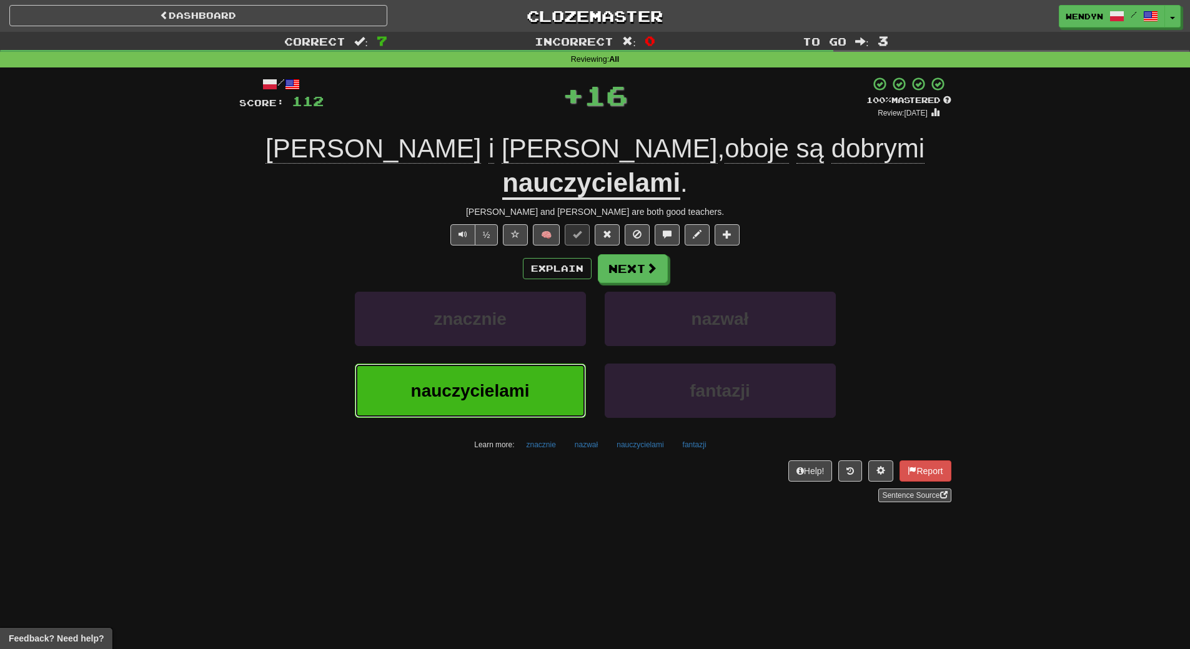
click at [520, 381] on span "nauczycielami" at bounding box center [470, 390] width 119 height 19
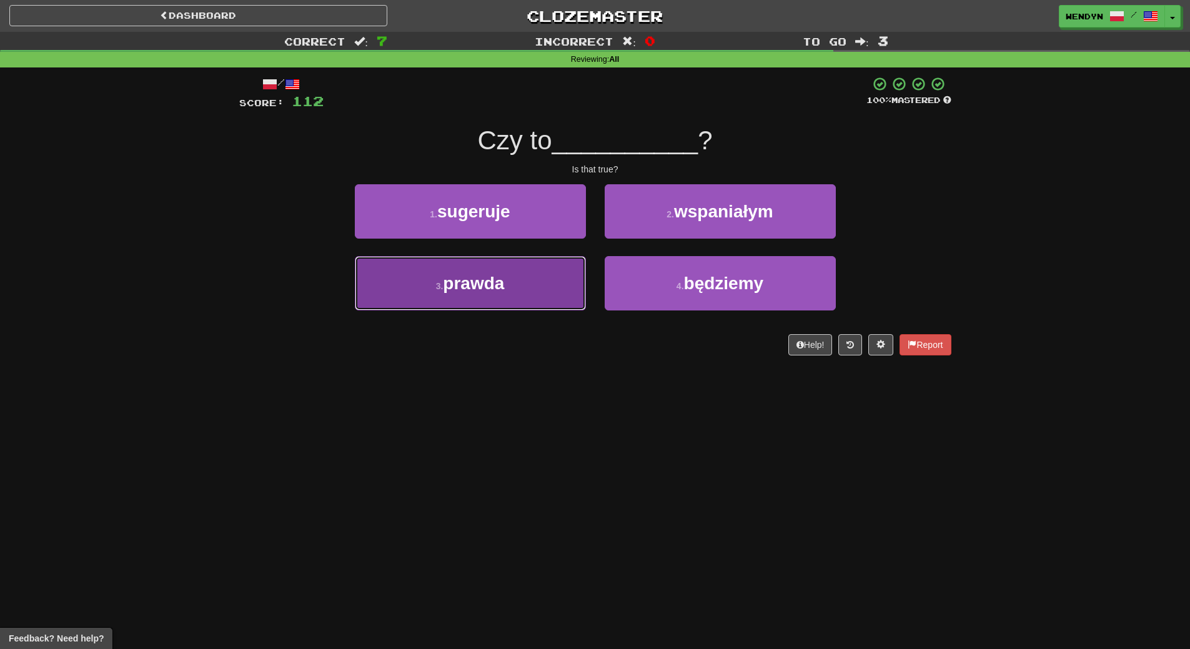
click at [524, 284] on button "3 . prawda" at bounding box center [470, 283] width 231 height 54
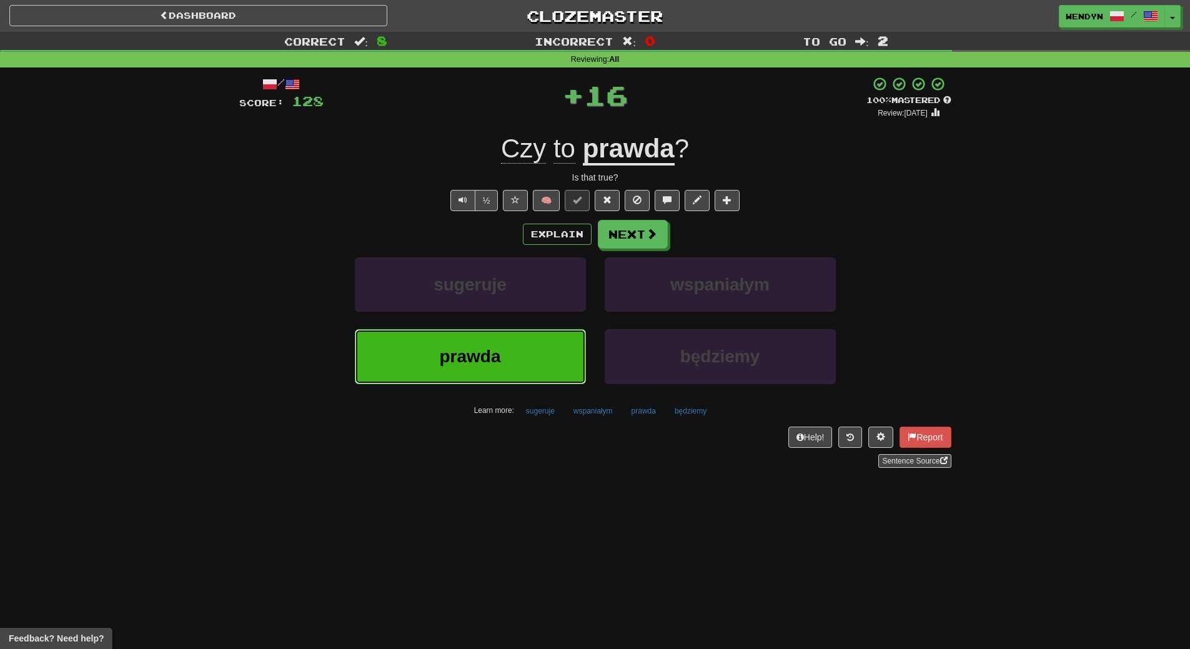
click at [523, 347] on button "prawda" at bounding box center [470, 356] width 231 height 54
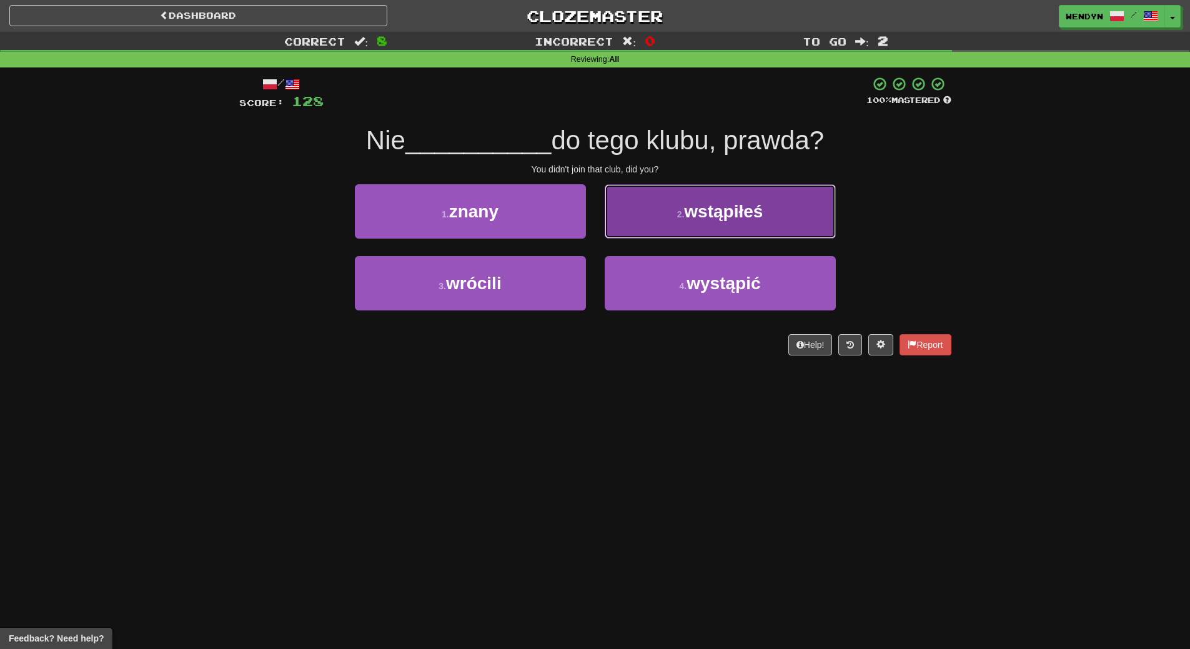
click at [748, 217] on span "wstąpiłeś" at bounding box center [723, 211] width 79 height 19
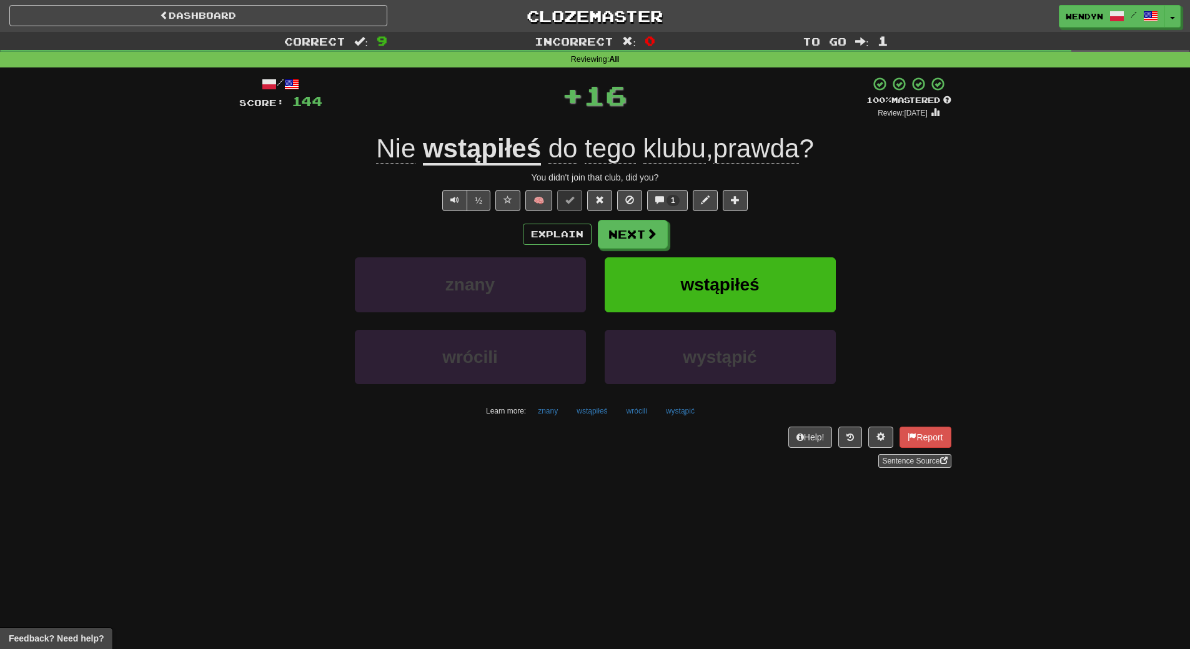
click at [748, 217] on div "/ Score: 144 + 16 100 % Mastered Review: [DATE] Nie wstąpiłeś do tego klubu , p…" at bounding box center [595, 272] width 712 height 392
click at [736, 276] on span "wstąpiłeś" at bounding box center [719, 284] width 79 height 19
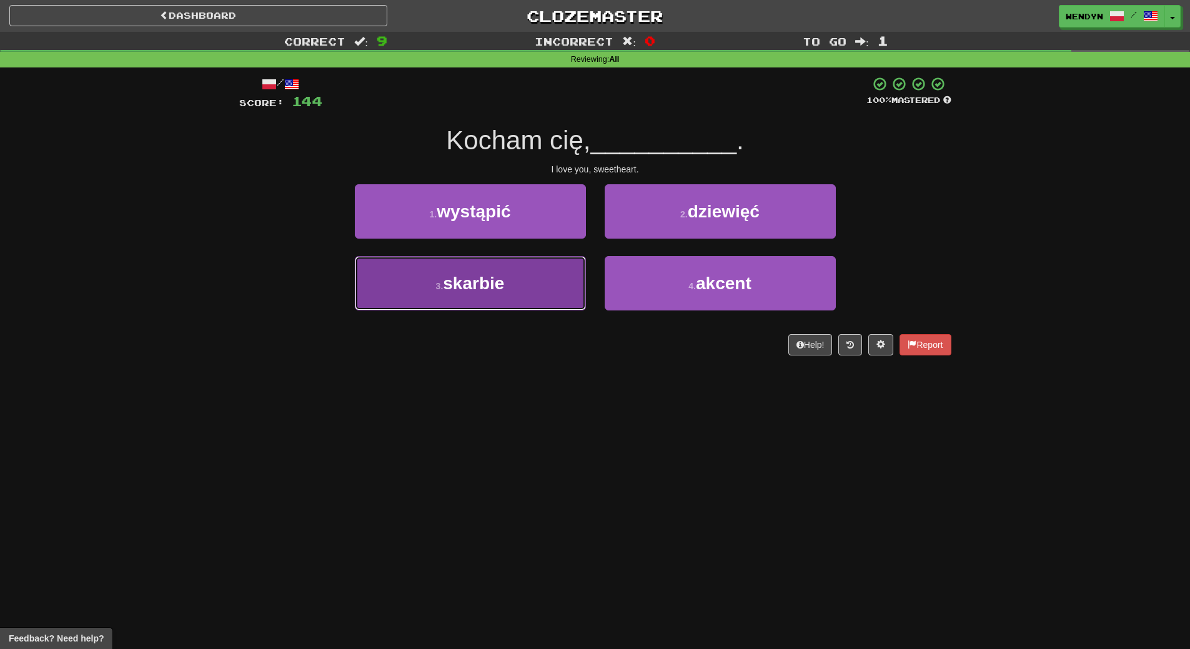
click at [545, 279] on button "3 . [GEOGRAPHIC_DATA]" at bounding box center [470, 283] width 231 height 54
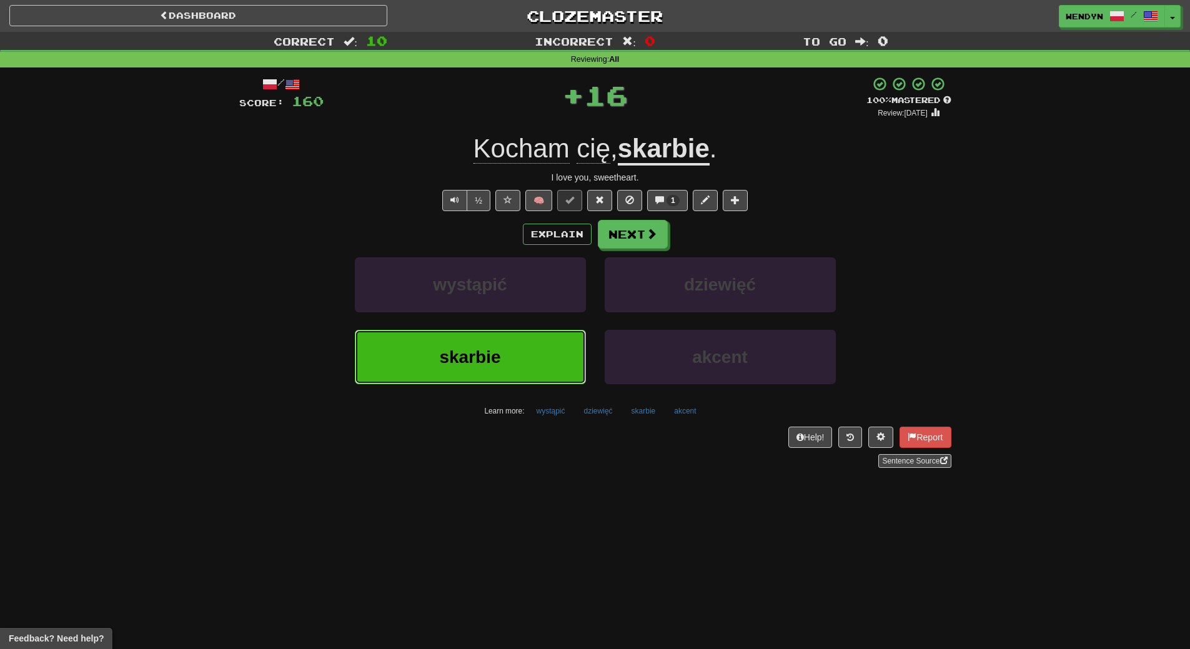
click at [541, 330] on button "skarbie" at bounding box center [470, 357] width 231 height 54
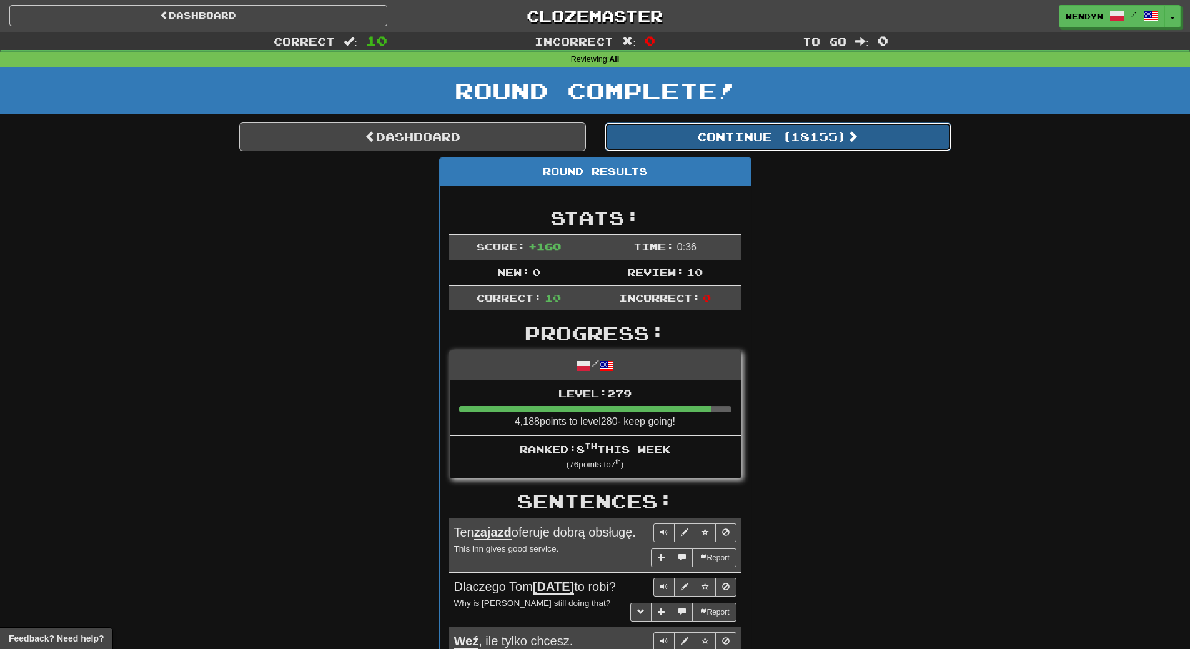
click at [813, 136] on button "Continue ( 18155 )" at bounding box center [778, 136] width 347 height 29
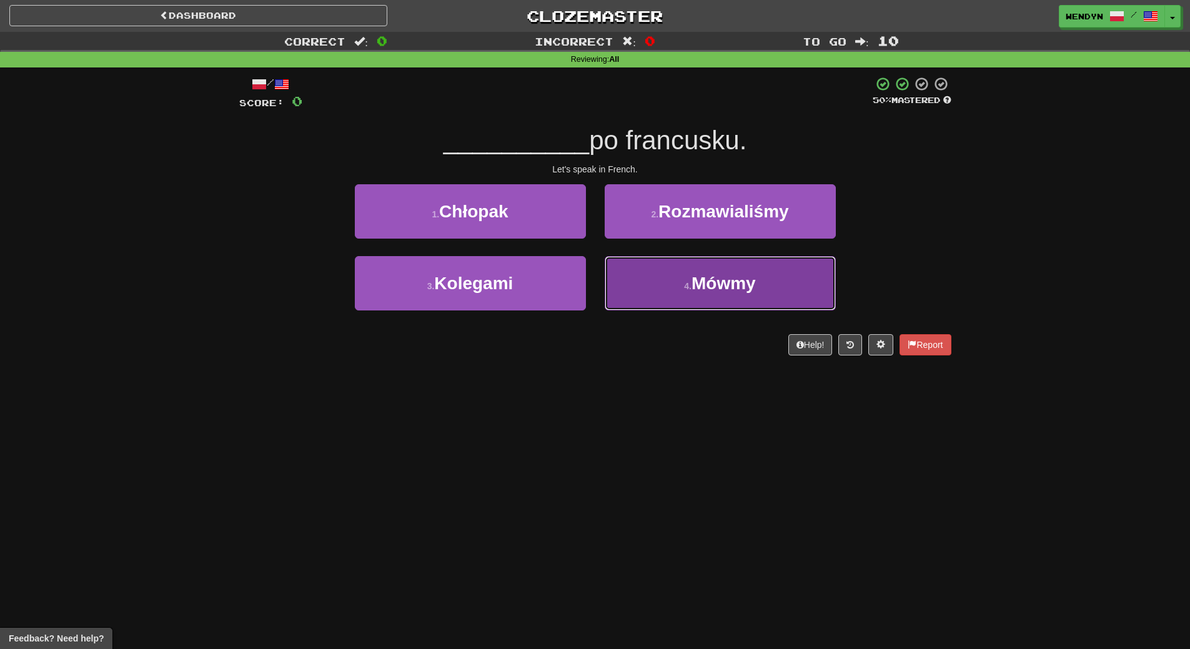
click at [742, 279] on span "Mówmy" at bounding box center [724, 283] width 64 height 19
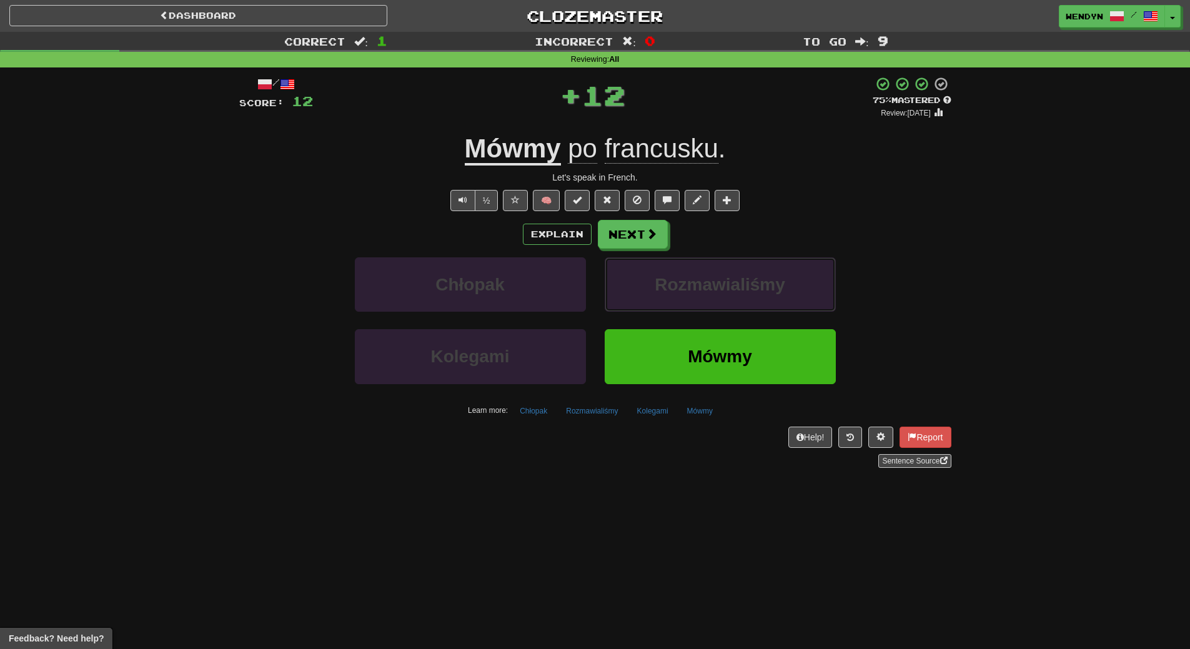
click at [742, 279] on span "Rozmawialiśmy" at bounding box center [720, 284] width 131 height 19
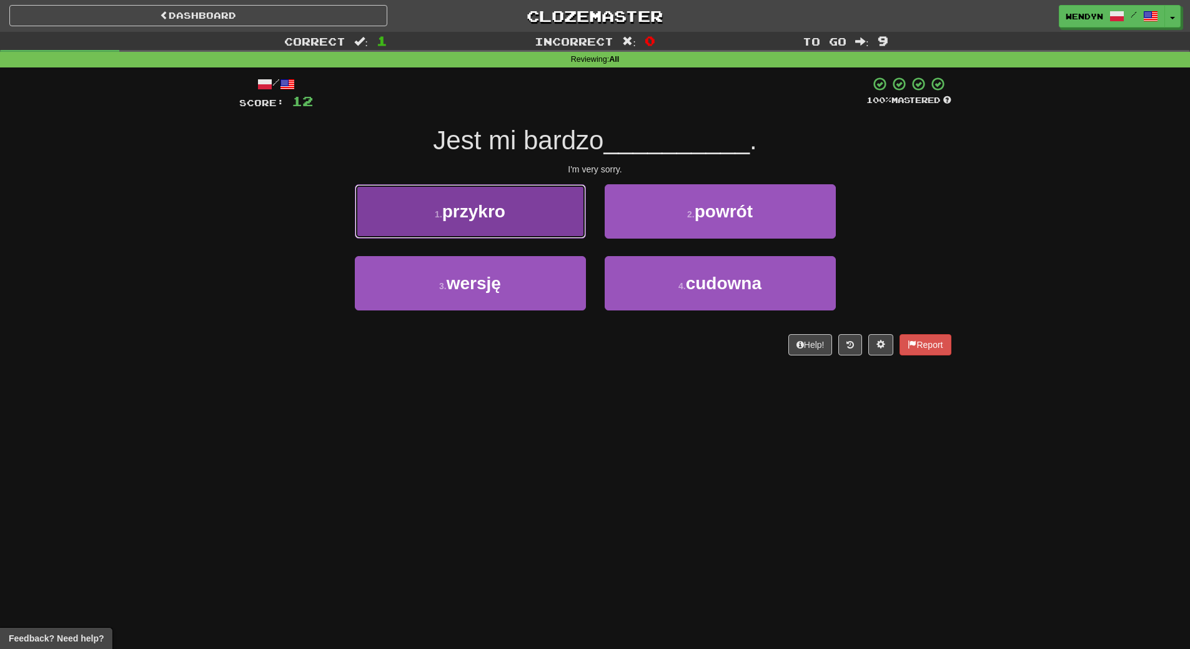
click at [527, 229] on button "1 . przykro" at bounding box center [470, 211] width 231 height 54
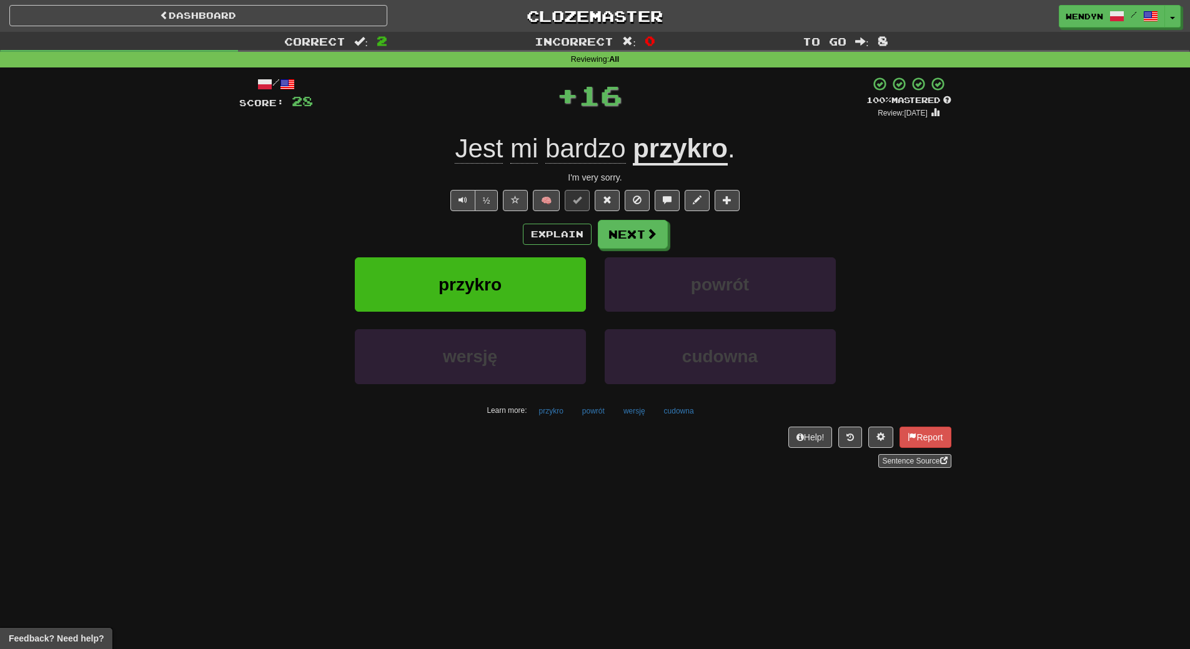
click at [462, 231] on div "Explain Next" at bounding box center [595, 234] width 712 height 29
click at [462, 279] on span "przykro" at bounding box center [470, 284] width 63 height 19
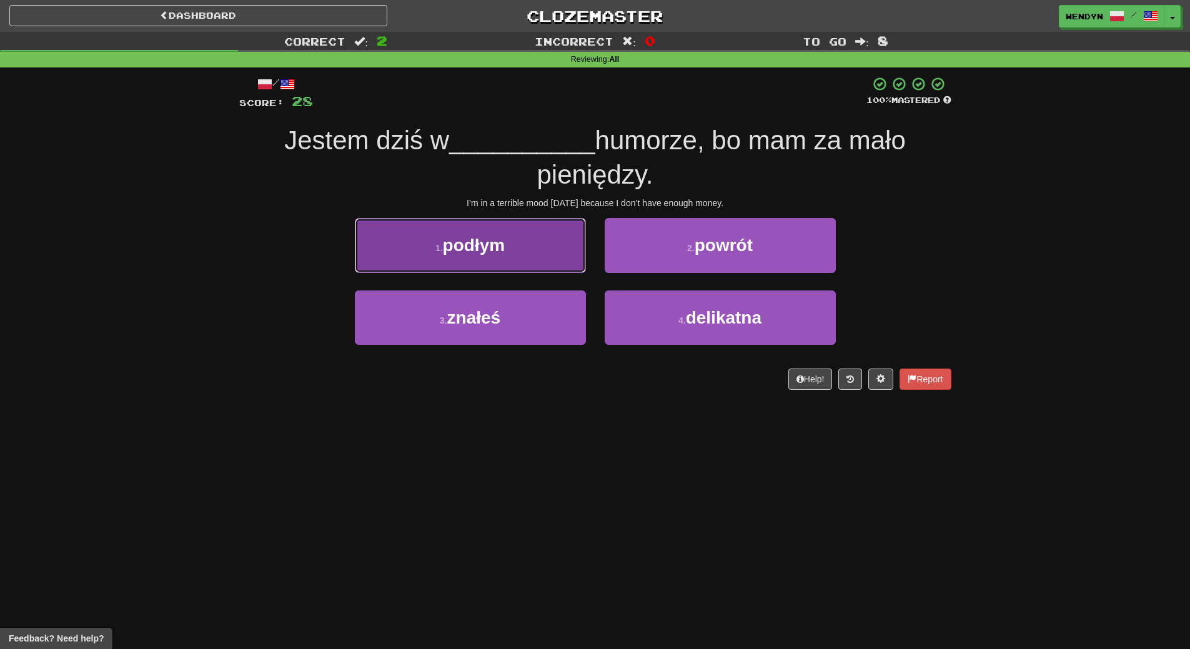
click at [549, 247] on button "1 . podłym" at bounding box center [470, 245] width 231 height 54
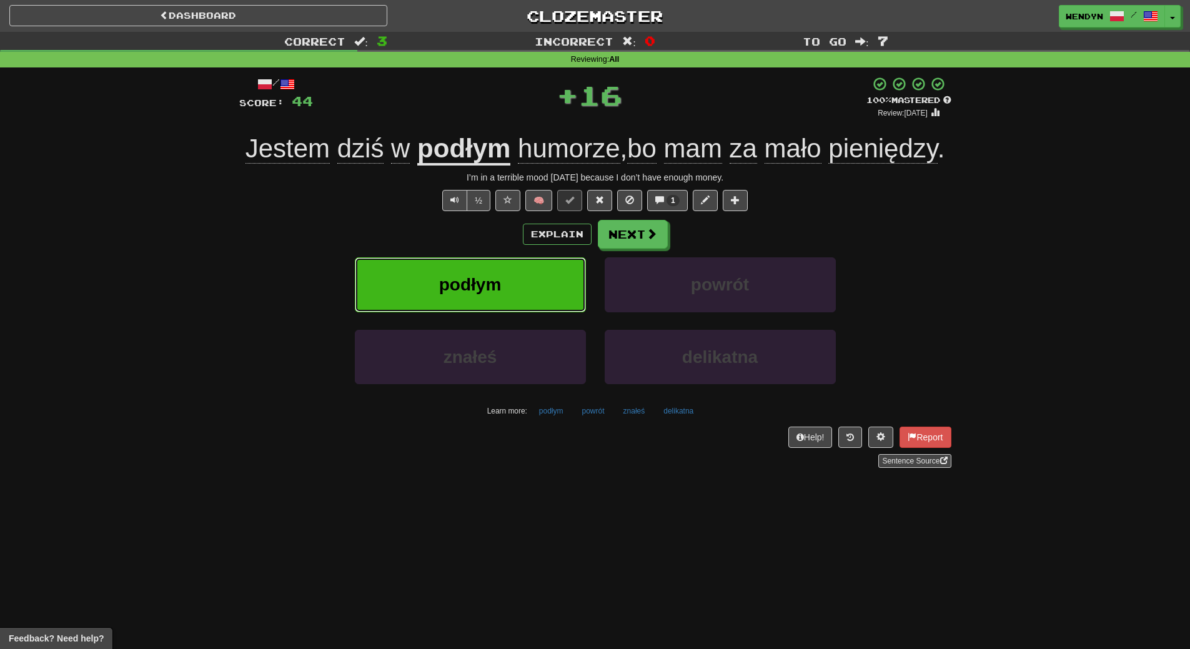
click at [529, 285] on button "podłym" at bounding box center [470, 284] width 231 height 54
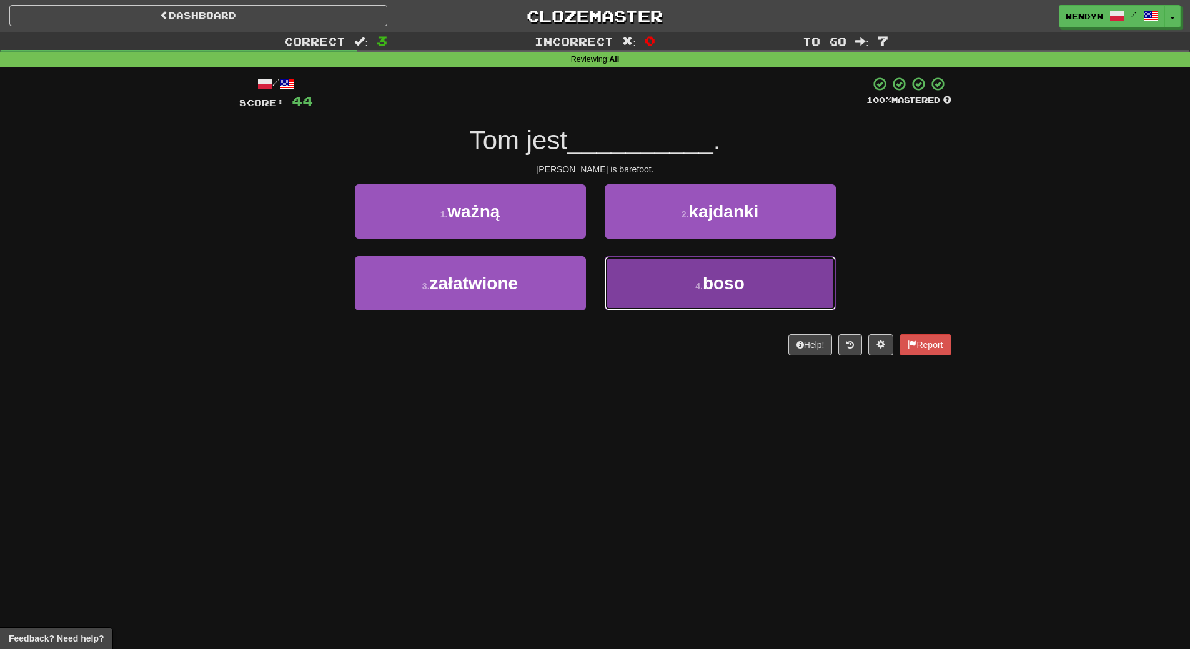
drag, startPoint x: 704, startPoint y: 279, endPoint x: 690, endPoint y: 324, distance: 47.2
click at [704, 280] on span "boso" at bounding box center [724, 283] width 42 height 19
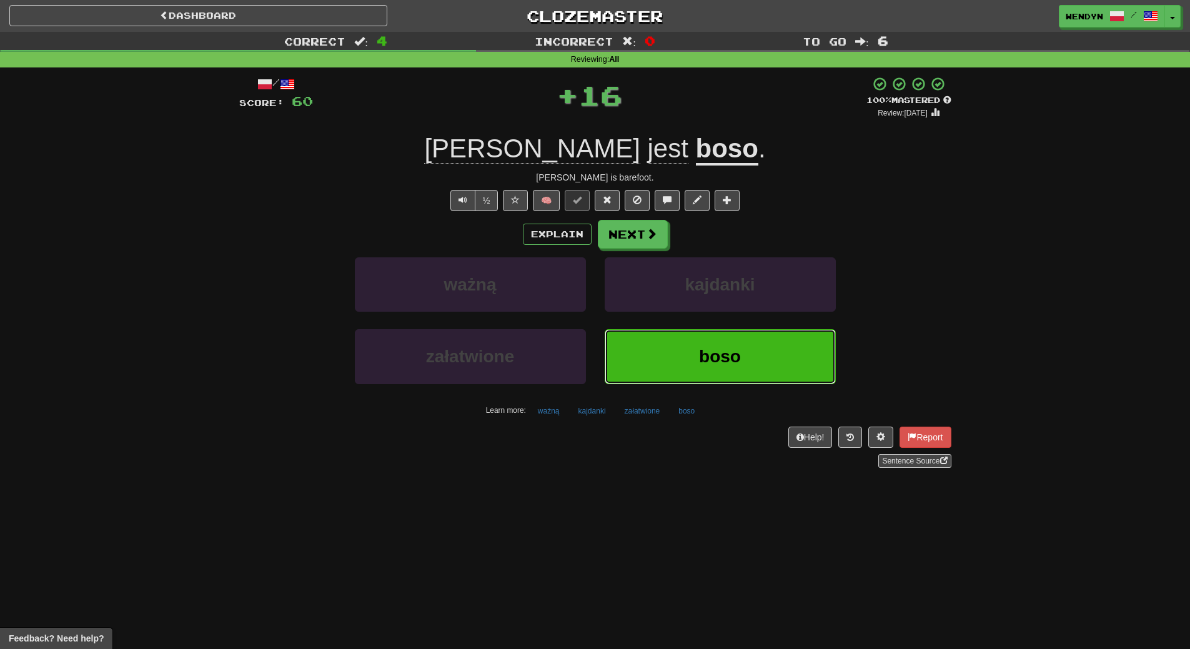
click at [687, 333] on button "boso" at bounding box center [720, 356] width 231 height 54
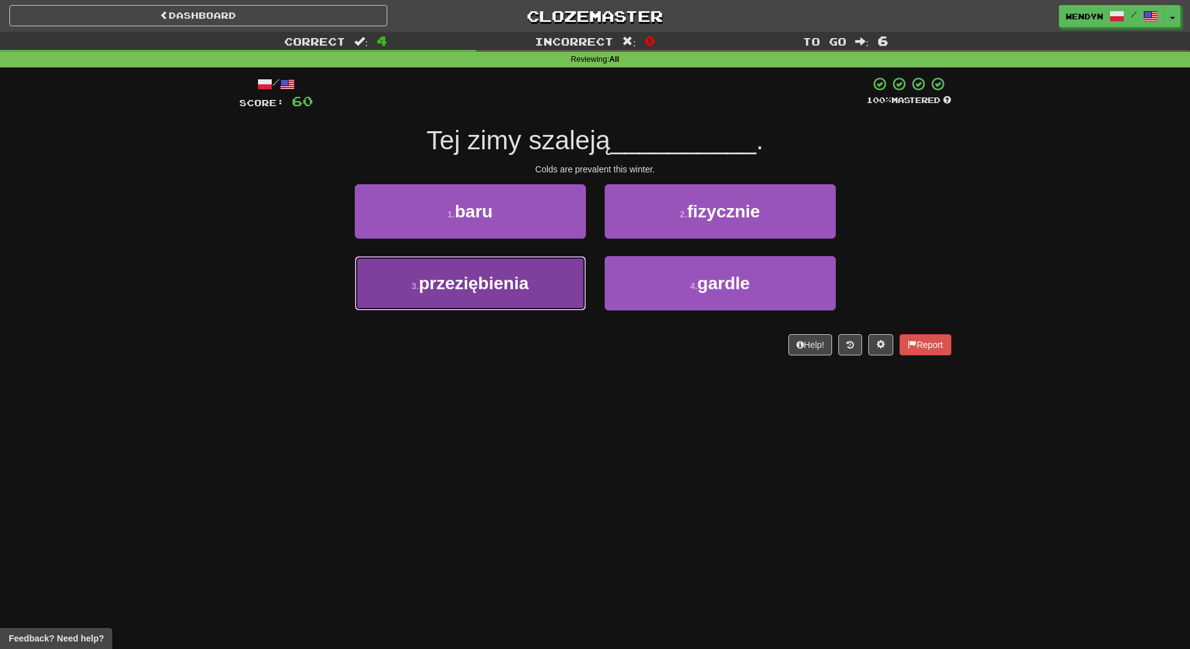
click at [486, 301] on button "3 . przeziębienia" at bounding box center [470, 283] width 231 height 54
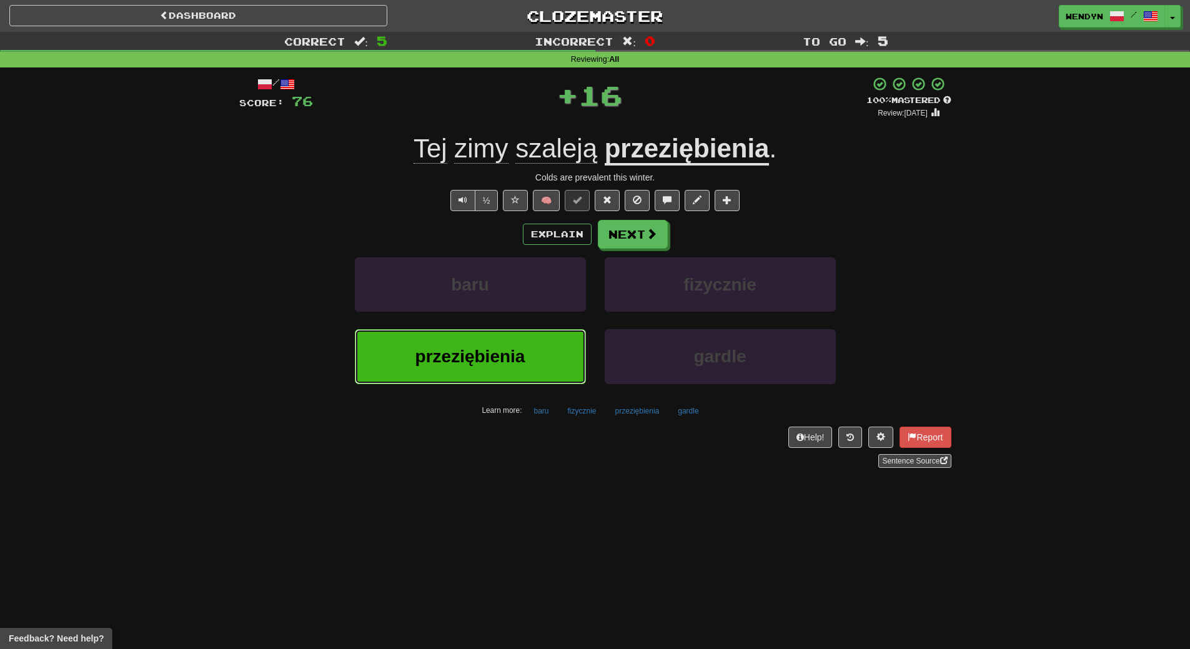
click at [485, 335] on button "przeziębienia" at bounding box center [470, 356] width 231 height 54
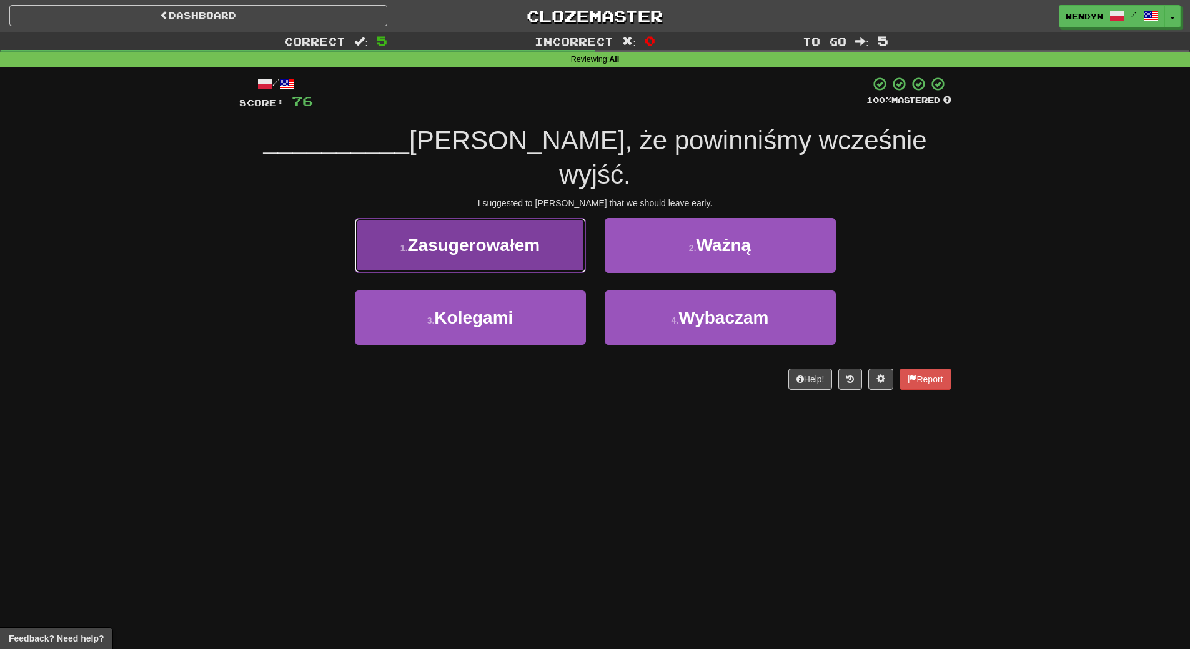
click at [485, 218] on button "1 . Zasugerowałem" at bounding box center [470, 245] width 231 height 54
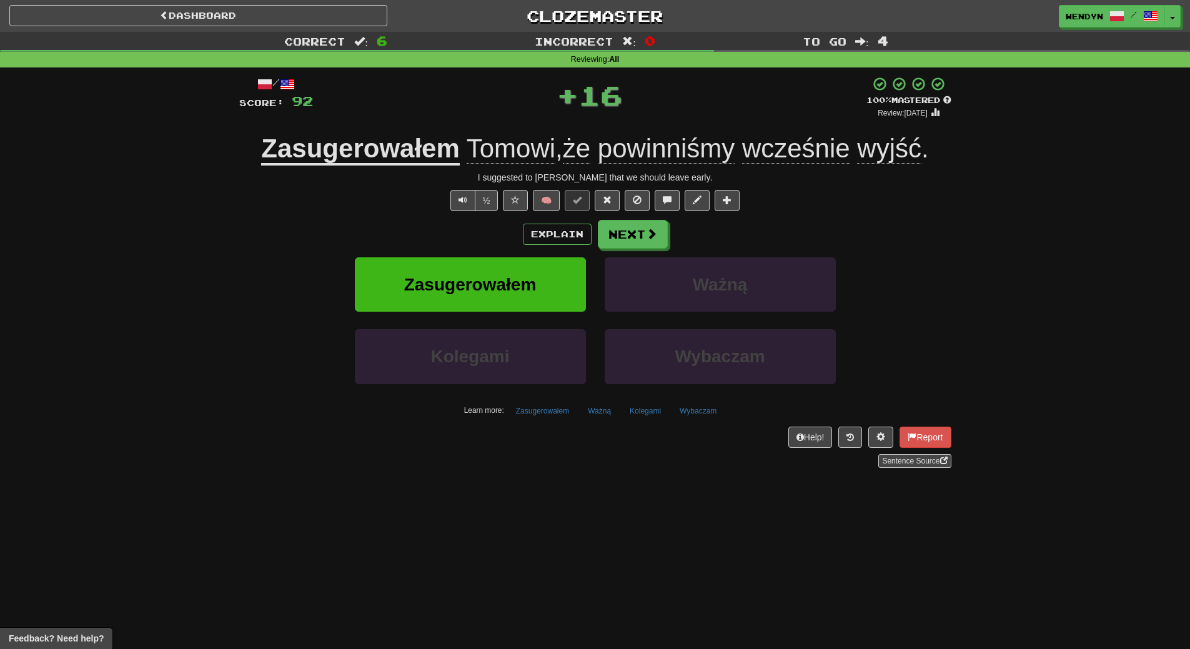
click at [485, 256] on div "Explain Next Zasugerowałem Ważną Kolegami Wybaczam Learn more: Zasugerowałem Wa…" at bounding box center [595, 320] width 712 height 201
click at [485, 284] on span "Zasugerowałem" at bounding box center [470, 284] width 132 height 19
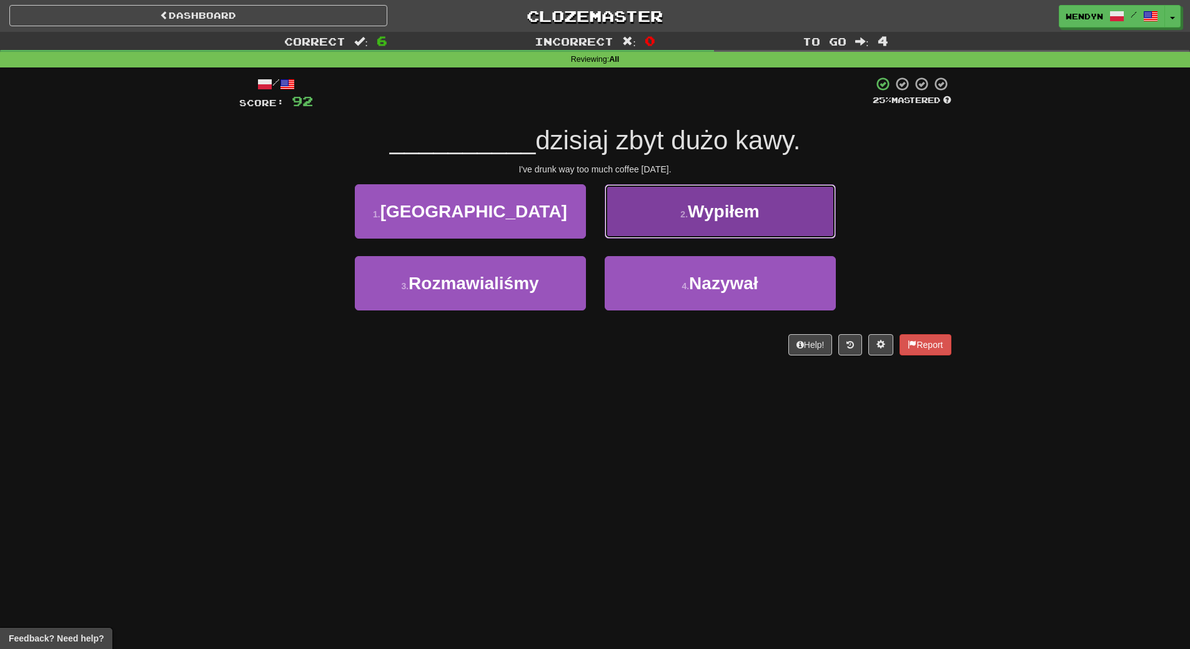
click at [747, 230] on button "2 . Wypiłem" at bounding box center [720, 211] width 231 height 54
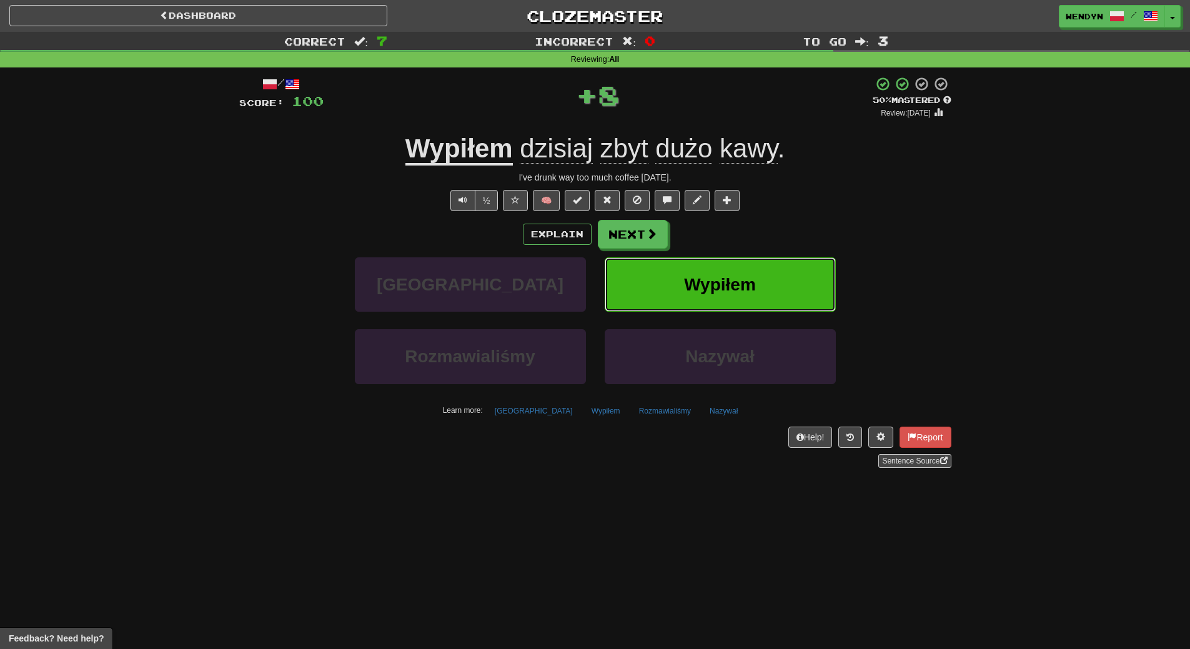
click at [745, 262] on button "Wypiłem" at bounding box center [720, 284] width 231 height 54
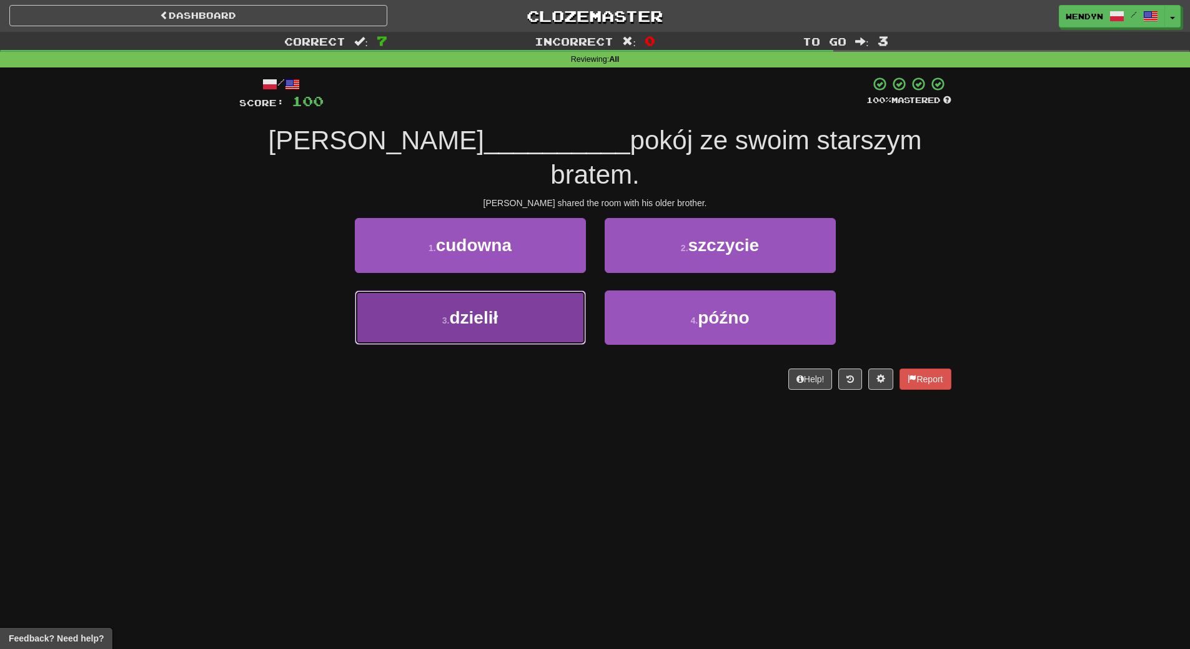
click at [534, 290] on button "3 . dzielił" at bounding box center [470, 317] width 231 height 54
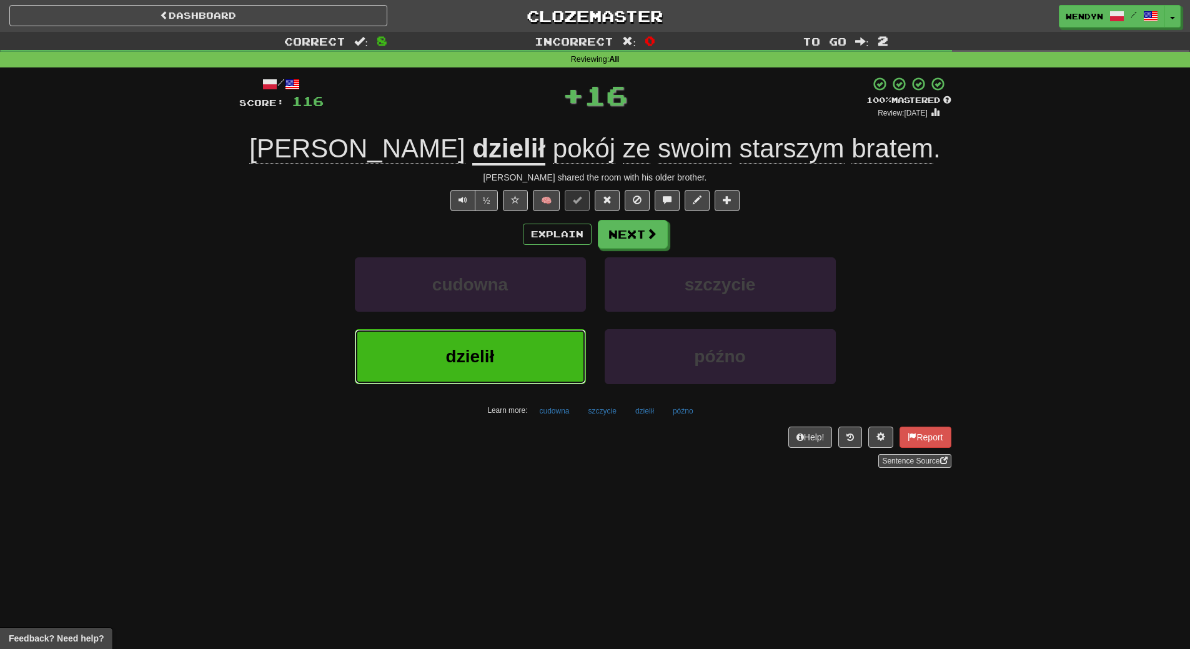
click at [526, 349] on button "dzielił" at bounding box center [470, 356] width 231 height 54
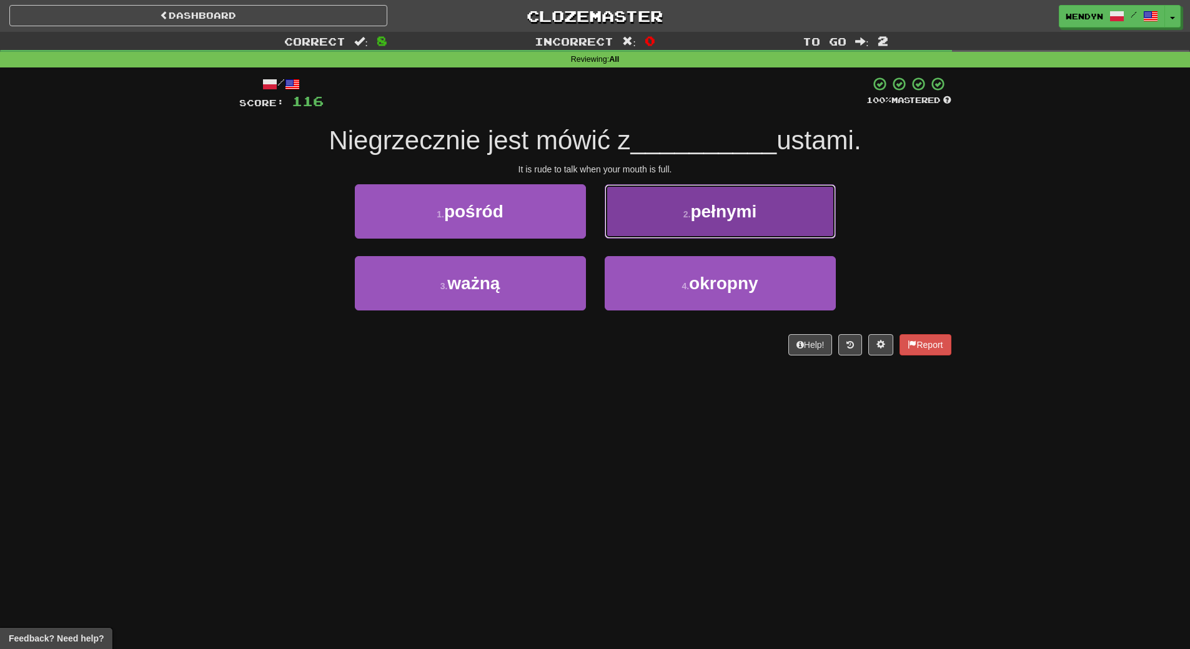
click at [748, 213] on span "pełnymi" at bounding box center [723, 211] width 66 height 19
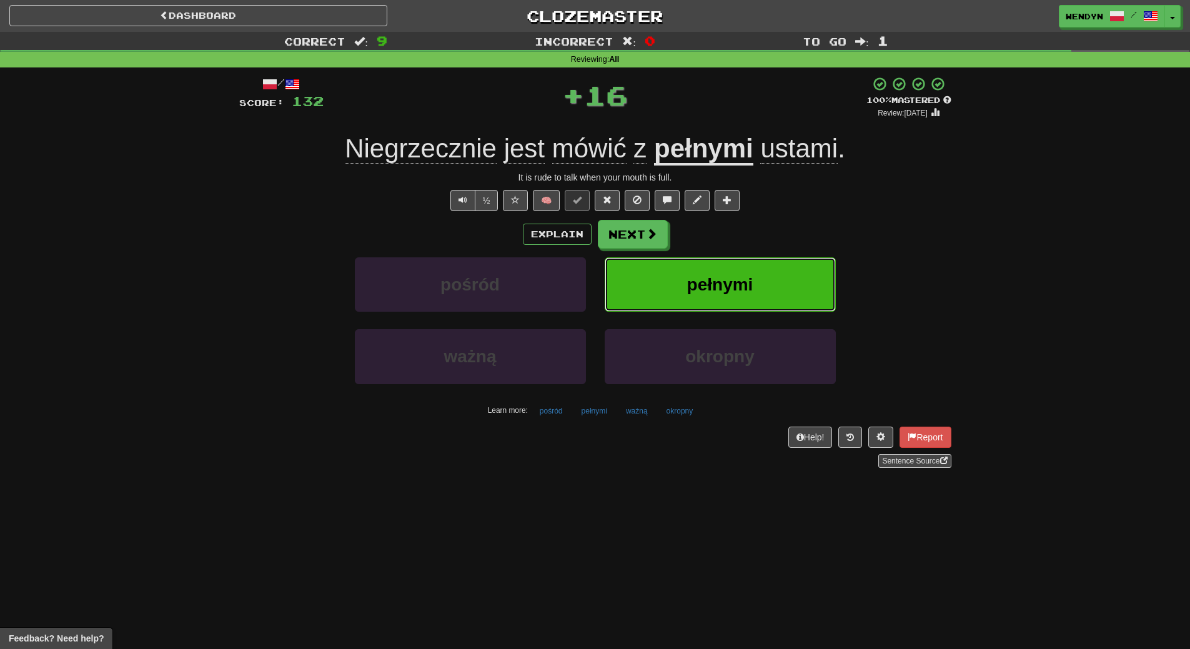
click at [752, 269] on button "pełnymi" at bounding box center [720, 284] width 231 height 54
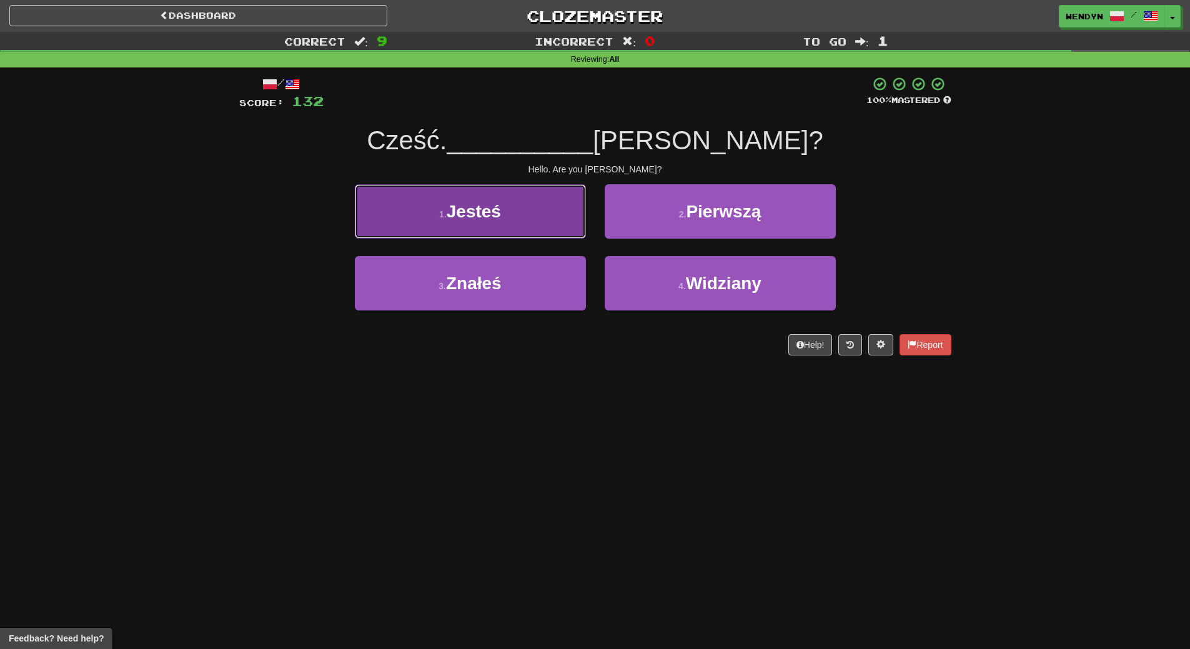
click at [516, 221] on button "1 . Jesteś" at bounding box center [470, 211] width 231 height 54
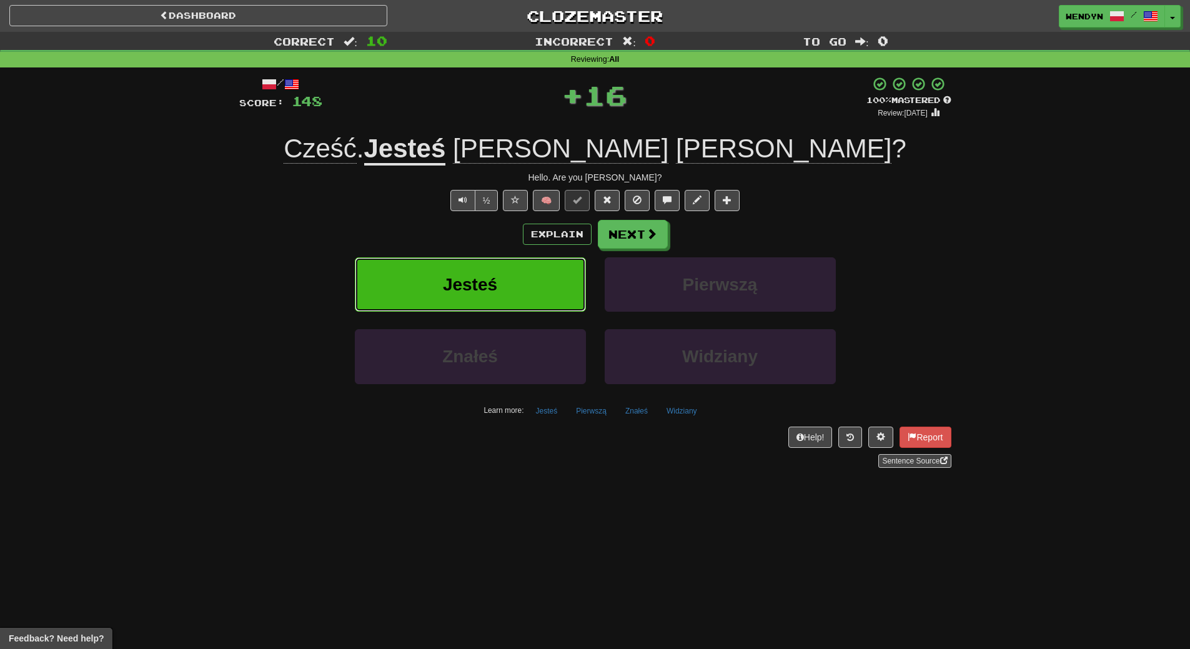
click at [514, 289] on button "Jesteś" at bounding box center [470, 284] width 231 height 54
